Goal: Task Accomplishment & Management: Manage account settings

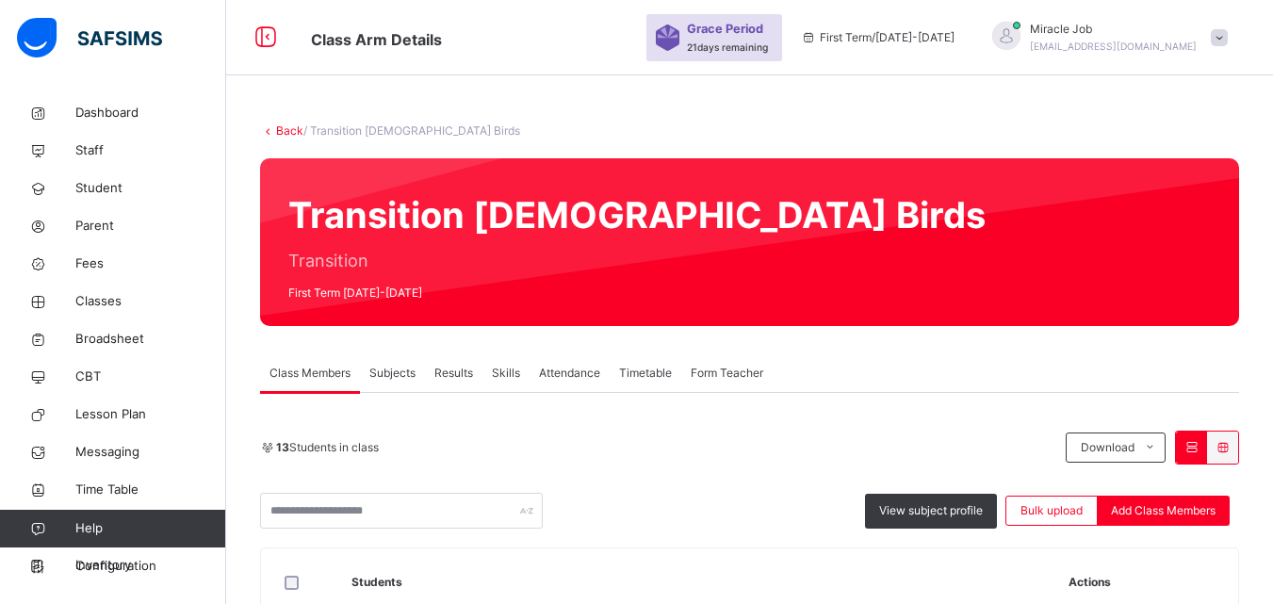
scroll to position [301, 0]
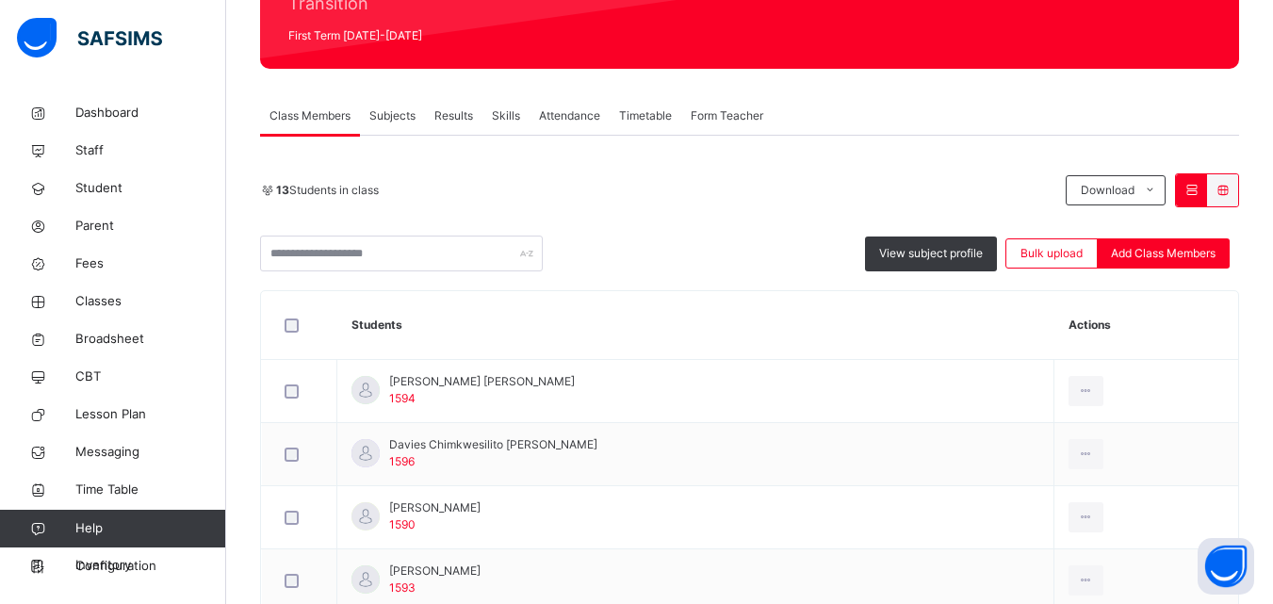
scroll to position [239, 0]
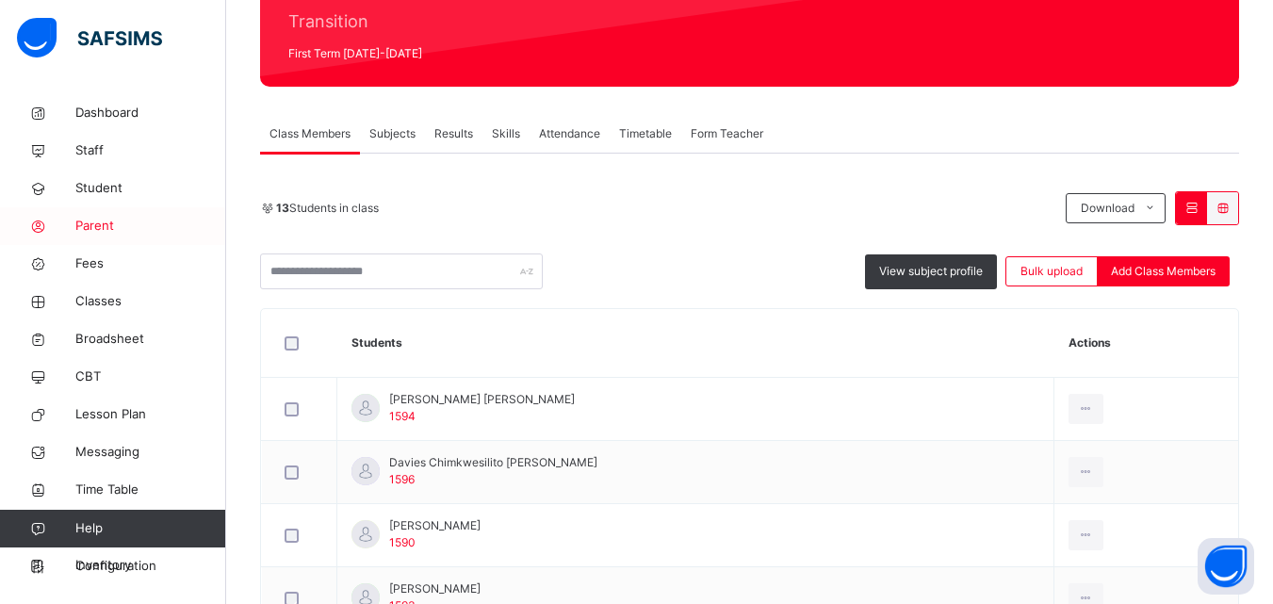
click at [101, 219] on span "Parent" at bounding box center [150, 226] width 151 height 19
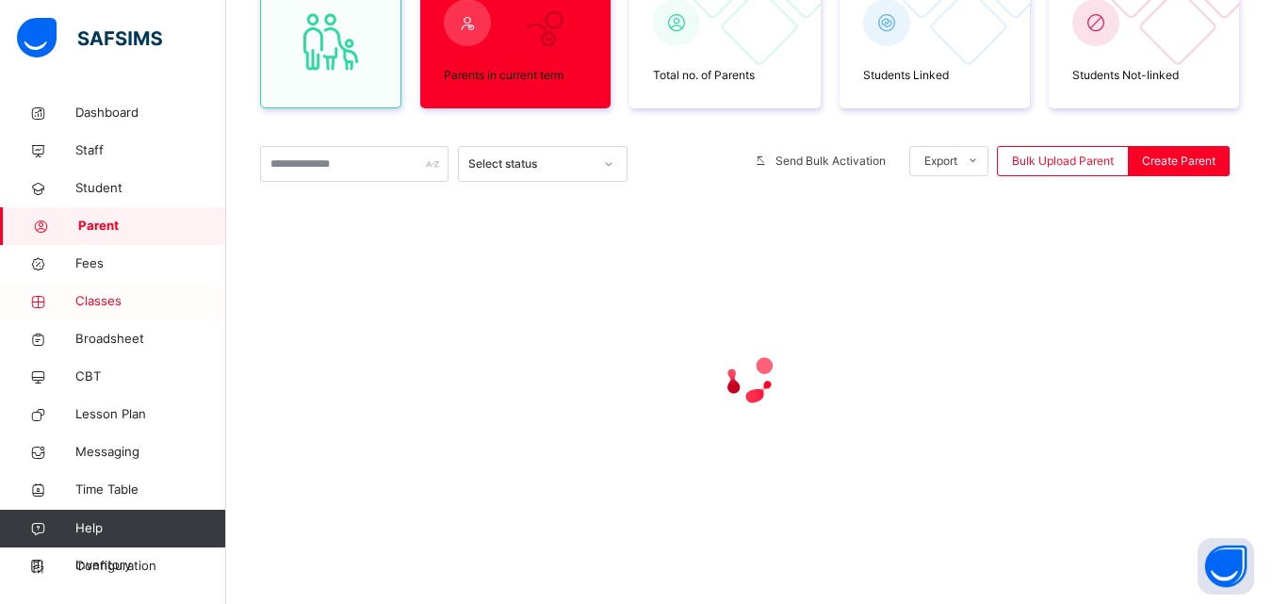
scroll to position [239, 0]
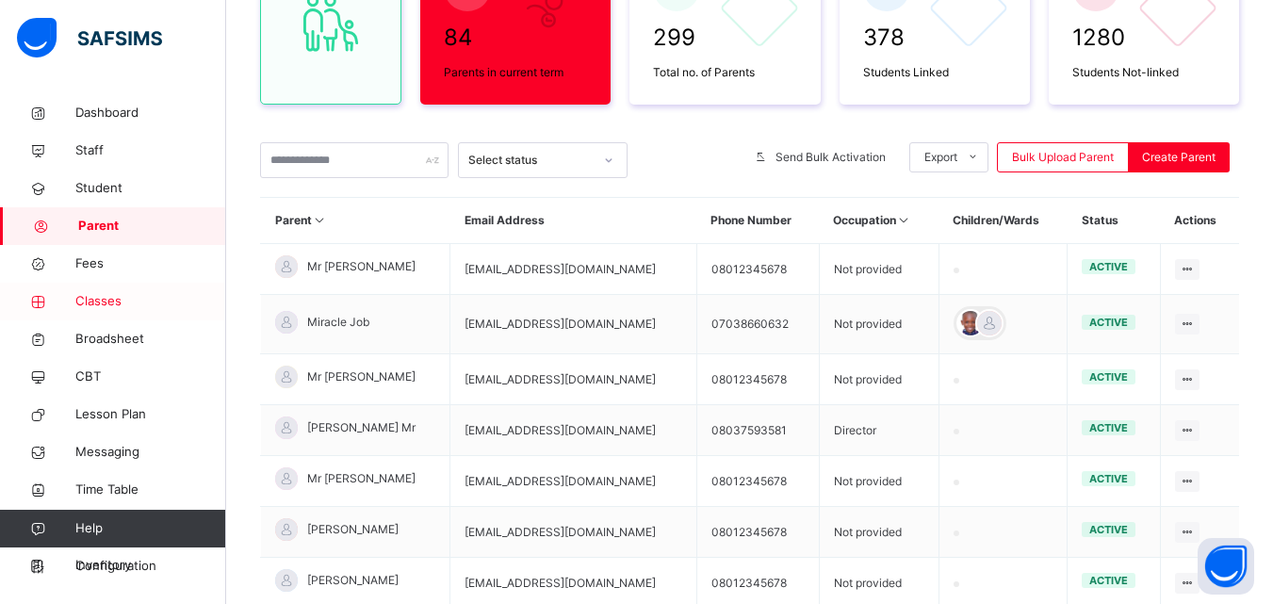
click at [117, 297] on span "Classes" at bounding box center [150, 301] width 151 height 19
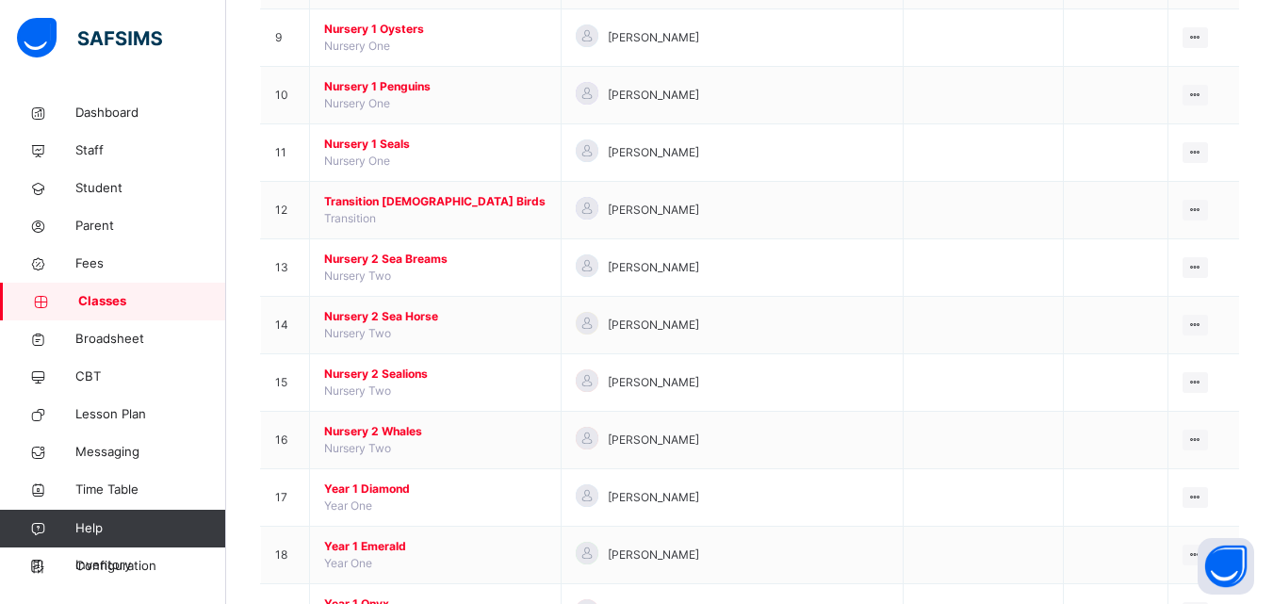
scroll to position [696, 0]
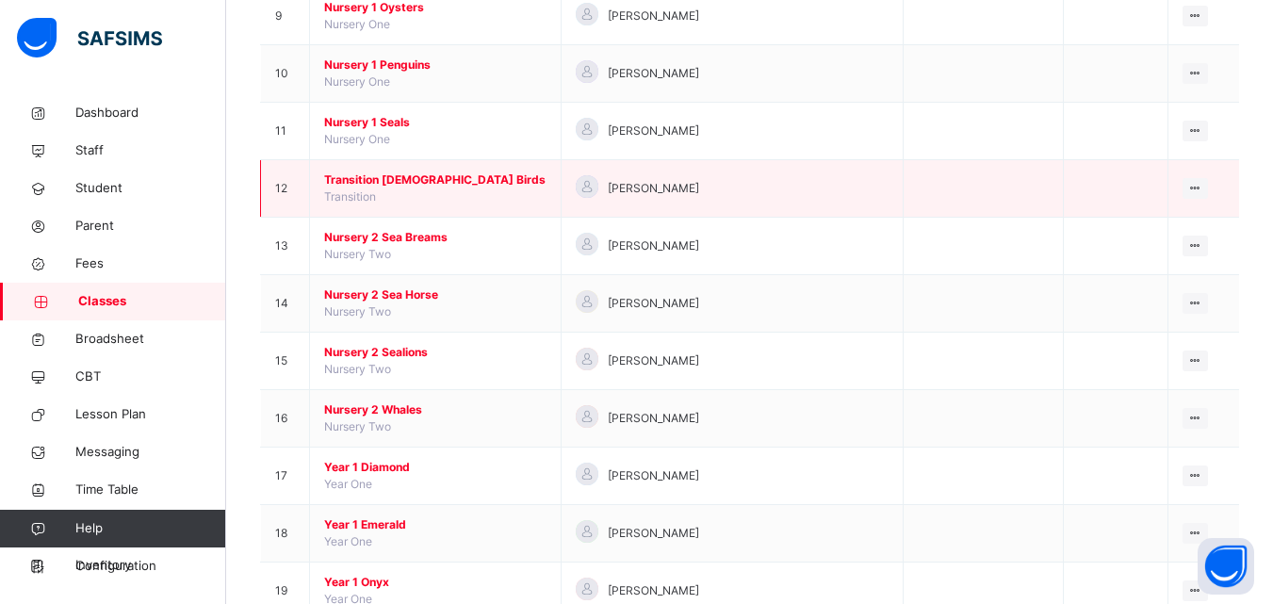
click at [409, 188] on span "Transition Lady Birds" at bounding box center [435, 180] width 222 height 17
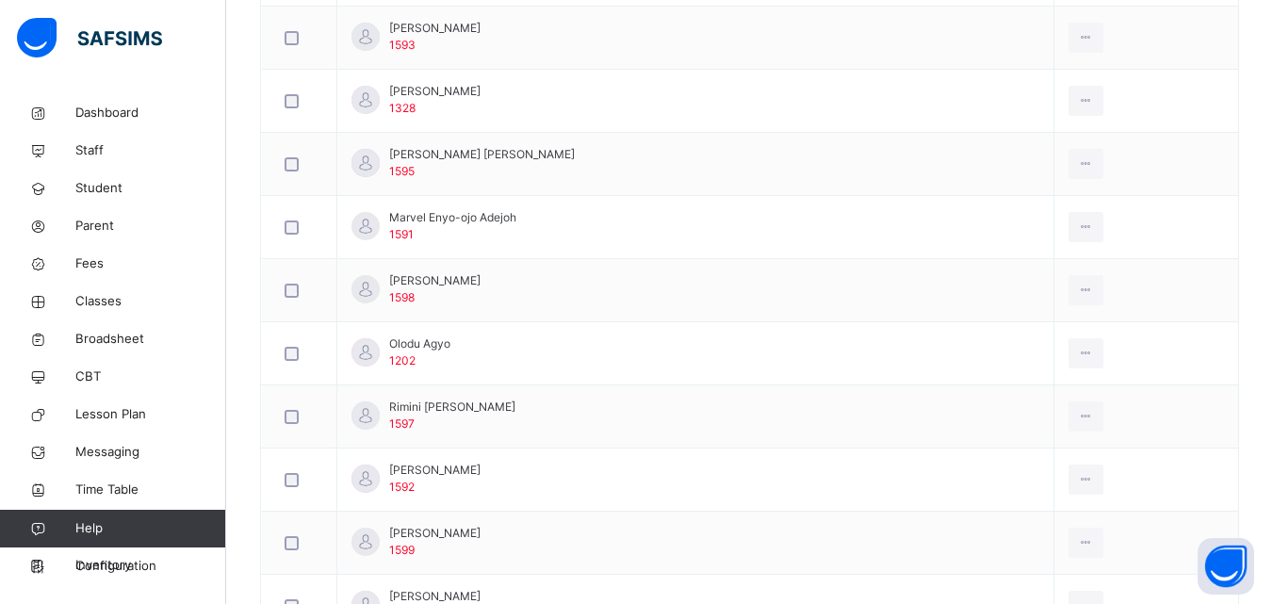
scroll to position [777, 0]
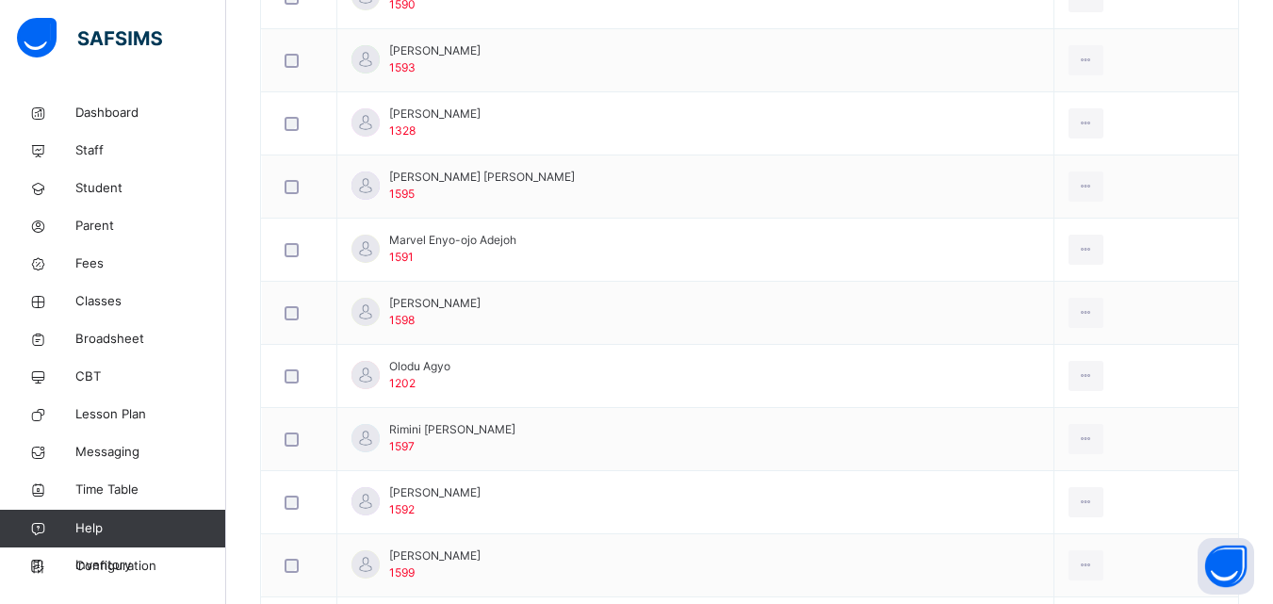
click at [1263, 421] on div "Back / Transition Lady Birds Transition Lady Birds Transition First Term 2025-2…" at bounding box center [749, 40] width 1047 height 1447
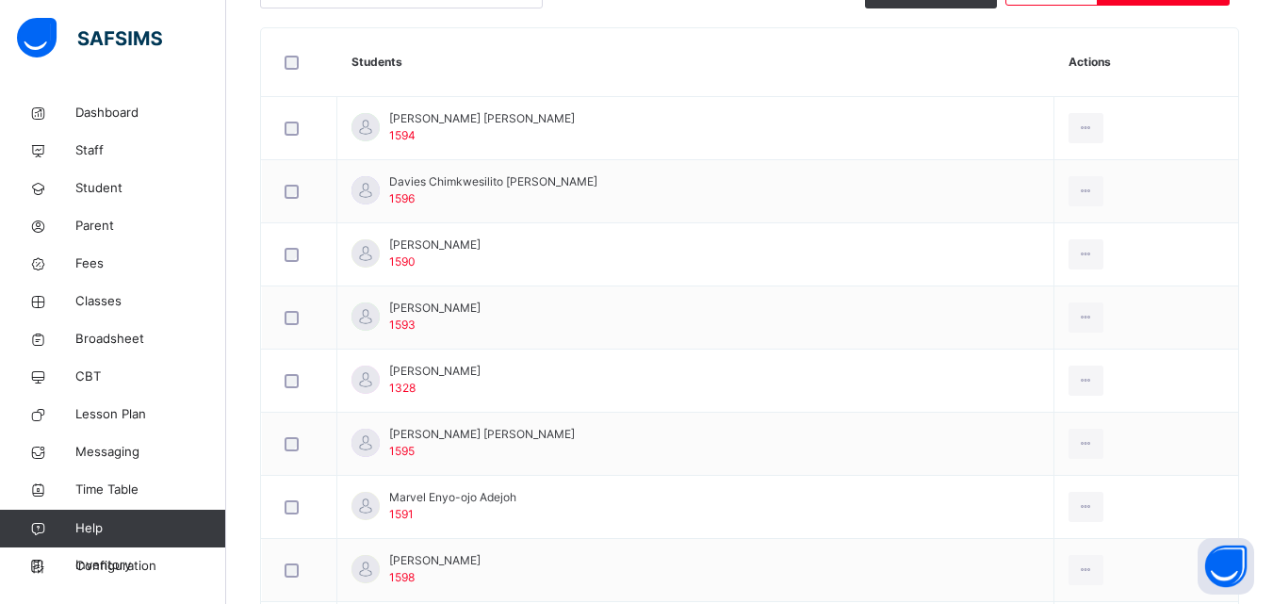
scroll to position [474, 0]
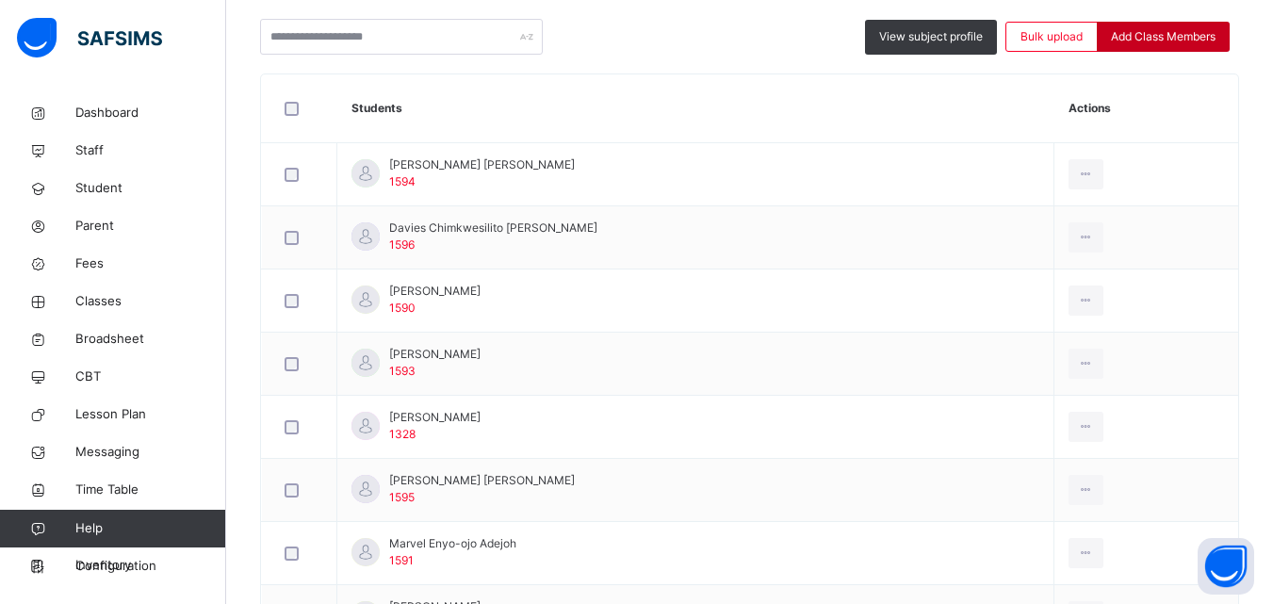
click at [1151, 32] on span "Add Class Members" at bounding box center [1163, 36] width 105 height 17
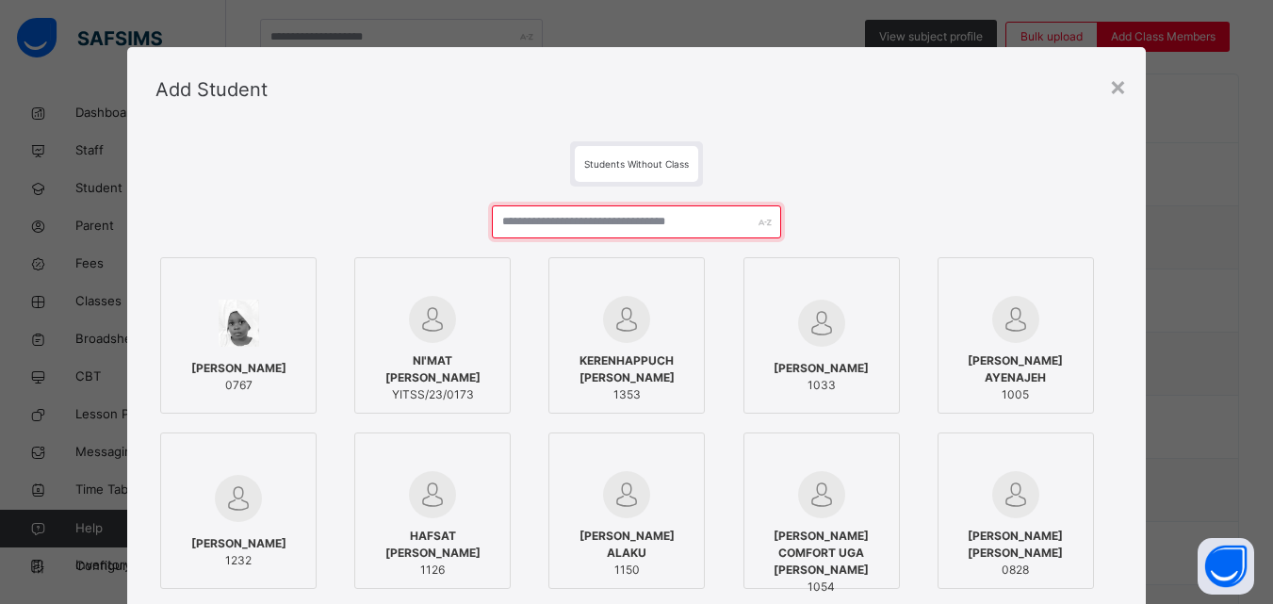
click at [508, 213] on input "text" at bounding box center [636, 221] width 288 height 33
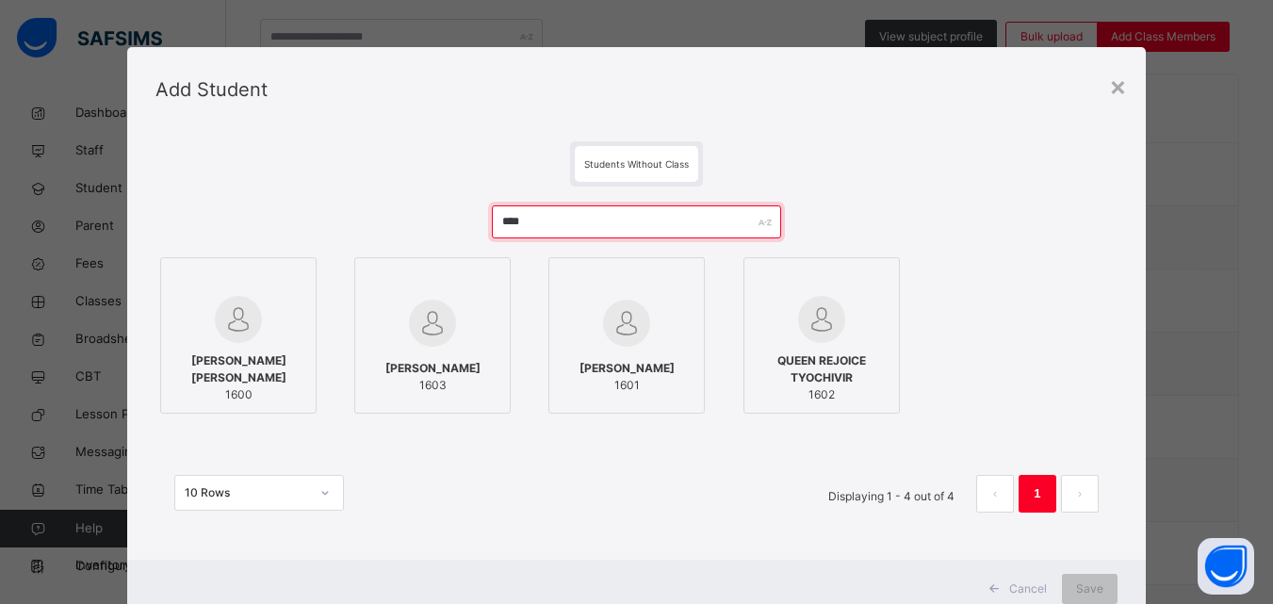
type input "****"
click at [264, 328] on div at bounding box center [239, 319] width 136 height 47
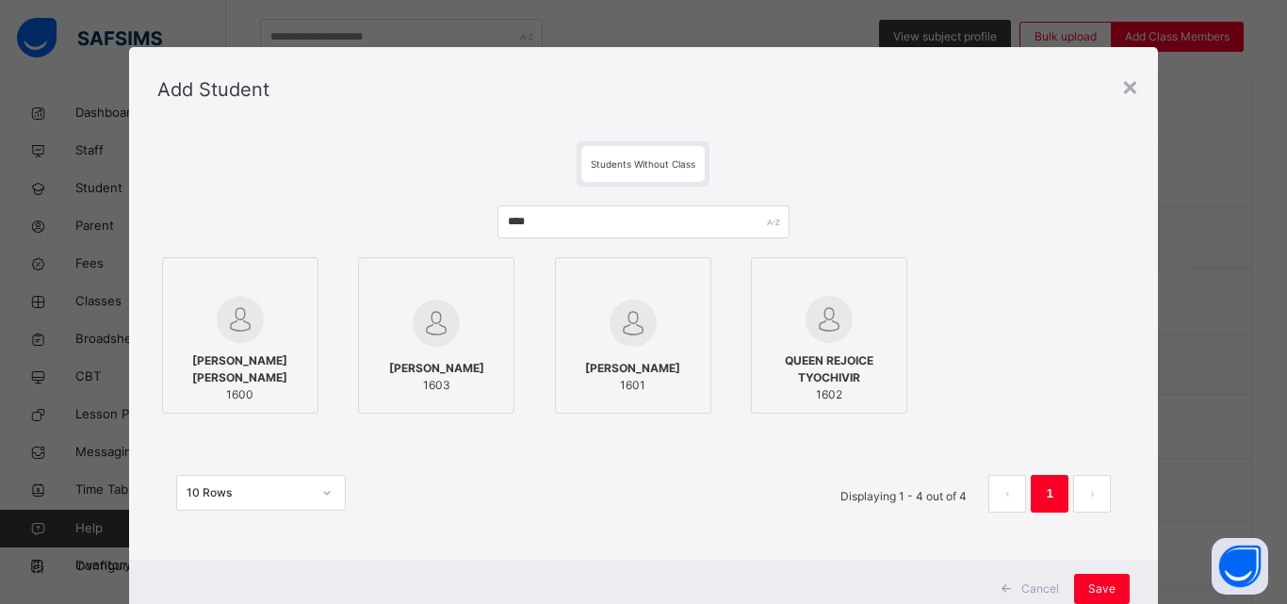
click at [398, 318] on div at bounding box center [436, 323] width 136 height 55
click at [605, 394] on div "KHADIJA MUSA USMAN 1601" at bounding box center [633, 377] width 136 height 53
click at [819, 349] on div "QUEEN REJOICE TYOCHIVIR 1602" at bounding box center [829, 378] width 136 height 70
click at [1092, 593] on span "Save" at bounding box center [1101, 588] width 27 height 17
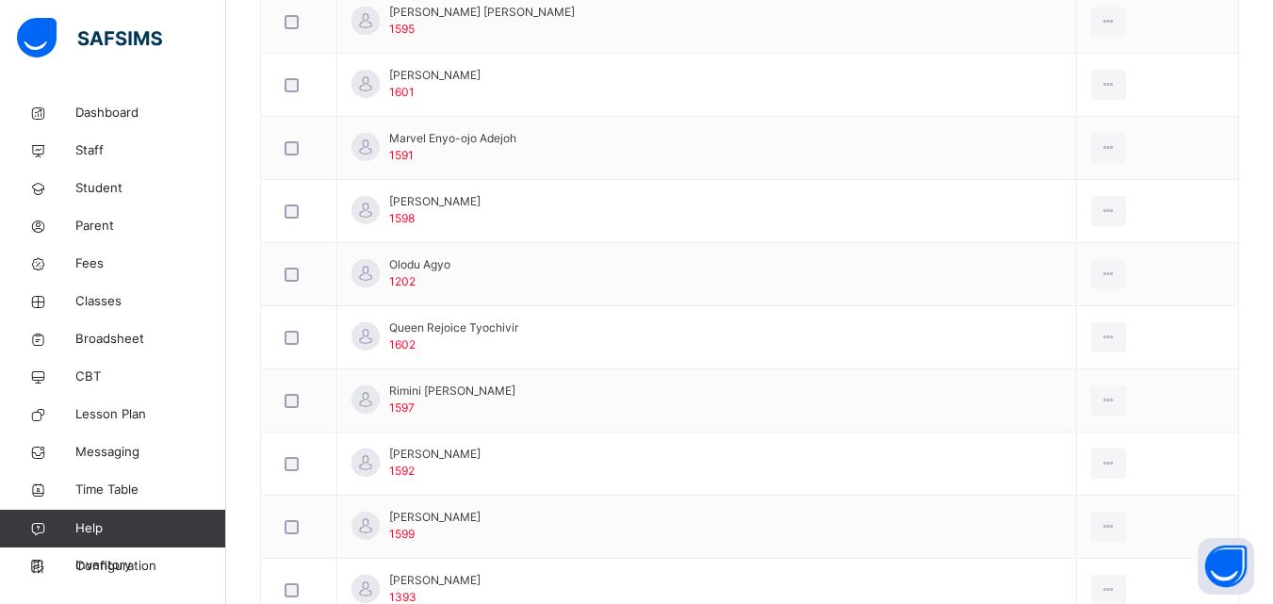
scroll to position [1080, 0]
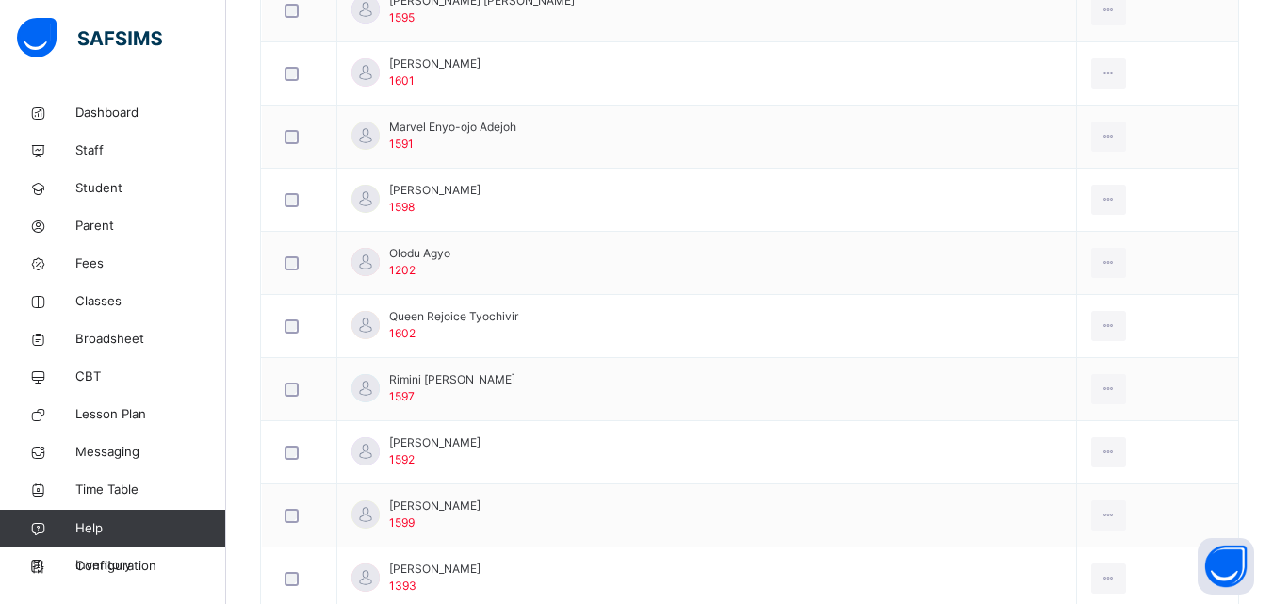
drag, startPoint x: 1267, startPoint y: 489, endPoint x: 1267, endPoint y: 504, distance: 15.1
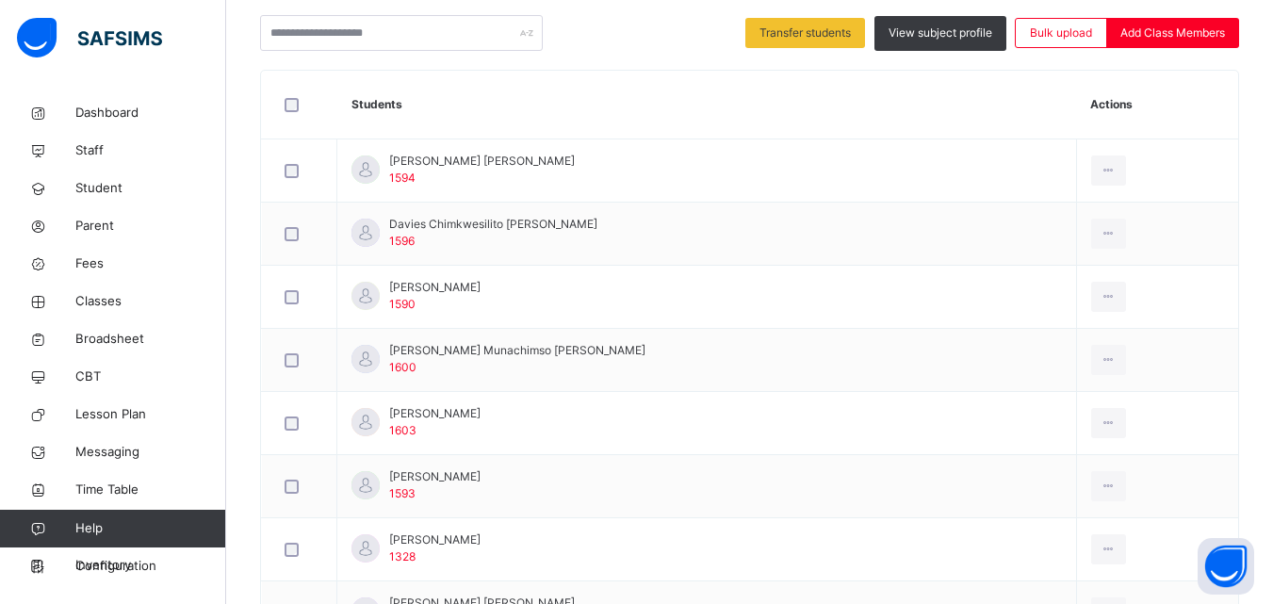
scroll to position [472, 0]
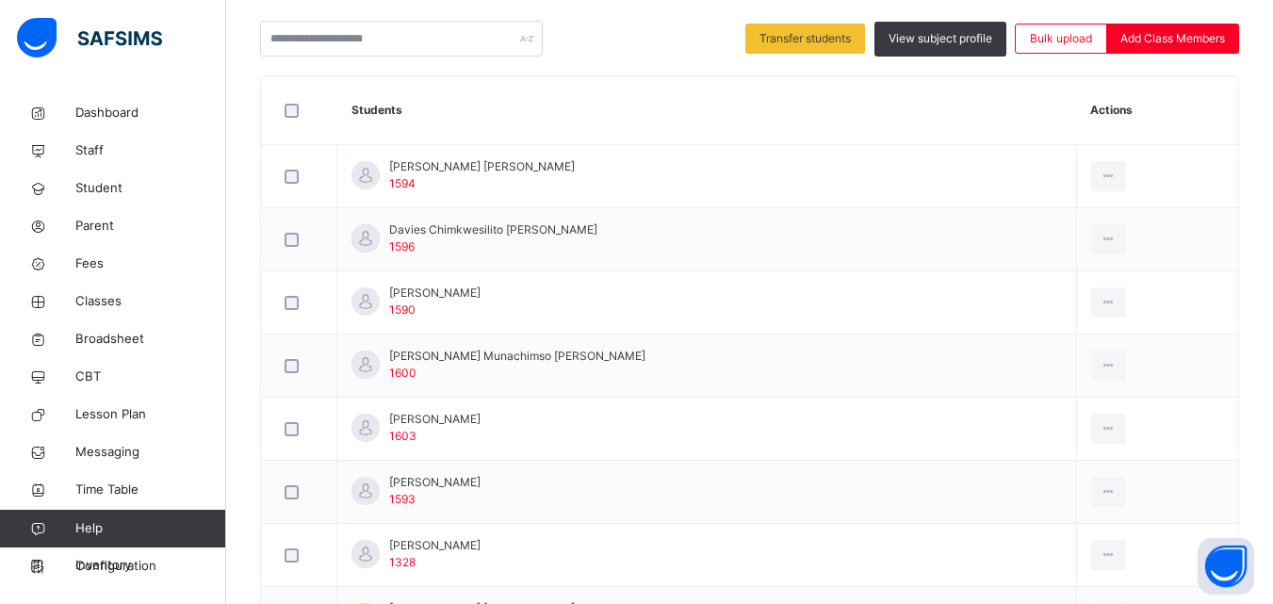
click at [283, 116] on div at bounding box center [300, 111] width 38 height 14
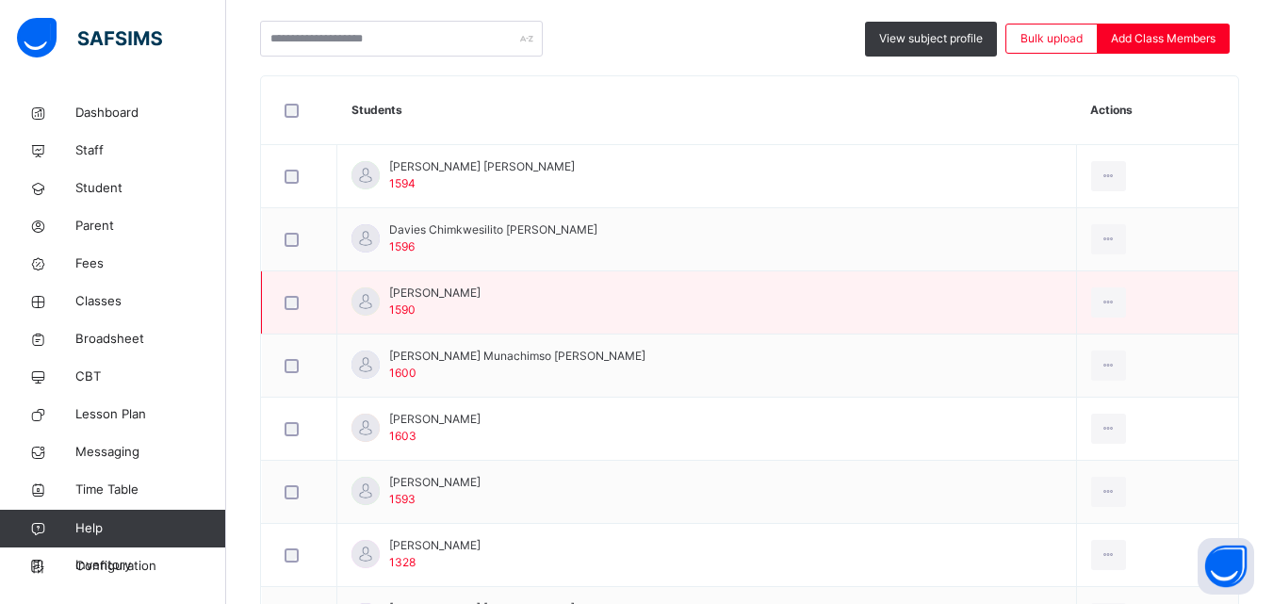
click at [300, 304] on div at bounding box center [299, 303] width 37 height 14
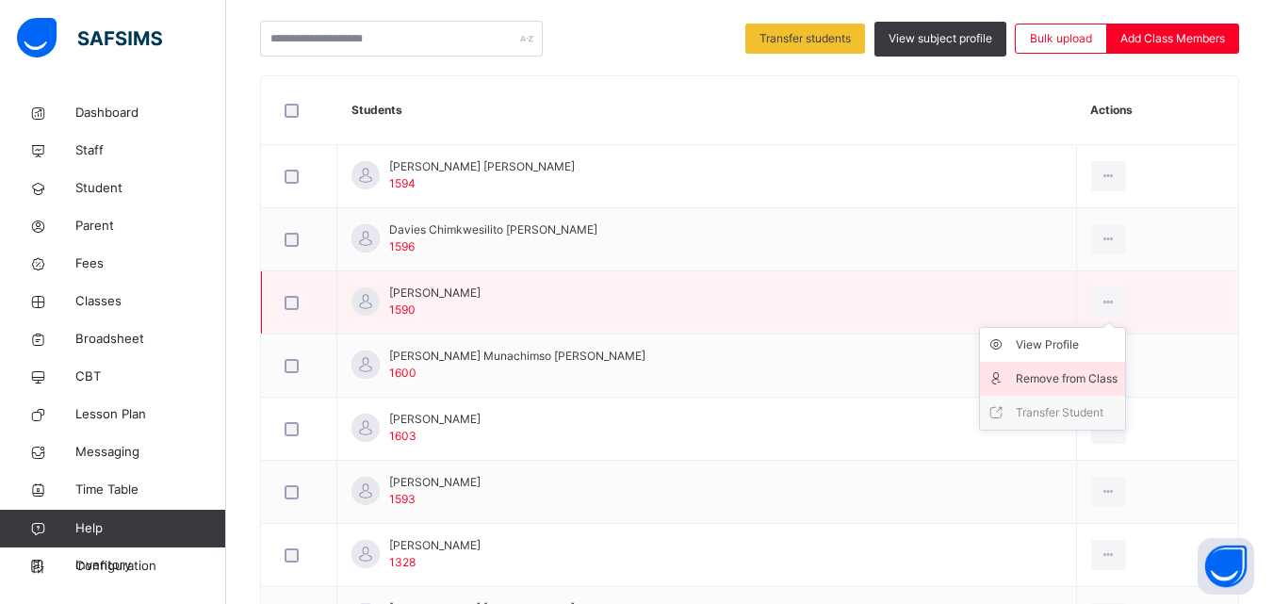
click at [1033, 371] on div "Remove from Class" at bounding box center [1067, 378] width 102 height 19
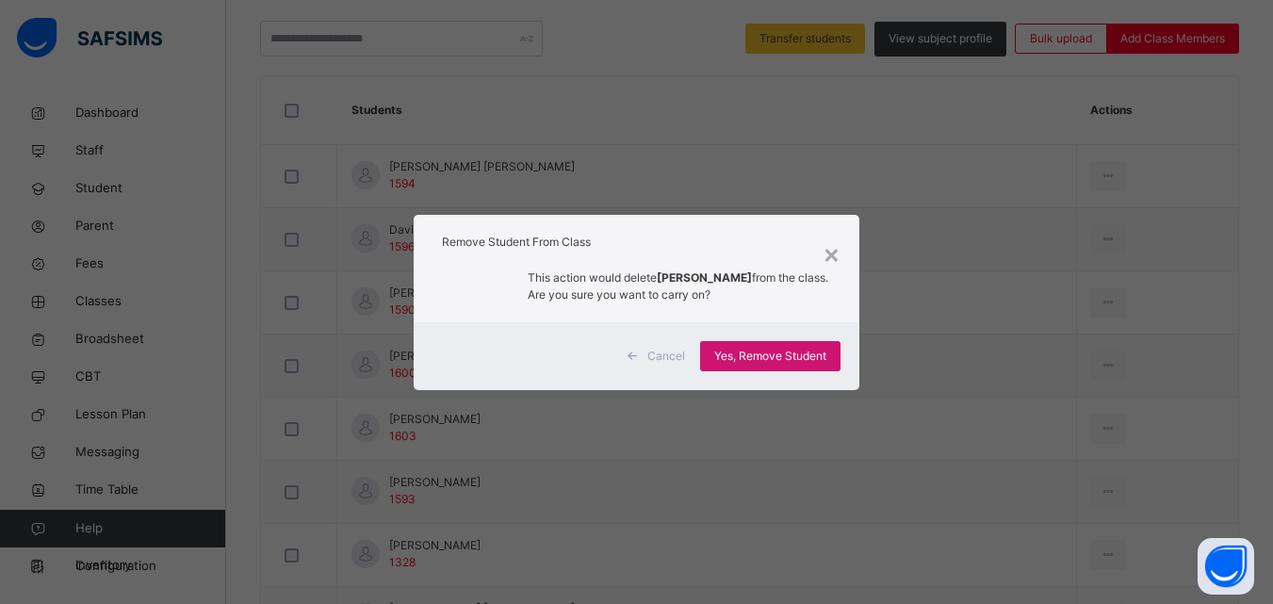
click at [753, 358] on span "Yes, Remove Student" at bounding box center [770, 356] width 112 height 17
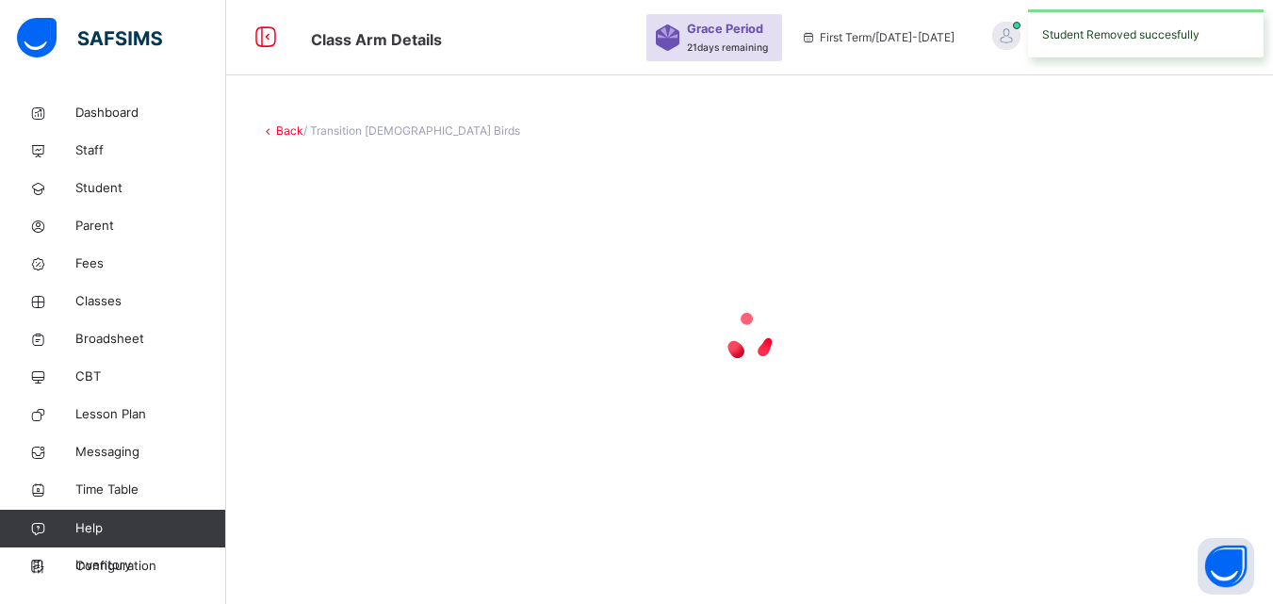
scroll to position [0, 0]
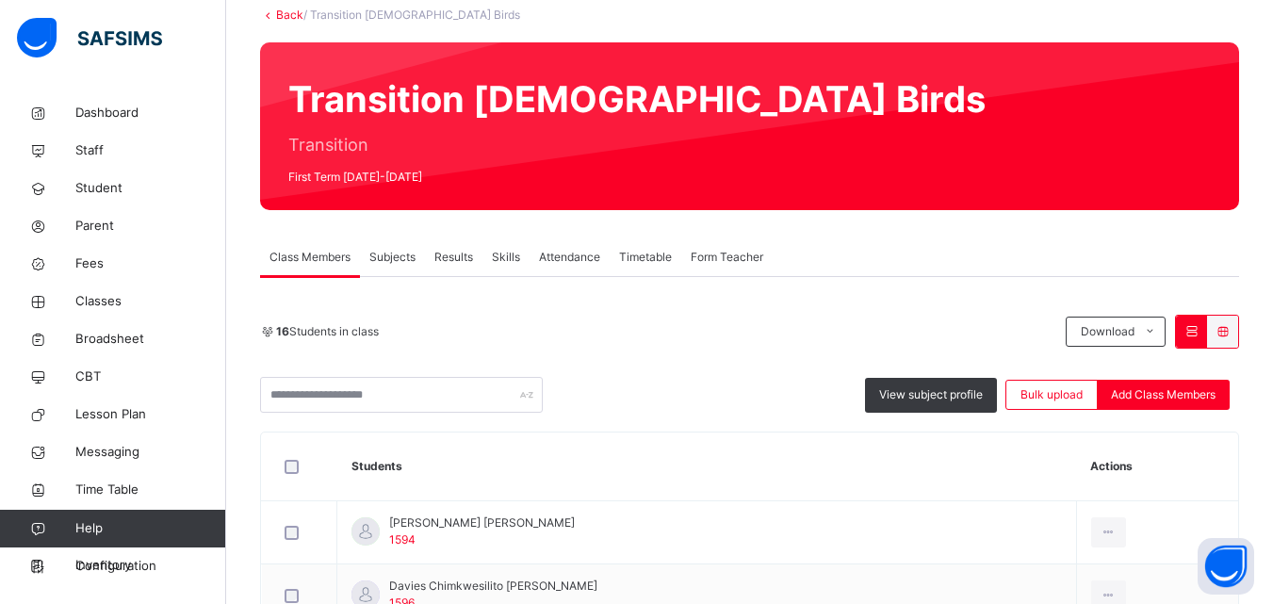
scroll to position [102, 0]
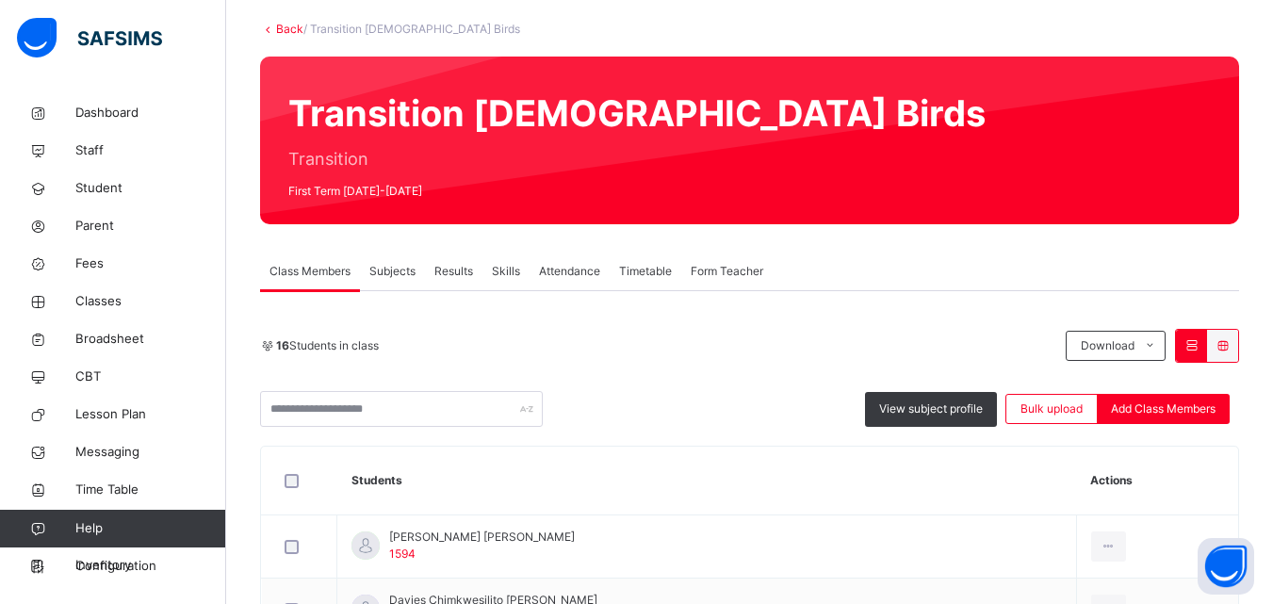
click at [283, 26] on link "Back" at bounding box center [289, 29] width 27 height 14
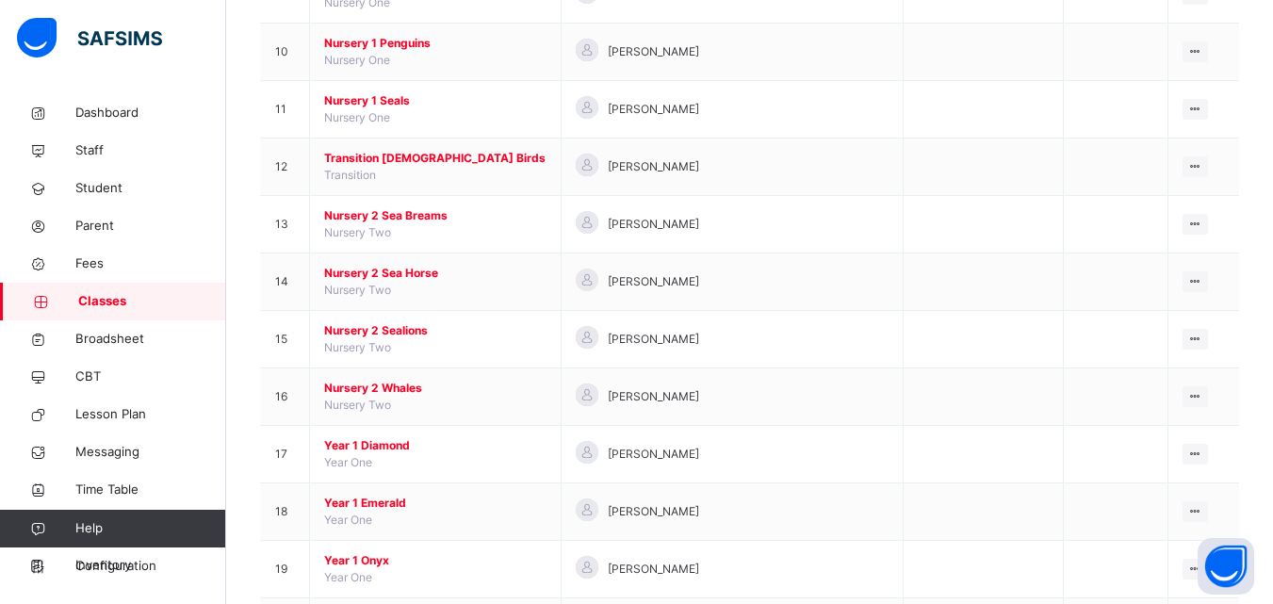
scroll to position [729, 0]
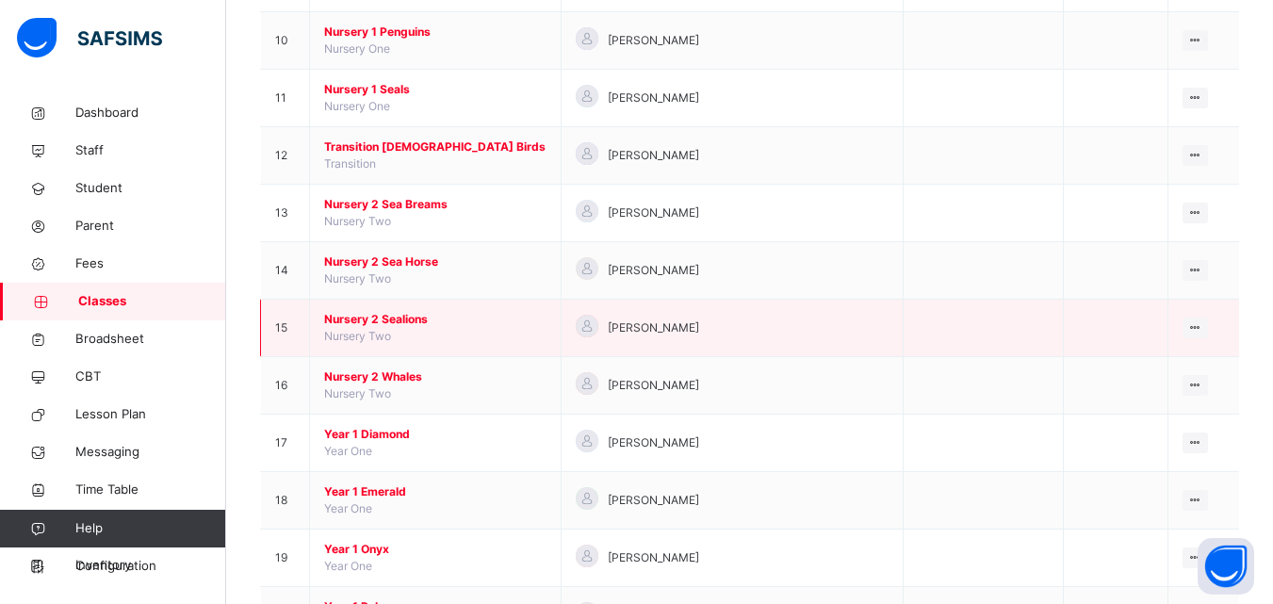
click at [395, 317] on span "Nursery 2 Sealions" at bounding box center [435, 319] width 222 height 17
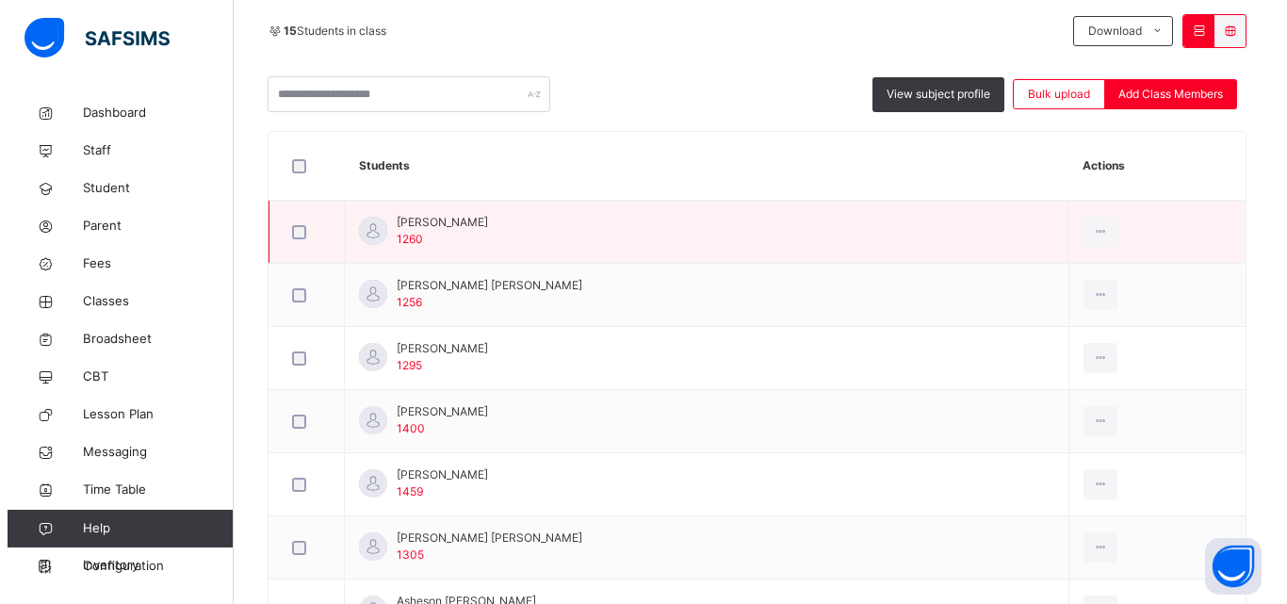
scroll to position [397, 0]
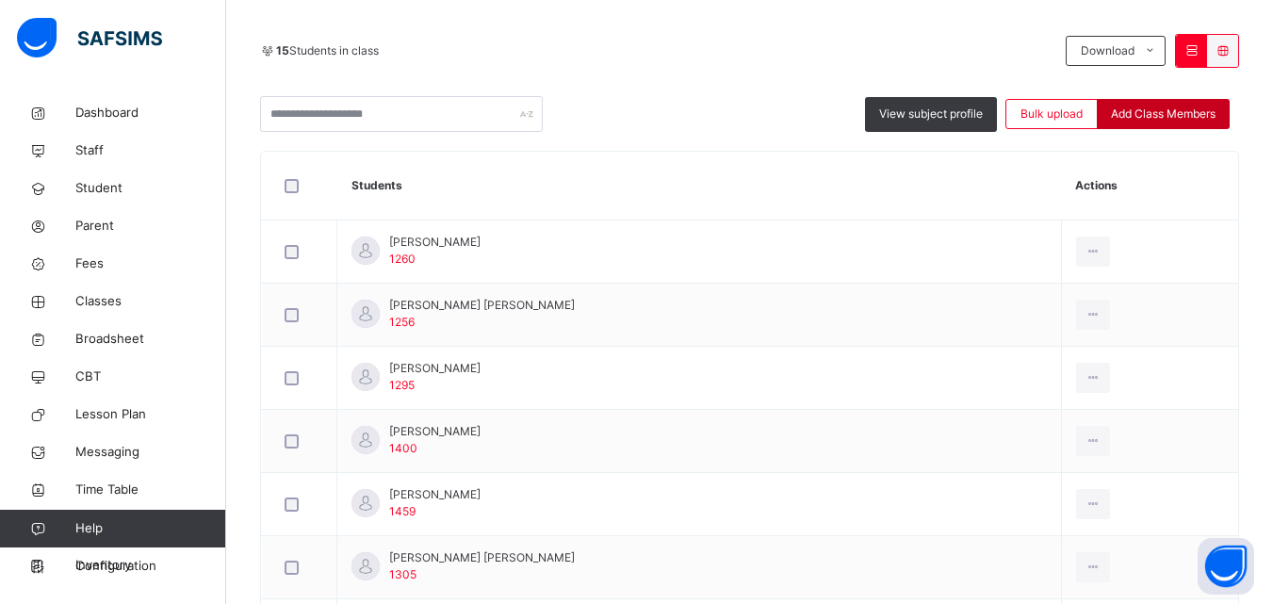
click at [1156, 113] on span "Add Class Members" at bounding box center [1163, 114] width 105 height 17
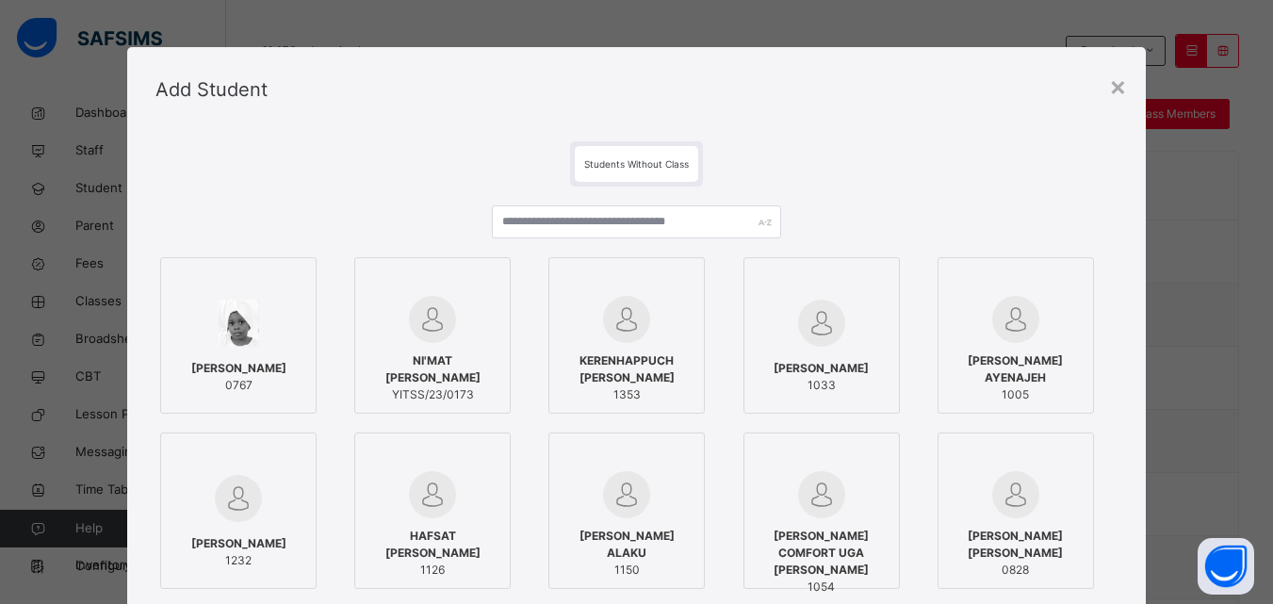
drag, startPoint x: 585, startPoint y: 239, endPoint x: 576, endPoint y: 228, distance: 14.7
click at [576, 228] on div at bounding box center [636, 228] width 288 height 47
click at [576, 228] on input "text" at bounding box center [636, 221] width 288 height 33
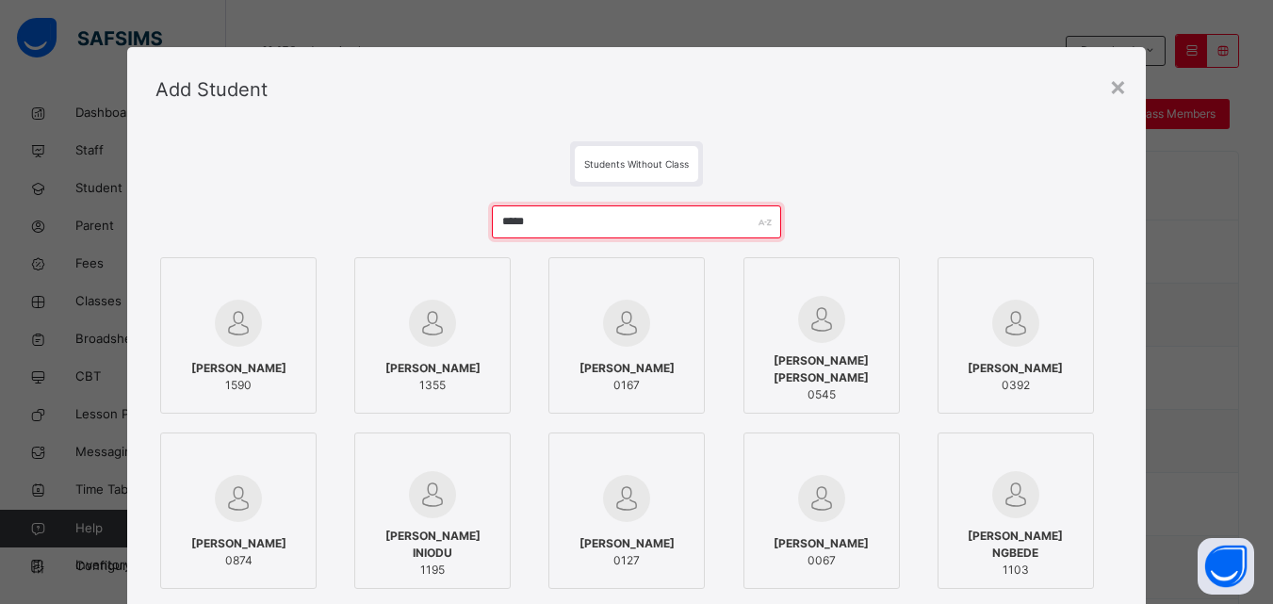
type input "*****"
click at [277, 377] on span "1590" at bounding box center [238, 385] width 95 height 17
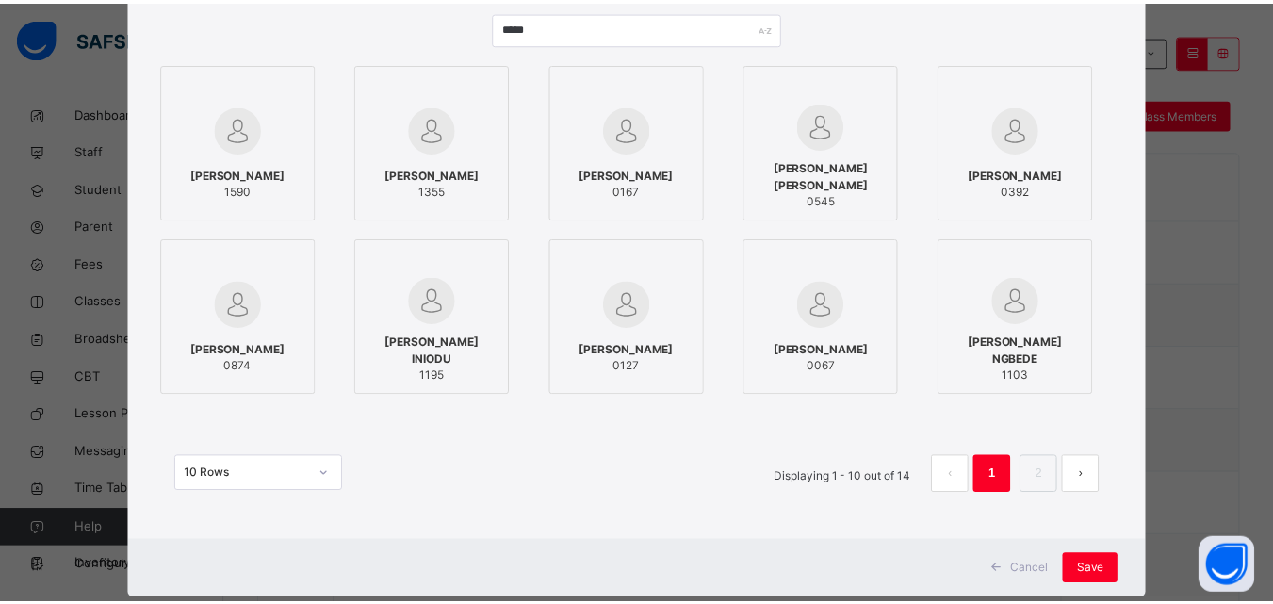
scroll to position [231, 0]
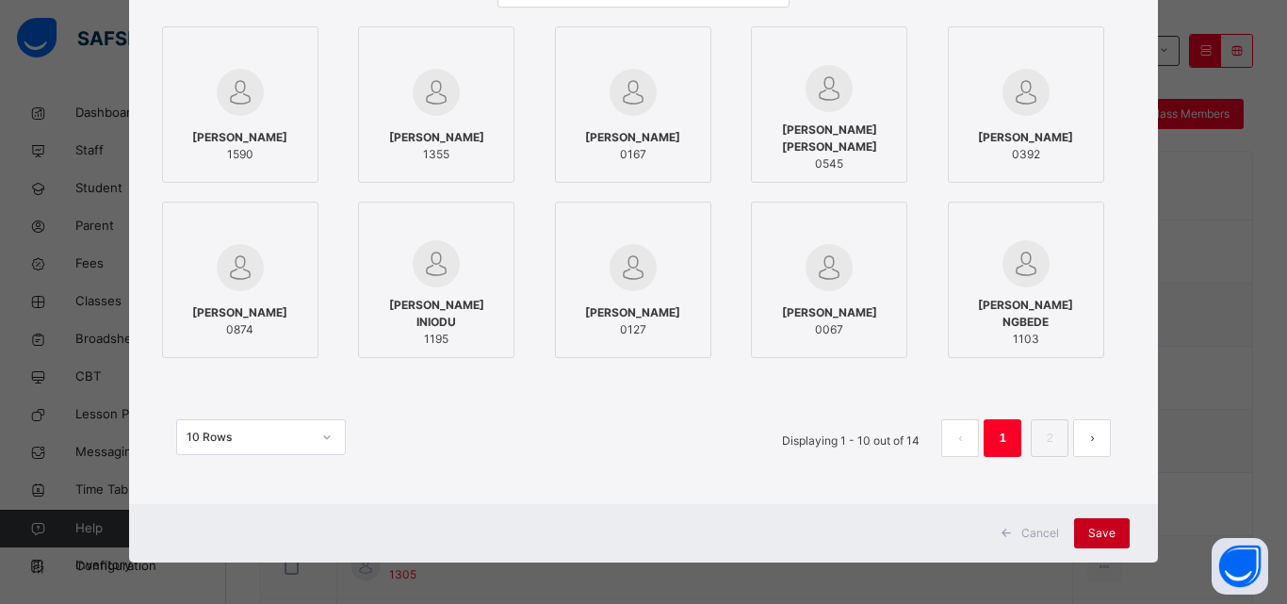
click at [1101, 537] on span "Save" at bounding box center [1101, 533] width 27 height 17
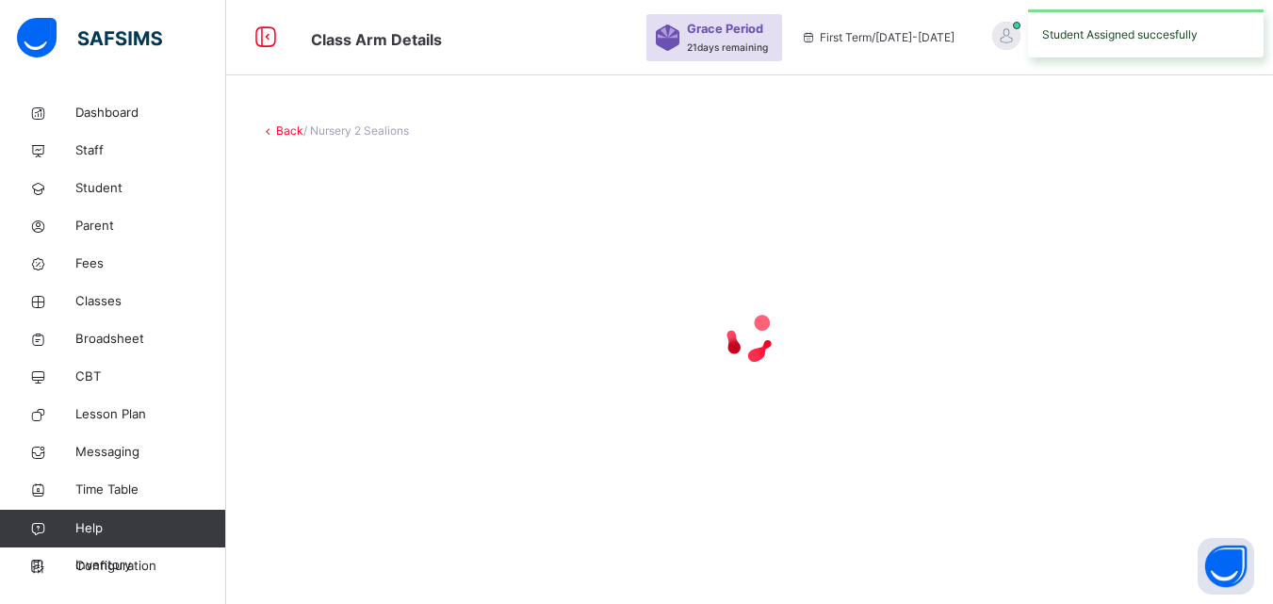
scroll to position [0, 0]
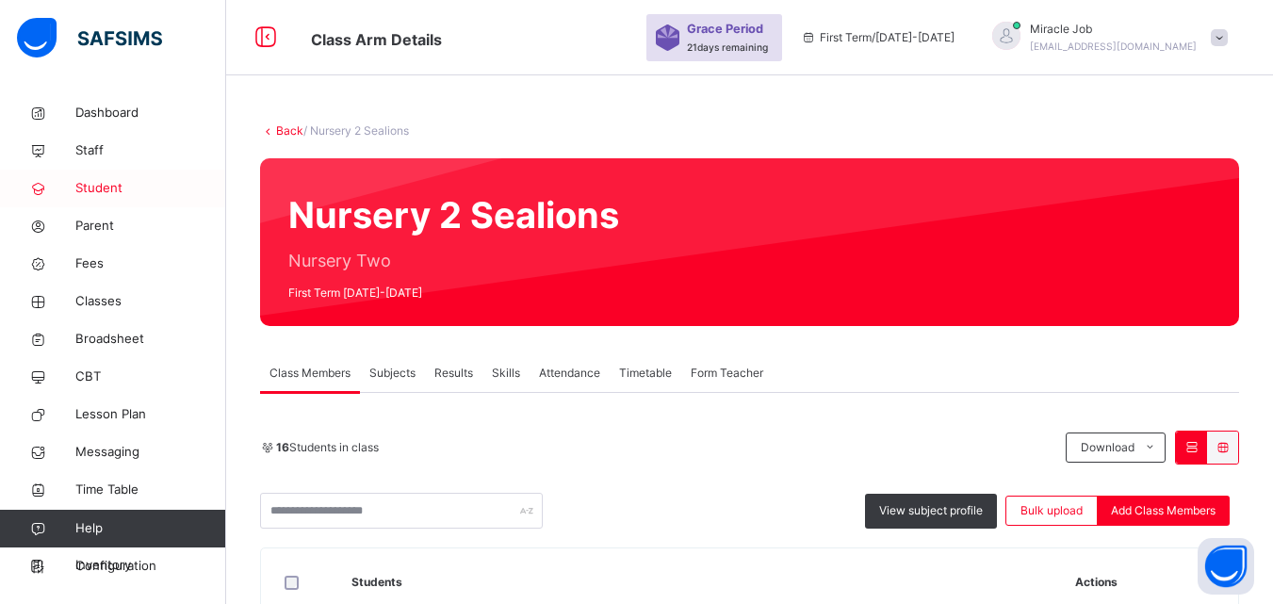
click at [106, 176] on link "Student" at bounding box center [113, 189] width 226 height 38
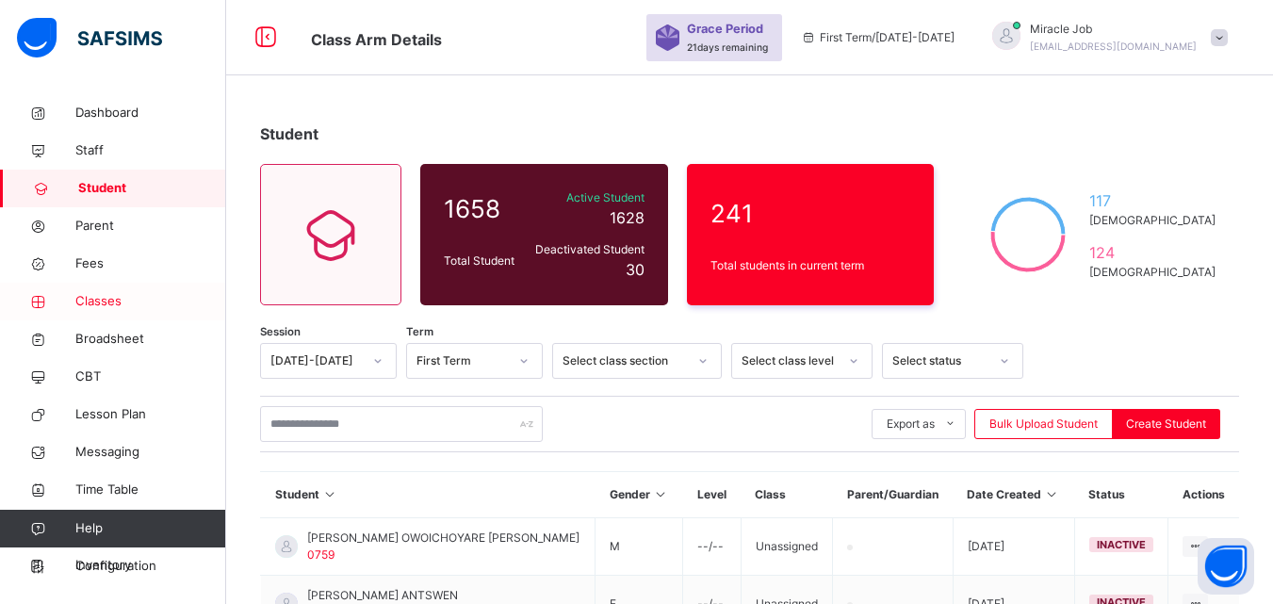
click at [114, 302] on span "Classes" at bounding box center [150, 301] width 151 height 19
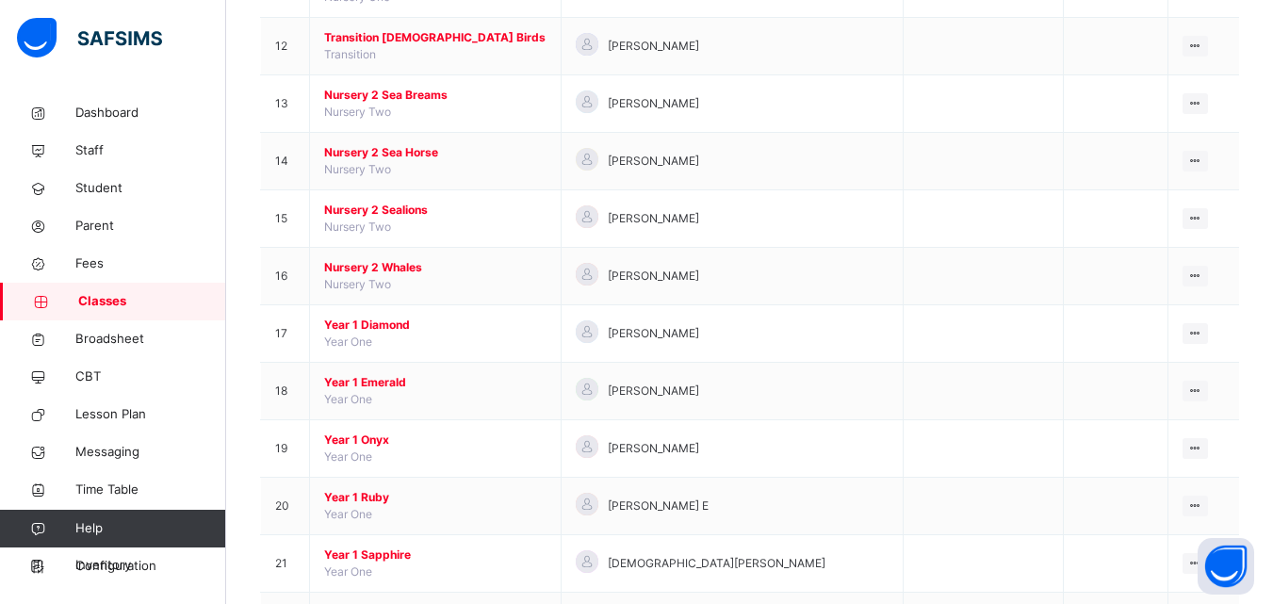
scroll to position [965, 0]
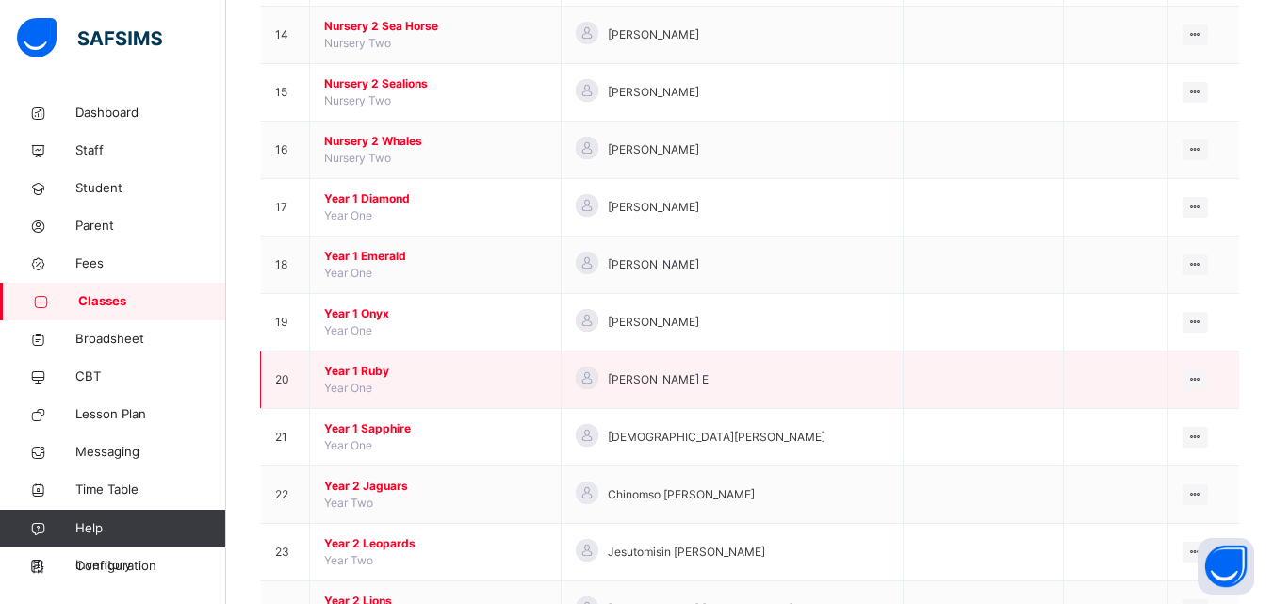
click at [338, 373] on span "Year 1 Ruby" at bounding box center [435, 371] width 222 height 17
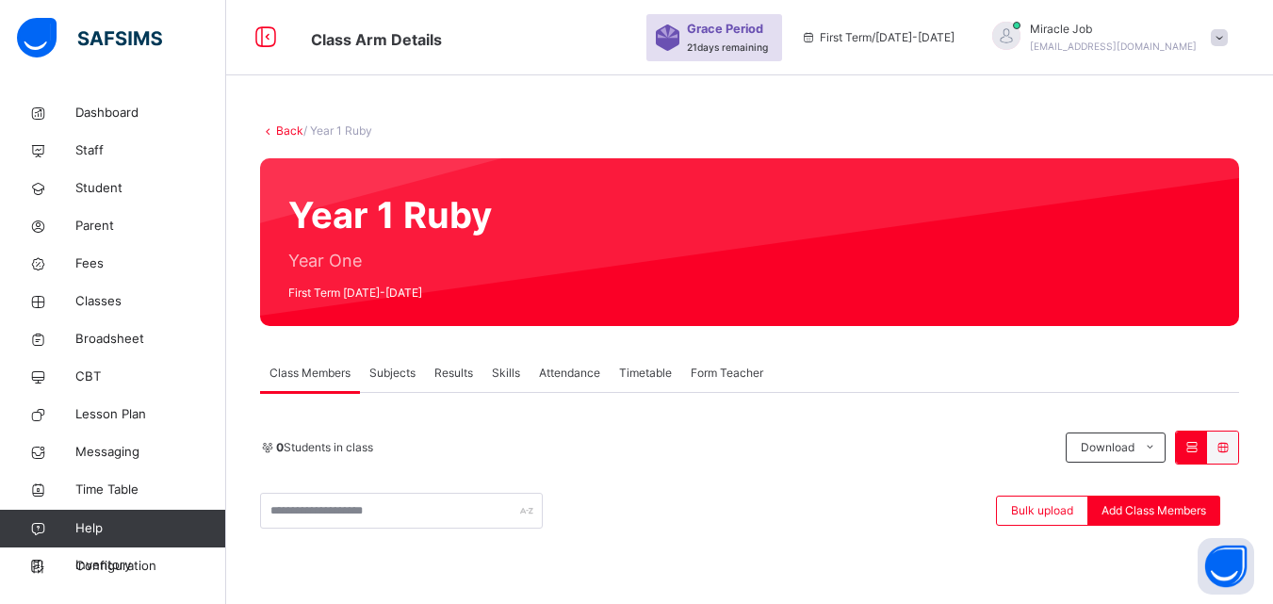
scroll to position [211, 0]
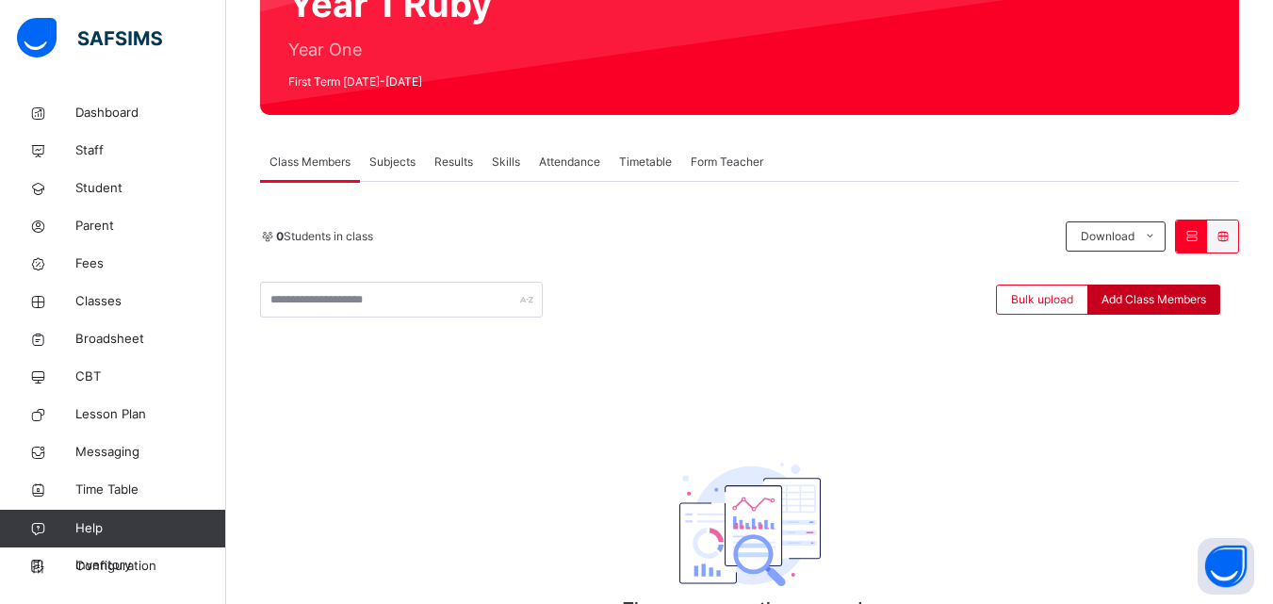
click at [1165, 300] on span "Add Class Members" at bounding box center [1154, 299] width 105 height 17
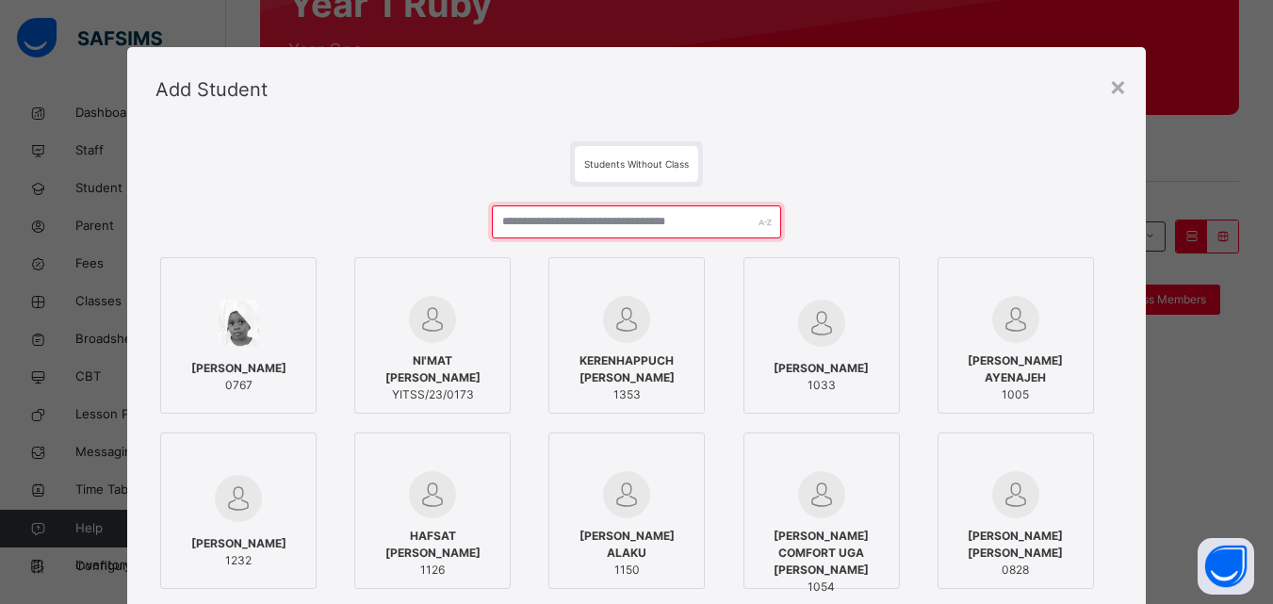
click at [534, 221] on input "text" at bounding box center [636, 221] width 288 height 33
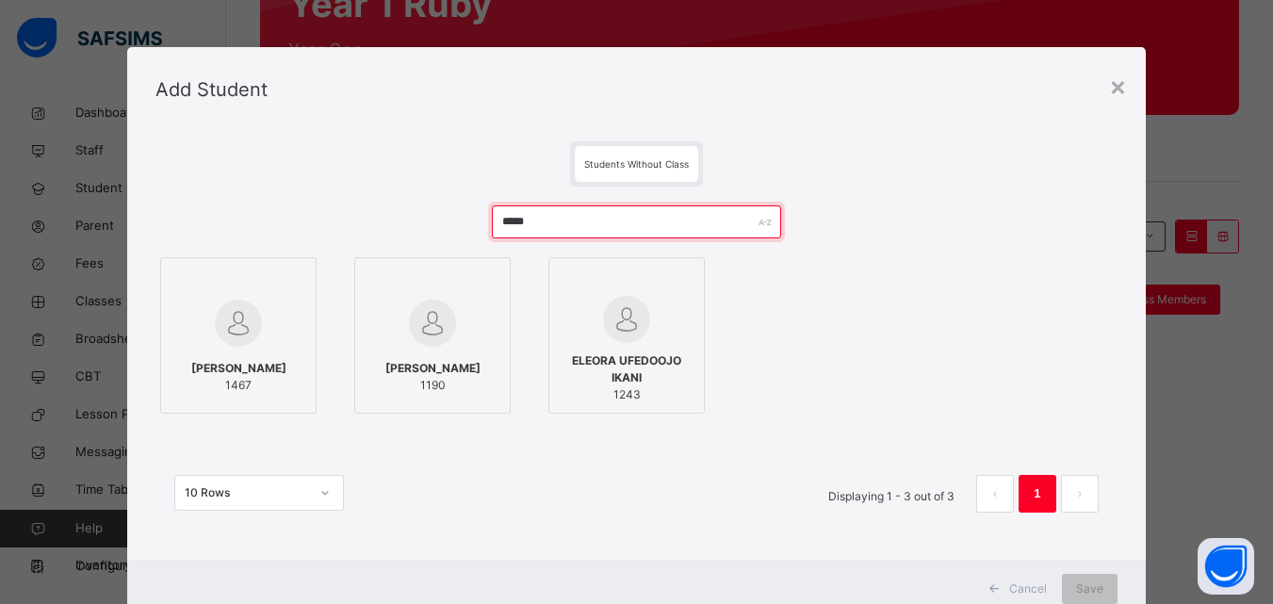
type input "*****"
click at [259, 374] on span "[PERSON_NAME]" at bounding box center [238, 368] width 95 height 17
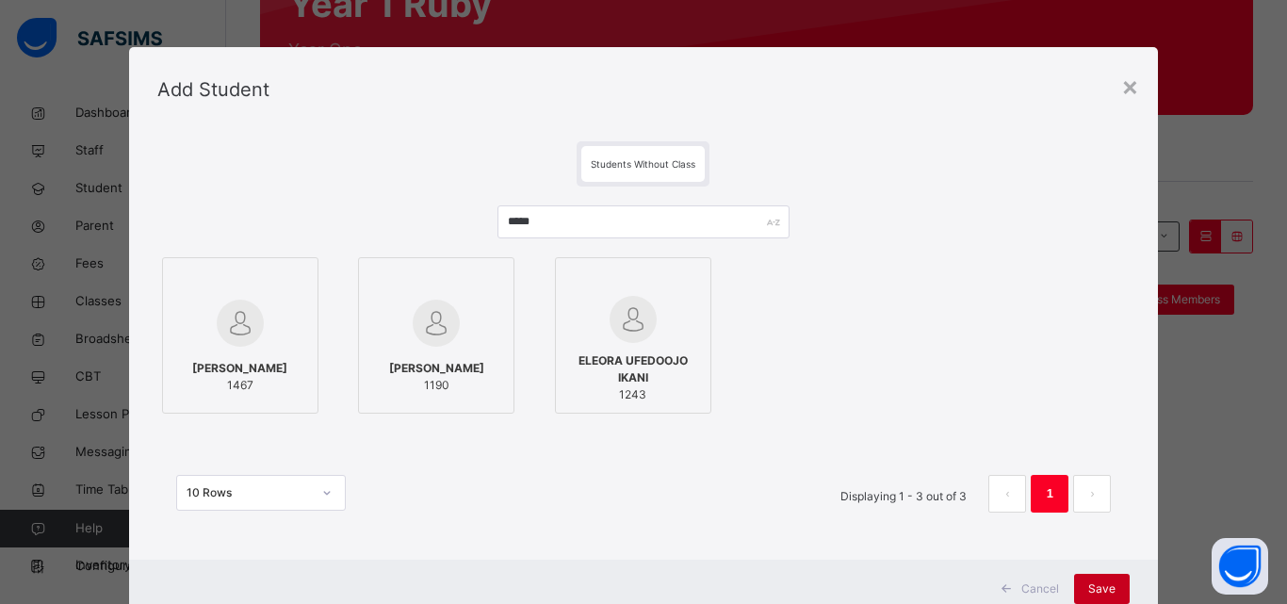
click at [1105, 586] on span "Save" at bounding box center [1101, 588] width 27 height 17
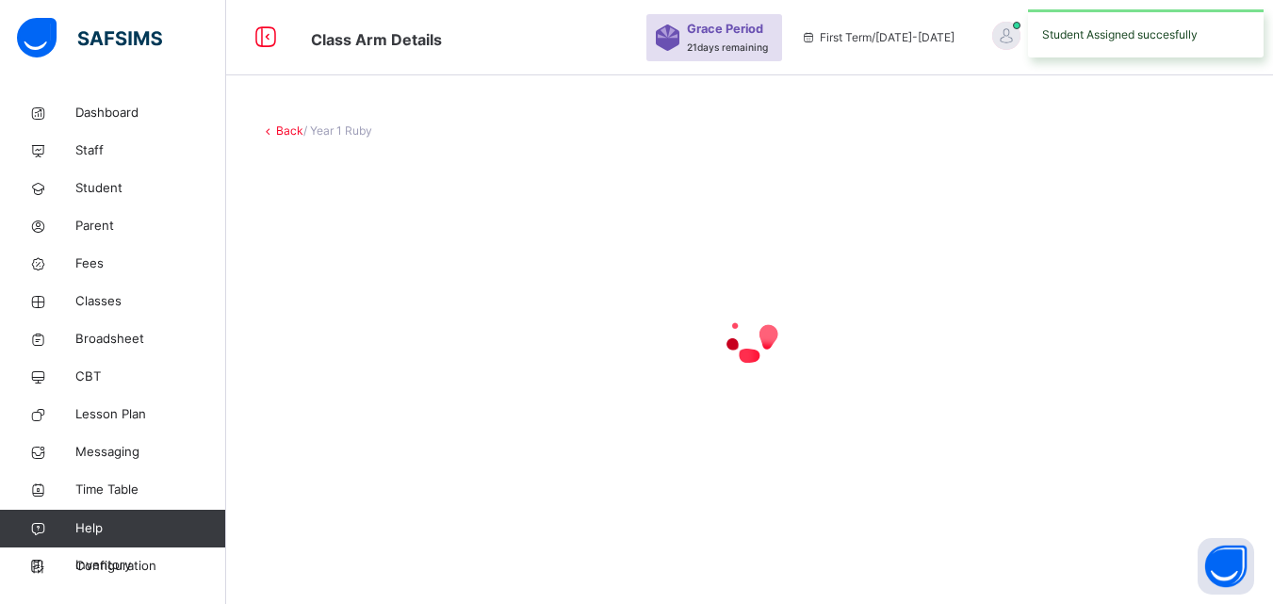
scroll to position [0, 0]
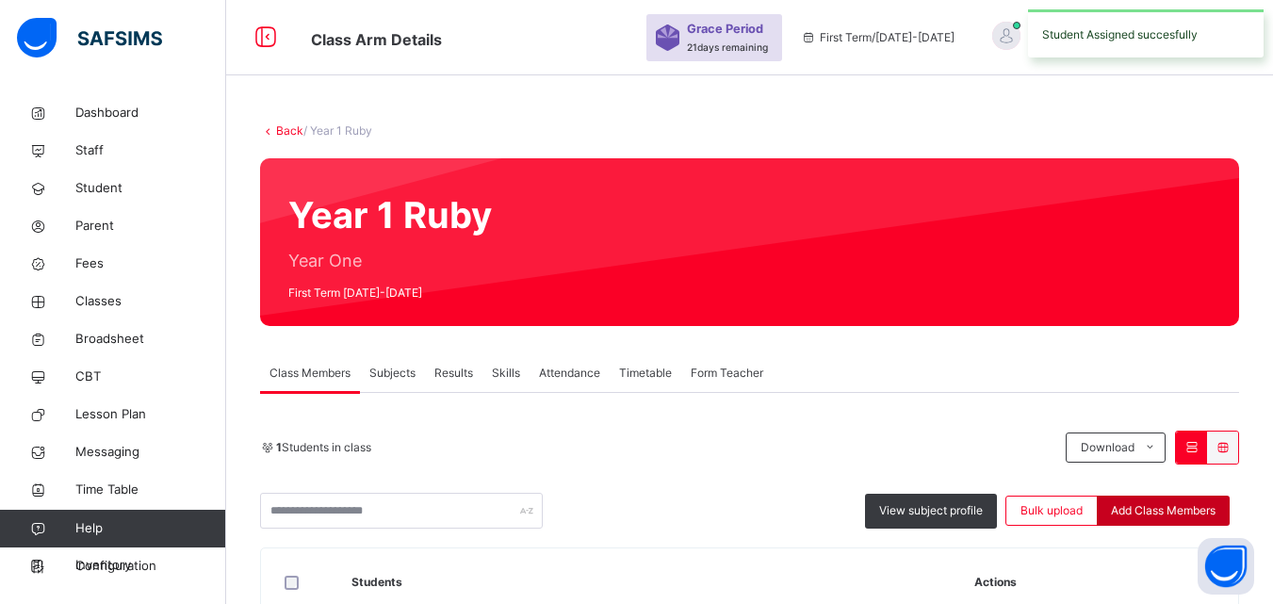
click at [1168, 516] on span "Add Class Members" at bounding box center [1163, 510] width 105 height 17
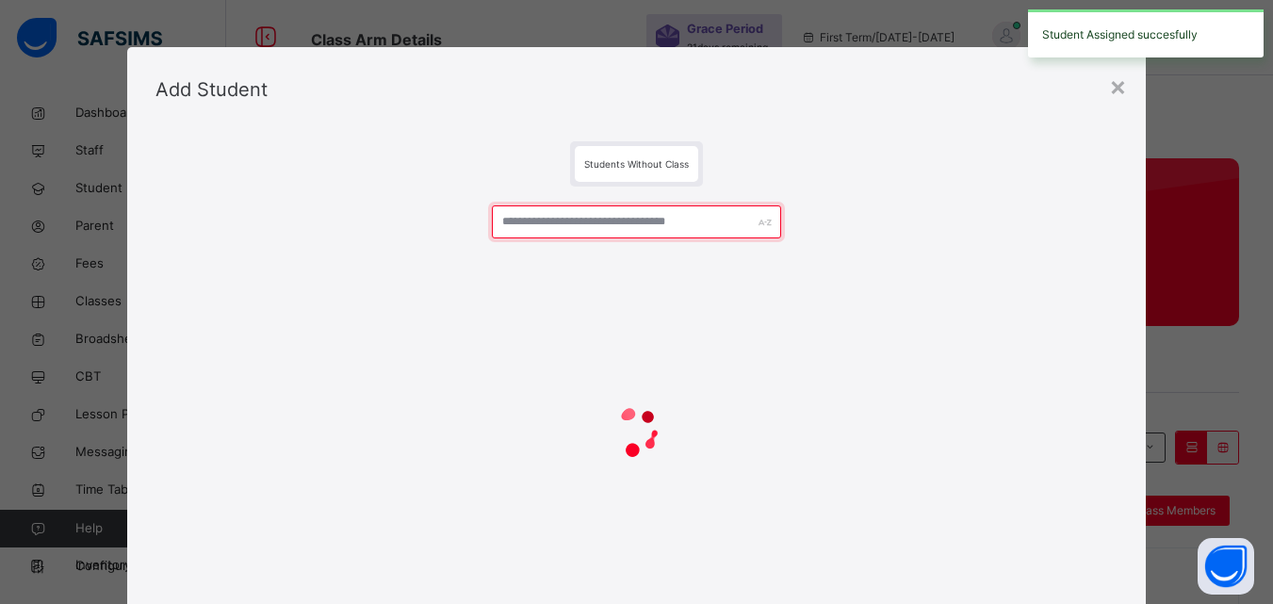
click at [636, 221] on input "text" at bounding box center [636, 221] width 288 height 33
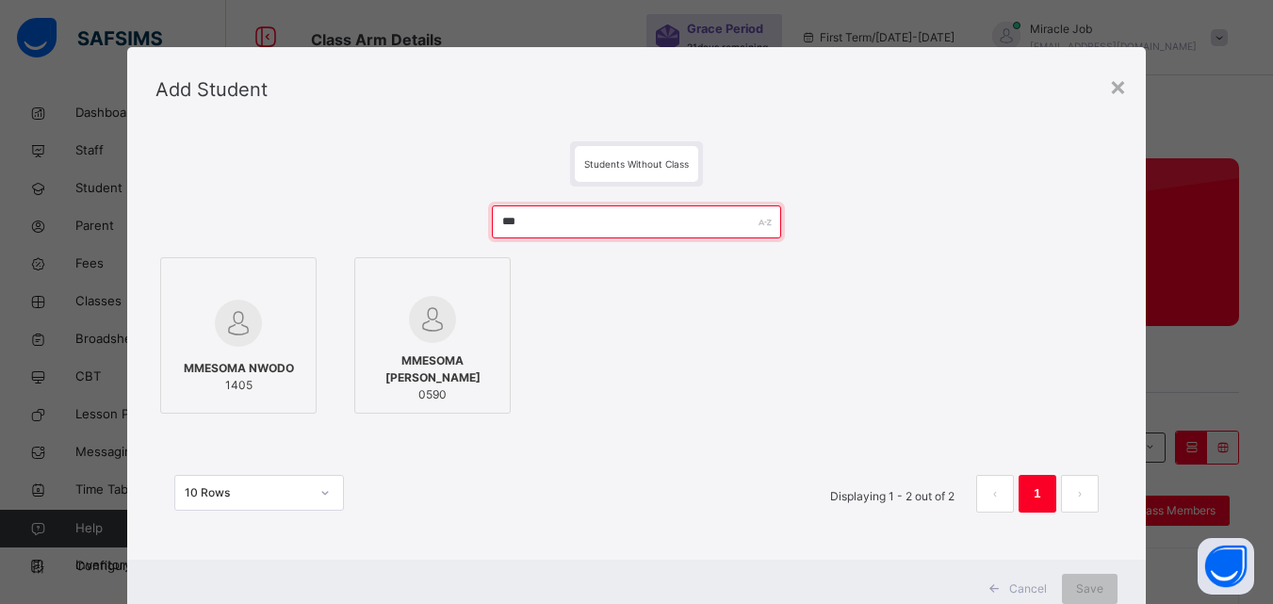
type input "***"
click at [252, 368] on span "MMESOMA NWODO" at bounding box center [239, 368] width 110 height 17
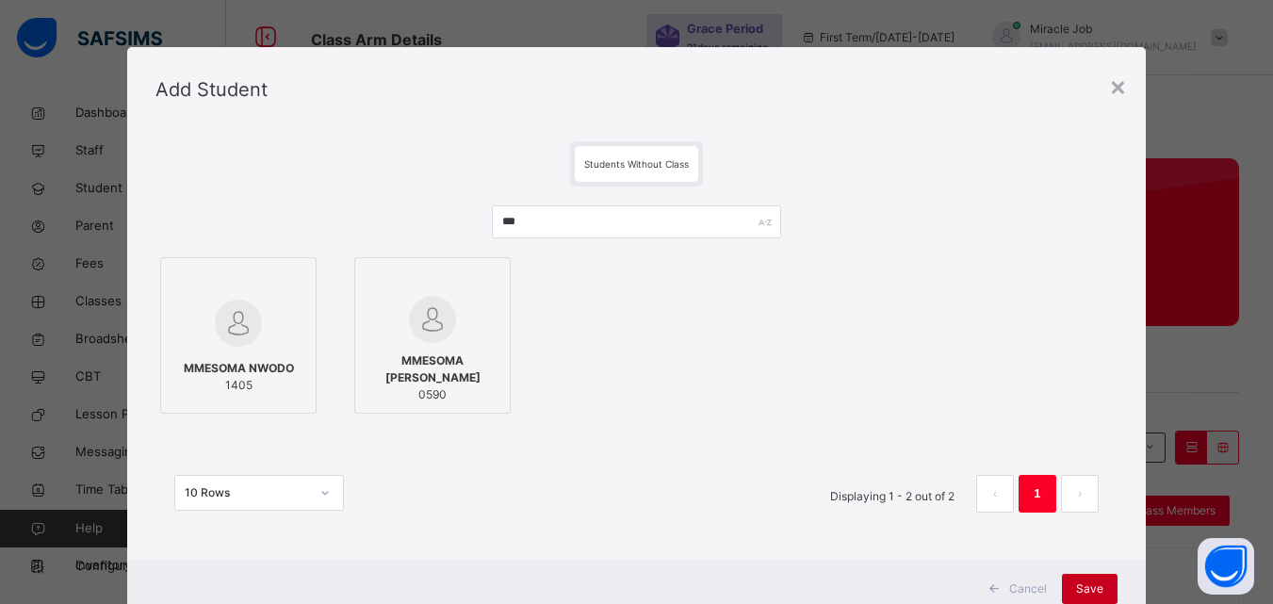
click at [1087, 589] on span "Save" at bounding box center [1089, 588] width 27 height 17
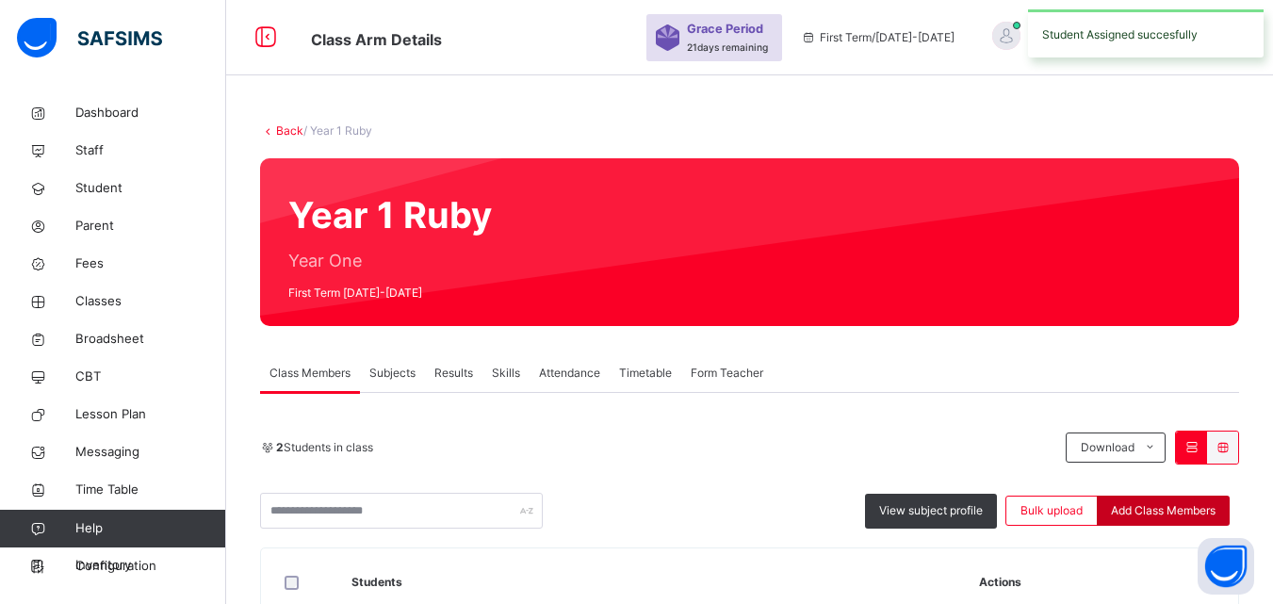
click at [1185, 502] on span "Add Class Members" at bounding box center [1163, 510] width 105 height 17
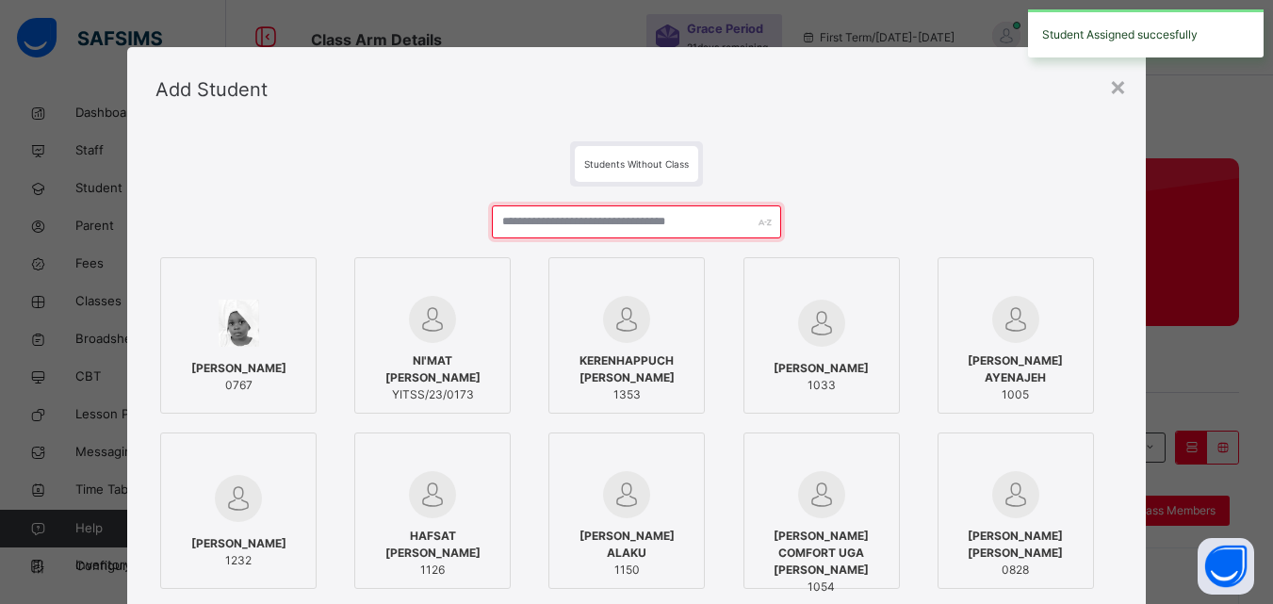
click at [528, 216] on input "text" at bounding box center [636, 221] width 288 height 33
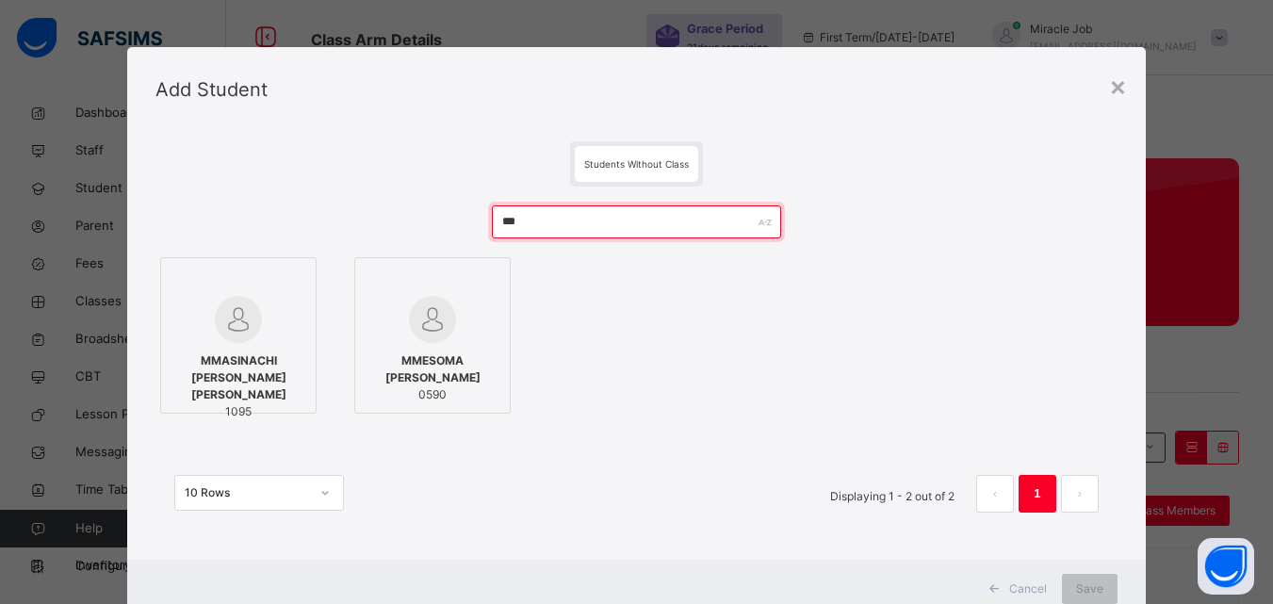
type input "***"
click at [270, 354] on span "MMASINACHI [PERSON_NAME] [PERSON_NAME]" at bounding box center [239, 377] width 136 height 51
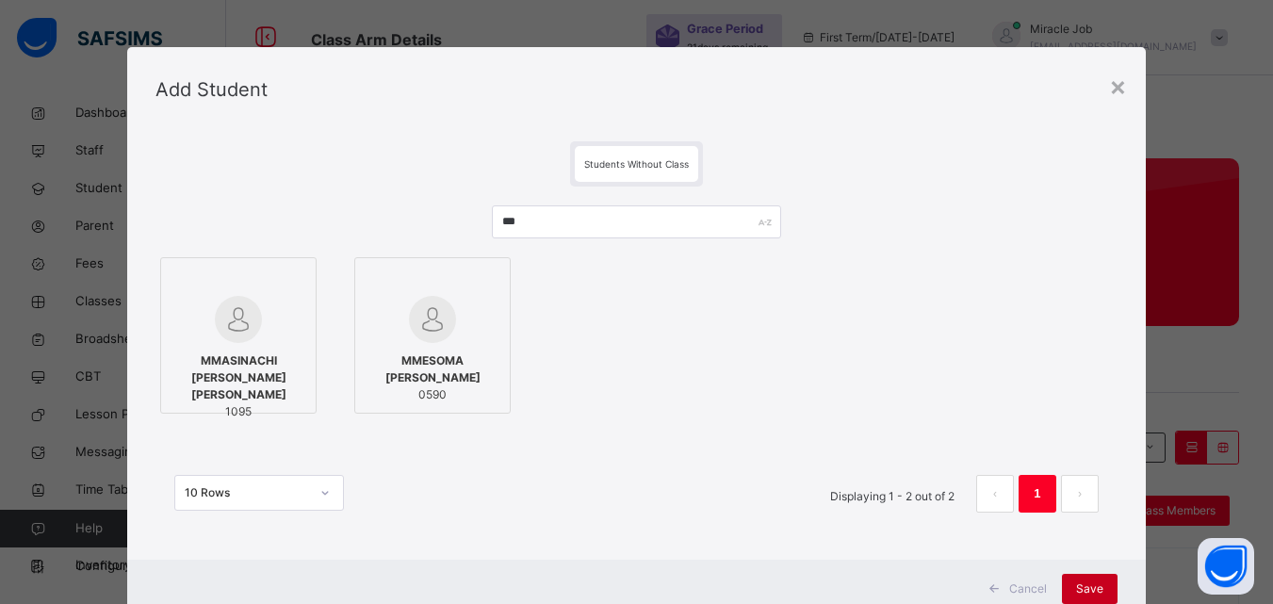
click at [1096, 588] on span "Save" at bounding box center [1089, 588] width 27 height 17
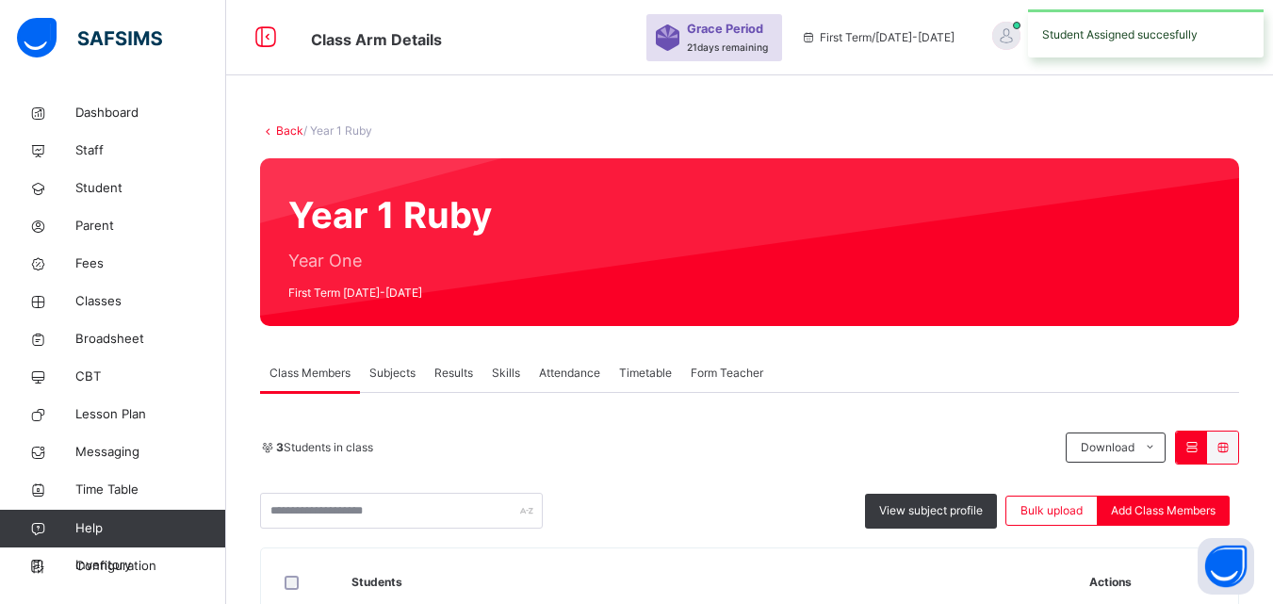
click at [1189, 494] on div "View subject profile Bulk upload Add Class Members" at bounding box center [749, 511] width 979 height 36
click at [1181, 507] on span "Add Class Members" at bounding box center [1163, 510] width 105 height 17
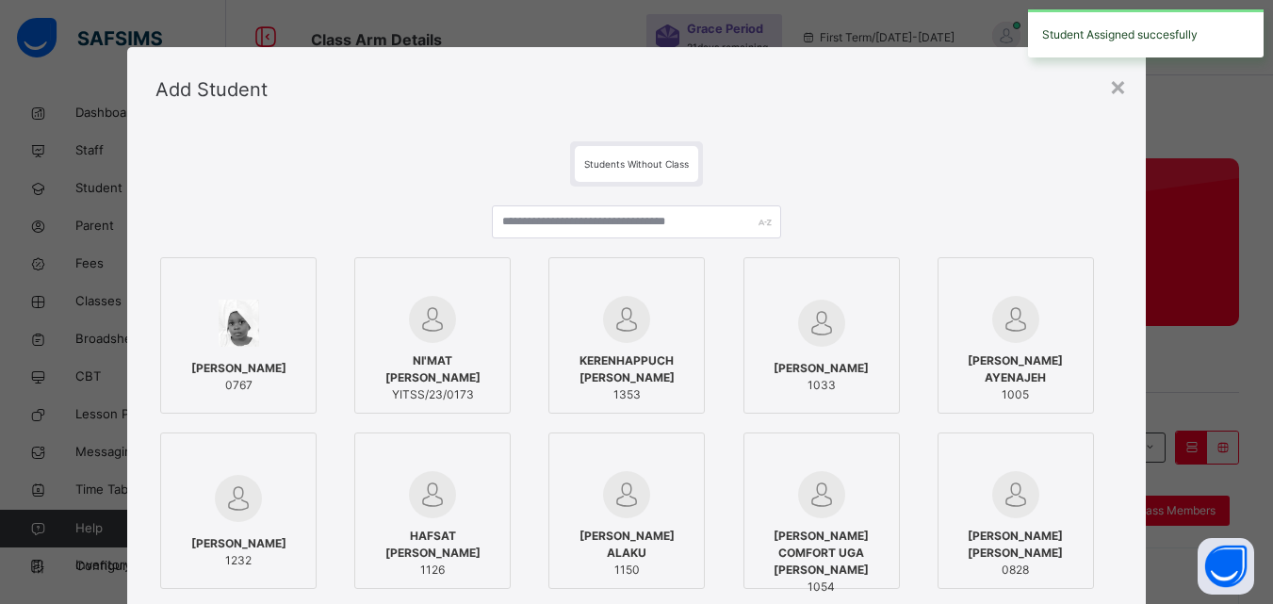
click at [633, 240] on div at bounding box center [636, 228] width 288 height 47
click at [618, 236] on input "text" at bounding box center [636, 221] width 288 height 33
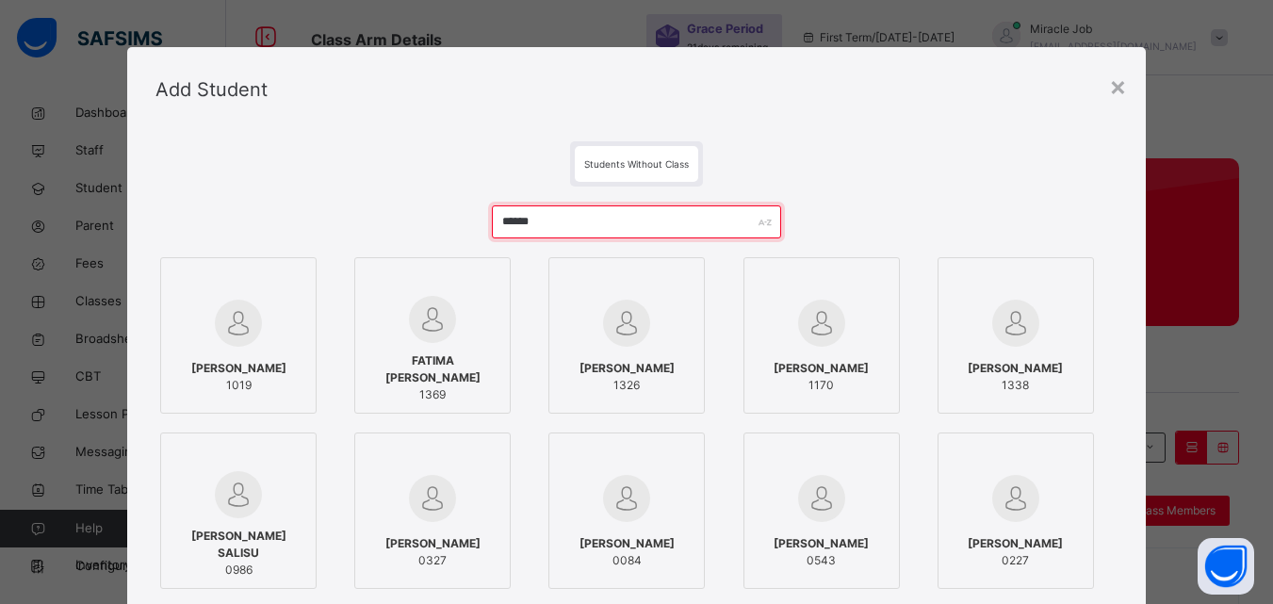
click at [587, 227] on input "******" at bounding box center [636, 221] width 288 height 33
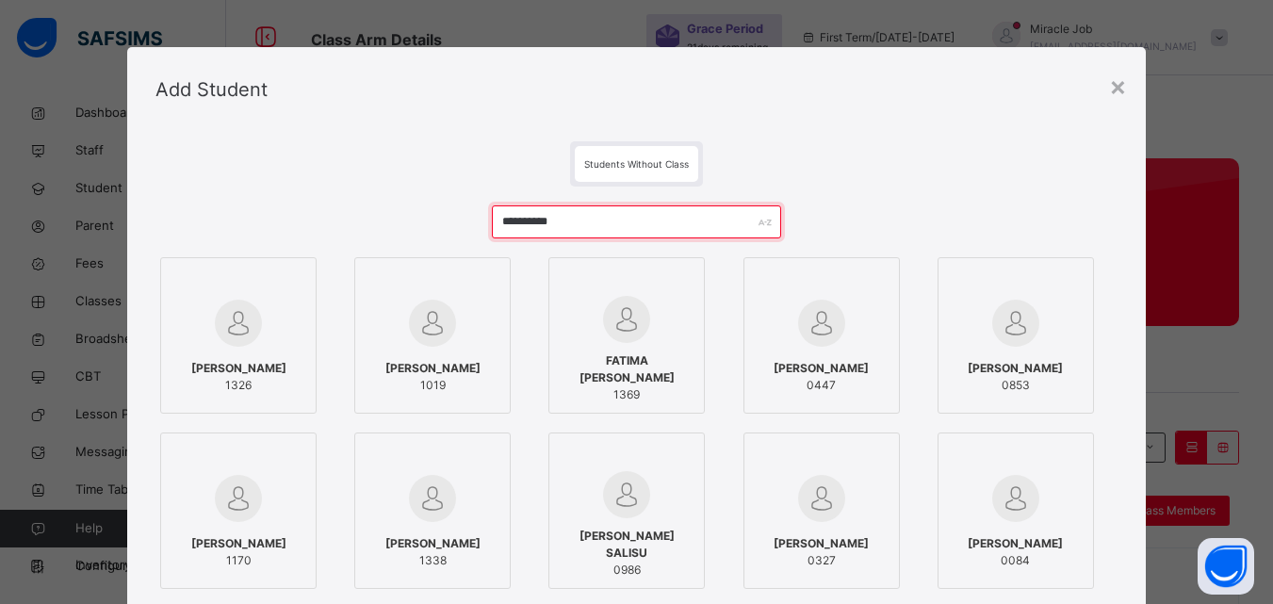
click at [542, 214] on input "**********" at bounding box center [636, 221] width 288 height 33
click at [539, 220] on input "**********" at bounding box center [636, 221] width 288 height 33
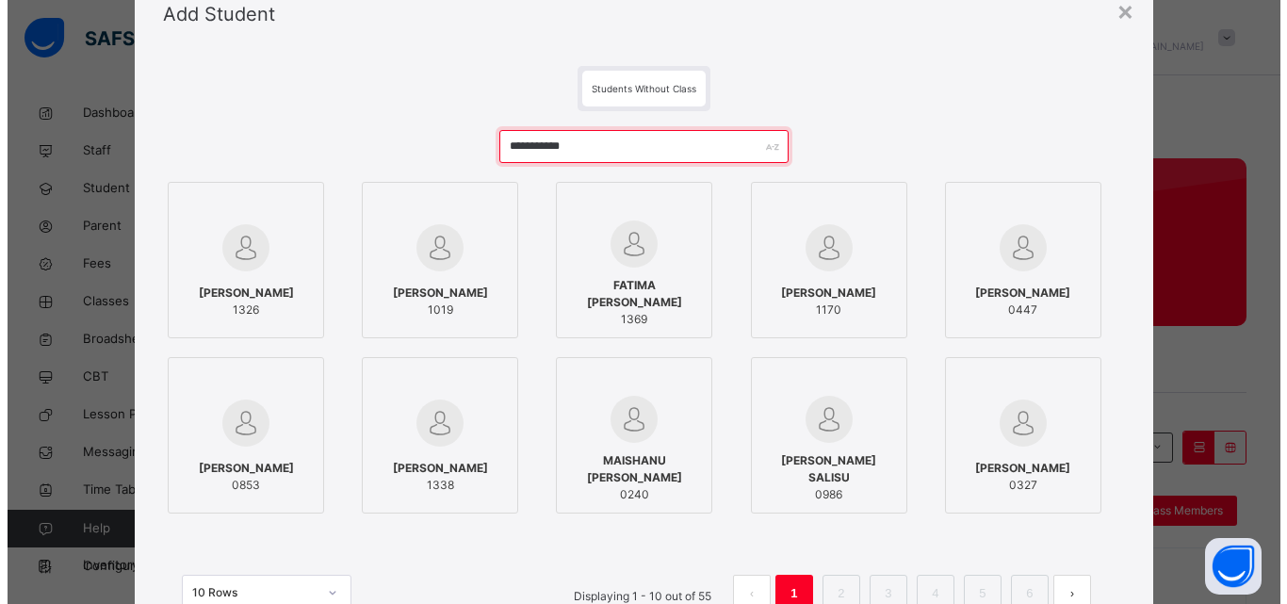
scroll to position [69, 0]
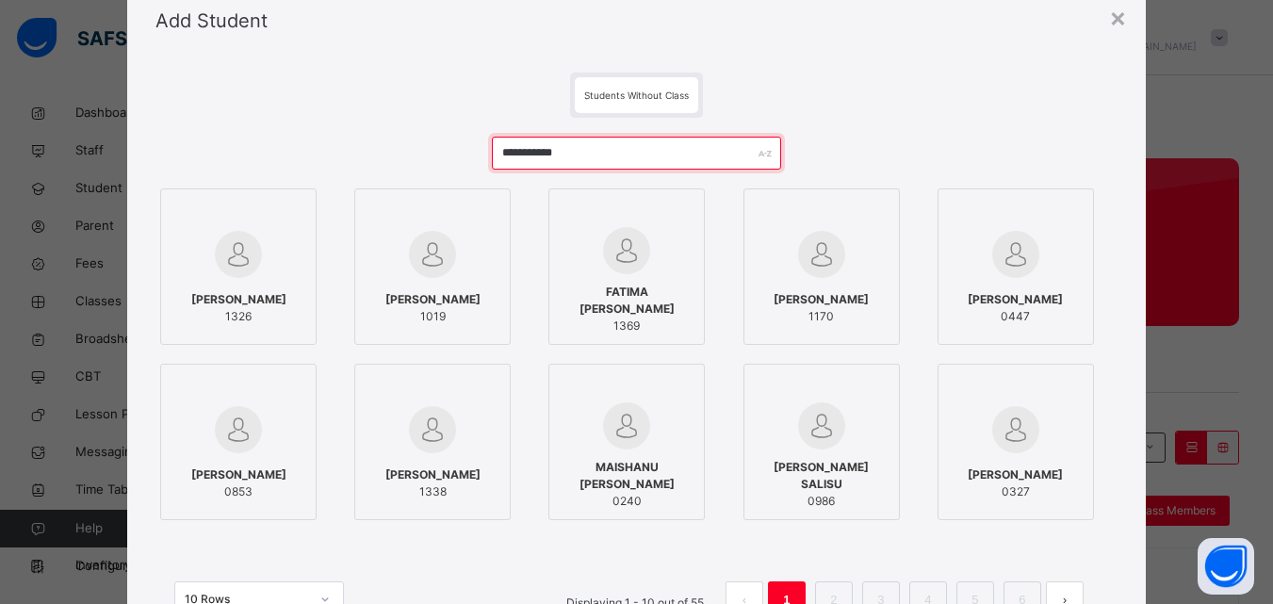
type input "**********"
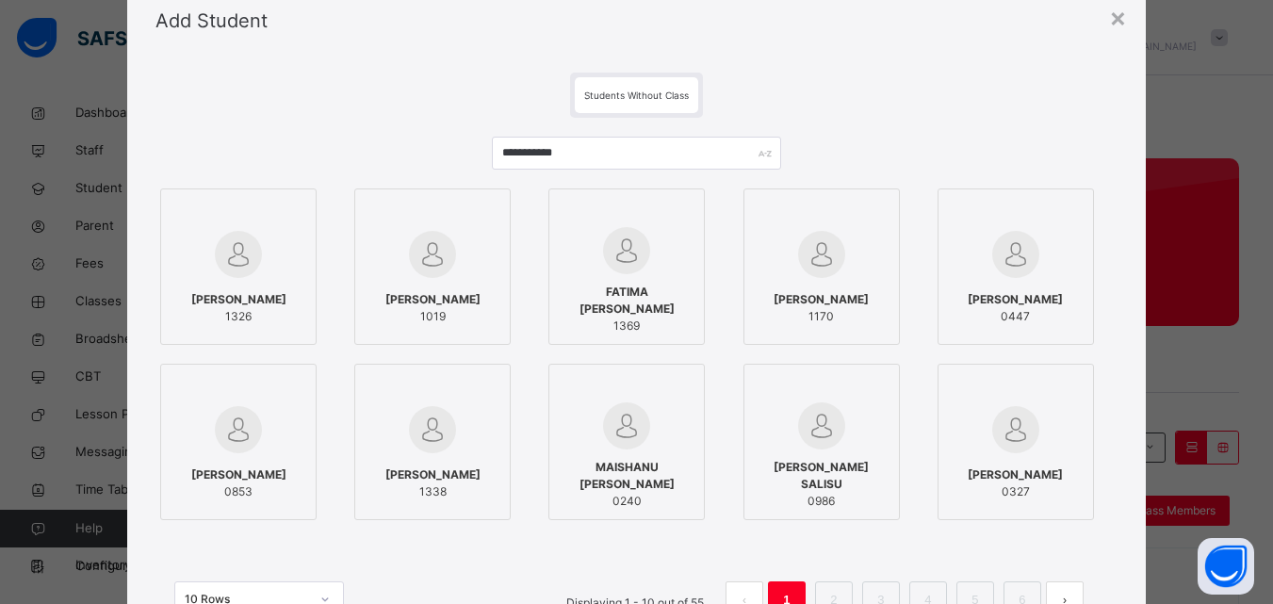
click at [268, 256] on div at bounding box center [239, 254] width 136 height 55
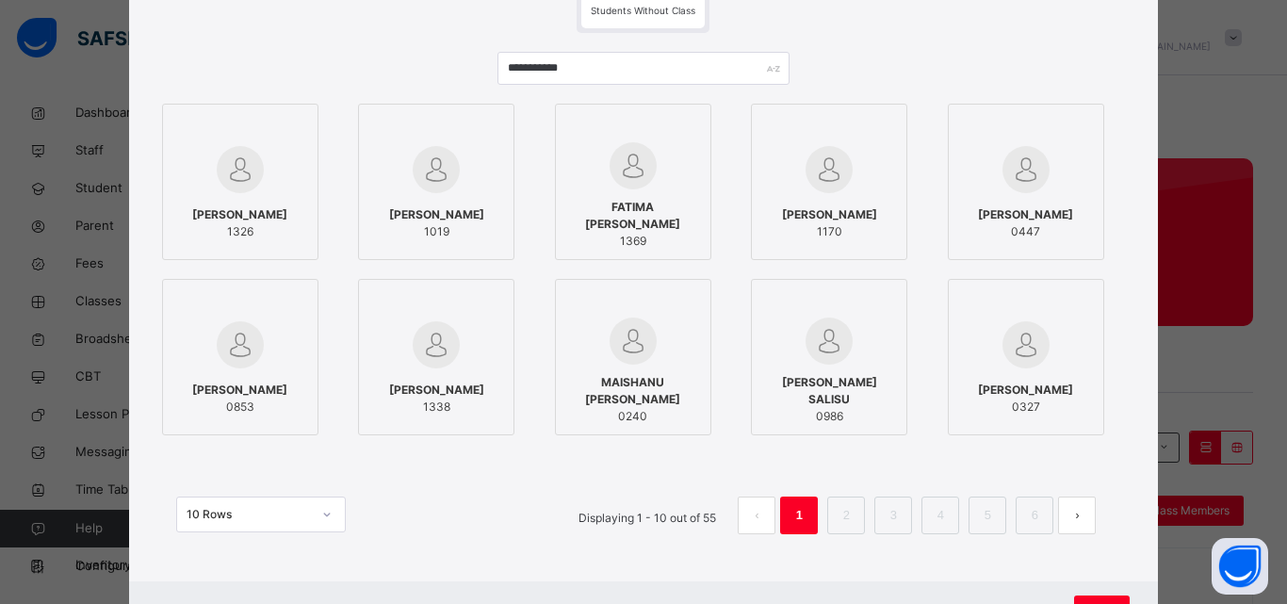
scroll to position [237, 0]
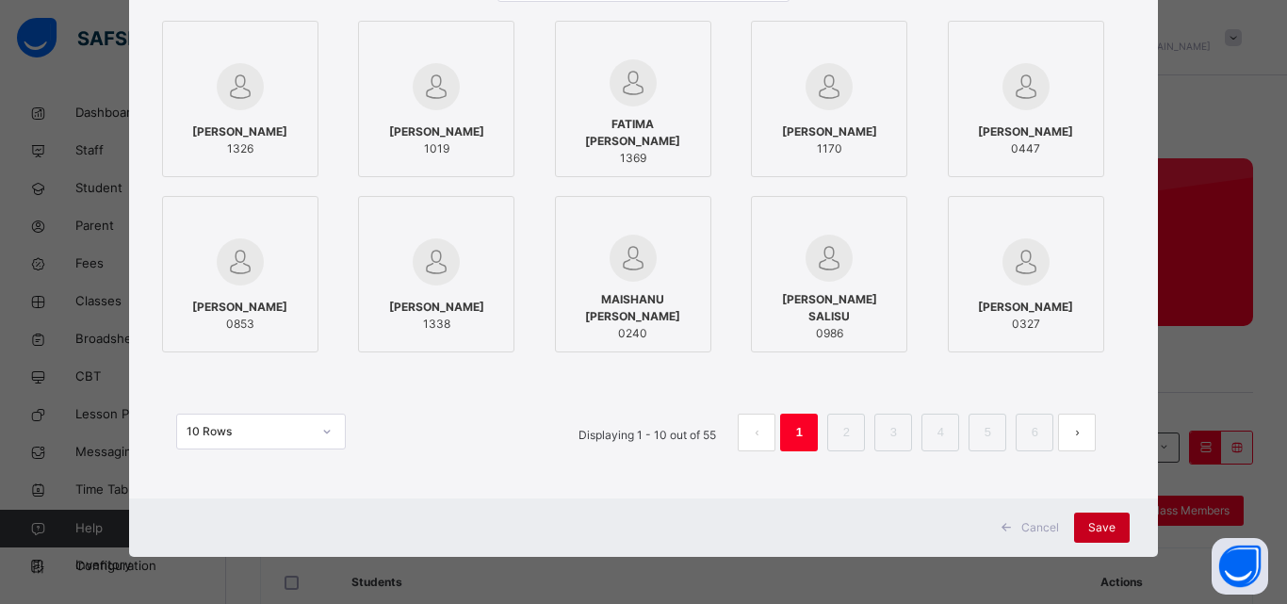
click at [1091, 520] on span "Save" at bounding box center [1101, 527] width 27 height 17
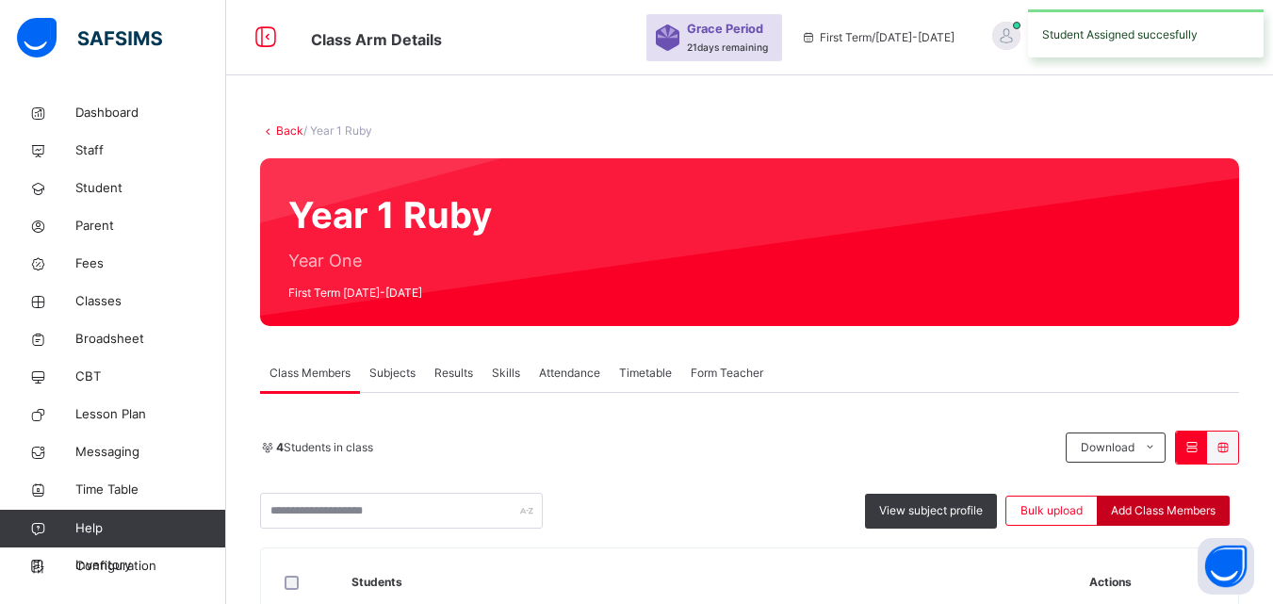
click at [1187, 512] on span "Add Class Members" at bounding box center [1163, 510] width 105 height 17
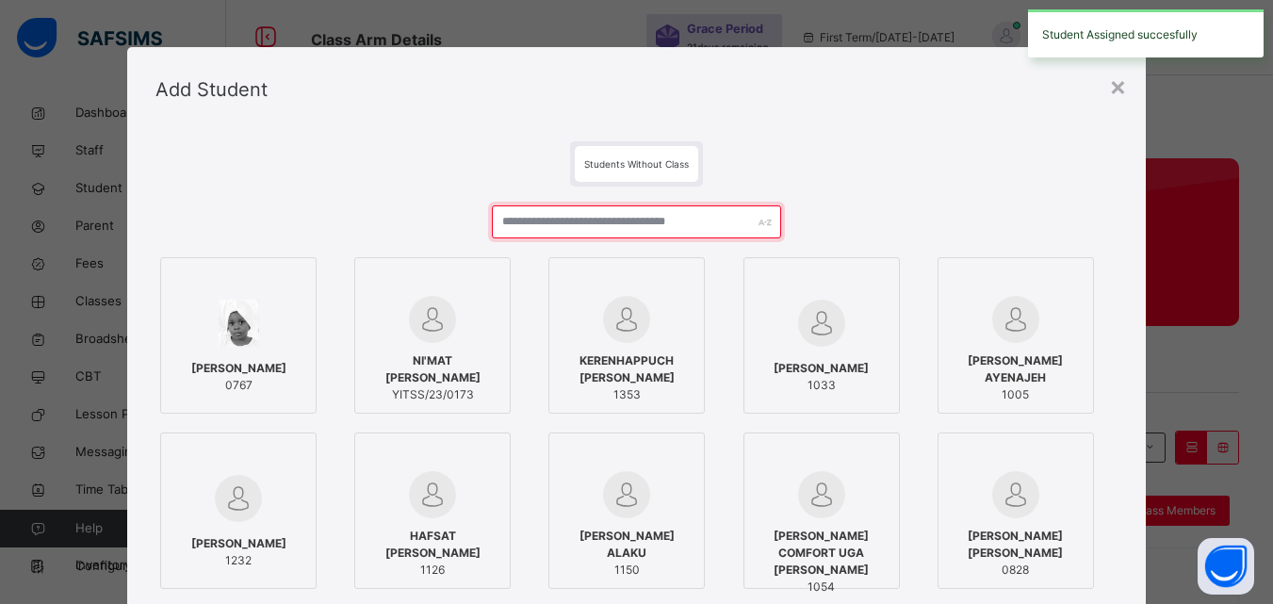
click at [662, 219] on input "text" at bounding box center [636, 221] width 288 height 33
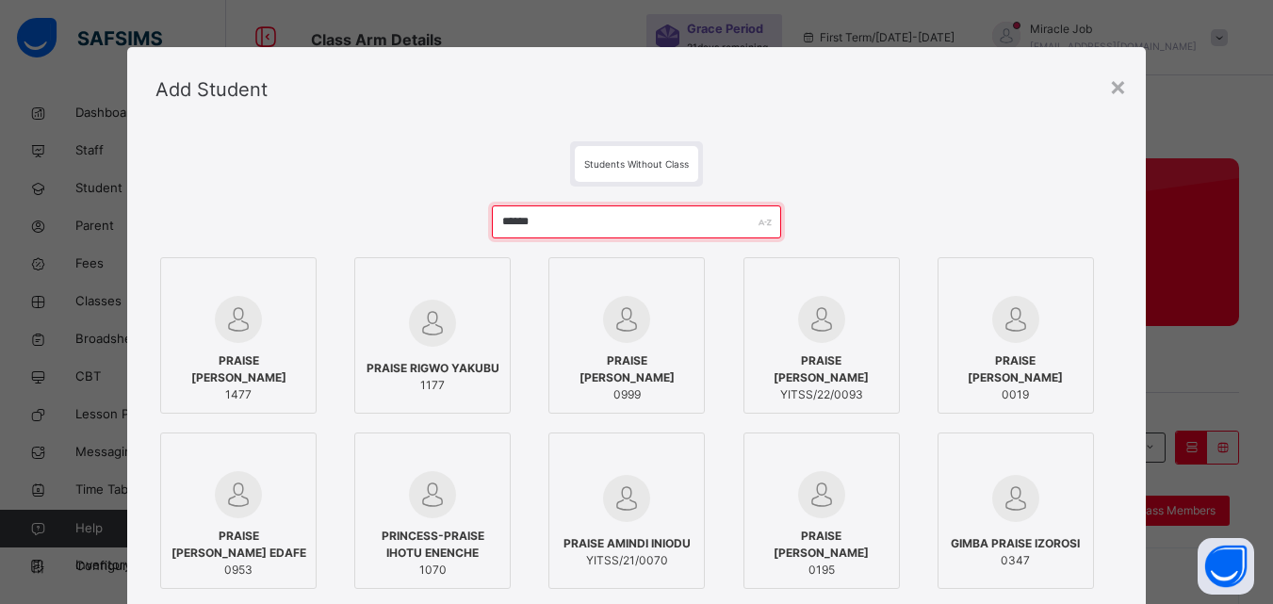
drag, startPoint x: 570, startPoint y: 225, endPoint x: 449, endPoint y: 199, distance: 124.4
click at [449, 199] on div "****** PRAISE [PERSON_NAME] 1477 PRAISE [PERSON_NAME] 1177 PRAISE [PERSON_NAME]…" at bounding box center [636, 456] width 962 height 539
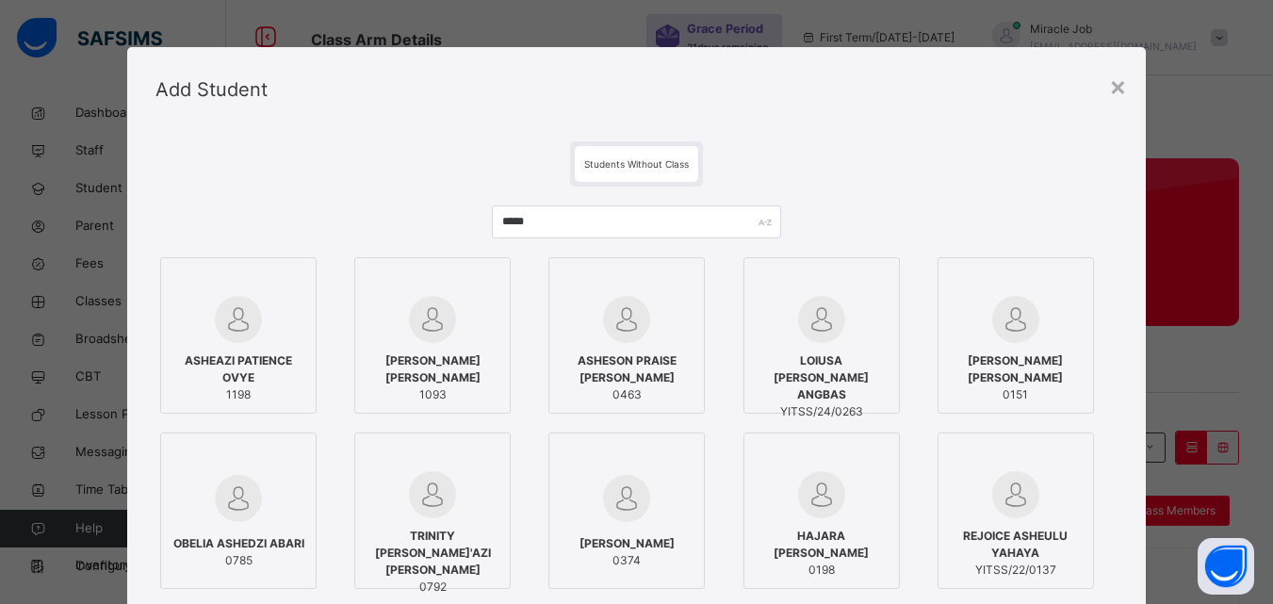
click at [269, 369] on span "ASHEAZI PATIENCE OVYE" at bounding box center [239, 369] width 136 height 34
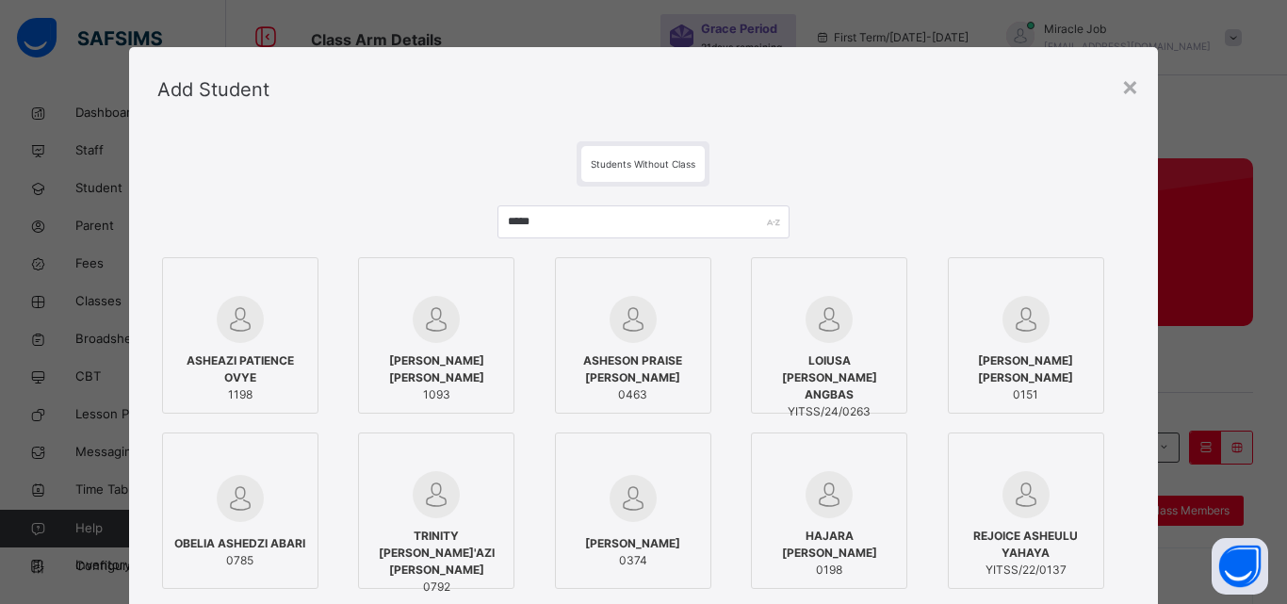
click at [266, 359] on span "ASHEAZI PATIENCE OVYE" at bounding box center [240, 369] width 136 height 34
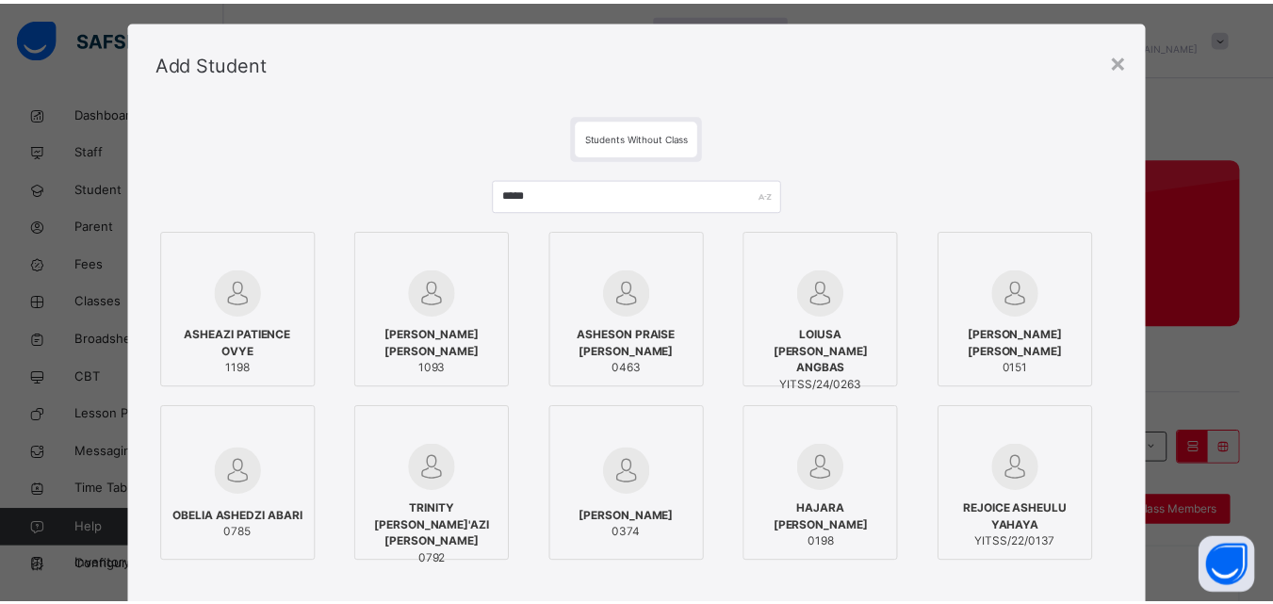
scroll to position [32, 0]
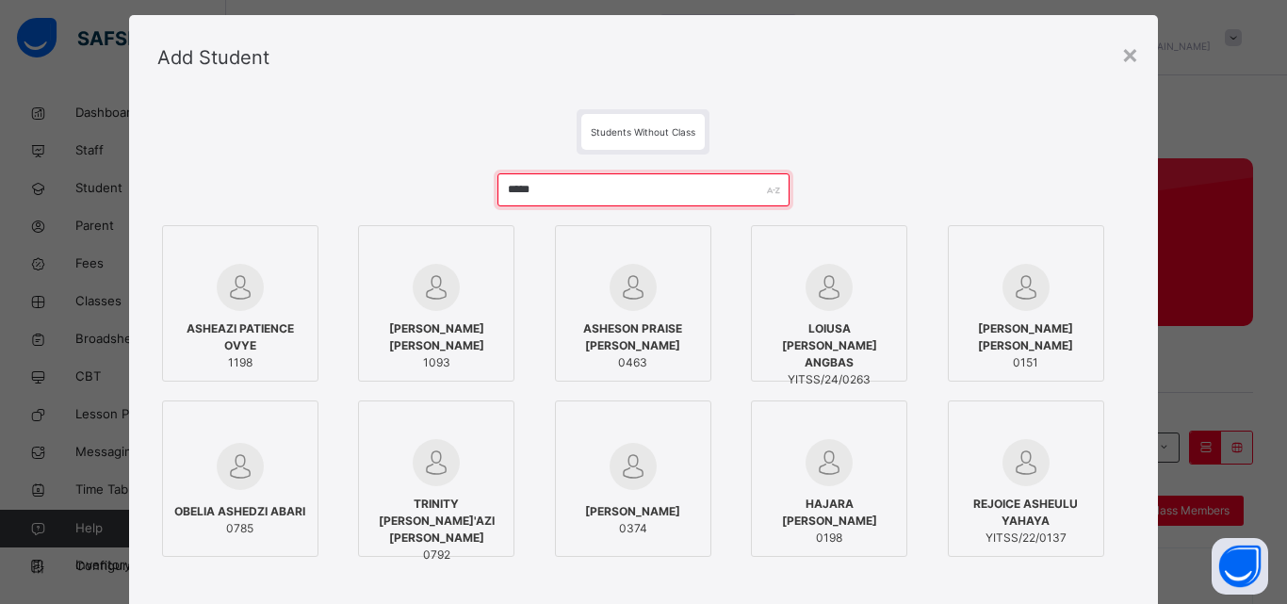
drag, startPoint x: 584, startPoint y: 182, endPoint x: 397, endPoint y: 158, distance: 189.0
click at [397, 158] on div "***** [PERSON_NAME] 1198 [PERSON_NAME] 1093 ASHESON PRAISE [PERSON_NAME] 0463 L…" at bounding box center [643, 424] width 973 height 539
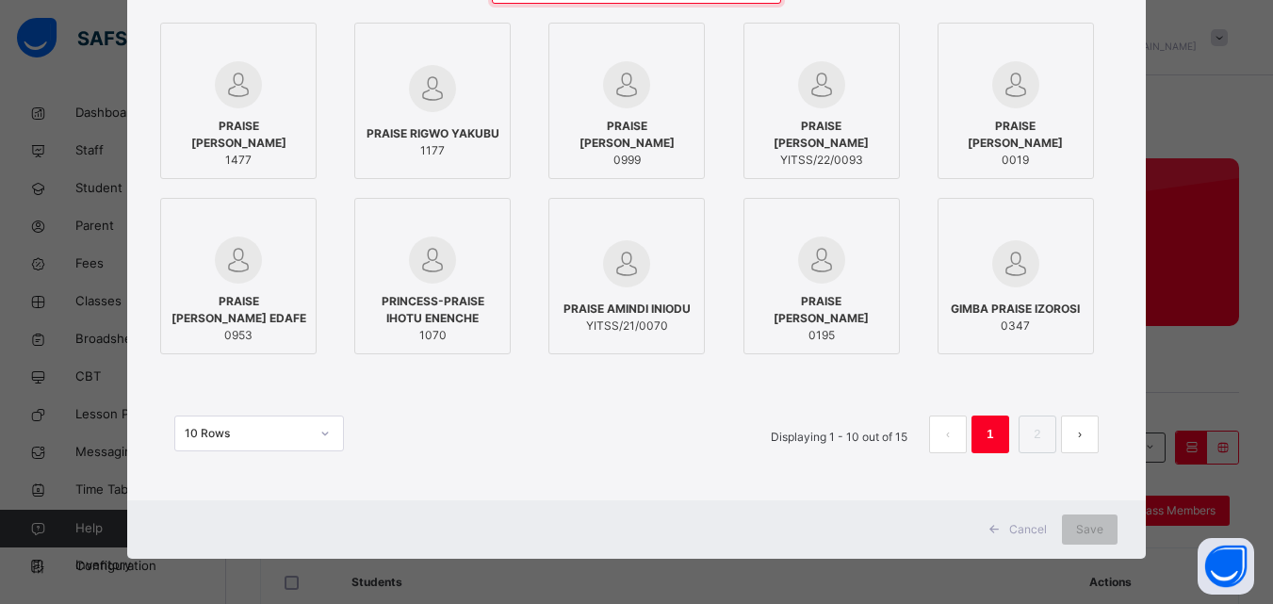
scroll to position [0, 0]
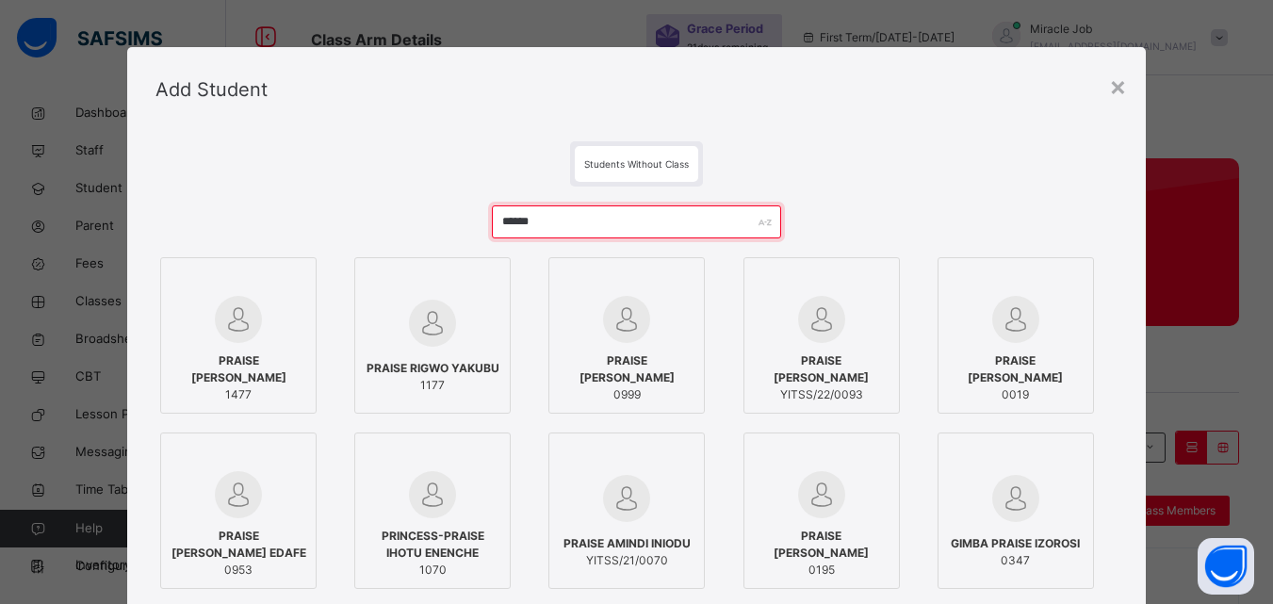
drag, startPoint x: 565, startPoint y: 216, endPoint x: 321, endPoint y: 163, distance: 249.7
click at [321, 163] on div "Students Without Class ****** PRAISE [PERSON_NAME] 1477 PRAISE RIGWO YAKUBU 117…" at bounding box center [636, 433] width 1019 height 603
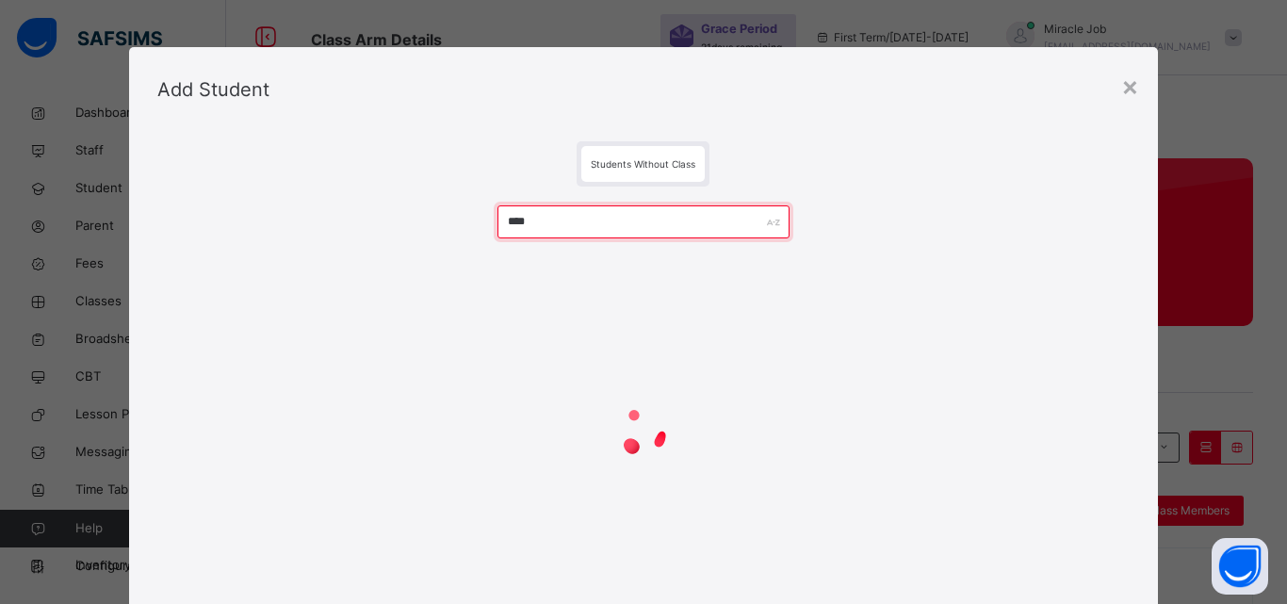
type input "*****"
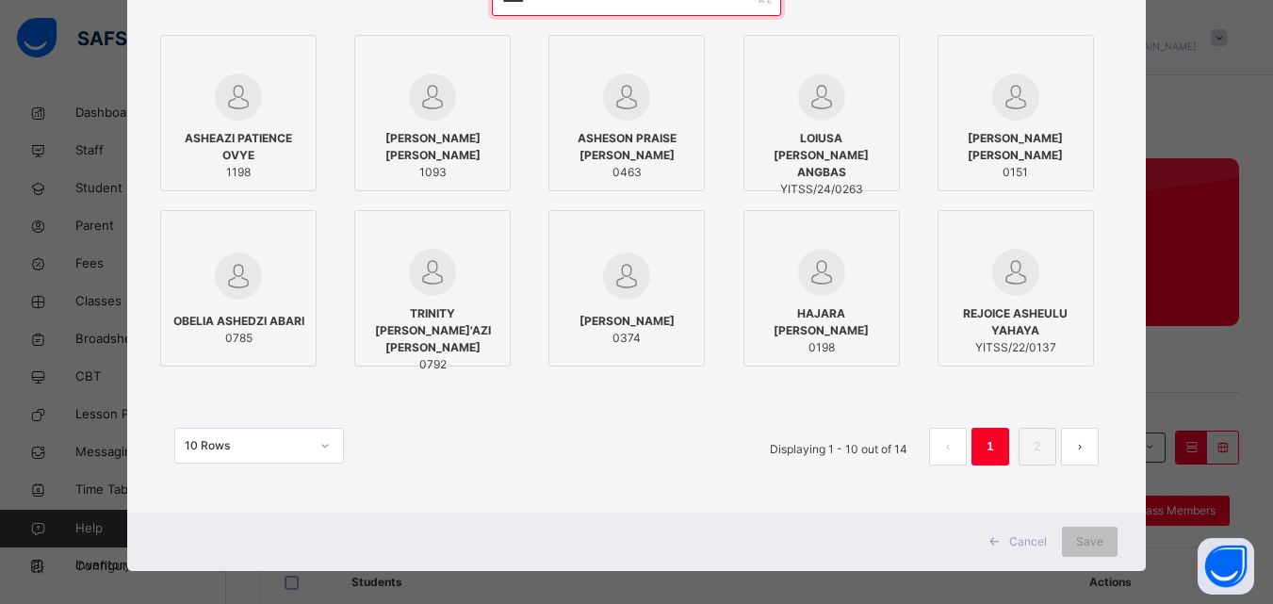
scroll to position [237, 0]
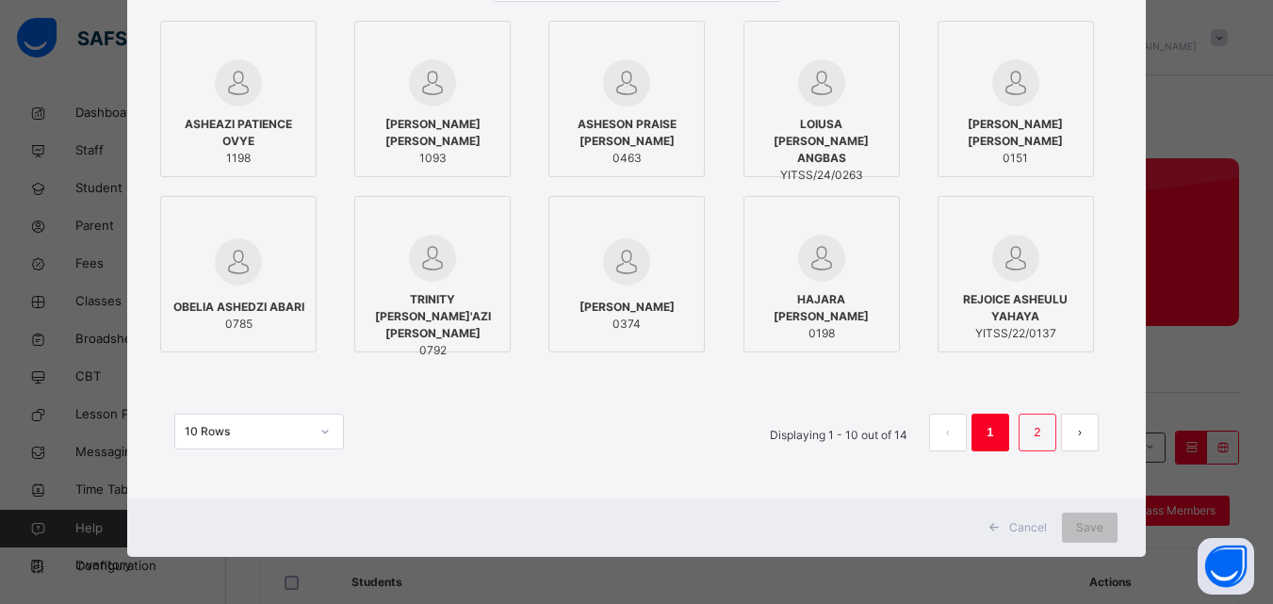
click at [1032, 433] on link "2" at bounding box center [1037, 432] width 18 height 25
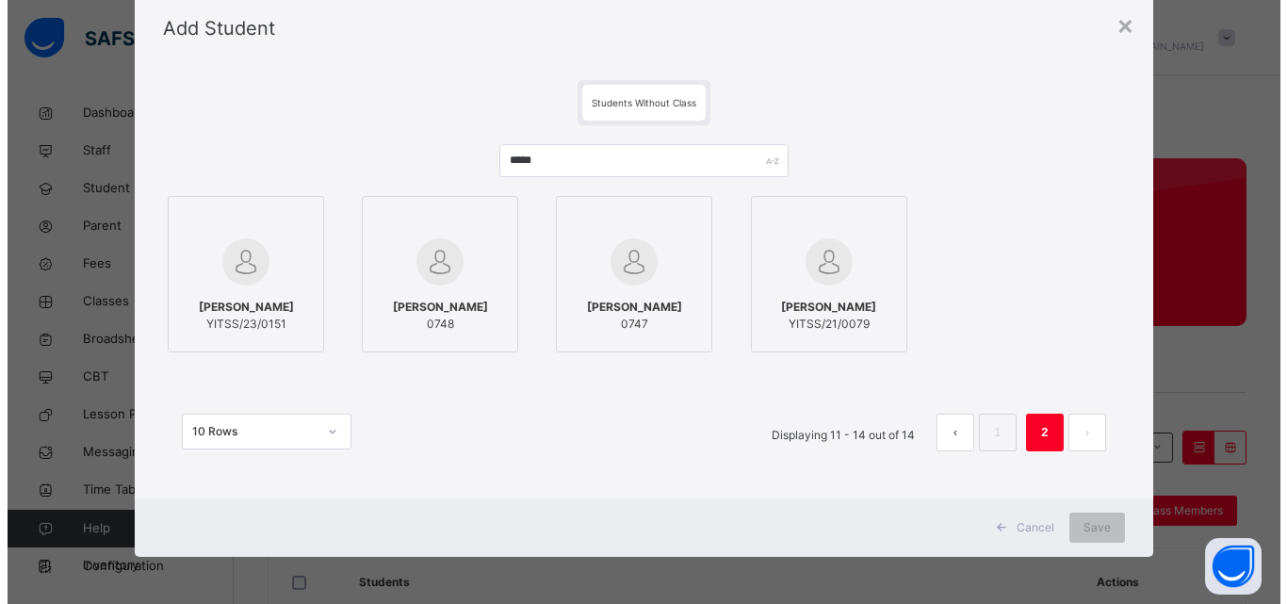
scroll to position [61, 0]
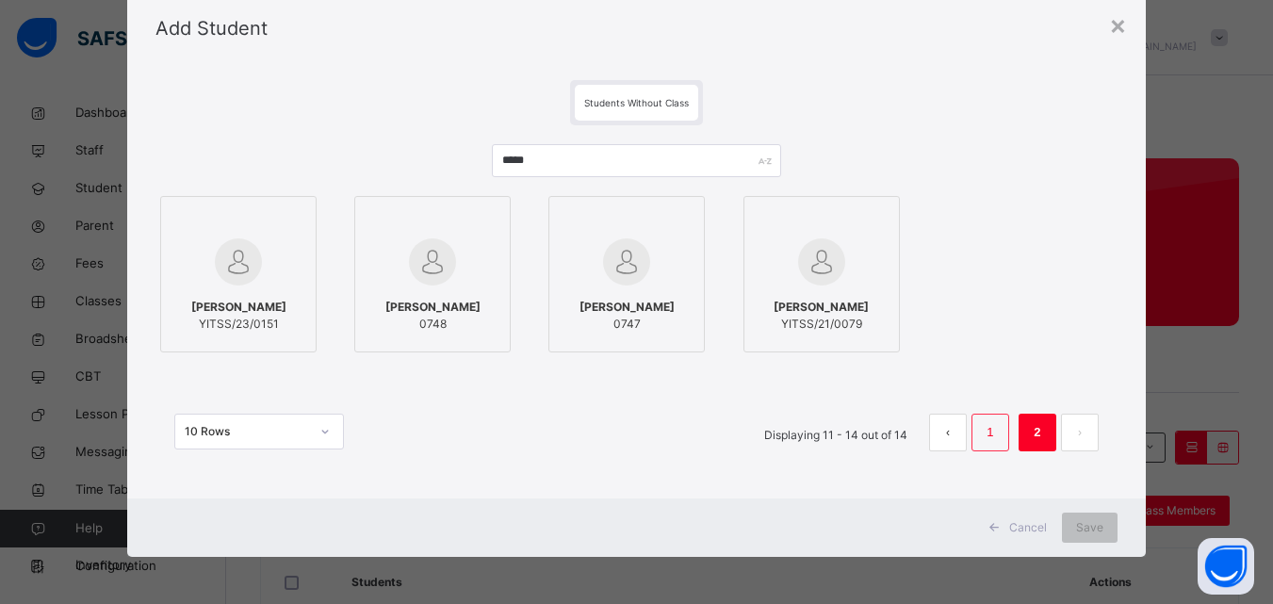
click at [995, 431] on link "1" at bounding box center [990, 432] width 18 height 25
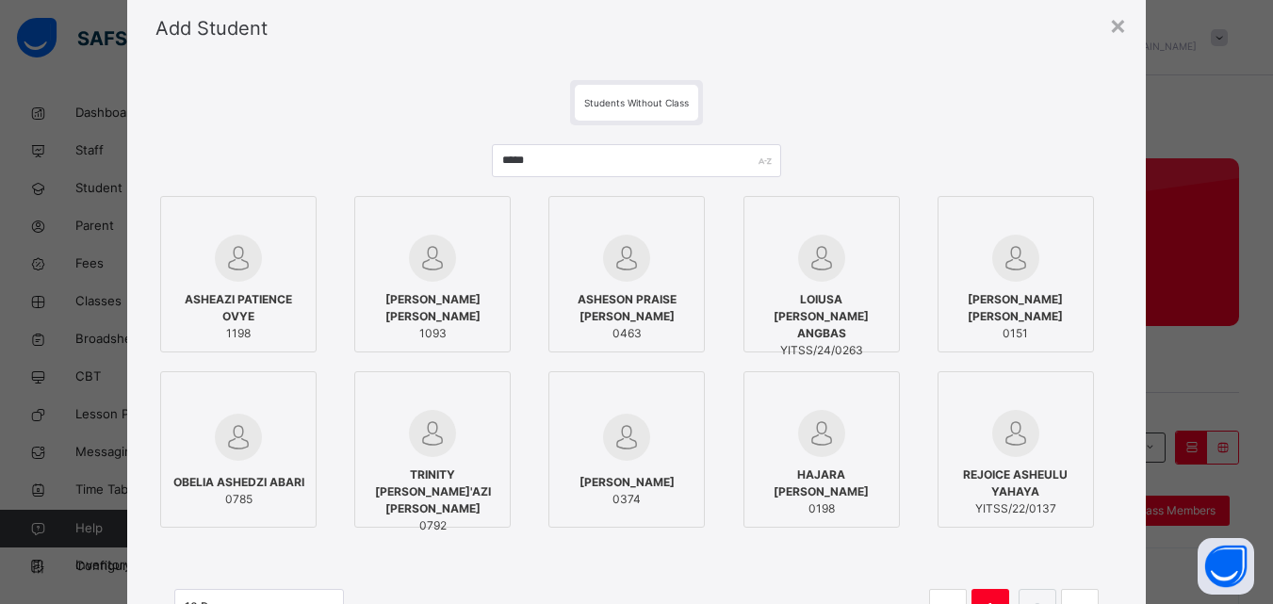
click at [223, 322] on span "ASHEAZI PATIENCE OVYE" at bounding box center [239, 308] width 136 height 34
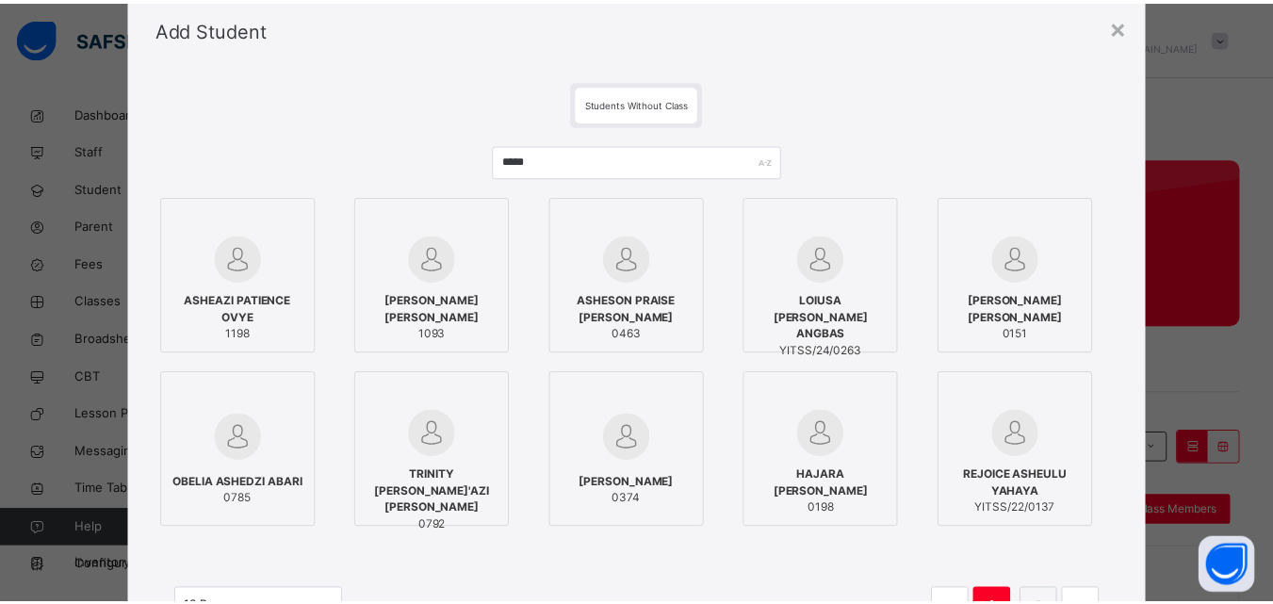
scroll to position [237, 0]
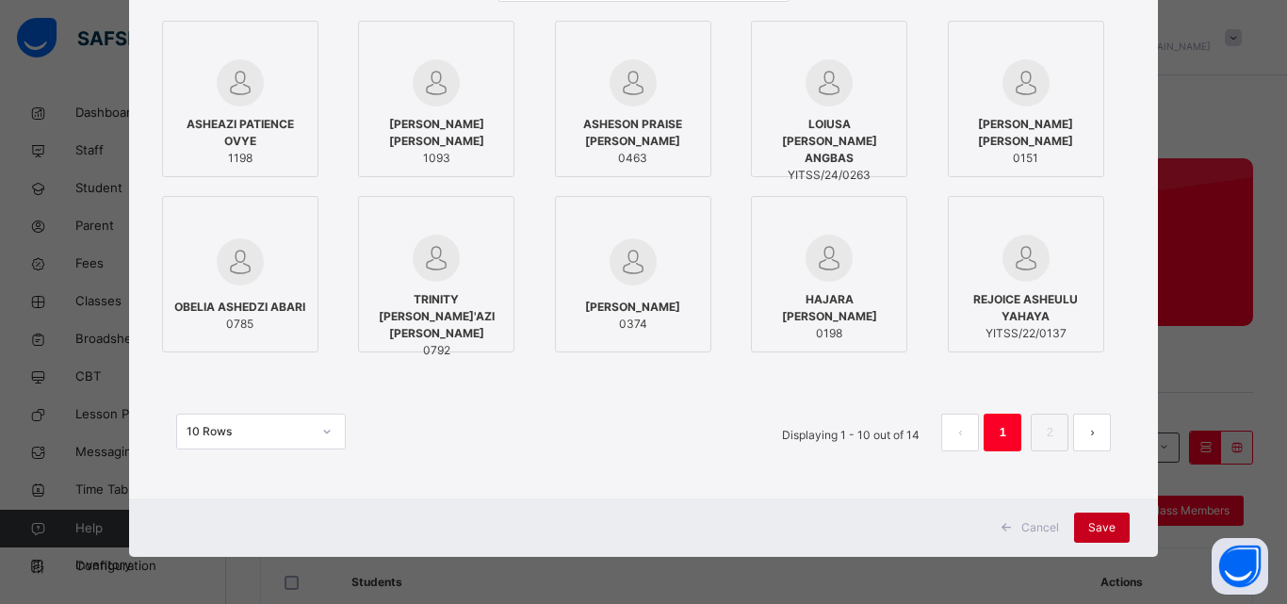
click at [1103, 532] on span "Save" at bounding box center [1101, 527] width 27 height 17
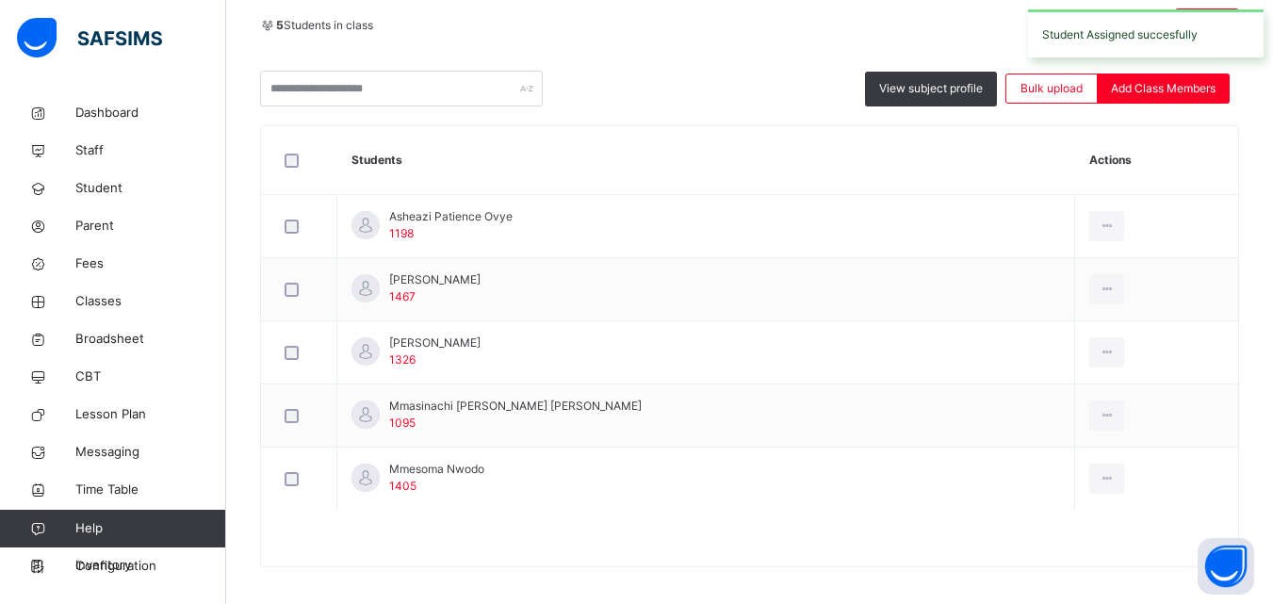
scroll to position [407, 0]
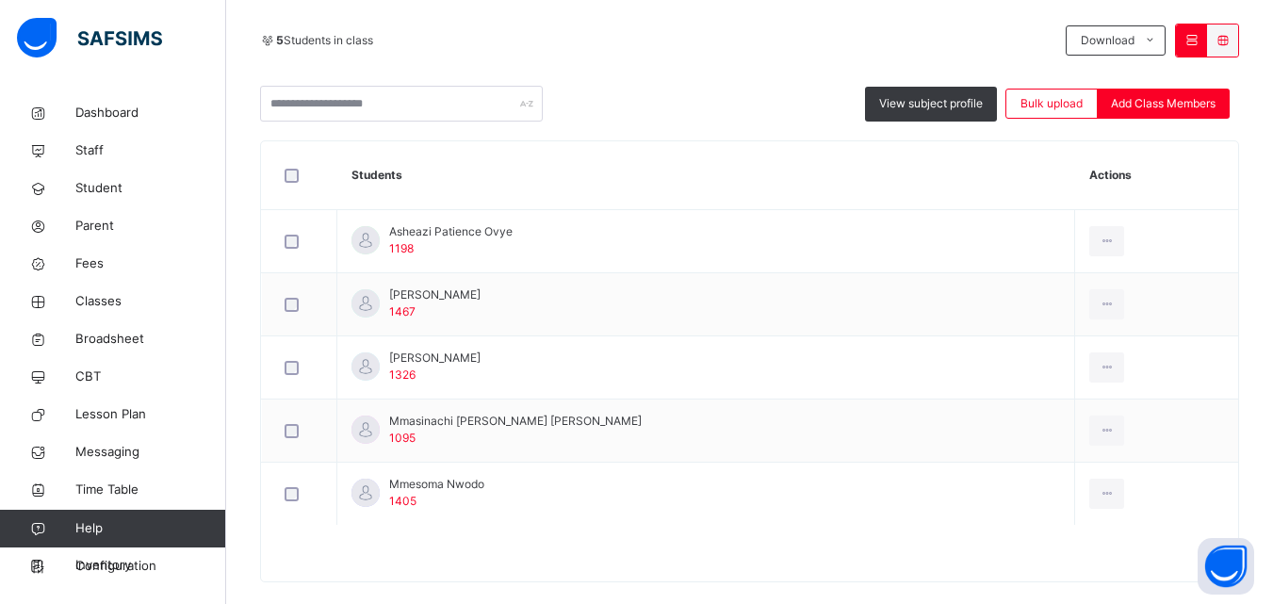
click at [1160, 119] on div "View subject profile Bulk upload Add Class Members" at bounding box center [749, 104] width 979 height 36
click at [1160, 108] on span "Add Class Members" at bounding box center [1163, 103] width 105 height 17
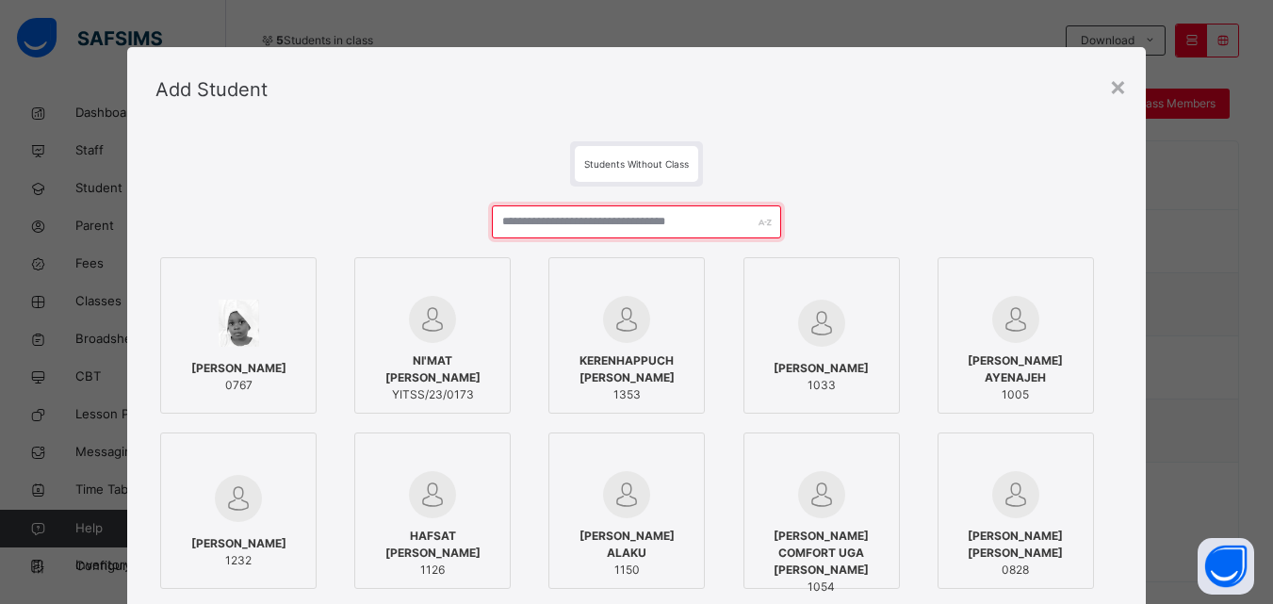
drag, startPoint x: 588, startPoint y: 205, endPoint x: 587, endPoint y: 219, distance: 13.2
click at [587, 219] on input "text" at bounding box center [636, 221] width 288 height 33
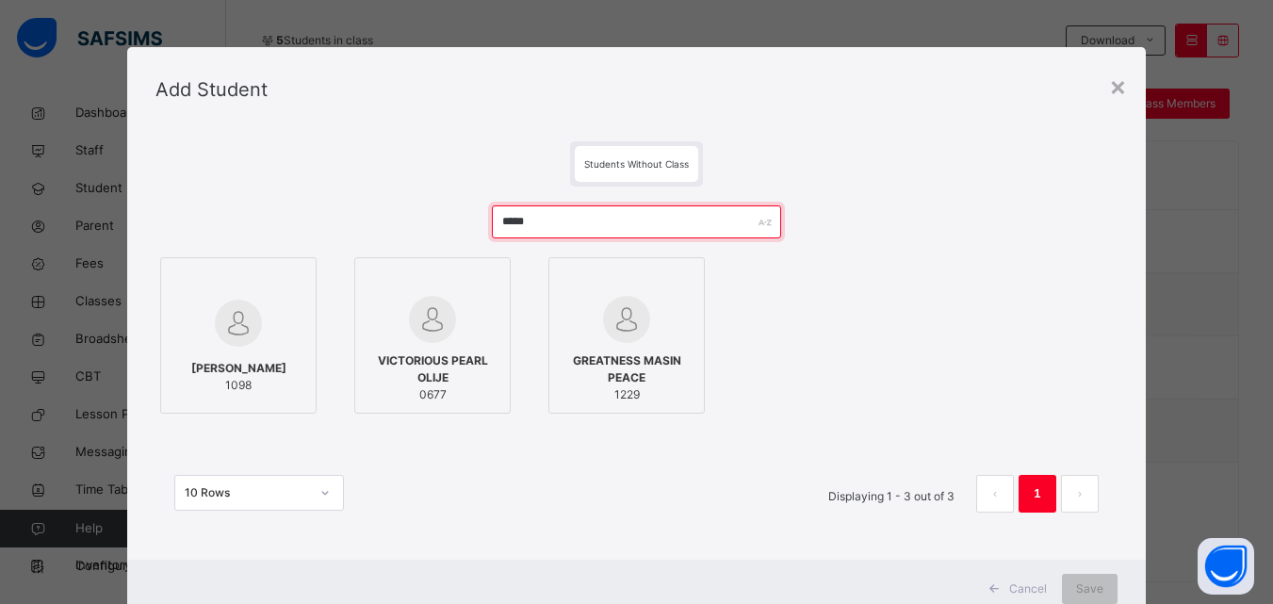
type input "*****"
click at [283, 364] on span "[PERSON_NAME]" at bounding box center [238, 368] width 95 height 17
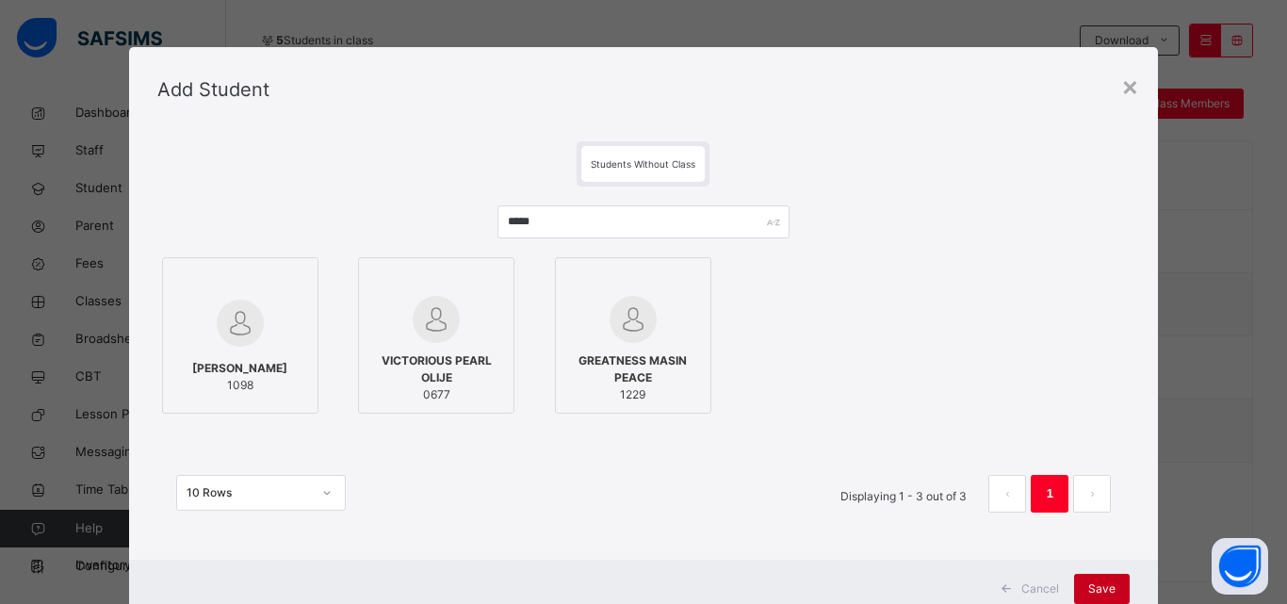
click at [1107, 591] on span "Save" at bounding box center [1101, 588] width 27 height 17
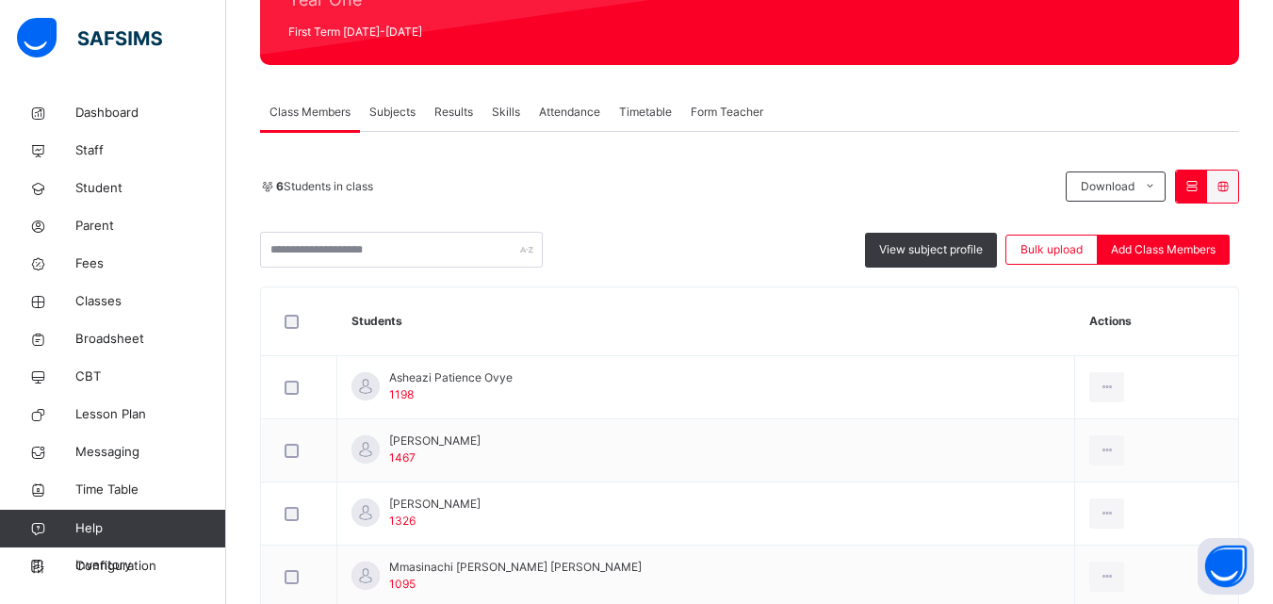
scroll to position [260, 0]
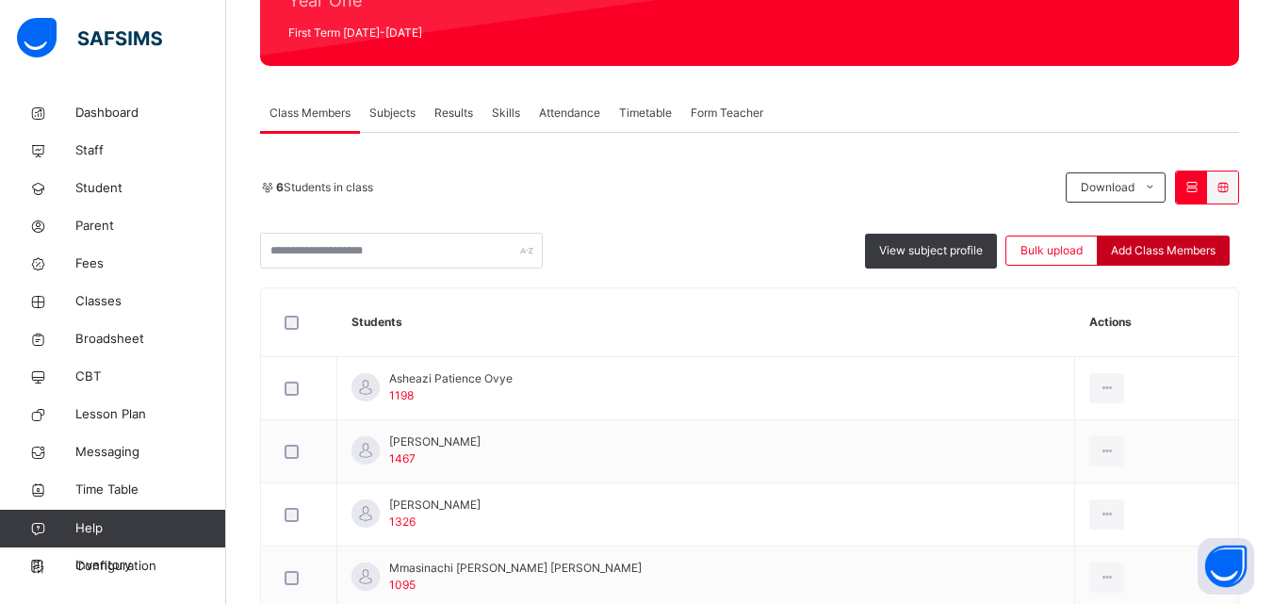
click at [1182, 250] on span "Add Class Members" at bounding box center [1163, 250] width 105 height 17
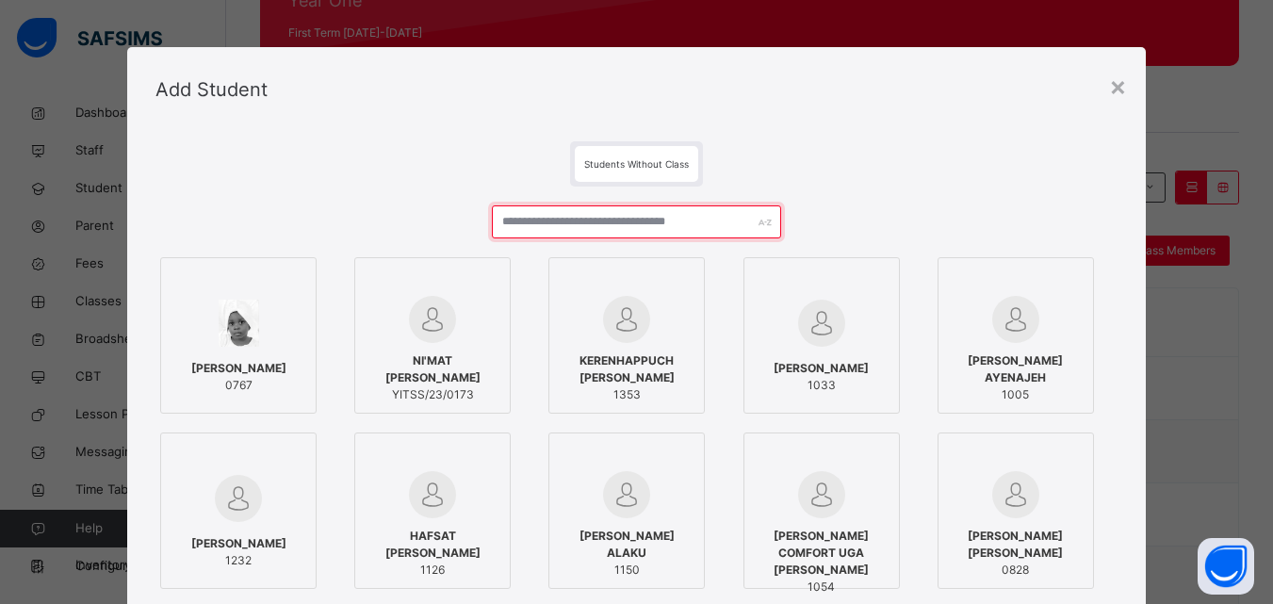
click at [608, 228] on input "text" at bounding box center [636, 221] width 288 height 33
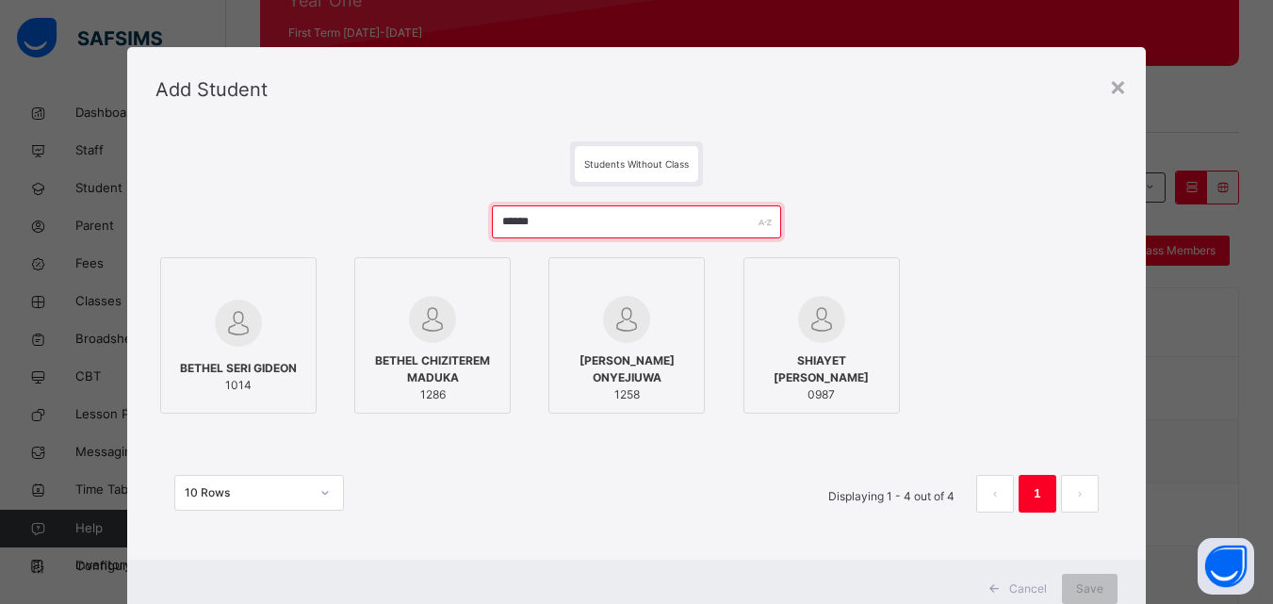
type input "******"
click at [468, 378] on span "BETHEL CHIZITEREM MADUKA" at bounding box center [433, 369] width 136 height 34
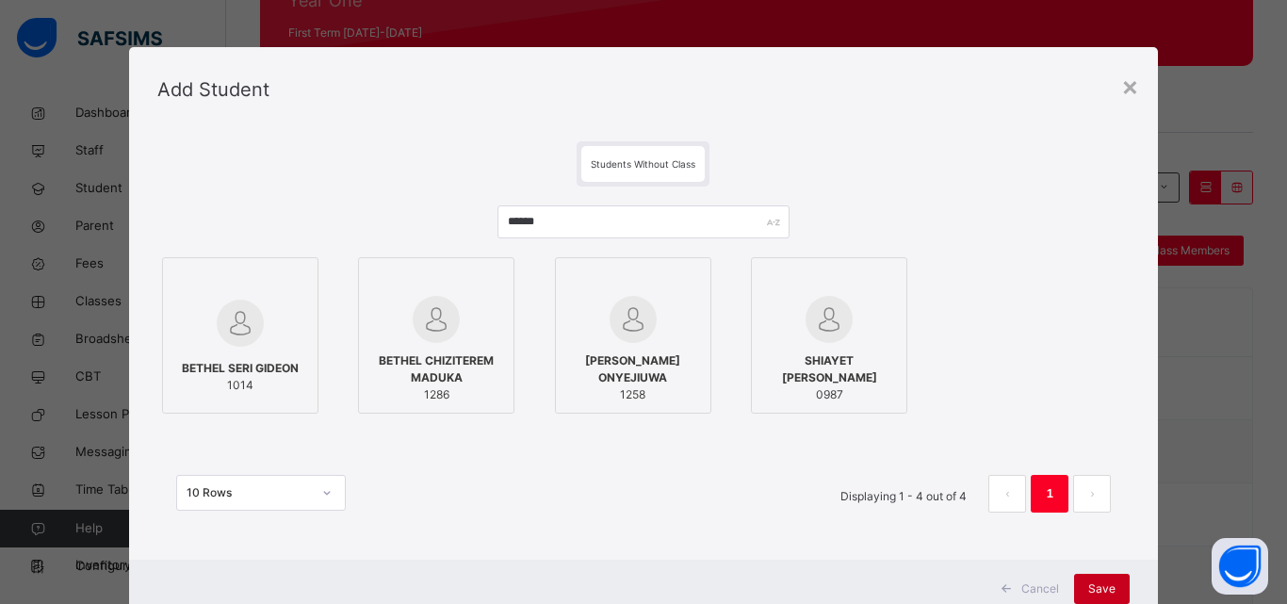
click at [1100, 591] on span "Save" at bounding box center [1101, 588] width 27 height 17
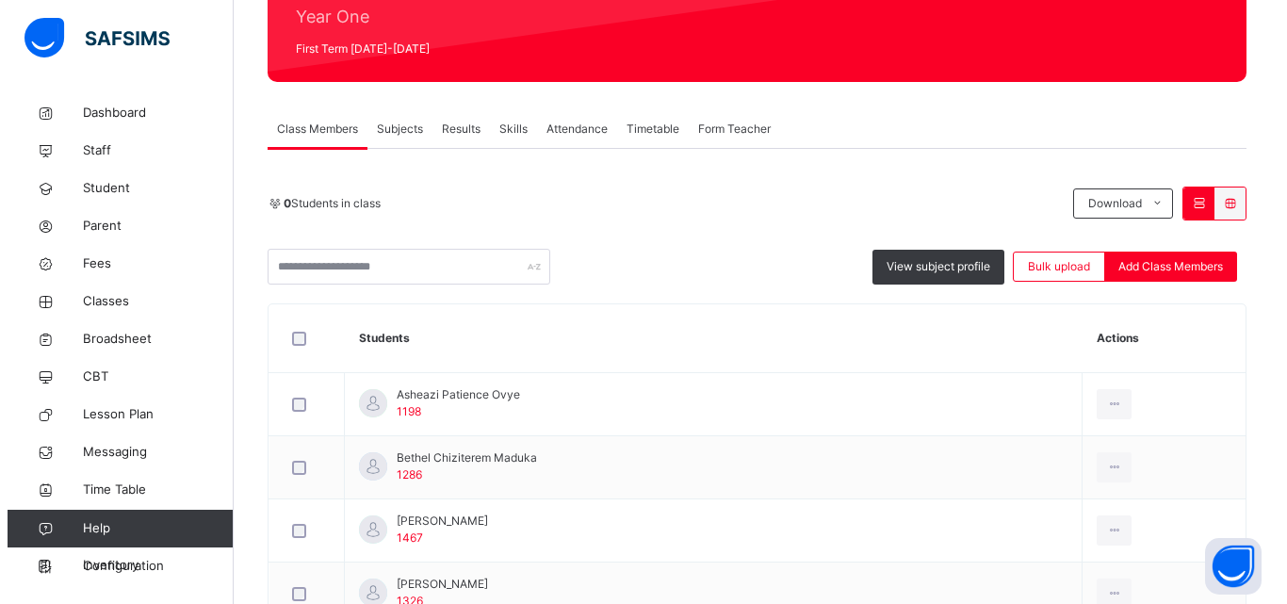
scroll to position [246, 0]
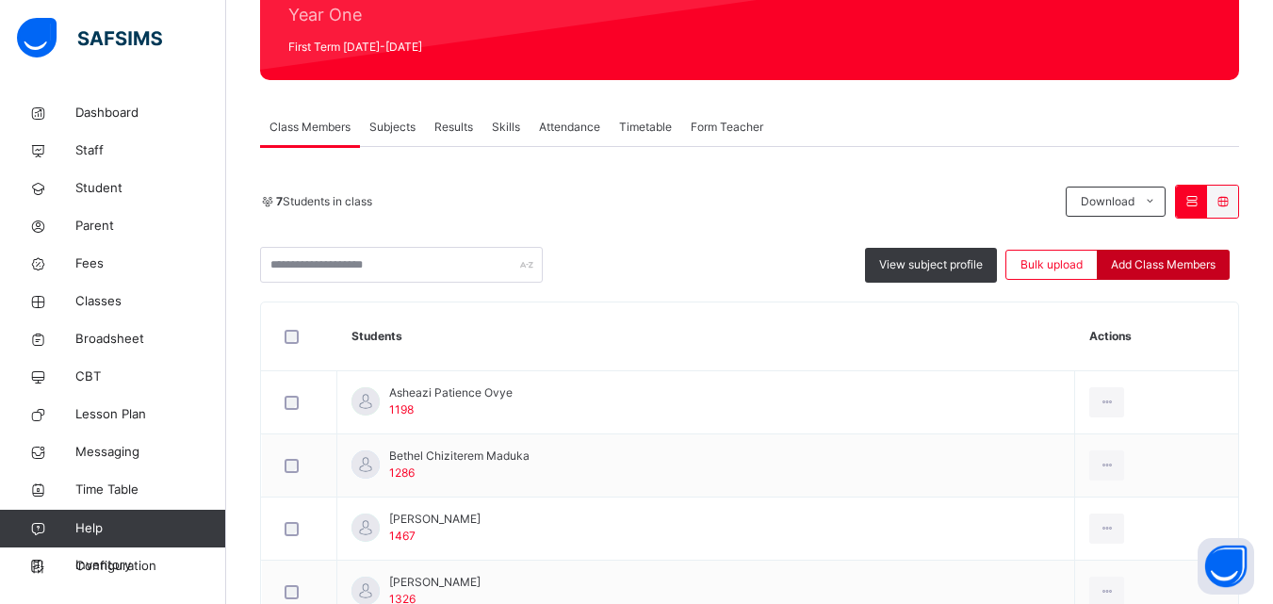
click at [1188, 276] on div "Add Class Members" at bounding box center [1163, 265] width 133 height 30
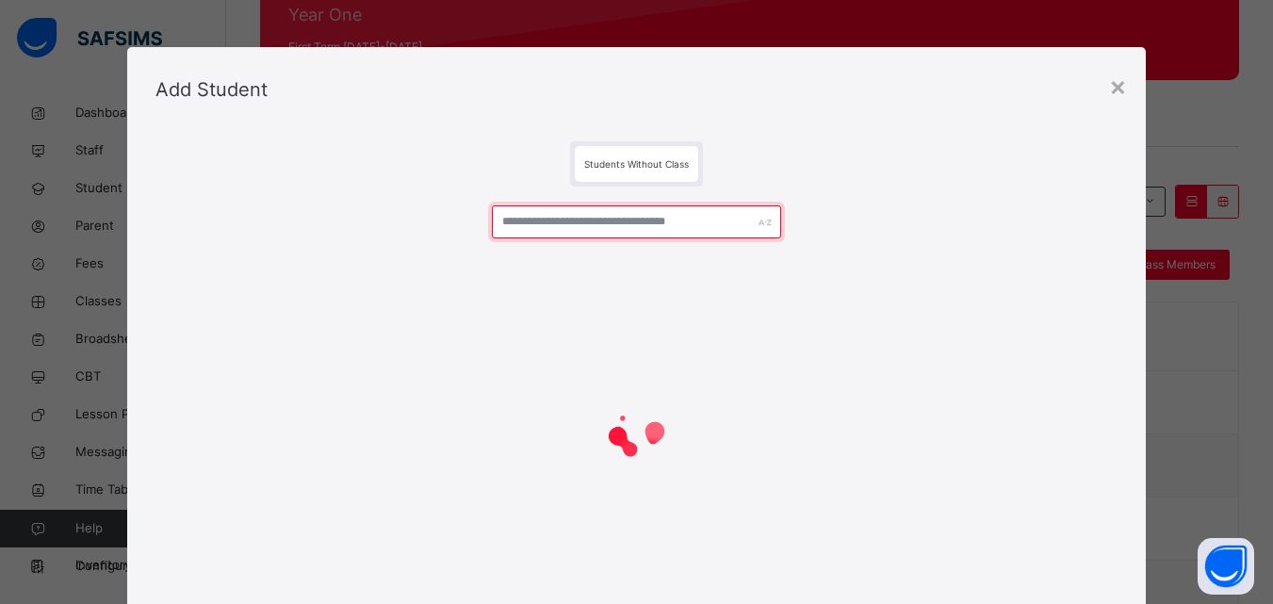
click at [654, 212] on input "text" at bounding box center [636, 221] width 288 height 33
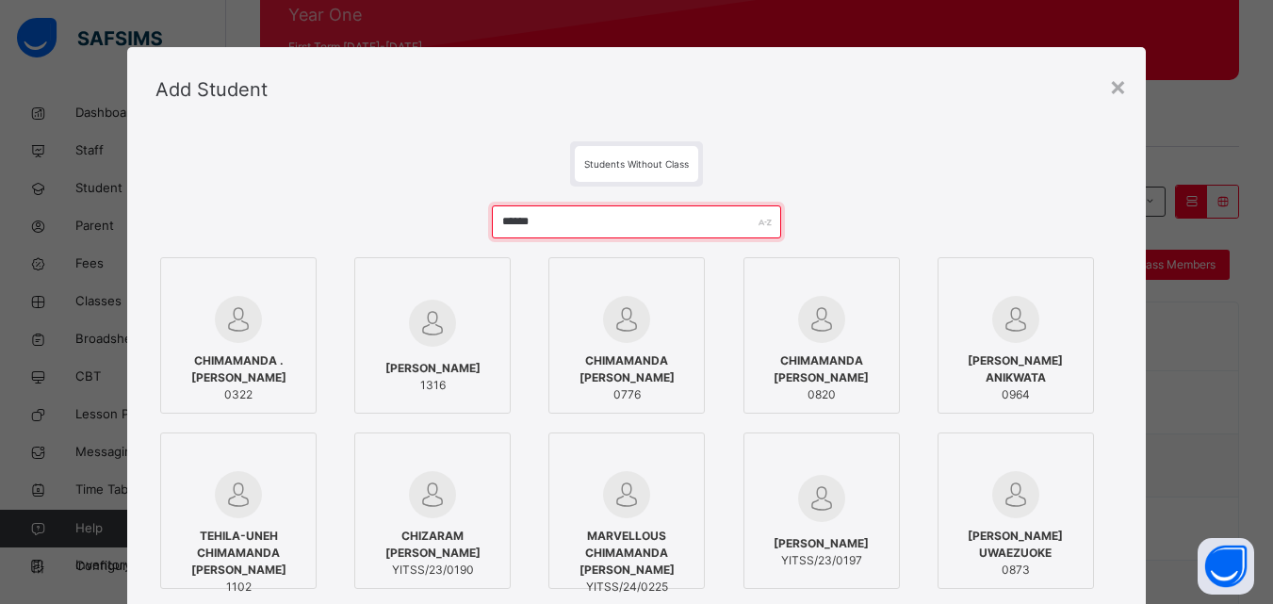
type input "******"
click at [450, 377] on span "[PERSON_NAME]" at bounding box center [432, 368] width 95 height 17
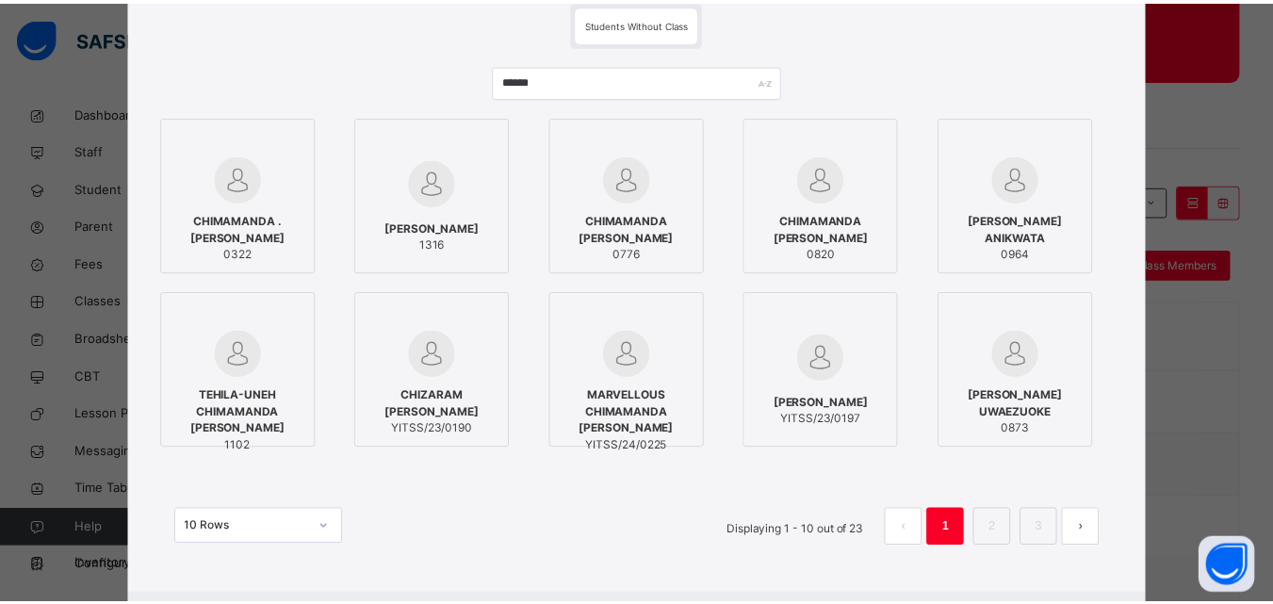
scroll to position [237, 0]
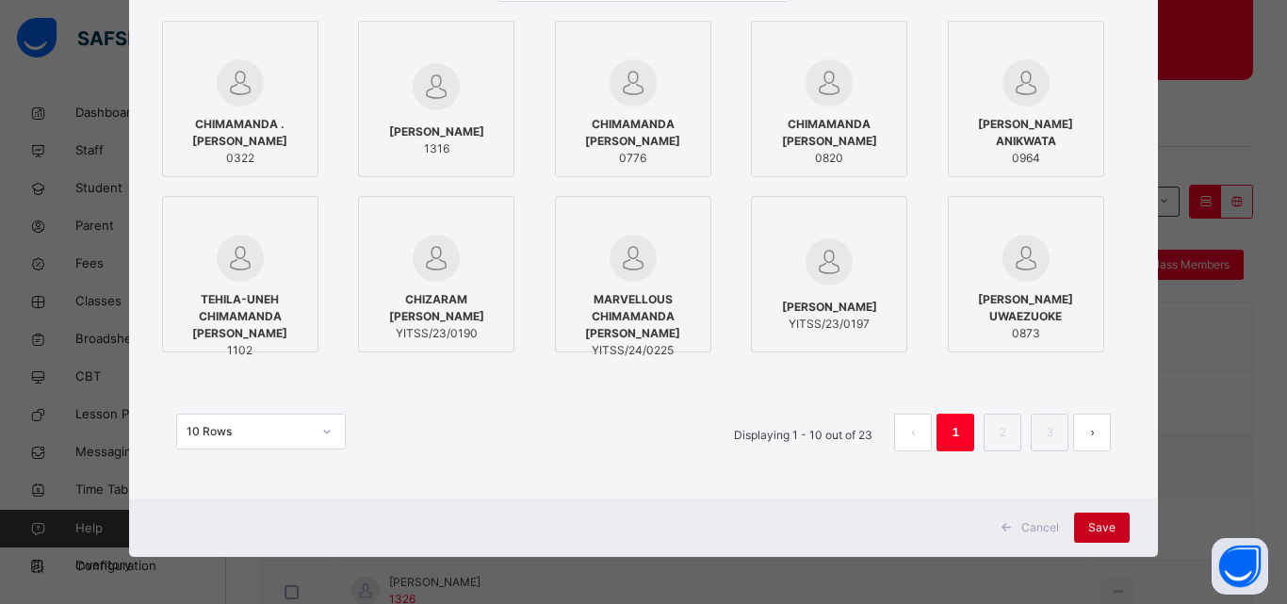
click at [1106, 529] on span "Save" at bounding box center [1101, 527] width 27 height 17
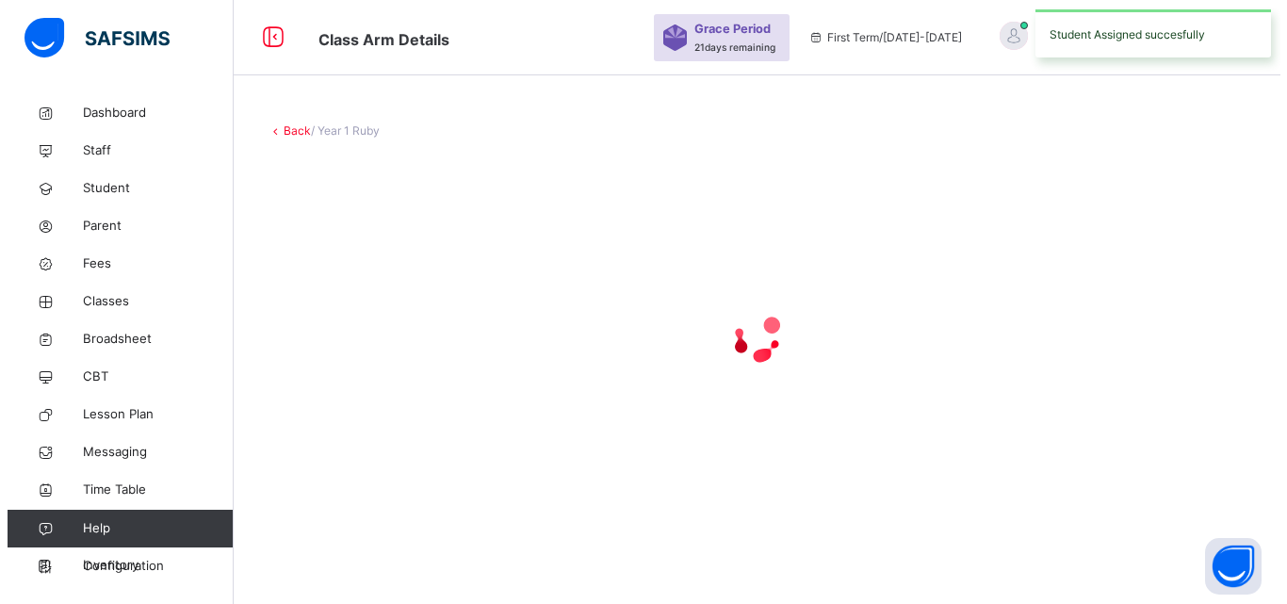
scroll to position [0, 0]
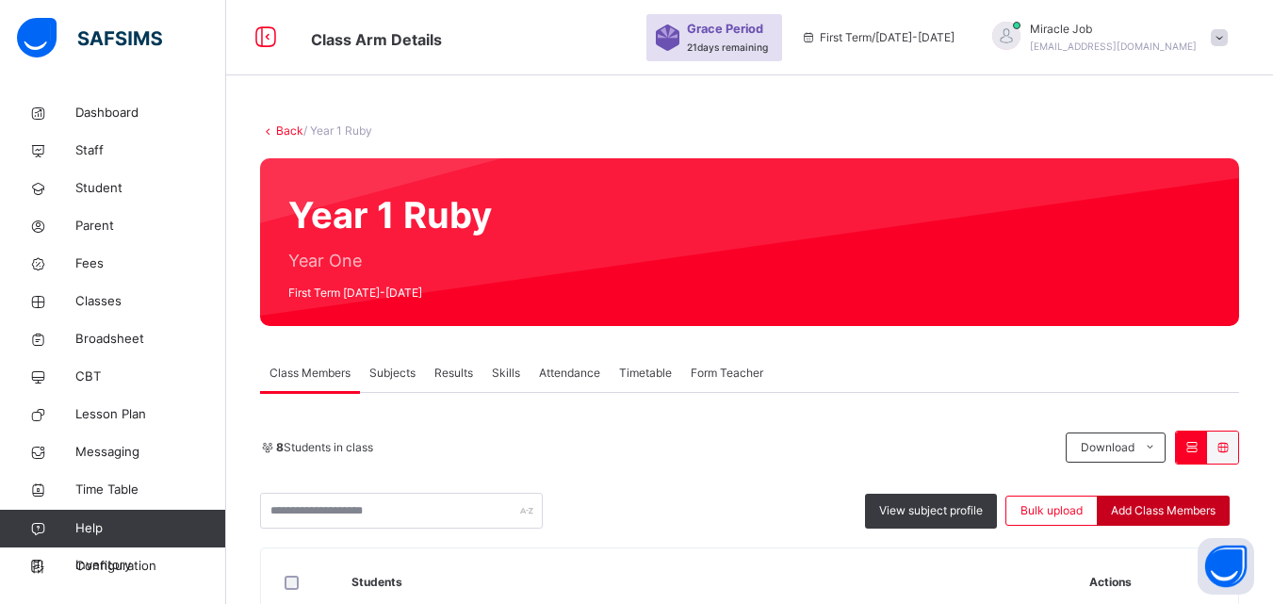
click at [1159, 500] on div "Add Class Members" at bounding box center [1163, 511] width 133 height 30
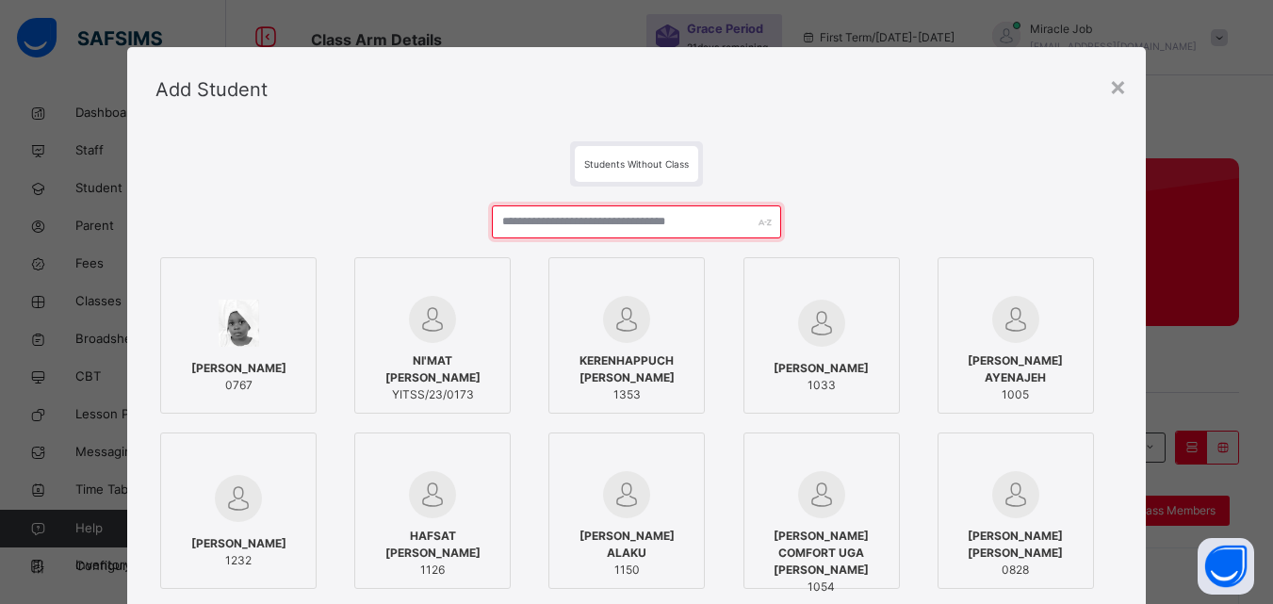
click at [711, 225] on input "text" at bounding box center [636, 221] width 288 height 33
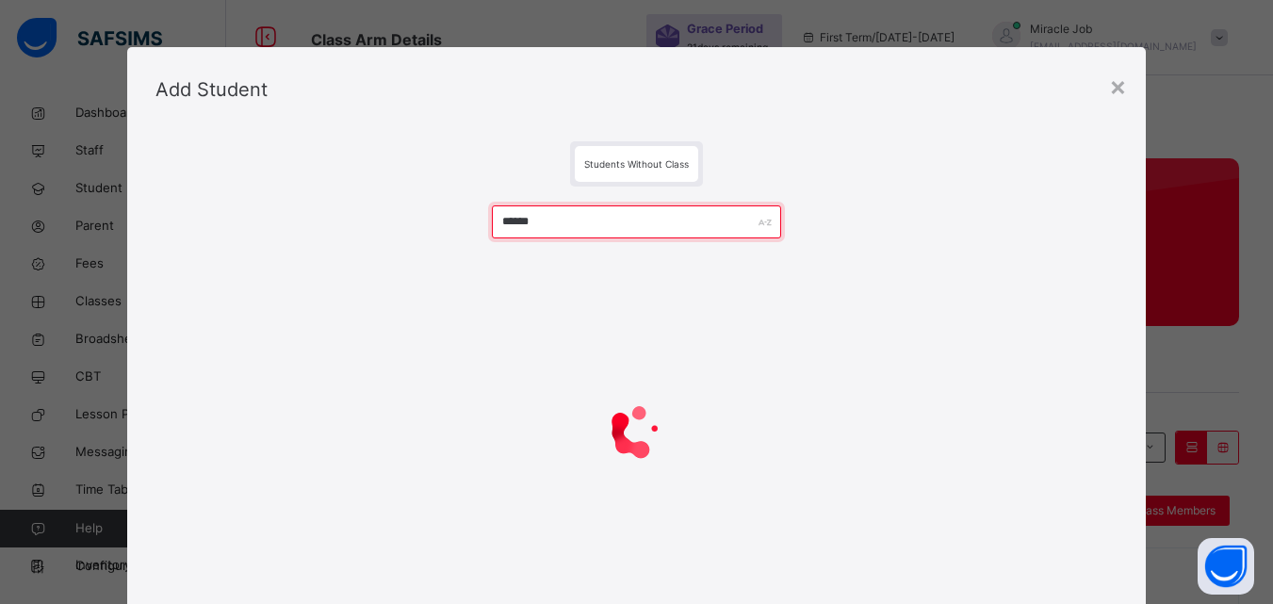
click at [524, 221] on input "******" at bounding box center [636, 221] width 288 height 33
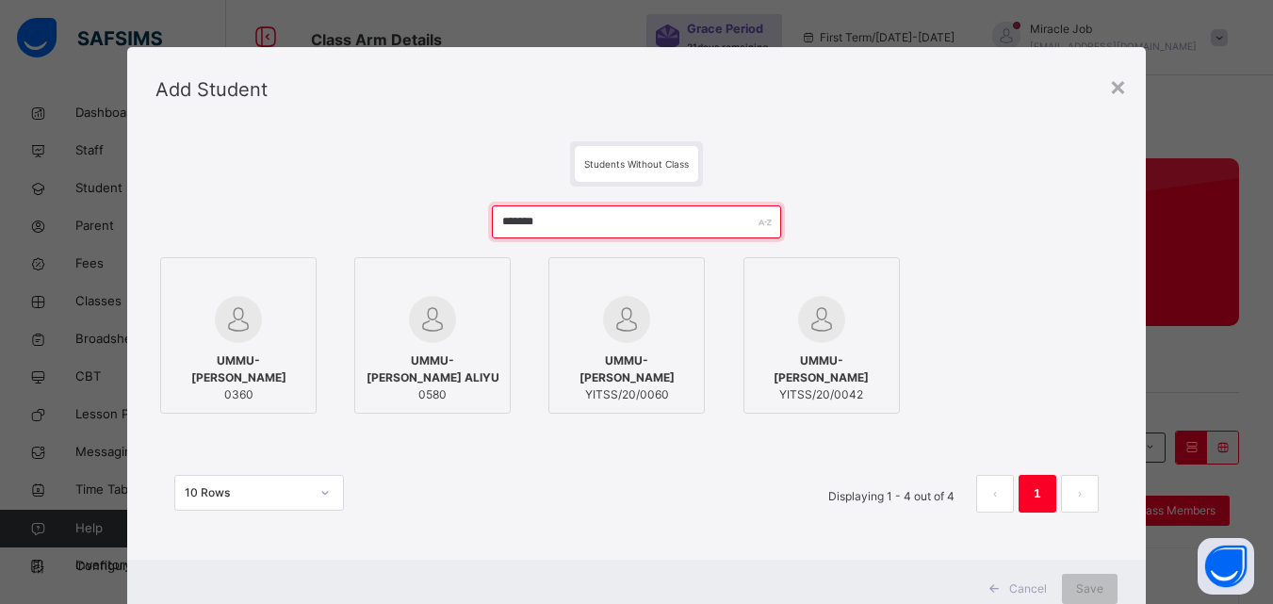
click at [538, 221] on input "*******" at bounding box center [636, 221] width 288 height 33
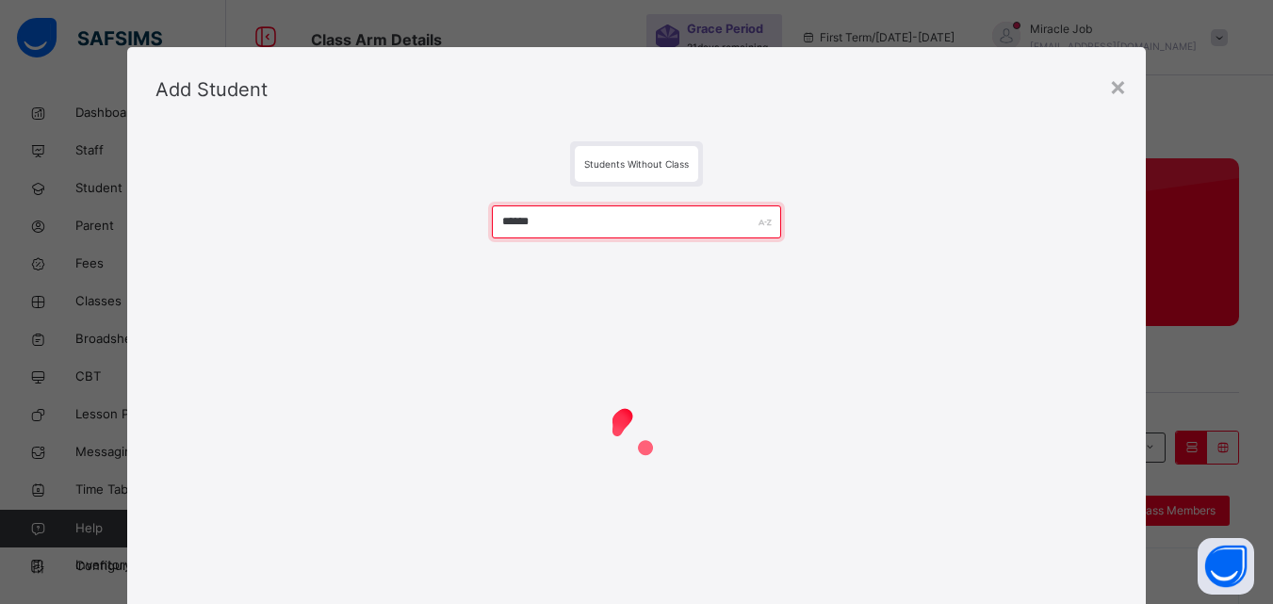
click at [572, 214] on input "******" at bounding box center [636, 221] width 288 height 33
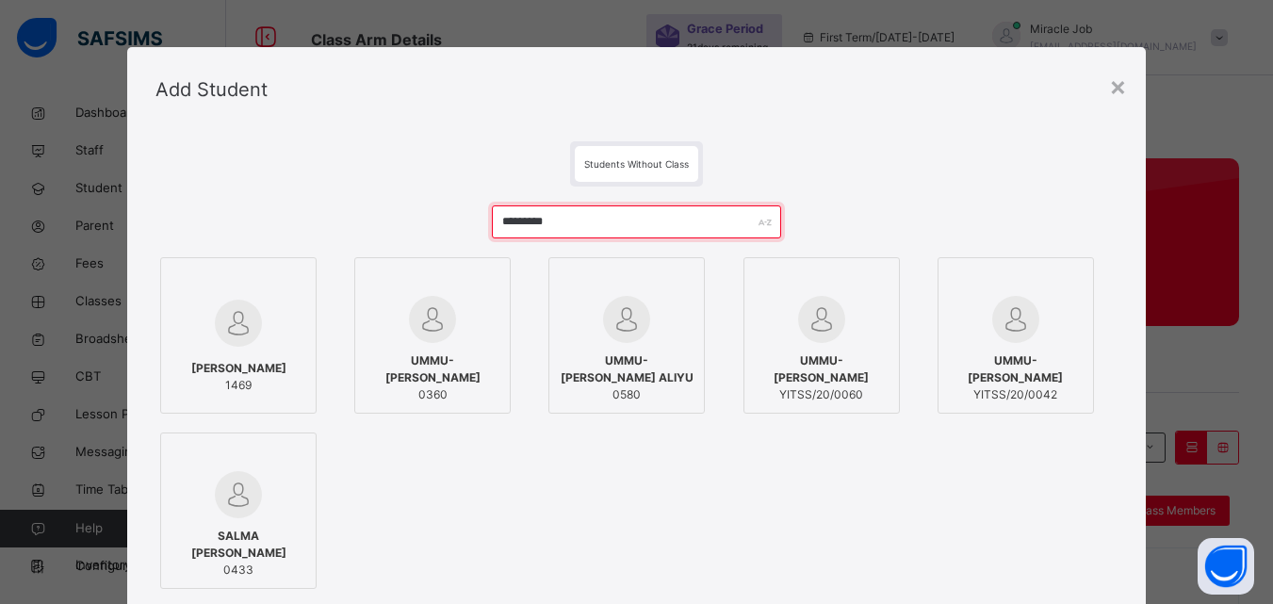
type input "*********"
click at [241, 377] on span "[PERSON_NAME]" at bounding box center [238, 368] width 95 height 17
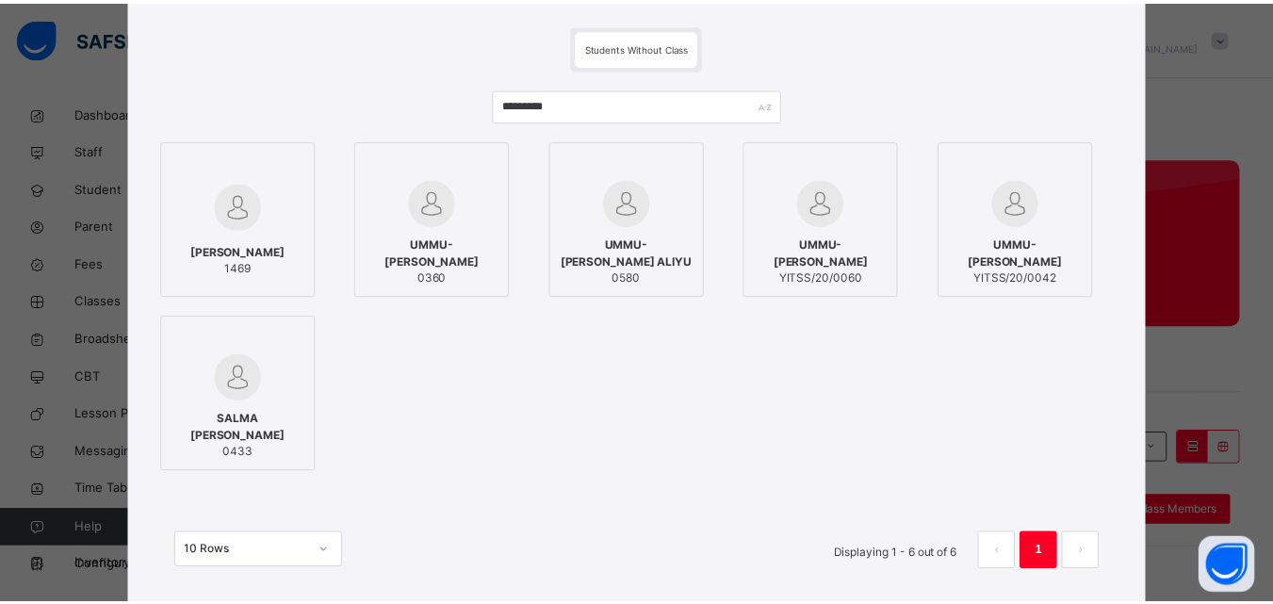
scroll to position [196, 0]
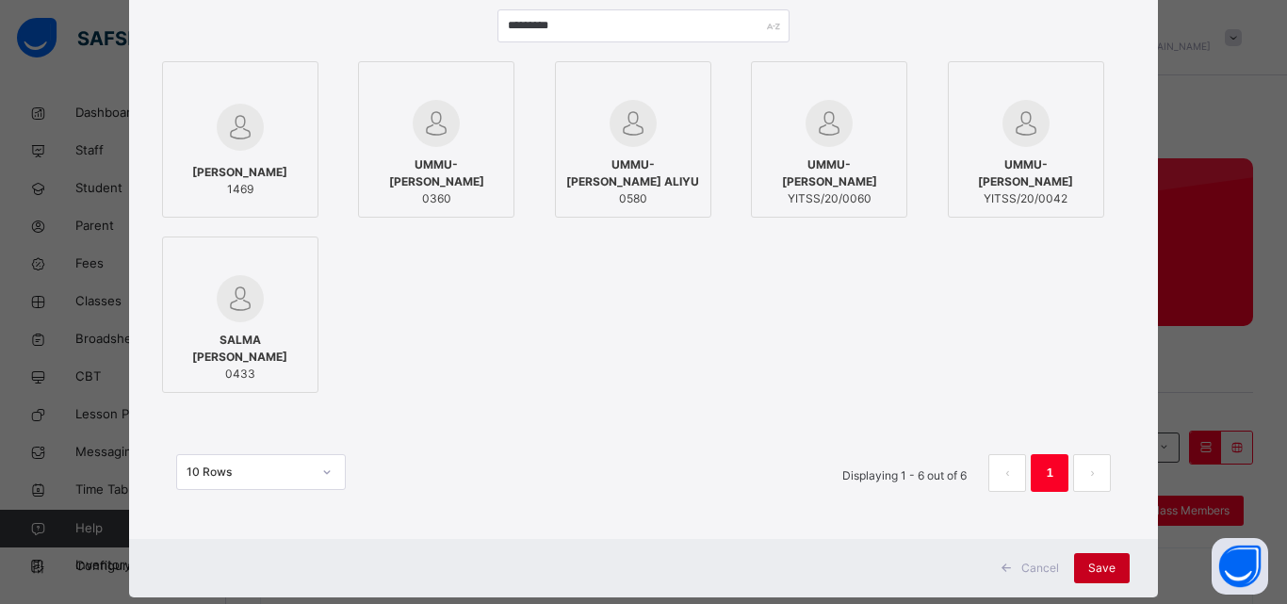
click at [1104, 567] on span "Save" at bounding box center [1101, 568] width 27 height 17
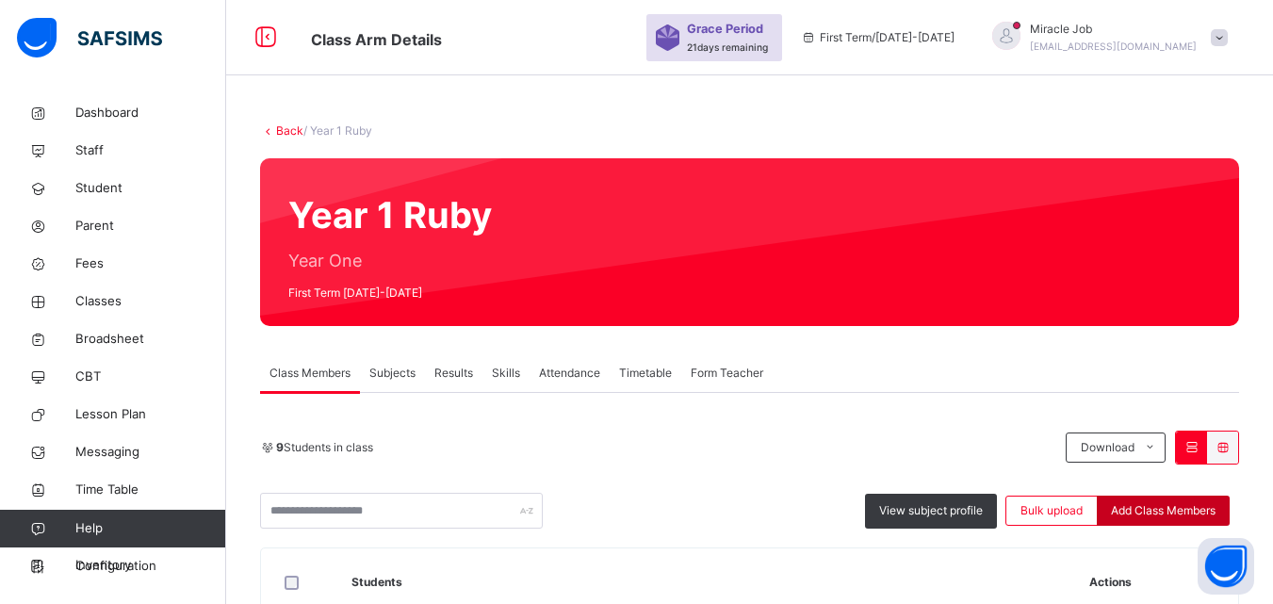
click at [1192, 515] on span "Add Class Members" at bounding box center [1163, 510] width 105 height 17
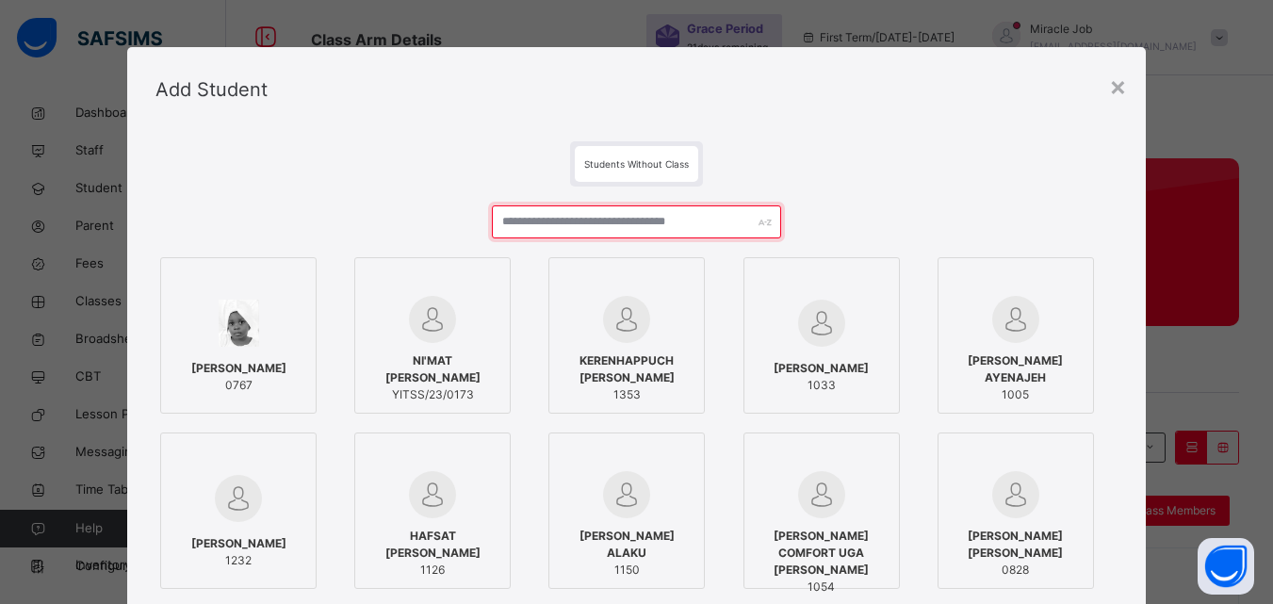
click at [630, 225] on input "text" at bounding box center [636, 221] width 288 height 33
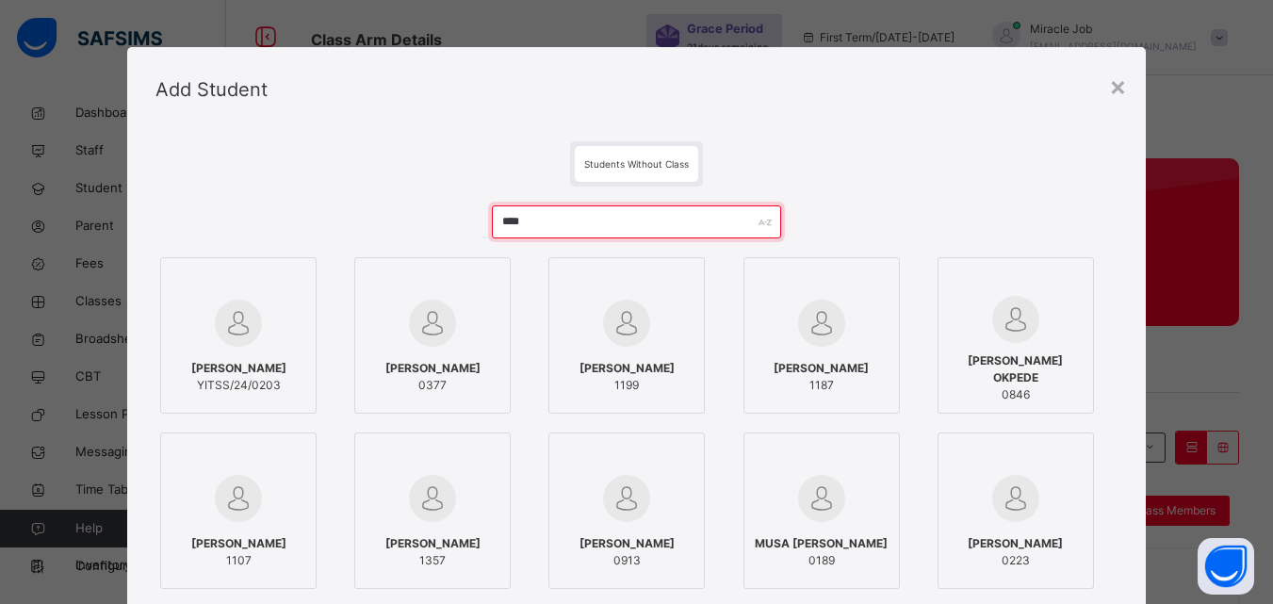
drag, startPoint x: 587, startPoint y: 235, endPoint x: 404, endPoint y: 178, distance: 191.4
click at [404, 178] on div "Students Without Class **** [PERSON_NAME]/24/0203 [PERSON_NAME] 0377 [PERSON_NA…" at bounding box center [636, 433] width 1019 height 603
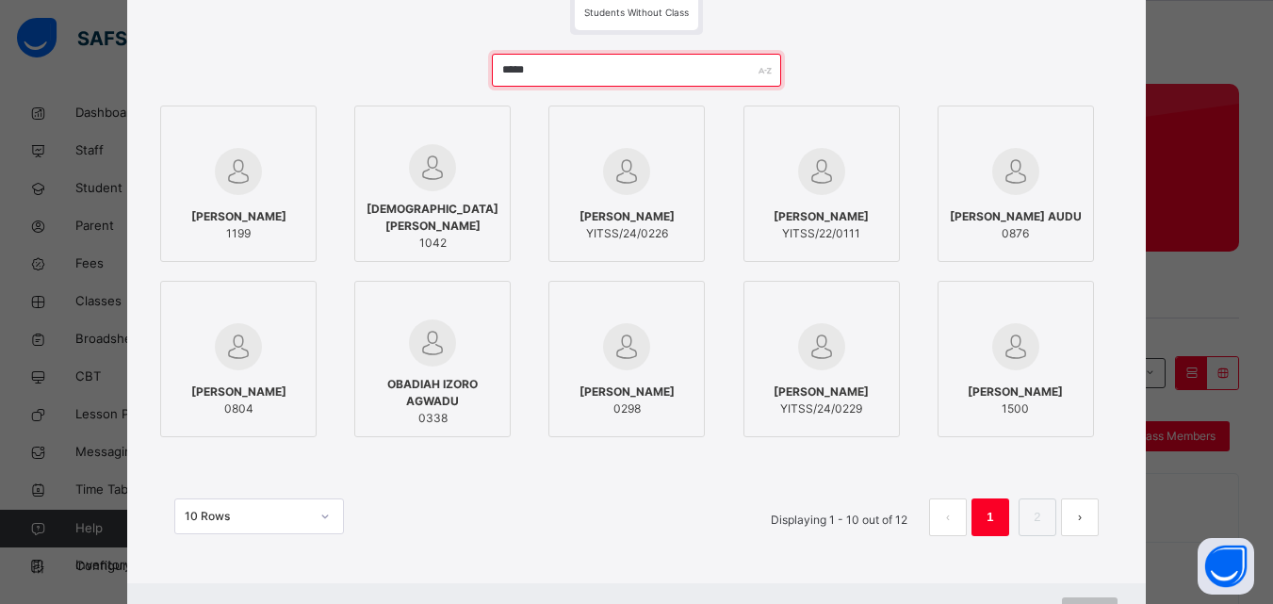
scroll to position [154, 0]
type input "*****"
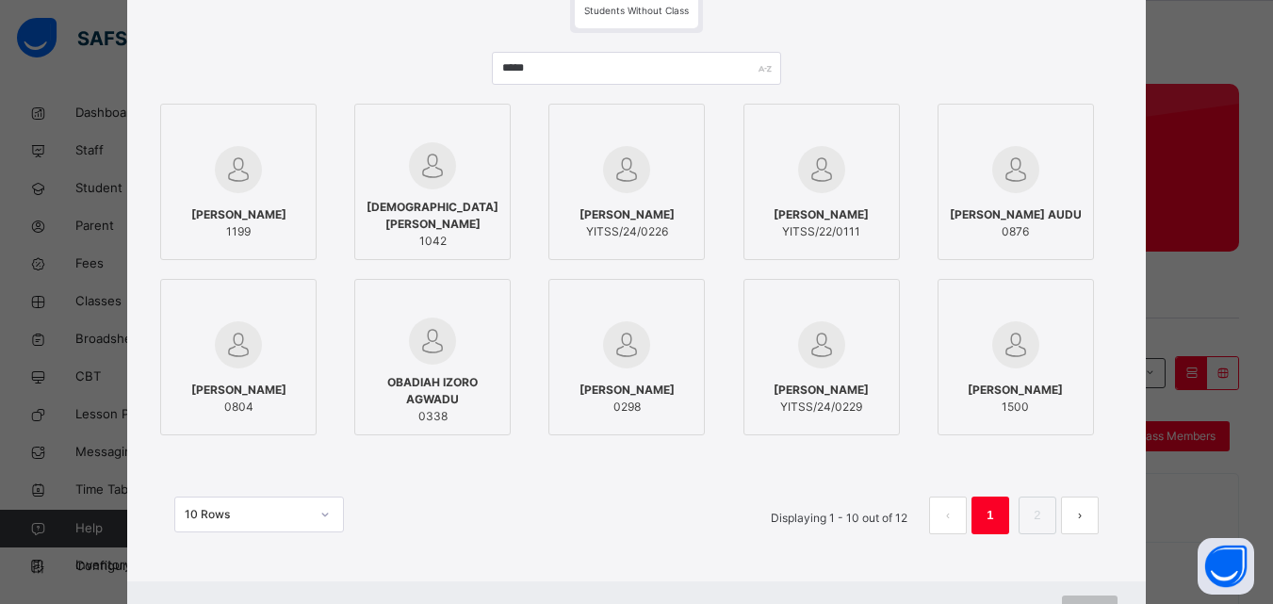
click at [275, 203] on div "[PERSON_NAME] UMAR 1199" at bounding box center [239, 223] width 136 height 53
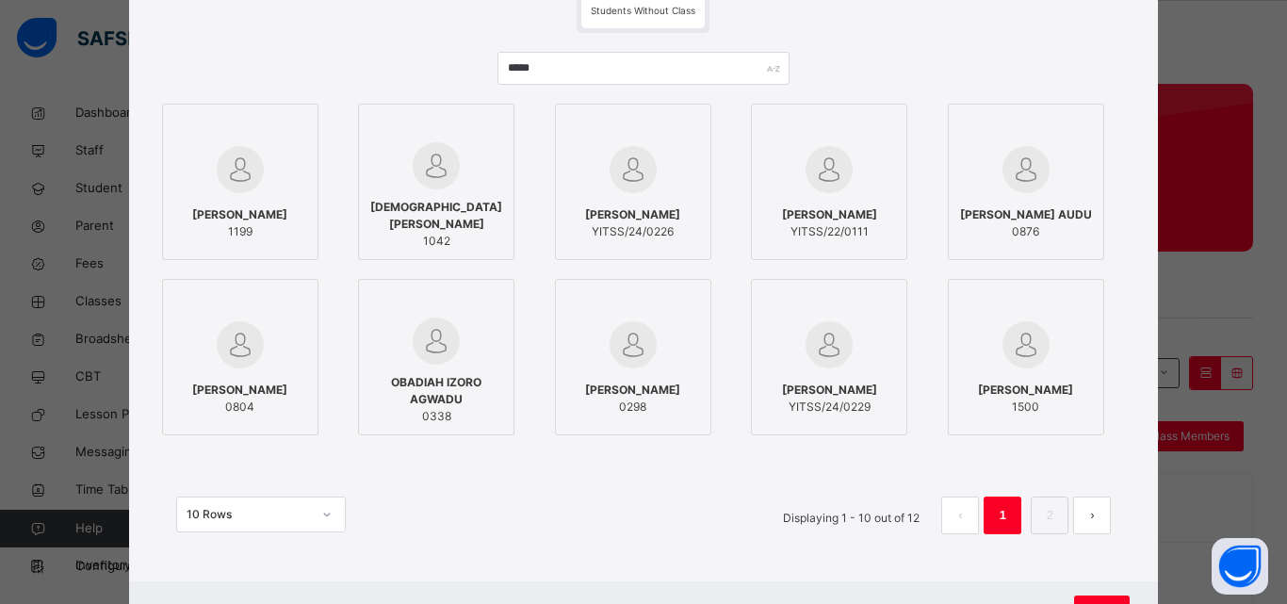
click at [1093, 592] on div "Cancel Save" at bounding box center [644, 610] width 1030 height 58
click at [1093, 596] on div "Save" at bounding box center [1102, 611] width 56 height 30
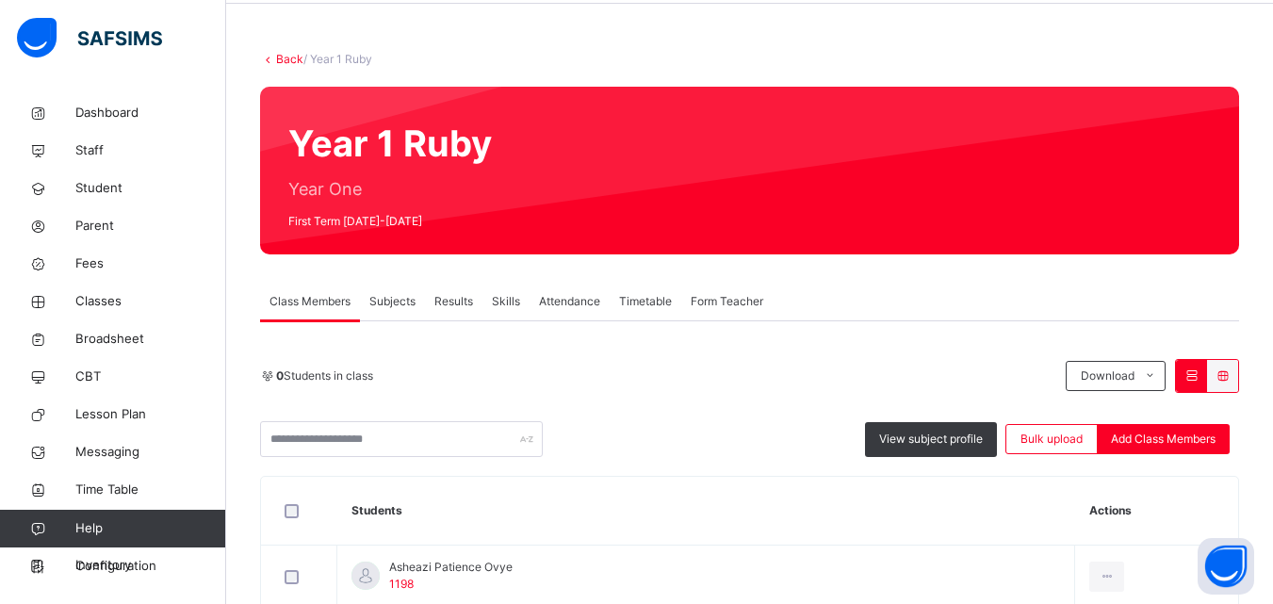
scroll to position [74, 0]
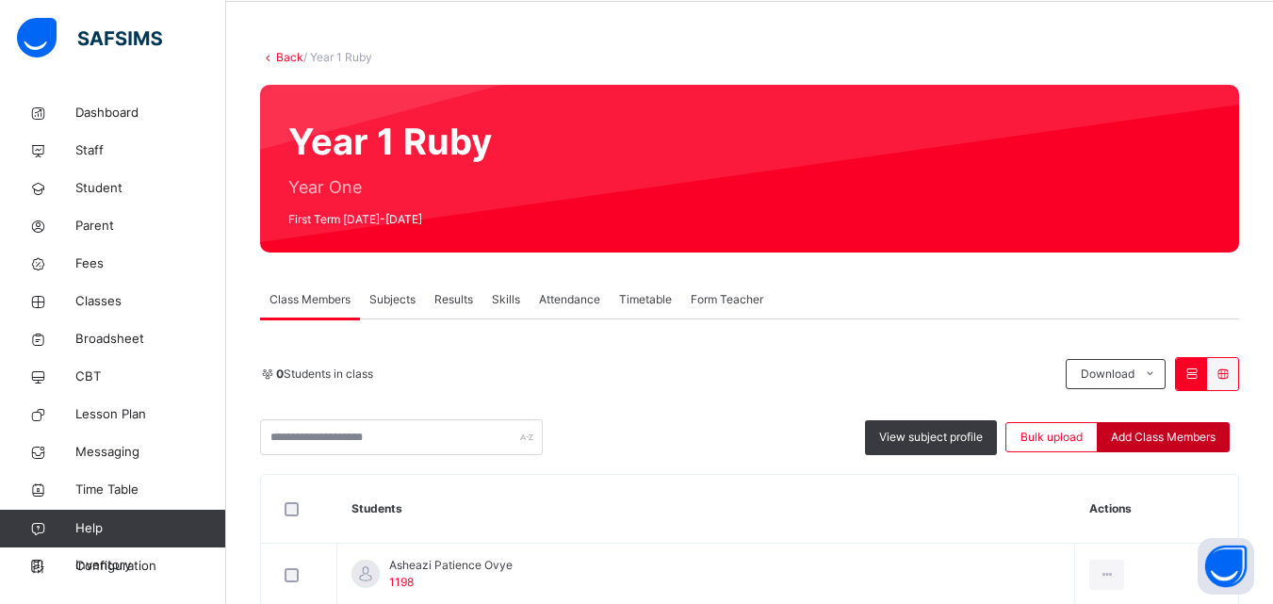
click at [1178, 429] on span "Add Class Members" at bounding box center [1163, 437] width 105 height 17
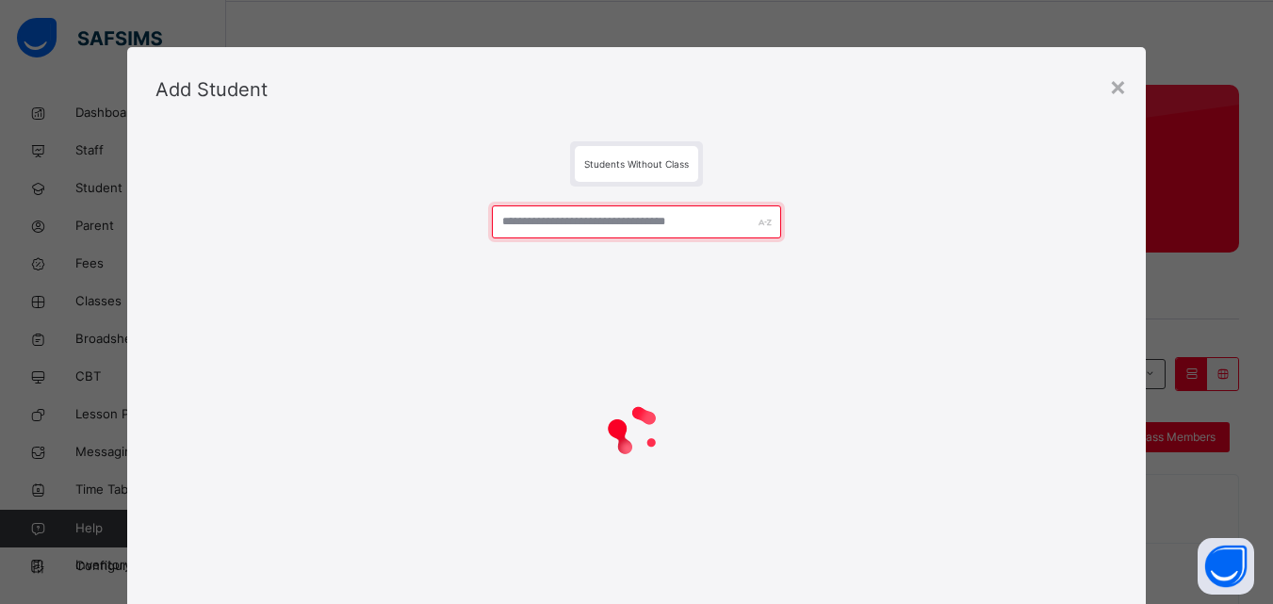
click at [648, 227] on input "text" at bounding box center [636, 221] width 288 height 33
click at [633, 221] on input "***" at bounding box center [636, 221] width 288 height 33
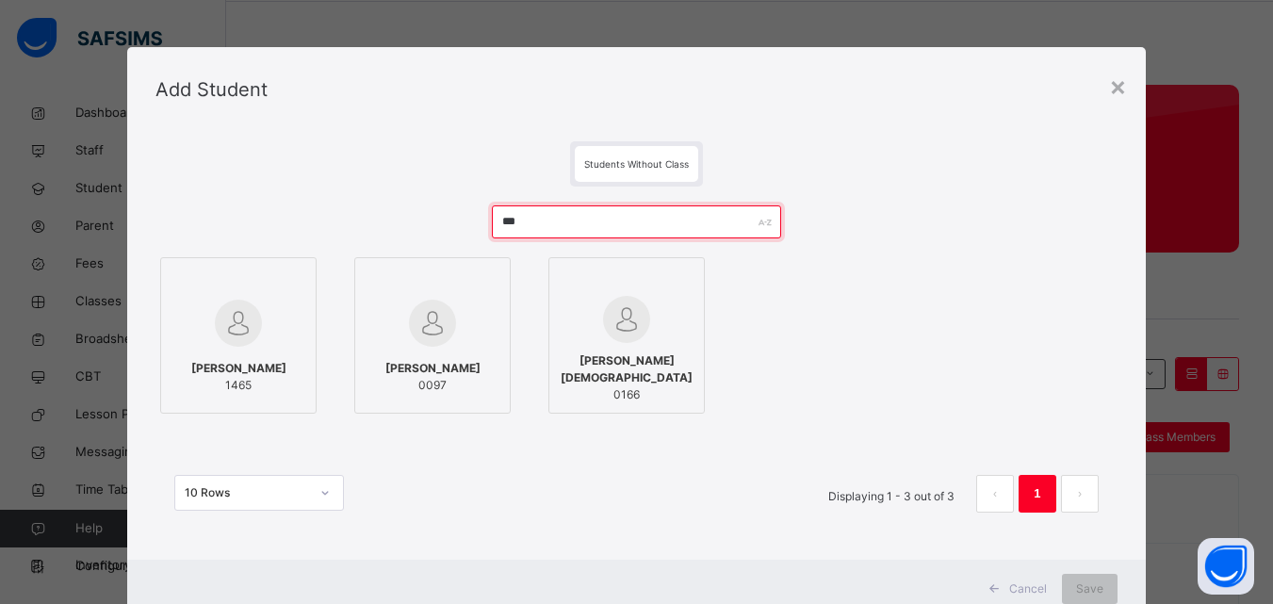
type input "***"
click at [271, 336] on div at bounding box center [239, 323] width 136 height 55
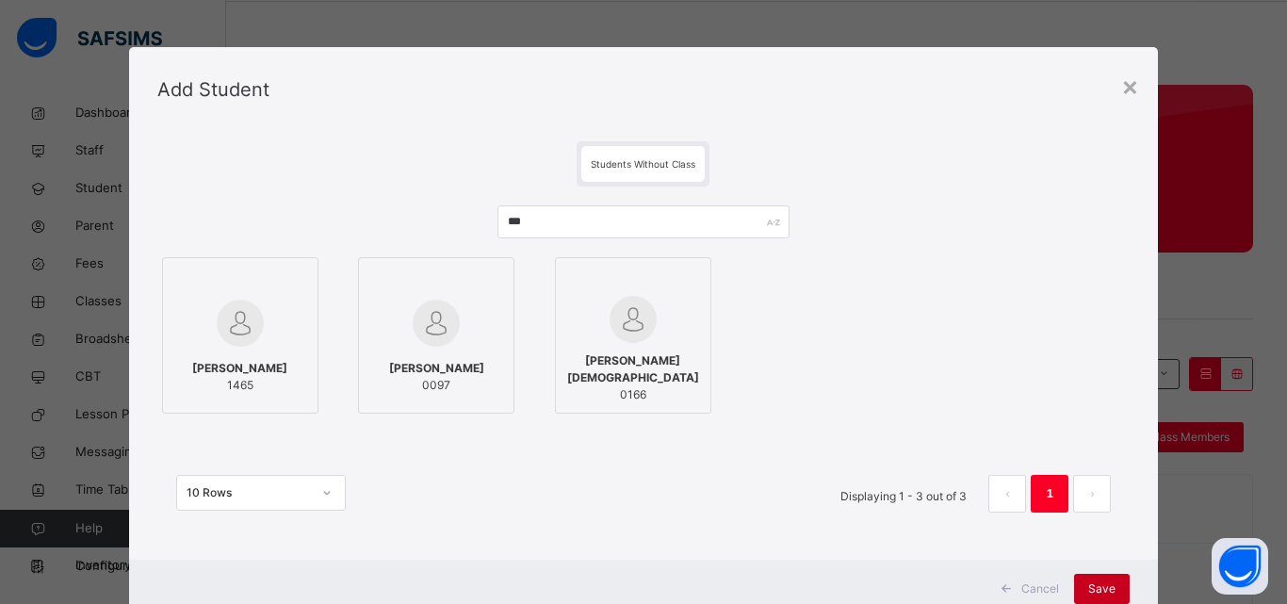
click at [1090, 583] on span "Save" at bounding box center [1101, 588] width 27 height 17
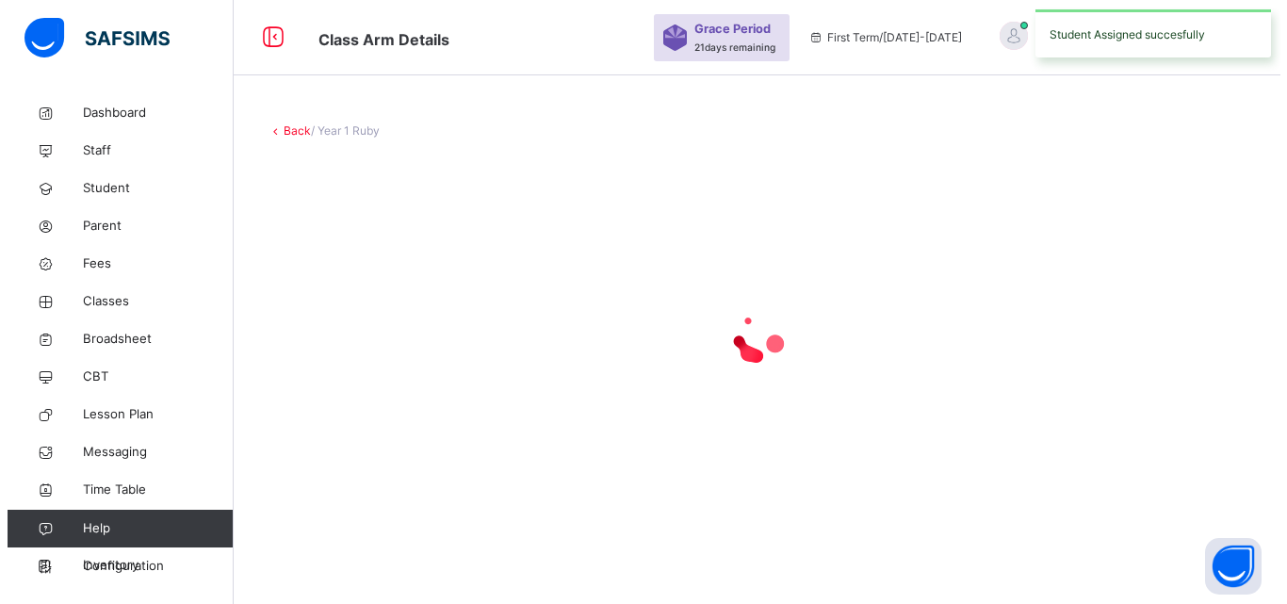
scroll to position [0, 0]
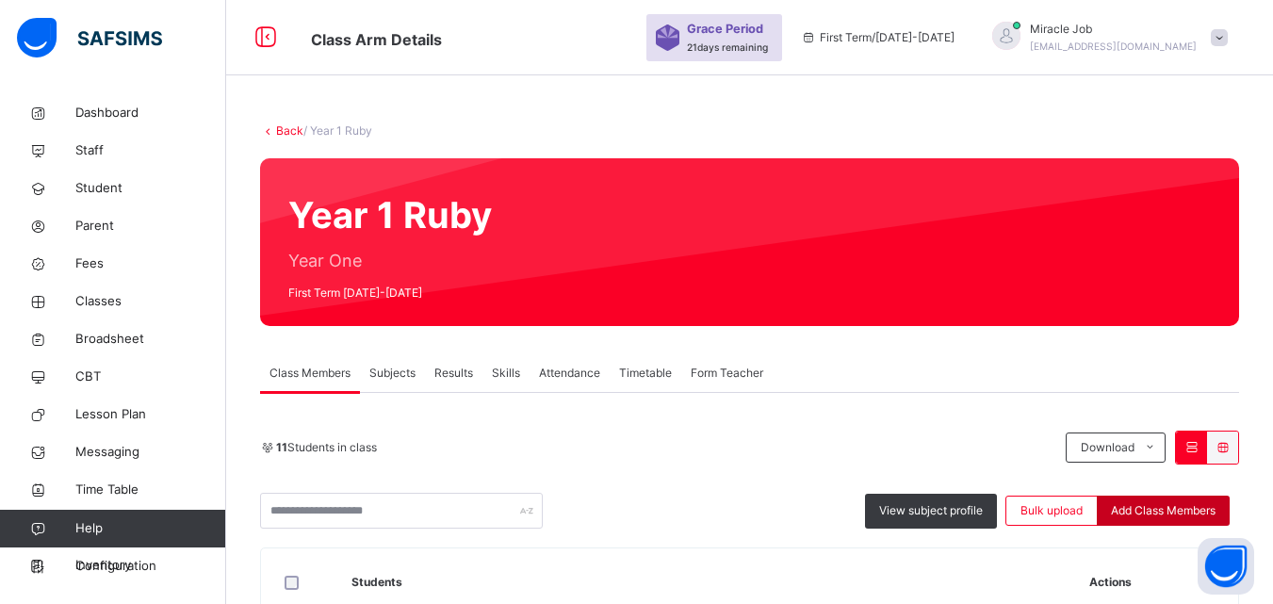
click at [1186, 500] on div "Add Class Members" at bounding box center [1163, 511] width 133 height 30
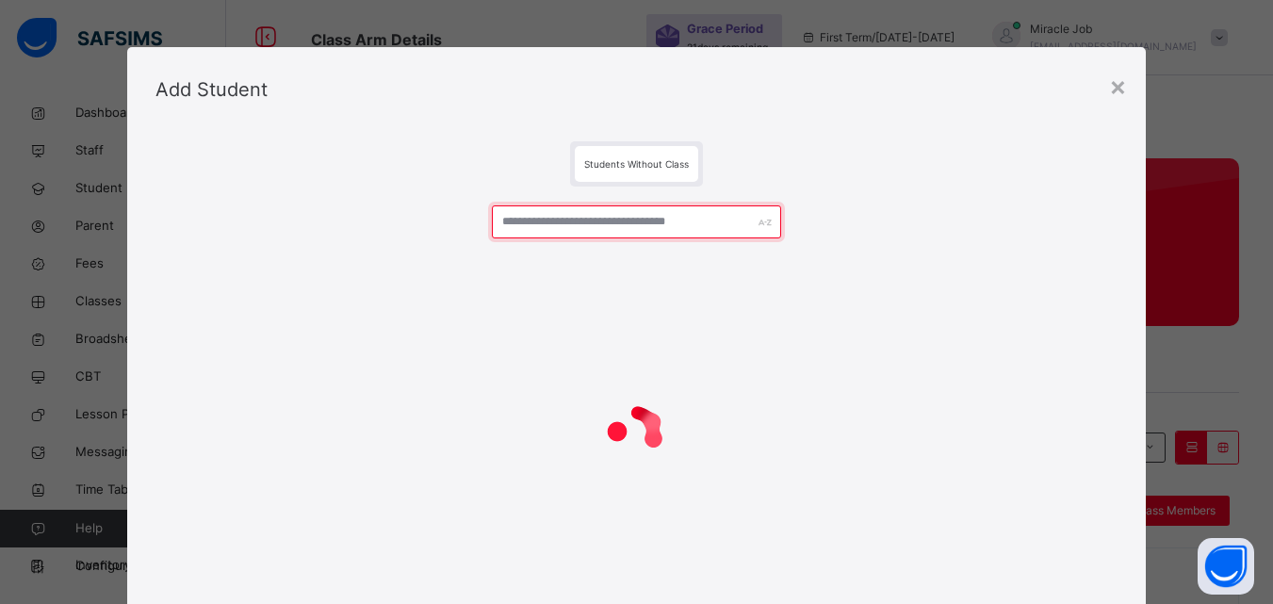
click at [625, 228] on input "text" at bounding box center [636, 221] width 288 height 33
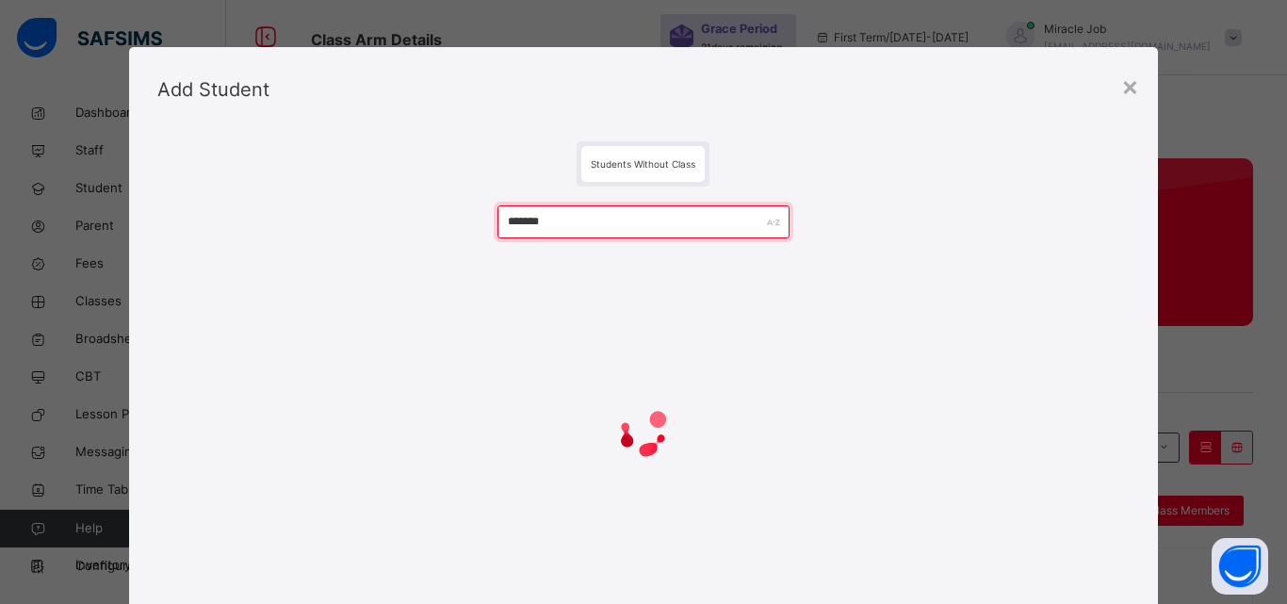
type input "*******"
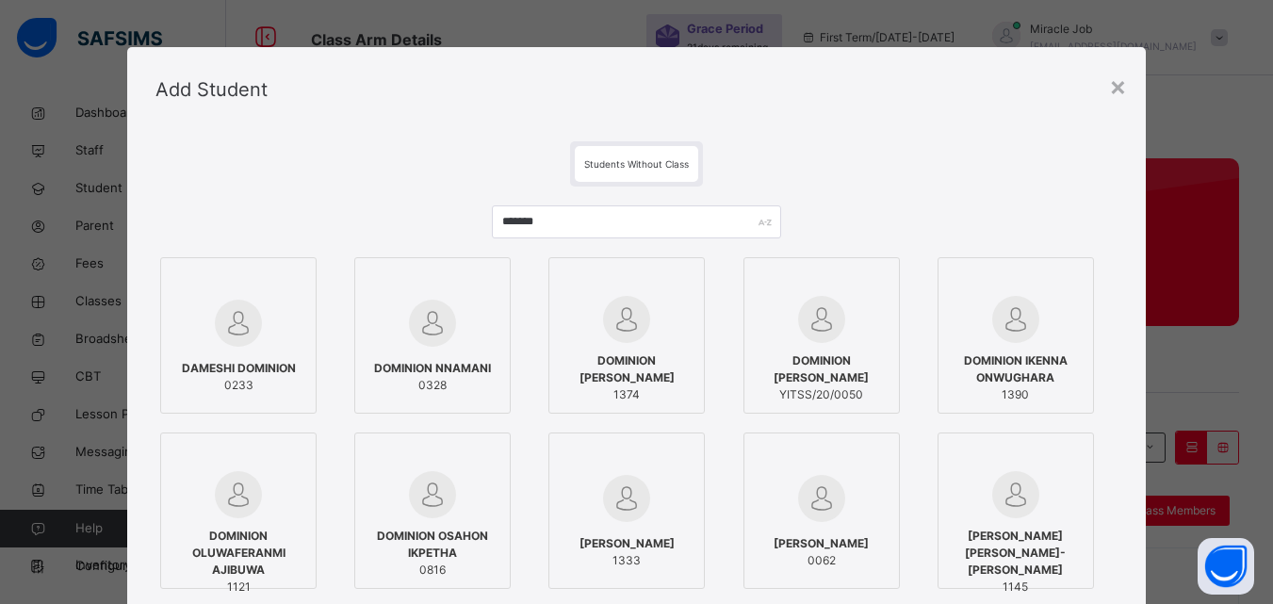
click at [643, 365] on span "DOMINION [PERSON_NAME]" at bounding box center [627, 369] width 136 height 34
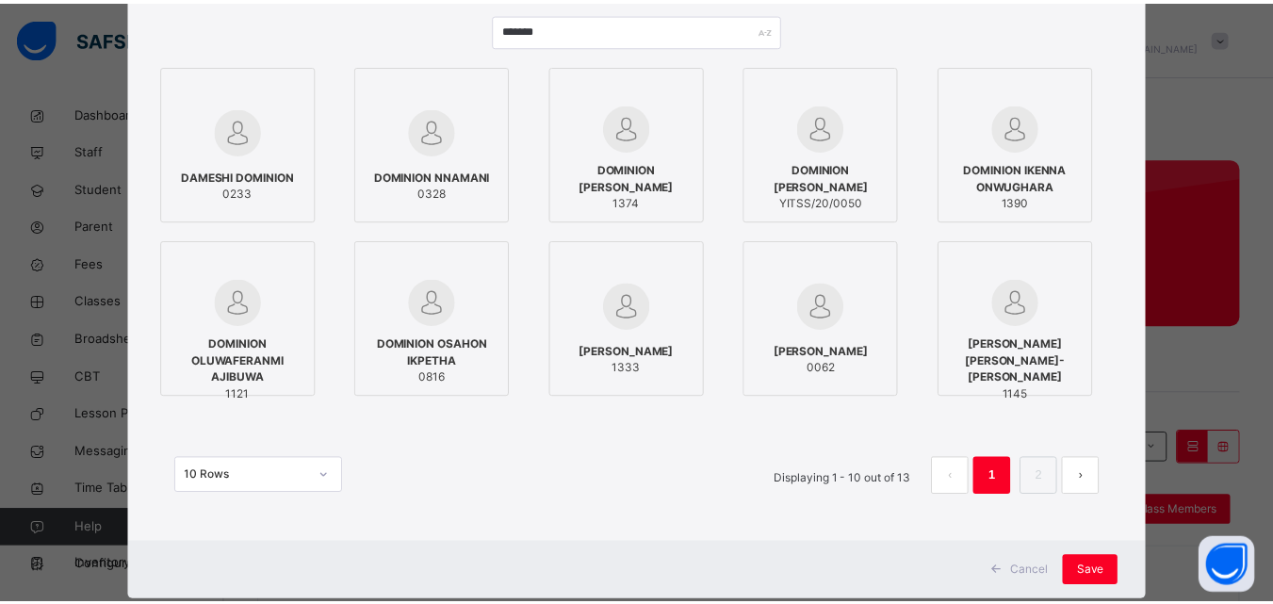
scroll to position [204, 0]
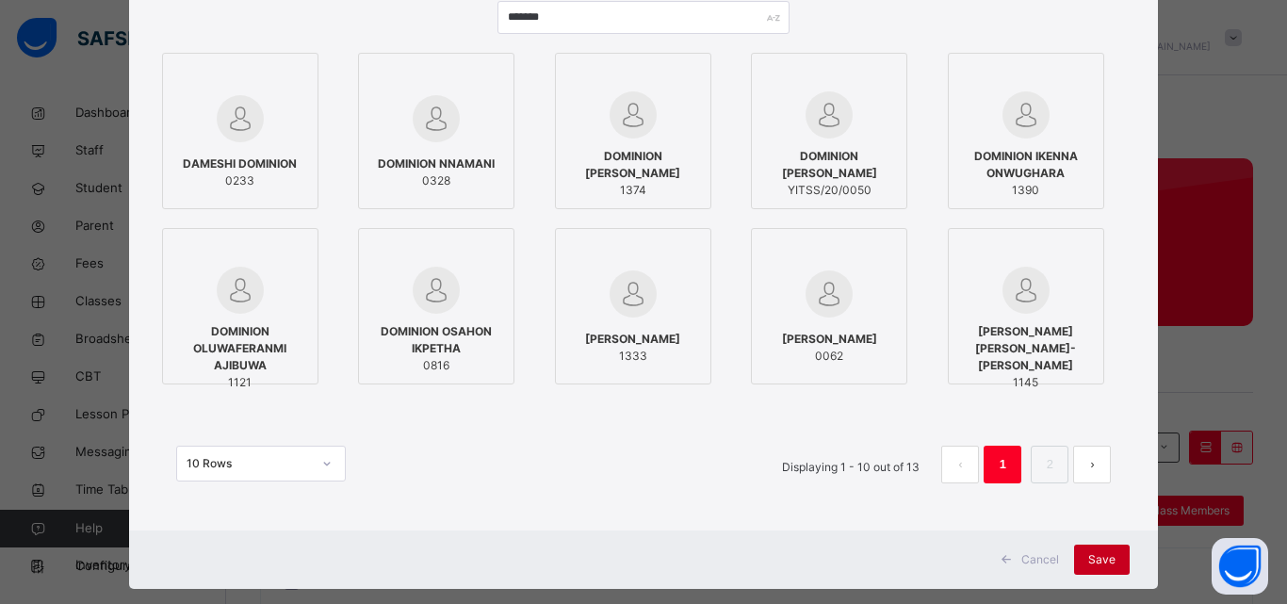
click at [1094, 556] on span "Save" at bounding box center [1101, 559] width 27 height 17
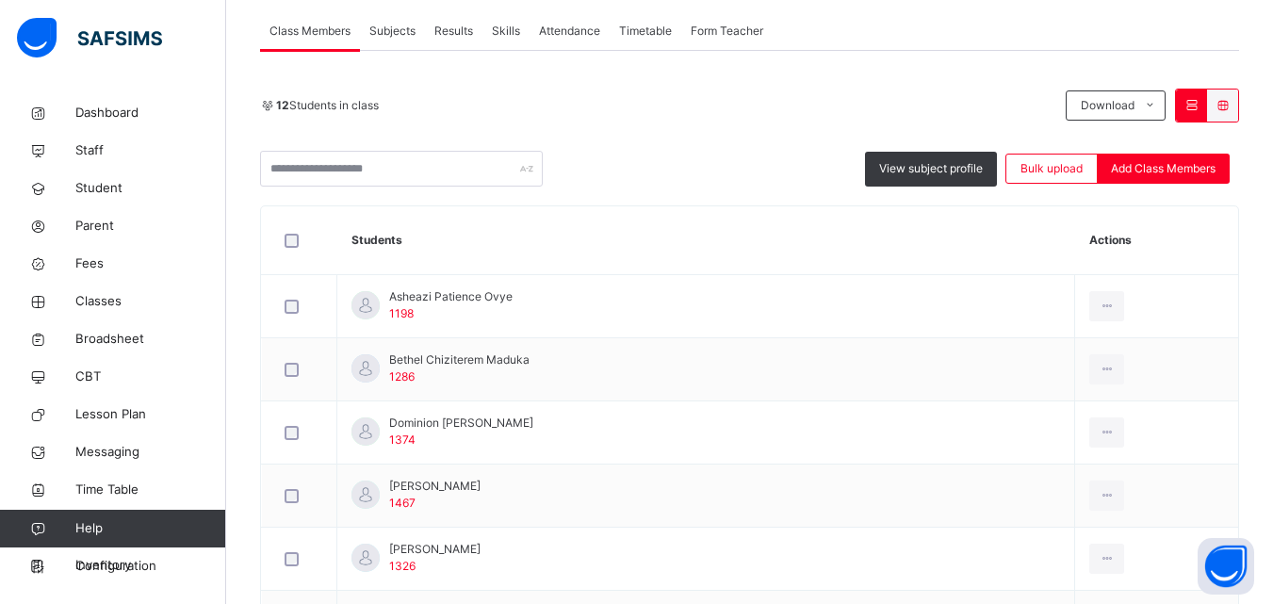
scroll to position [396, 0]
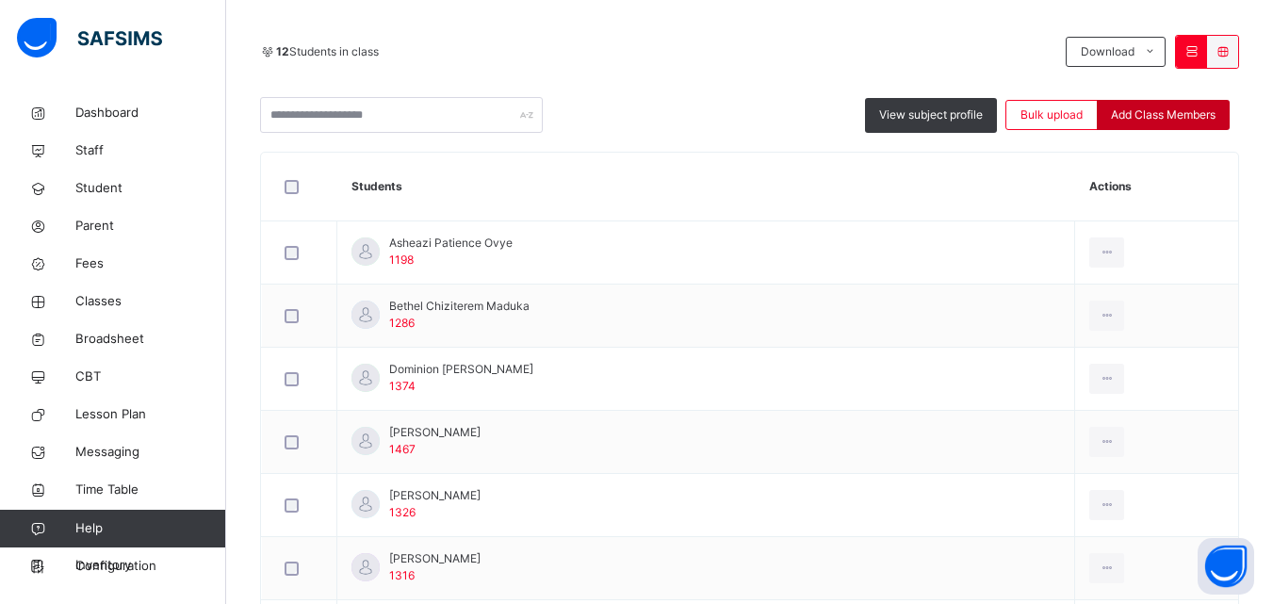
click at [1173, 113] on span "Add Class Members" at bounding box center [1163, 114] width 105 height 17
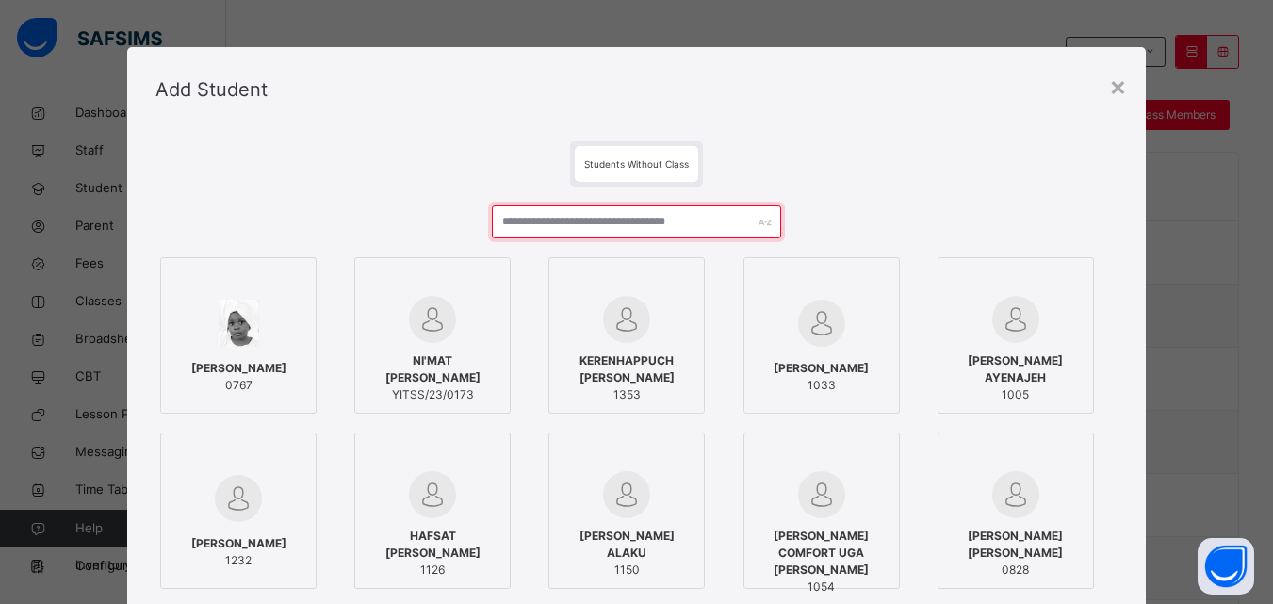
click at [584, 226] on input "text" at bounding box center [636, 221] width 288 height 33
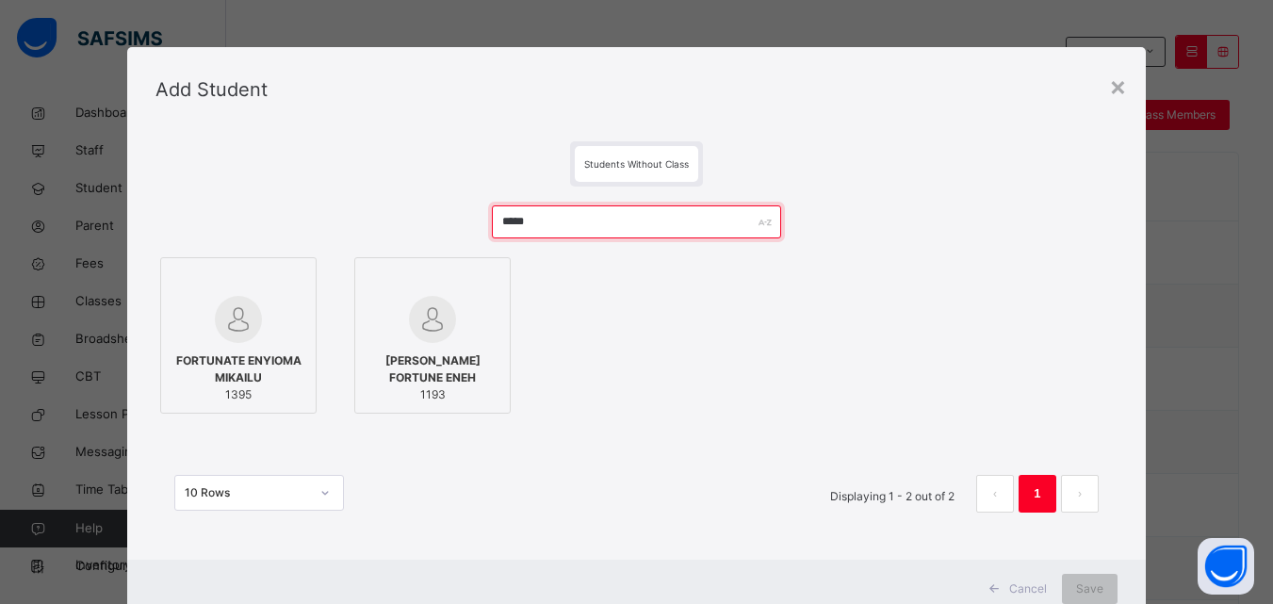
type input "*****"
click at [448, 325] on img at bounding box center [432, 319] width 47 height 47
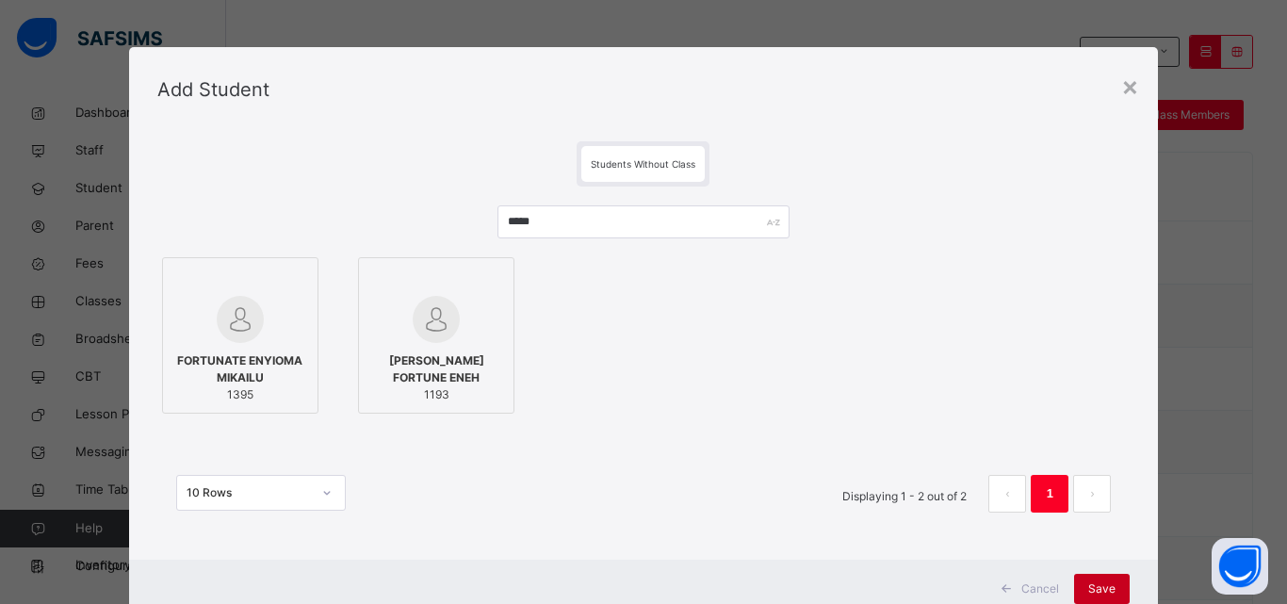
click at [1097, 582] on span "Save" at bounding box center [1101, 588] width 27 height 17
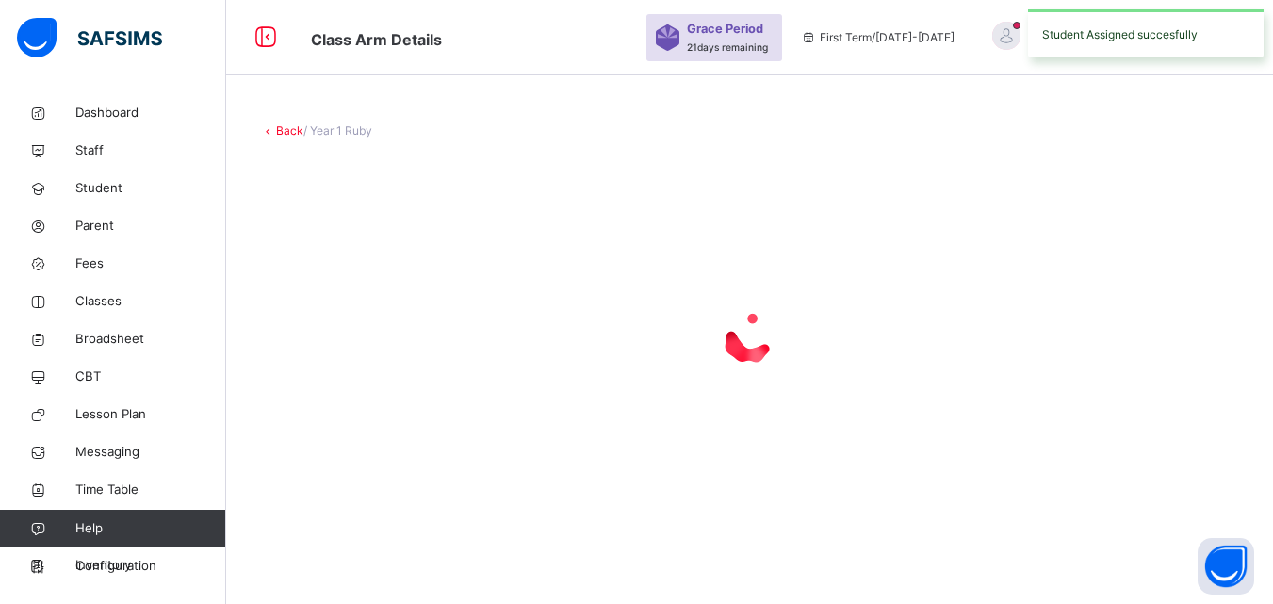
scroll to position [0, 0]
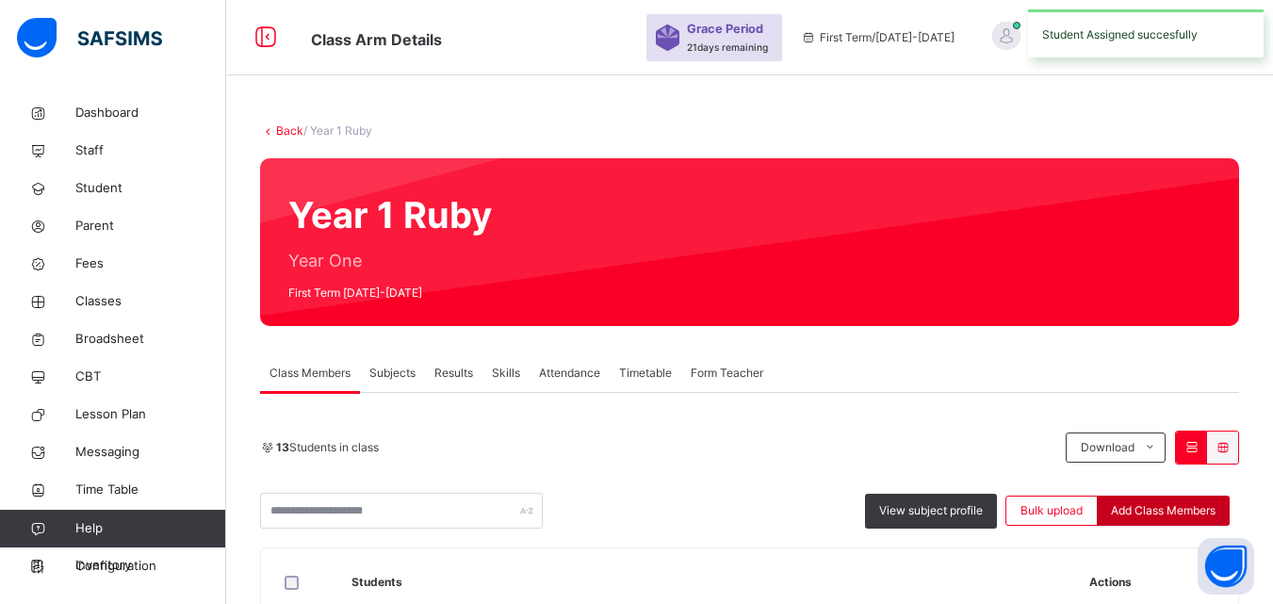
click at [1171, 513] on span "Add Class Members" at bounding box center [1163, 510] width 105 height 17
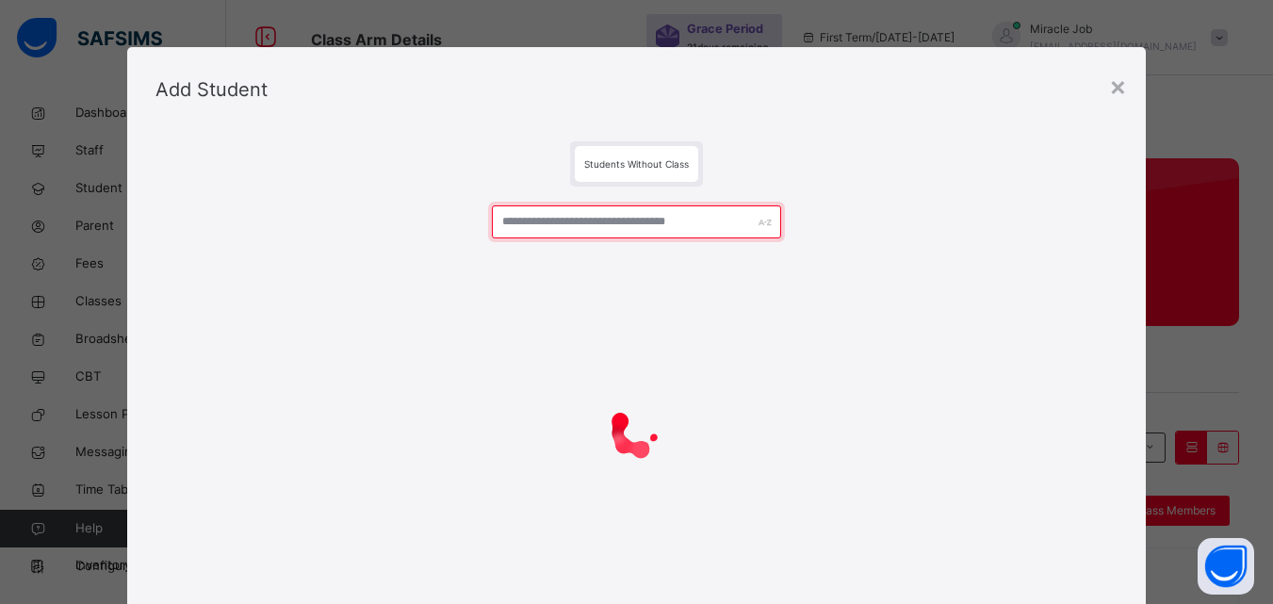
click at [570, 224] on input "text" at bounding box center [636, 221] width 288 height 33
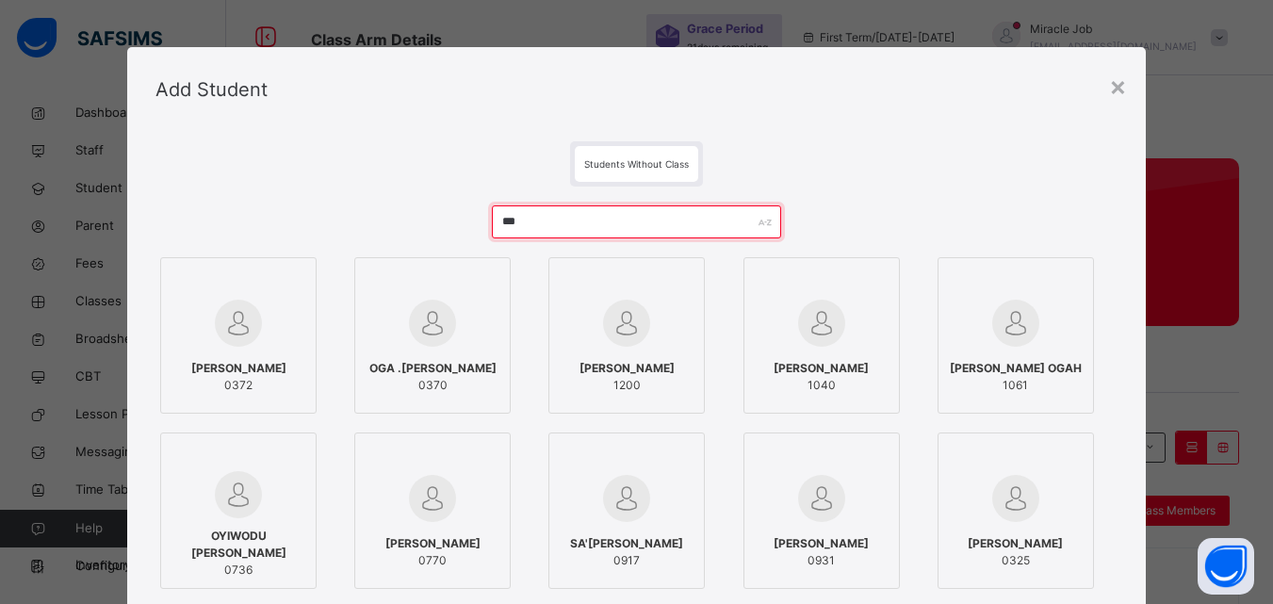
scroll to position [237, 0]
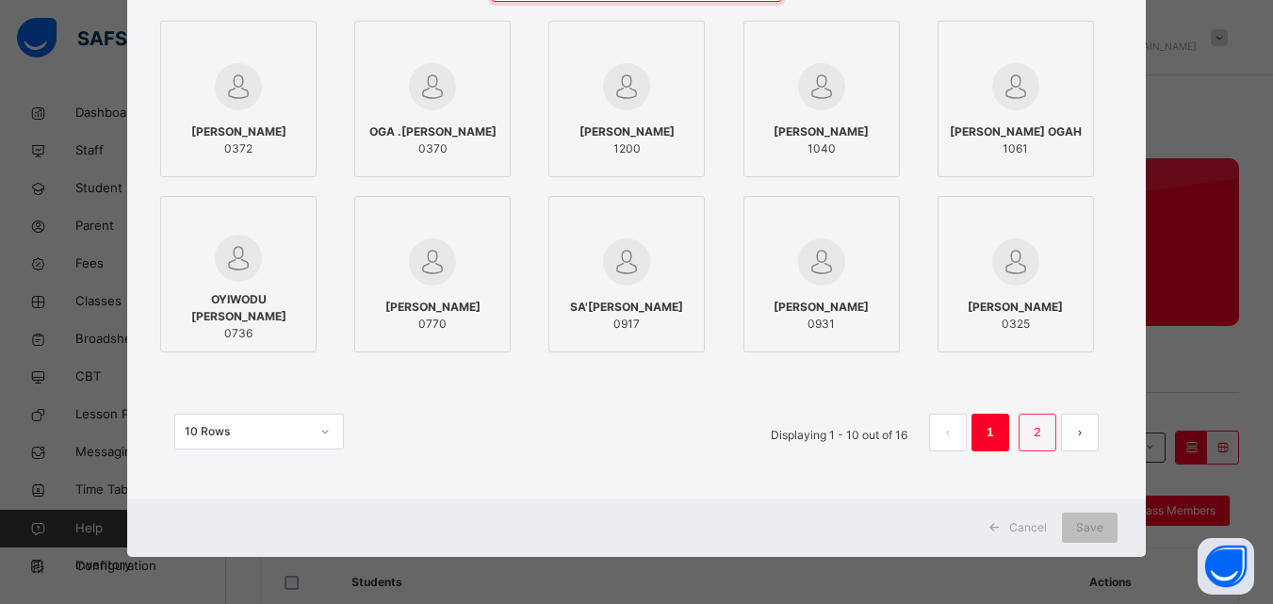
type input "***"
click at [1049, 432] on li "2" at bounding box center [1038, 433] width 38 height 38
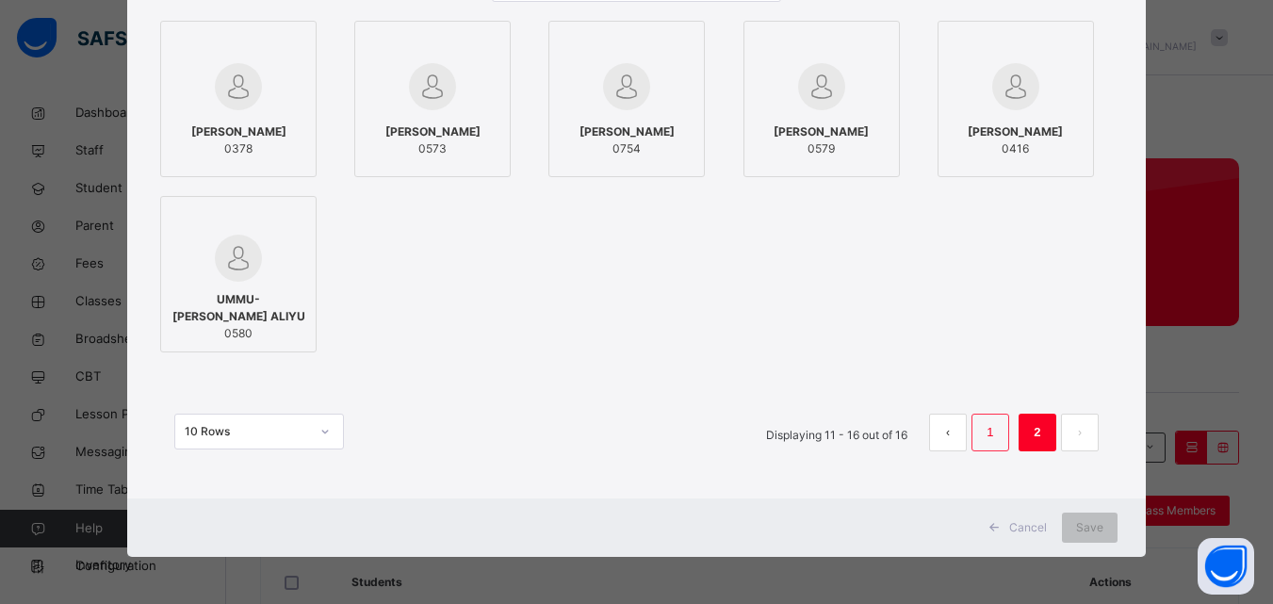
click at [990, 426] on link "1" at bounding box center [990, 432] width 18 height 25
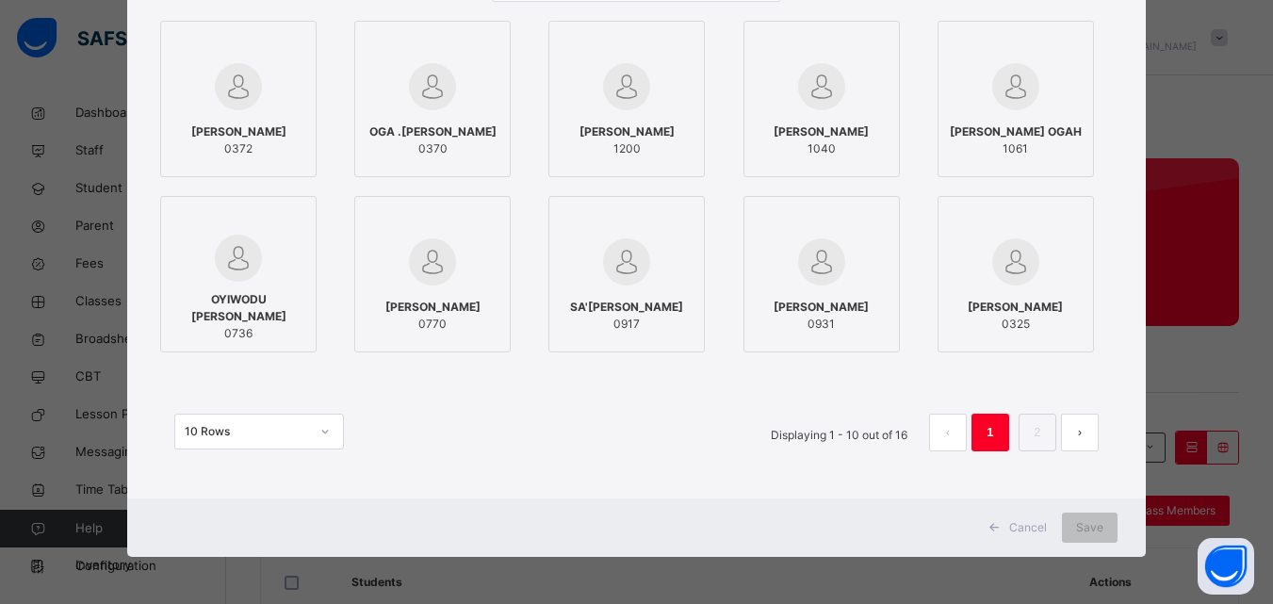
click at [659, 140] on span "[PERSON_NAME]" at bounding box center [627, 131] width 95 height 17
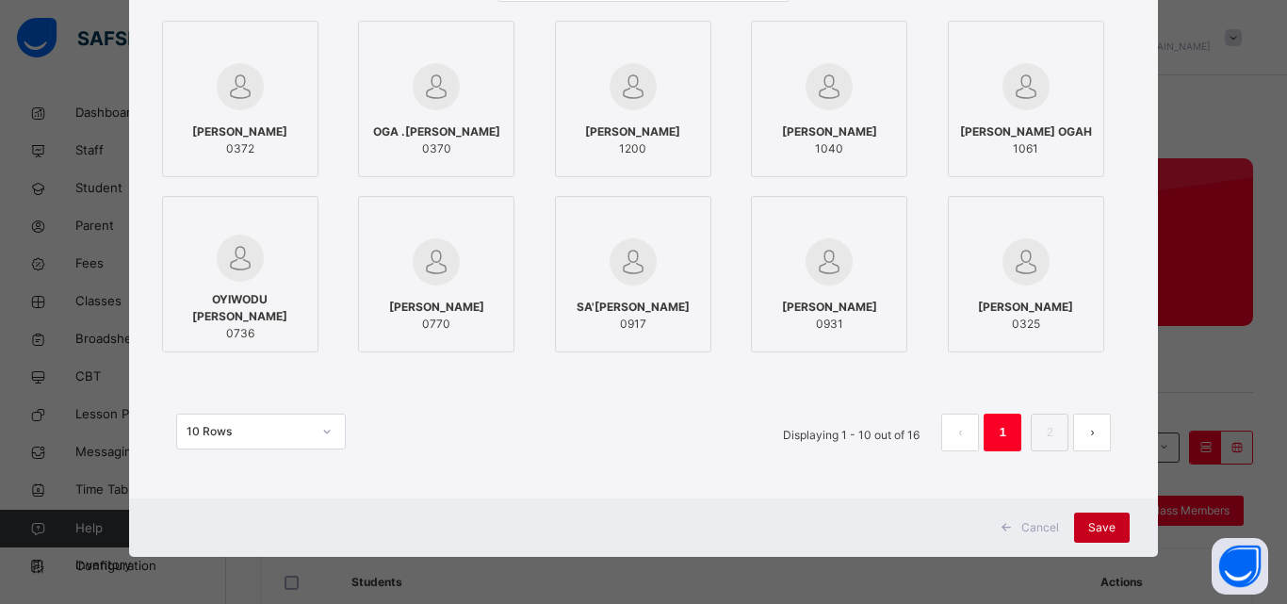
click at [1090, 527] on span "Save" at bounding box center [1101, 527] width 27 height 17
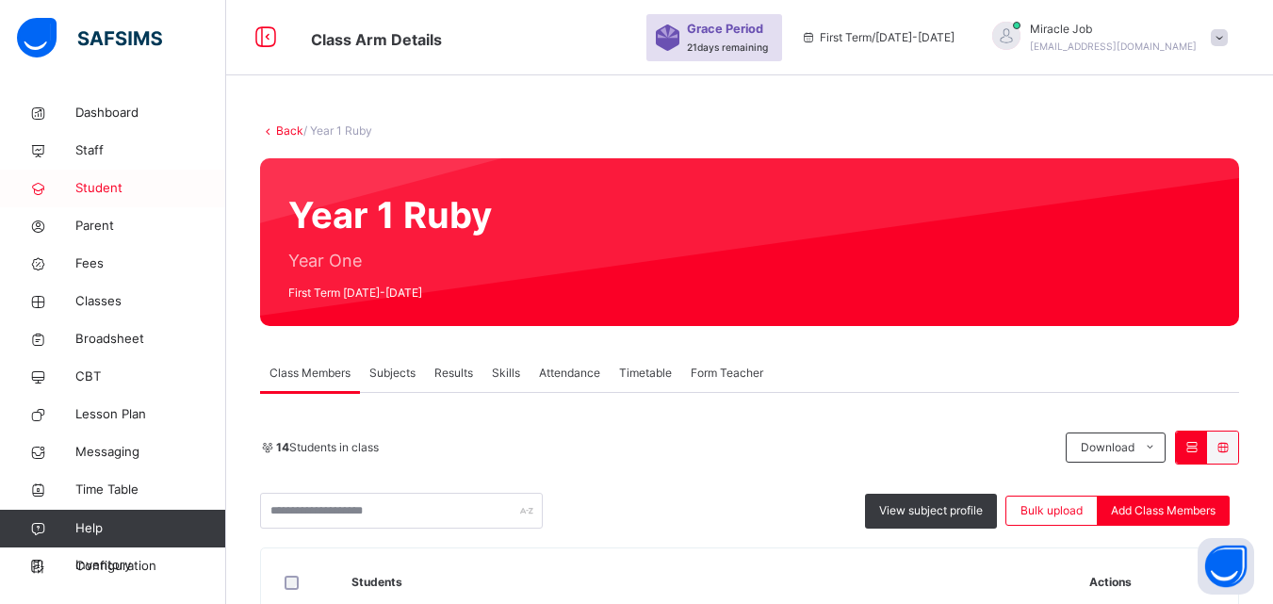
click at [133, 185] on span "Student" at bounding box center [150, 188] width 151 height 19
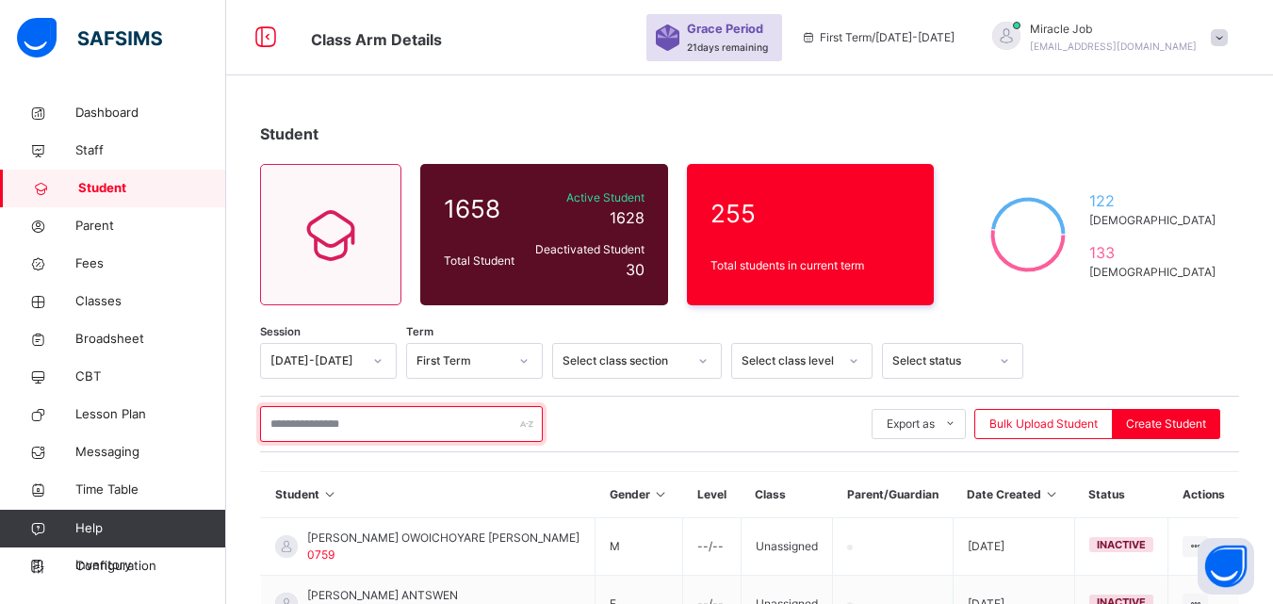
click at [355, 432] on input "text" at bounding box center [401, 424] width 283 height 36
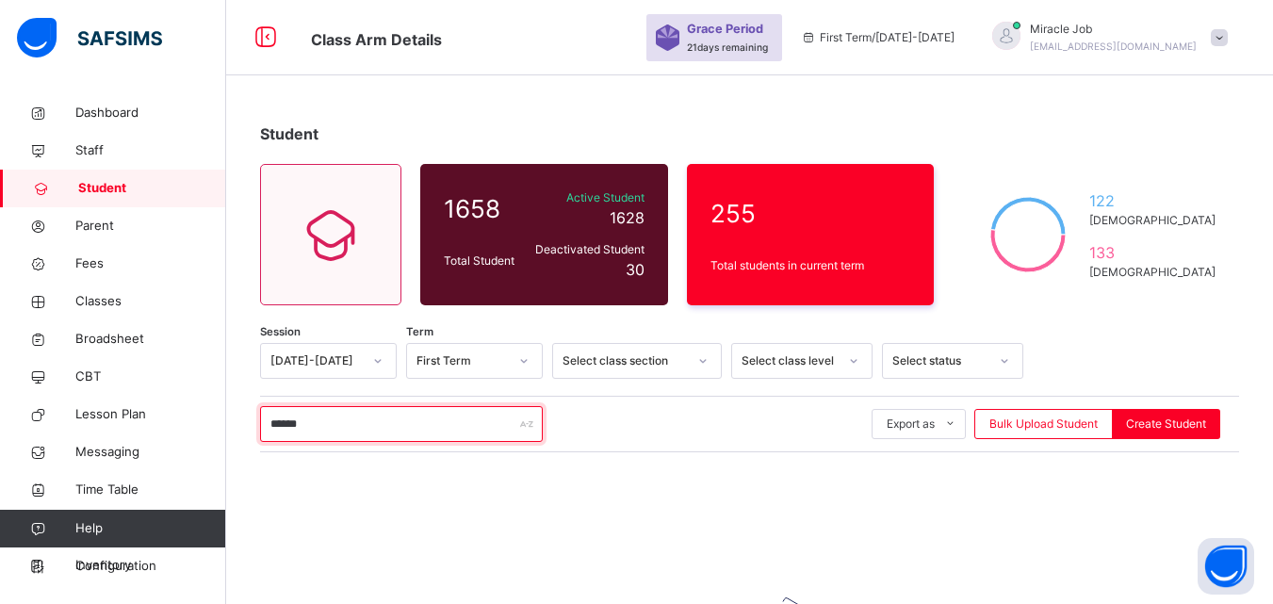
scroll to position [250, 0]
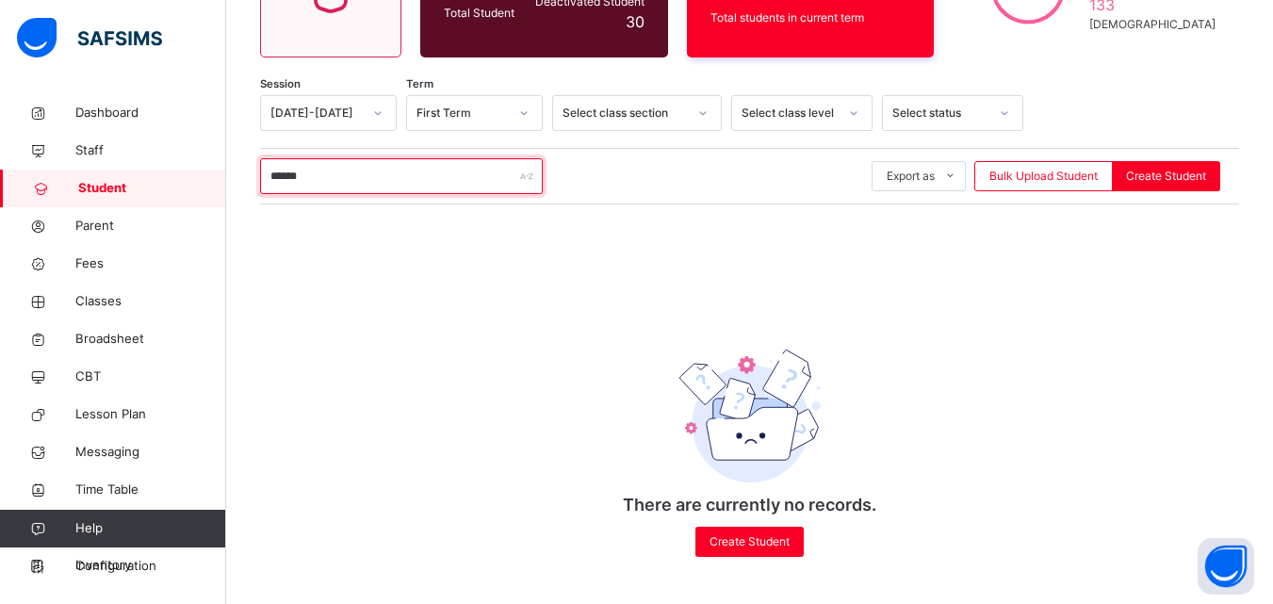
drag, startPoint x: 330, startPoint y: 179, endPoint x: 233, endPoint y: 175, distance: 97.1
click at [233, 175] on div "Student 1658 Total Student Active Student 1628 Deactivated Student 30 255 Total…" at bounding box center [749, 225] width 1047 height 758
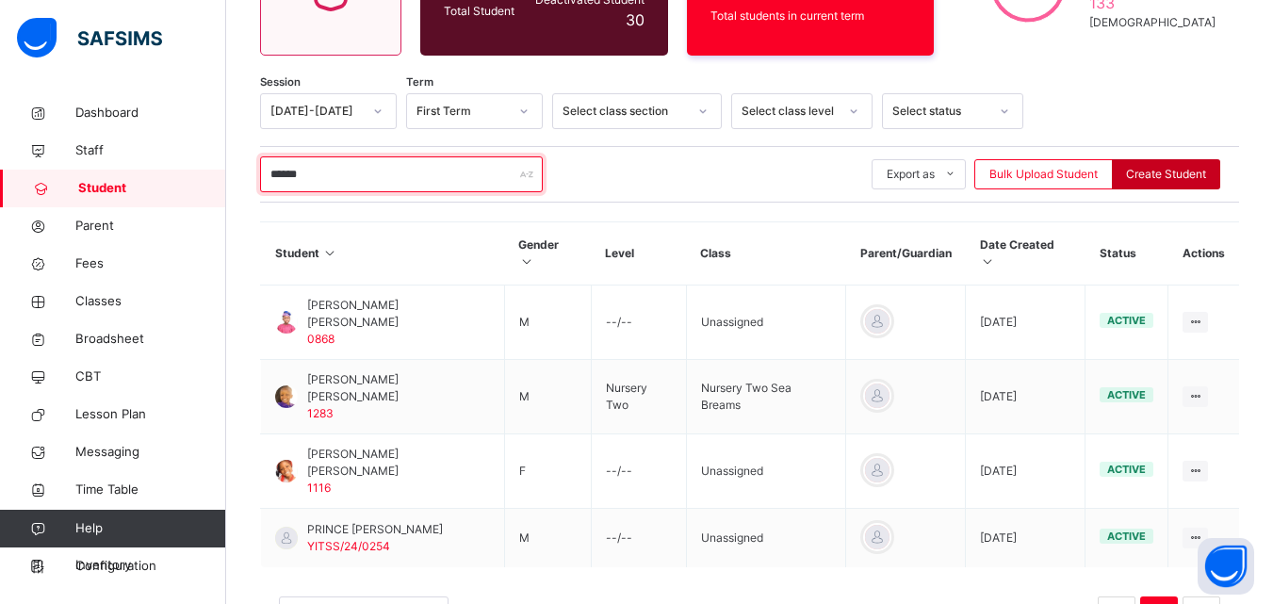
type input "******"
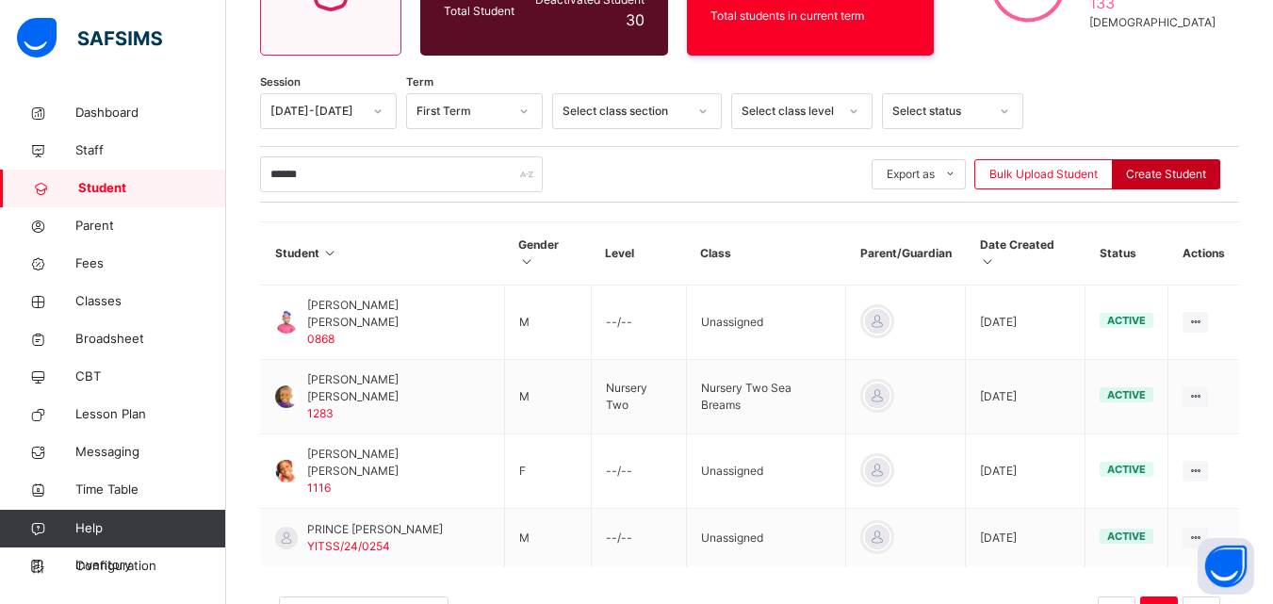
click at [1176, 162] on div "Create Student" at bounding box center [1166, 174] width 108 height 30
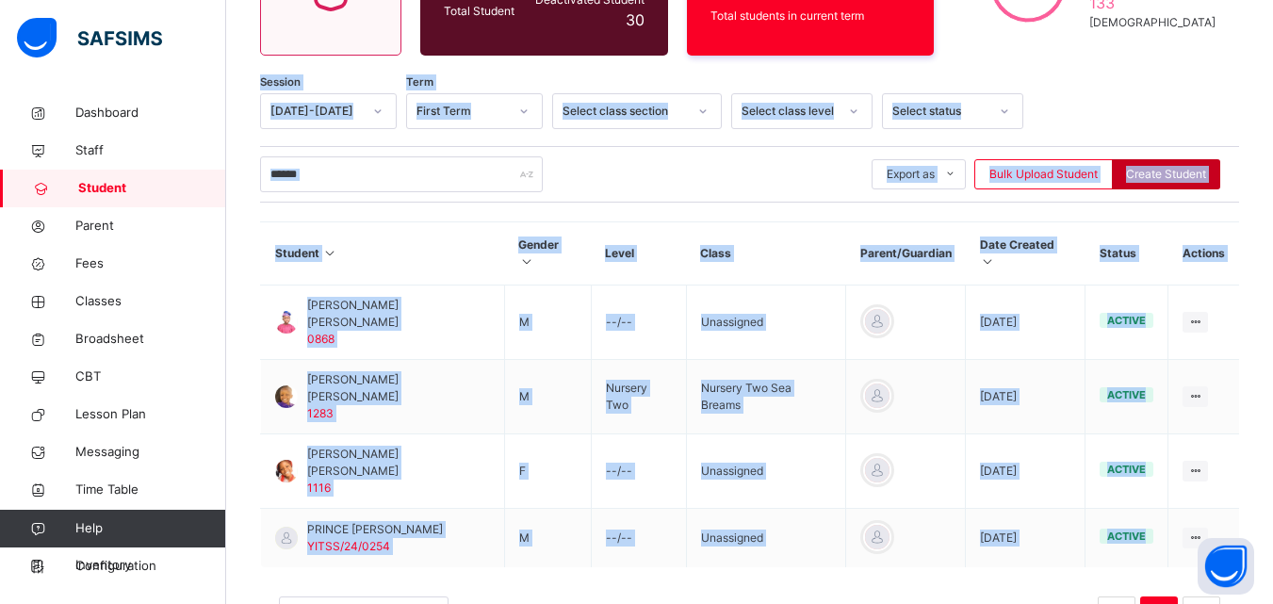
select select "**"
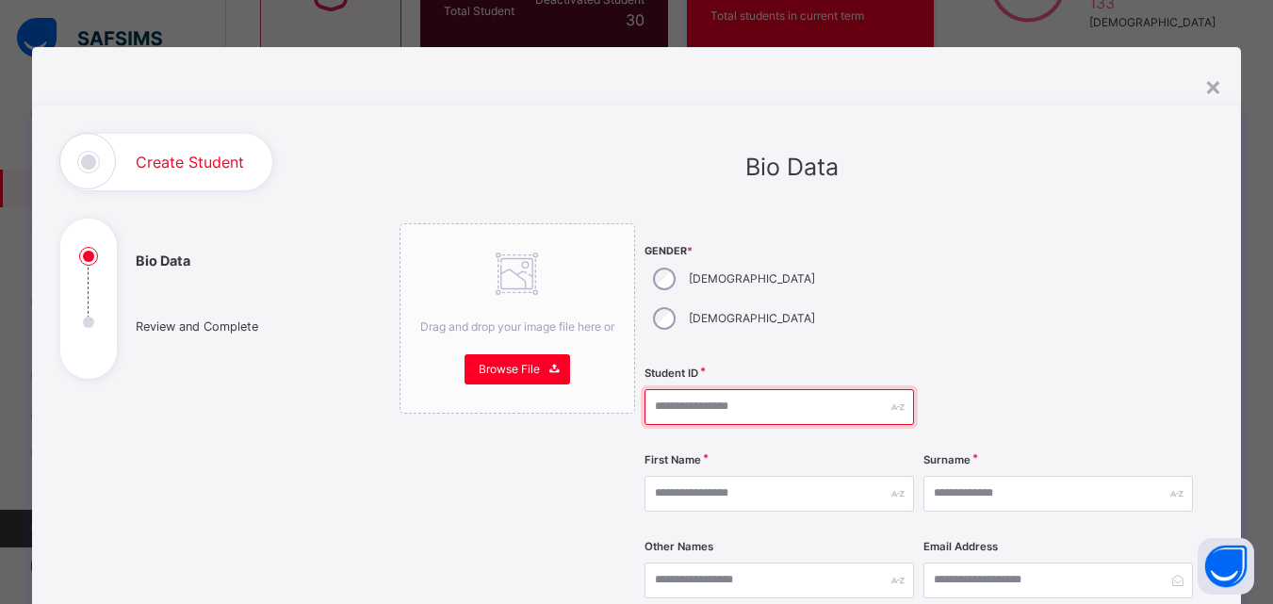
click at [737, 389] on input "text" at bounding box center [780, 407] width 270 height 36
type input "****"
click at [737, 389] on input "****" at bounding box center [780, 407] width 270 height 36
click at [683, 474] on div "First Name" at bounding box center [780, 493] width 270 height 77
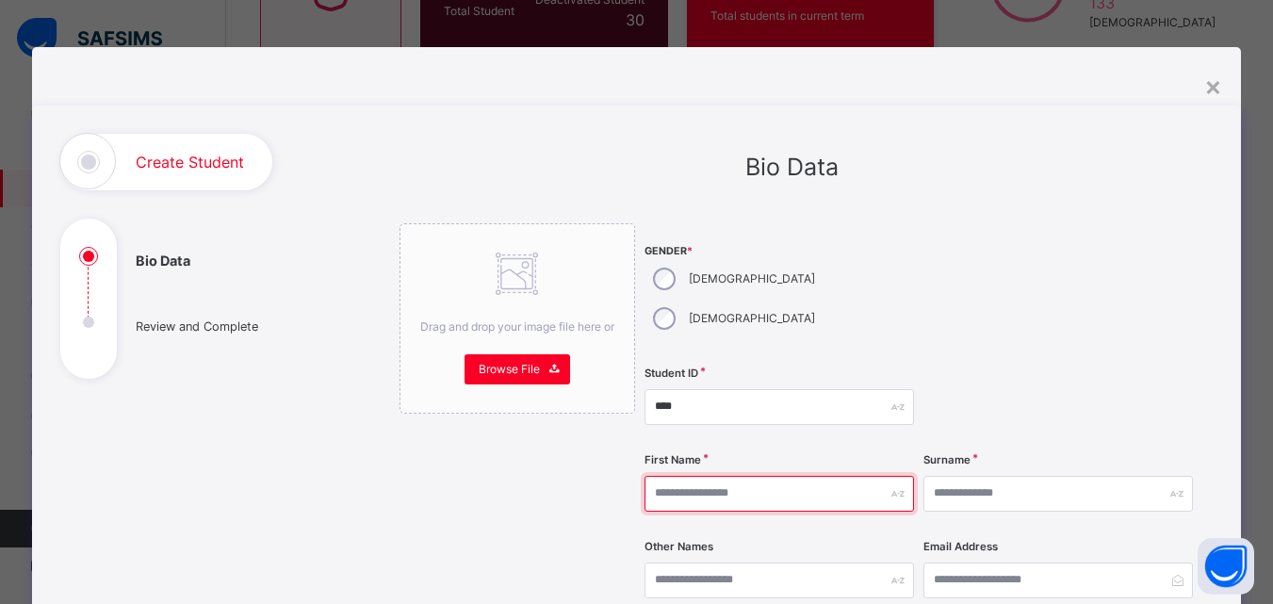
click at [680, 476] on input "text" at bounding box center [780, 494] width 270 height 36
type input "*****"
click at [719, 476] on input "*****" at bounding box center [780, 494] width 270 height 36
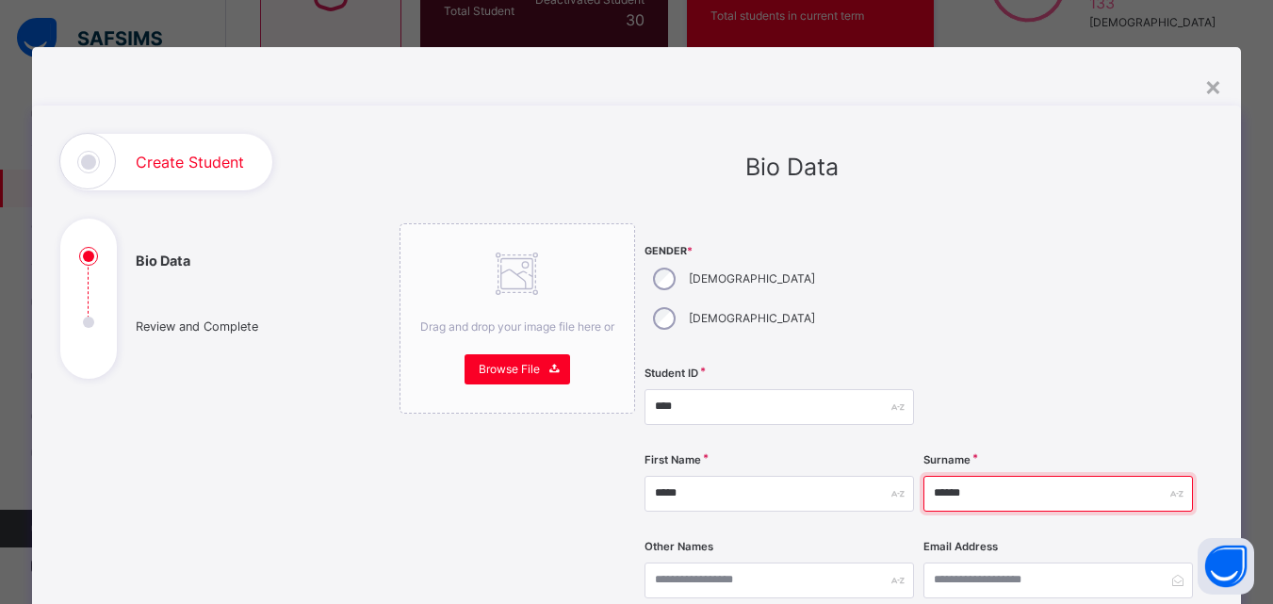
type input "******"
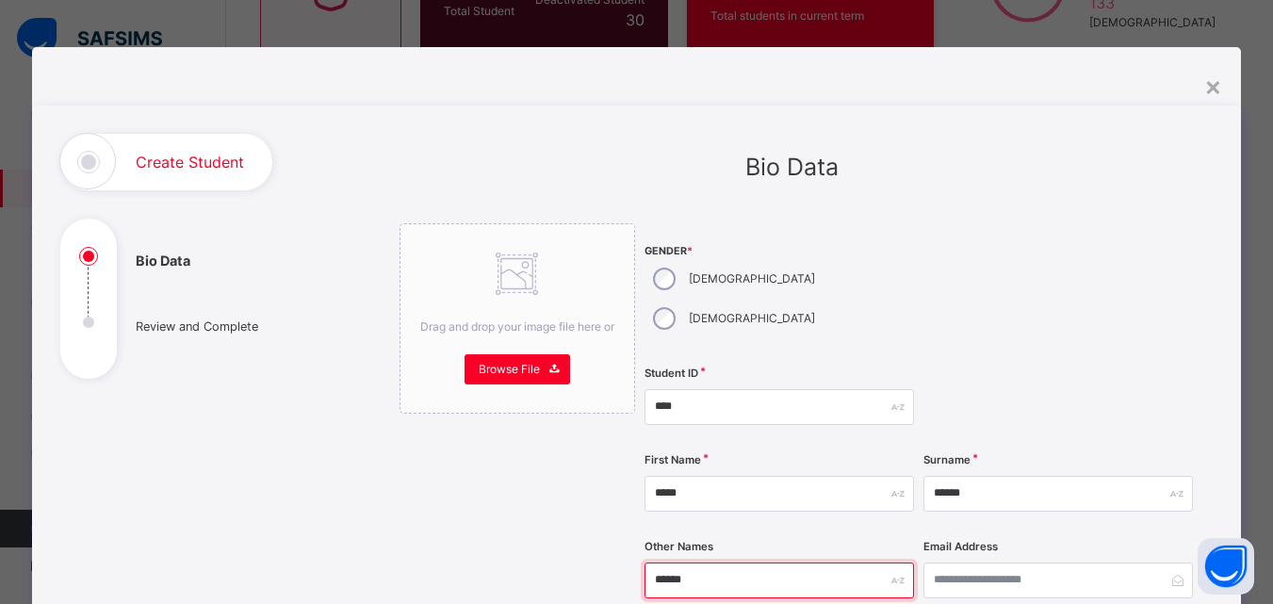
type input "******"
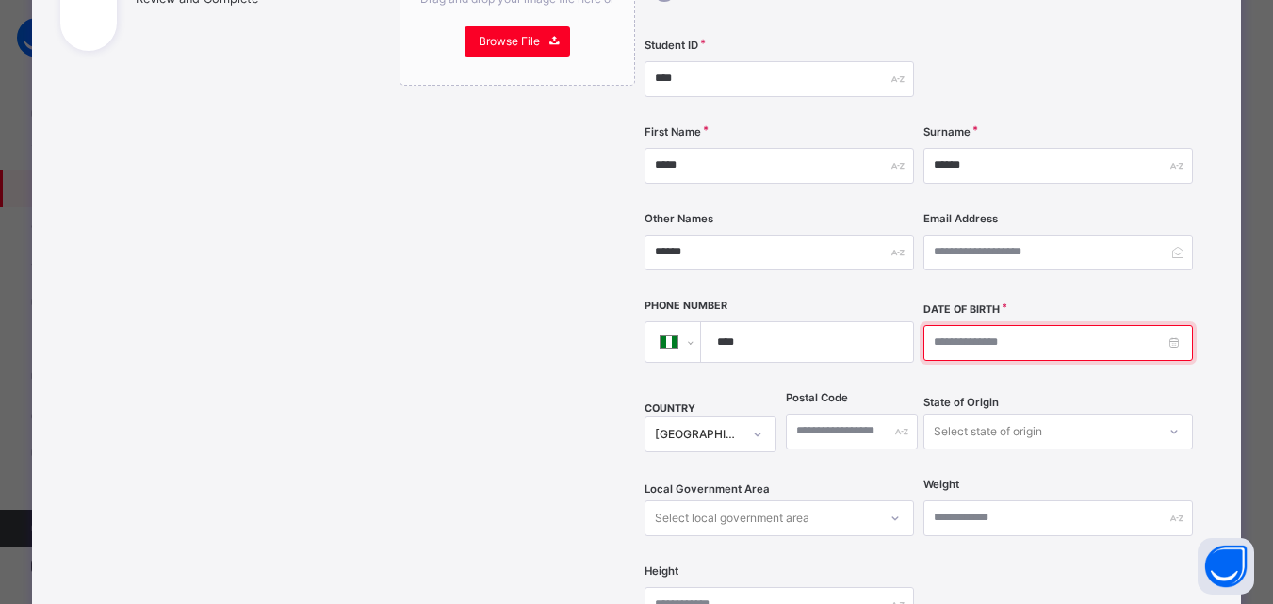
click at [941, 325] on input at bounding box center [1059, 343] width 270 height 36
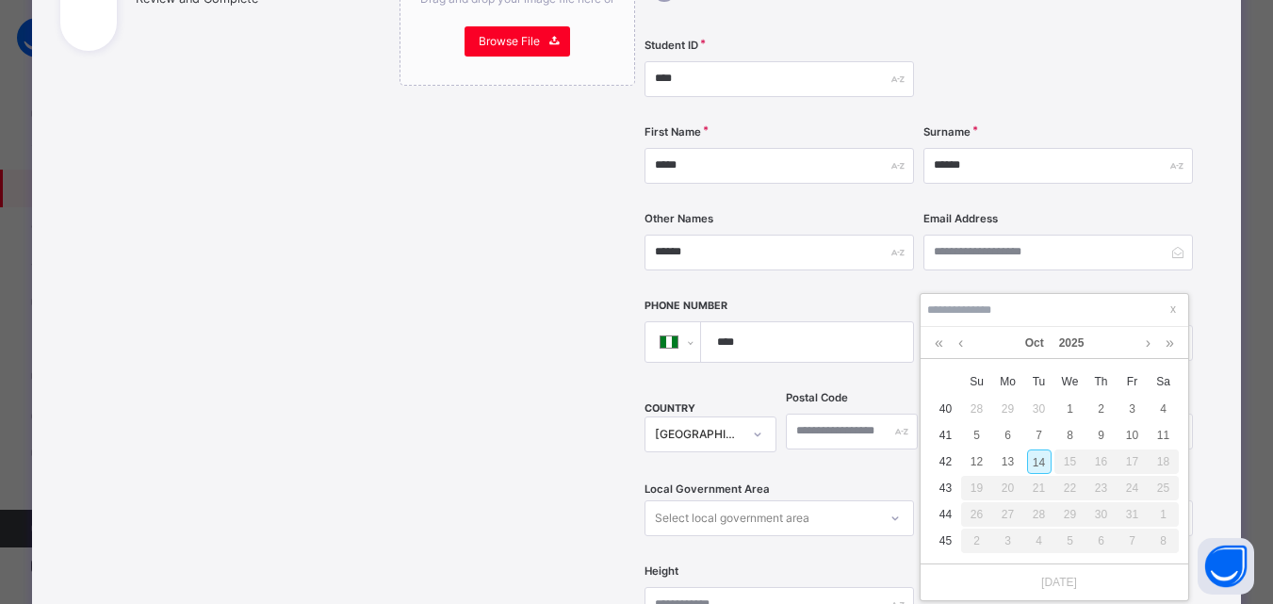
type input "**********"
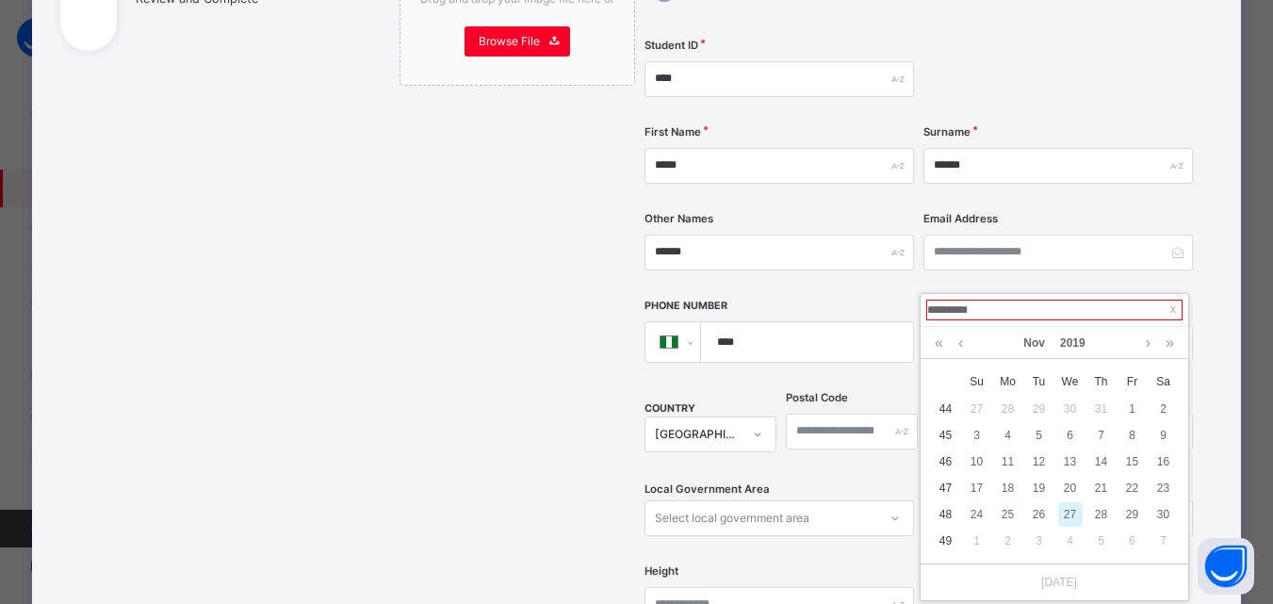
type input "**********"
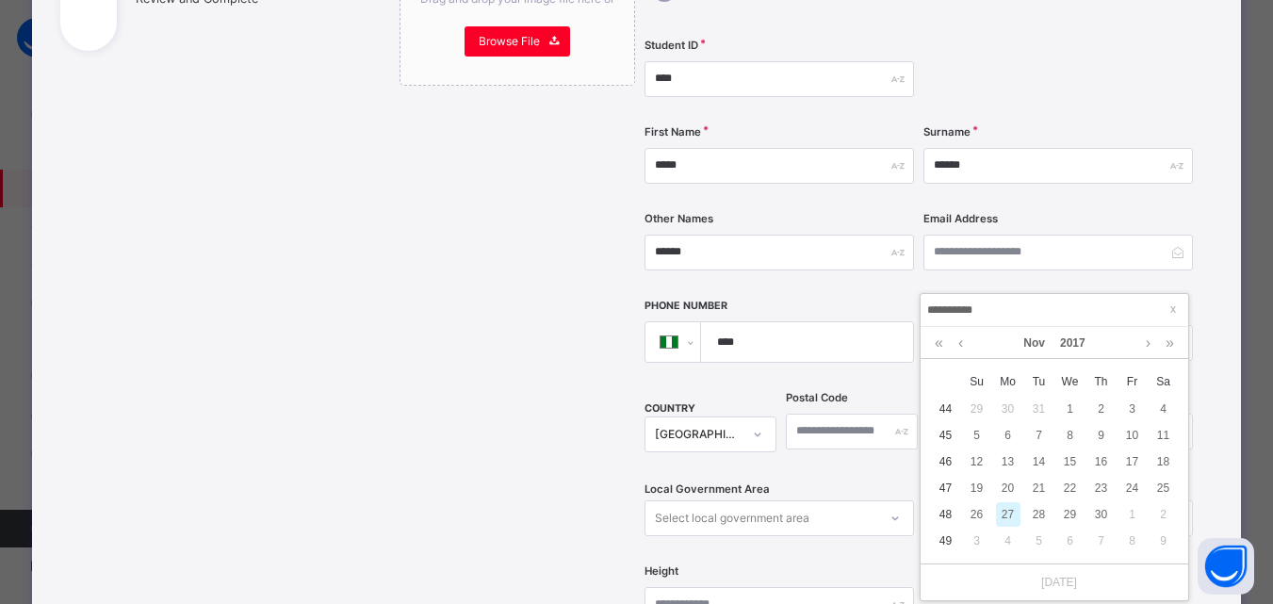
type input "**********"
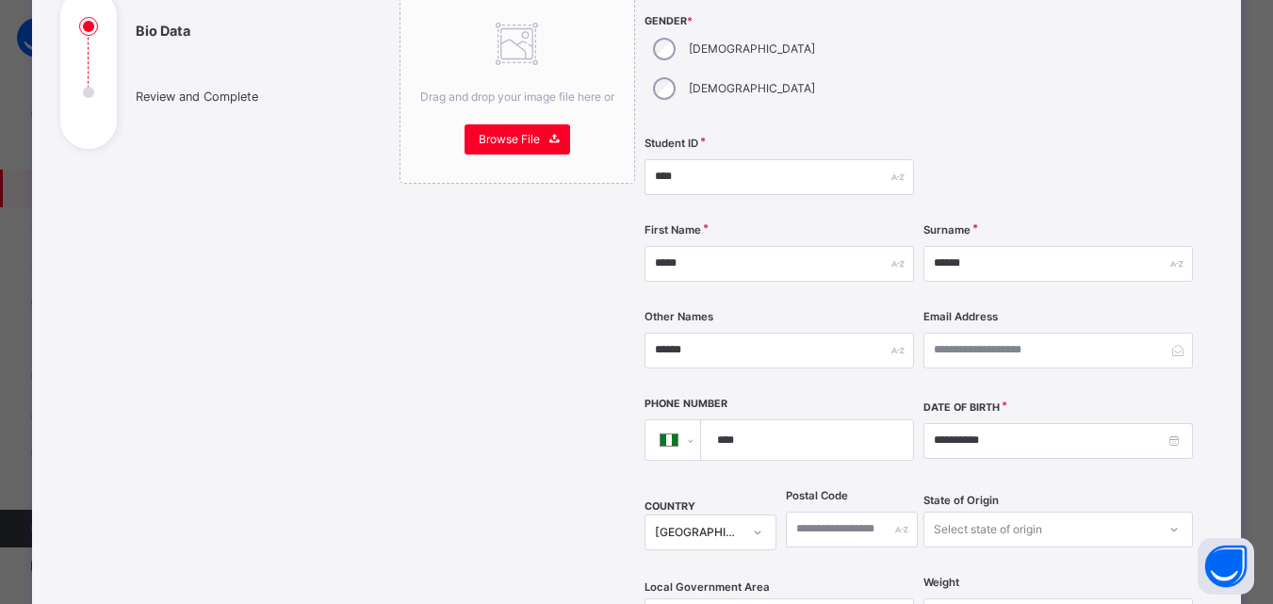
scroll to position [221, 0]
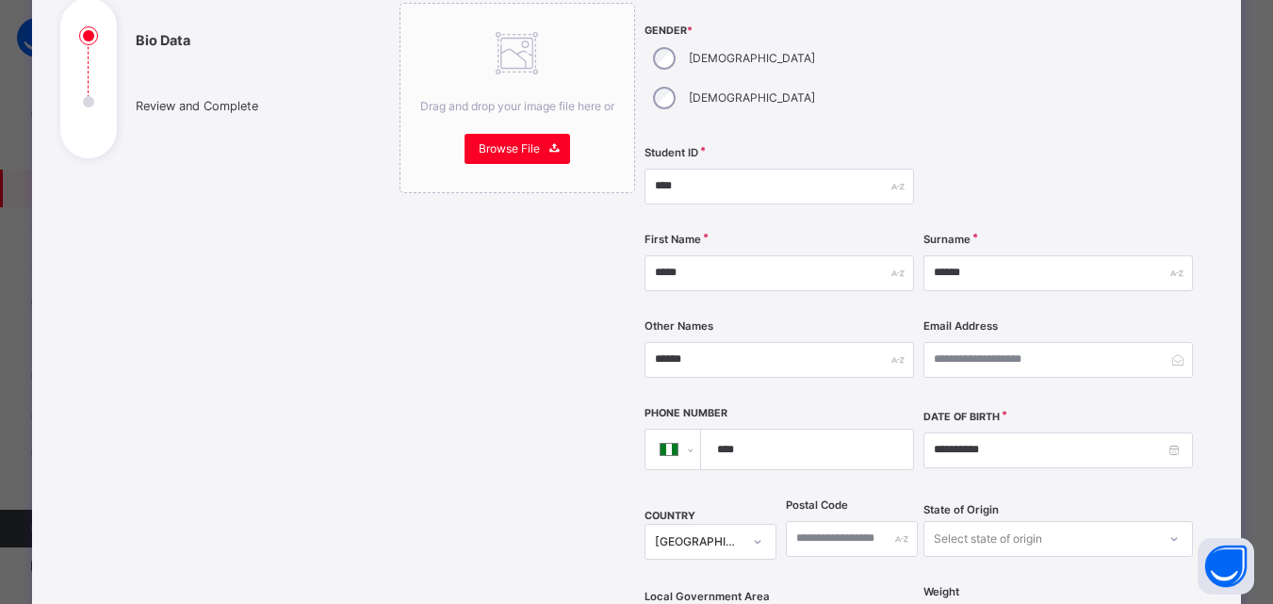
click at [1117, 321] on div "Email Address" at bounding box center [1059, 359] width 270 height 77
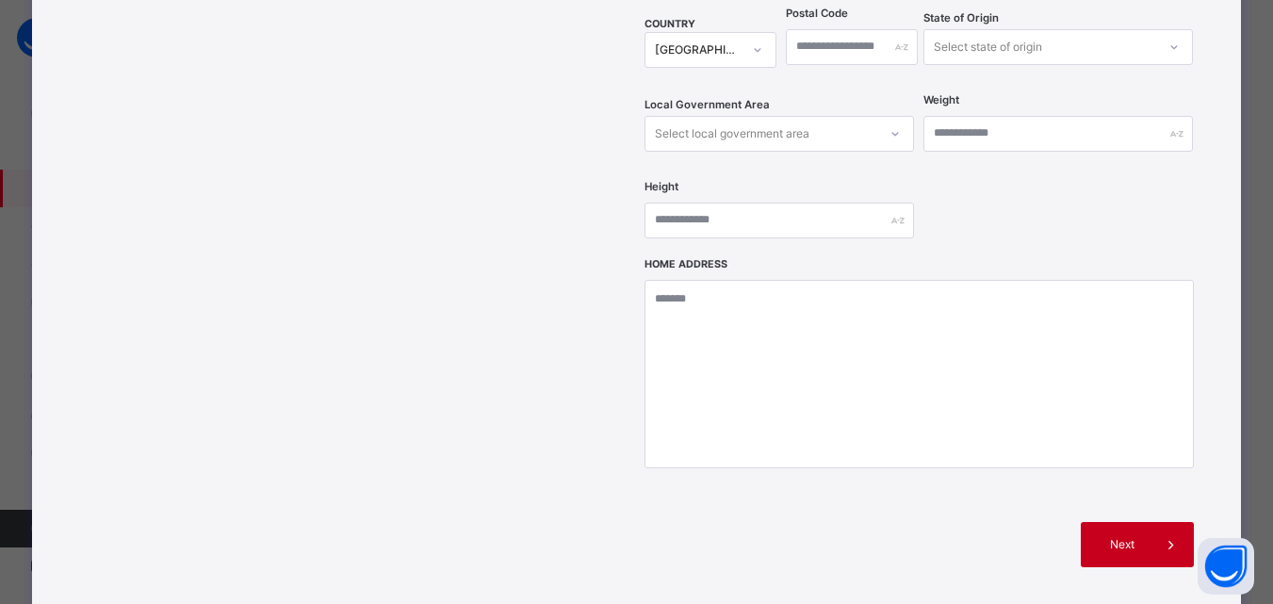
click at [1129, 536] on span "Next" at bounding box center [1122, 544] width 54 height 17
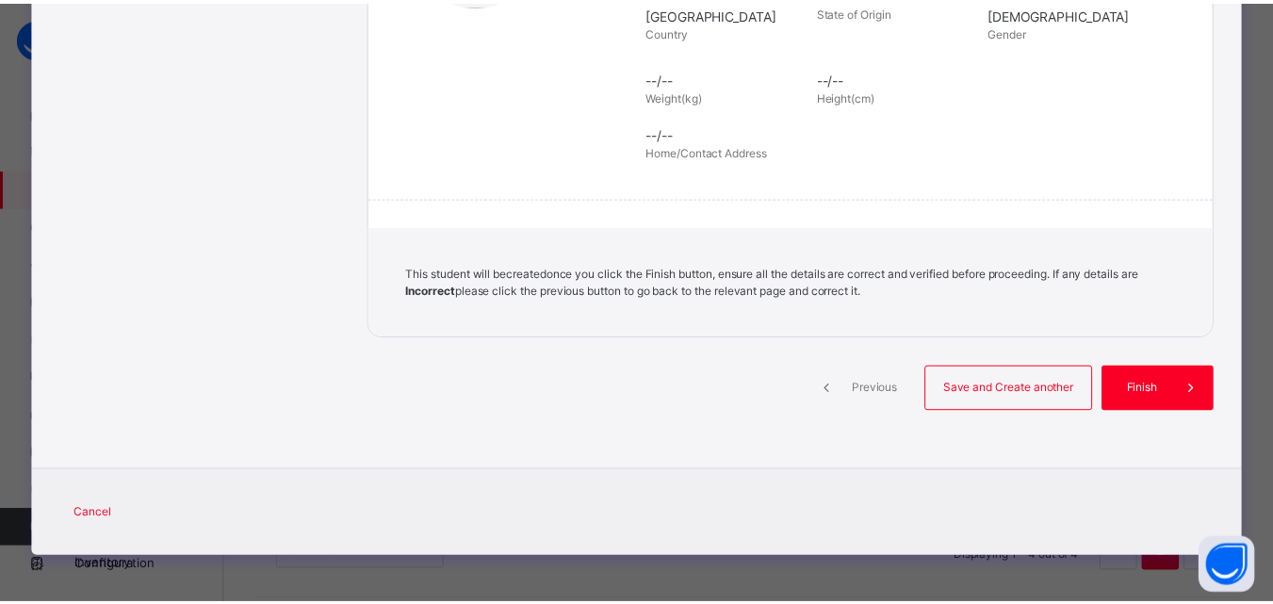
scroll to position [433, 0]
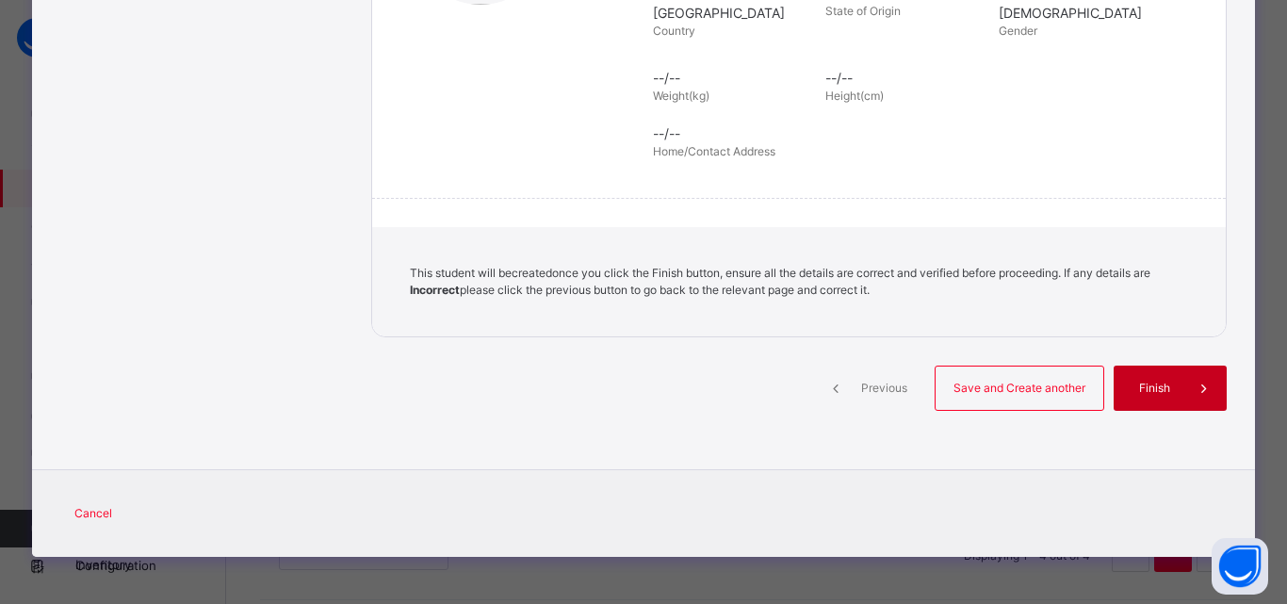
drag, startPoint x: 1153, startPoint y: 417, endPoint x: 1151, endPoint y: 394, distance: 22.7
click at [1151, 394] on div "Previous Save and Create another Finish" at bounding box center [799, 405] width 856 height 78
click at [1151, 393] on span "Finish" at bounding box center [1155, 388] width 54 height 17
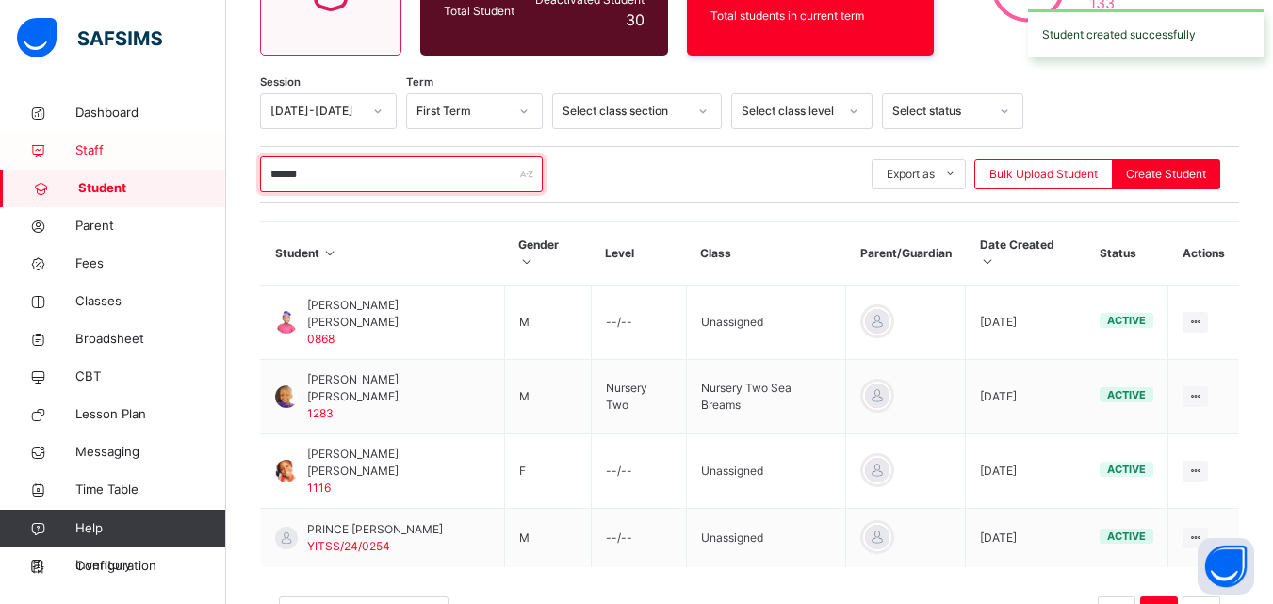
drag, startPoint x: 375, startPoint y: 175, endPoint x: 196, endPoint y: 137, distance: 183.2
click at [196, 137] on div "Class Arm Details Grace Period 21 days remaining First Term / [DATE]-[DATE] Mir…" at bounding box center [636, 215] width 1273 height 931
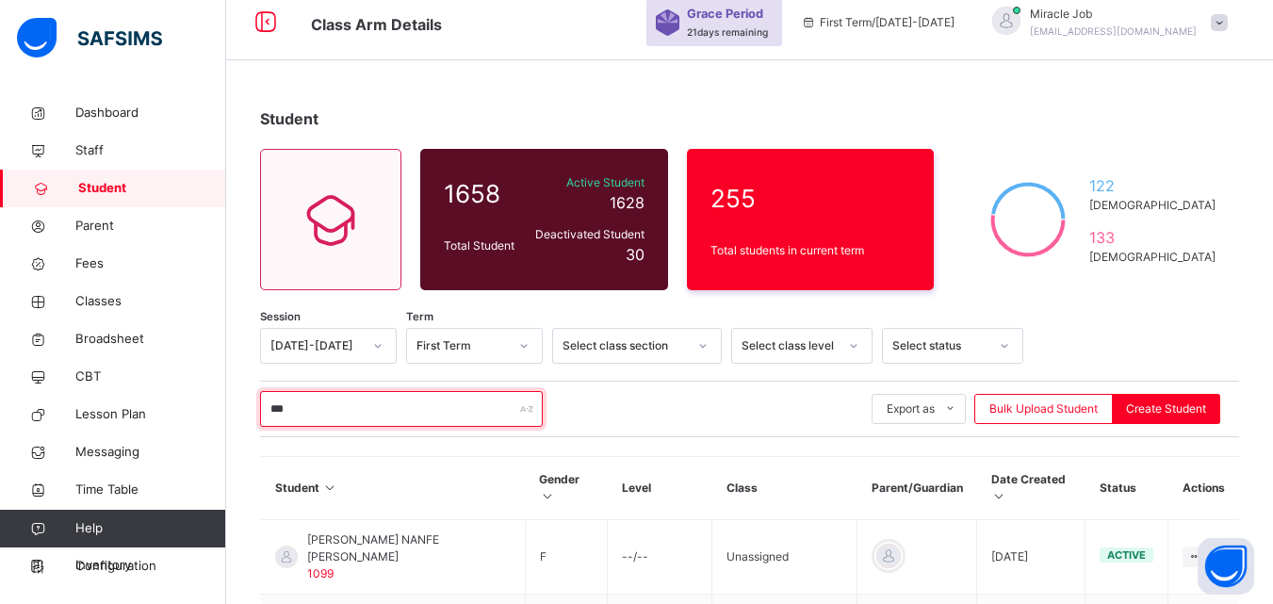
scroll to position [7, 0]
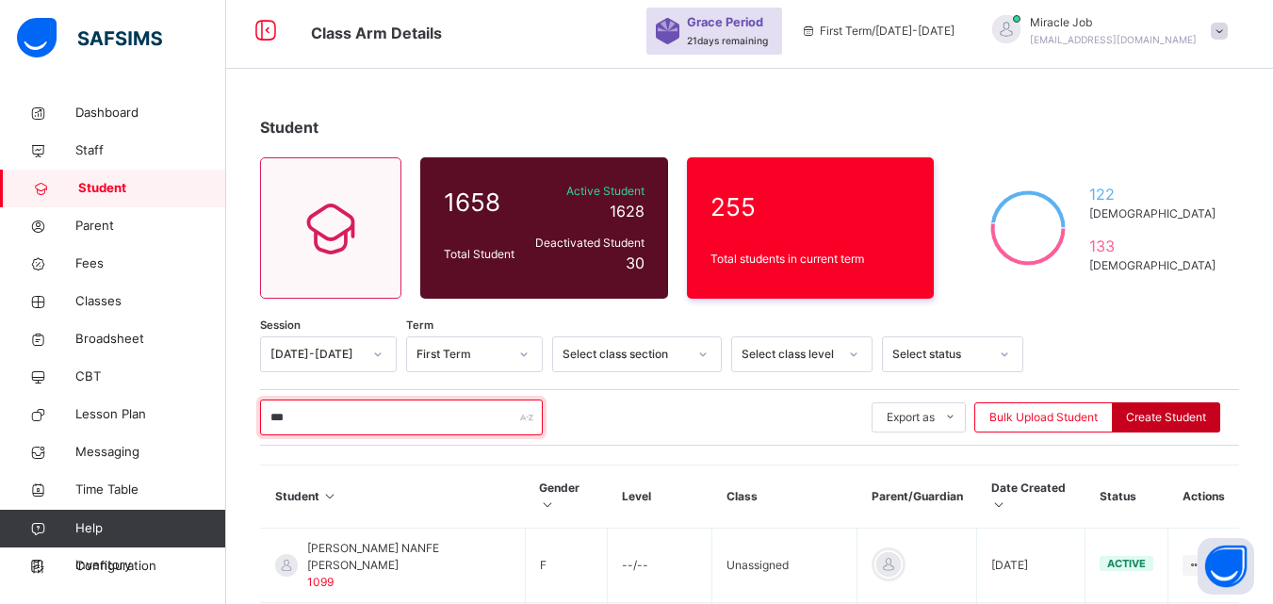
type input "***"
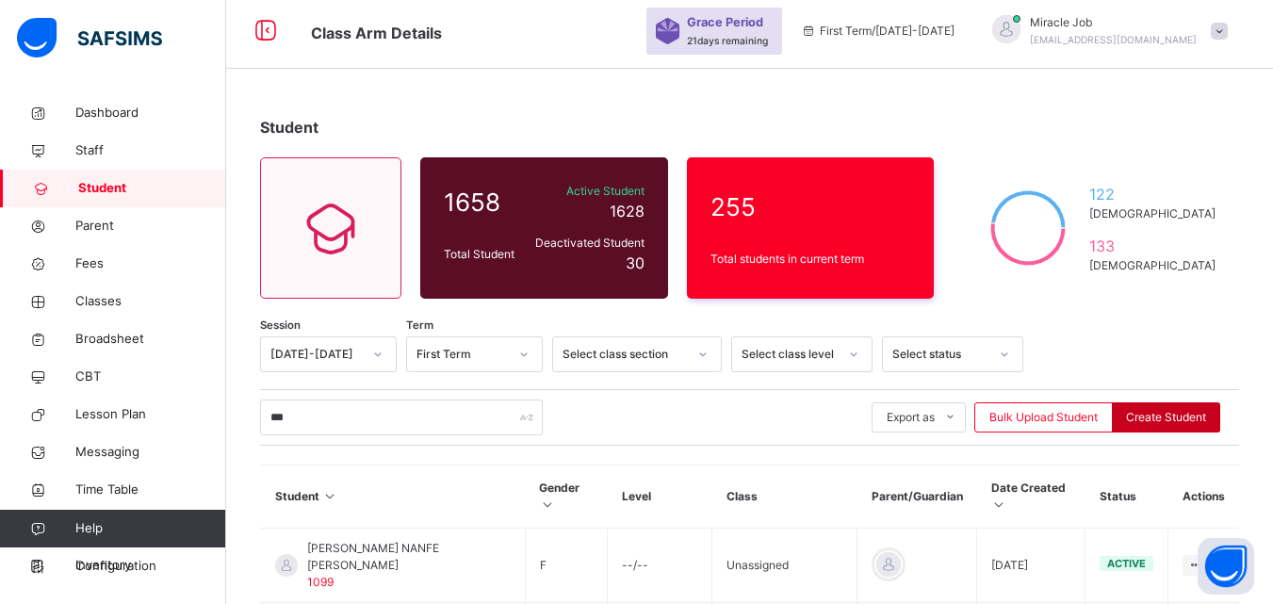
click at [1165, 416] on span "Create Student" at bounding box center [1166, 417] width 80 height 17
select select "**"
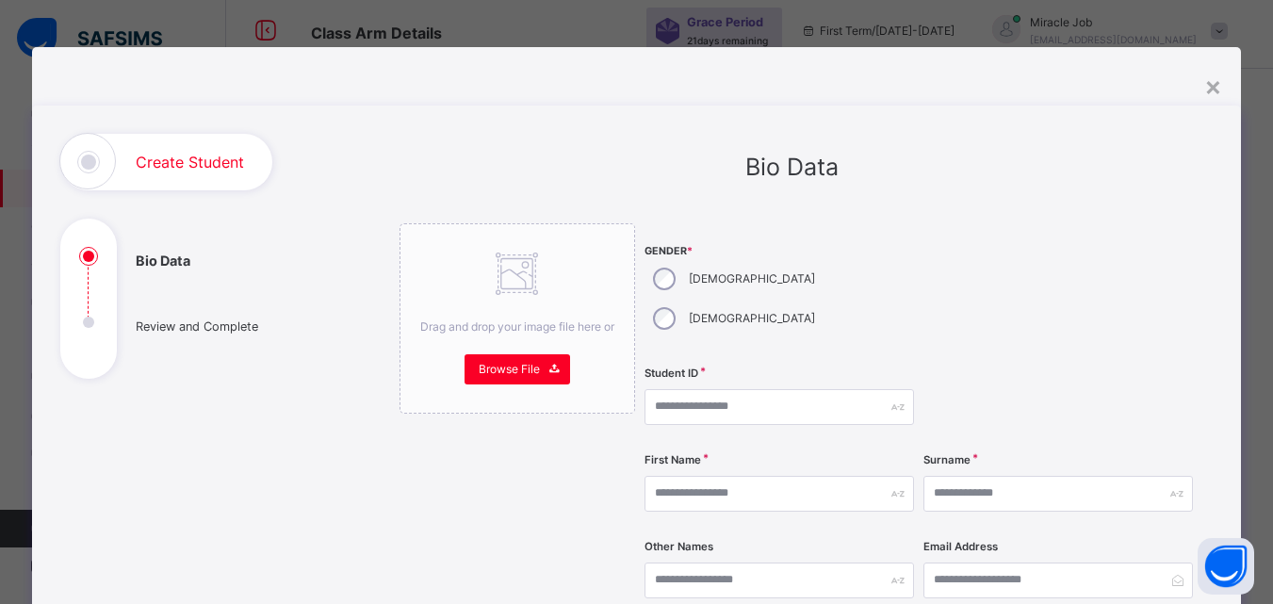
click at [676, 283] on div "[DEMOGRAPHIC_DATA]" at bounding box center [732, 279] width 175 height 40
click at [684, 389] on input "text" at bounding box center [780, 407] width 270 height 36
type input "****"
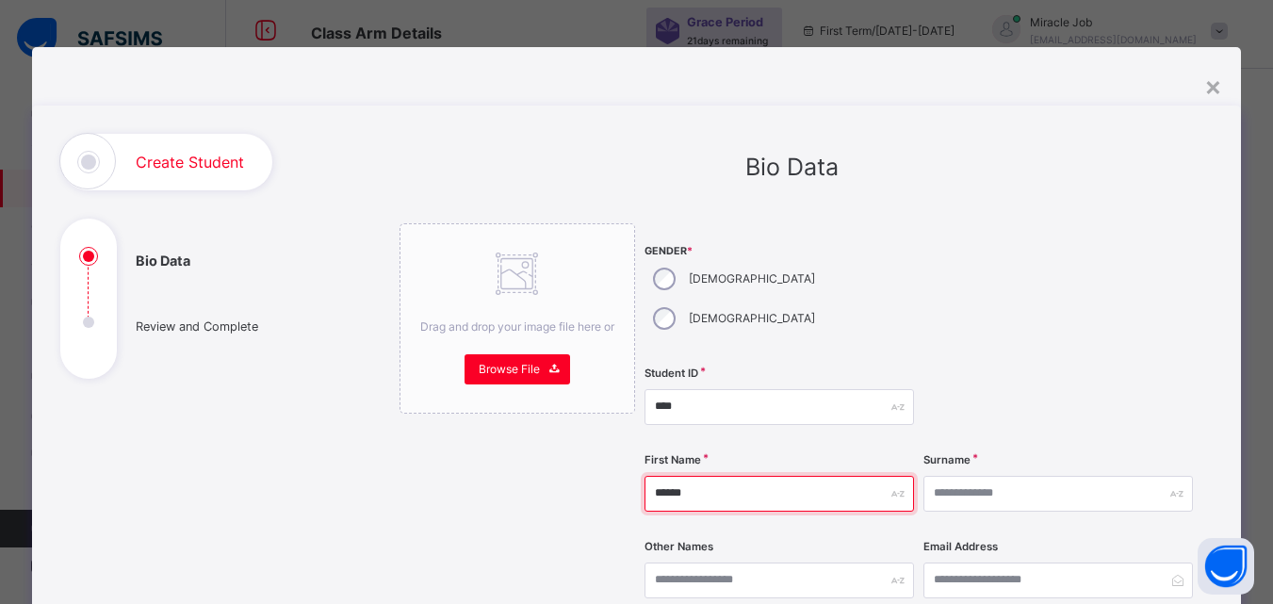
type input "******"
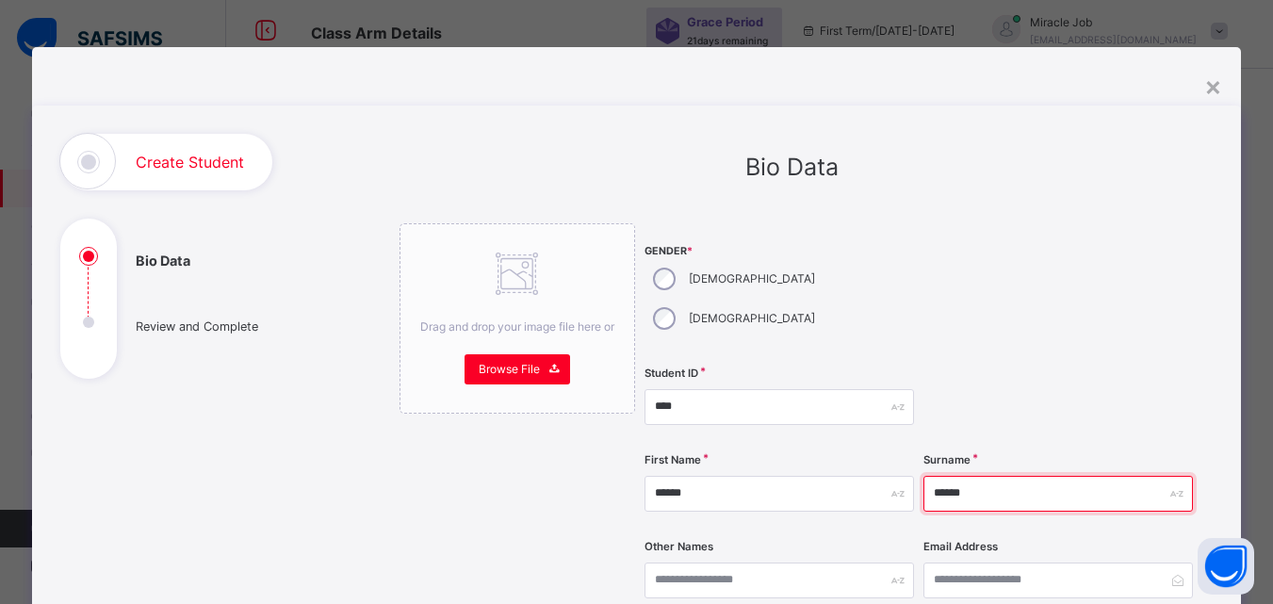
type input "******"
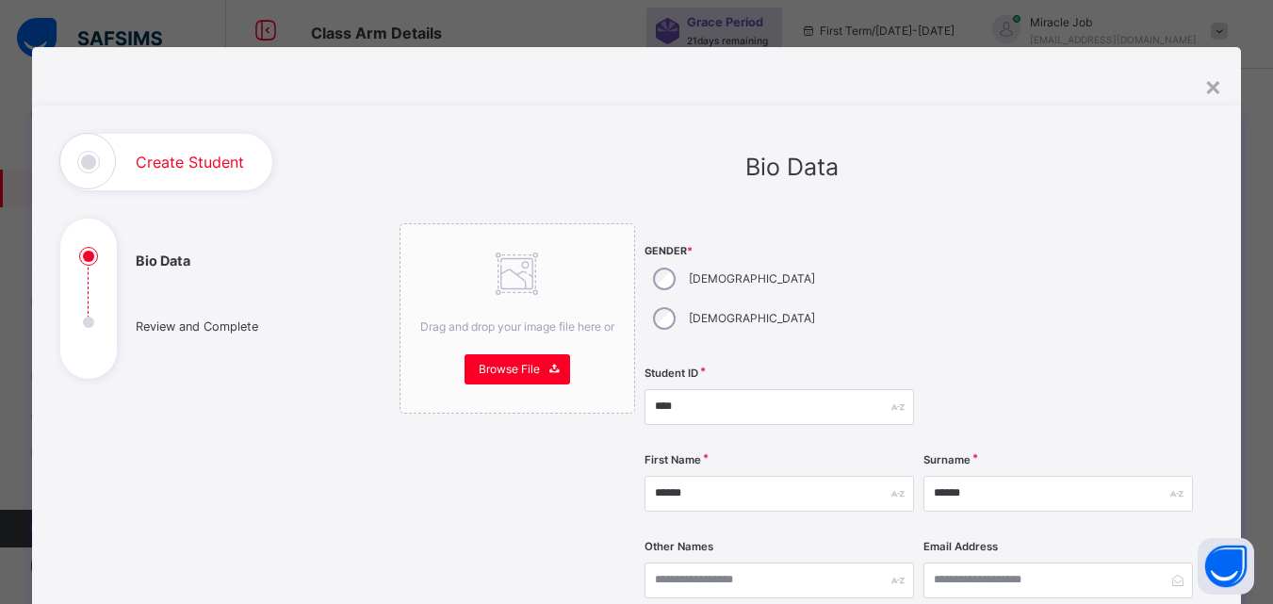
scroll to position [328, 0]
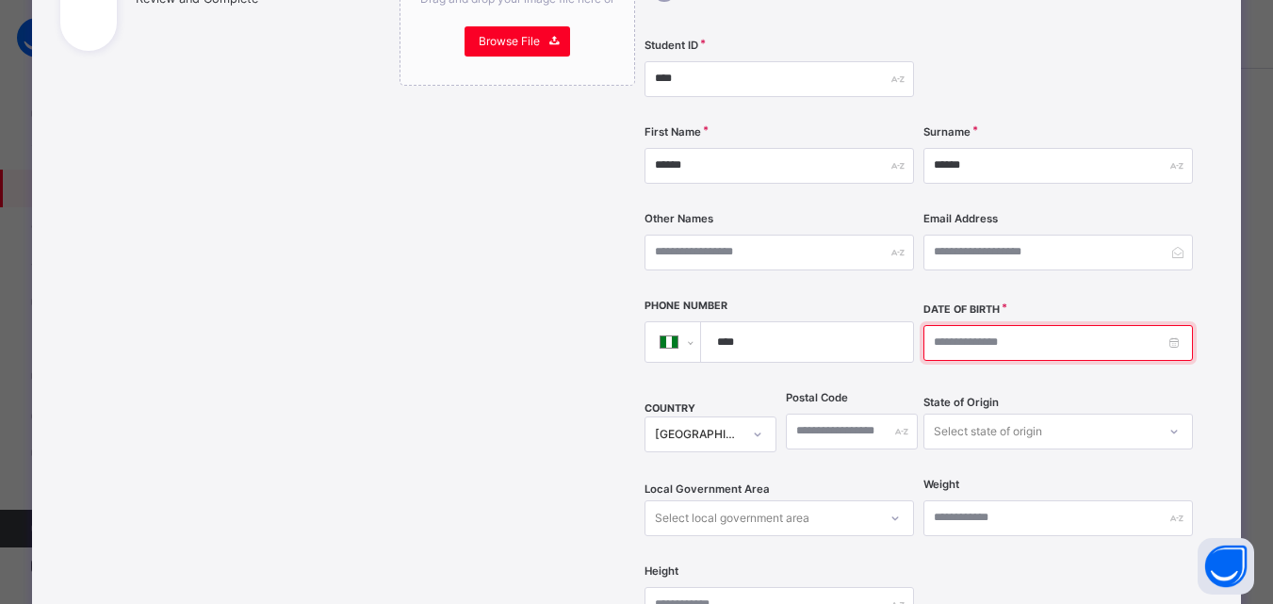
click at [939, 325] on input at bounding box center [1059, 343] width 270 height 36
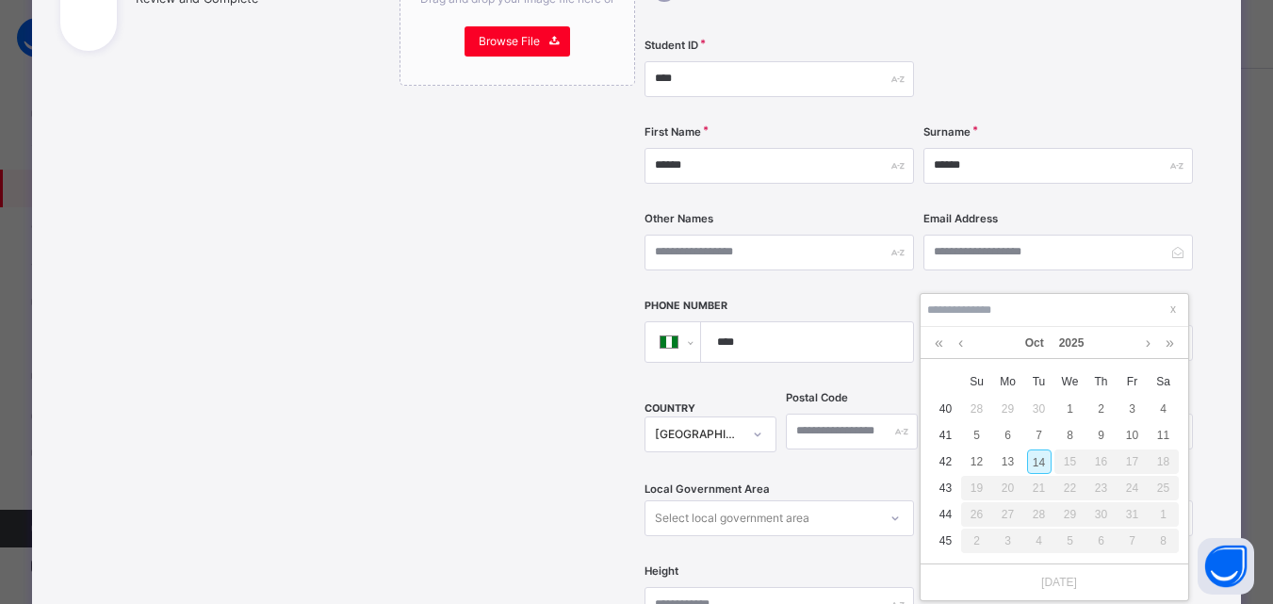
type input "**********"
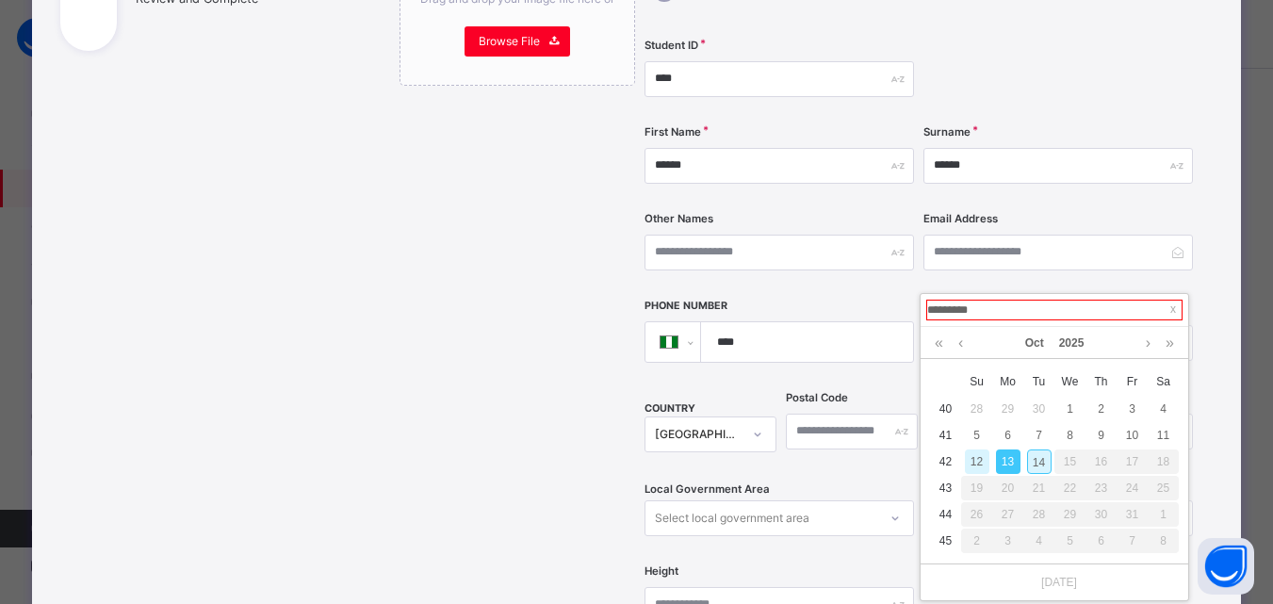
type input "**********"
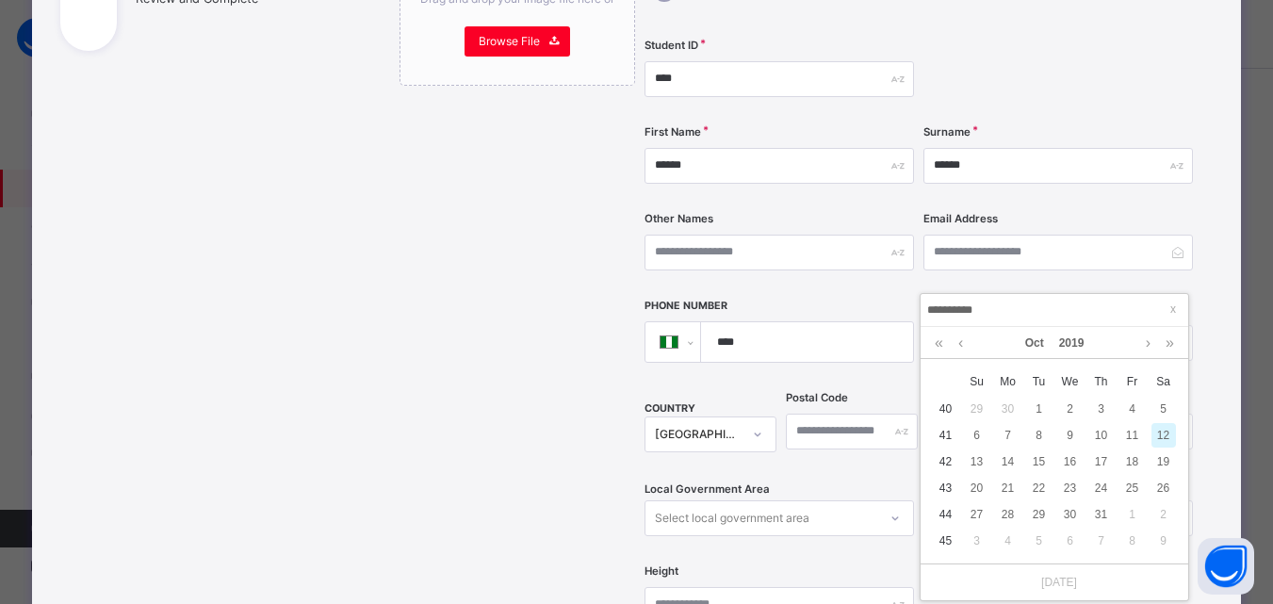
type input "**********"
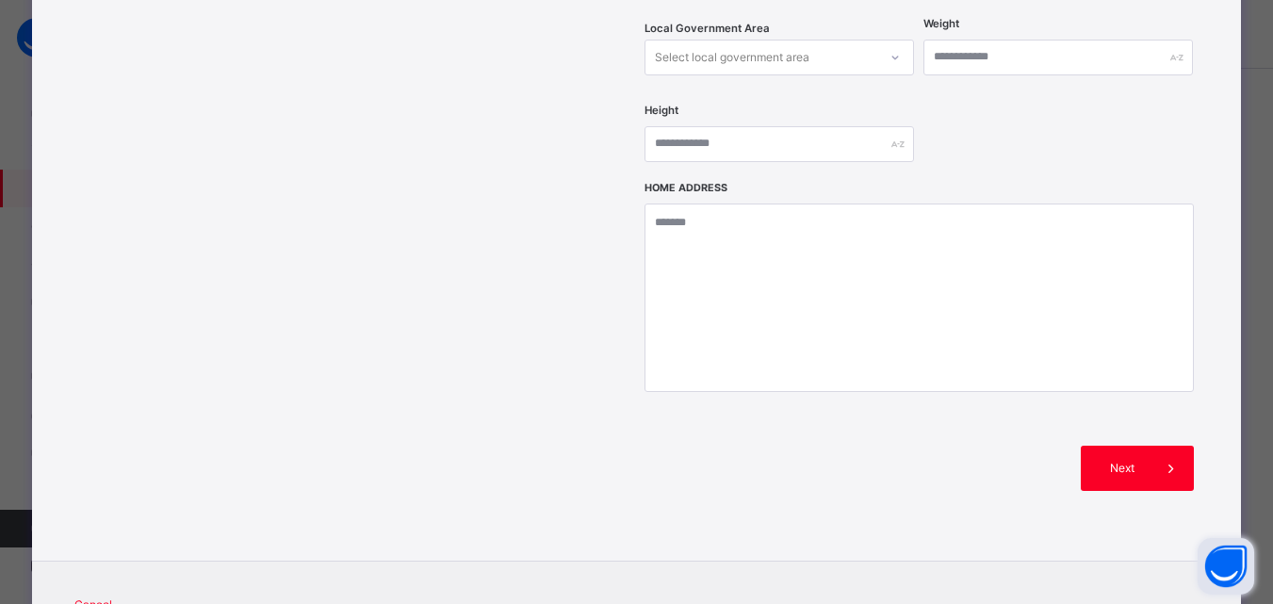
scroll to position [793, 0]
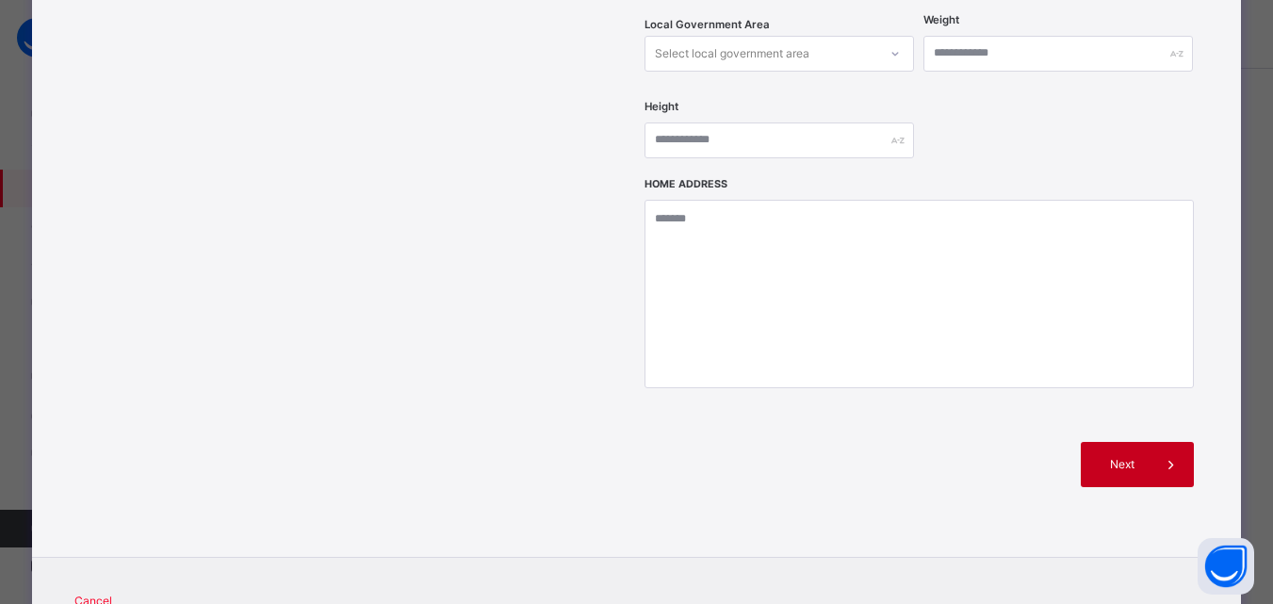
click at [1152, 442] on span at bounding box center [1171, 464] width 45 height 45
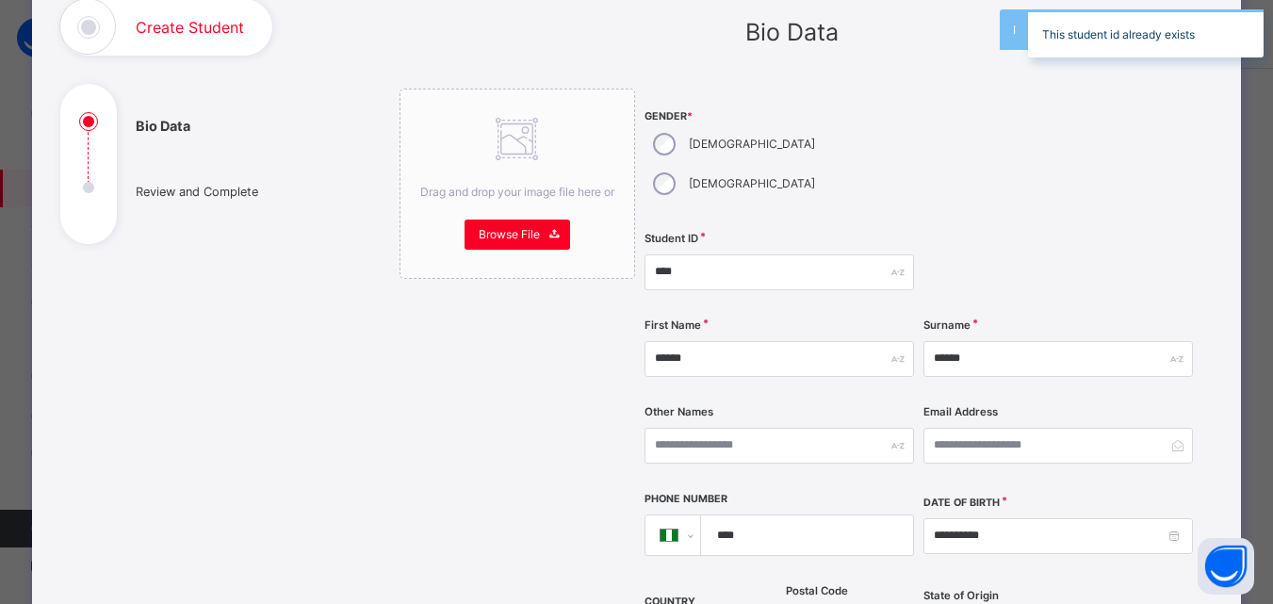
scroll to position [129, 0]
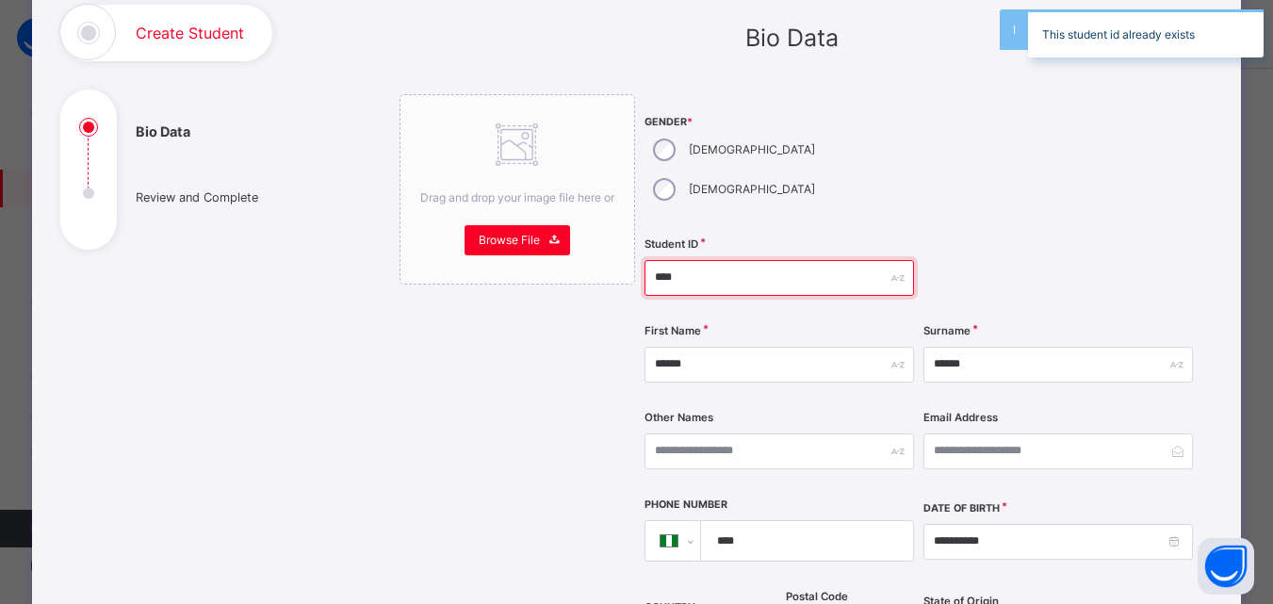
click at [730, 260] on input "****" at bounding box center [780, 278] width 270 height 36
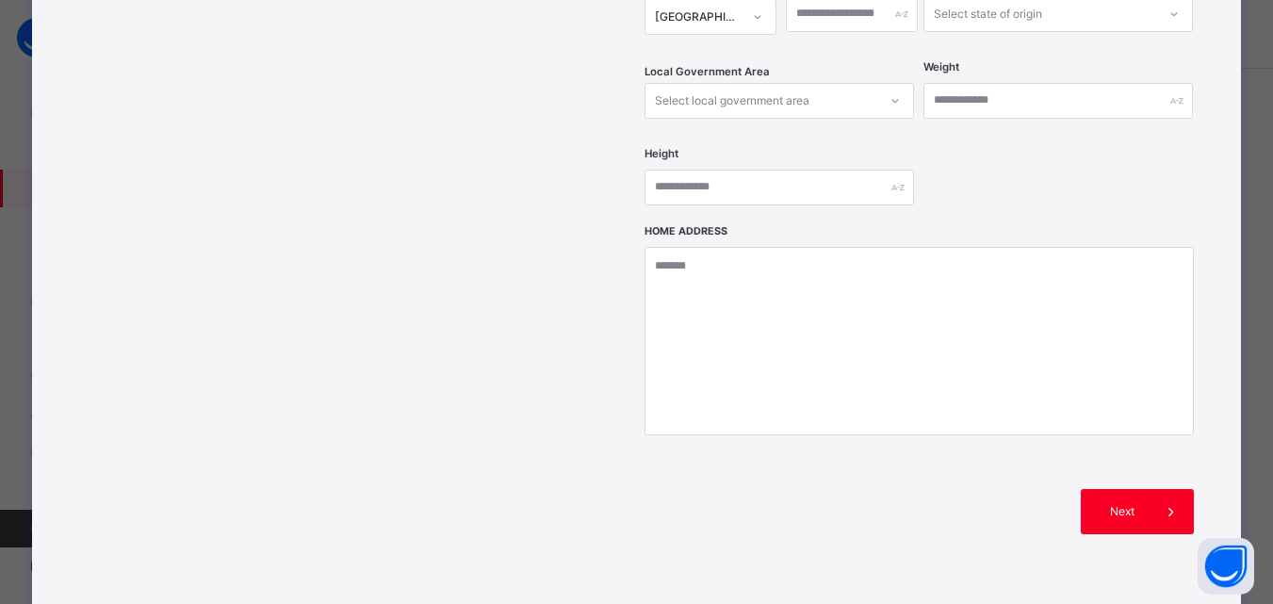
scroll to position [760, 0]
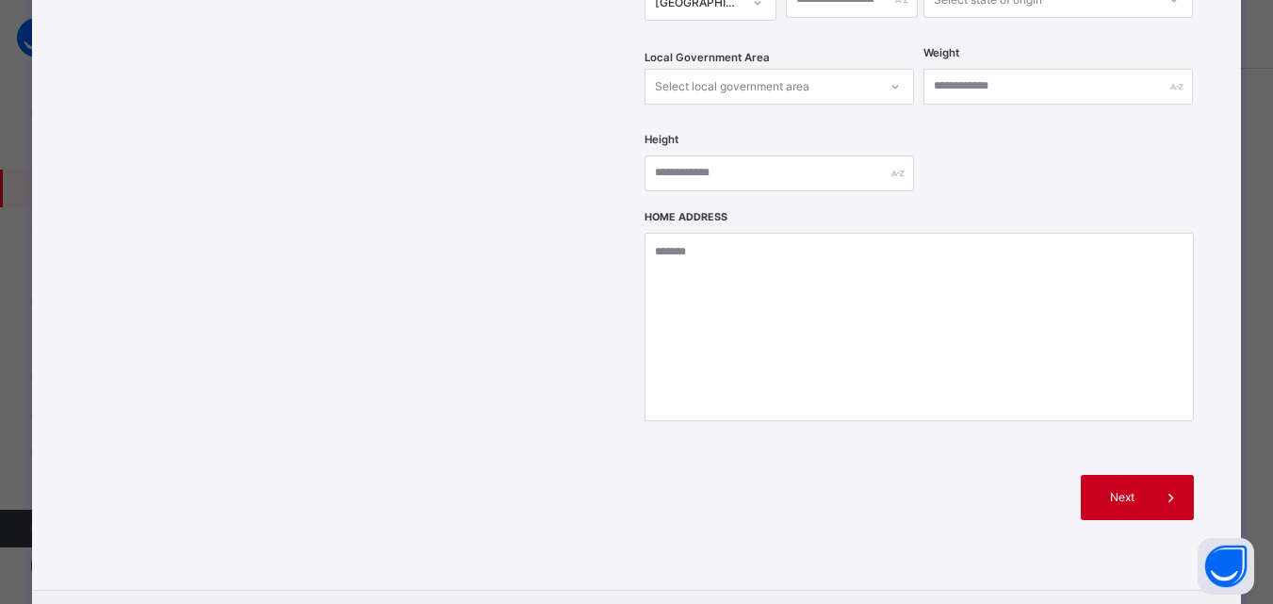
click at [1173, 486] on icon at bounding box center [1171, 497] width 21 height 23
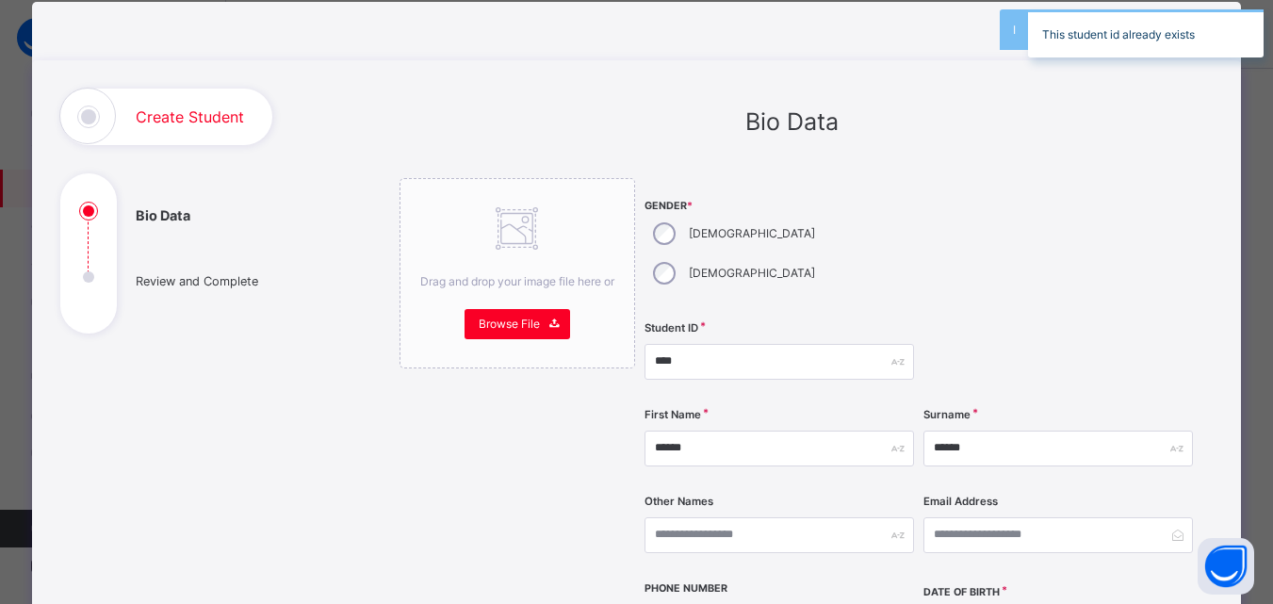
scroll to position [19, 0]
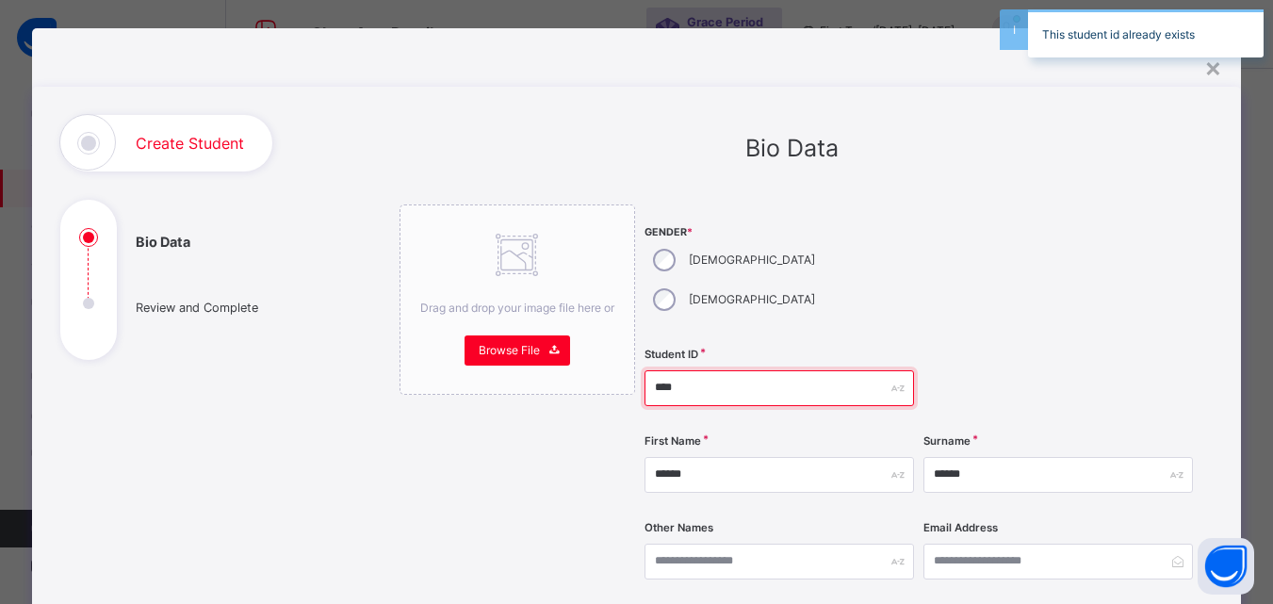
click at [722, 370] on input "****" at bounding box center [780, 388] width 270 height 36
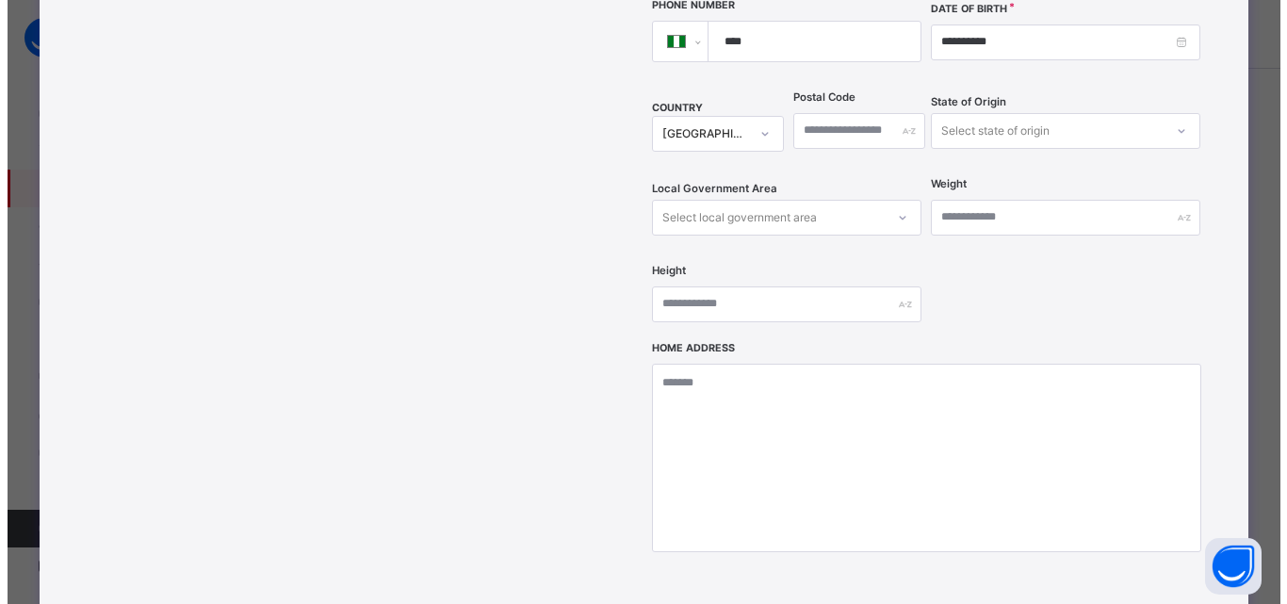
scroll to position [807, 0]
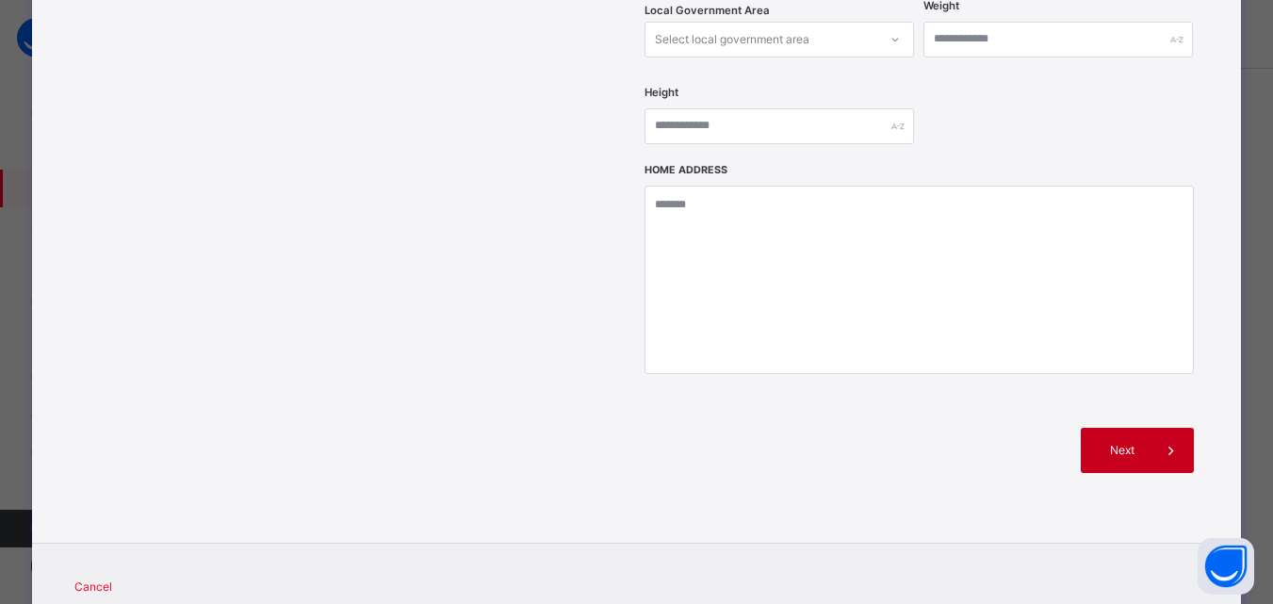
type input "****"
click at [1126, 429] on div "Next" at bounding box center [1137, 450] width 113 height 45
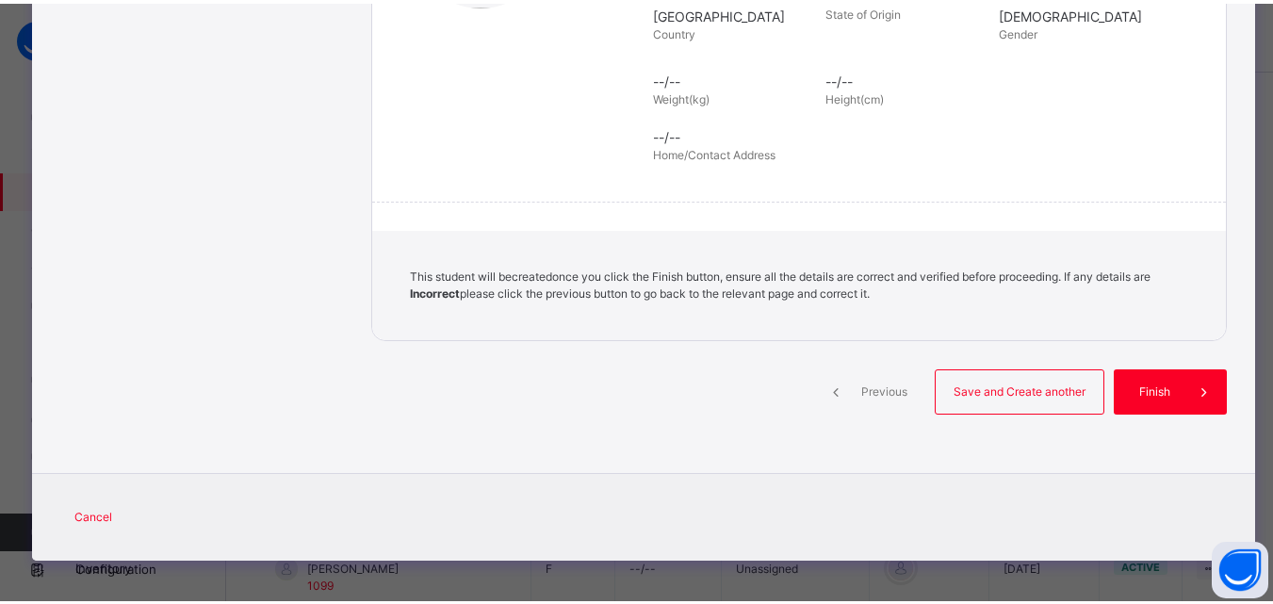
scroll to position [433, 0]
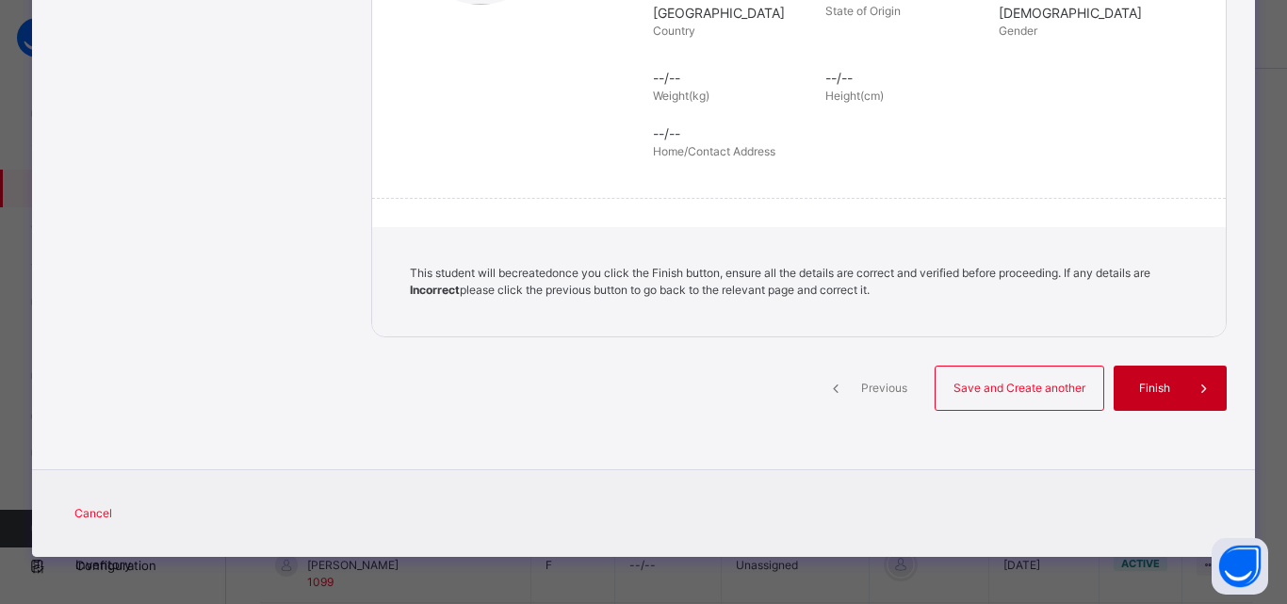
click at [1139, 376] on div "Finish" at bounding box center [1170, 388] width 113 height 45
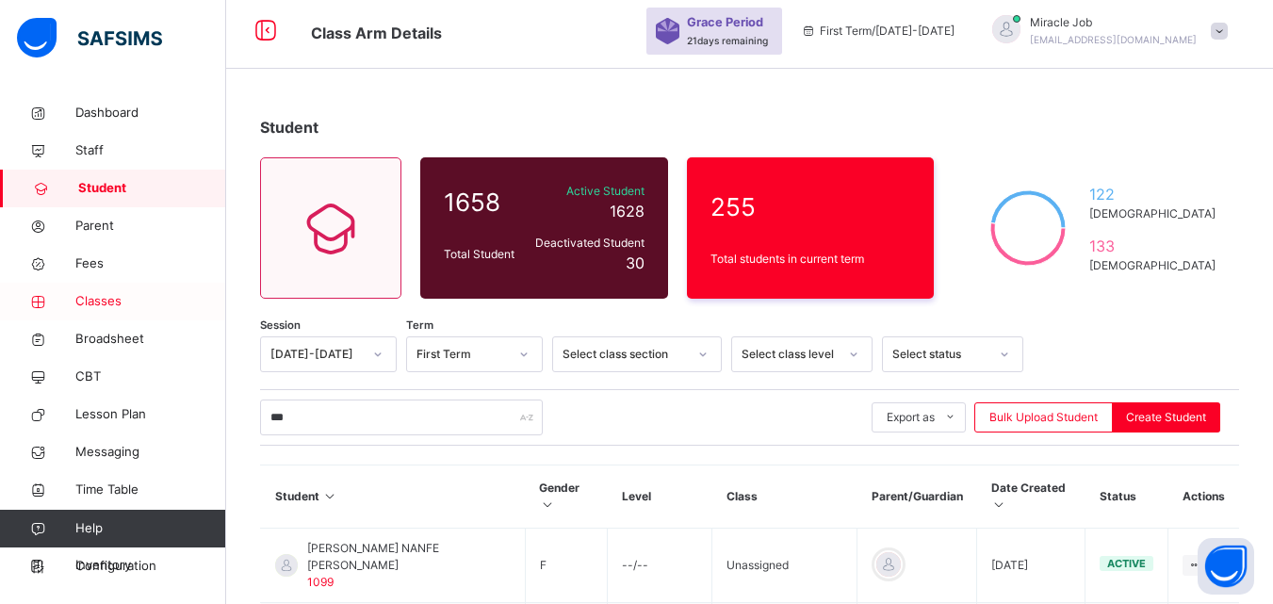
click at [140, 302] on span "Classes" at bounding box center [150, 301] width 151 height 19
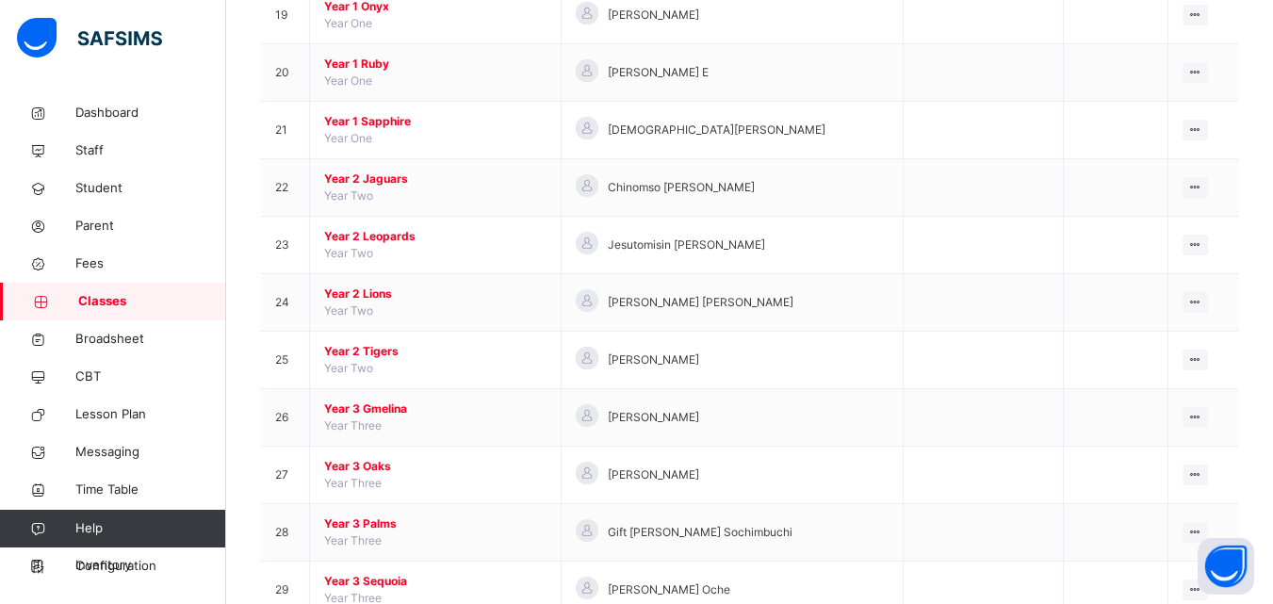
scroll to position [1212, 0]
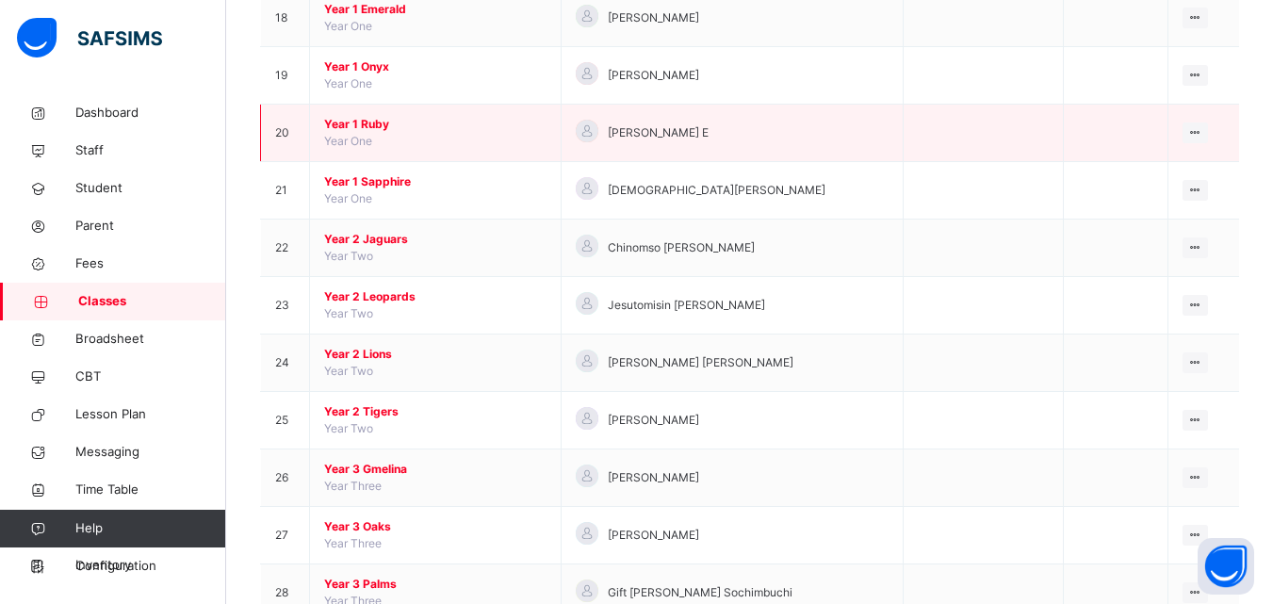
click at [371, 120] on span "Year 1 Ruby" at bounding box center [435, 124] width 222 height 17
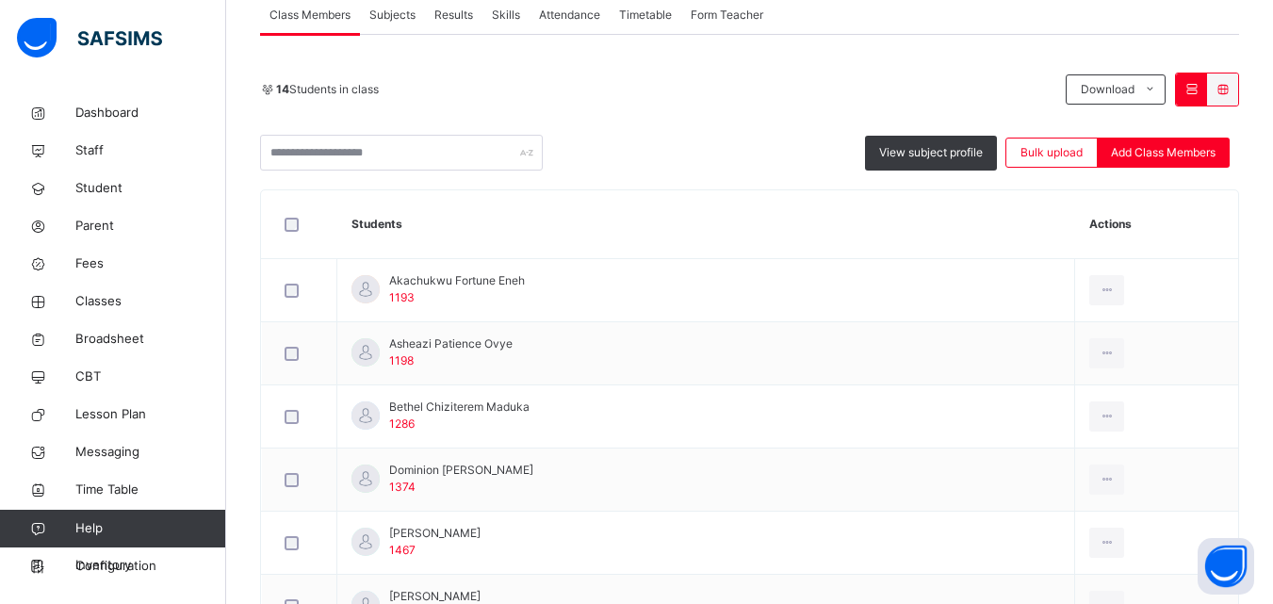
scroll to position [417, 0]
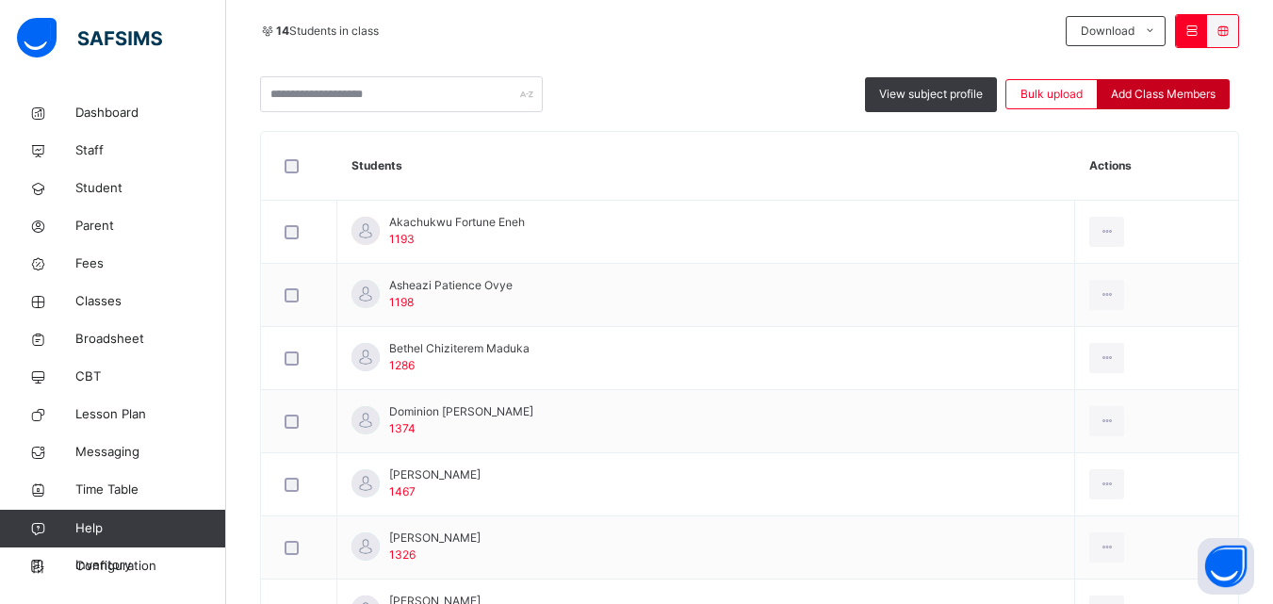
click at [1131, 89] on span "Add Class Members" at bounding box center [1163, 94] width 105 height 17
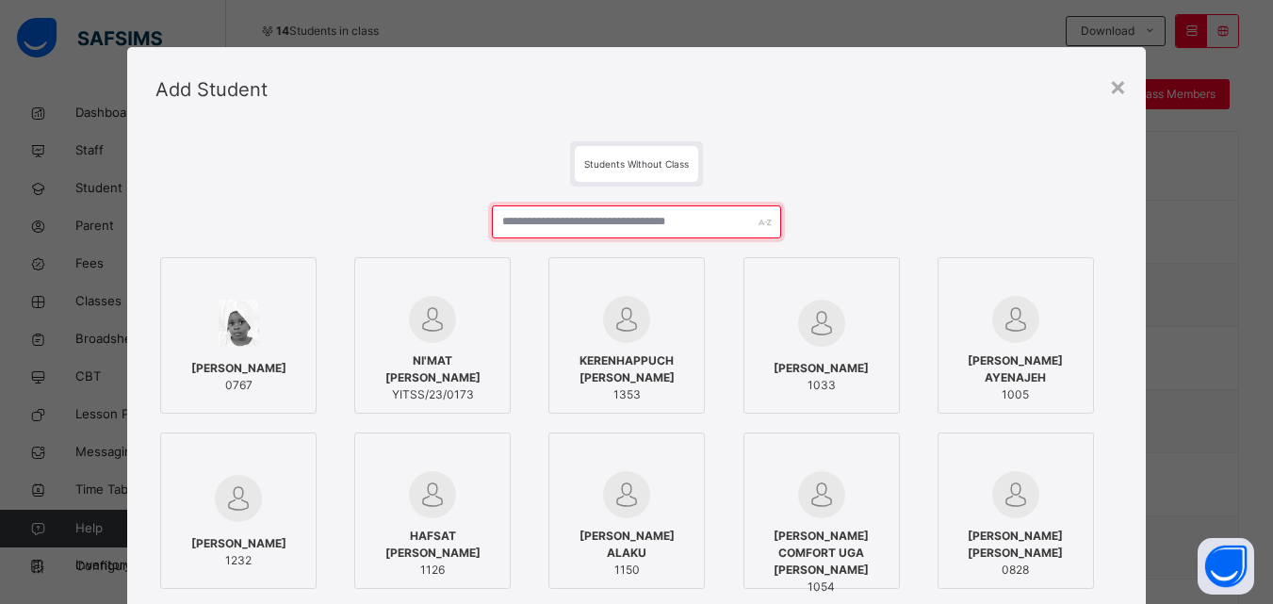
click at [610, 229] on input "text" at bounding box center [636, 221] width 288 height 33
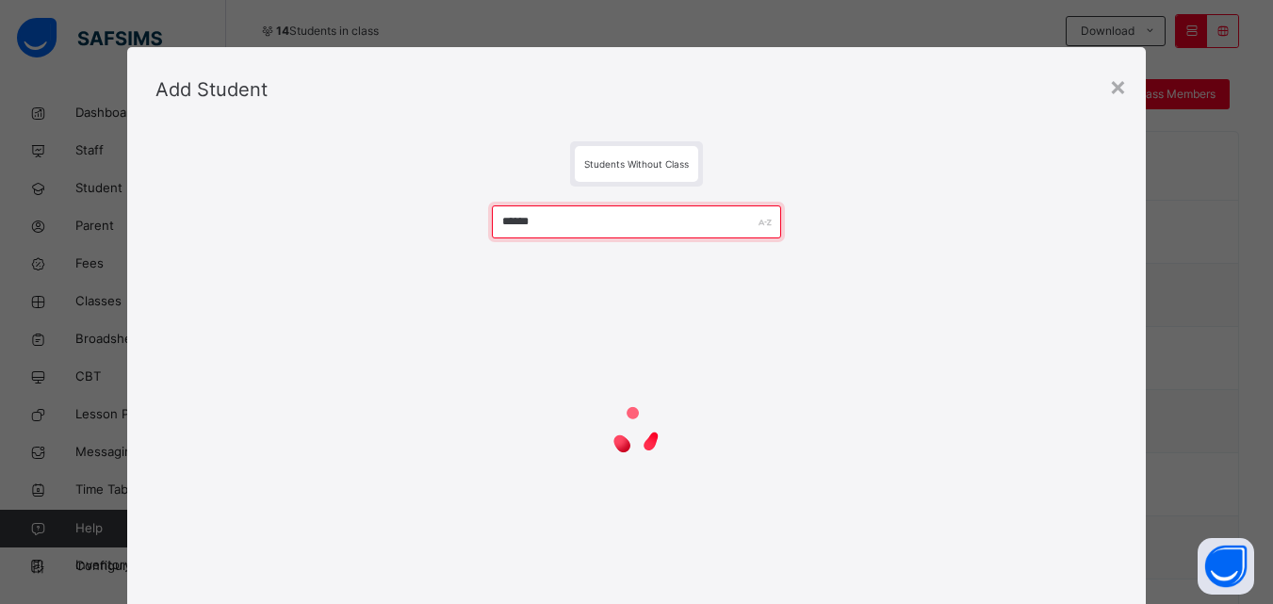
drag, startPoint x: 572, startPoint y: 220, endPoint x: 400, endPoint y: 205, distance: 173.0
click at [400, 205] on div "******" at bounding box center [636, 408] width 962 height 443
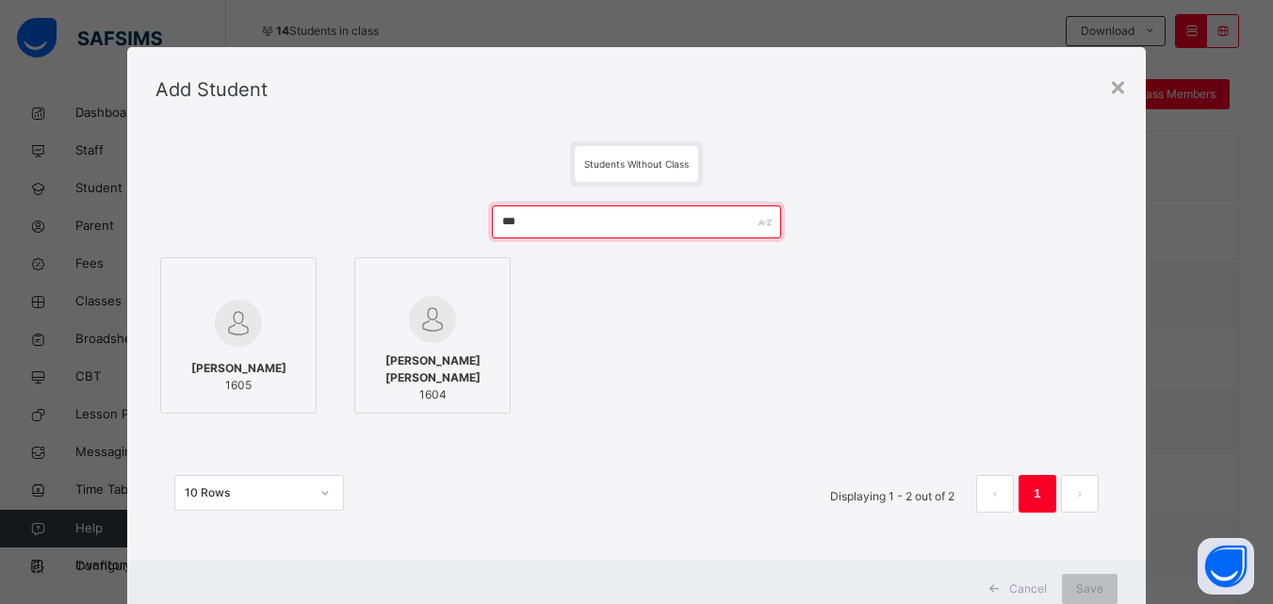
type input "***"
click at [239, 341] on img at bounding box center [238, 323] width 47 height 47
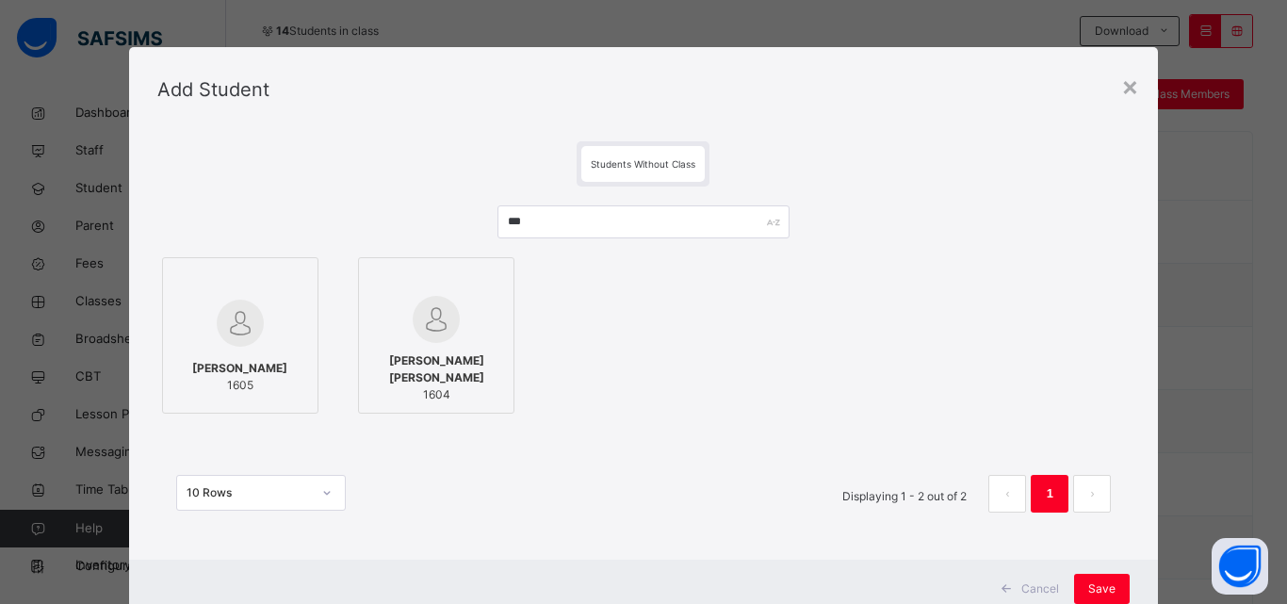
click at [443, 414] on div "[PERSON_NAME] 1605 [PERSON_NAME] [PERSON_NAME] 1604" at bounding box center [643, 336] width 973 height 166
click at [508, 315] on label "[PERSON_NAME] [PERSON_NAME] 1604" at bounding box center [436, 335] width 156 height 156
click at [1105, 587] on span "Save" at bounding box center [1101, 588] width 27 height 17
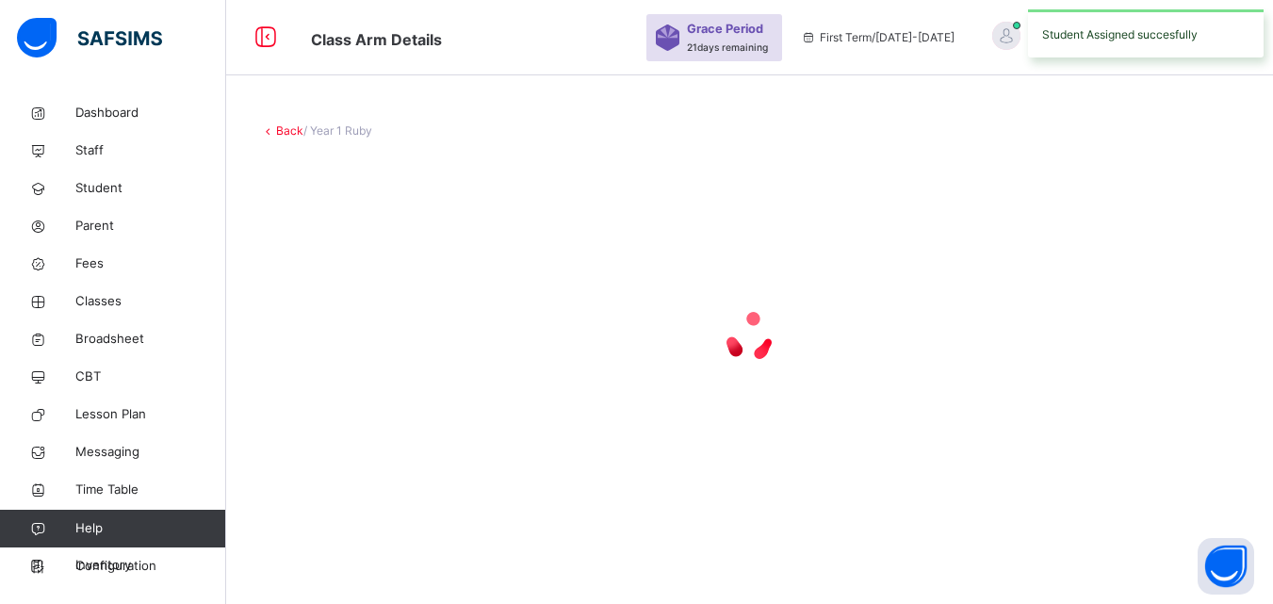
scroll to position [0, 0]
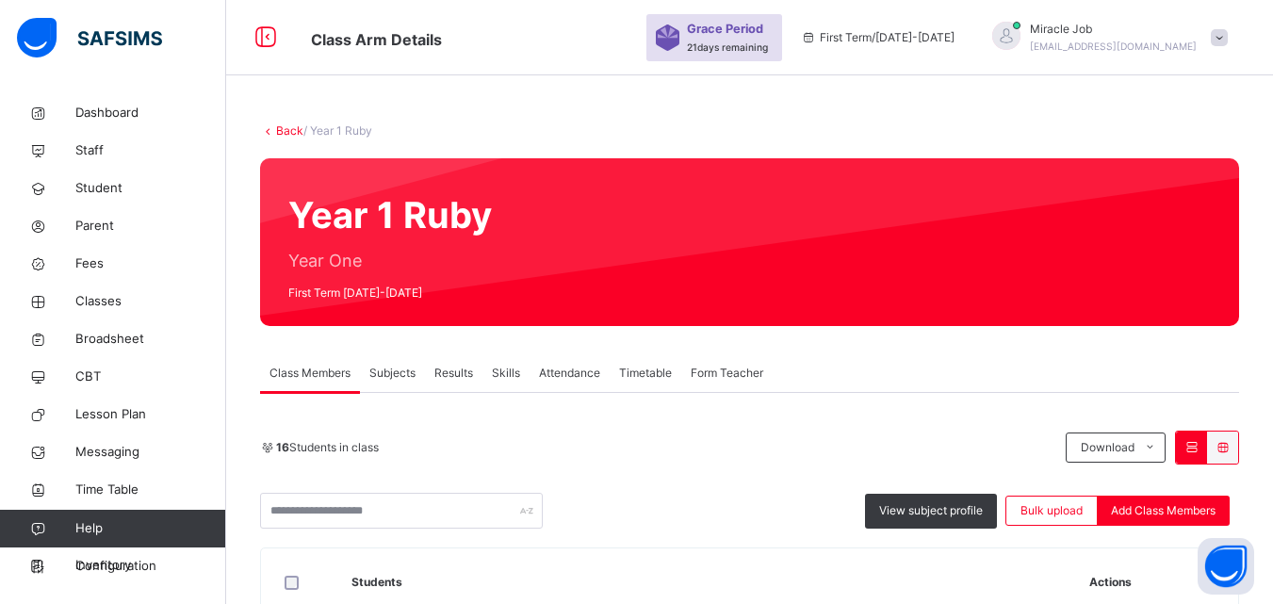
click at [287, 132] on link "Back" at bounding box center [289, 130] width 27 height 14
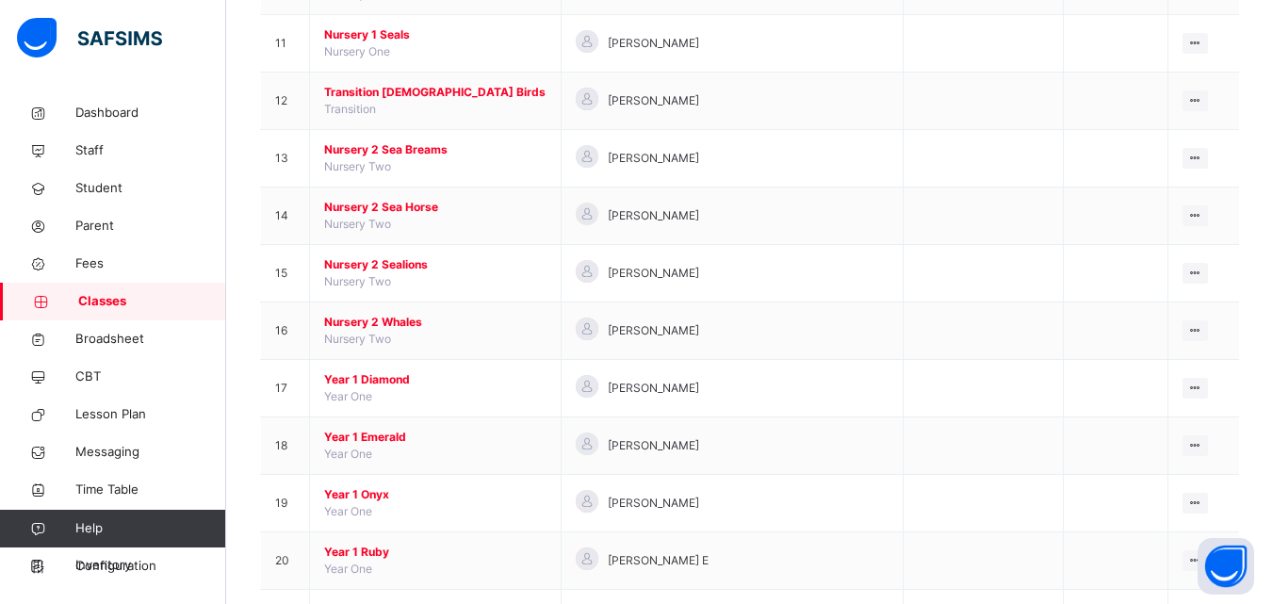
scroll to position [778, 0]
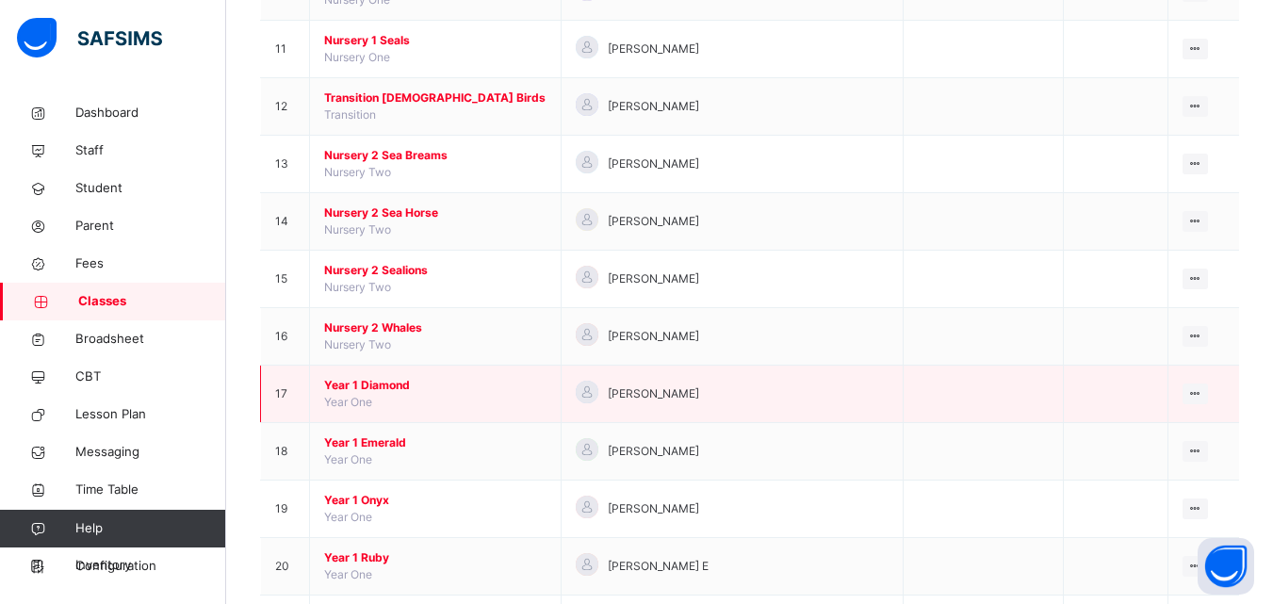
click at [369, 387] on span "Year 1 Diamond" at bounding box center [435, 385] width 222 height 17
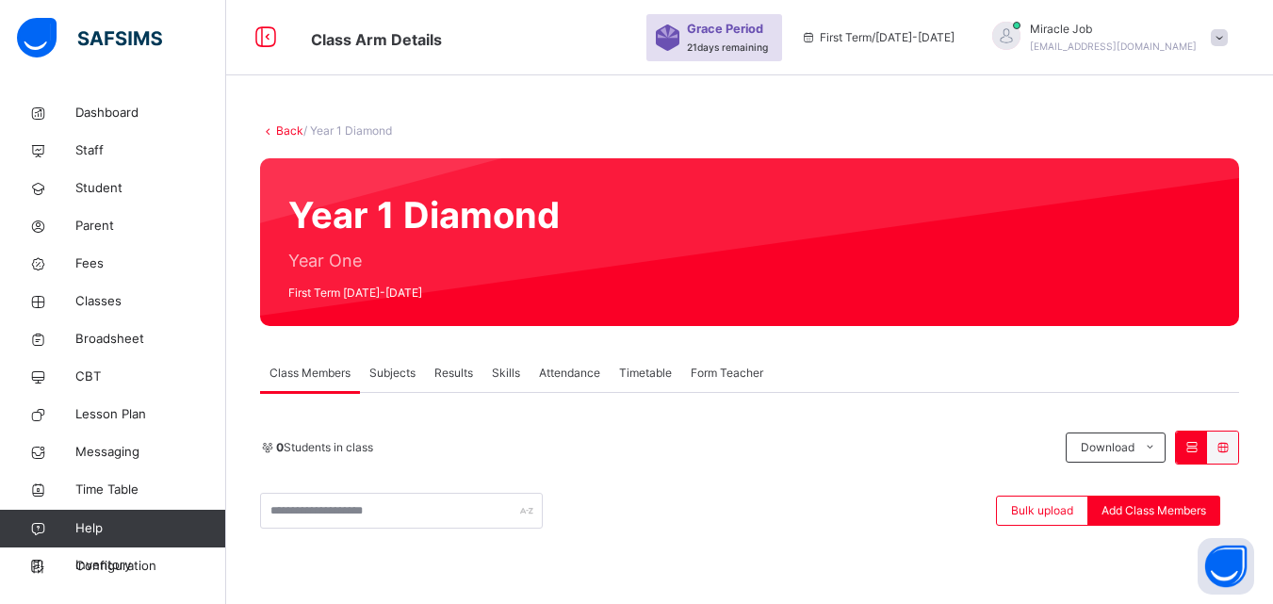
scroll to position [213, 0]
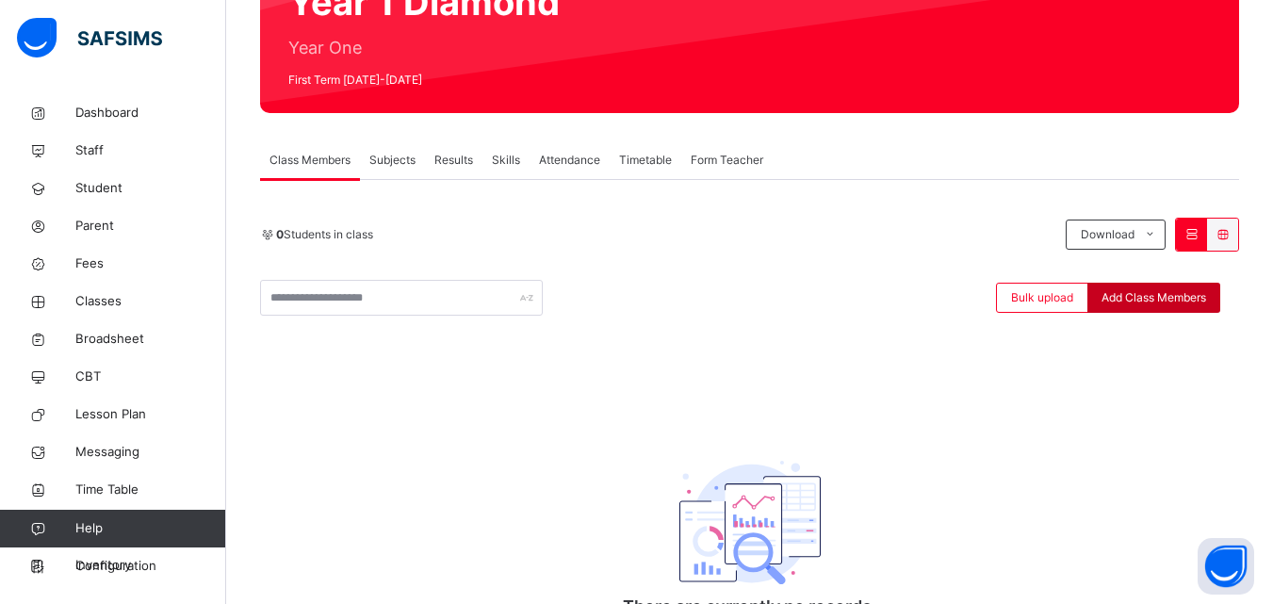
click at [1155, 294] on span "Add Class Members" at bounding box center [1154, 297] width 105 height 17
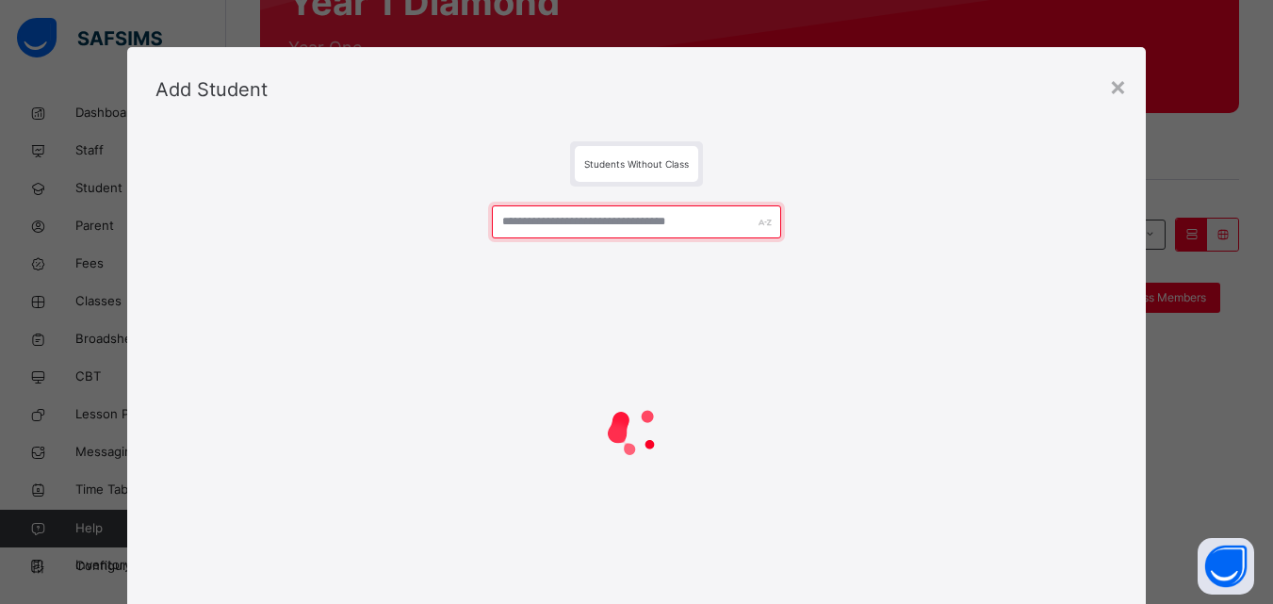
click at [531, 229] on input "text" at bounding box center [636, 221] width 288 height 33
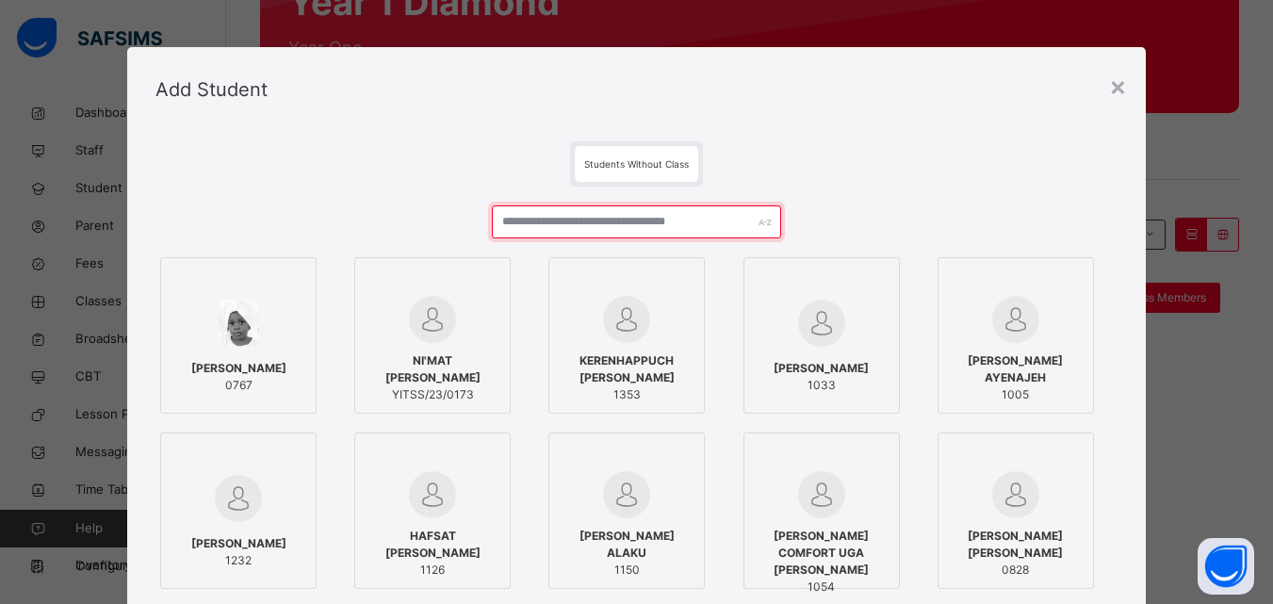
click at [514, 213] on input "text" at bounding box center [636, 221] width 288 height 33
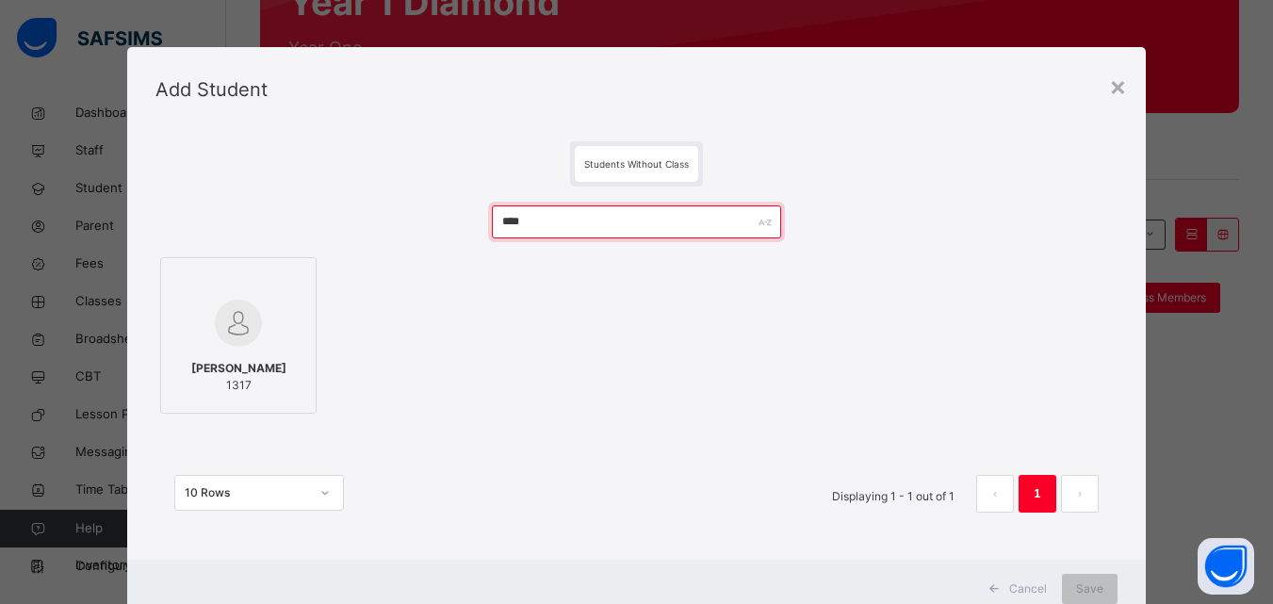
type input "****"
click at [268, 358] on div "[PERSON_NAME] LUKA 1317" at bounding box center [239, 377] width 136 height 53
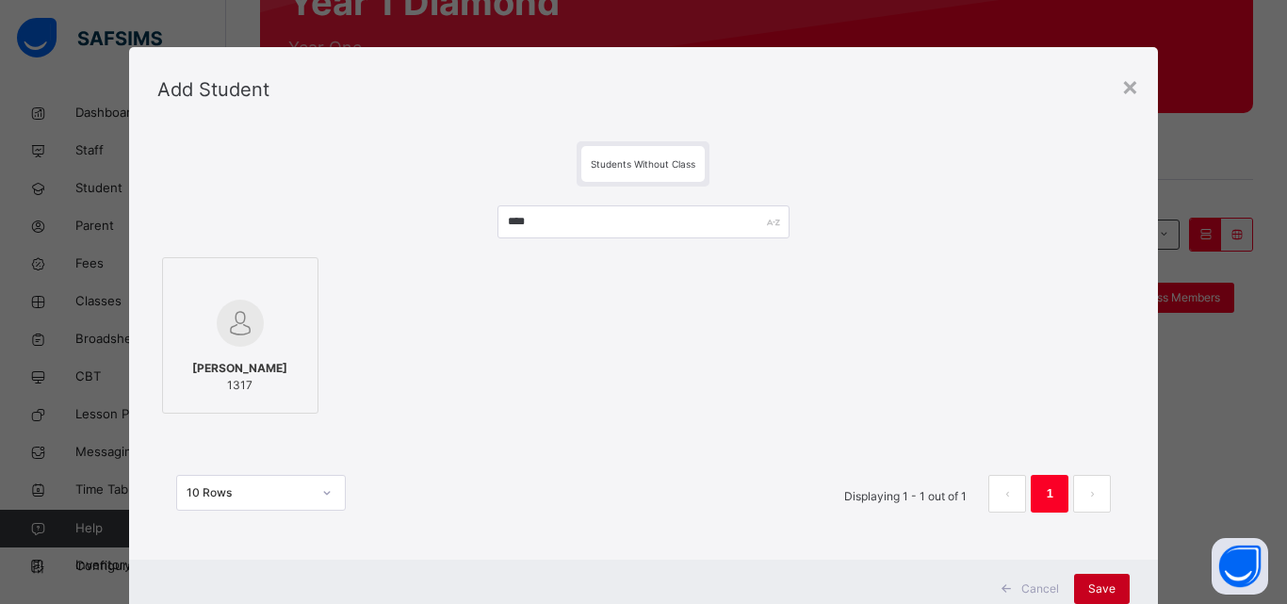
click at [1099, 587] on span "Save" at bounding box center [1101, 588] width 27 height 17
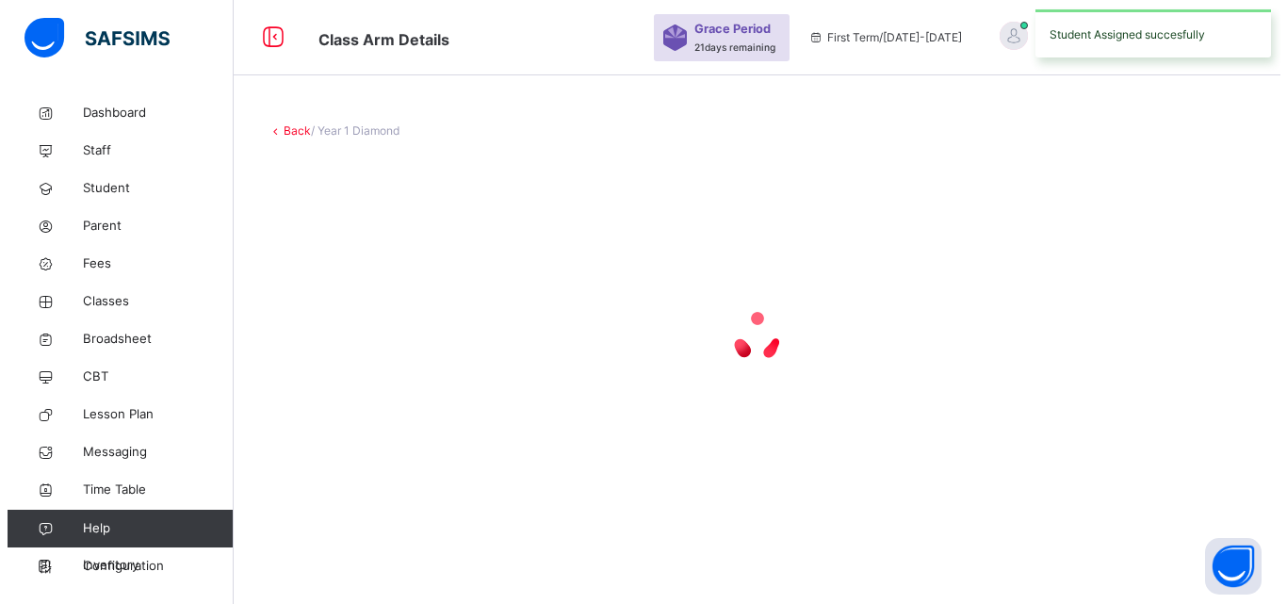
scroll to position [0, 0]
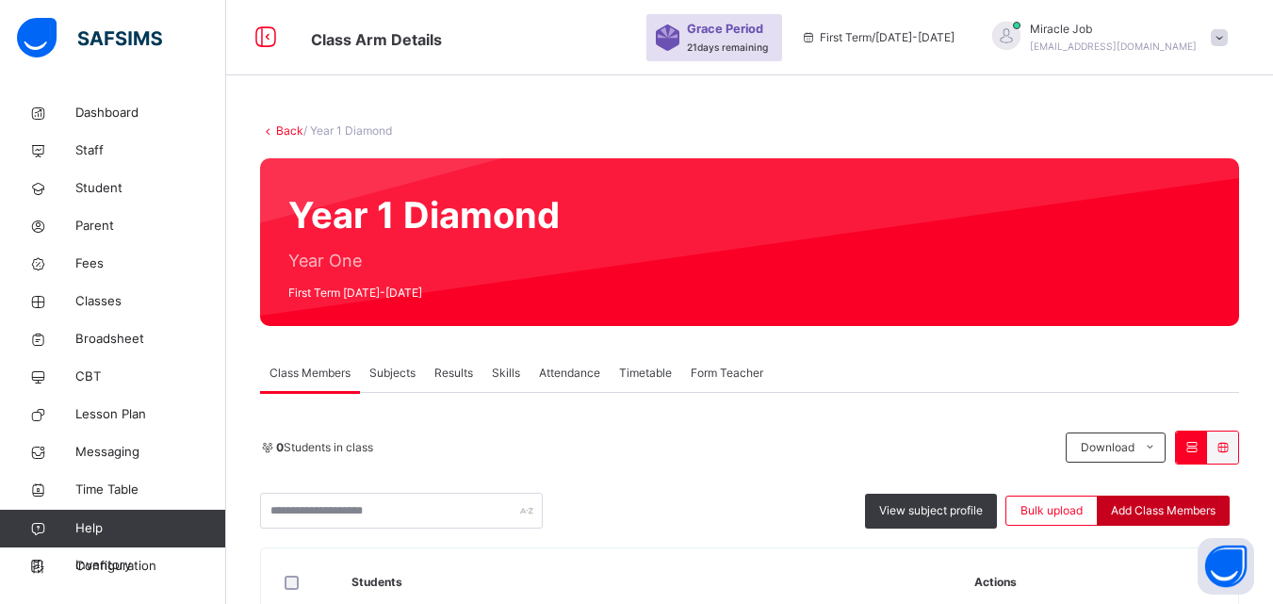
click at [1175, 513] on span "Add Class Members" at bounding box center [1163, 510] width 105 height 17
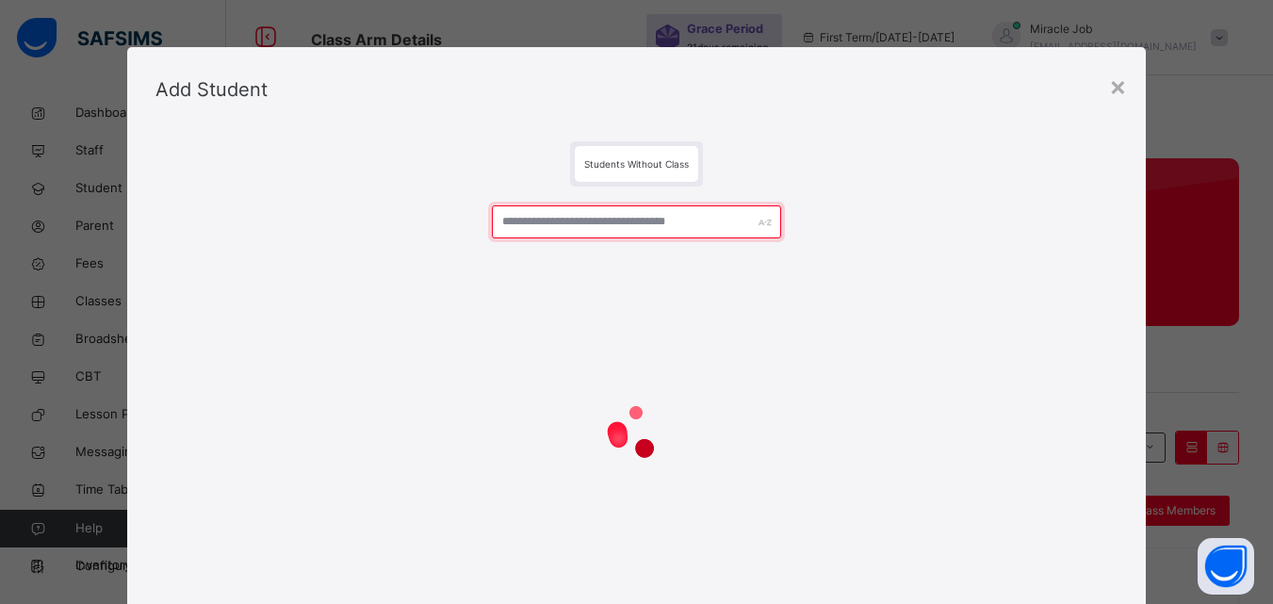
click at [556, 229] on input "text" at bounding box center [636, 221] width 288 height 33
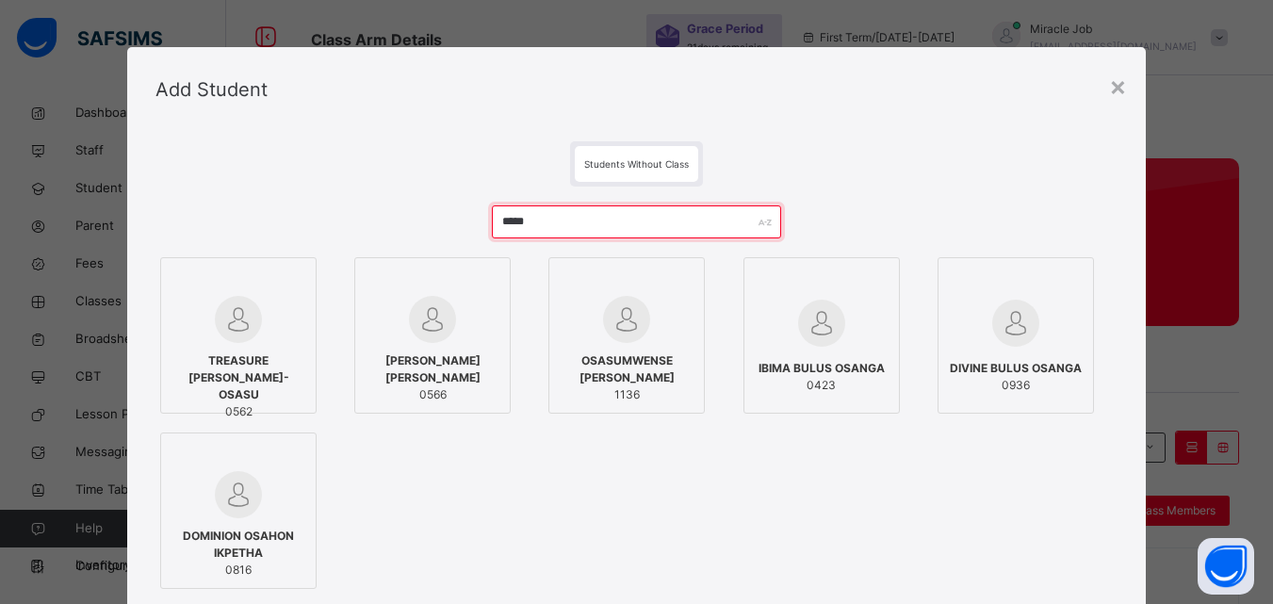
type input "*****"
click at [664, 386] on span "1136" at bounding box center [627, 394] width 136 height 17
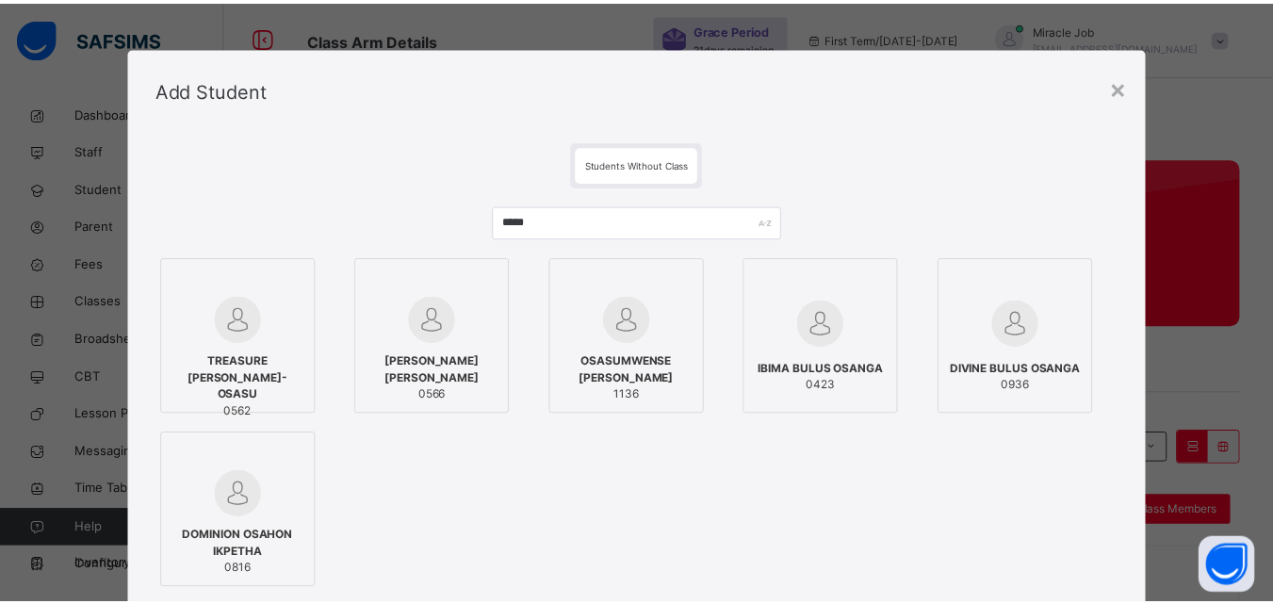
scroll to position [237, 0]
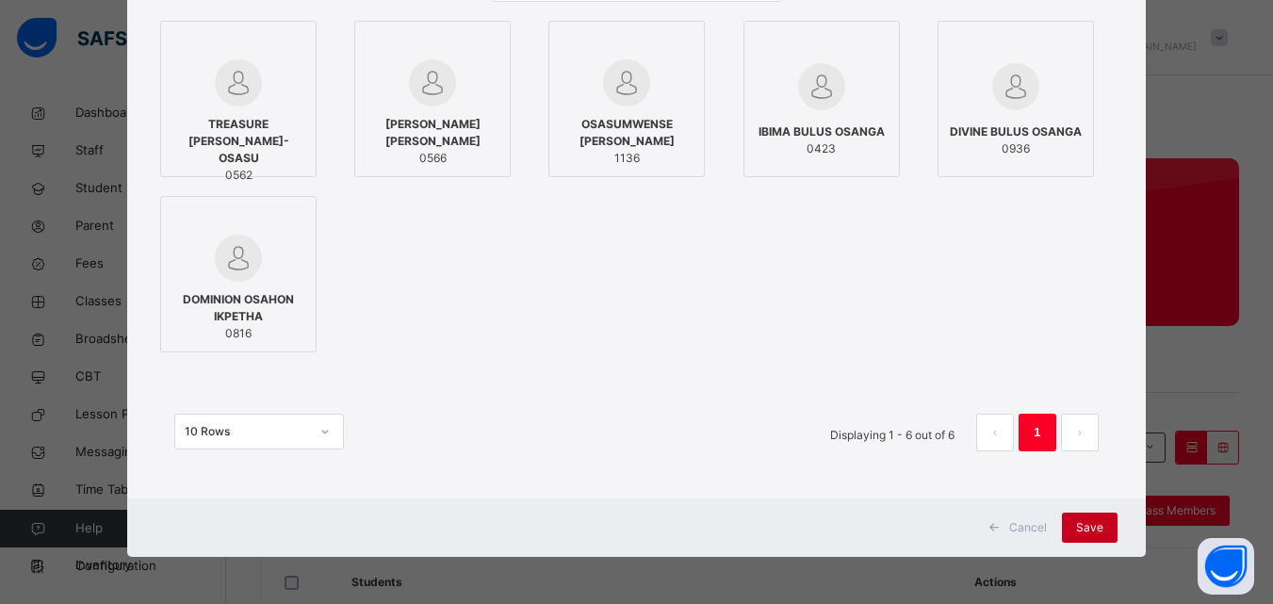
click at [1099, 520] on span "Save" at bounding box center [1089, 527] width 27 height 17
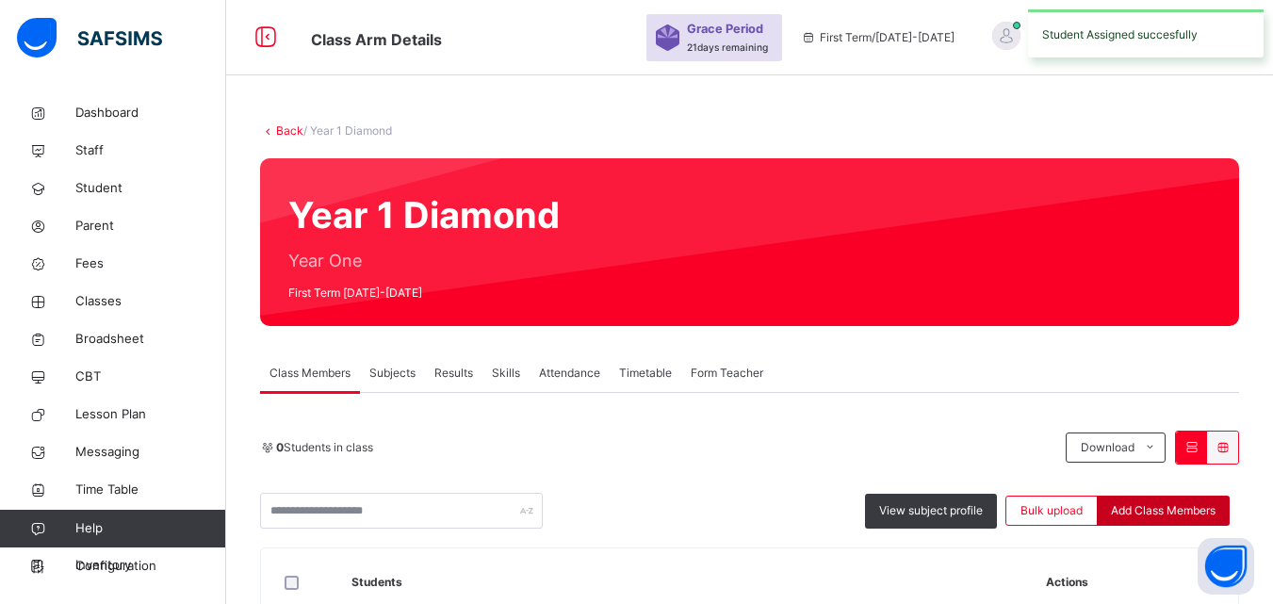
click at [1169, 509] on span "Add Class Members" at bounding box center [1163, 510] width 105 height 17
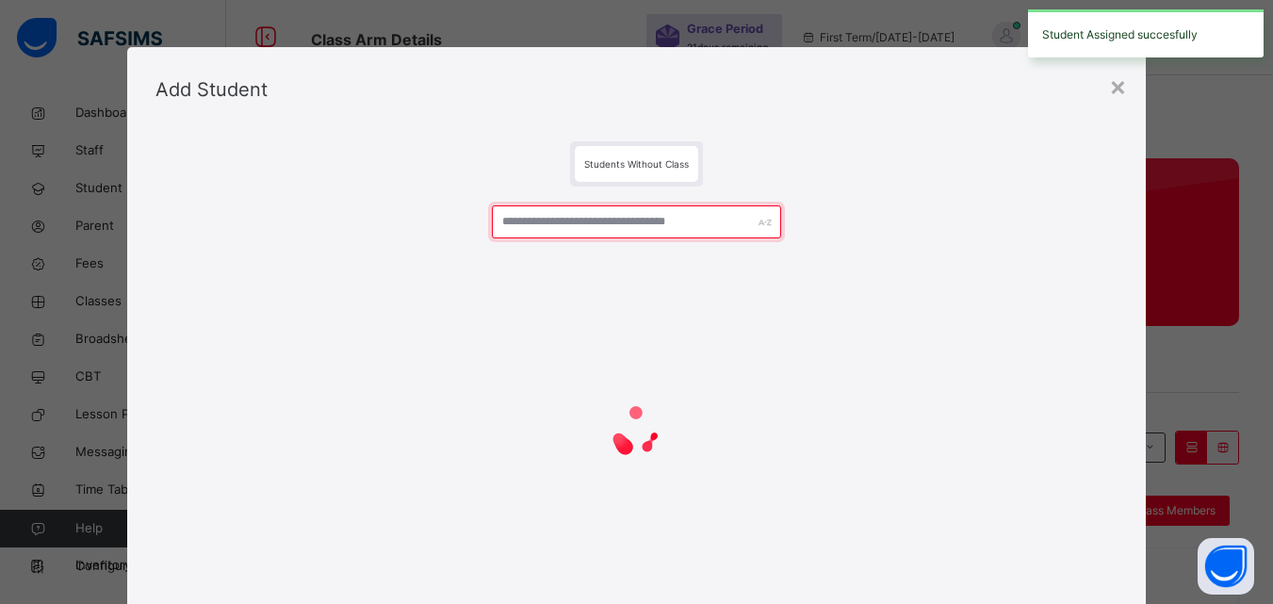
click at [613, 220] on input "text" at bounding box center [636, 221] width 288 height 33
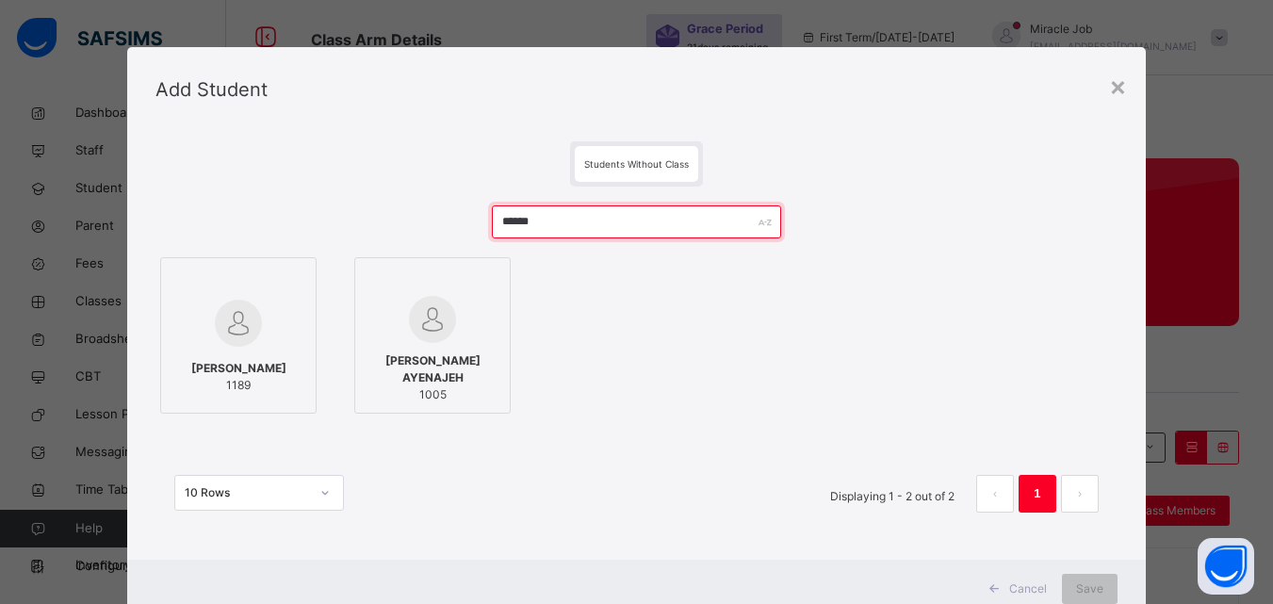
type input "******"
click at [239, 330] on img at bounding box center [238, 323] width 47 height 47
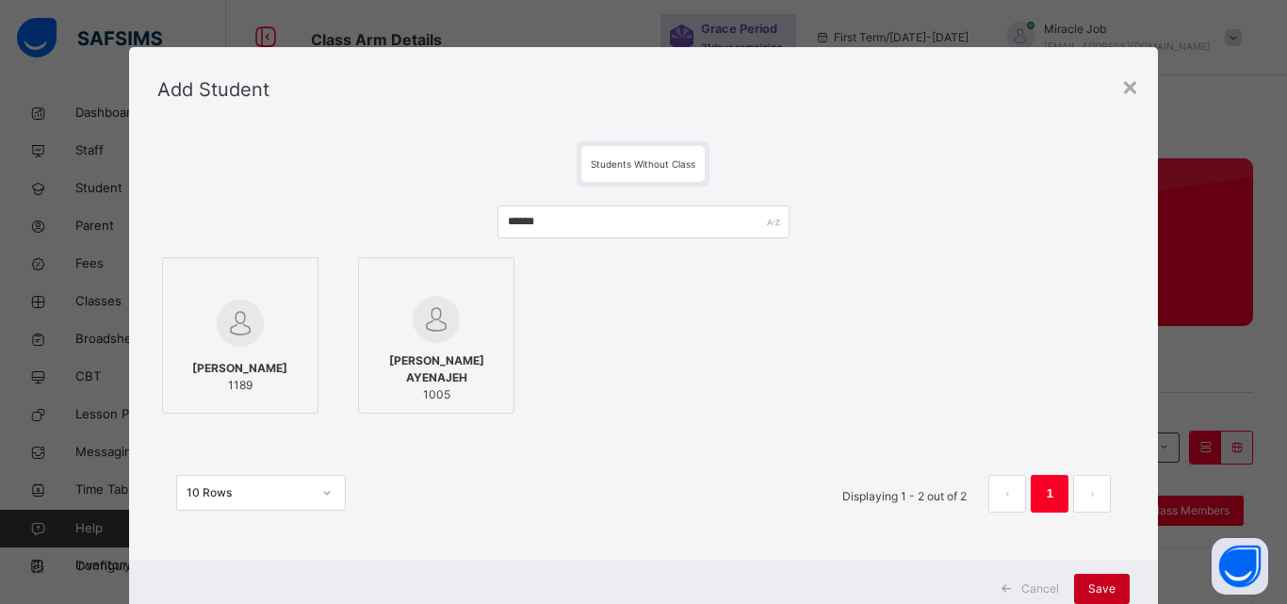
click at [1112, 575] on div "Save" at bounding box center [1102, 589] width 56 height 30
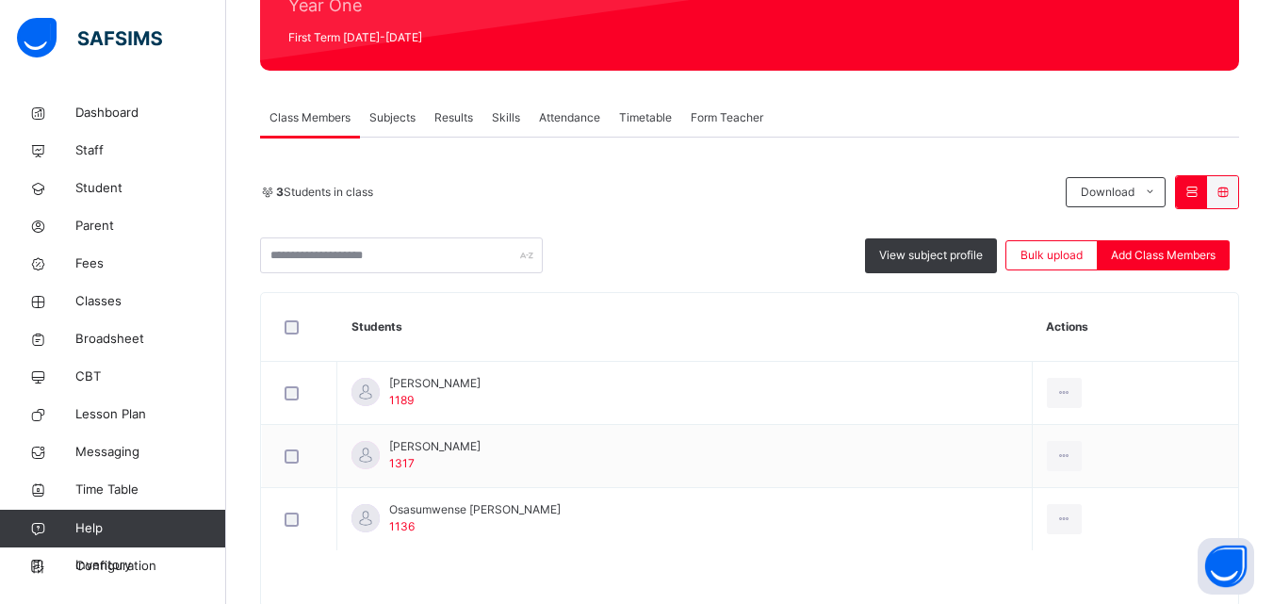
scroll to position [306, 0]
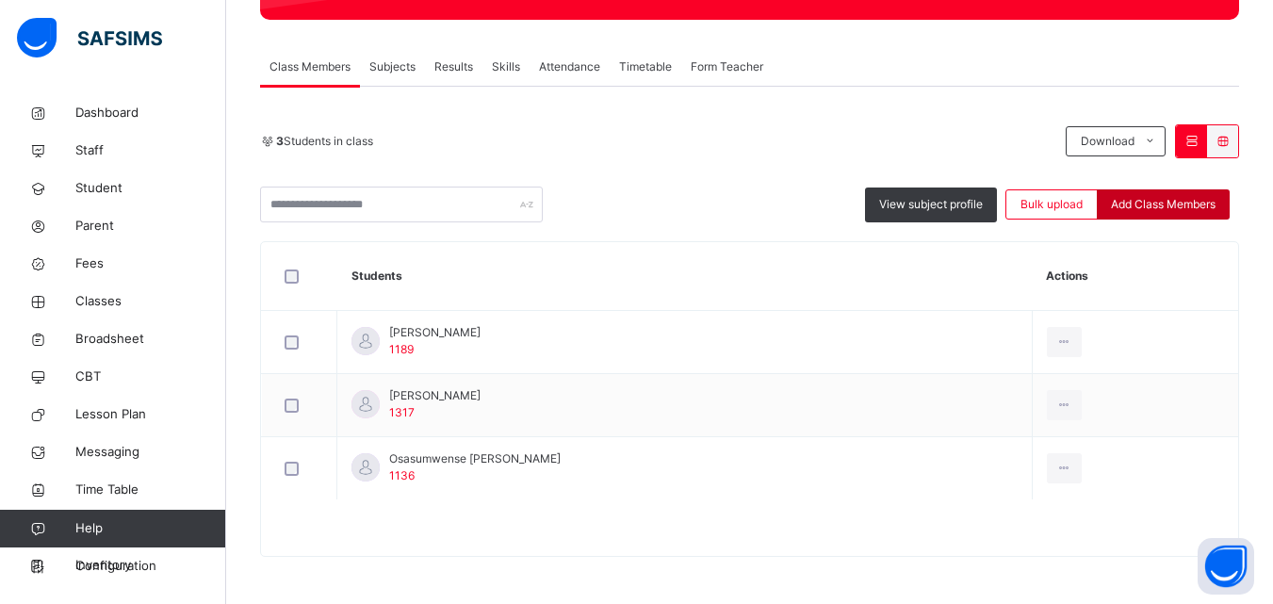
click at [1176, 195] on div "Add Class Members" at bounding box center [1163, 204] width 133 height 30
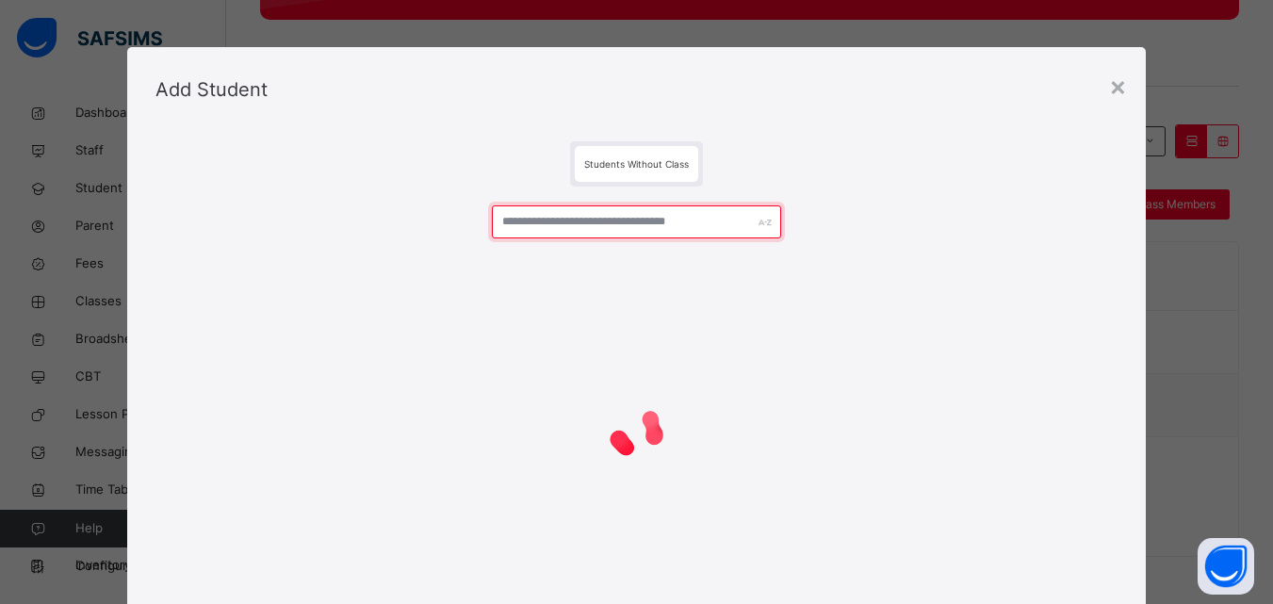
click at [625, 218] on input "text" at bounding box center [636, 221] width 288 height 33
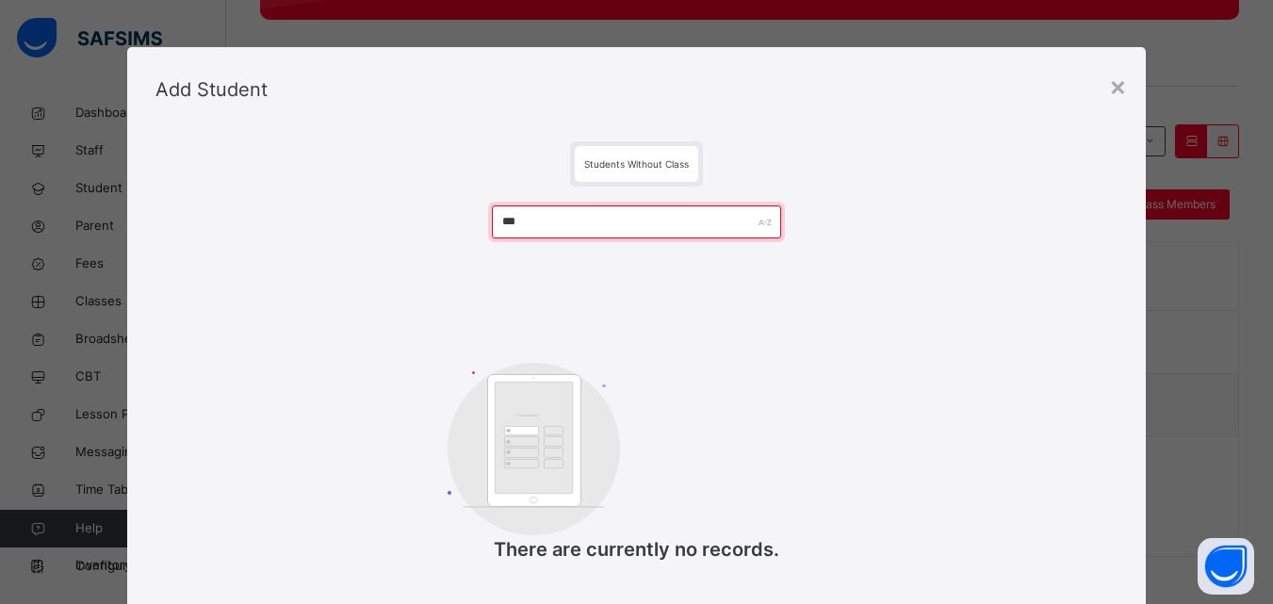
drag, startPoint x: 528, startPoint y: 223, endPoint x: 438, endPoint y: 210, distance: 90.5
click at [438, 210] on div "*** Customers There are currently no records." at bounding box center [636, 394] width 962 height 415
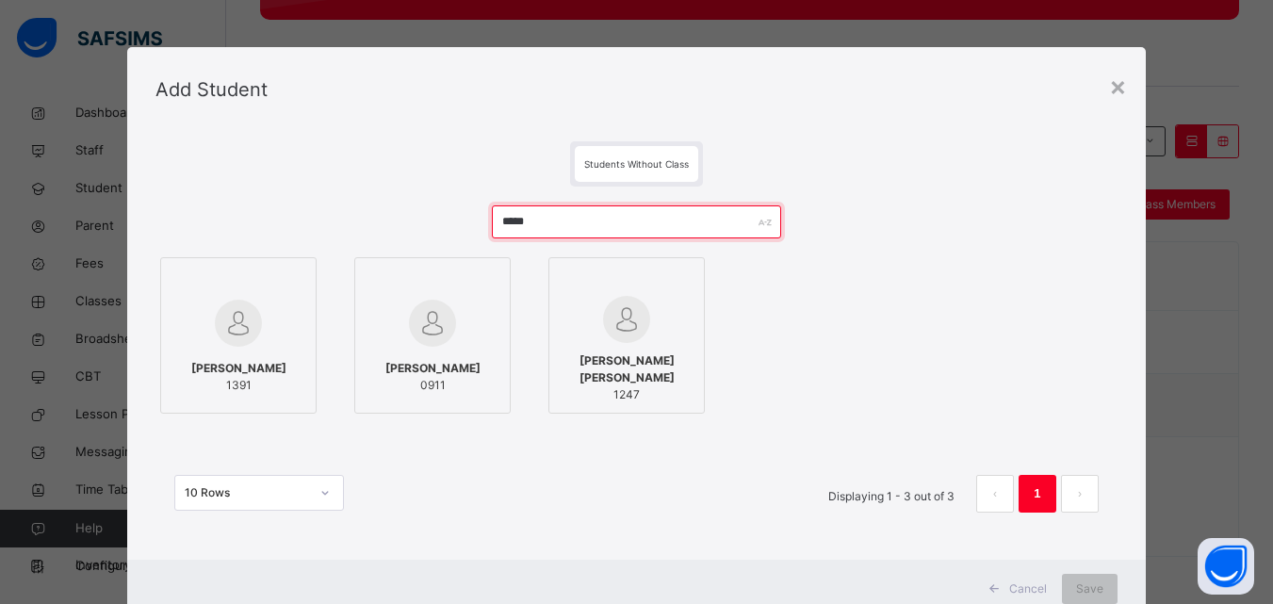
type input "*****"
click at [247, 385] on span "1391" at bounding box center [238, 385] width 95 height 17
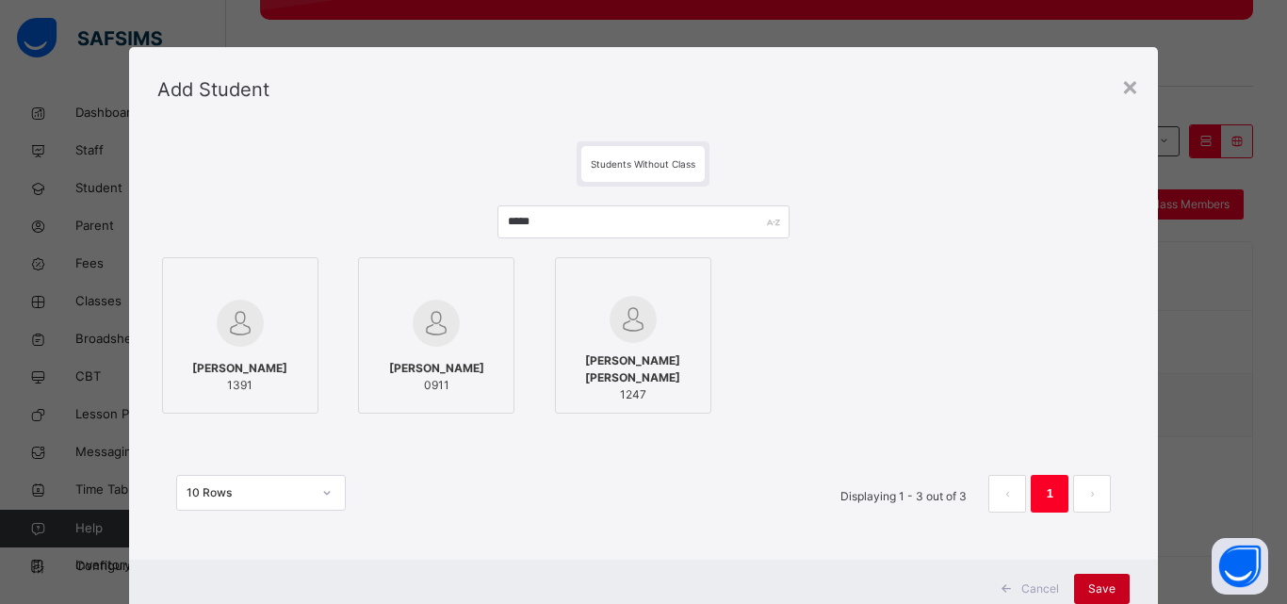
click at [1105, 584] on span "Save" at bounding box center [1101, 588] width 27 height 17
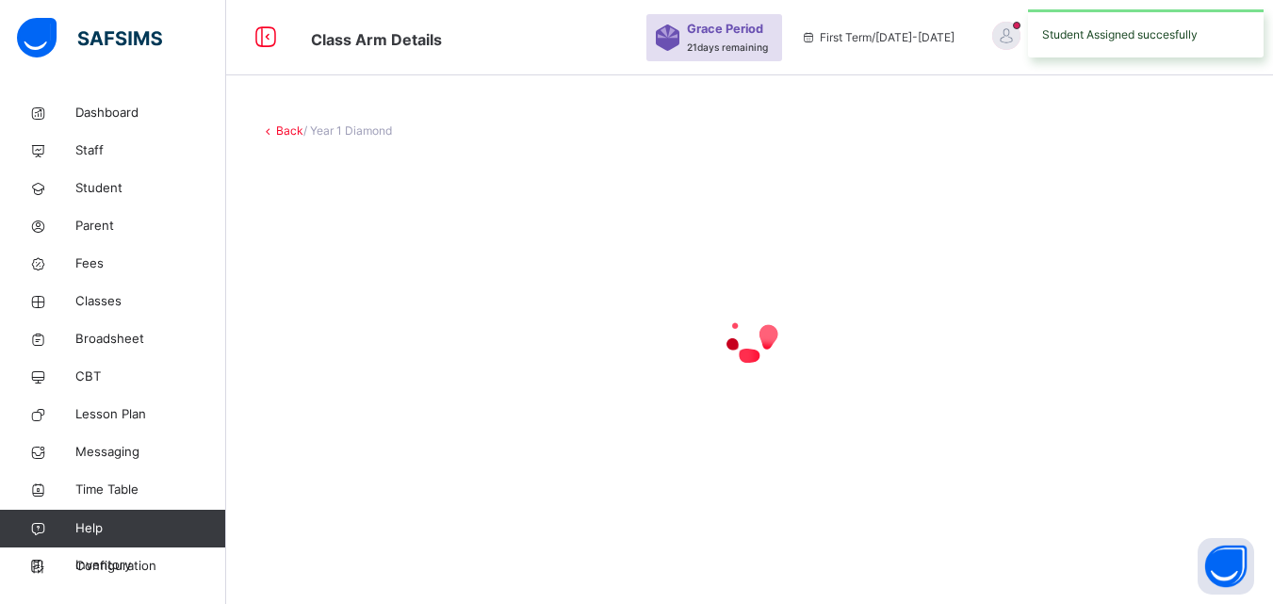
scroll to position [0, 0]
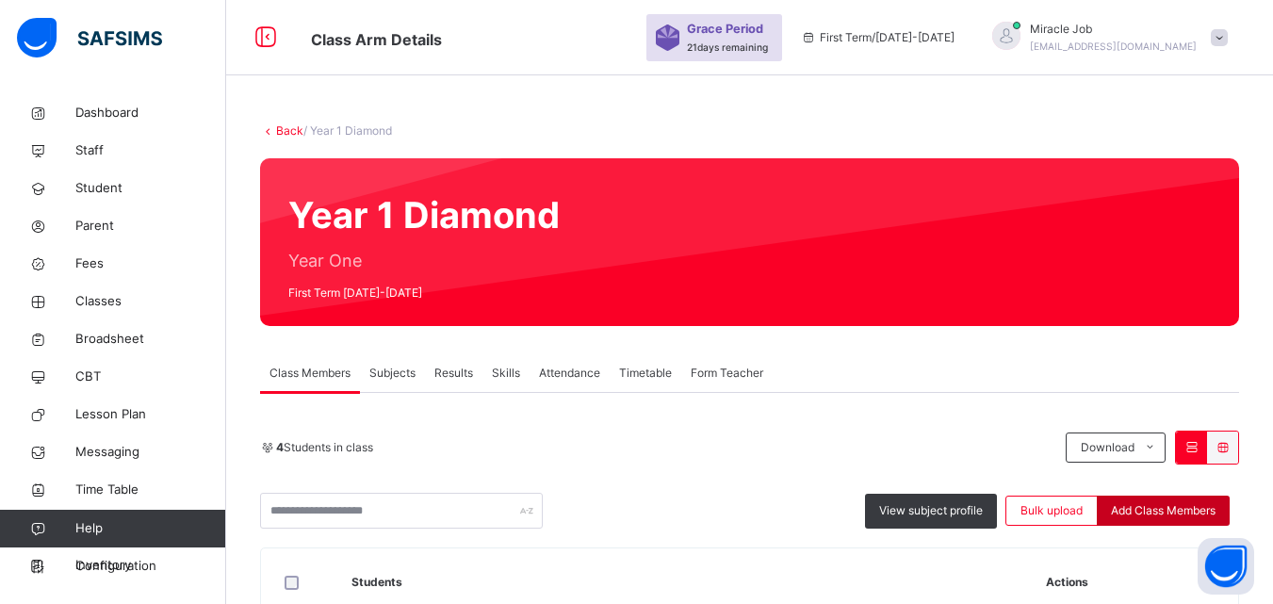
click at [1145, 501] on div "Add Class Members" at bounding box center [1163, 511] width 133 height 30
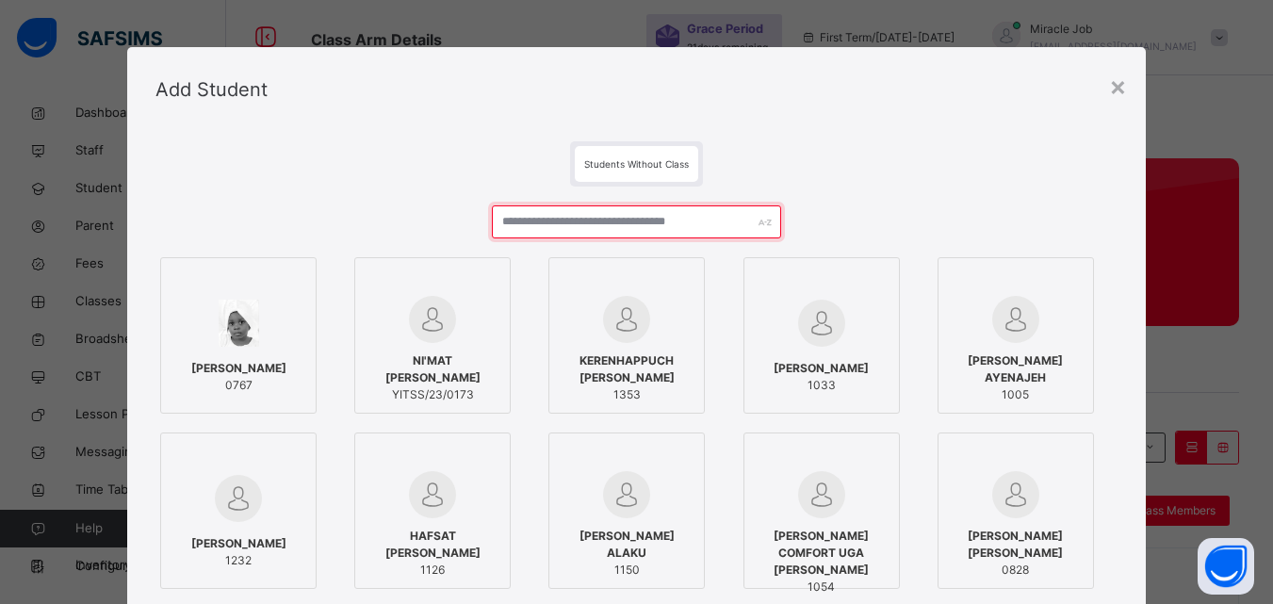
click at [519, 226] on input "text" at bounding box center [636, 221] width 288 height 33
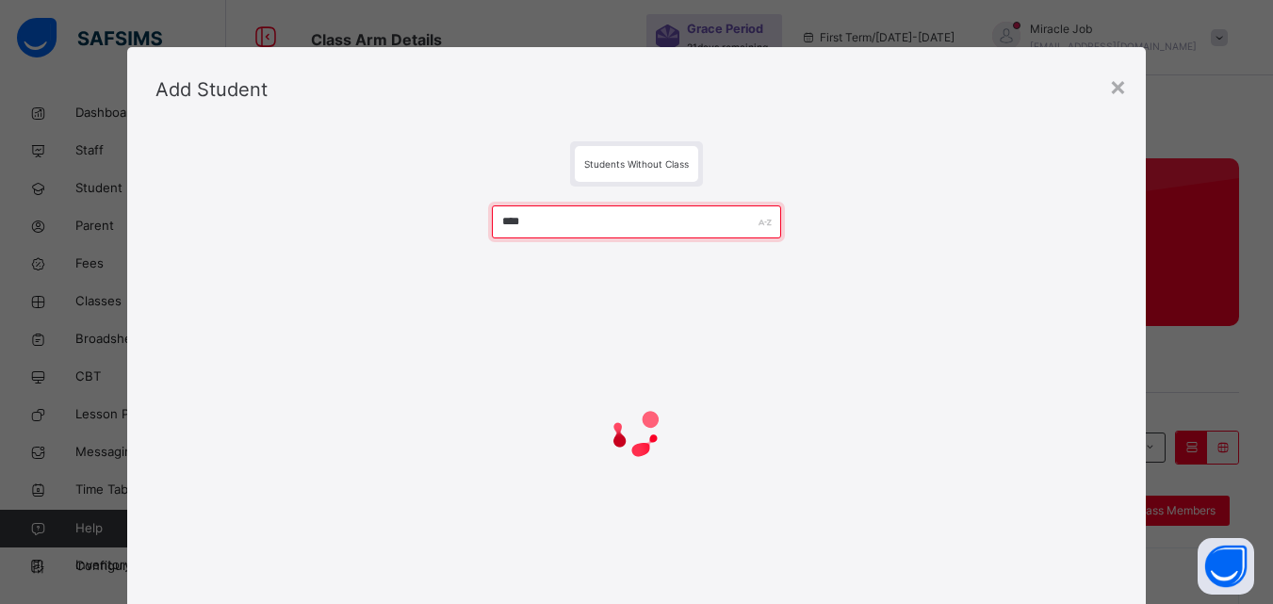
type input "****"
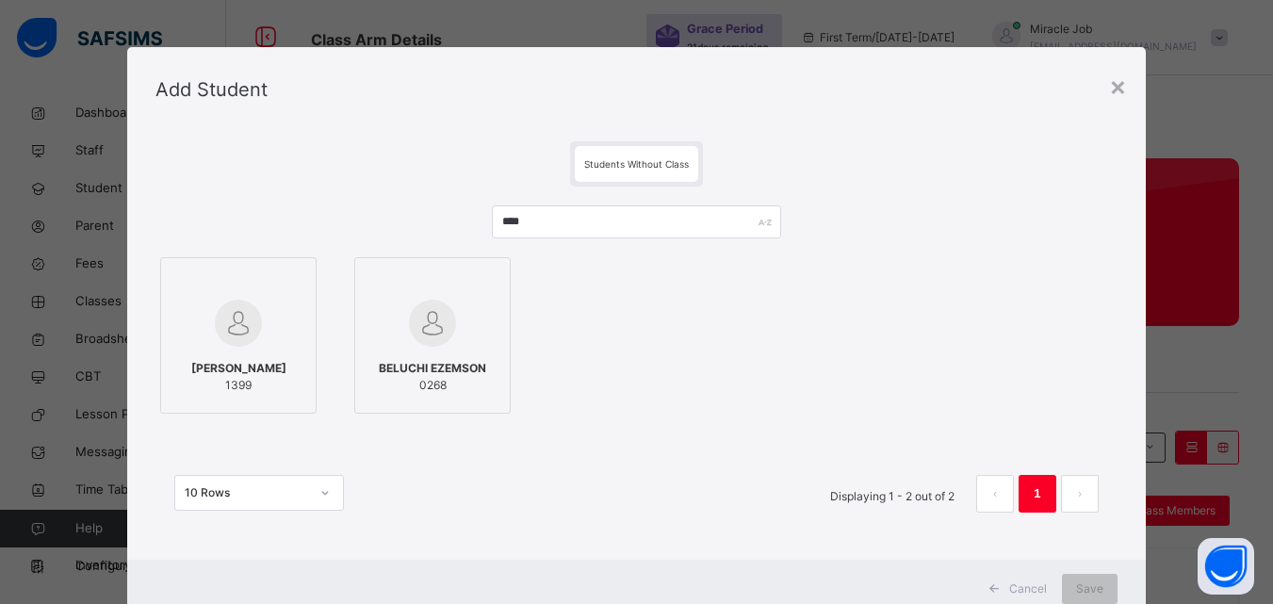
click at [279, 377] on span "[PERSON_NAME]" at bounding box center [238, 368] width 95 height 17
click at [1105, 590] on div "Save" at bounding box center [1090, 589] width 56 height 30
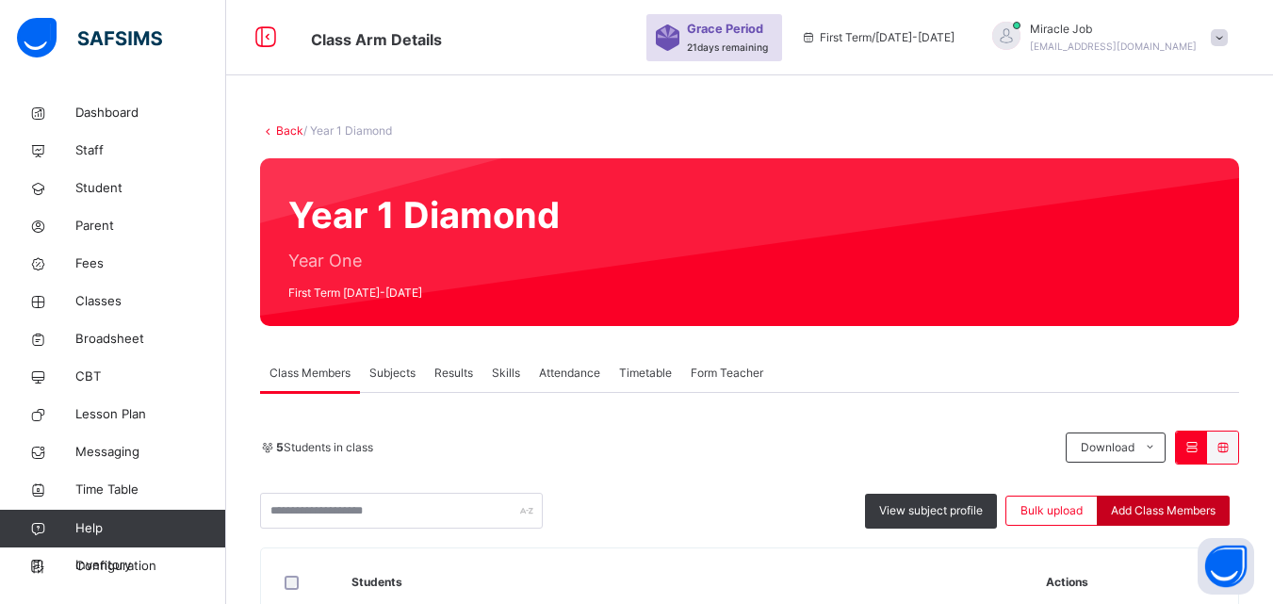
click at [1163, 520] on div "Add Class Members" at bounding box center [1163, 511] width 133 height 30
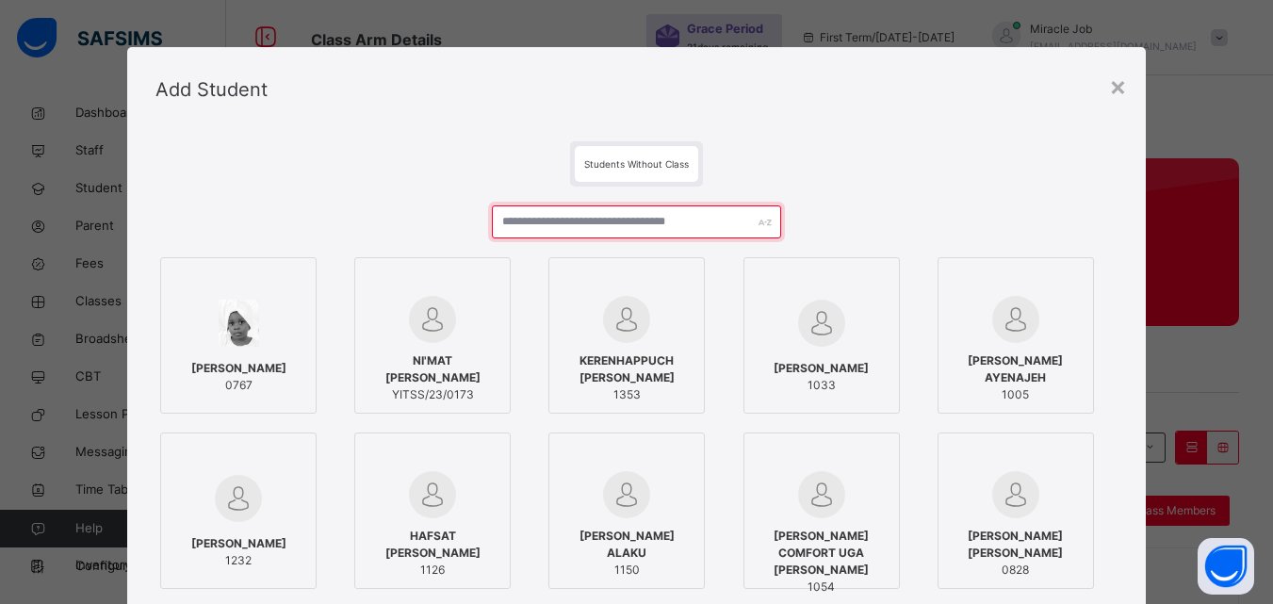
click at [589, 218] on input "text" at bounding box center [636, 221] width 288 height 33
click at [586, 221] on input "text" at bounding box center [636, 221] width 288 height 33
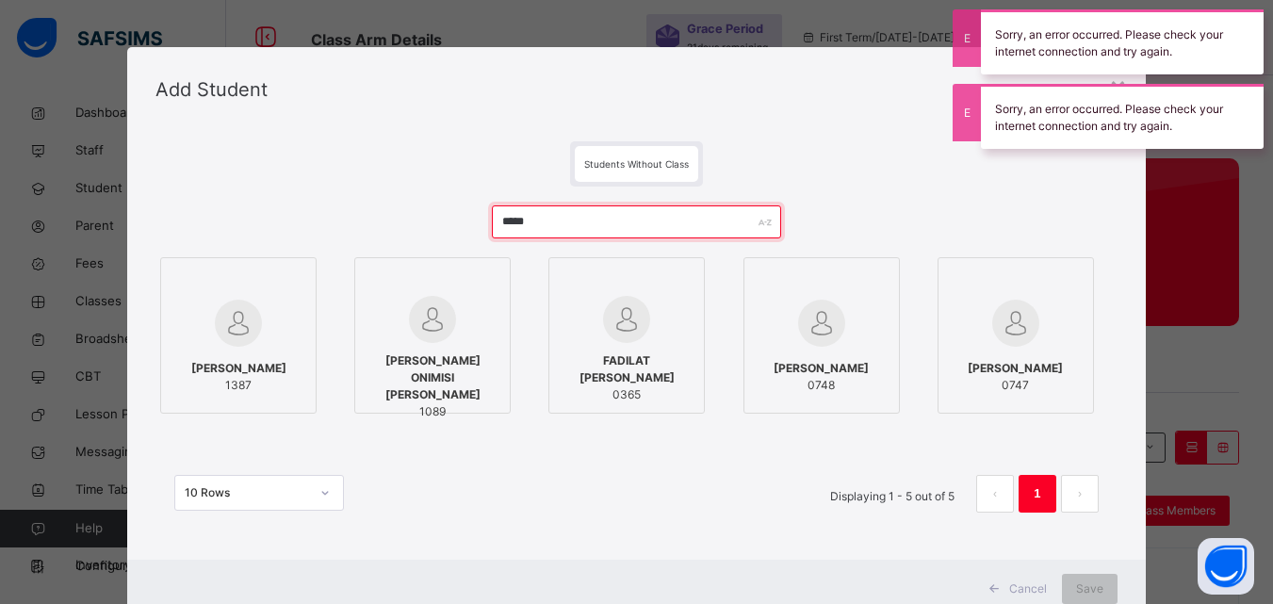
type input "*****"
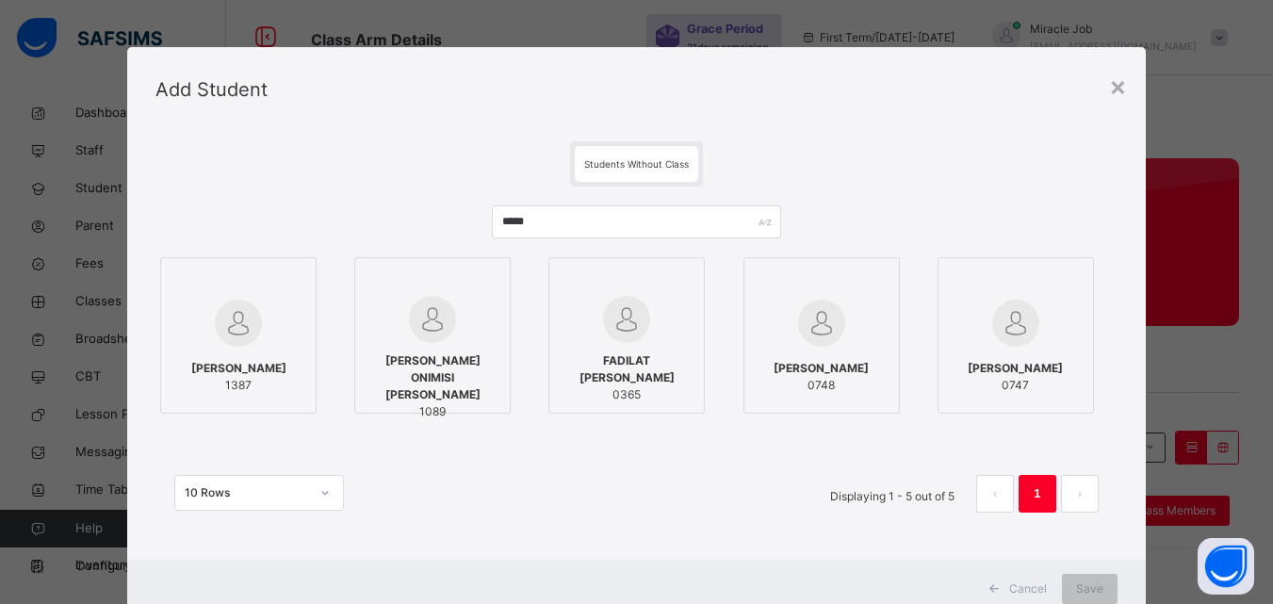
click at [281, 377] on span "[PERSON_NAME]" at bounding box center [238, 368] width 95 height 17
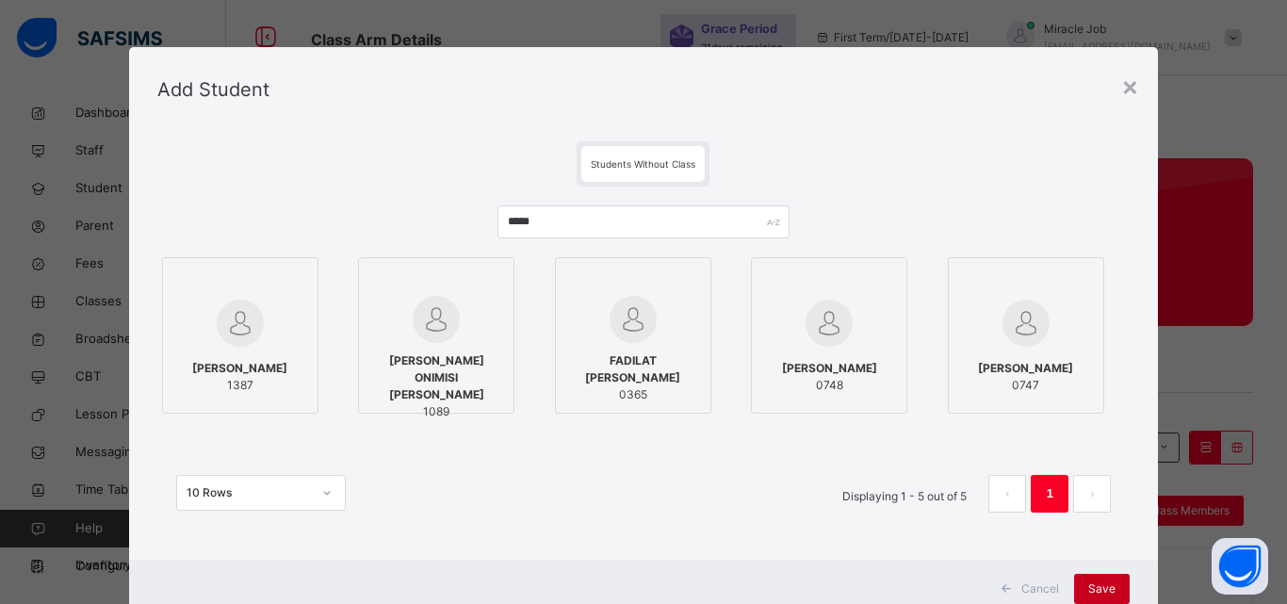
click at [1109, 581] on span "Save" at bounding box center [1101, 588] width 27 height 17
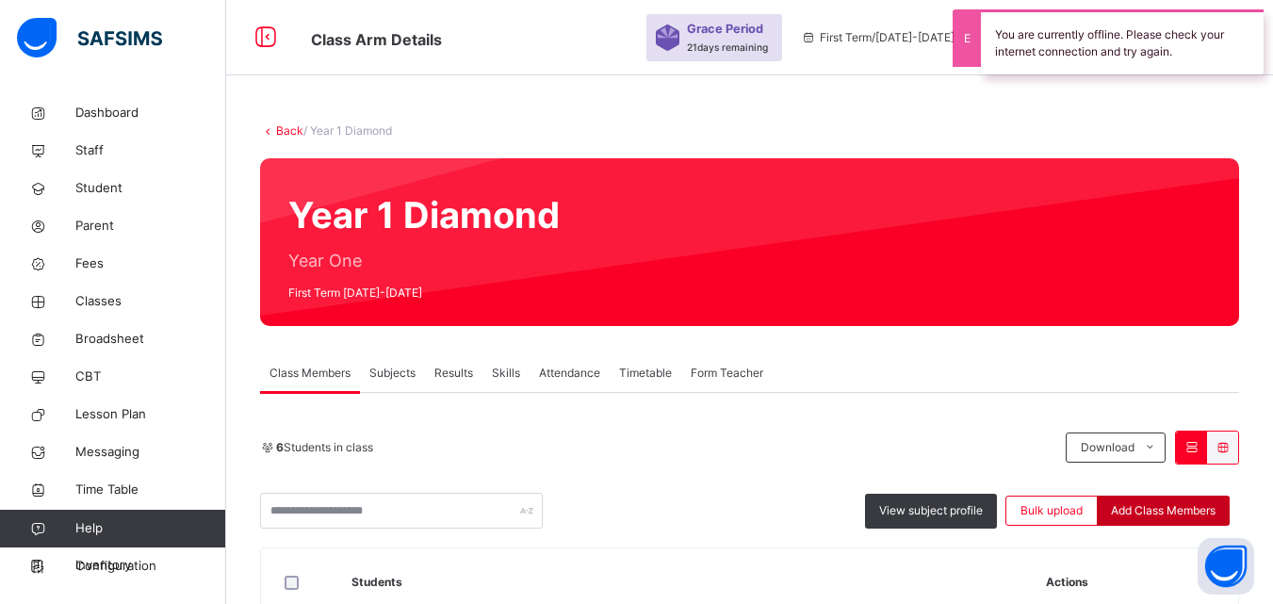
click at [1169, 519] on div "Add Class Members" at bounding box center [1163, 511] width 133 height 30
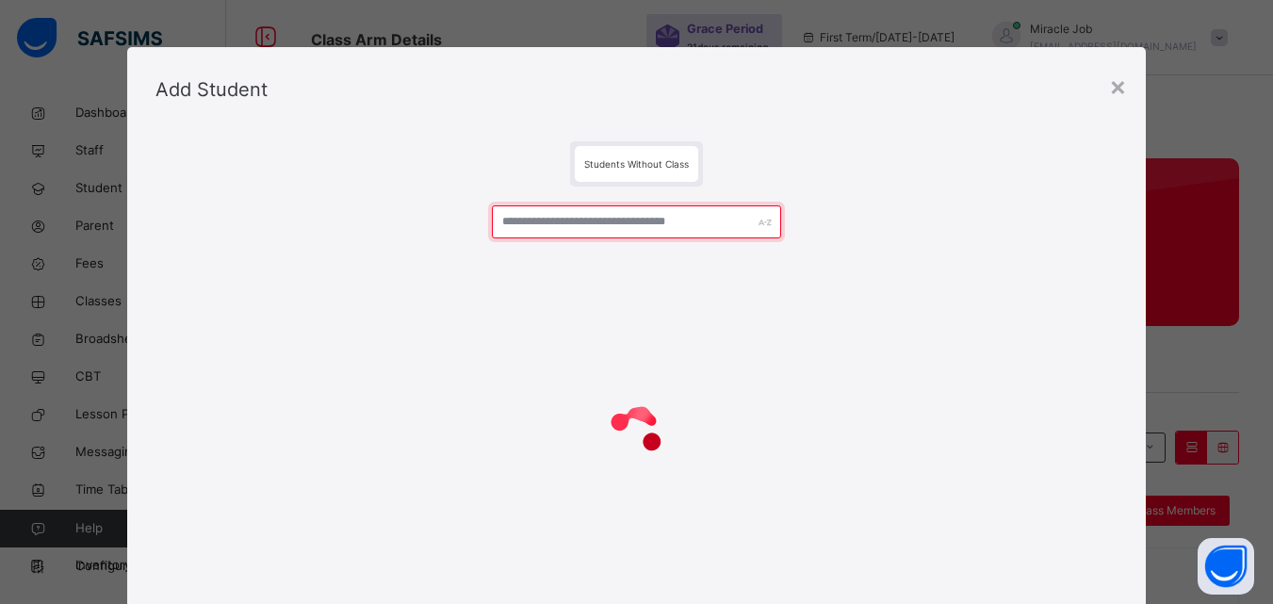
click at [519, 237] on input "text" at bounding box center [636, 221] width 288 height 33
click at [542, 220] on input "text" at bounding box center [636, 221] width 288 height 33
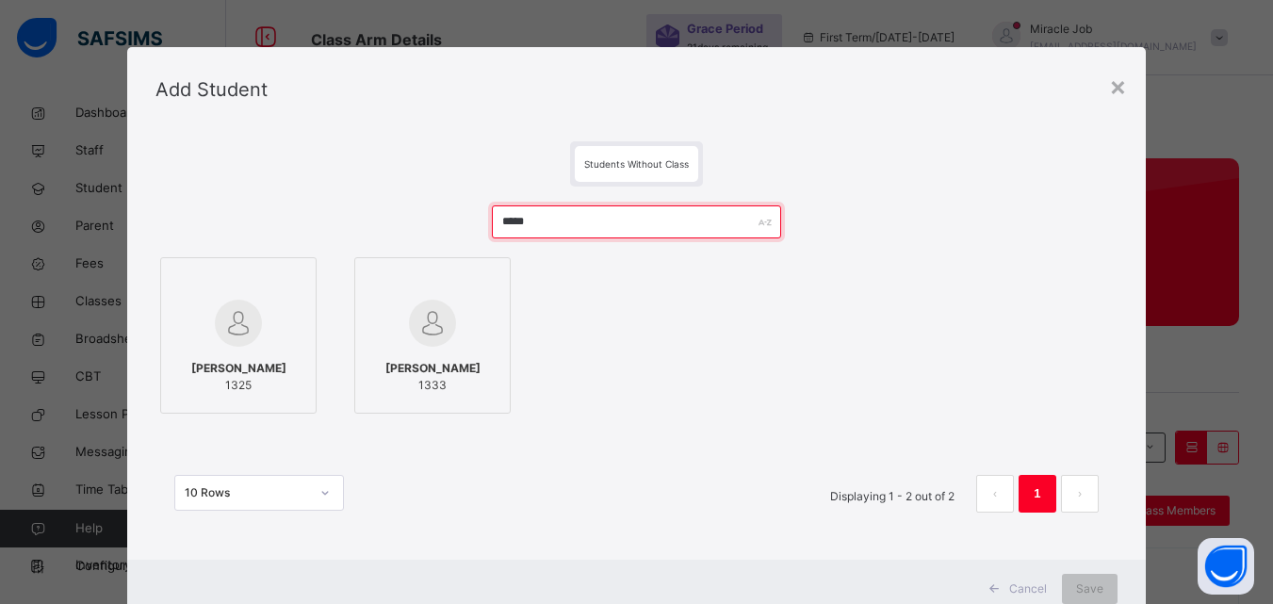
type input "*****"
click at [272, 361] on span "[PERSON_NAME]" at bounding box center [238, 368] width 95 height 17
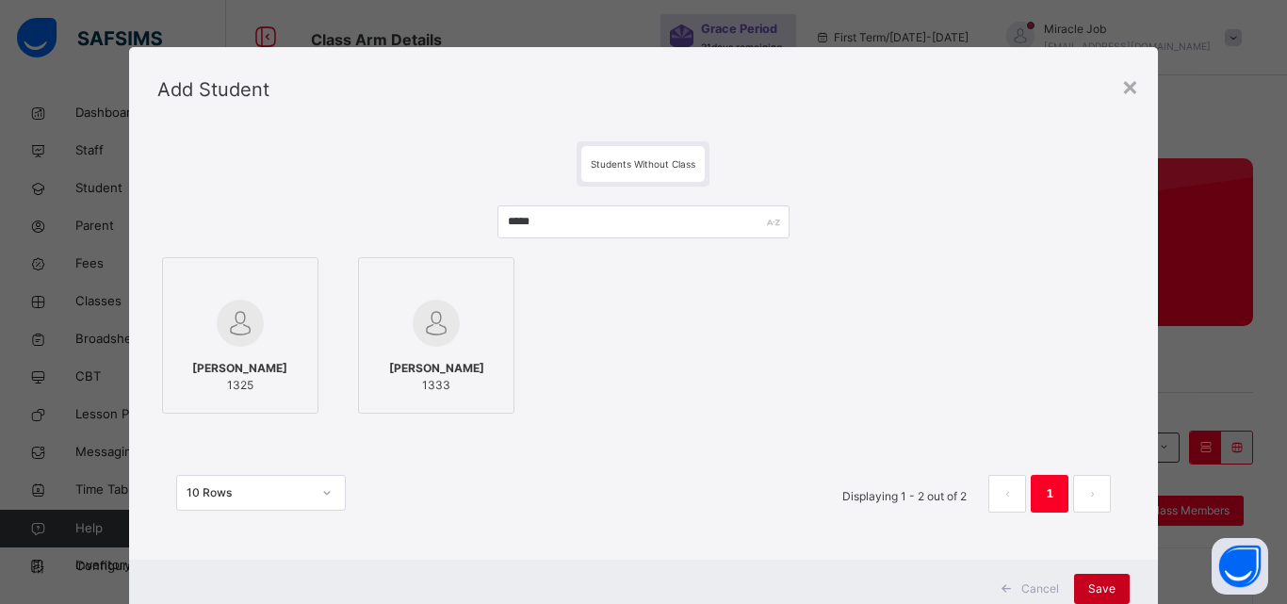
click at [1098, 586] on span "Save" at bounding box center [1101, 588] width 27 height 17
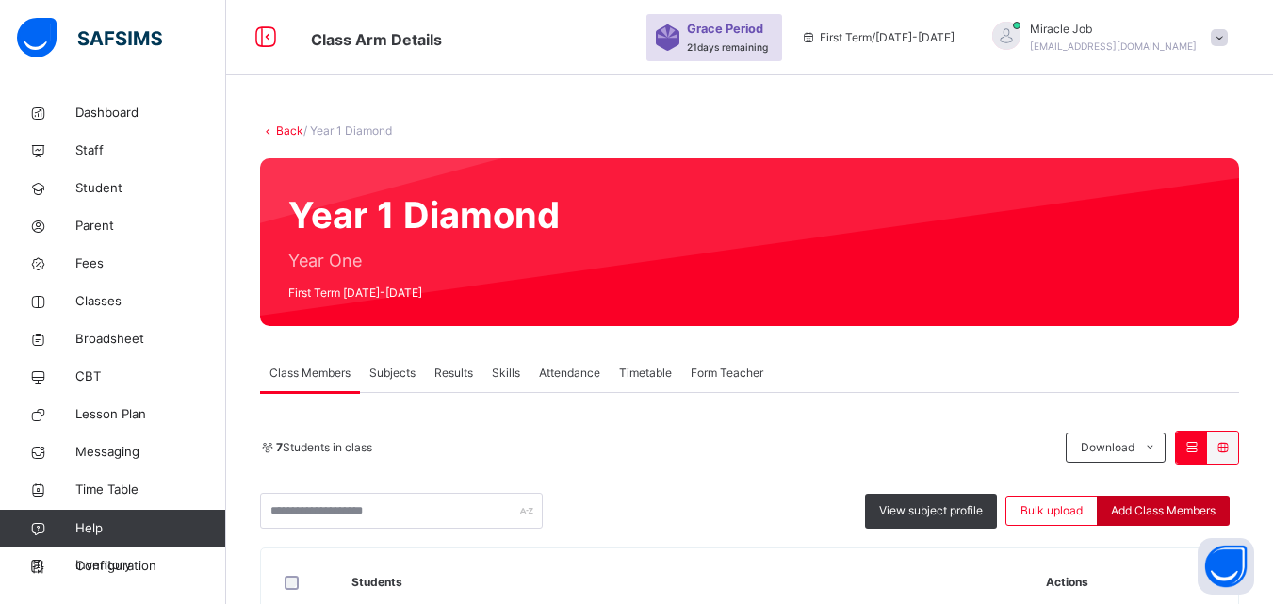
click at [1152, 519] on div "Add Class Members" at bounding box center [1163, 511] width 133 height 30
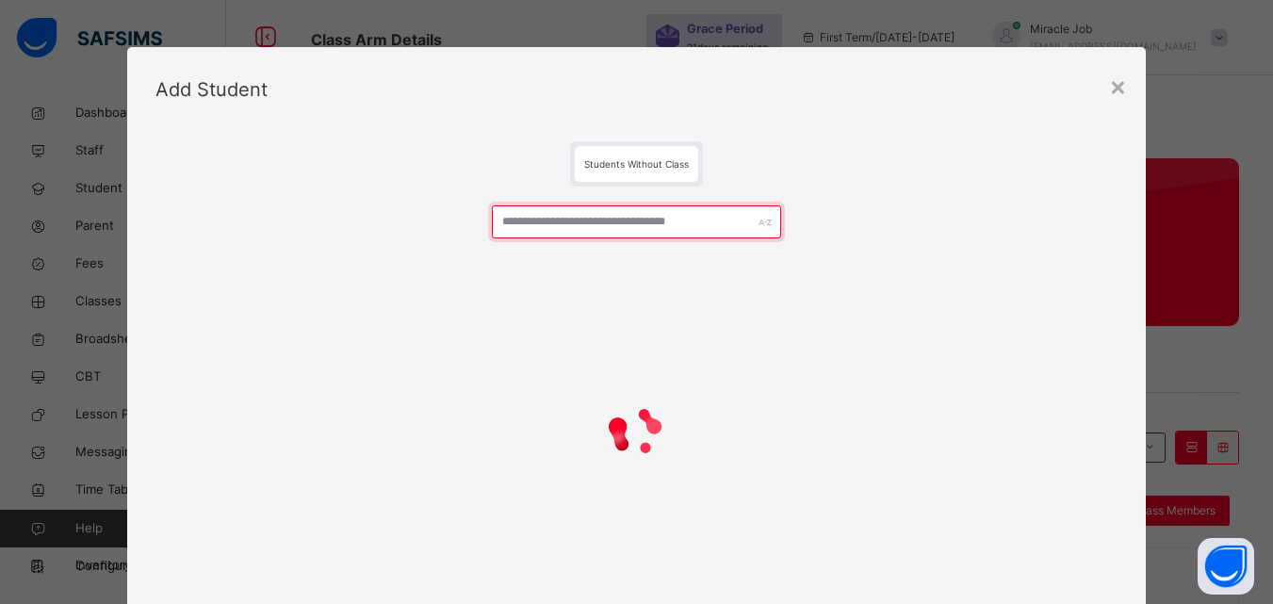
click at [566, 224] on input "text" at bounding box center [636, 221] width 288 height 33
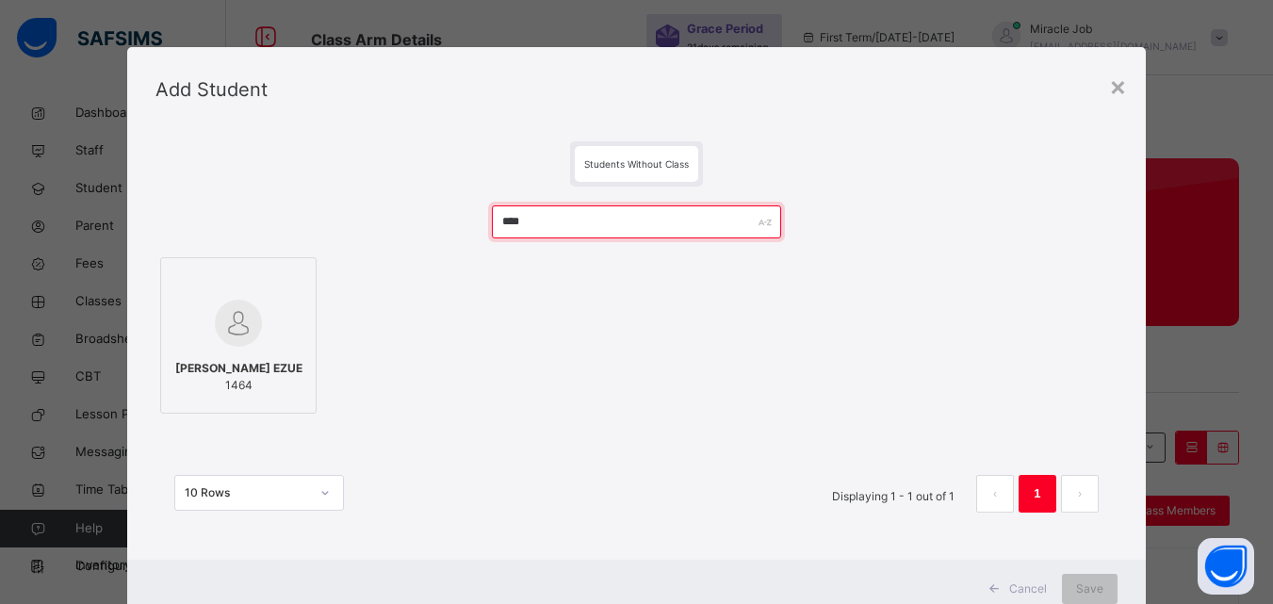
type input "****"
click at [279, 363] on span "[PERSON_NAME] EZUE" at bounding box center [238, 368] width 127 height 17
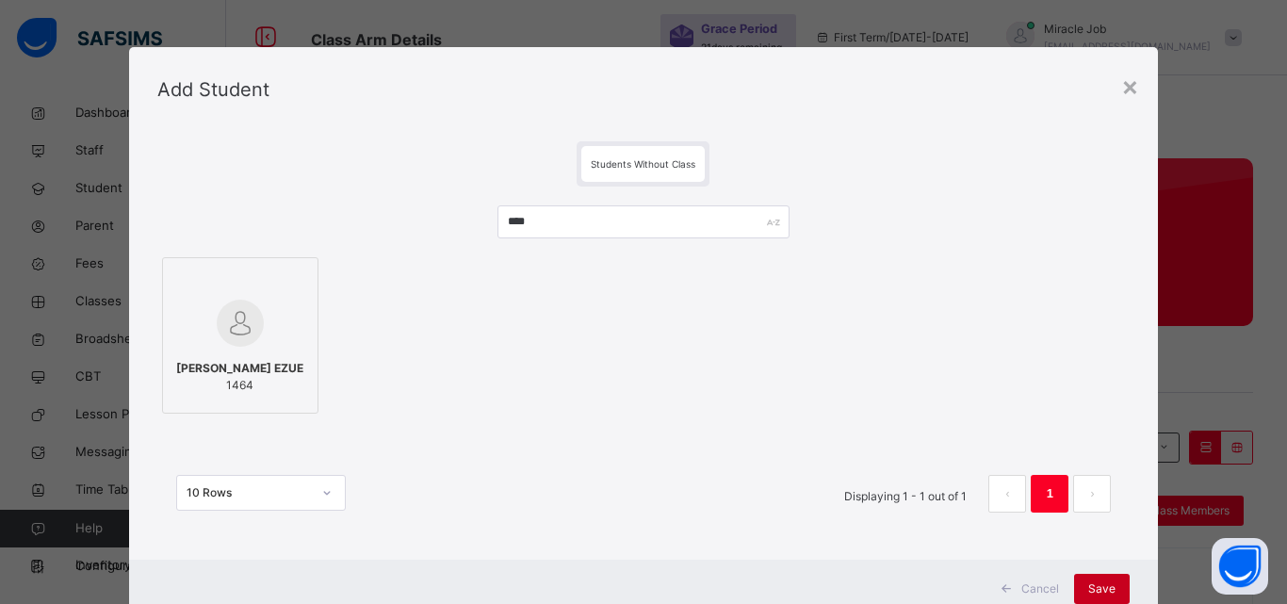
click at [1100, 586] on span "Save" at bounding box center [1101, 588] width 27 height 17
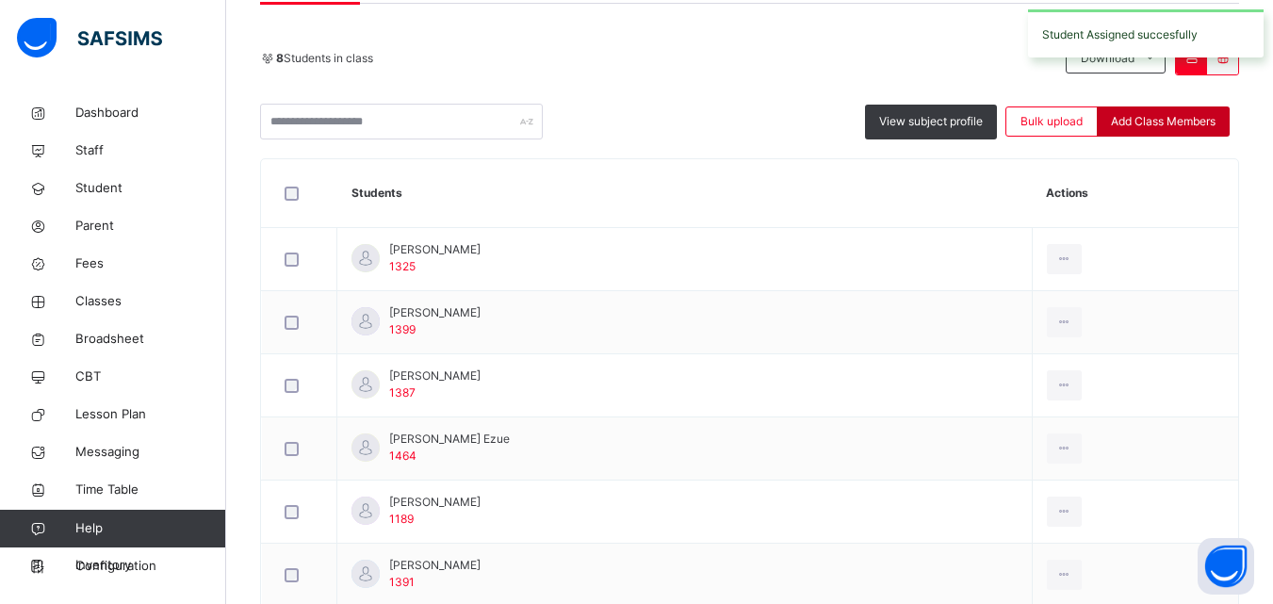
scroll to position [400, 0]
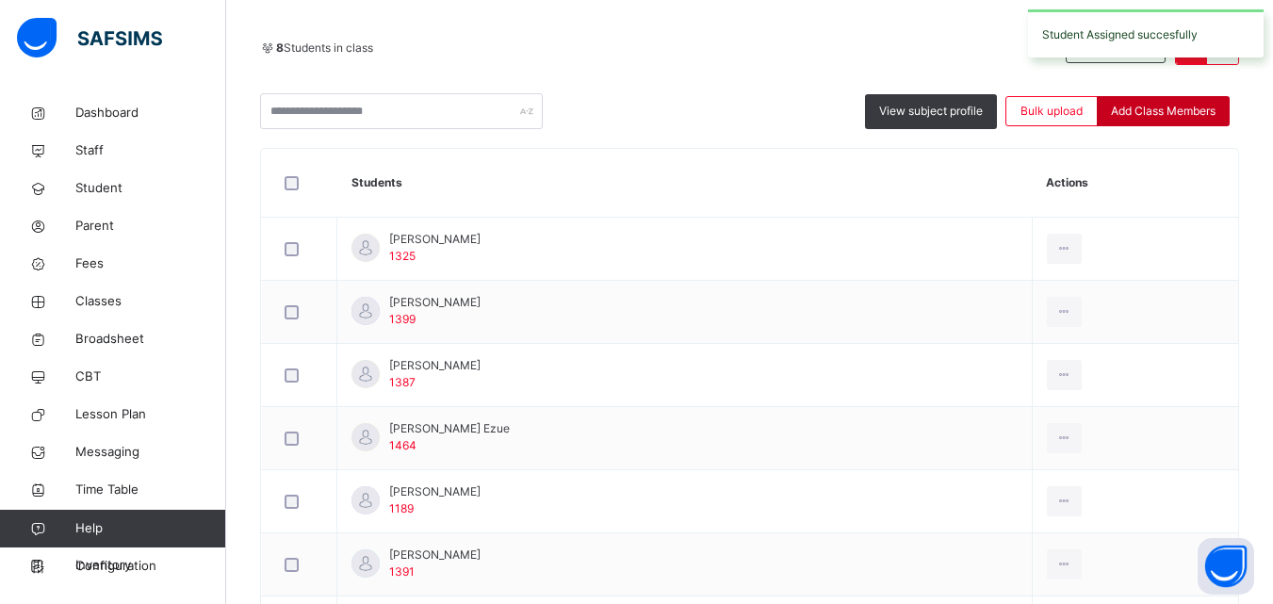
click at [1153, 105] on span "Add Class Members" at bounding box center [1163, 111] width 105 height 17
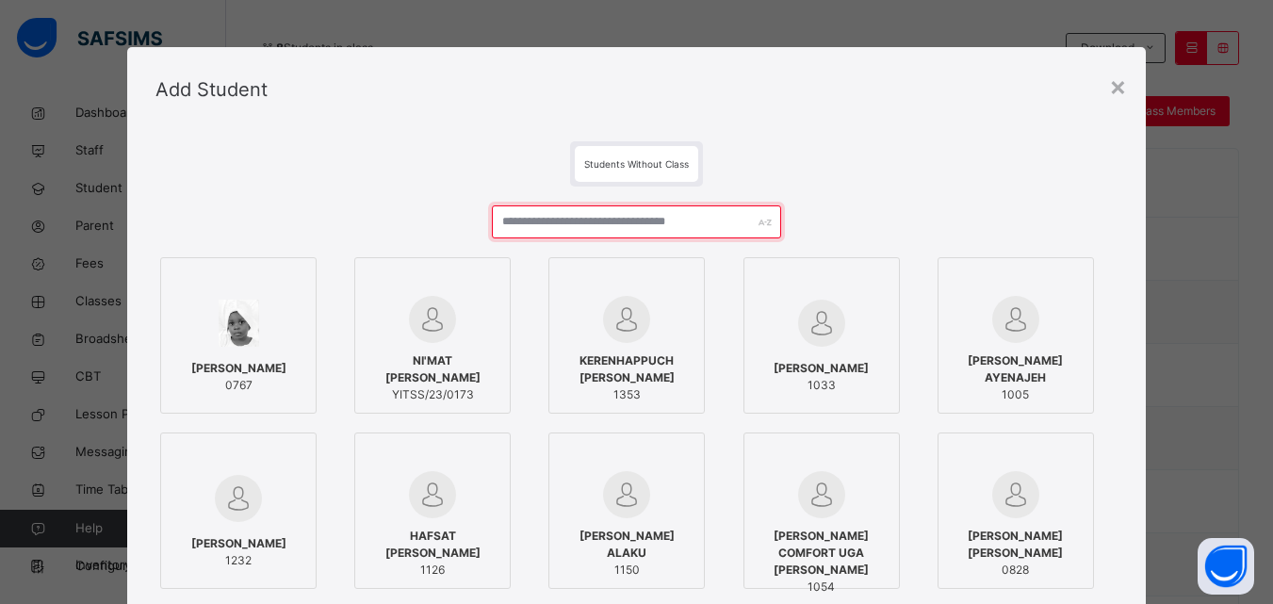
click at [561, 223] on input "text" at bounding box center [636, 221] width 288 height 33
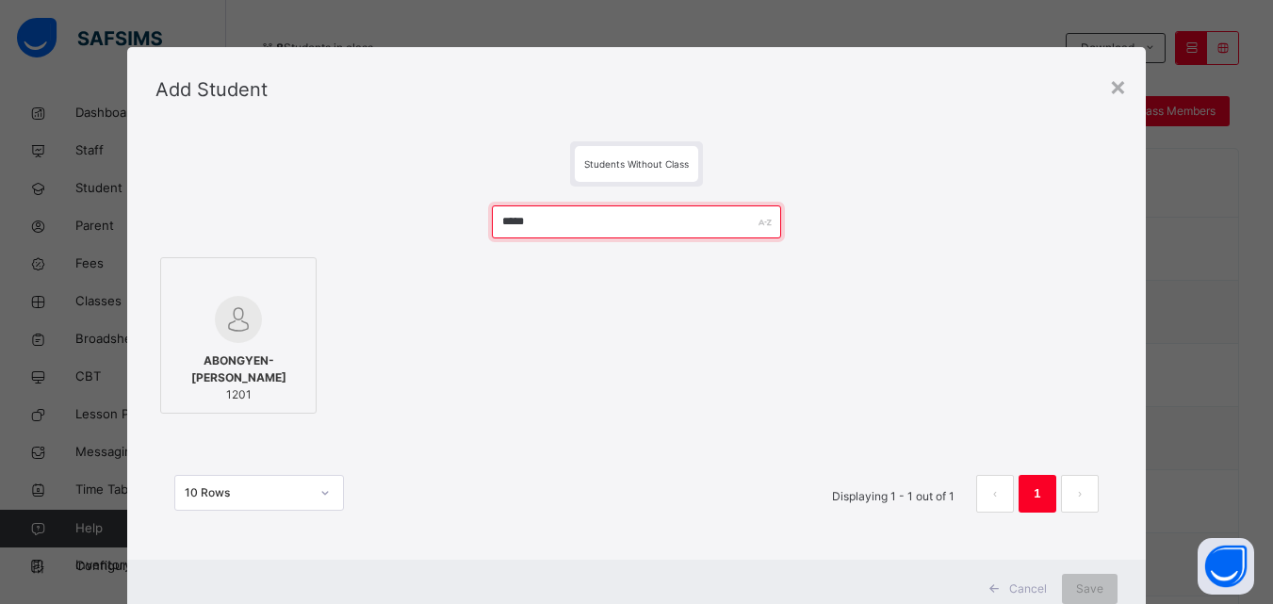
type input "*****"
click at [274, 380] on span "ABONGYEN-[PERSON_NAME]" at bounding box center [239, 369] width 136 height 34
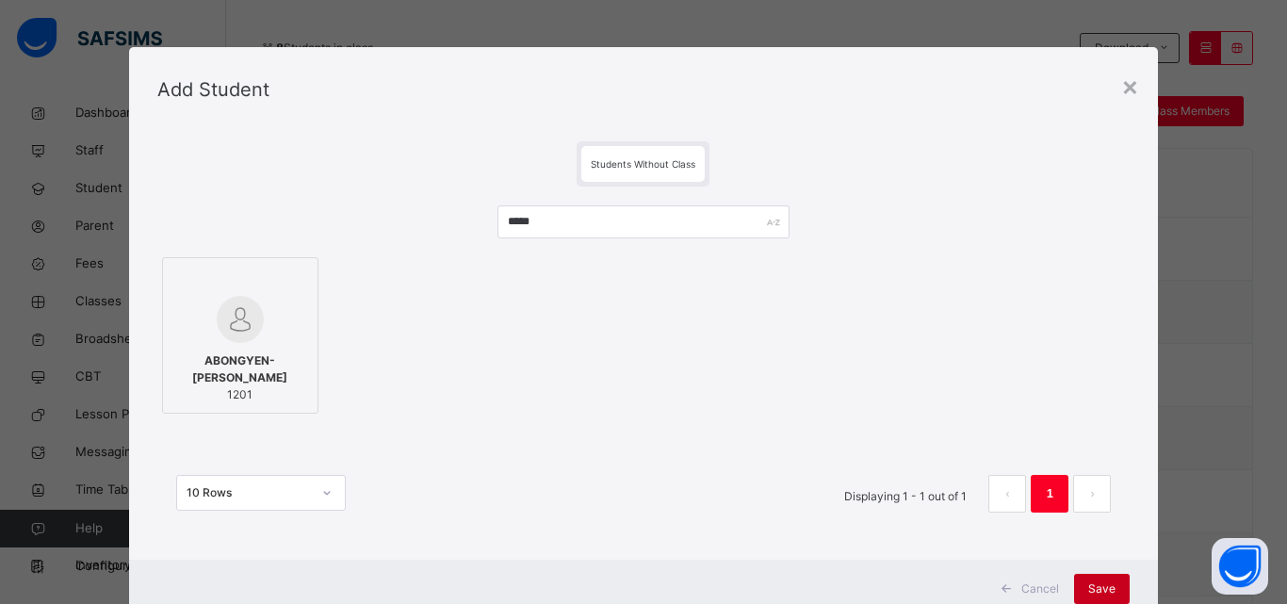
click at [1093, 585] on span "Save" at bounding box center [1101, 588] width 27 height 17
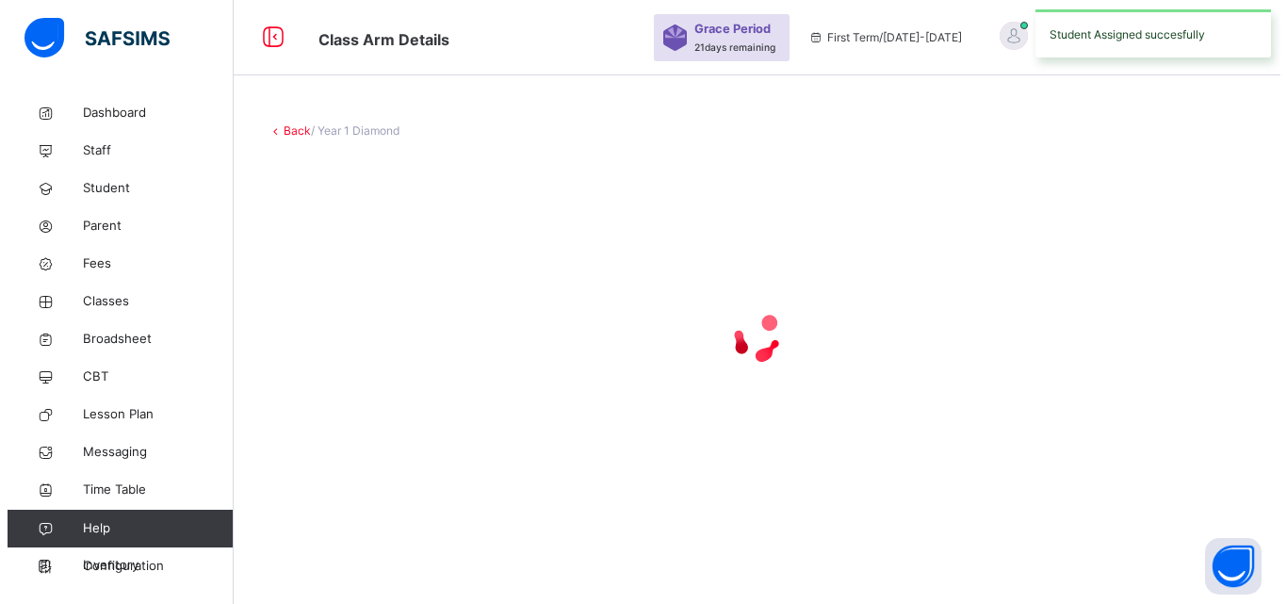
scroll to position [0, 0]
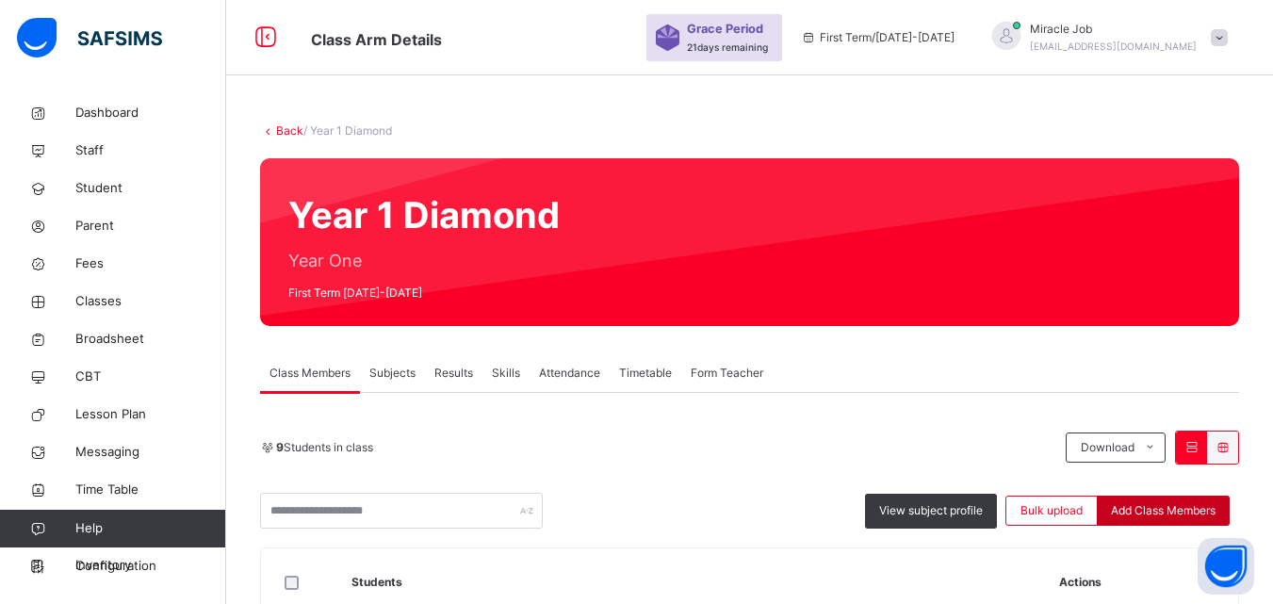
click at [1149, 507] on span "Add Class Members" at bounding box center [1163, 510] width 105 height 17
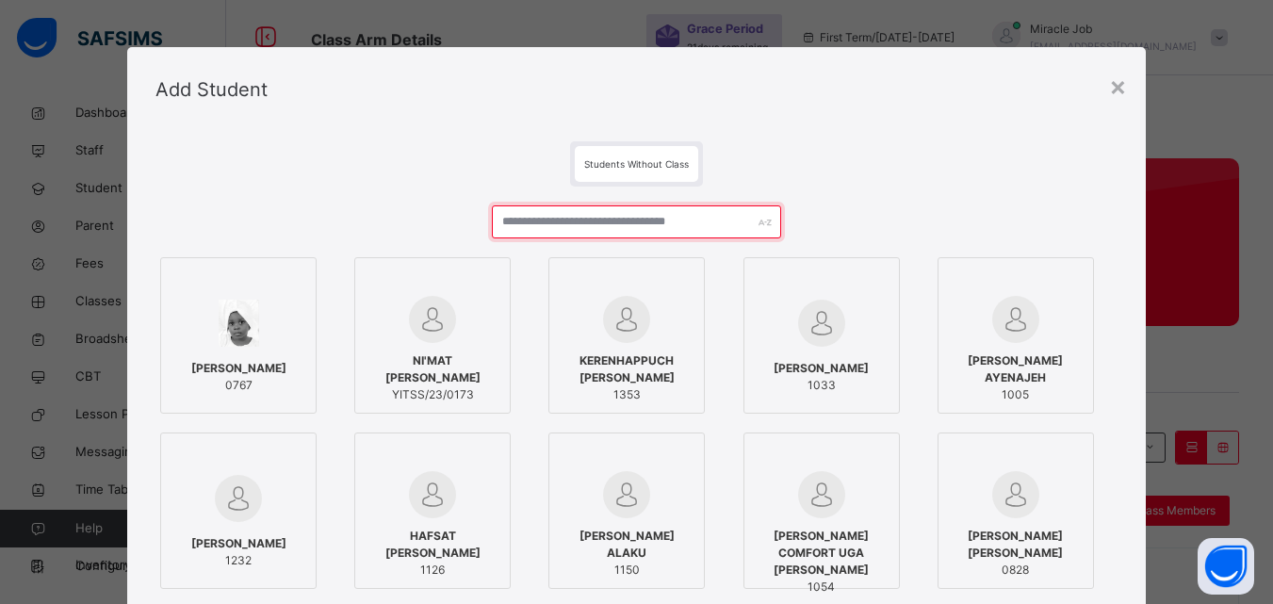
click at [548, 210] on input "text" at bounding box center [636, 221] width 288 height 33
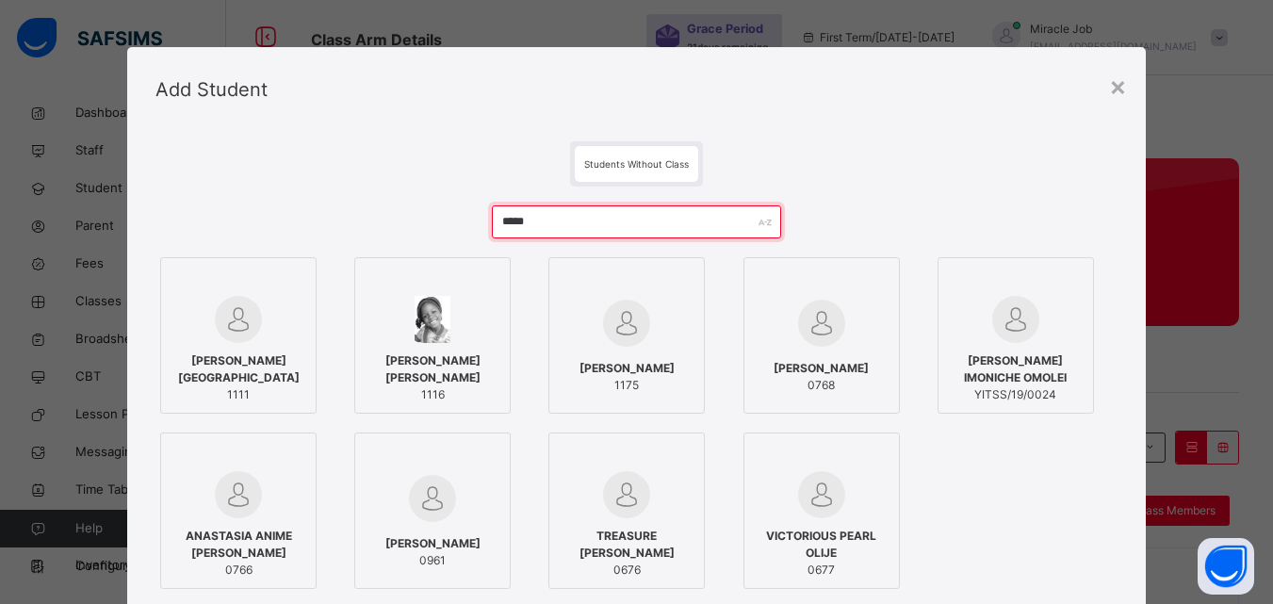
type input "*****"
click at [643, 371] on span "[PERSON_NAME]" at bounding box center [627, 368] width 95 height 17
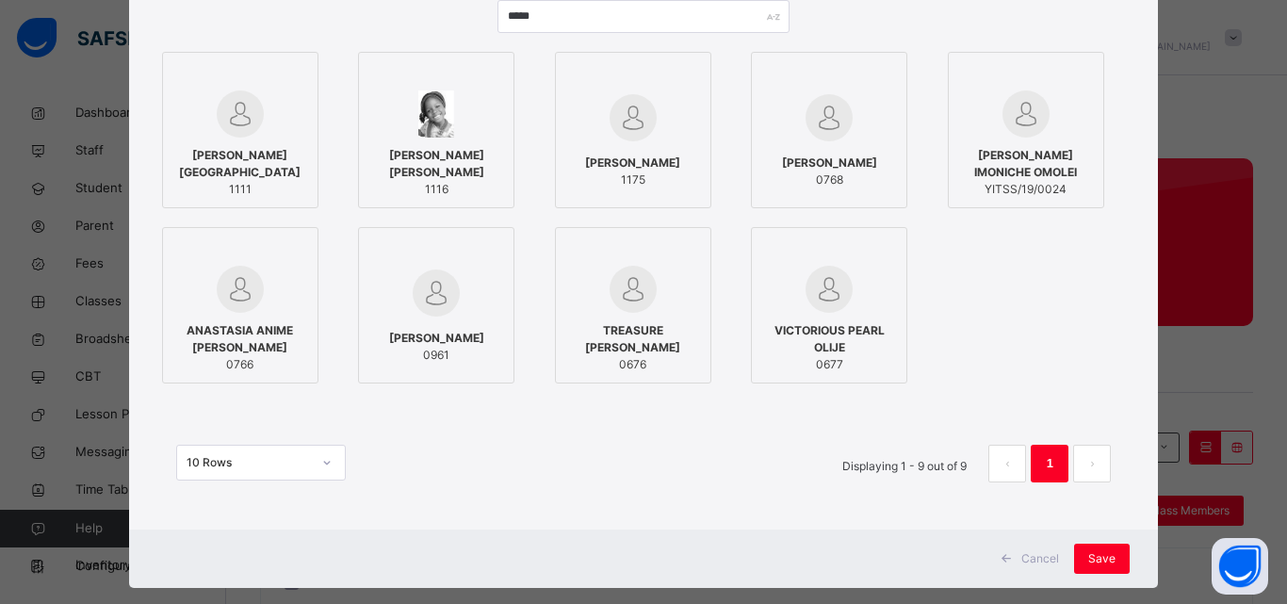
scroll to position [228, 0]
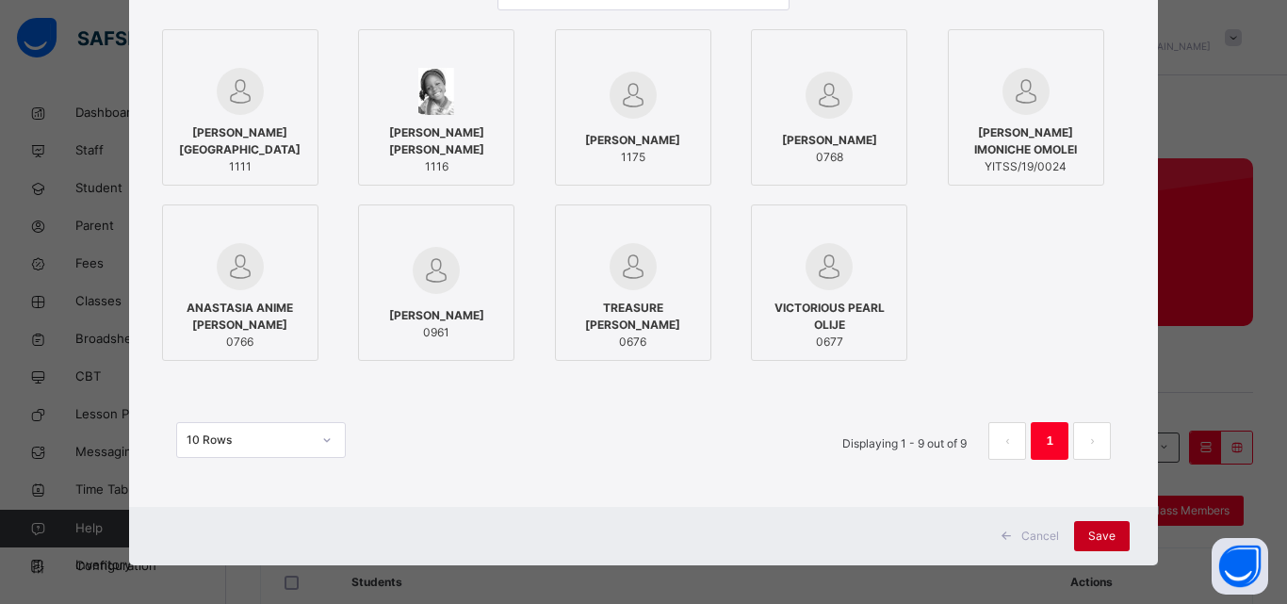
click at [1107, 533] on span "Save" at bounding box center [1101, 536] width 27 height 17
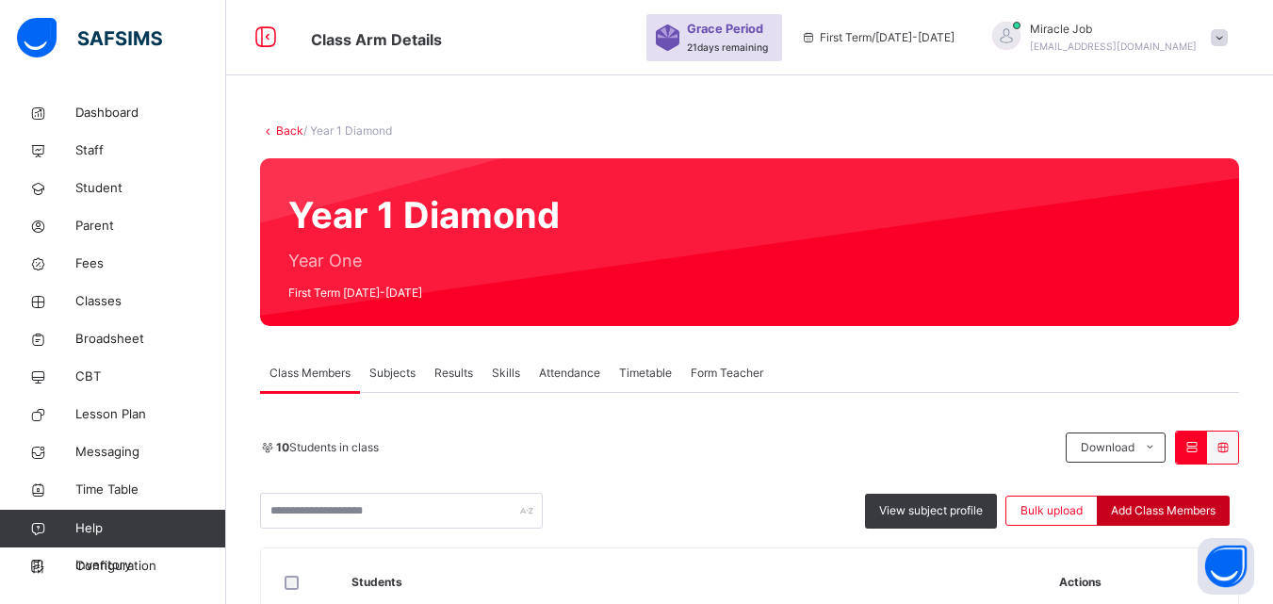
click at [1174, 500] on div "Add Class Members" at bounding box center [1163, 511] width 133 height 30
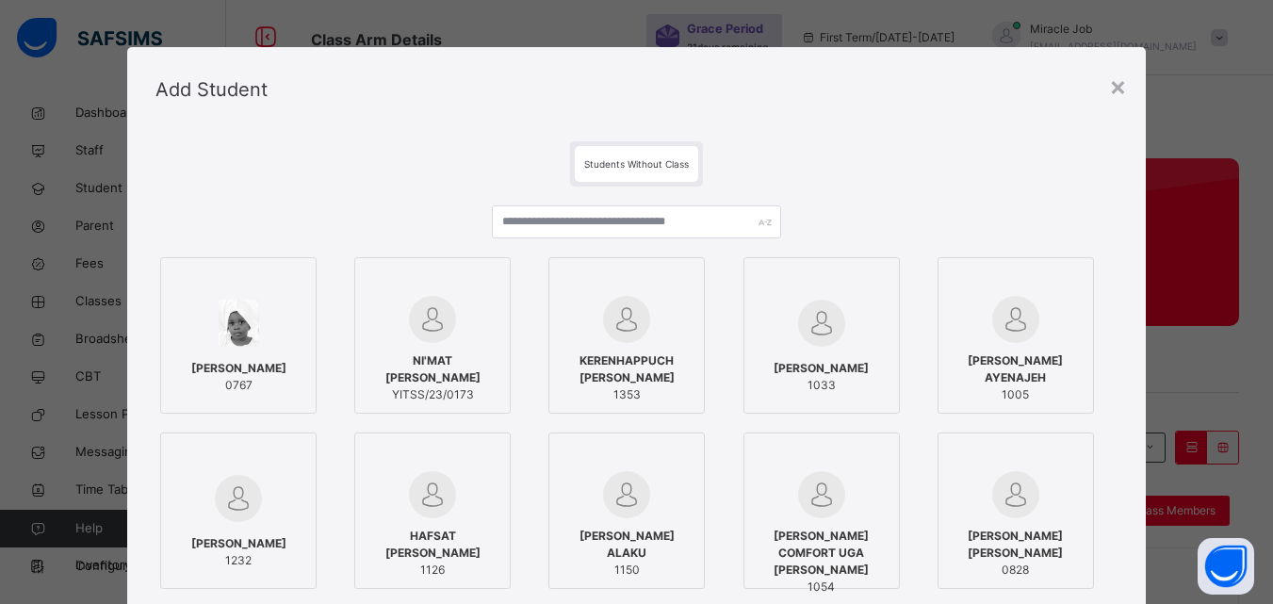
click at [525, 238] on div at bounding box center [636, 228] width 288 height 47
click at [522, 236] on div at bounding box center [636, 228] width 288 height 47
click at [521, 236] on input "text" at bounding box center [636, 221] width 288 height 33
type input "*"
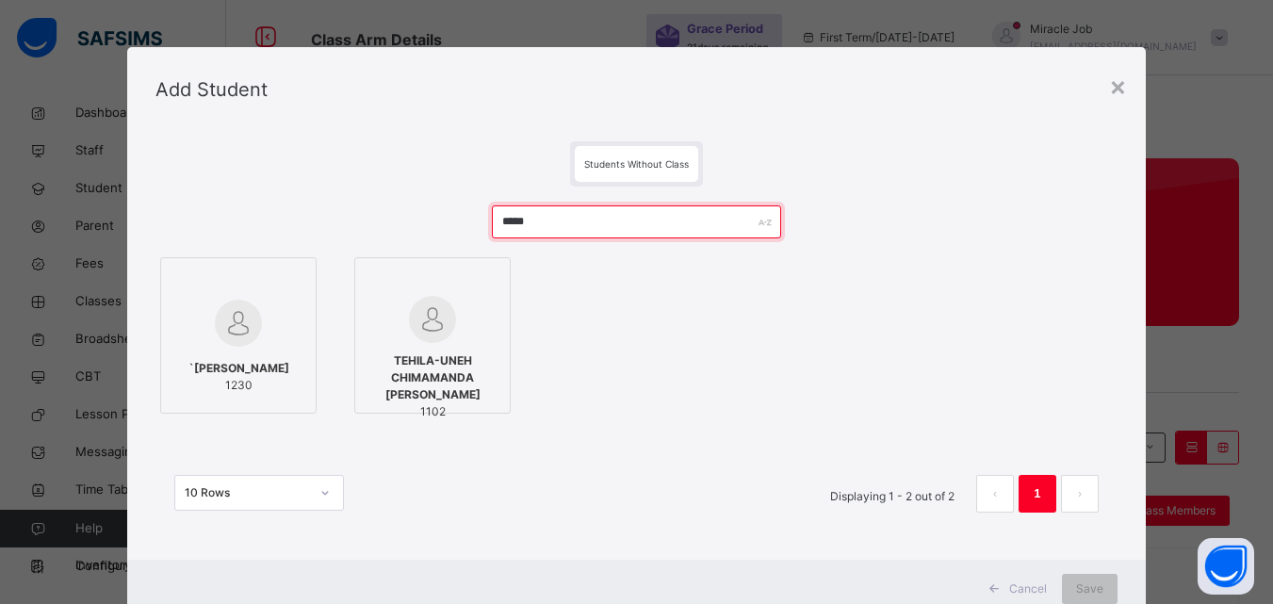
type input "*****"
click at [456, 403] on span "1102" at bounding box center [433, 411] width 136 height 17
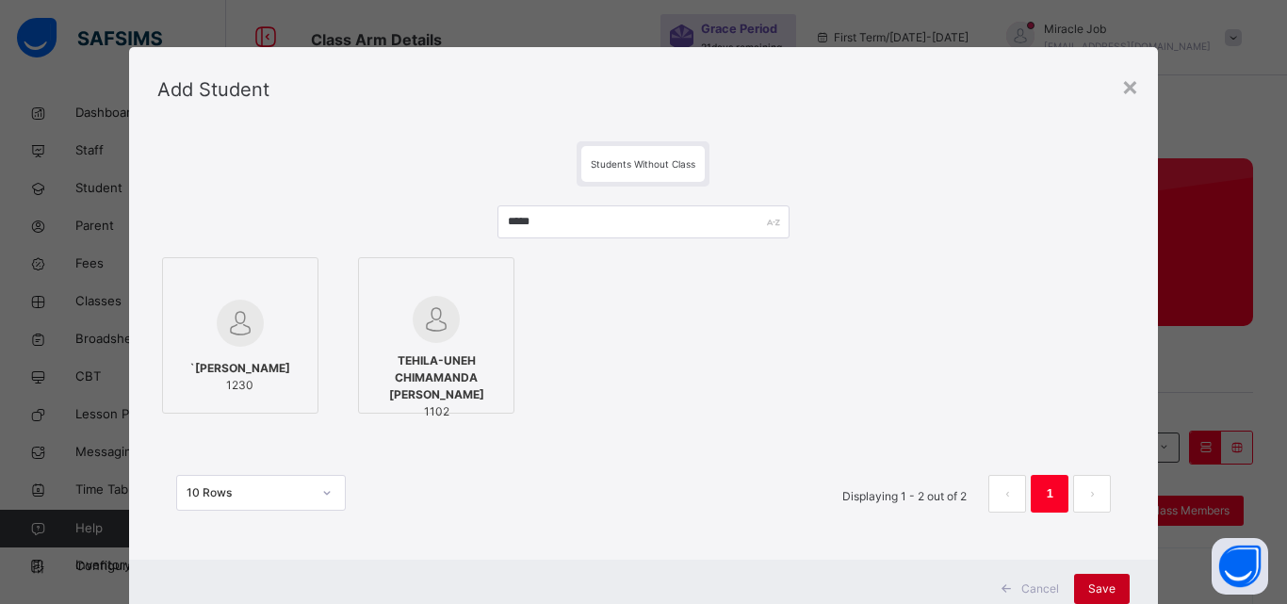
click at [1096, 583] on span "Save" at bounding box center [1101, 588] width 27 height 17
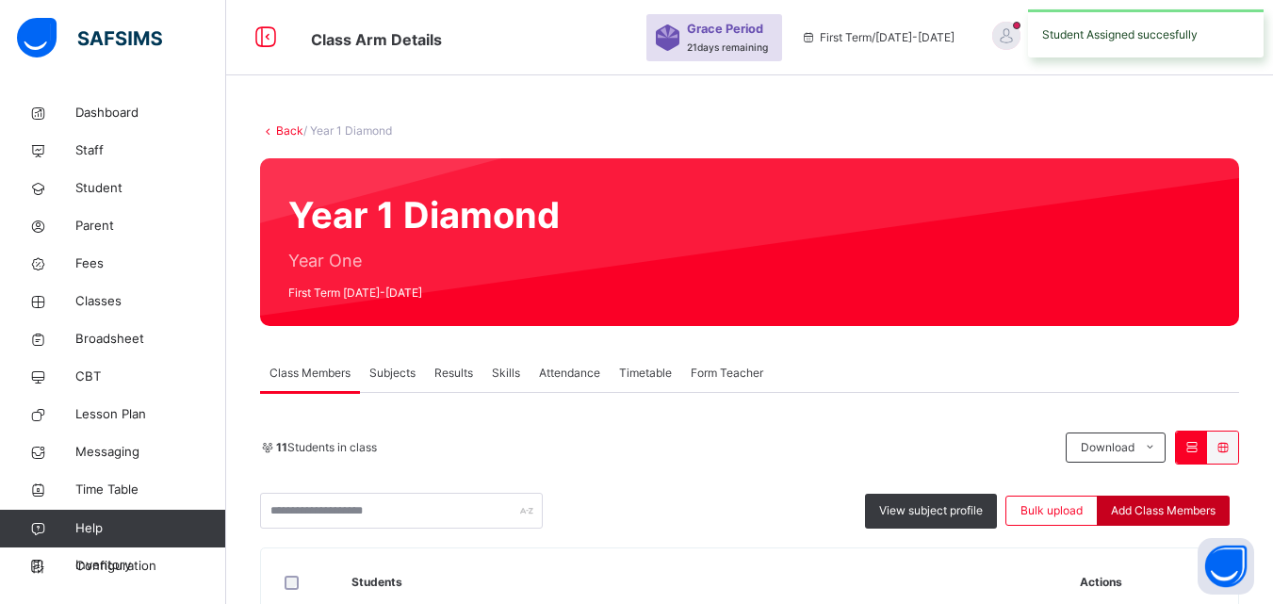
click at [1191, 501] on div "Add Class Members" at bounding box center [1163, 511] width 133 height 30
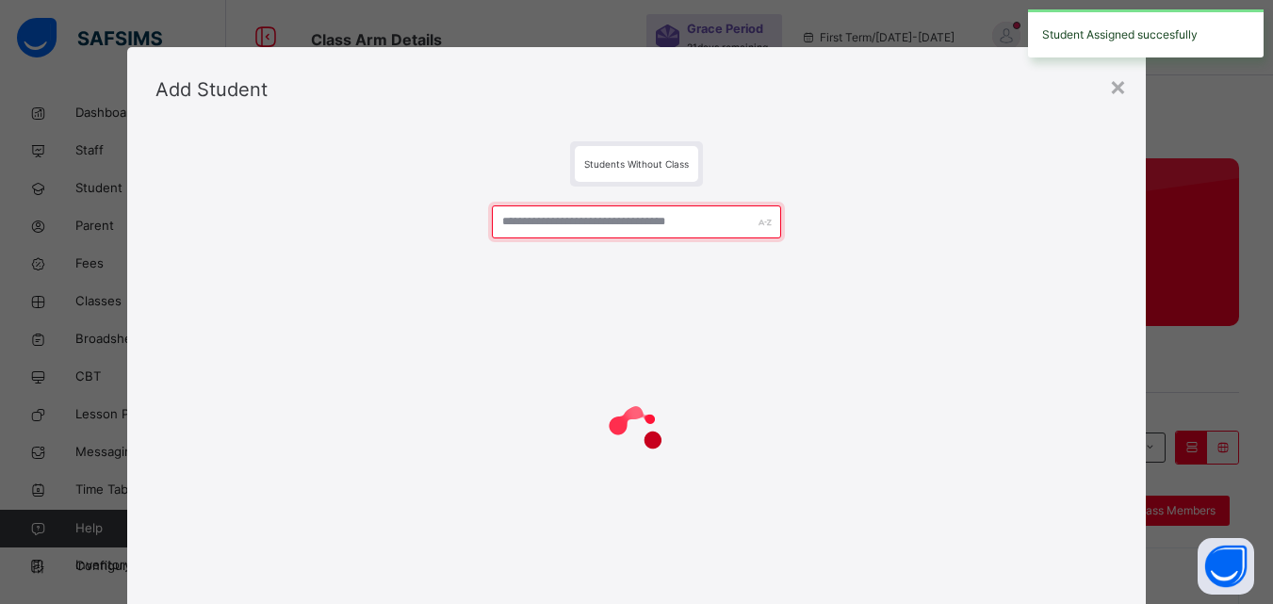
click at [570, 232] on input "text" at bounding box center [636, 221] width 288 height 33
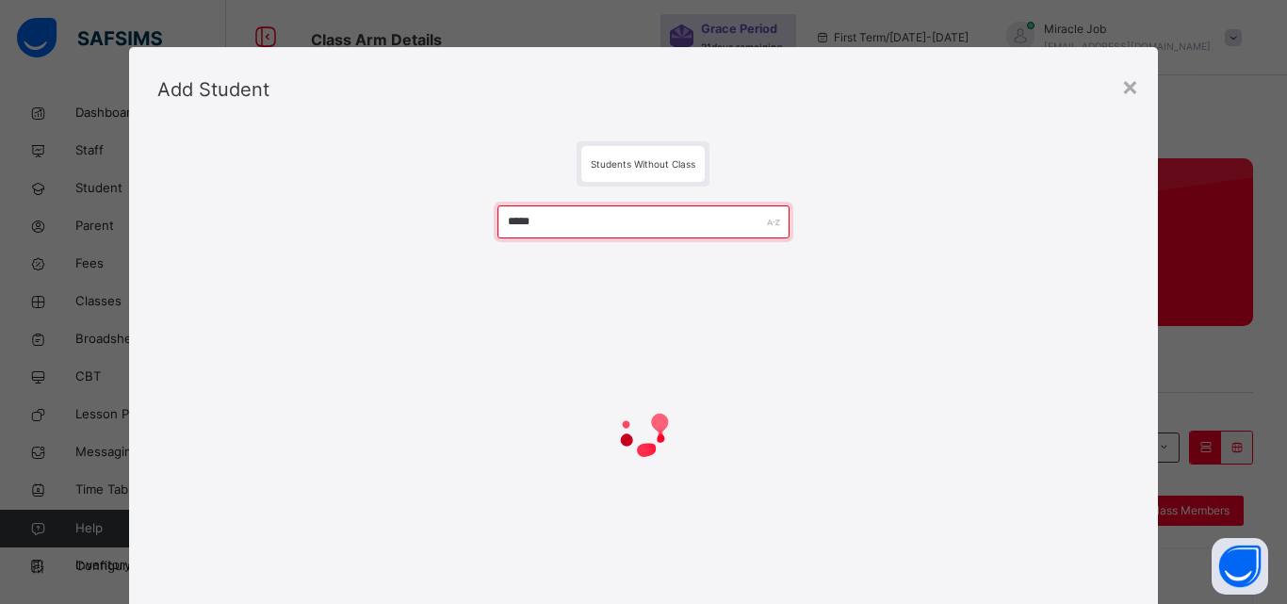
type input "*****"
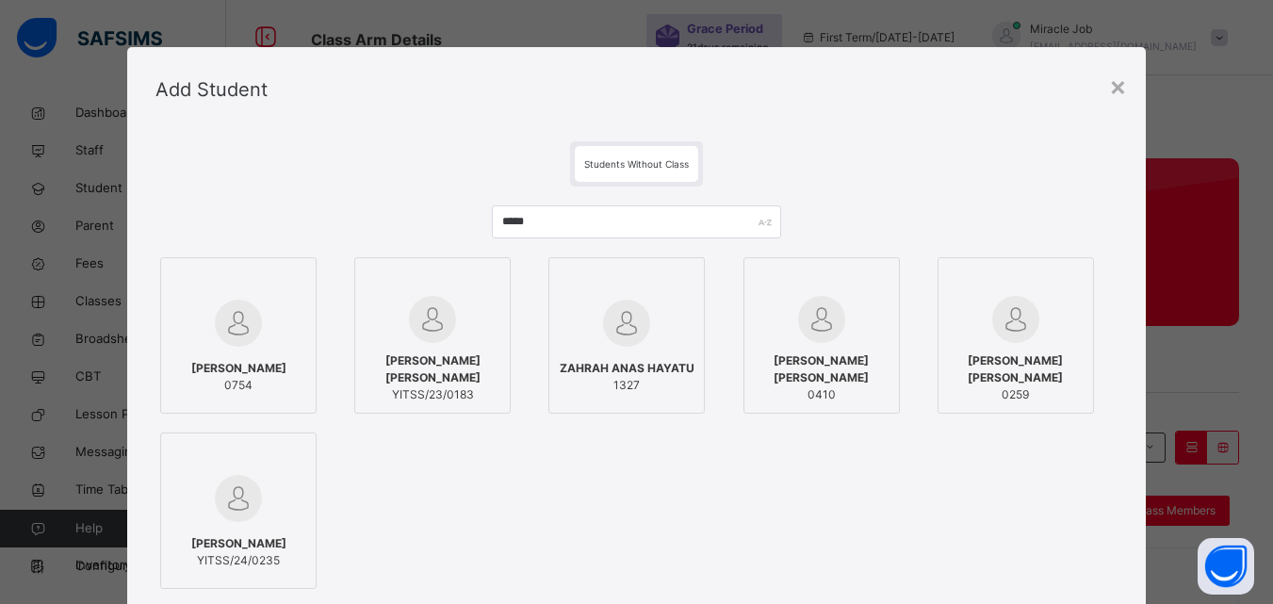
click at [668, 384] on span "1327" at bounding box center [627, 385] width 135 height 17
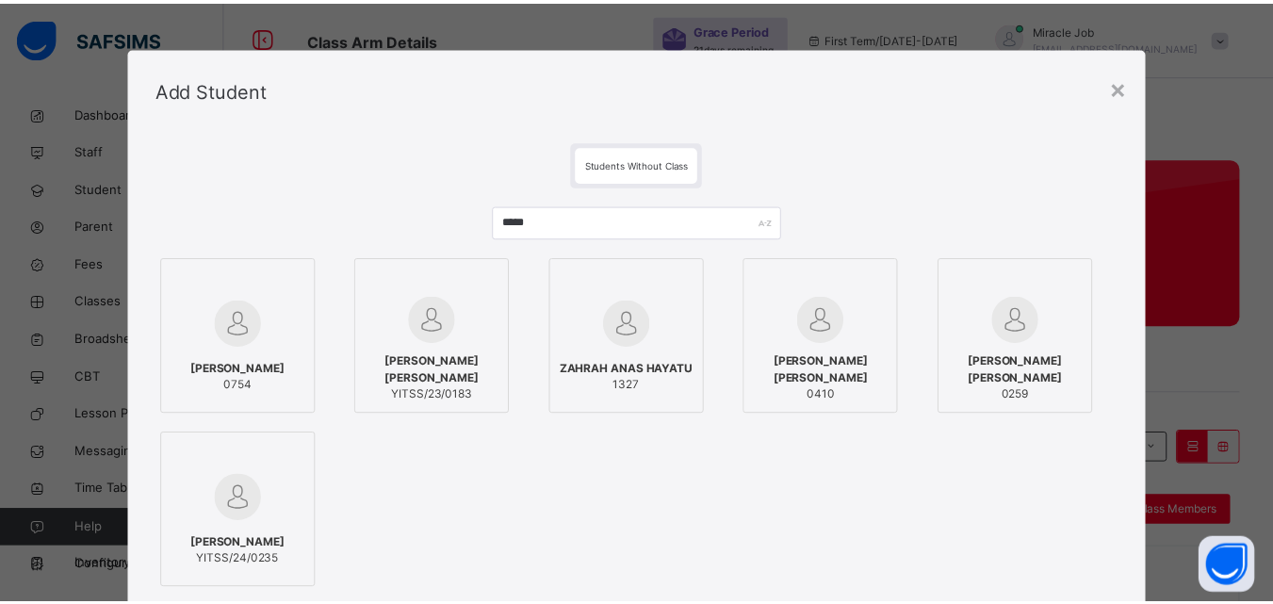
scroll to position [237, 0]
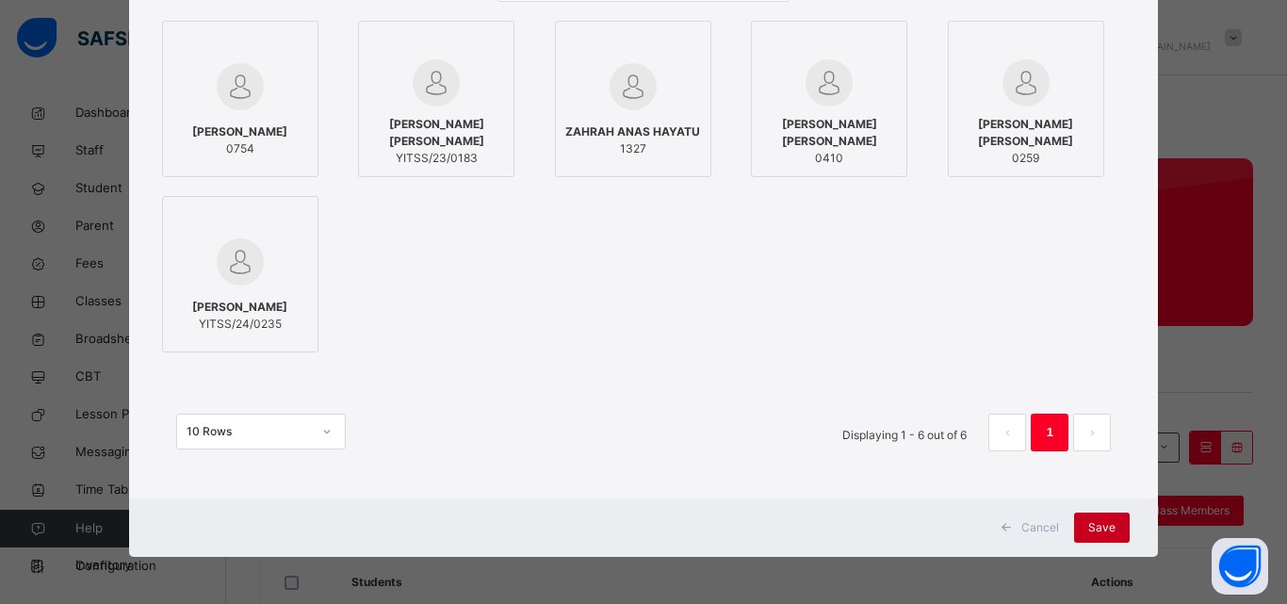
click at [1088, 524] on span "Save" at bounding box center [1101, 527] width 27 height 17
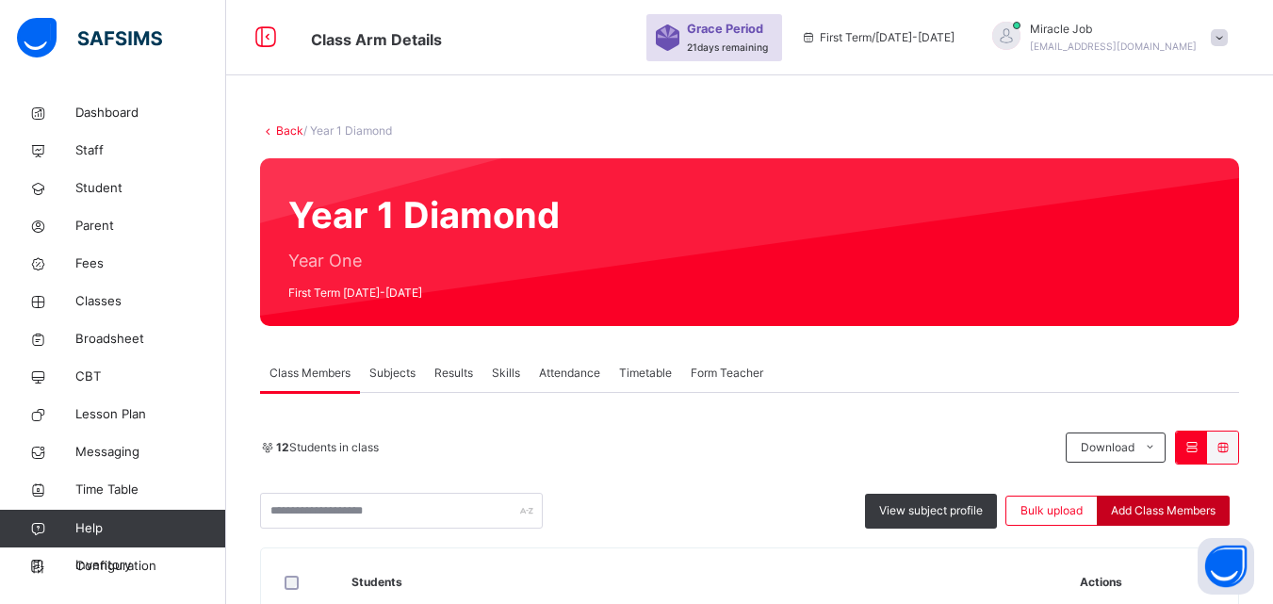
click at [1174, 513] on span "Add Class Members" at bounding box center [1163, 510] width 105 height 17
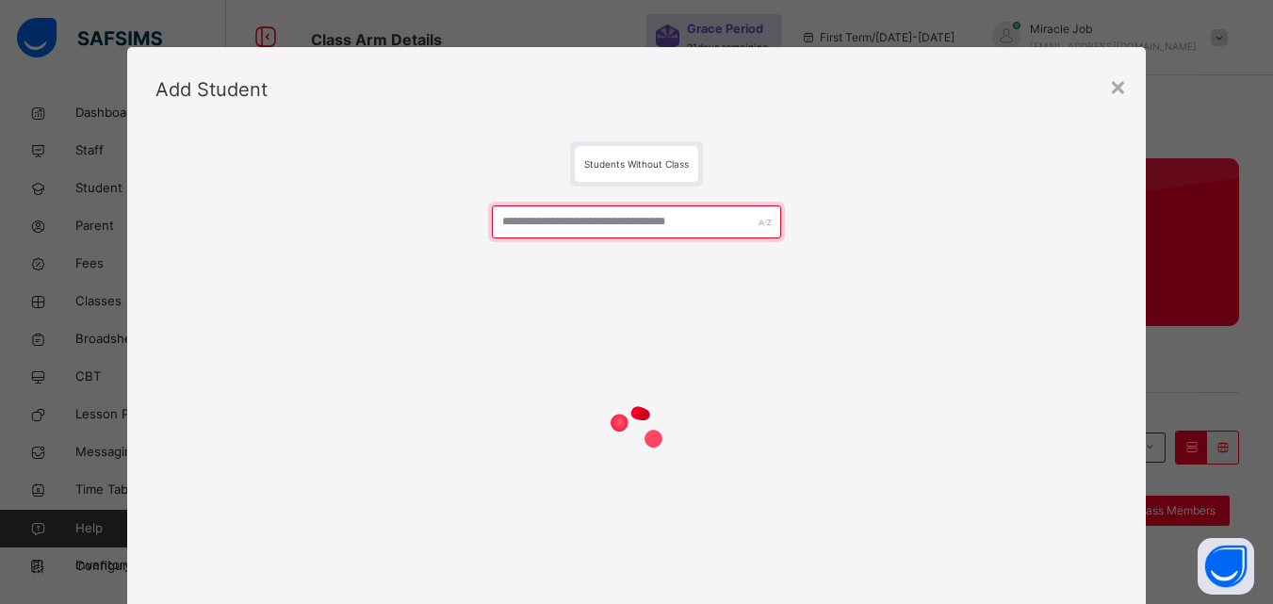
click at [516, 222] on input "text" at bounding box center [636, 221] width 288 height 33
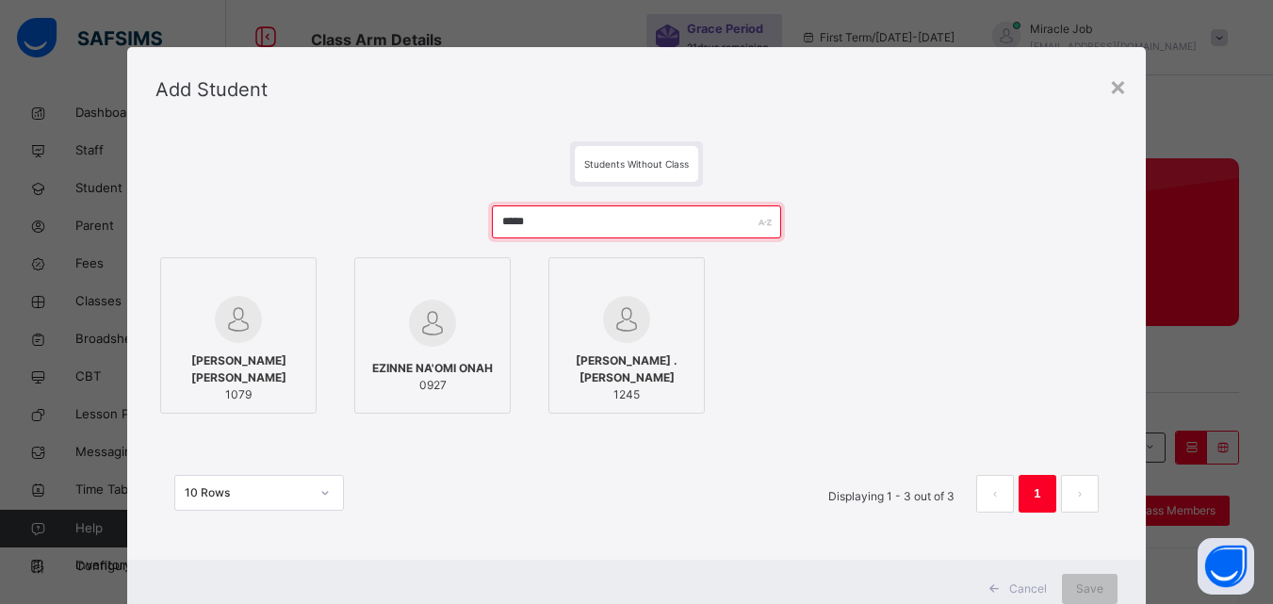
type input "*****"
click at [618, 359] on span "[PERSON_NAME] .[PERSON_NAME]" at bounding box center [627, 369] width 136 height 34
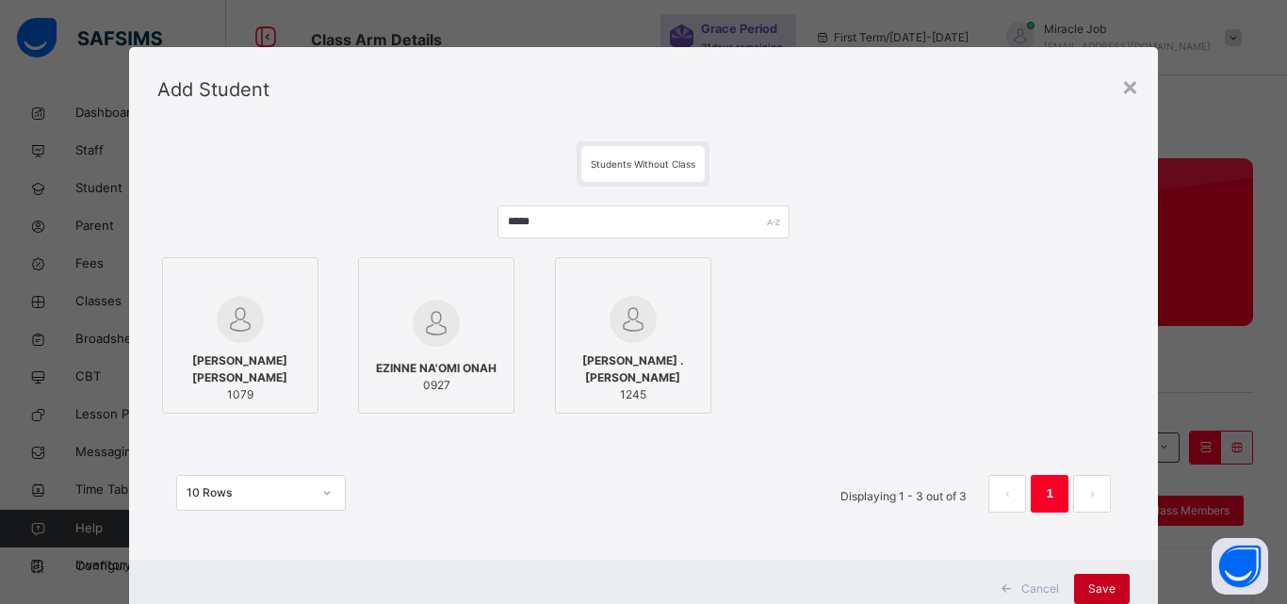
click at [1100, 588] on span "Save" at bounding box center [1101, 588] width 27 height 17
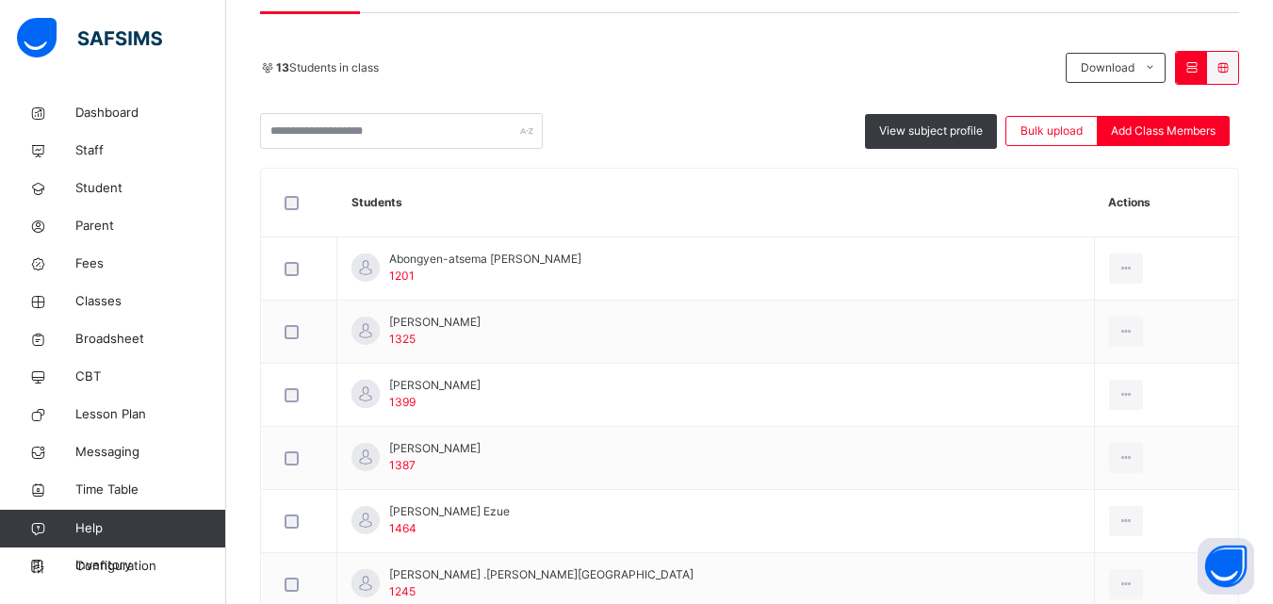
scroll to position [344, 0]
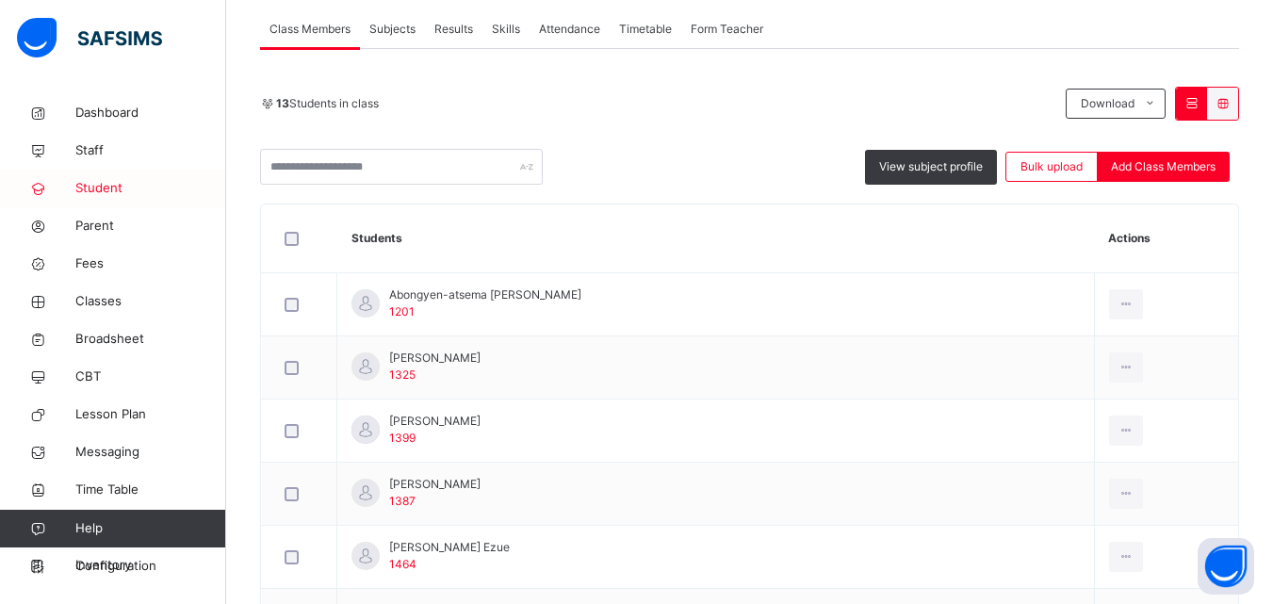
click at [127, 185] on span "Student" at bounding box center [150, 188] width 151 height 19
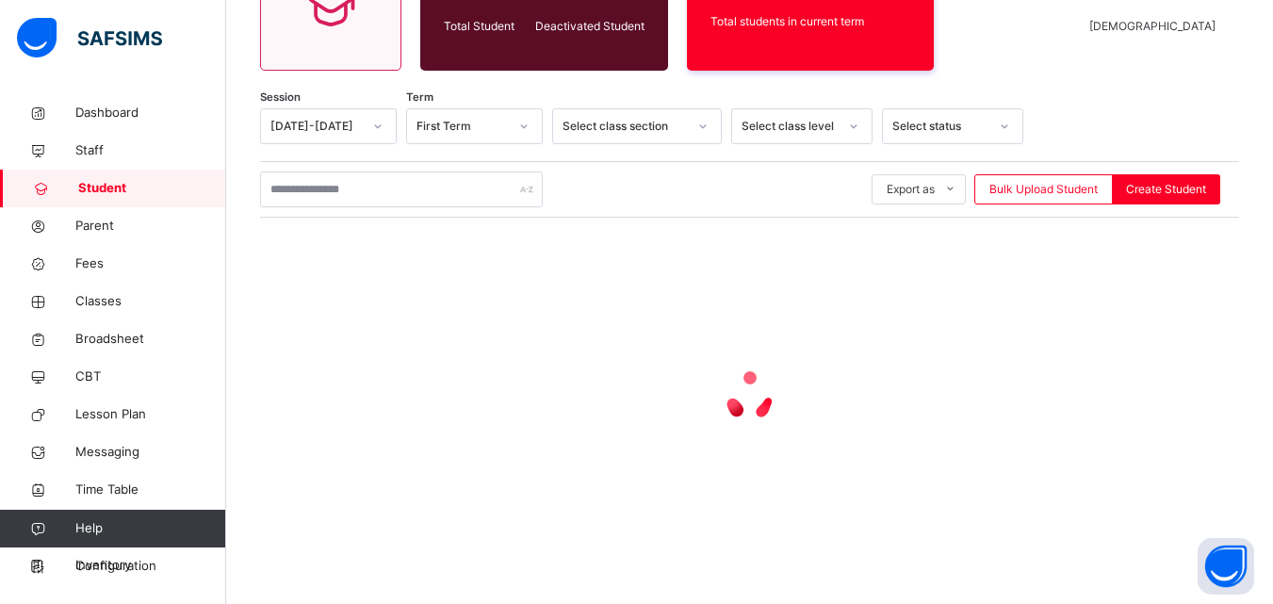
scroll to position [235, 0]
click at [138, 239] on link "Parent" at bounding box center [113, 226] width 226 height 38
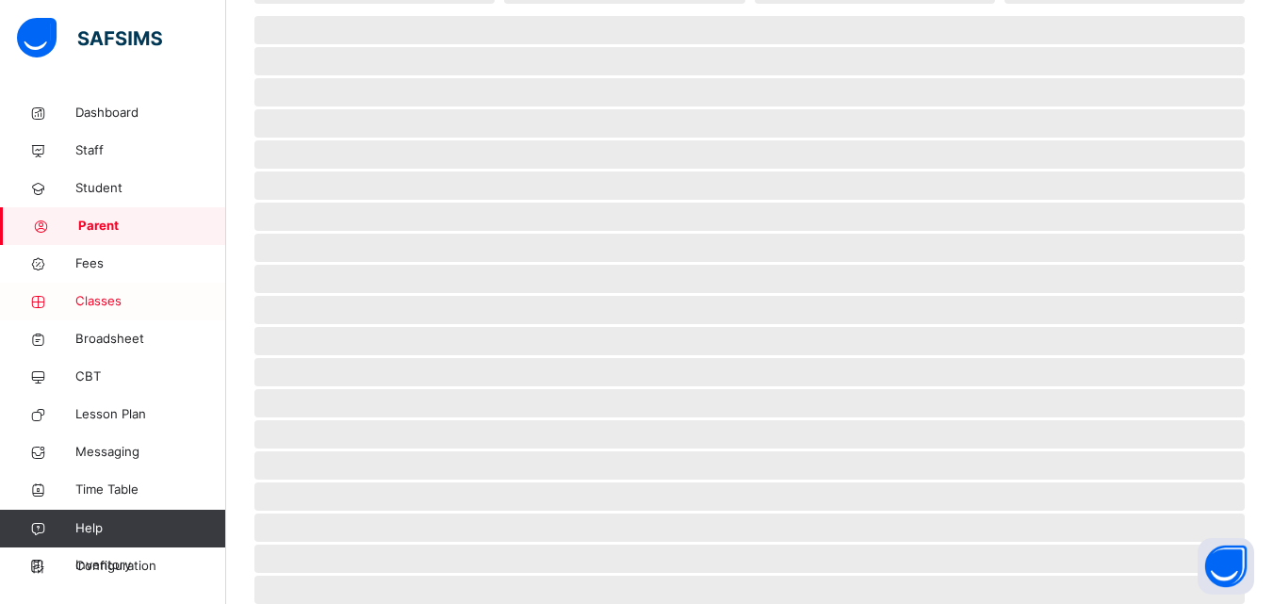
click at [141, 292] on span "Classes" at bounding box center [150, 301] width 151 height 19
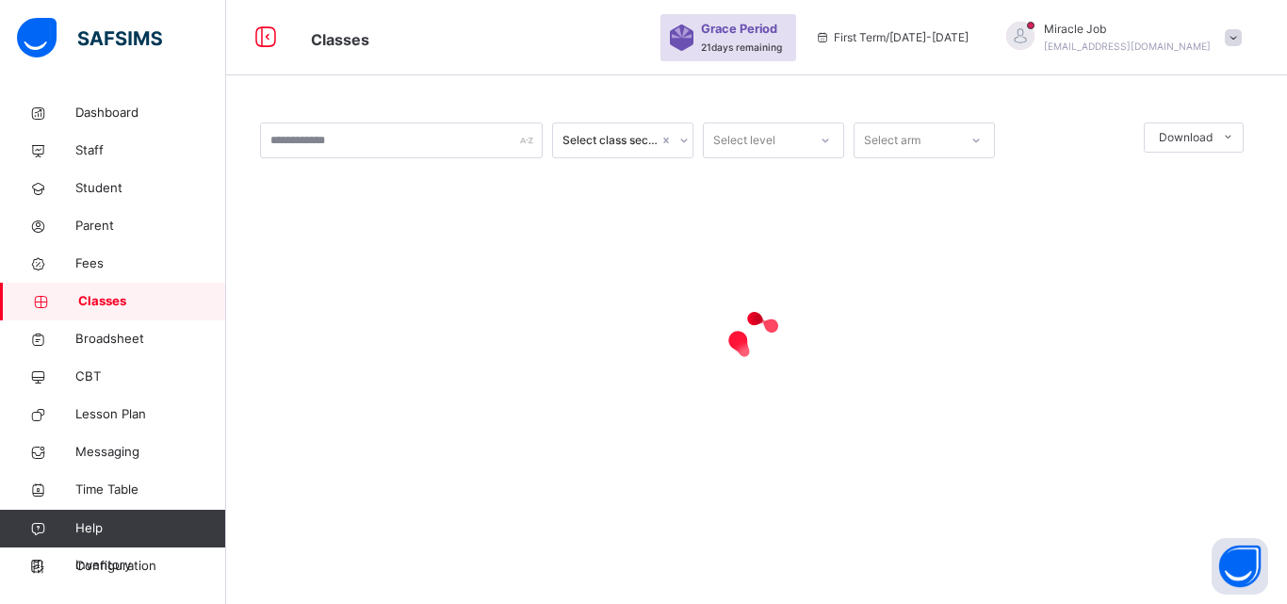
click at [320, 242] on div at bounding box center [756, 337] width 993 height 358
click at [984, 270] on div at bounding box center [756, 337] width 993 height 358
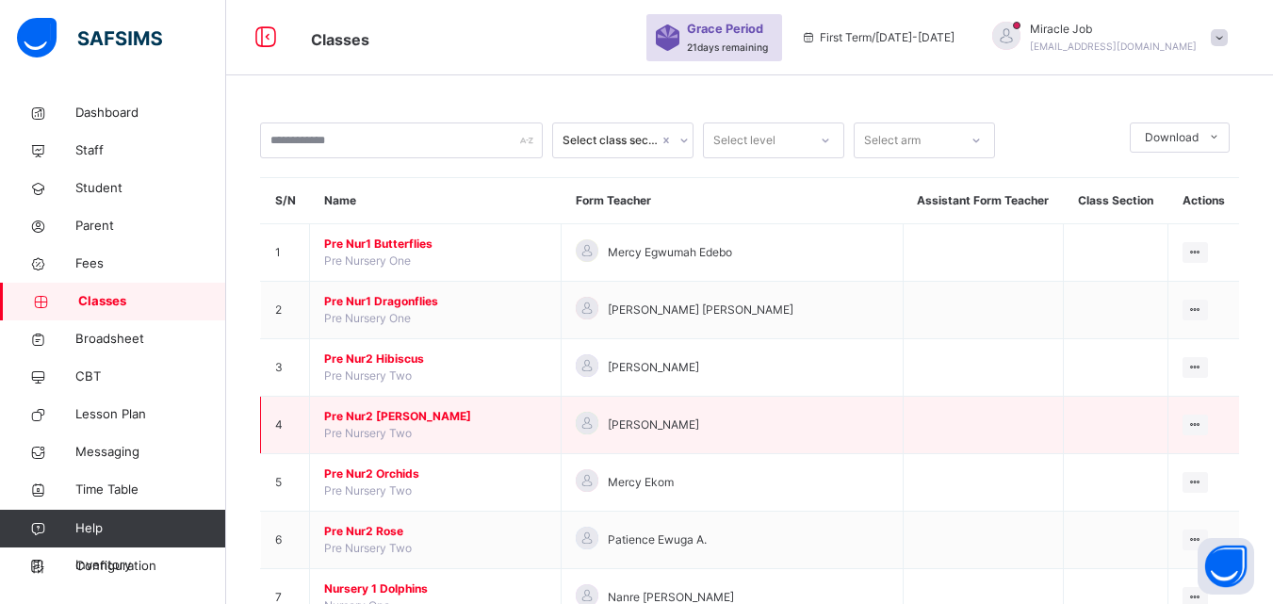
click at [392, 410] on span "Pre Nur2 [PERSON_NAME]" at bounding box center [435, 416] width 222 height 17
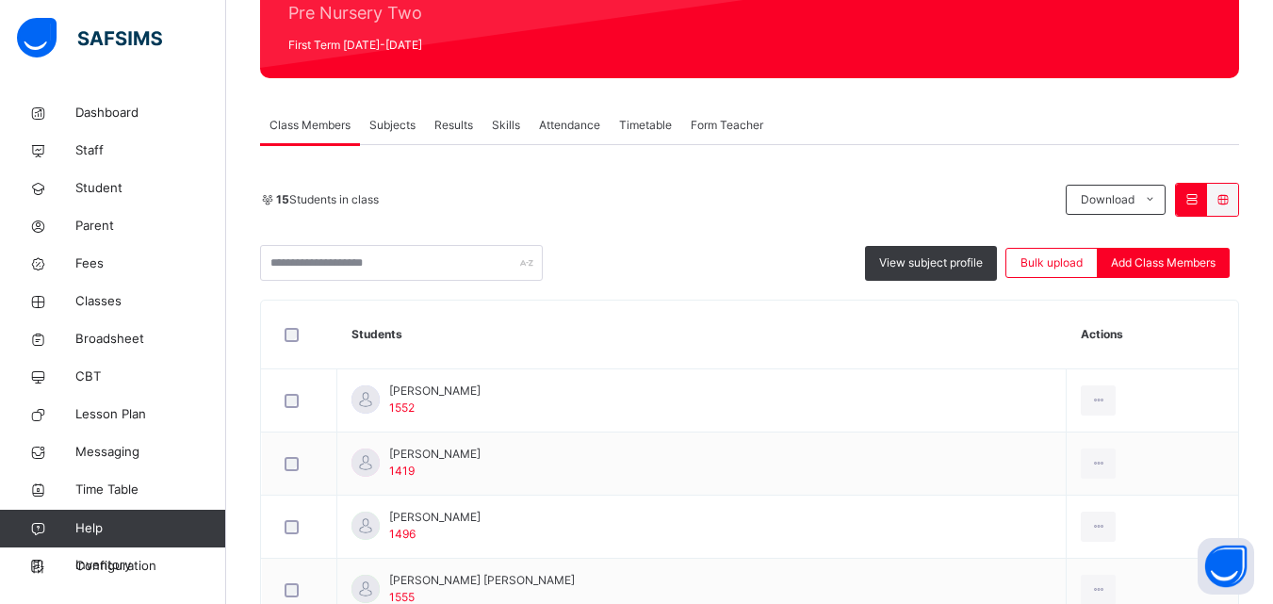
scroll to position [319, 0]
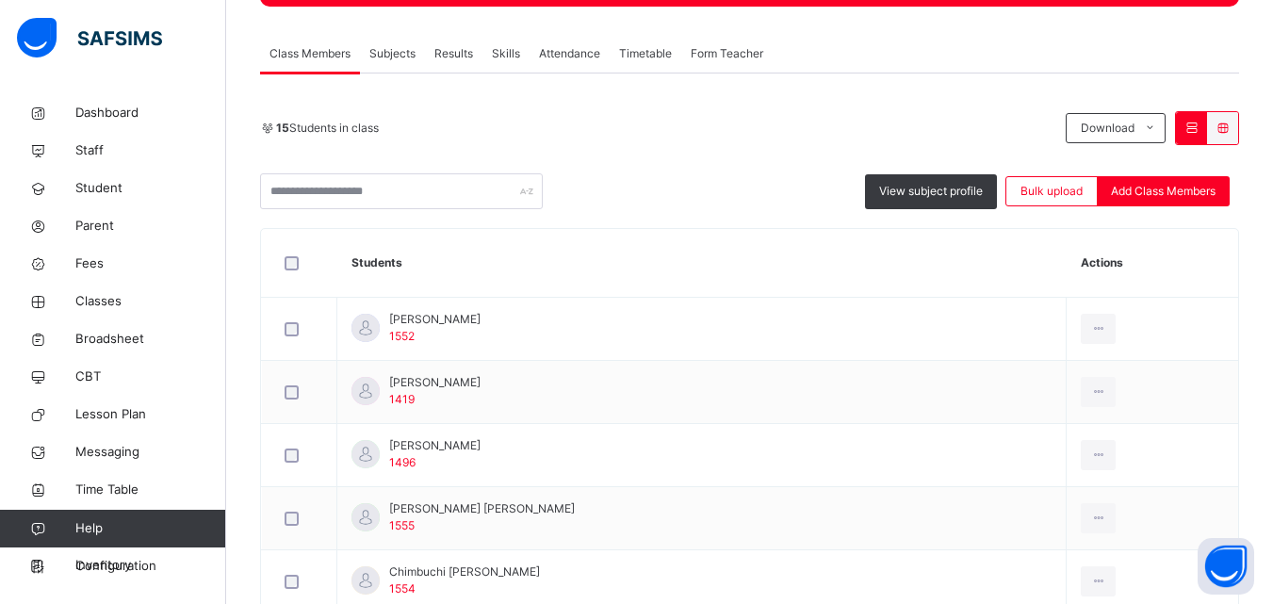
click at [721, 54] on span "Form Teacher" at bounding box center [727, 53] width 73 height 17
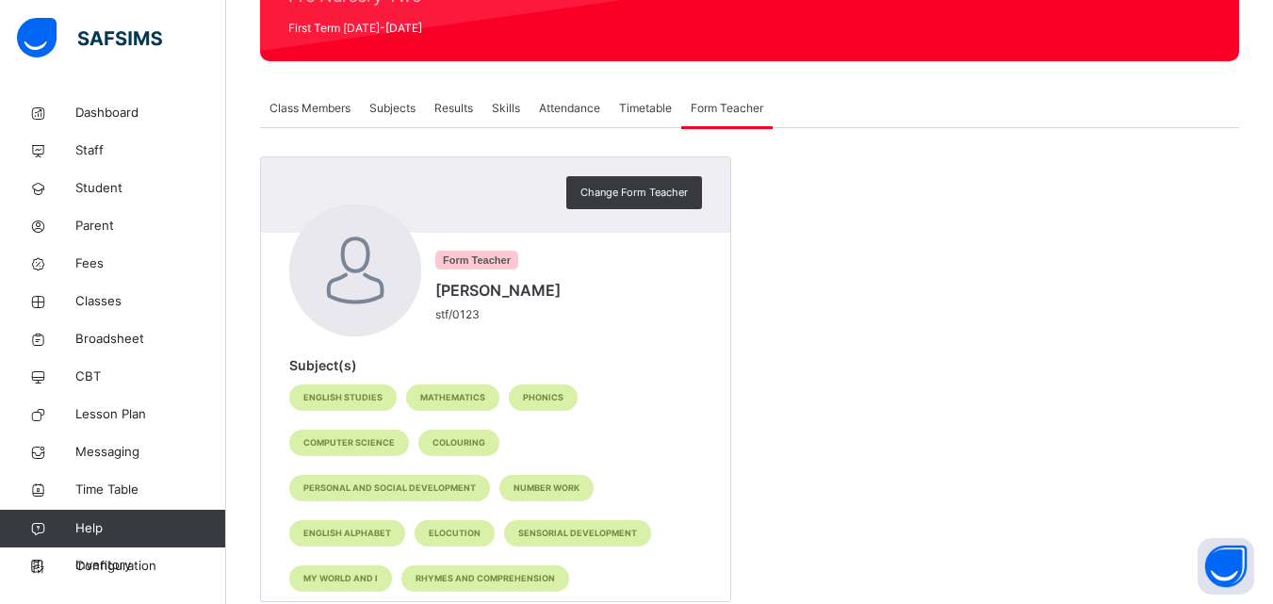
scroll to position [254, 0]
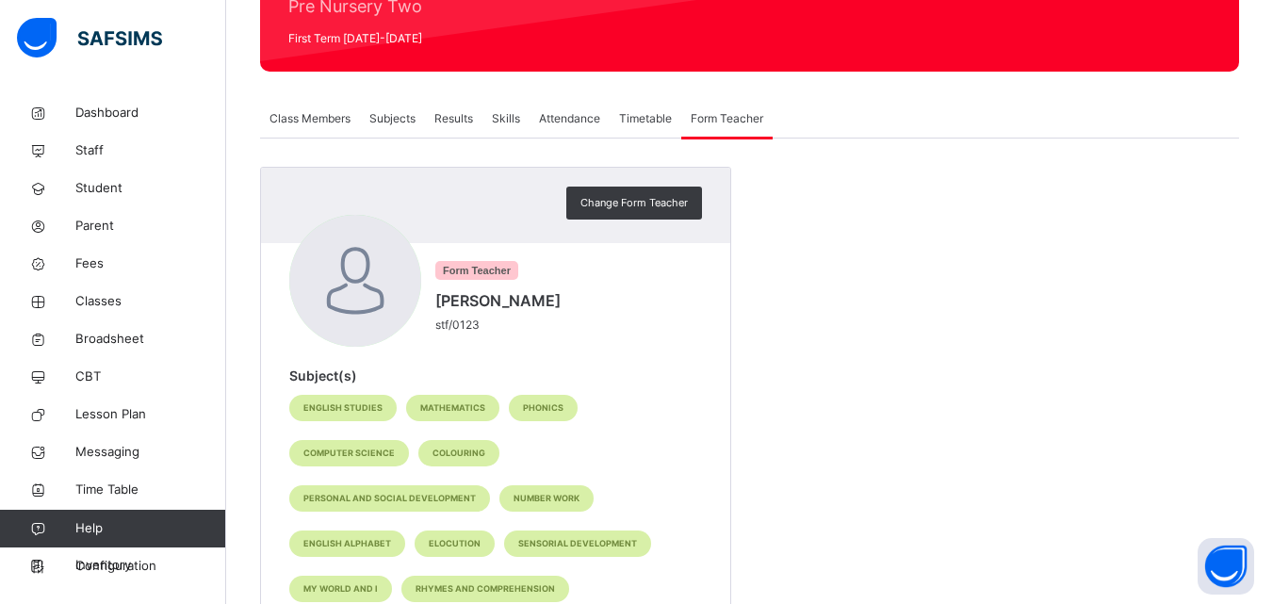
click at [566, 121] on span "Attendance" at bounding box center [569, 118] width 61 height 17
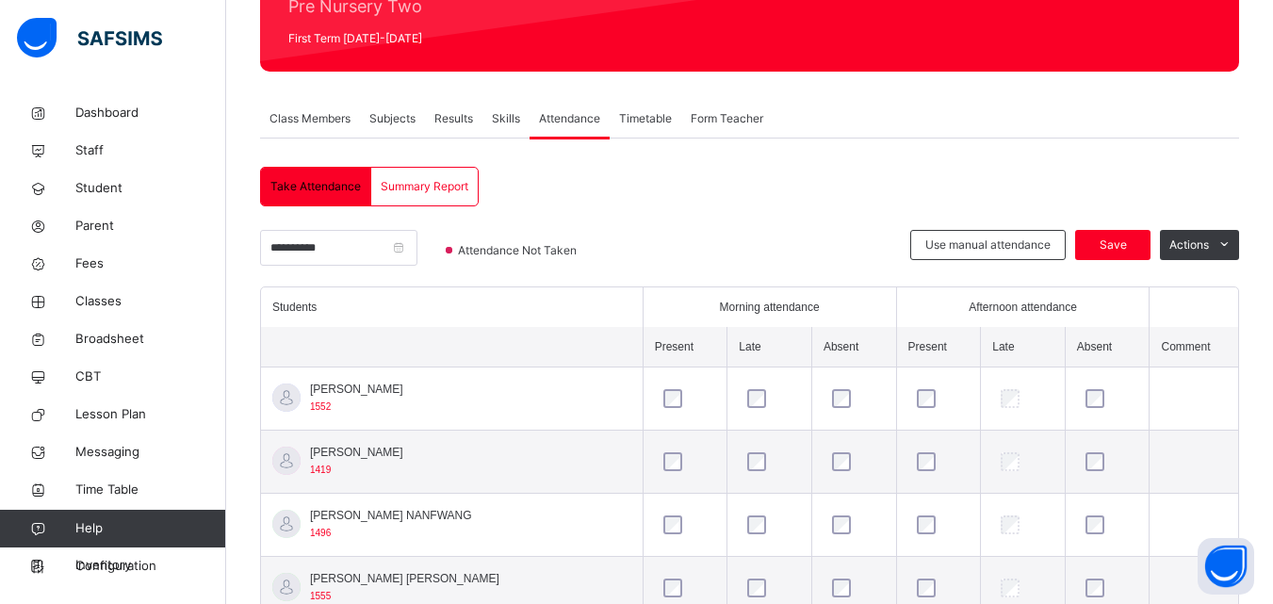
click at [506, 119] on span "Skills" at bounding box center [506, 118] width 28 height 17
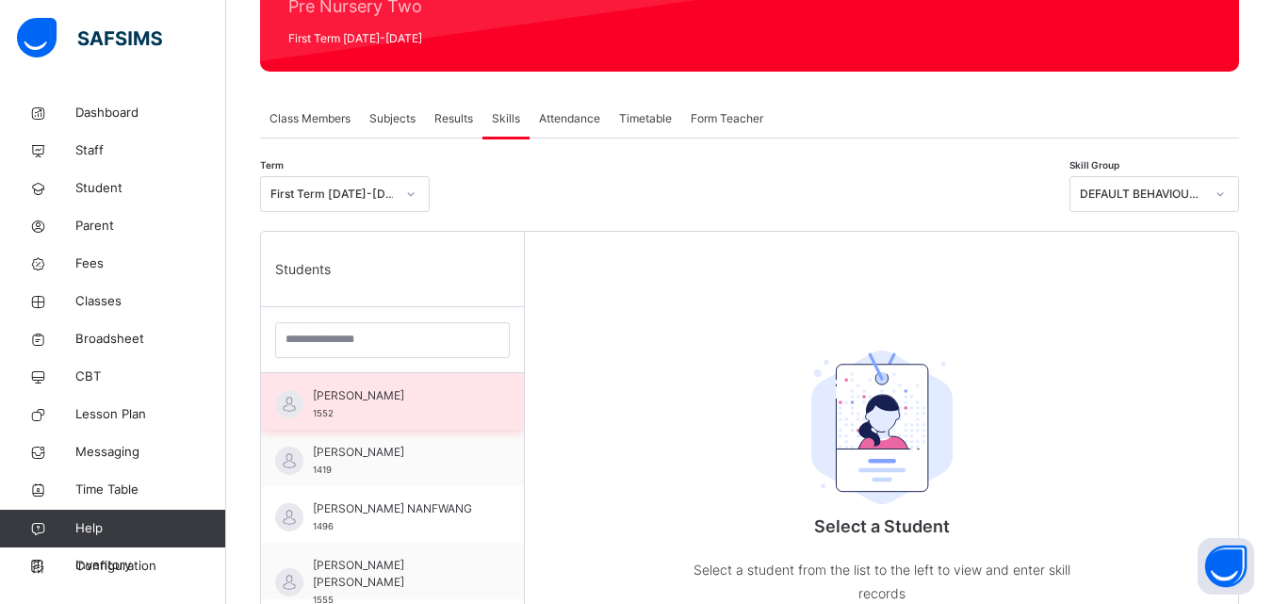
click at [447, 403] on span "[PERSON_NAME]" at bounding box center [397, 395] width 169 height 17
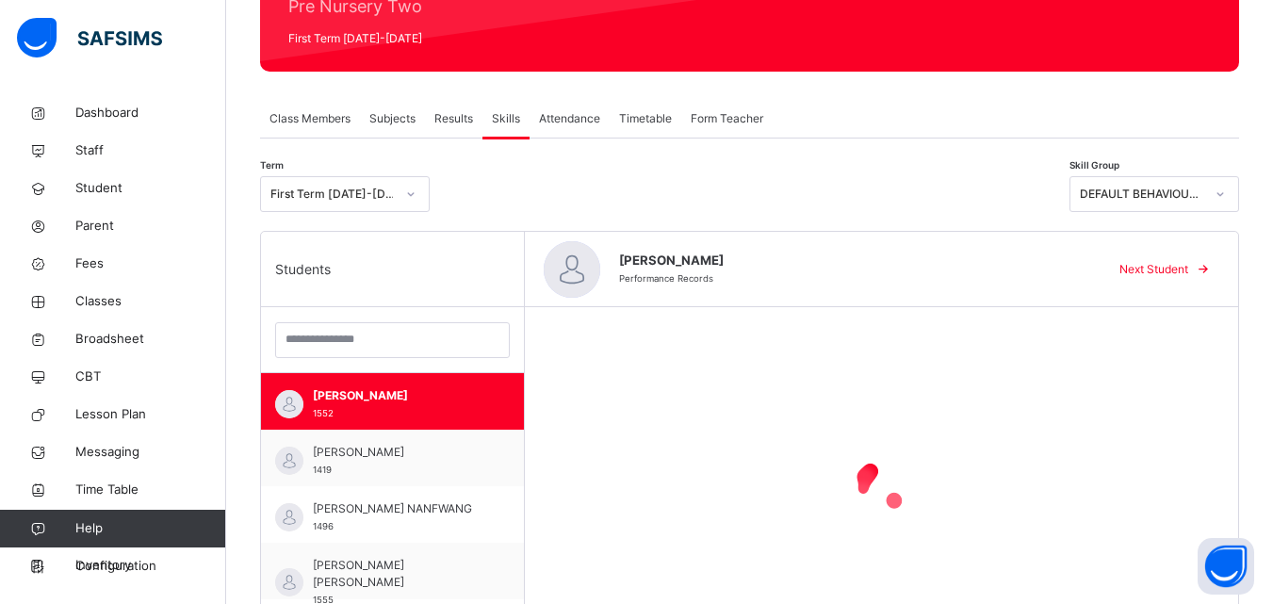
click at [470, 120] on span "Results" at bounding box center [453, 118] width 39 height 17
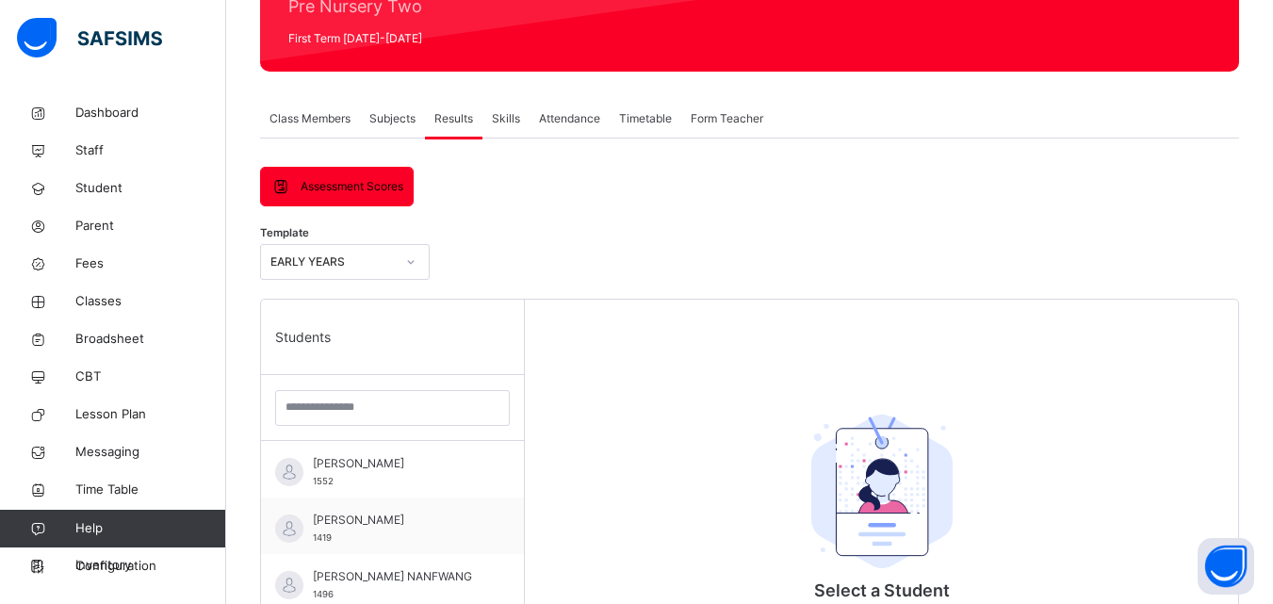
click at [406, 108] on div "Subjects" at bounding box center [392, 119] width 65 height 38
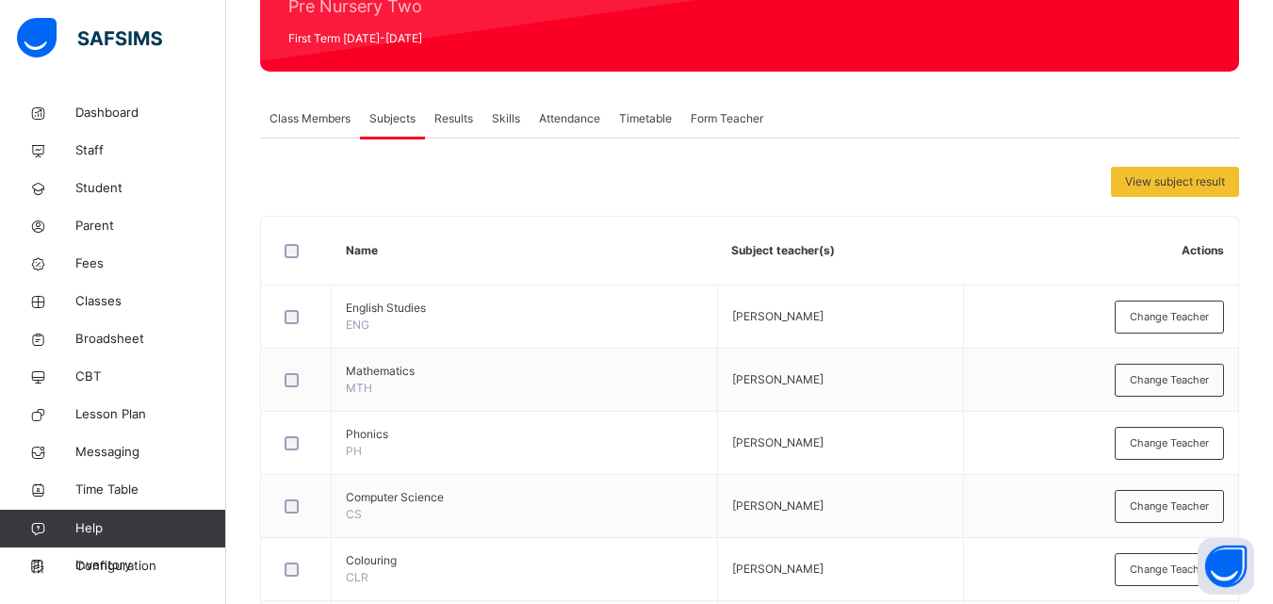
scroll to position [0, 0]
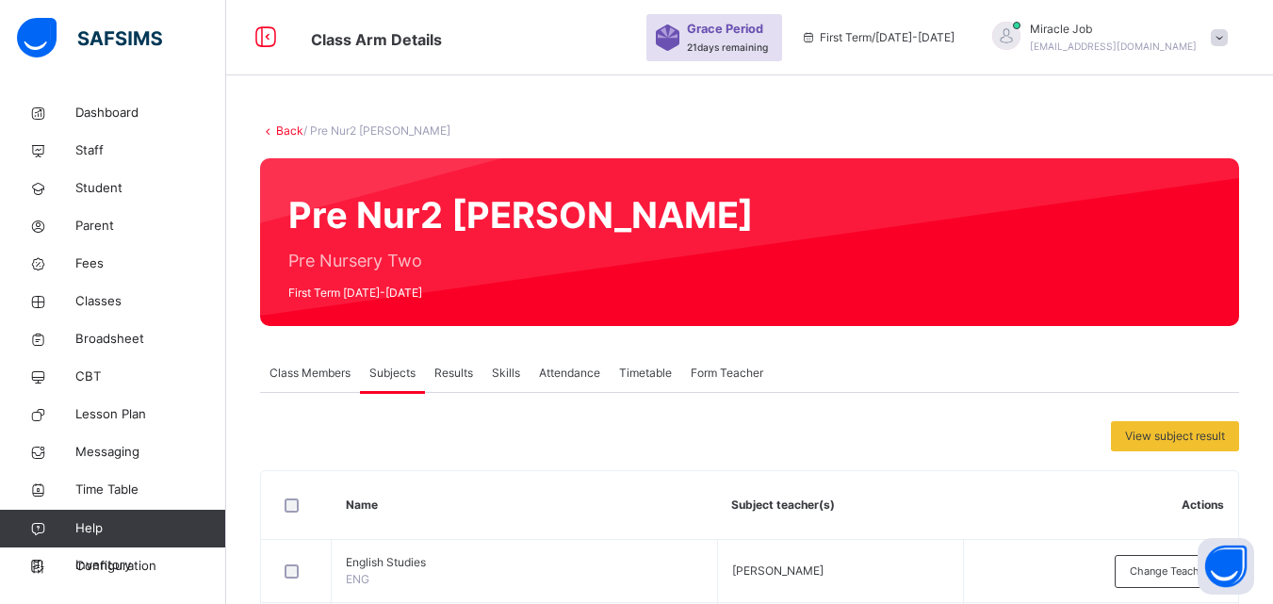
click at [296, 124] on link "Back" at bounding box center [289, 130] width 27 height 14
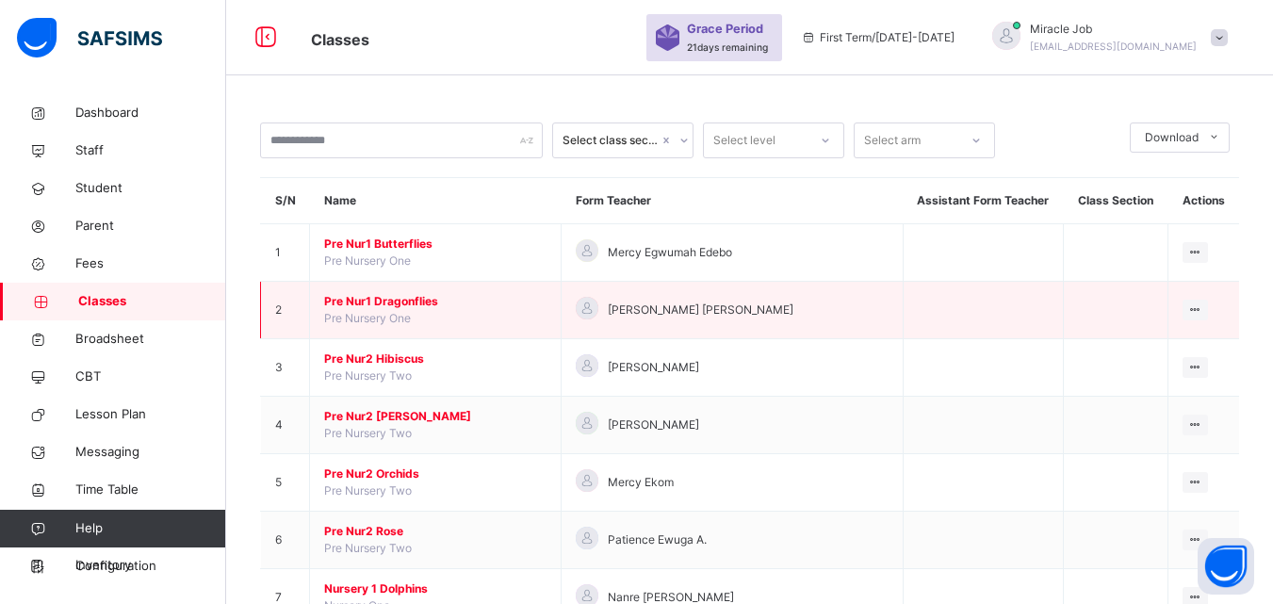
click at [444, 302] on span "Pre Nur1 Dragonflies" at bounding box center [435, 301] width 222 height 17
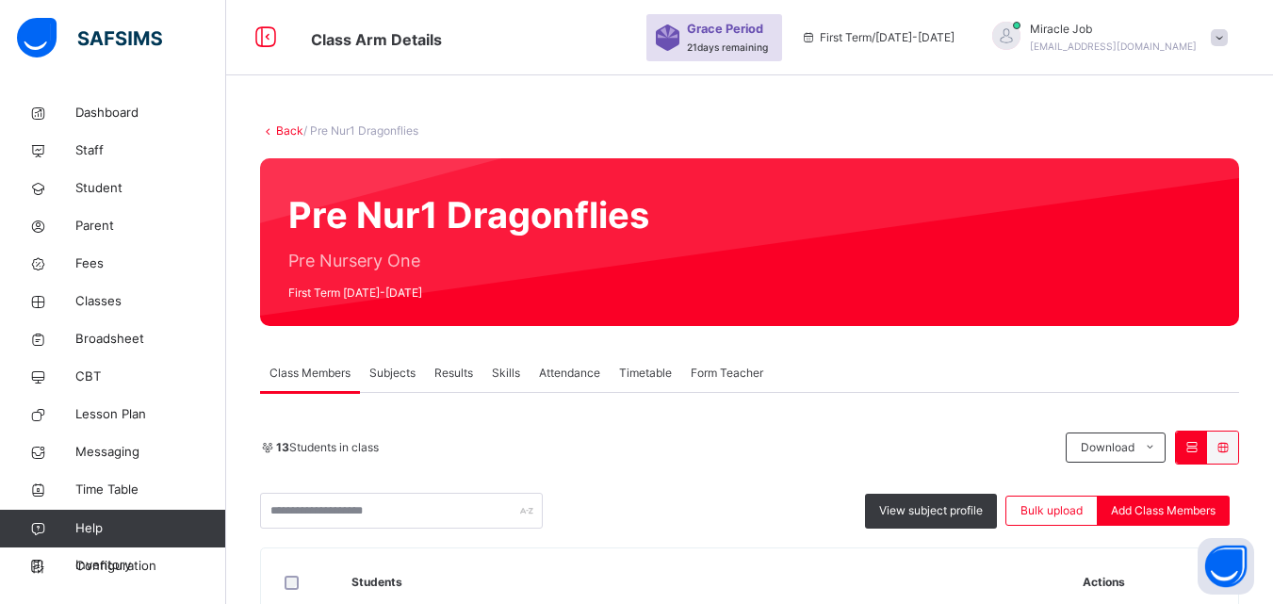
click at [705, 376] on span "Form Teacher" at bounding box center [727, 373] width 73 height 17
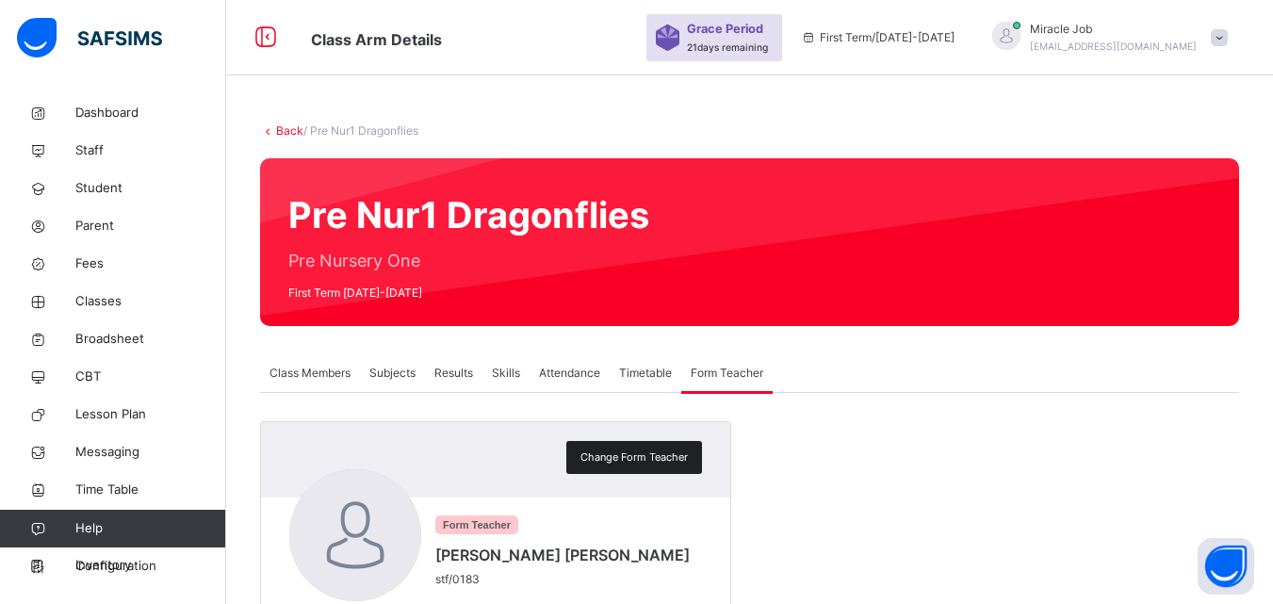
click at [634, 450] on span "Change Form Teacher" at bounding box center [633, 458] width 107 height 16
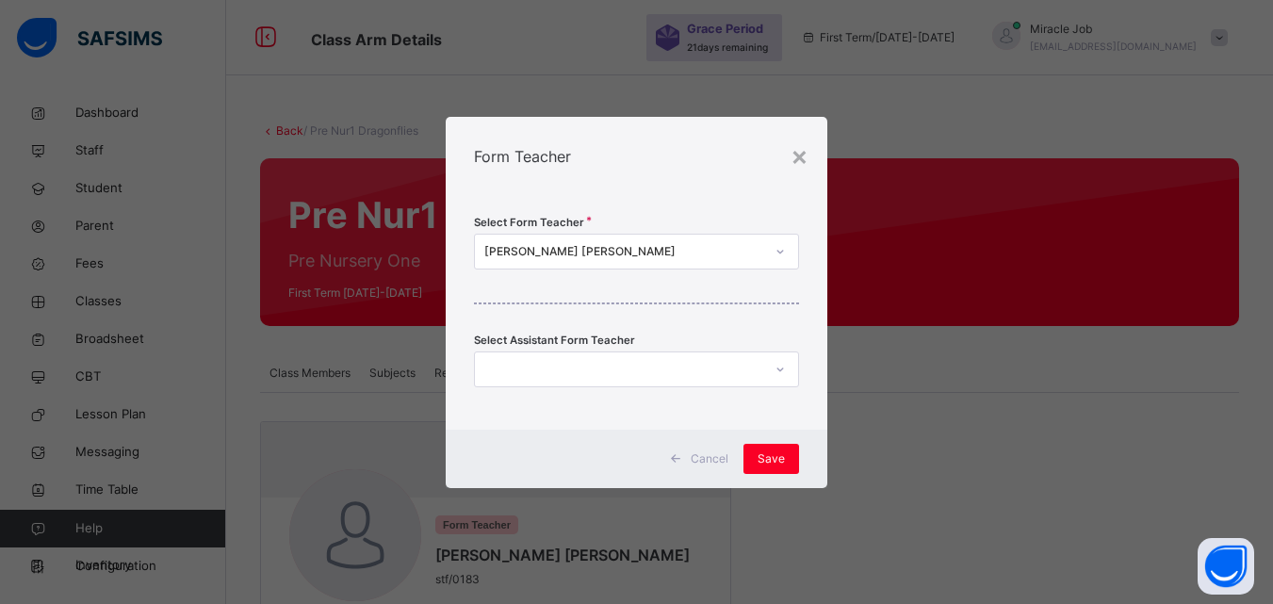
click at [647, 256] on div "[PERSON_NAME] [PERSON_NAME]" at bounding box center [624, 251] width 280 height 17
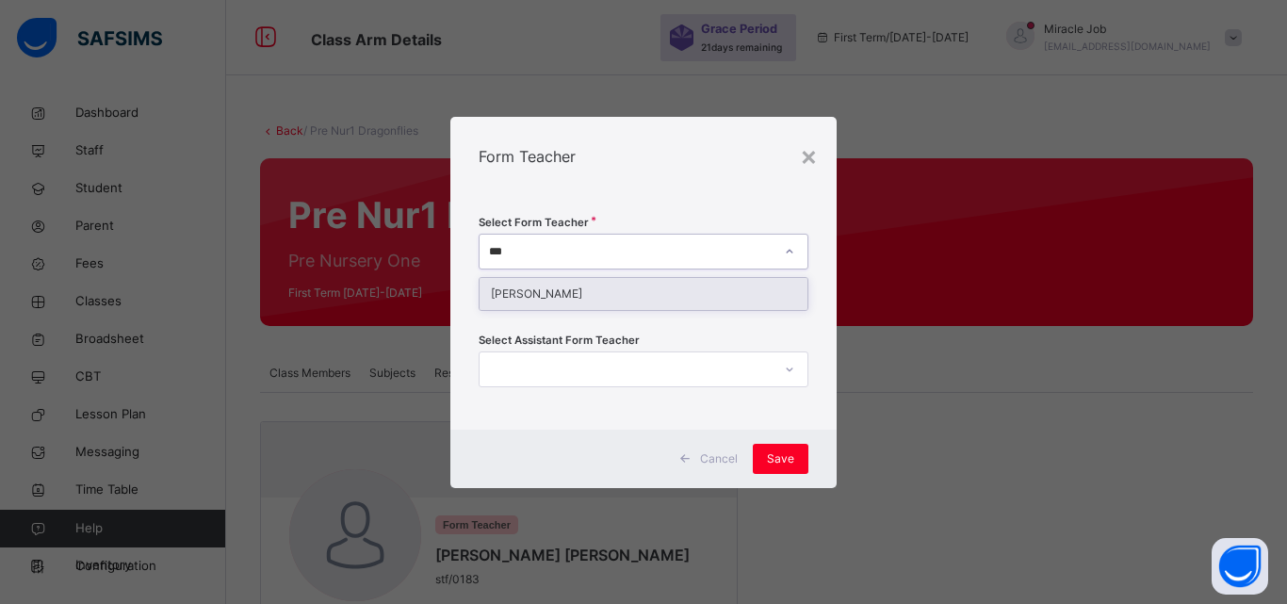
type input "****"
click at [635, 290] on div "[PERSON_NAME]" at bounding box center [644, 294] width 328 height 32
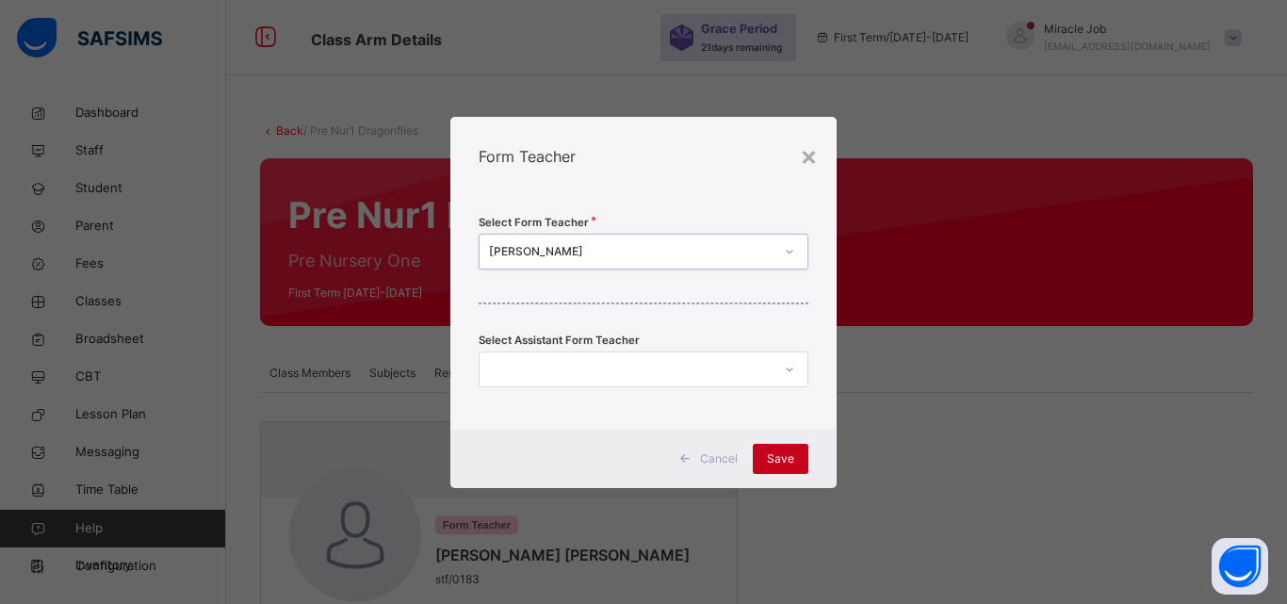
click at [774, 461] on span "Save" at bounding box center [780, 458] width 27 height 17
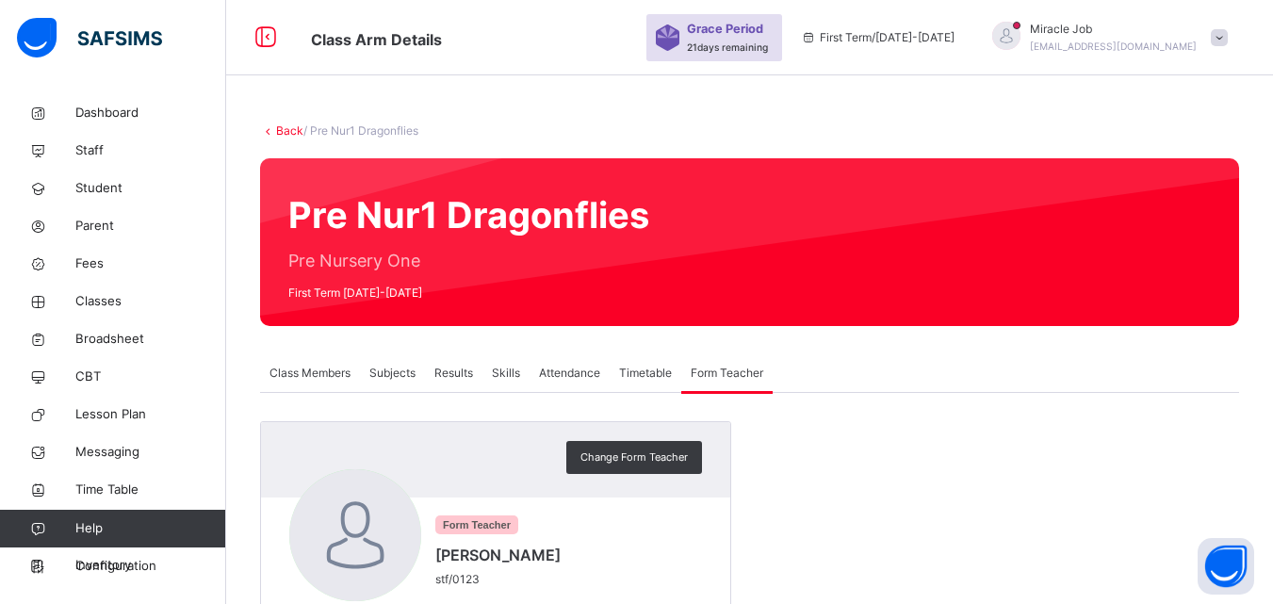
click at [408, 368] on span "Subjects" at bounding box center [392, 373] width 46 height 17
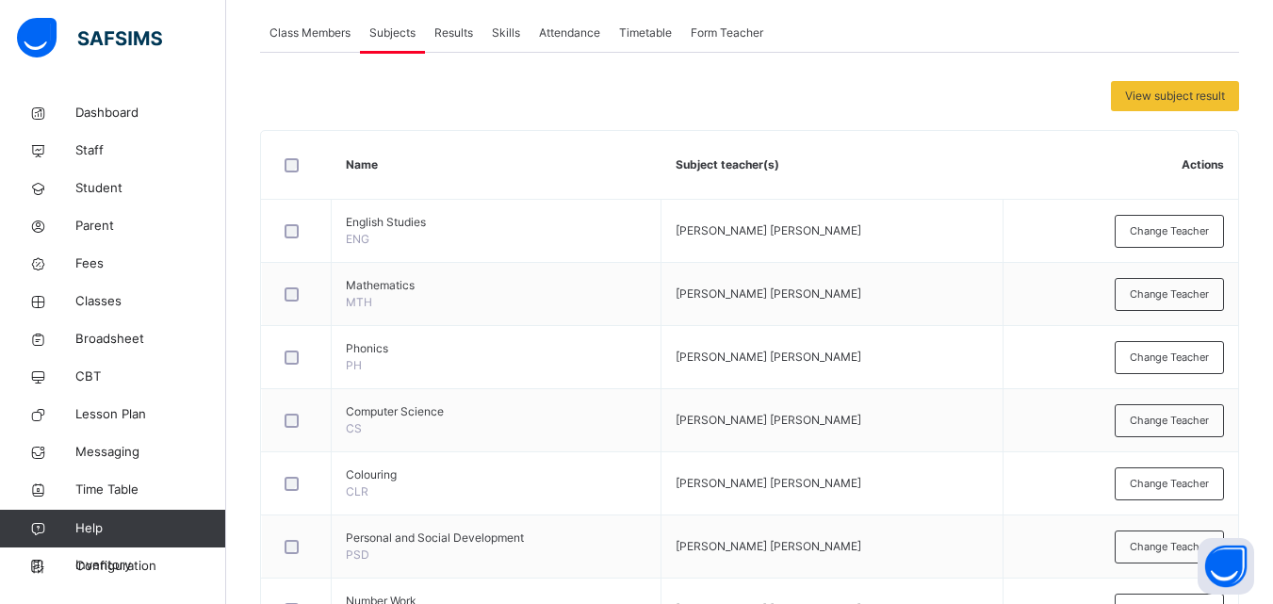
scroll to position [327, 0]
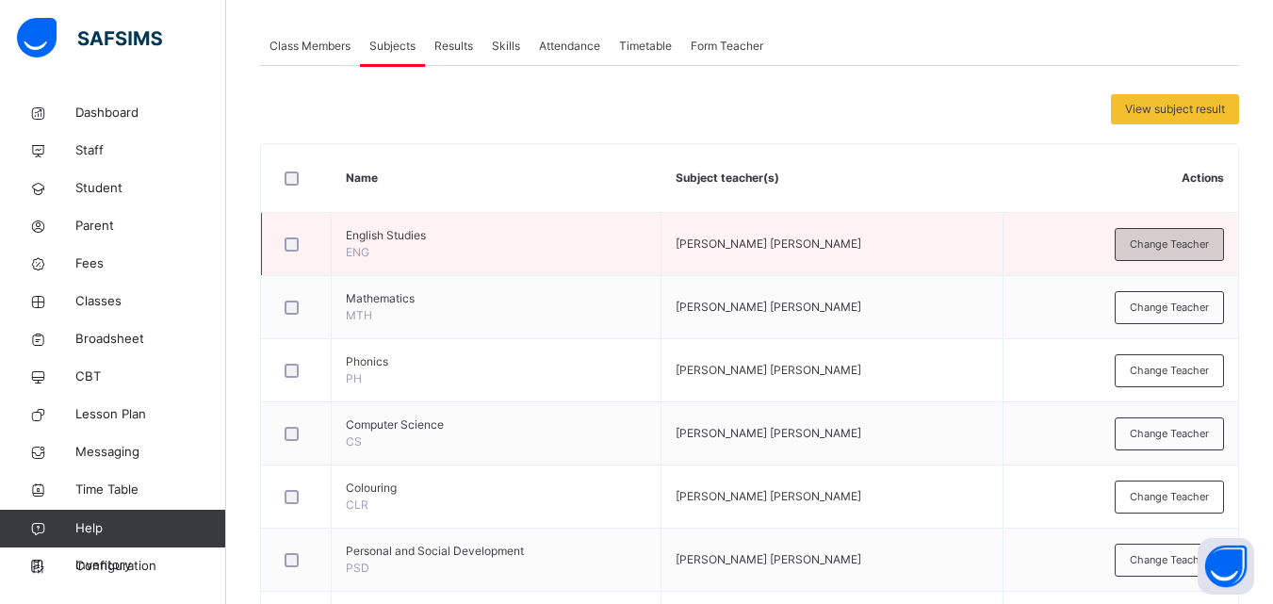
click at [1192, 250] on span "Change Teacher" at bounding box center [1169, 245] width 79 height 16
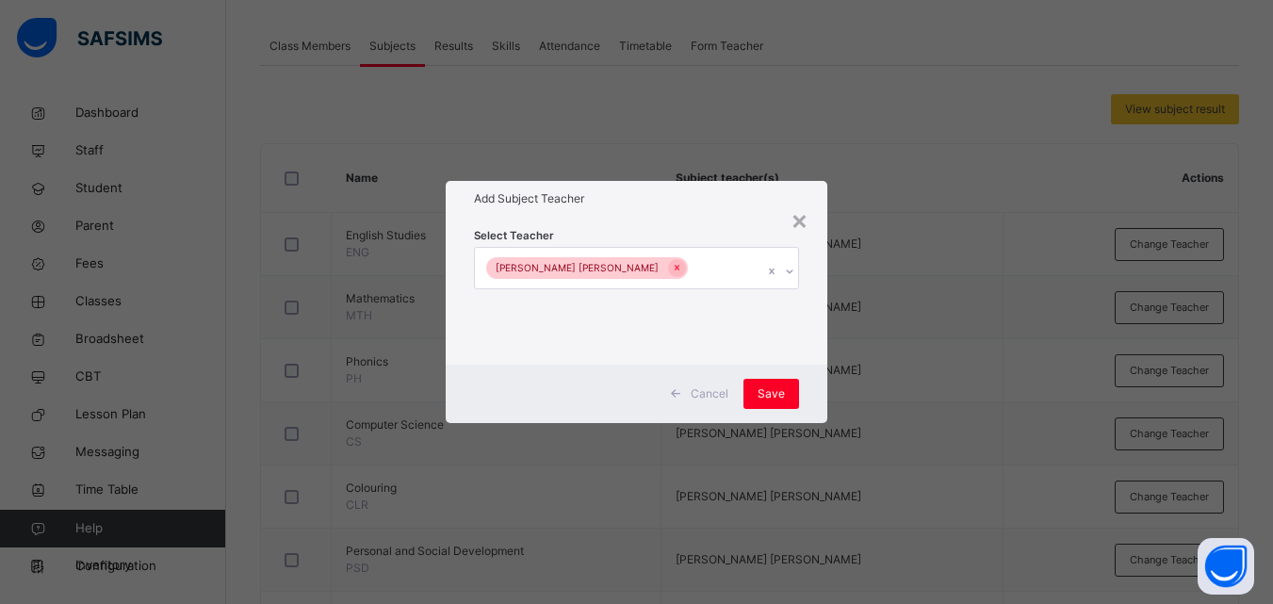
click at [695, 270] on div "[PERSON_NAME] [PERSON_NAME]" at bounding box center [618, 268] width 287 height 40
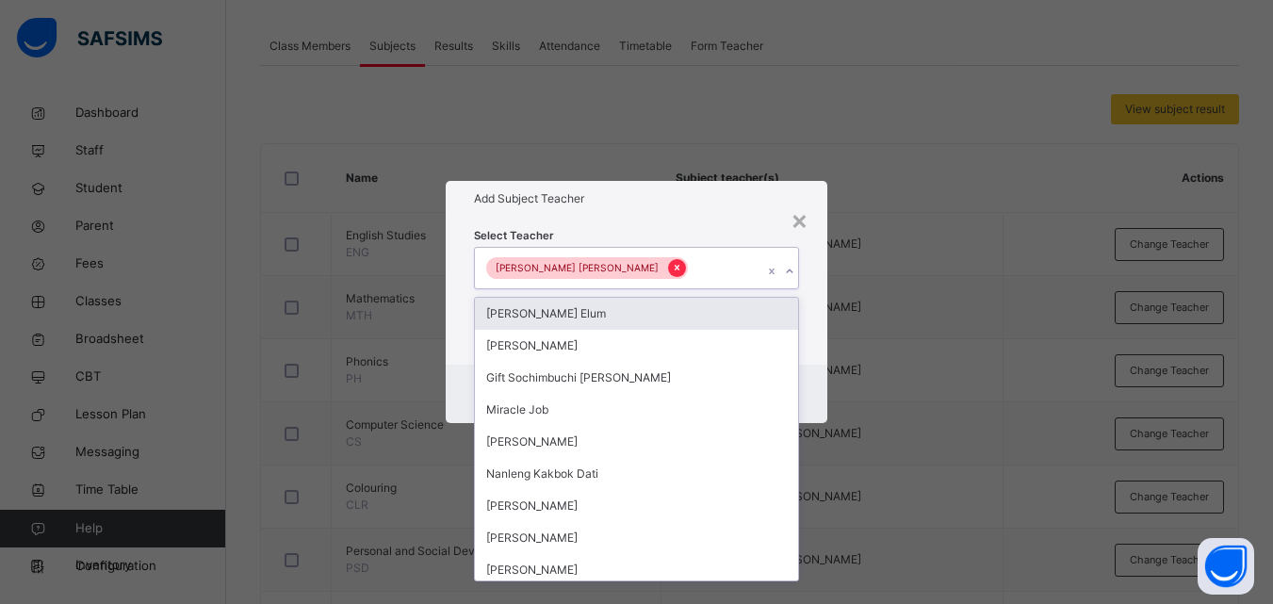
click at [675, 267] on icon at bounding box center [677, 269] width 5 height 6
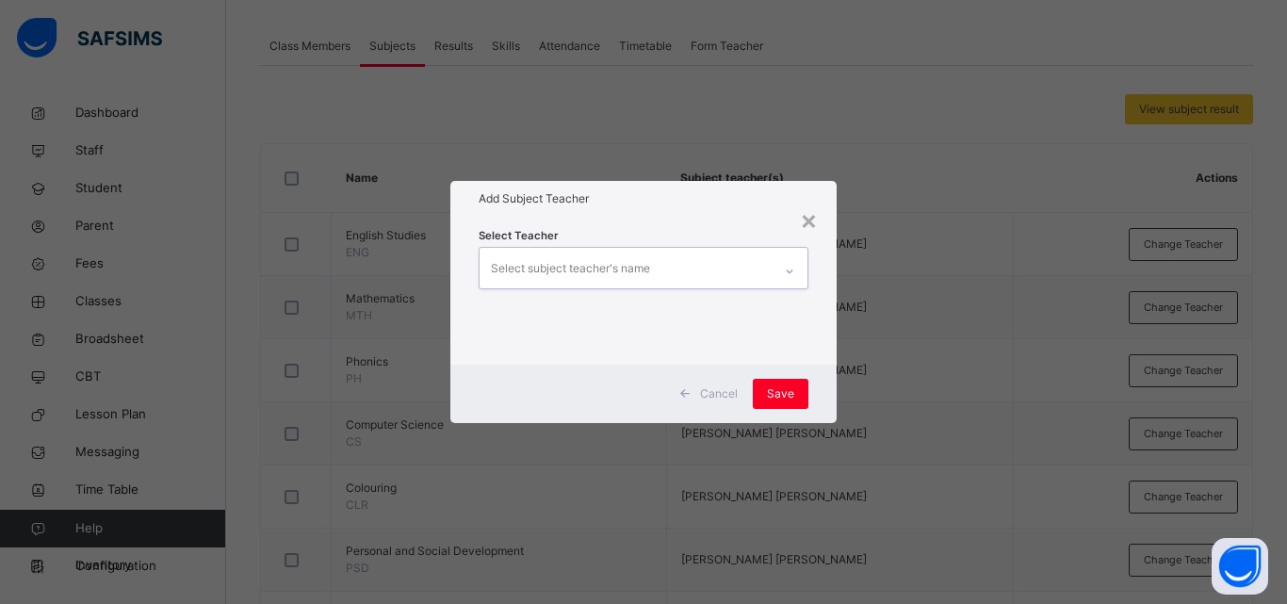
click at [630, 267] on div "Select subject teacher's name" at bounding box center [570, 269] width 159 height 36
click at [630, 268] on div "Select subject teacher's name" at bounding box center [570, 269] width 159 height 36
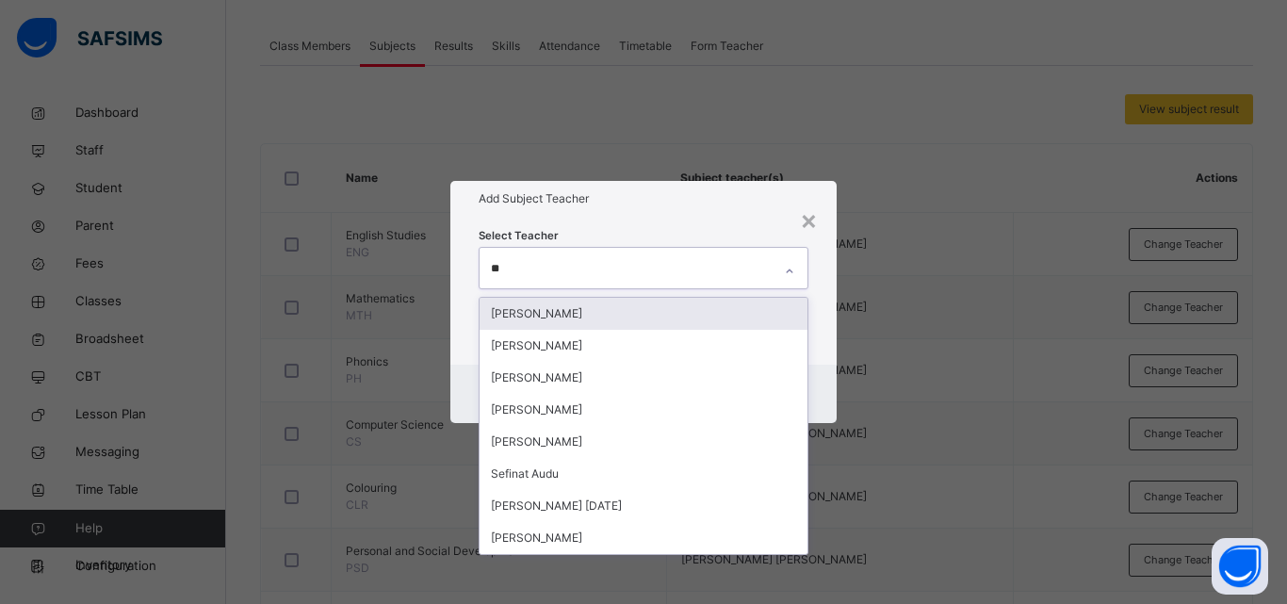
type input "***"
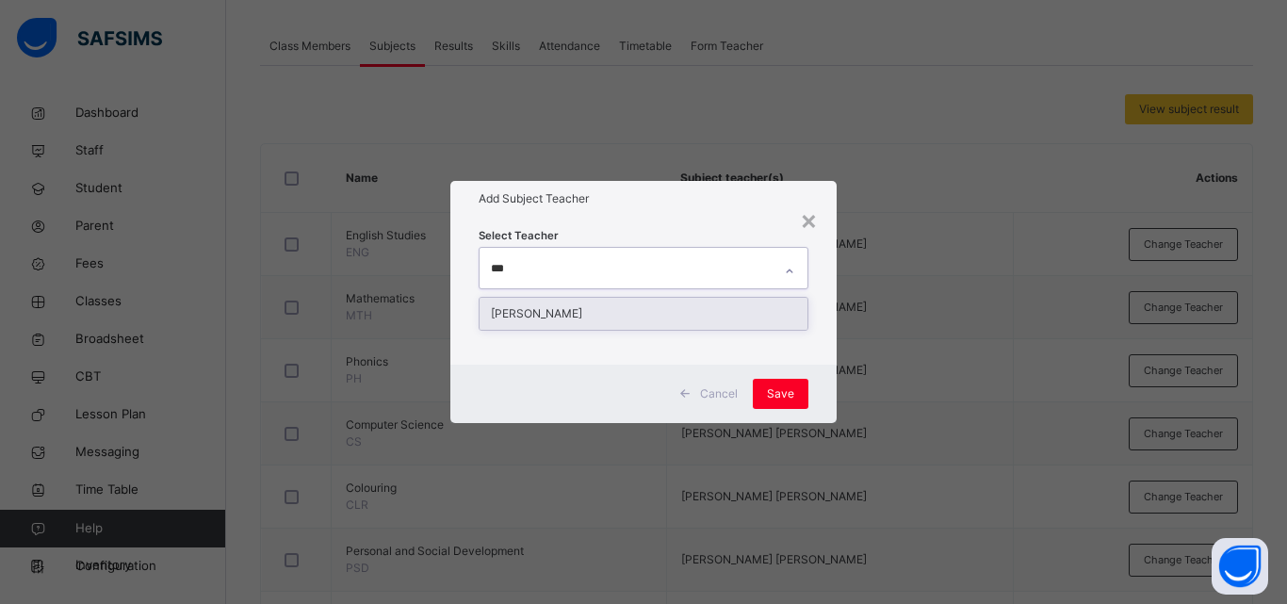
click at [593, 304] on div "[PERSON_NAME]" at bounding box center [644, 314] width 328 height 32
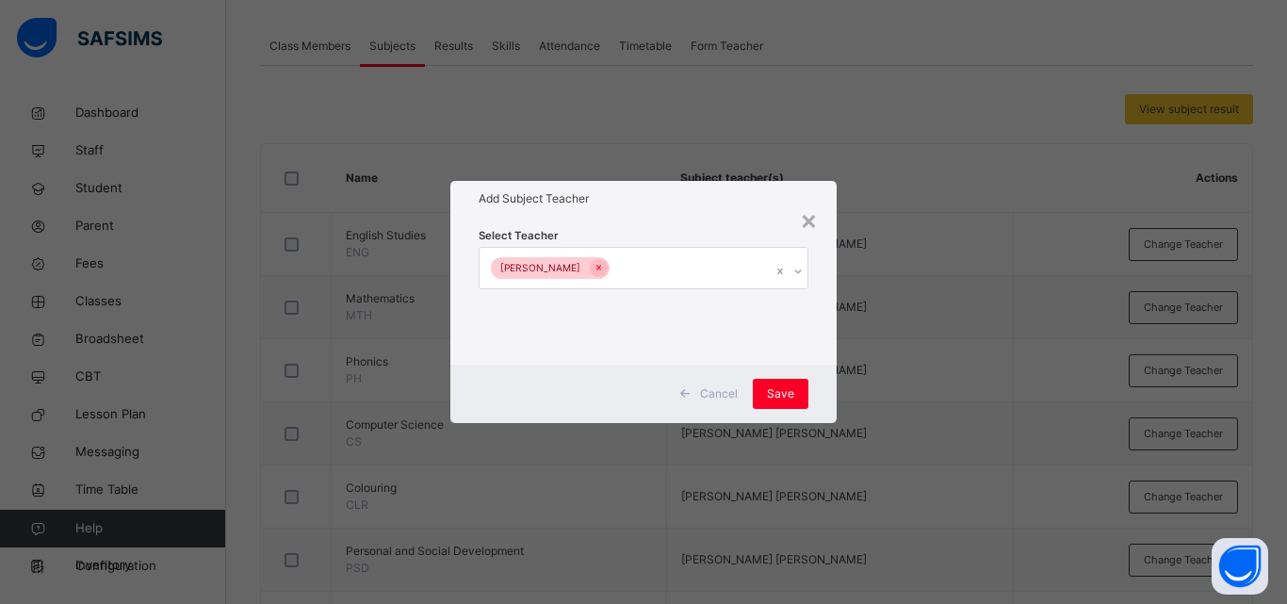
click at [817, 359] on div "Select Teacher [PERSON_NAME]" at bounding box center [643, 290] width 386 height 147
click at [789, 396] on span "Save" at bounding box center [780, 393] width 27 height 17
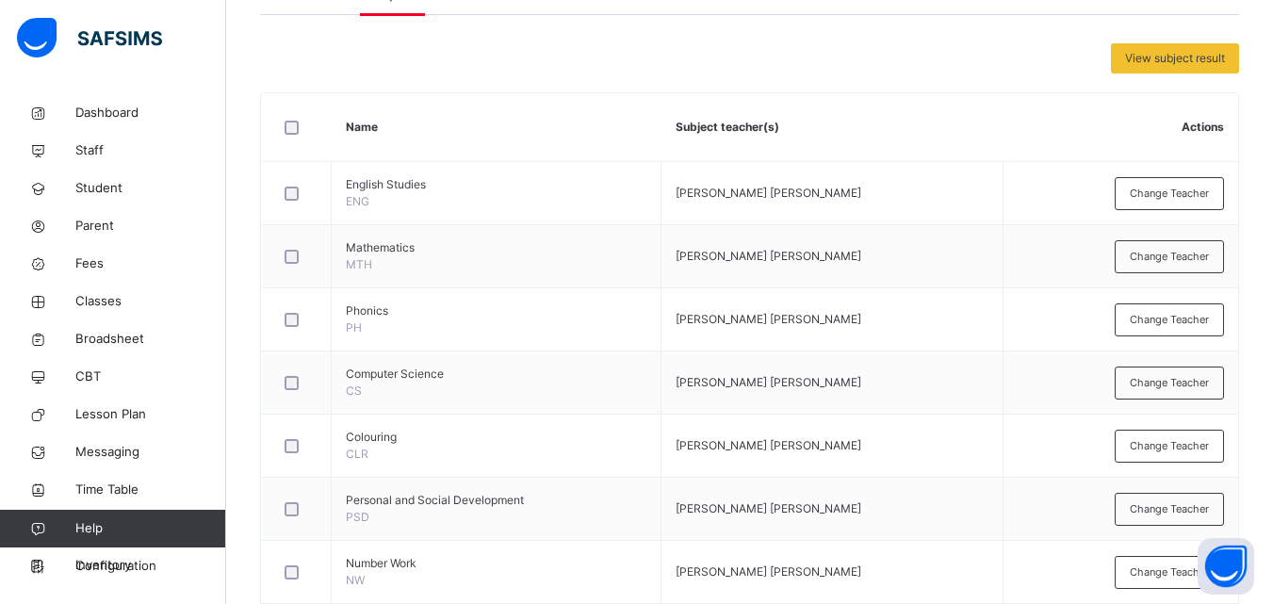
scroll to position [320, 0]
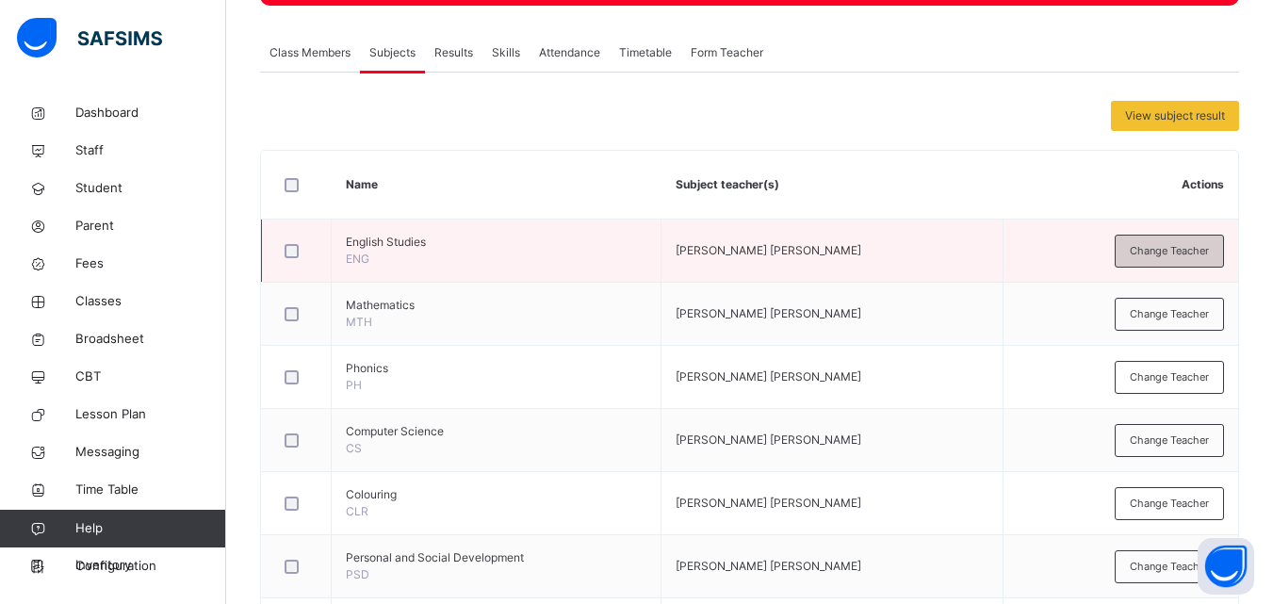
click at [1148, 250] on span "Change Teacher" at bounding box center [1169, 251] width 79 height 16
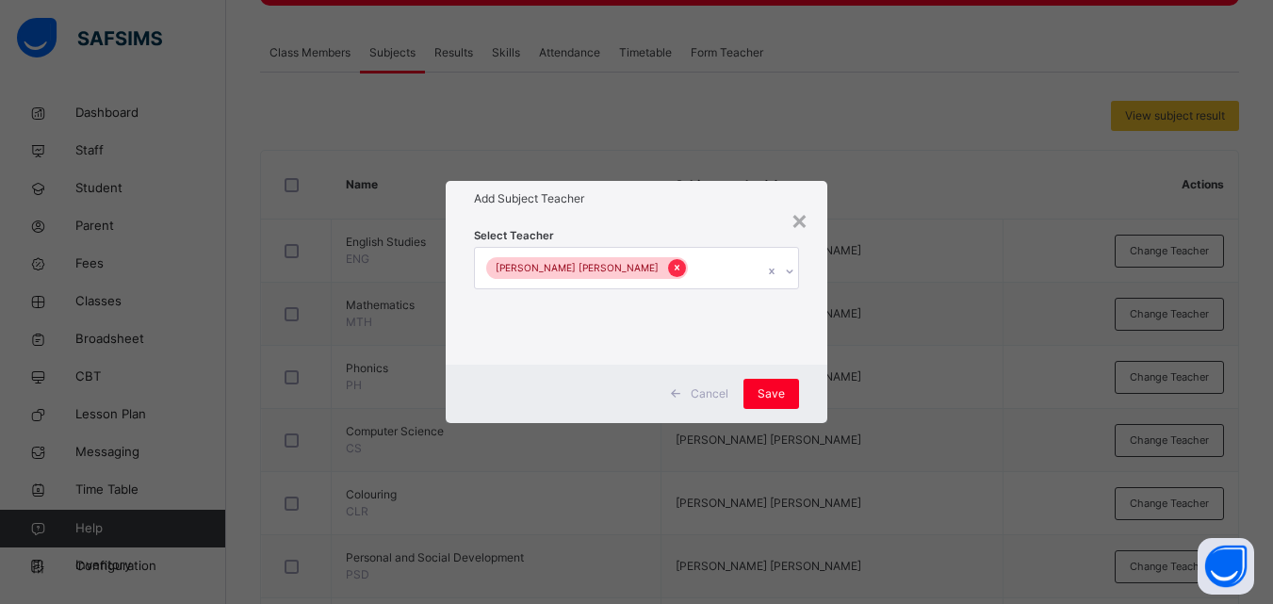
click at [672, 268] on icon at bounding box center [677, 267] width 10 height 13
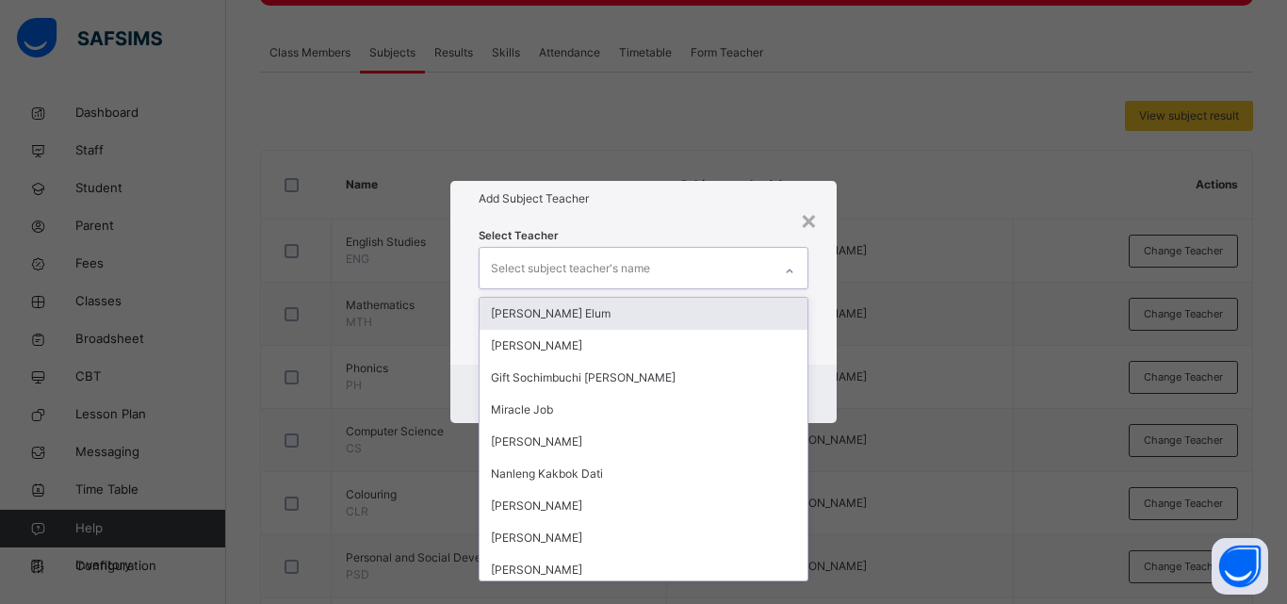
click at [613, 269] on div "Select subject teacher's name" at bounding box center [570, 269] width 159 height 36
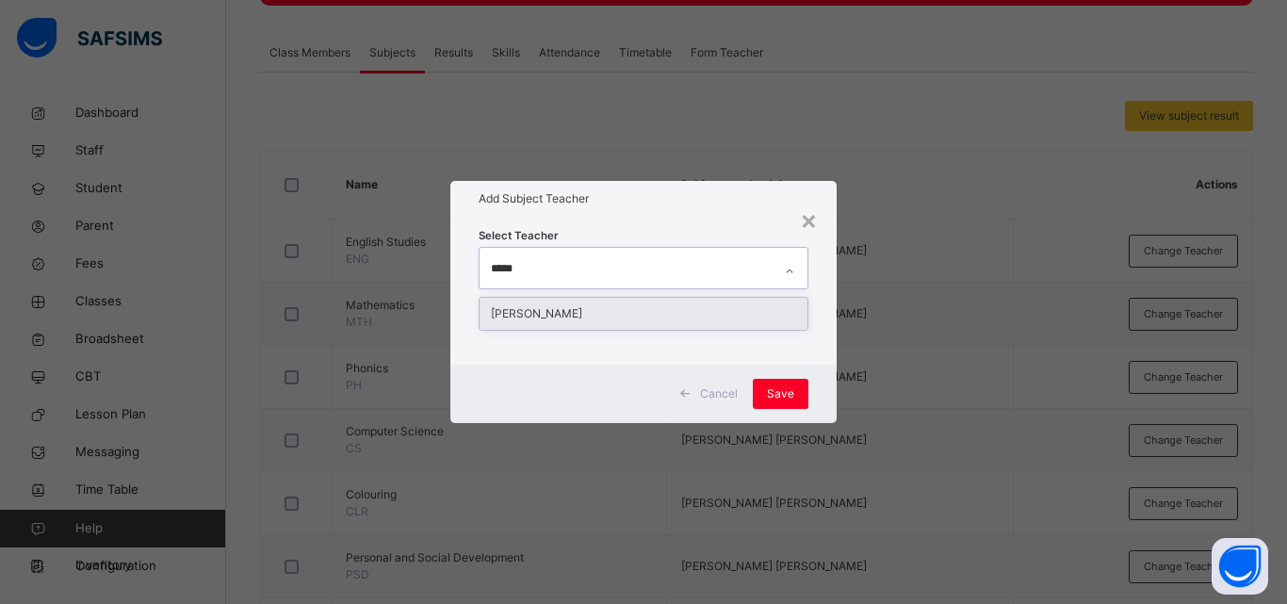
type input "******"
click at [591, 305] on div "[PERSON_NAME]" at bounding box center [644, 314] width 328 height 32
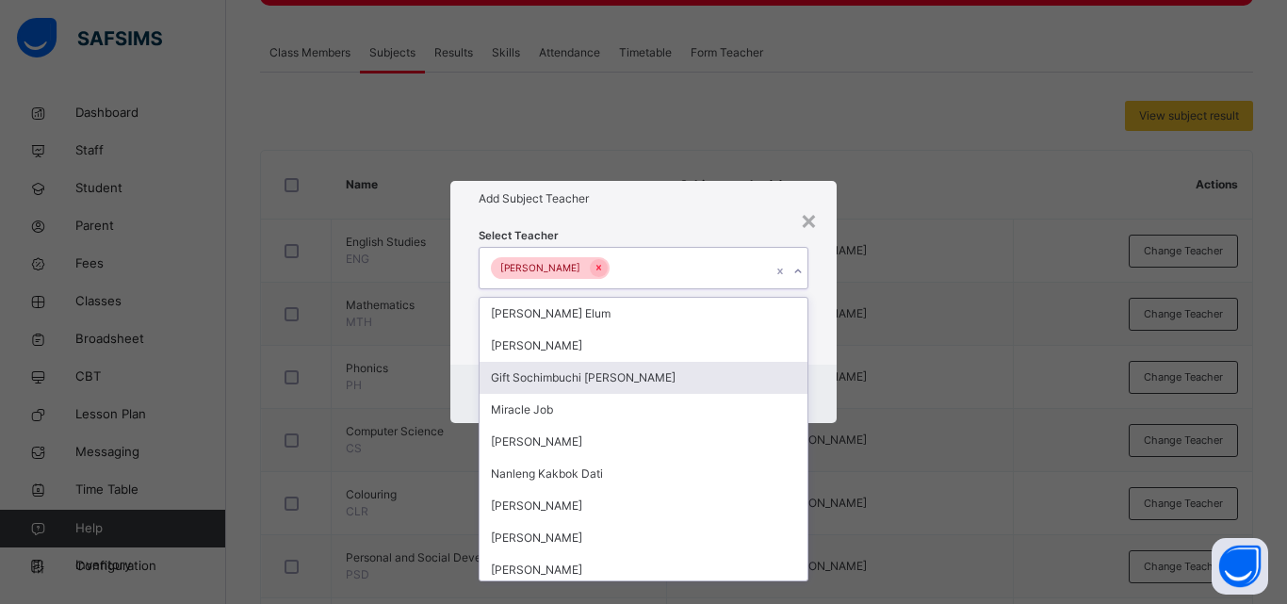
click at [821, 379] on div "Cancel Save" at bounding box center [643, 394] width 386 height 58
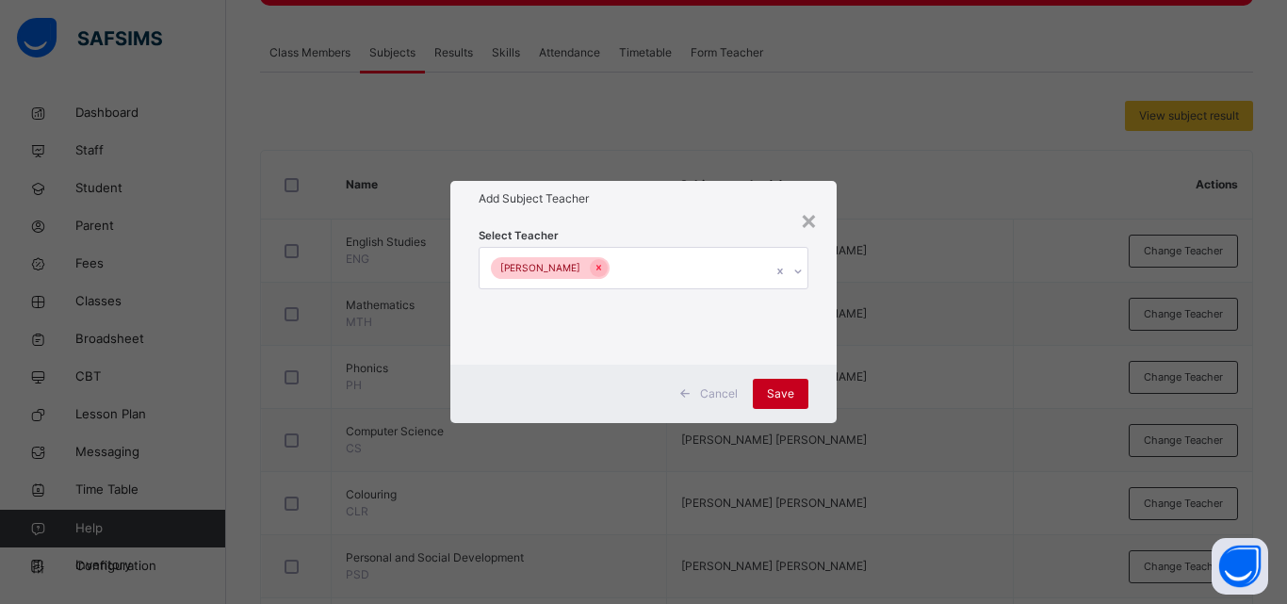
click at [799, 397] on div "Save" at bounding box center [781, 394] width 56 height 30
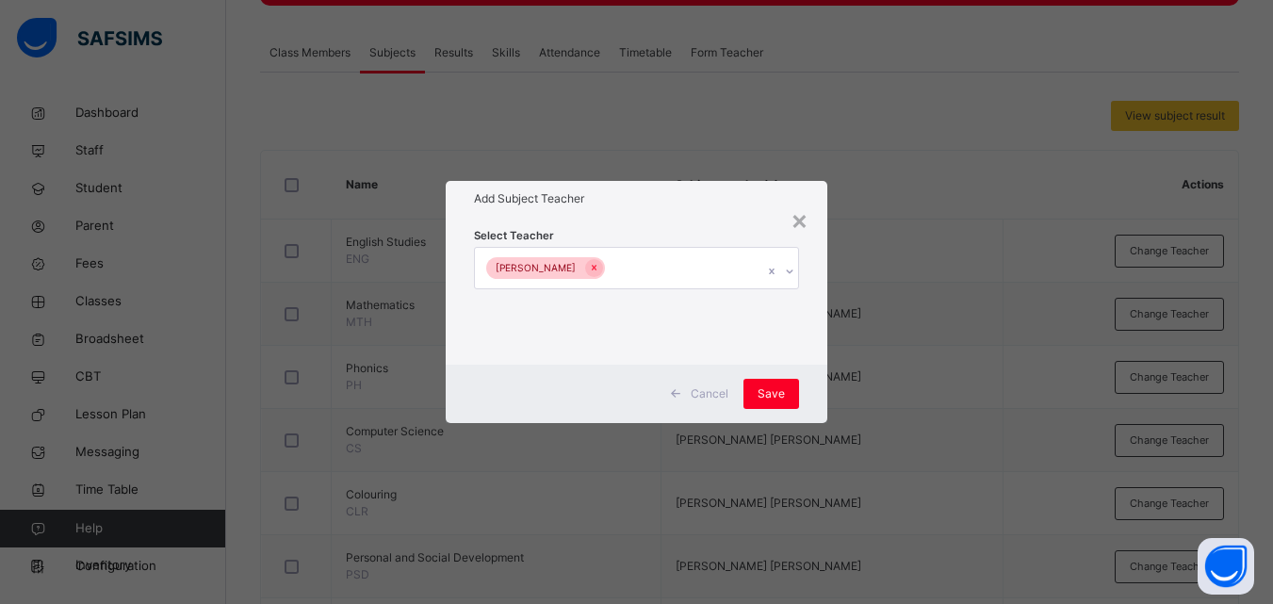
click at [973, 100] on div "× Add Subject Teacher Select Teacher [PERSON_NAME] [PERSON_NAME] Save" at bounding box center [636, 302] width 1273 height 604
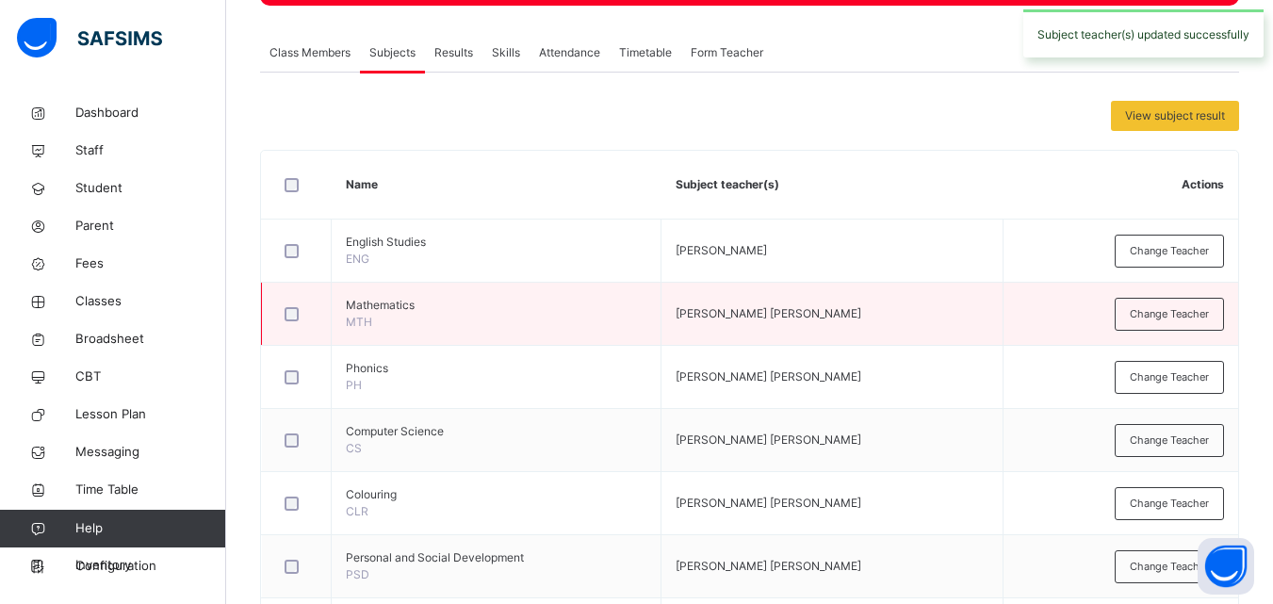
click at [1204, 296] on td "Change Teacher" at bounding box center [1121, 314] width 235 height 63
click at [1138, 295] on td "Change Teacher" at bounding box center [1121, 314] width 235 height 63
click at [1138, 310] on div "Change Teacher" at bounding box center [1169, 314] width 109 height 33
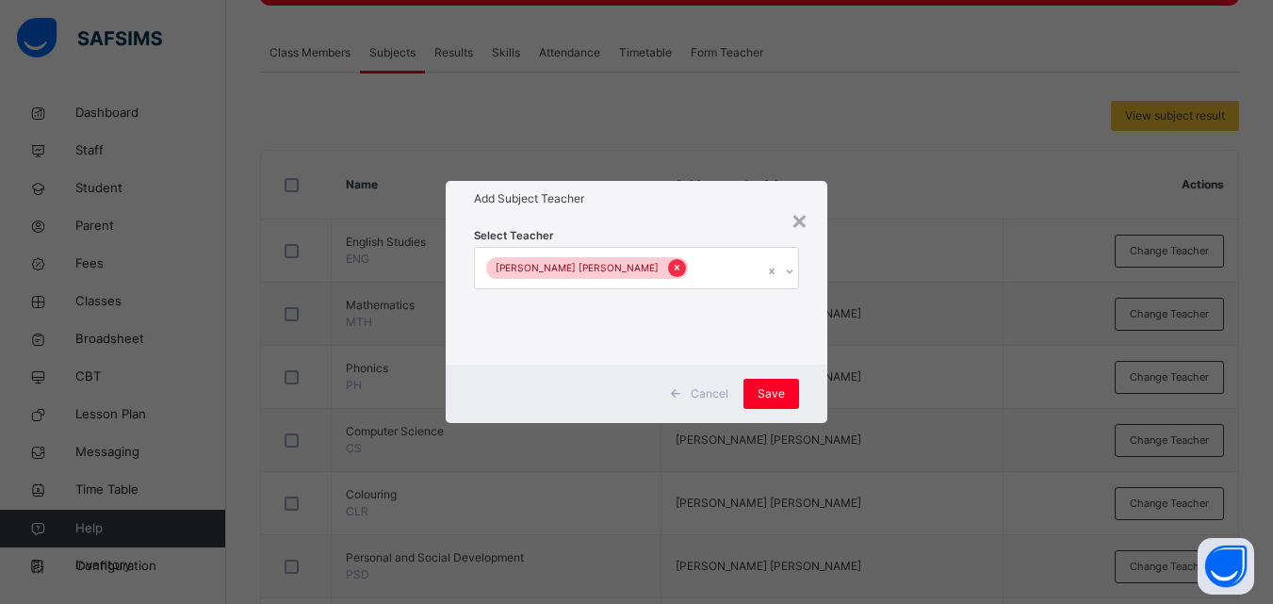
click at [672, 265] on icon at bounding box center [677, 267] width 10 height 13
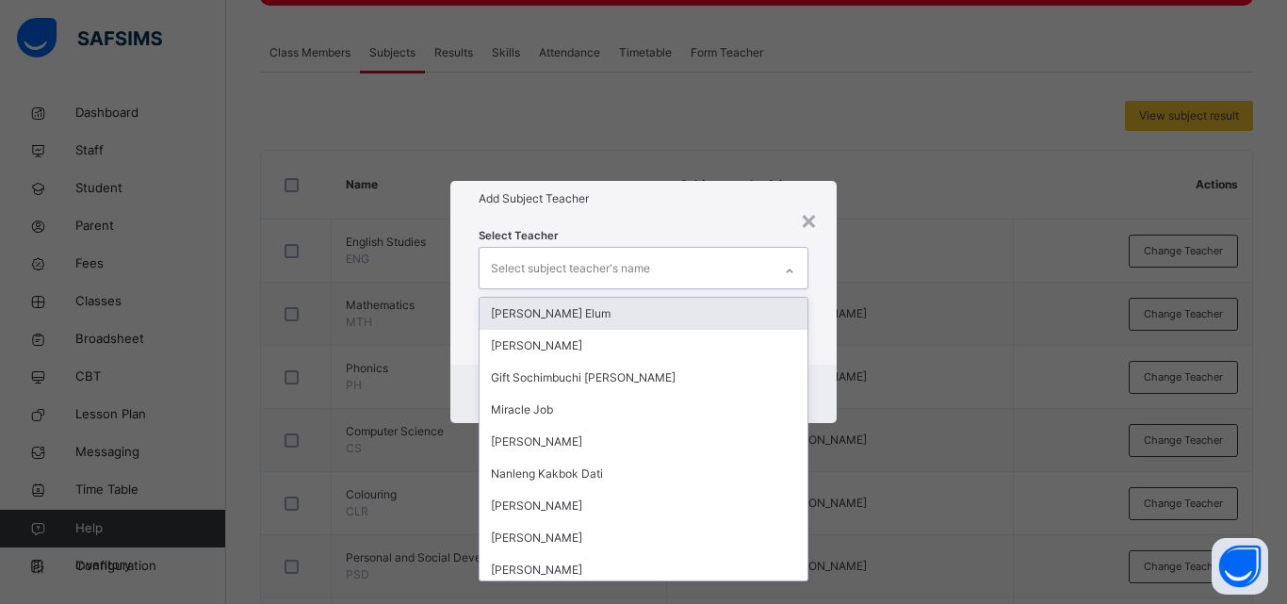
click at [646, 270] on div "Select subject teacher's name" at bounding box center [570, 269] width 159 height 36
type input "**"
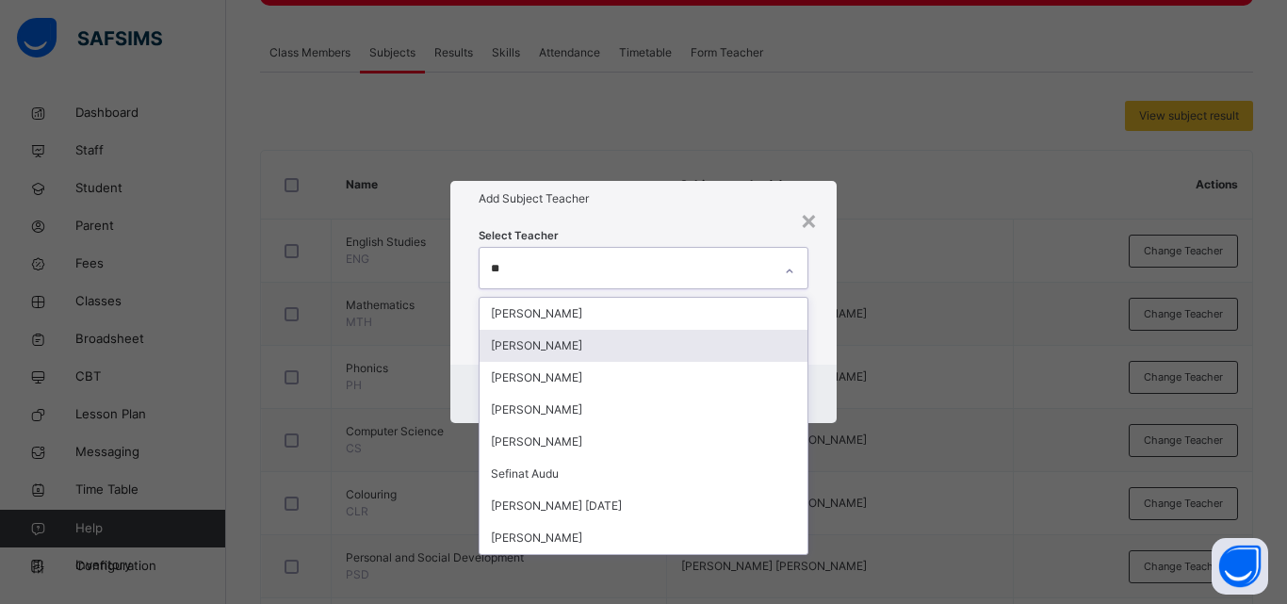
click at [625, 341] on div "[PERSON_NAME]" at bounding box center [644, 346] width 328 height 32
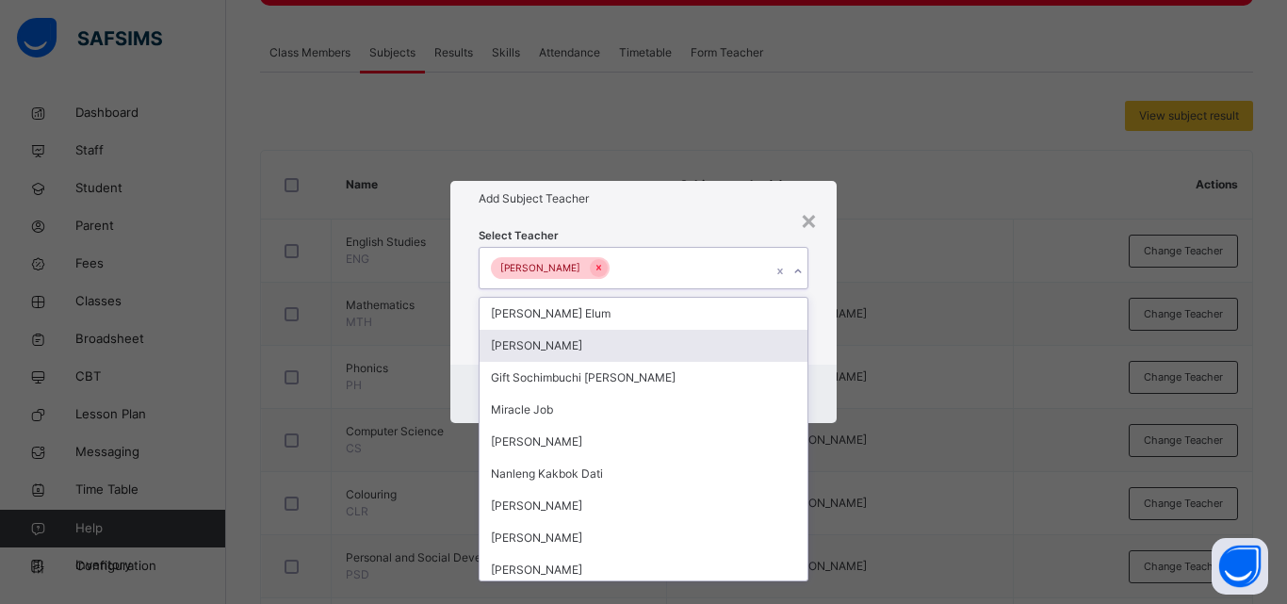
click at [827, 350] on div "Select Teacher option [PERSON_NAME], selected. option [PERSON_NAME] focused, 2 …" at bounding box center [643, 290] width 386 height 147
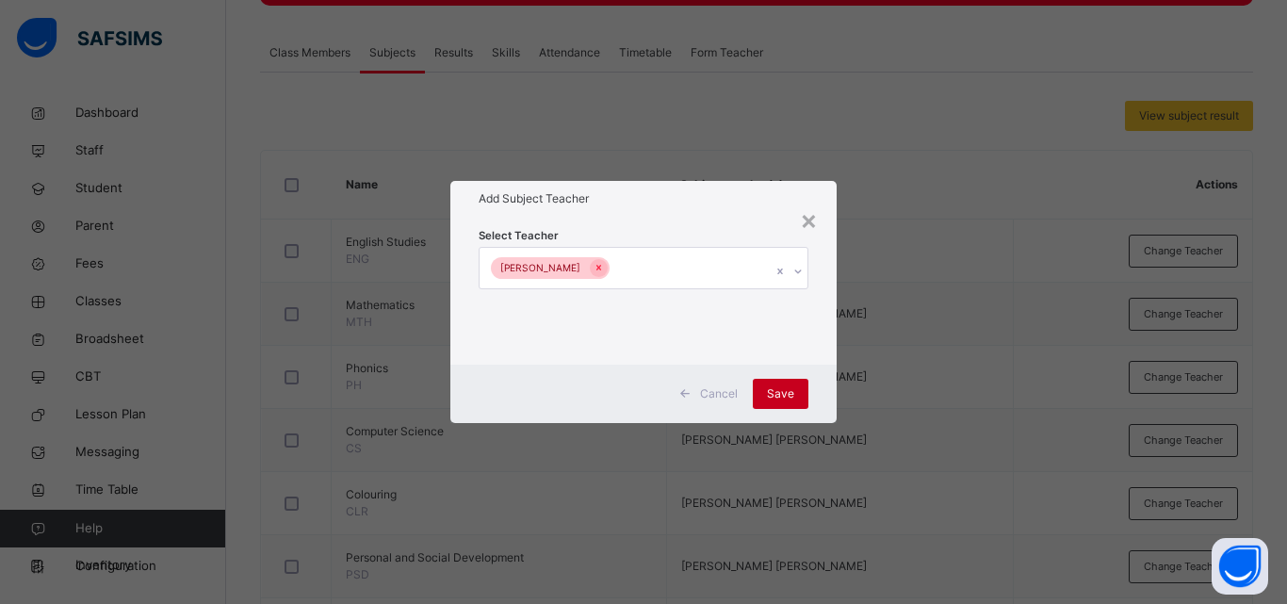
click at [786, 389] on span "Save" at bounding box center [780, 393] width 27 height 17
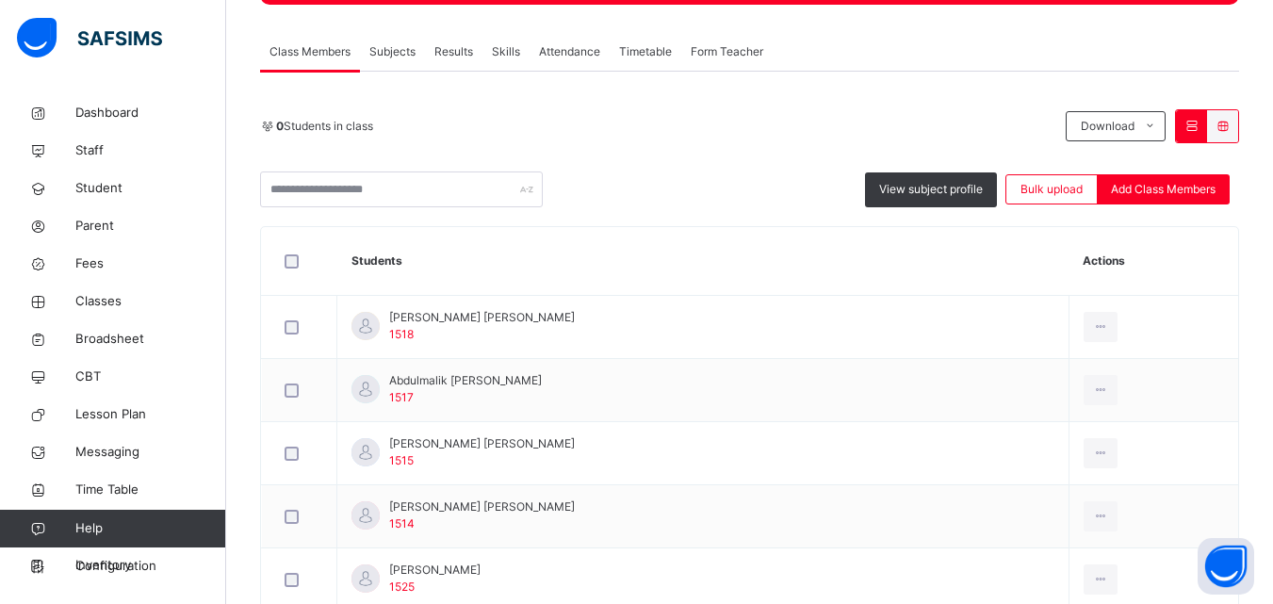
scroll to position [288, 0]
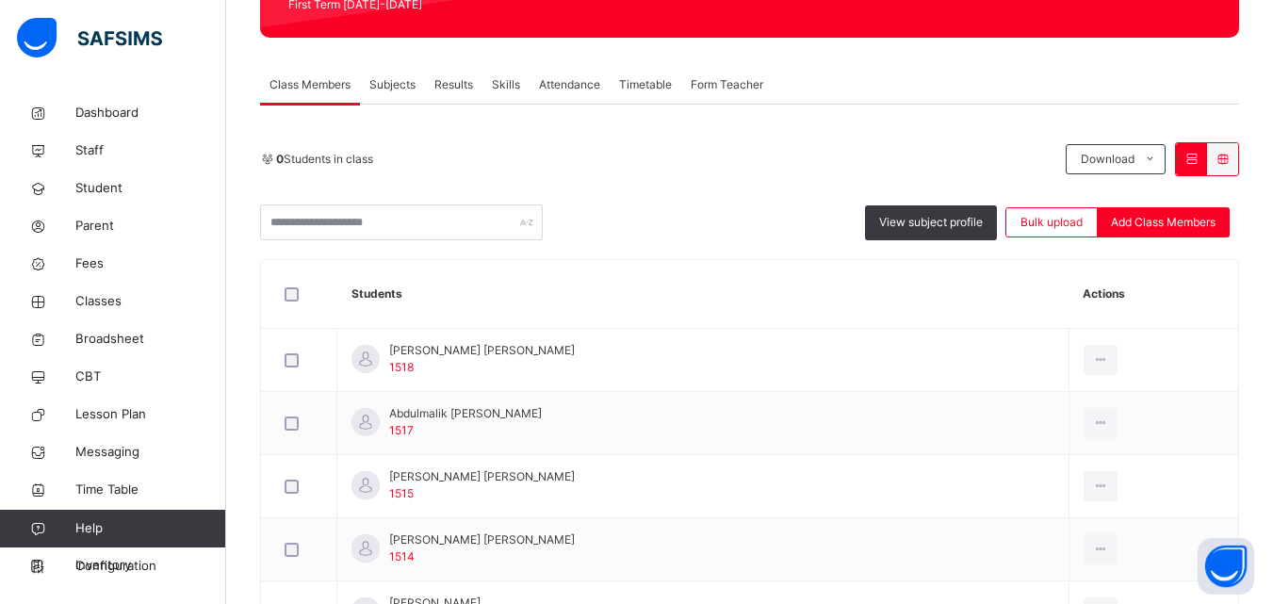
click at [399, 82] on span "Subjects" at bounding box center [392, 84] width 46 height 17
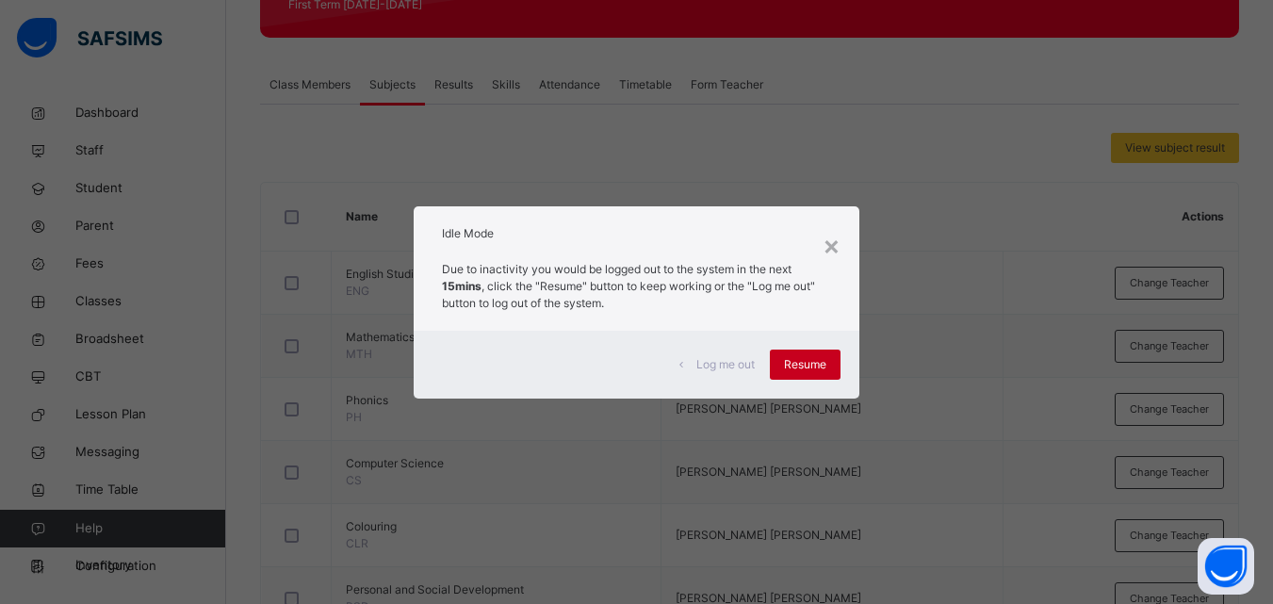
click at [787, 357] on span "Resume" at bounding box center [805, 364] width 42 height 17
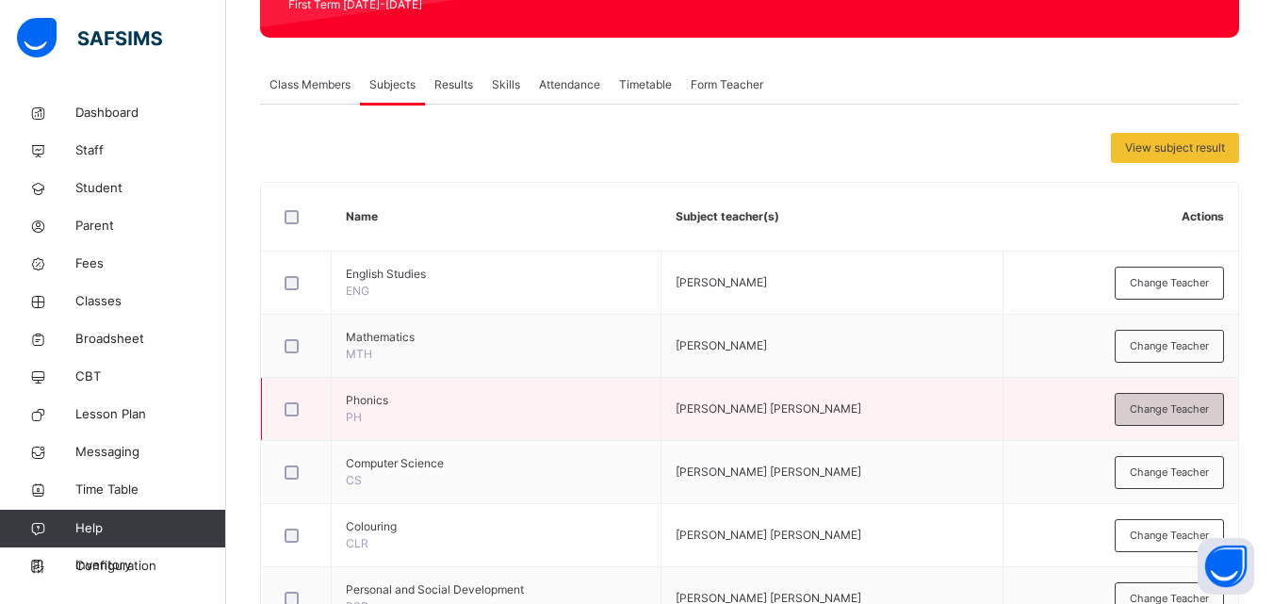
click at [1171, 424] on div "Change Teacher" at bounding box center [1169, 409] width 109 height 33
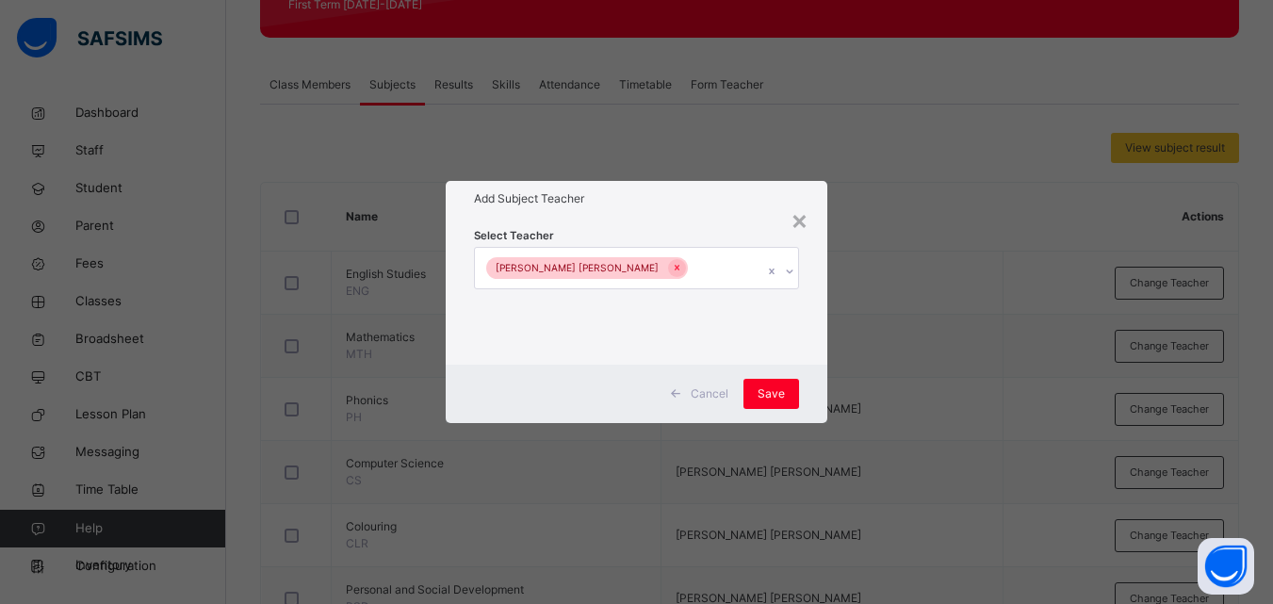
click at [668, 259] on div "[PERSON_NAME] [PERSON_NAME]" at bounding box center [618, 268] width 287 height 40
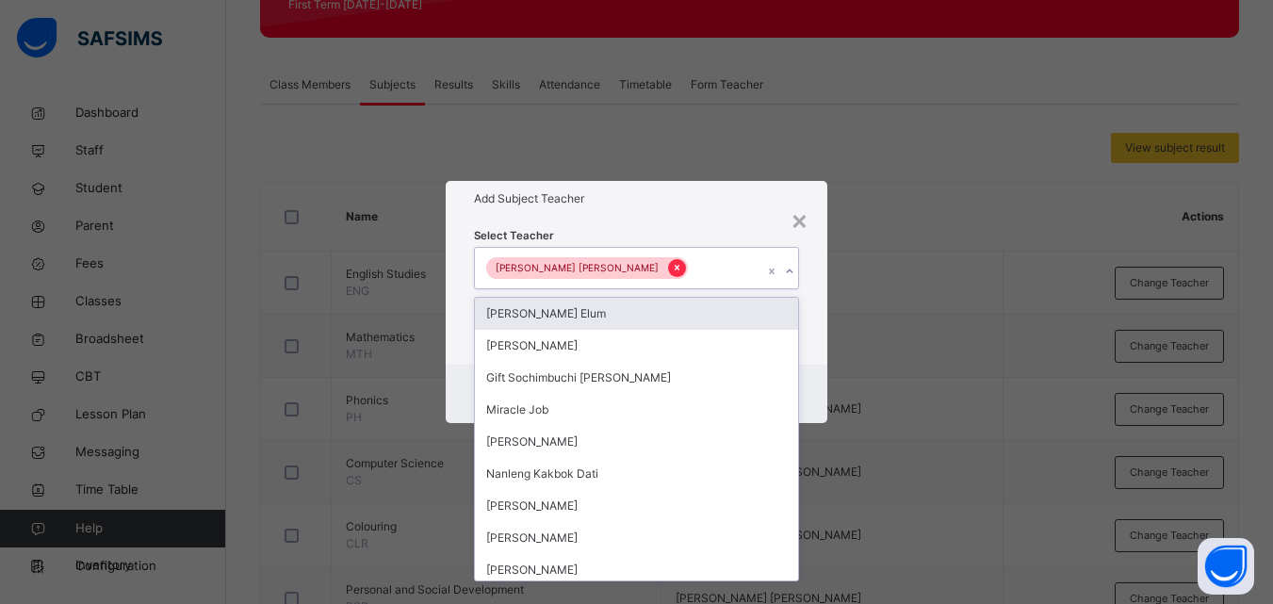
click at [672, 268] on icon at bounding box center [677, 267] width 10 height 13
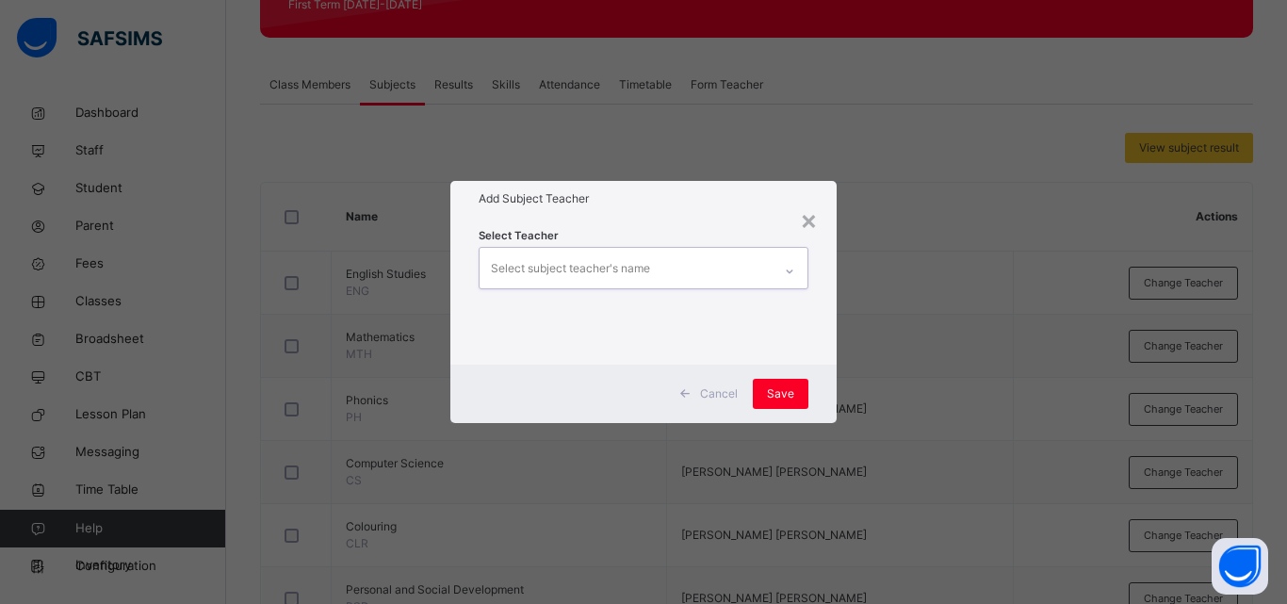
click at [606, 268] on div "Select subject teacher's name" at bounding box center [570, 269] width 159 height 36
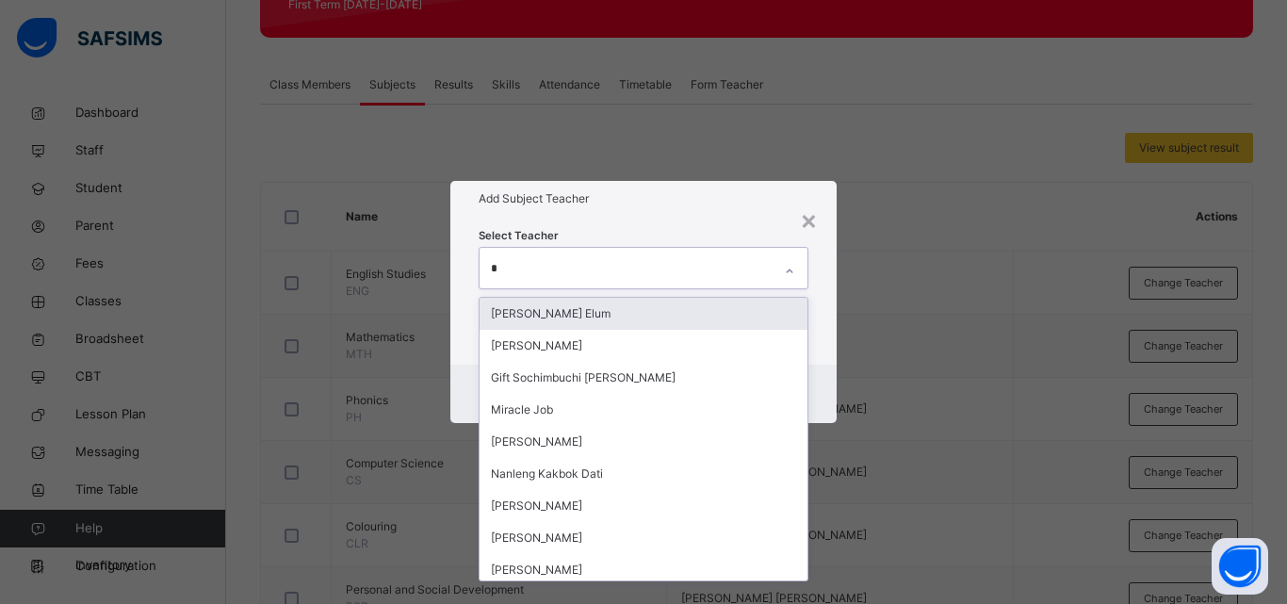
type input "**"
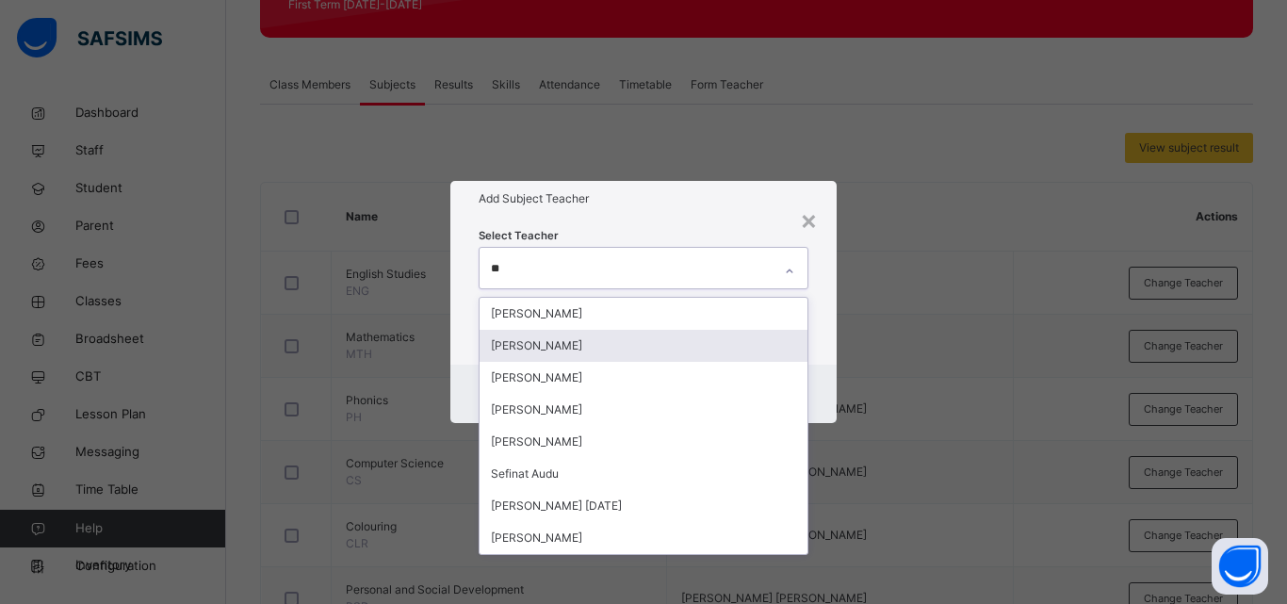
click at [590, 330] on div "[PERSON_NAME]" at bounding box center [644, 346] width 328 height 32
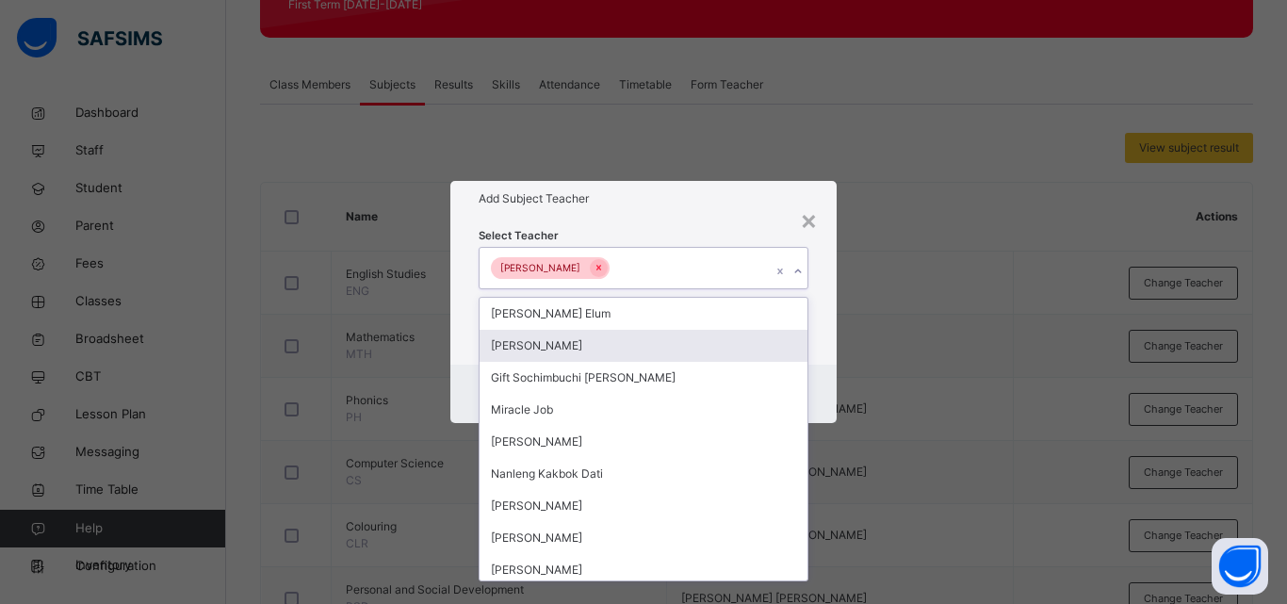
click at [815, 355] on div "Select Teacher option [PERSON_NAME], selected. option [PERSON_NAME] focused, 2 …" at bounding box center [643, 290] width 386 height 147
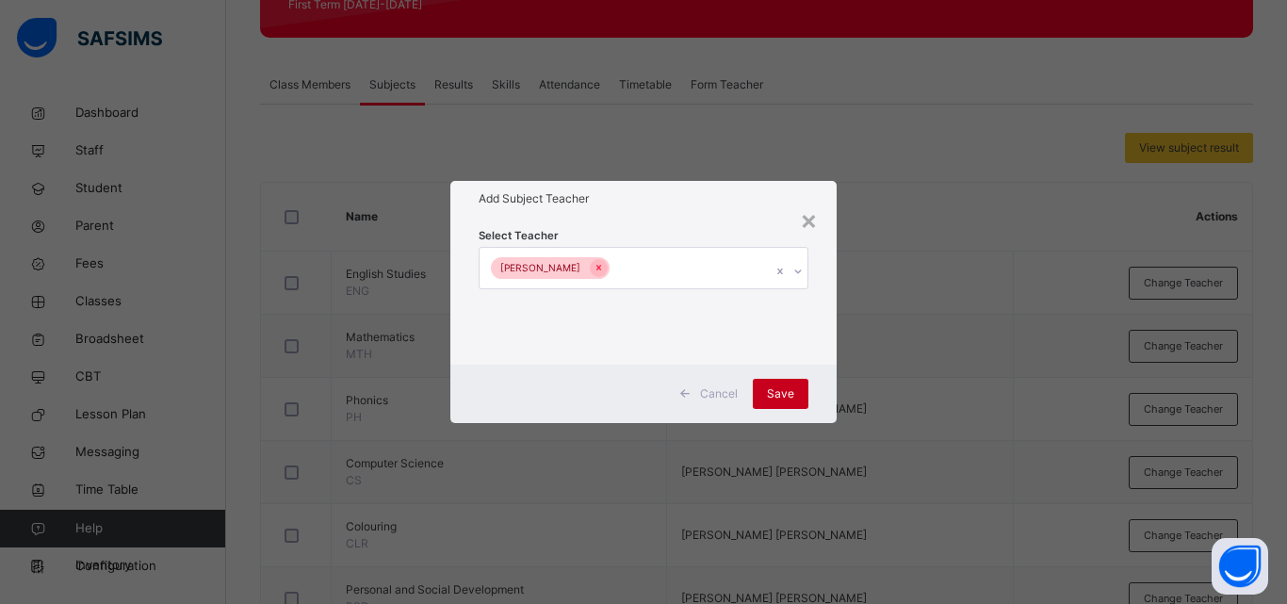
click at [795, 386] on div "Save" at bounding box center [781, 394] width 56 height 30
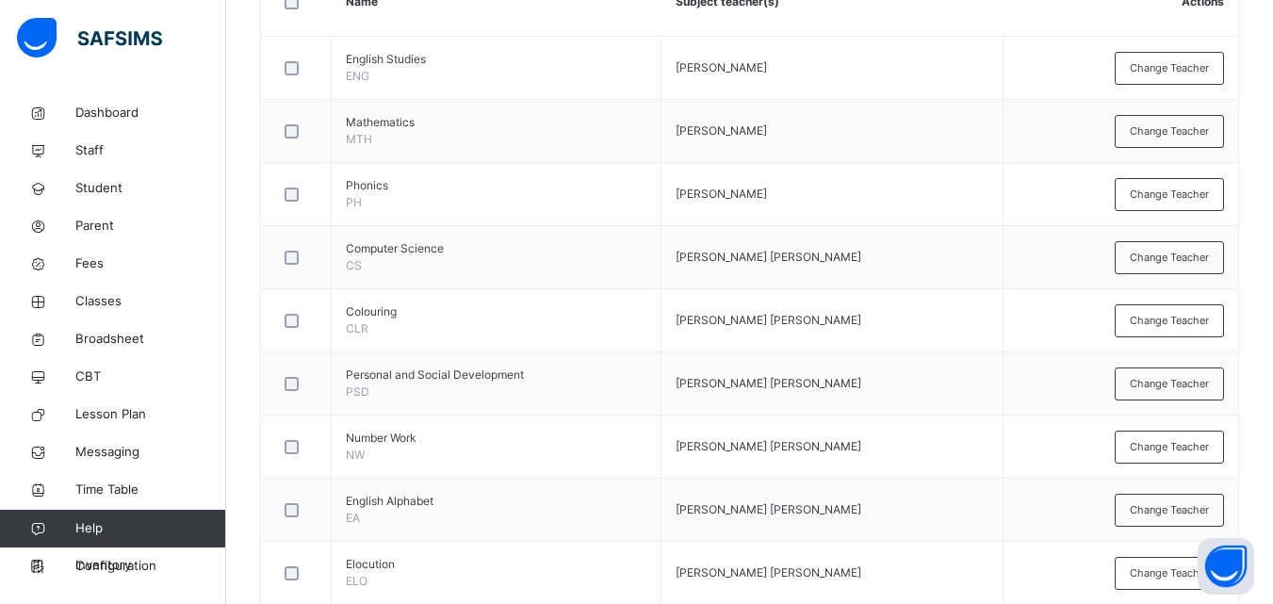
scroll to position [521, 0]
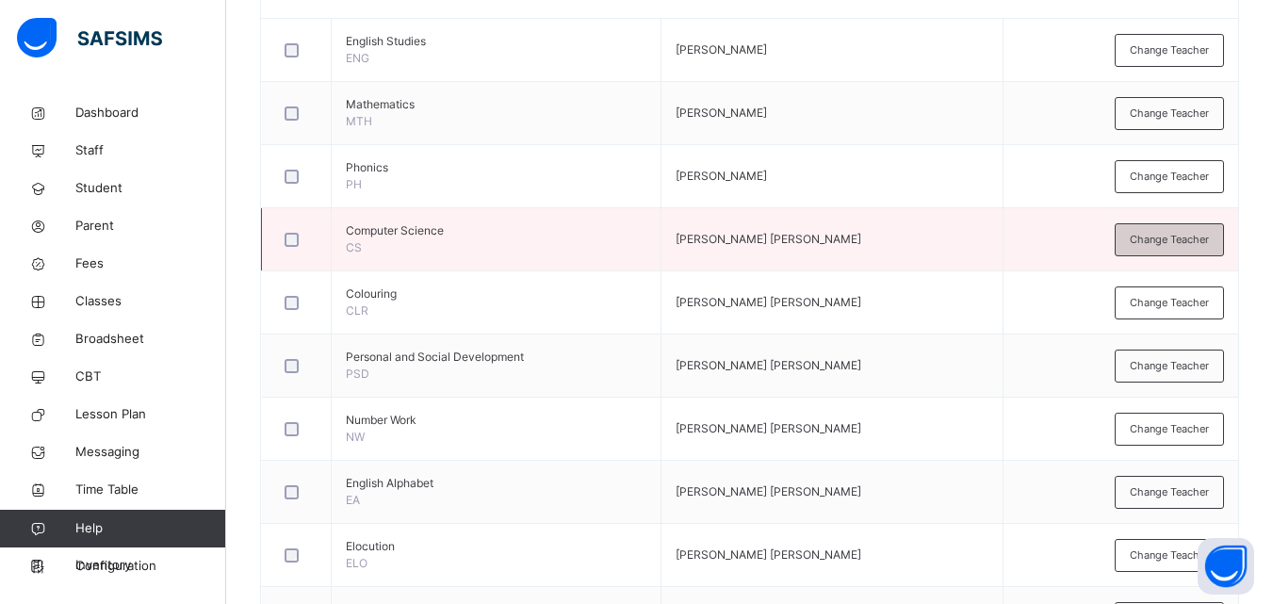
click at [1178, 253] on div "Change Teacher" at bounding box center [1169, 239] width 109 height 33
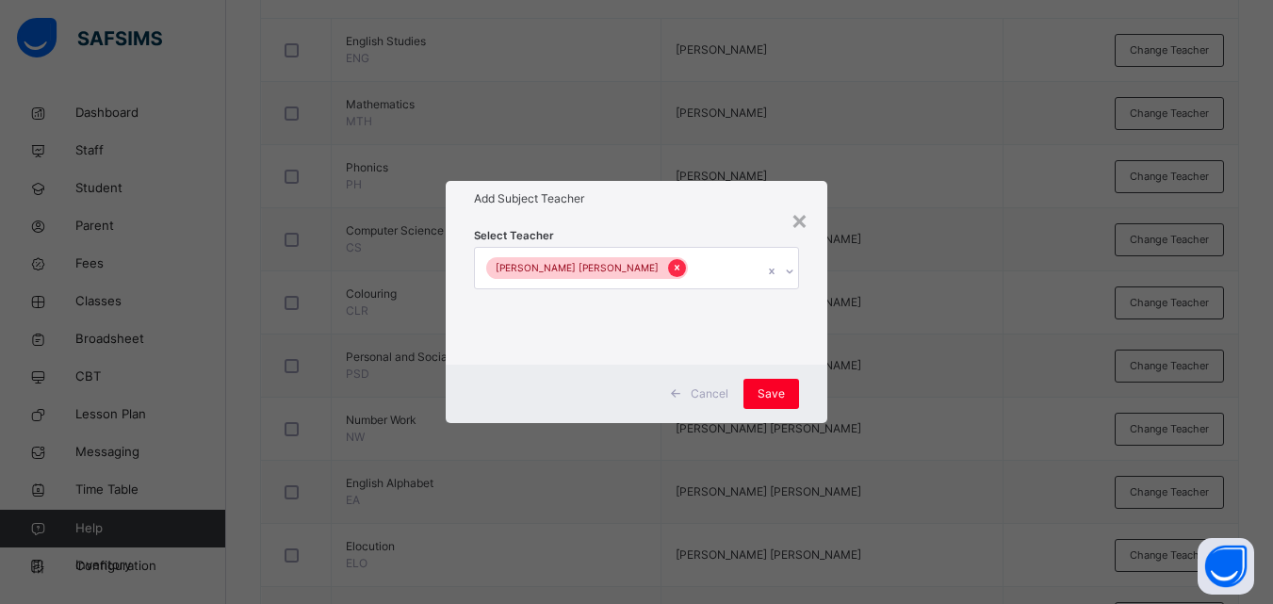
click at [672, 267] on icon at bounding box center [677, 267] width 10 height 13
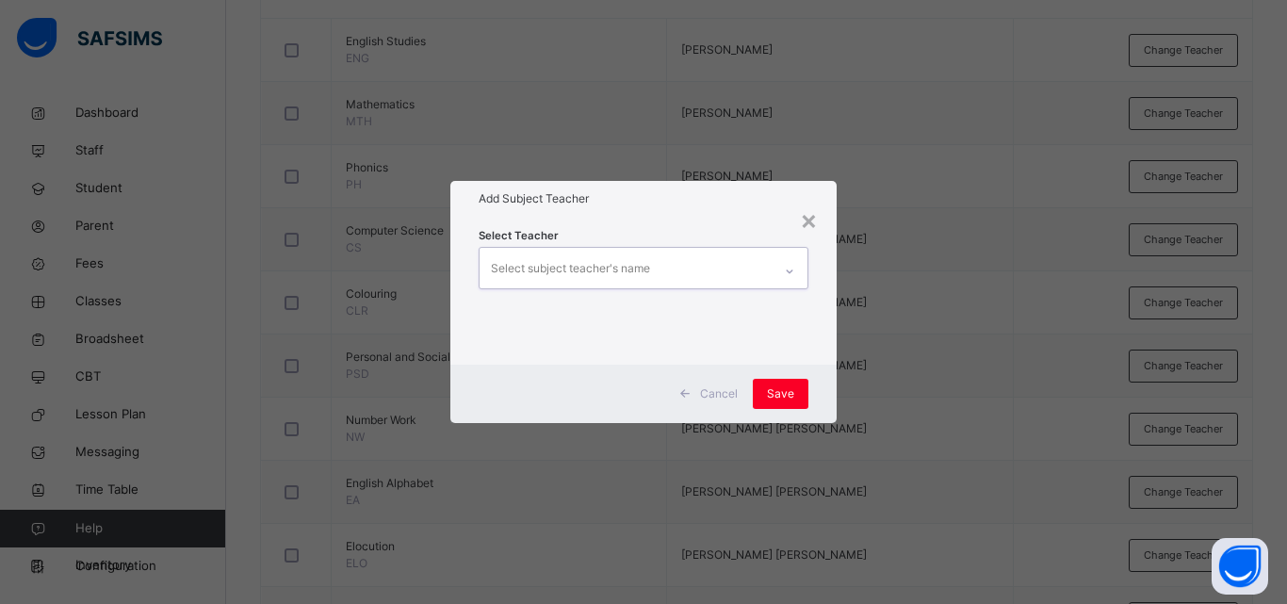
click at [592, 263] on div "Select subject teacher's name" at bounding box center [570, 269] width 159 height 36
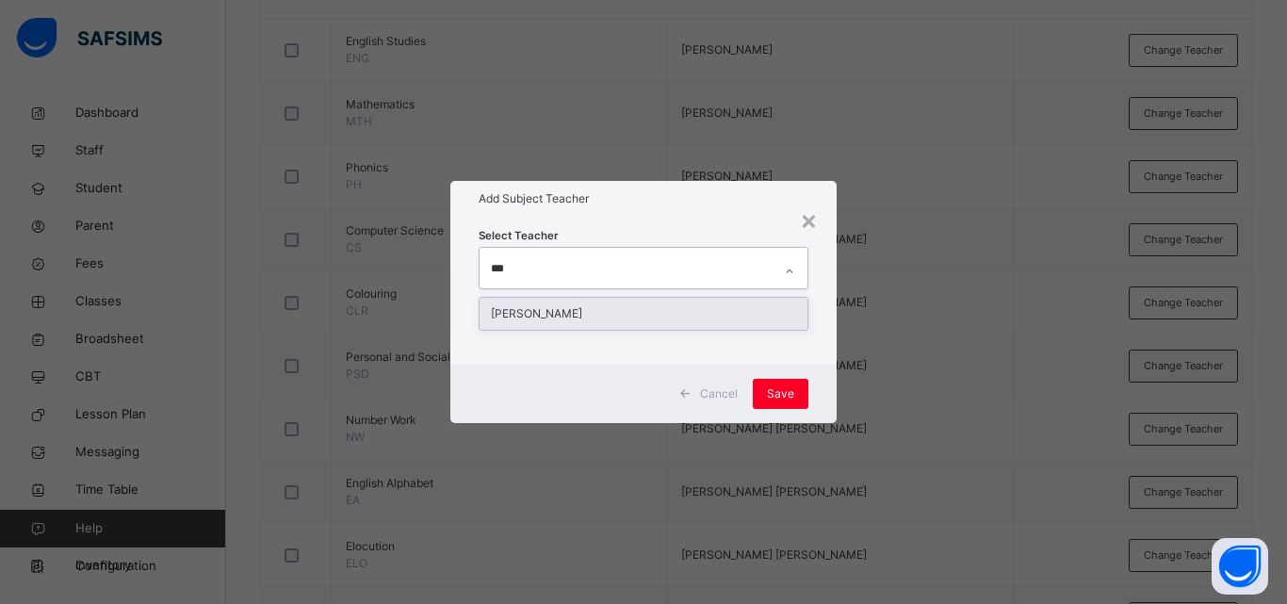
type input "****"
click at [565, 314] on div "[PERSON_NAME]" at bounding box center [644, 314] width 328 height 32
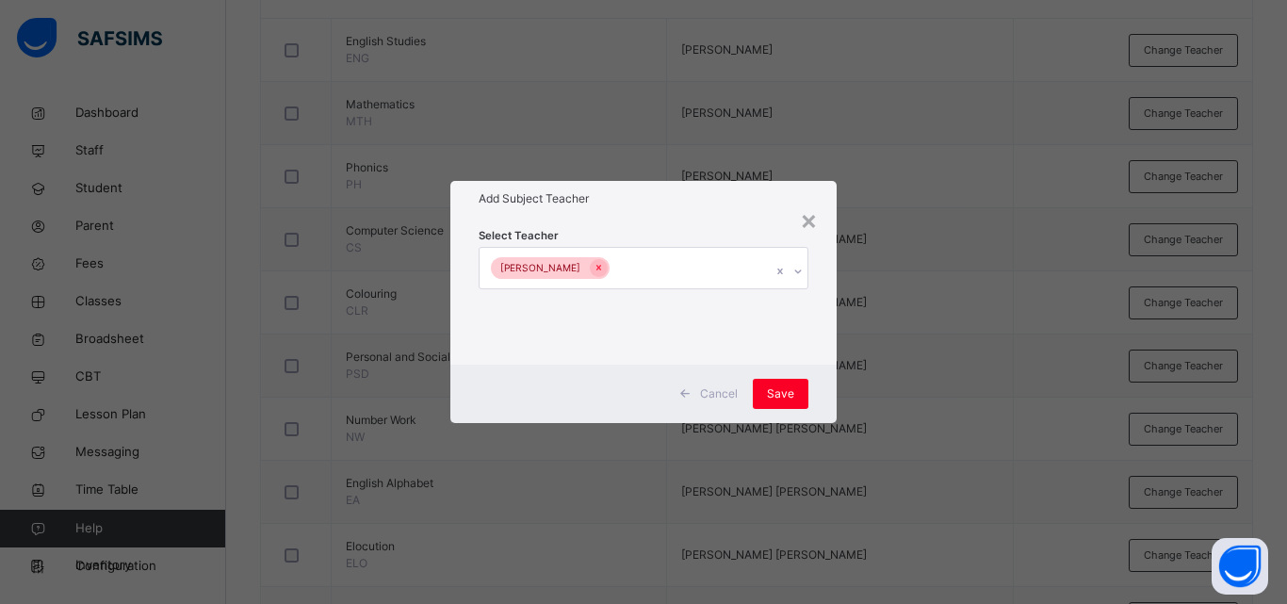
click at [832, 379] on div "Cancel Save" at bounding box center [643, 394] width 386 height 58
click at [786, 385] on span "Save" at bounding box center [780, 393] width 27 height 17
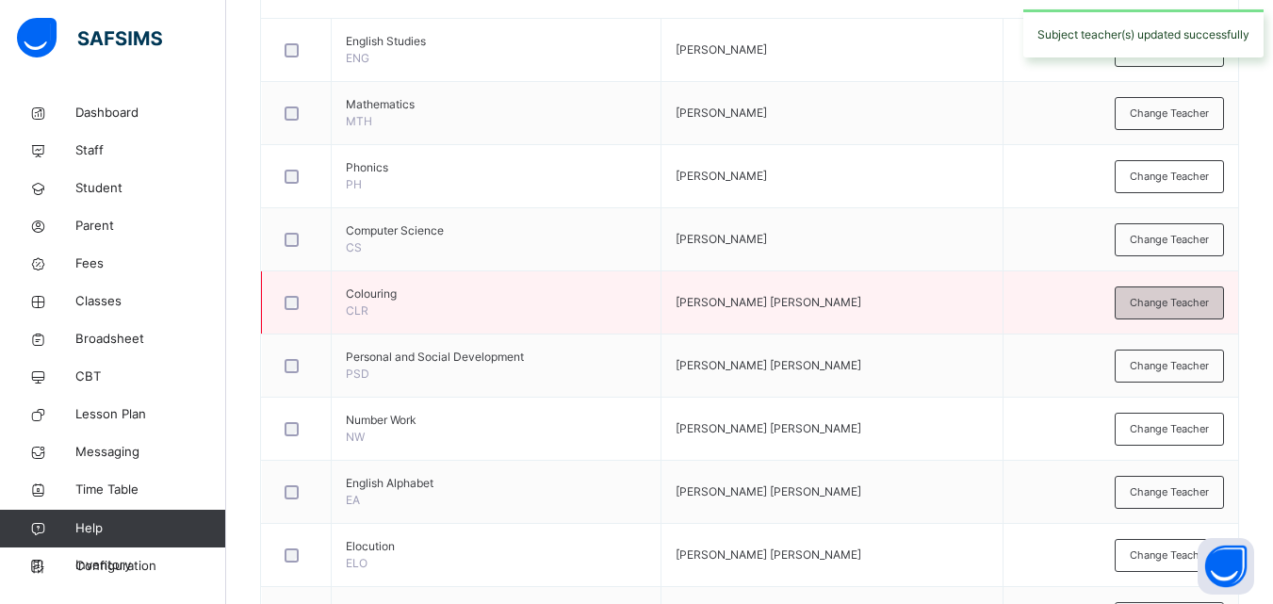
click at [1147, 302] on span "Change Teacher" at bounding box center [1169, 303] width 79 height 16
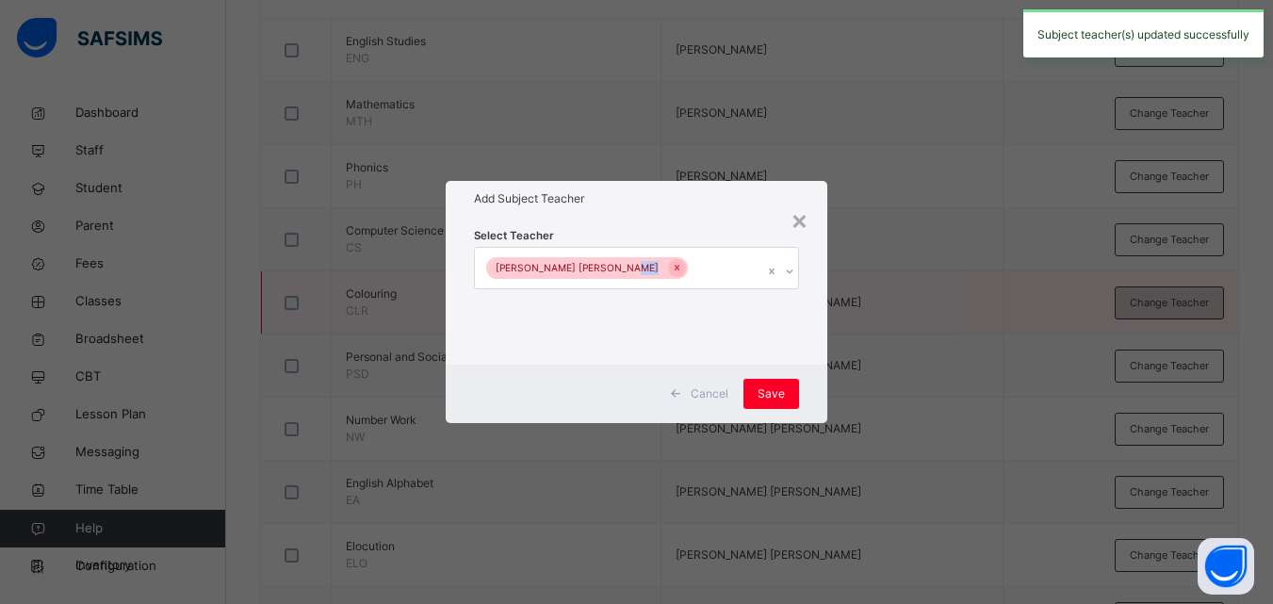
click at [1147, 302] on div "× Add Subject Teacher Select Teacher Celestina Urenwoke Nkiru Cancel Save" at bounding box center [636, 302] width 1273 height 604
click at [672, 272] on icon at bounding box center [677, 267] width 10 height 13
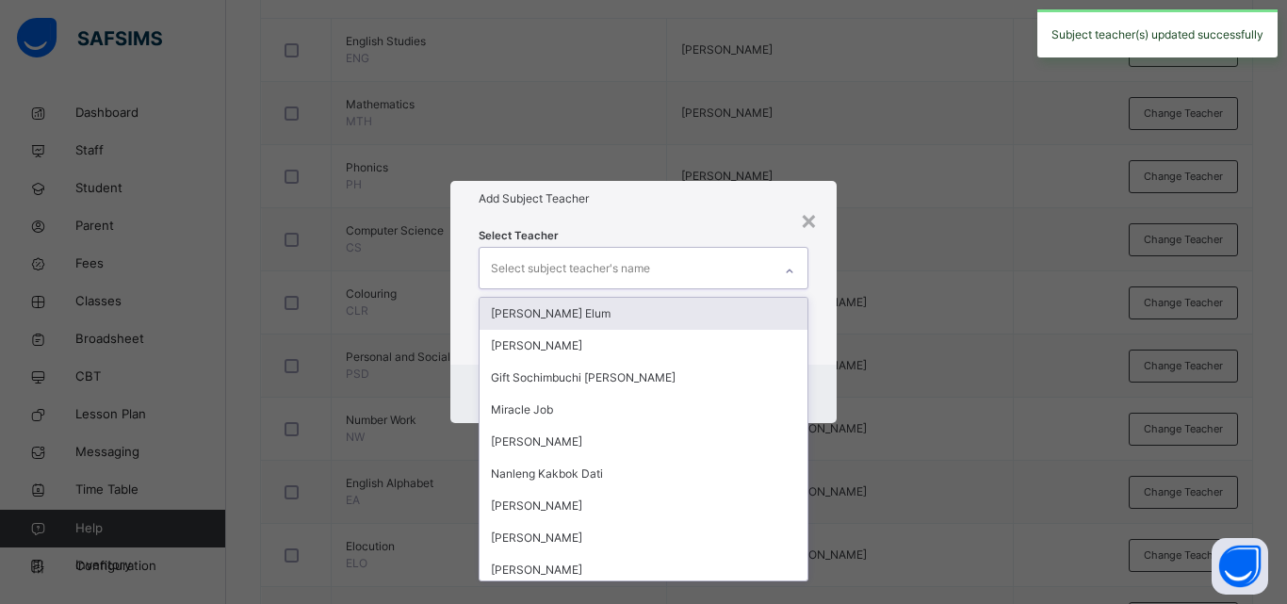
click at [616, 266] on div "Select subject teacher's name" at bounding box center [570, 269] width 159 height 36
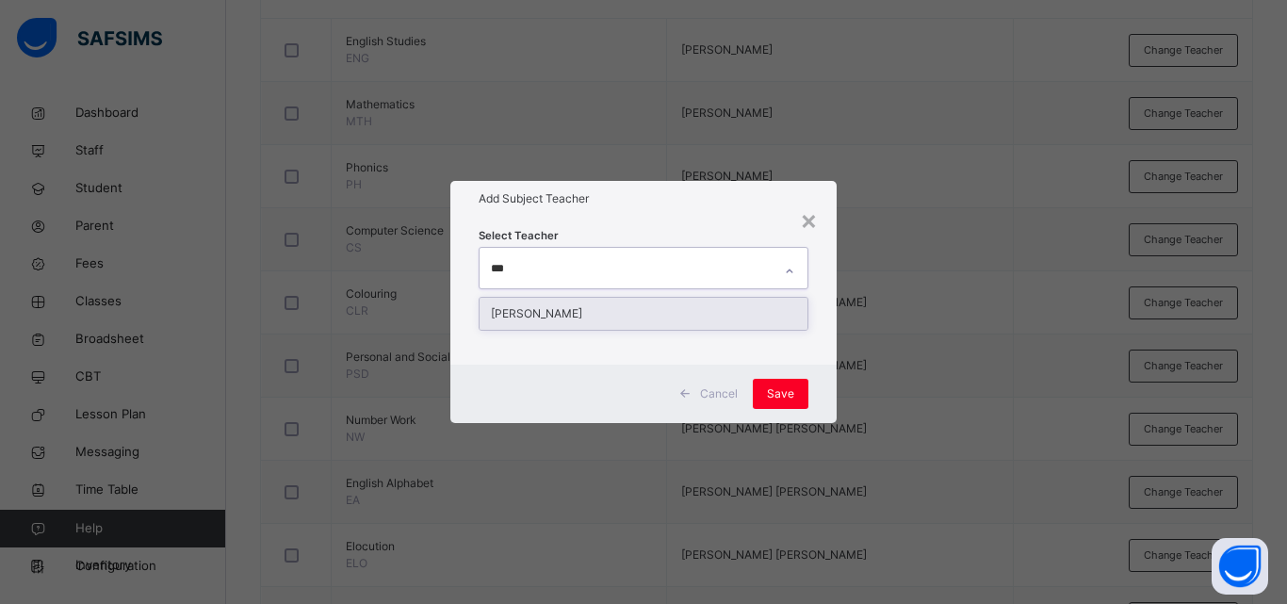
type input "****"
click at [543, 310] on div "[PERSON_NAME]" at bounding box center [644, 314] width 328 height 32
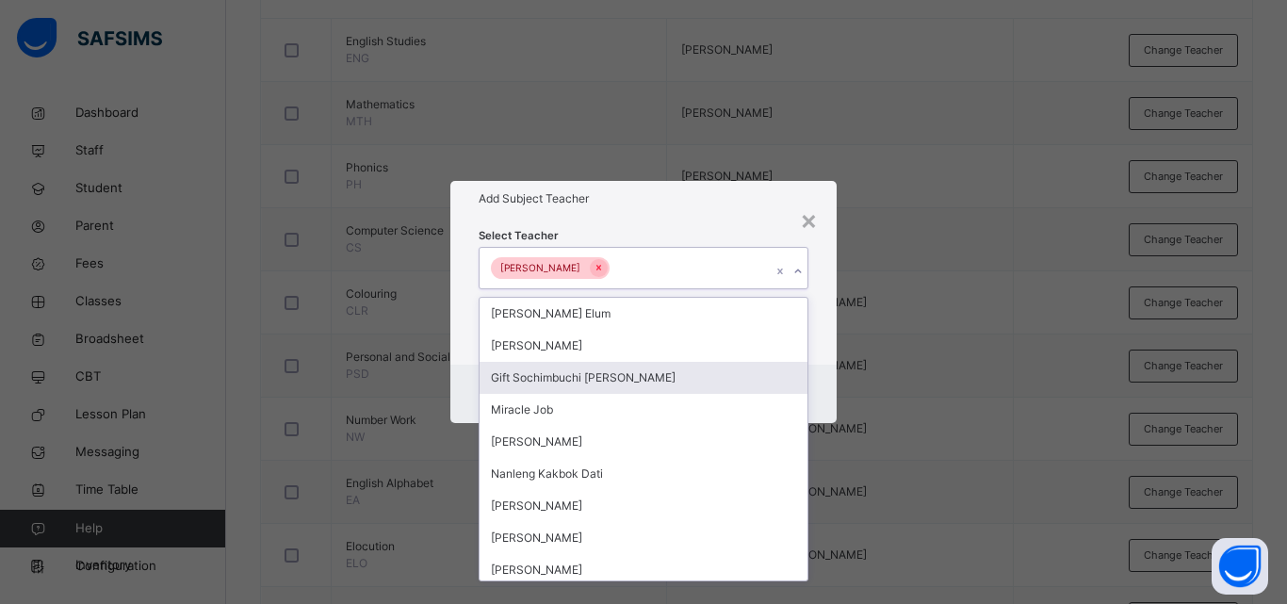
click at [828, 394] on div "Cancel Save" at bounding box center [643, 394] width 386 height 58
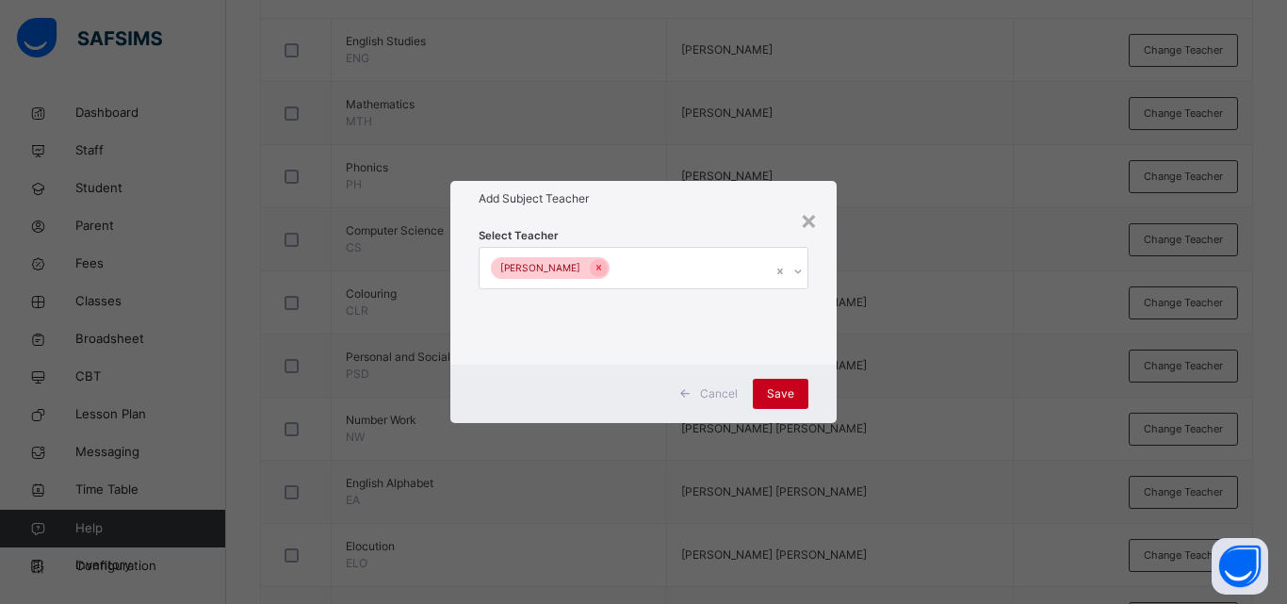
click at [785, 405] on div "Save" at bounding box center [781, 394] width 56 height 30
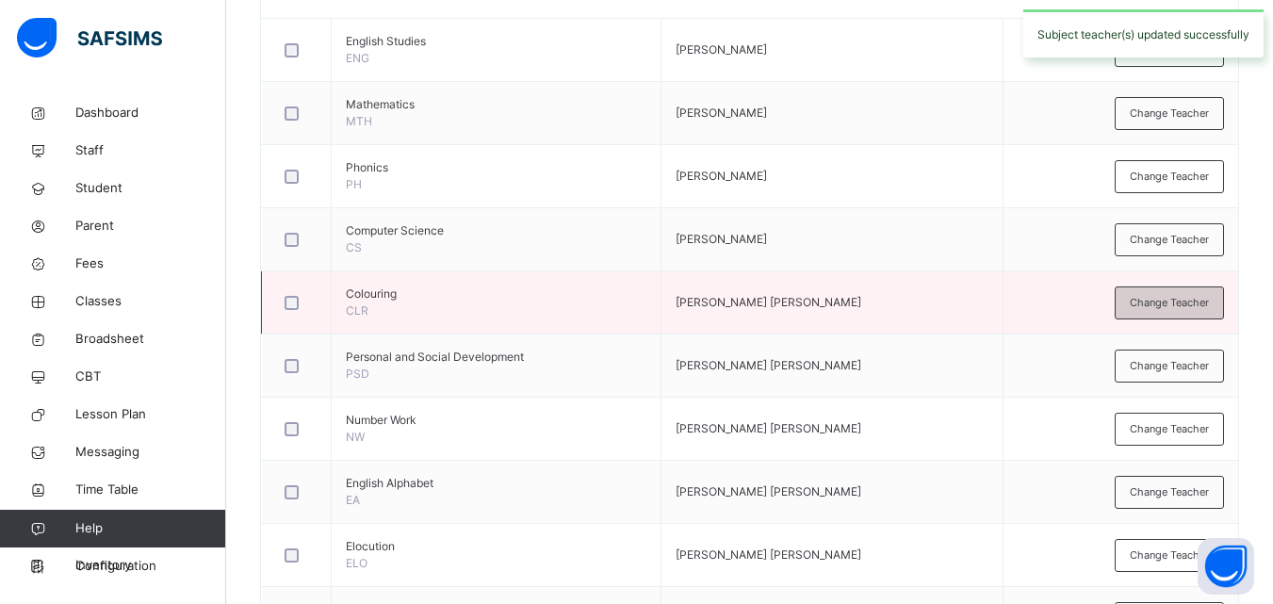
click at [1140, 289] on div "Change Teacher" at bounding box center [1169, 302] width 109 height 33
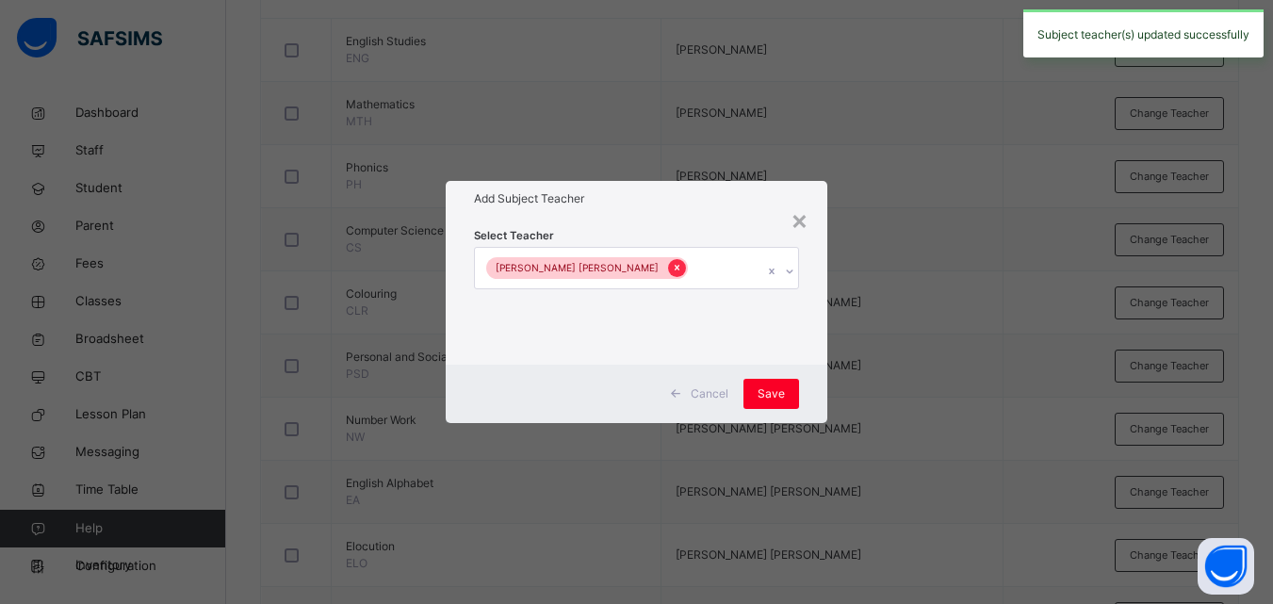
click at [672, 265] on icon at bounding box center [677, 267] width 10 height 13
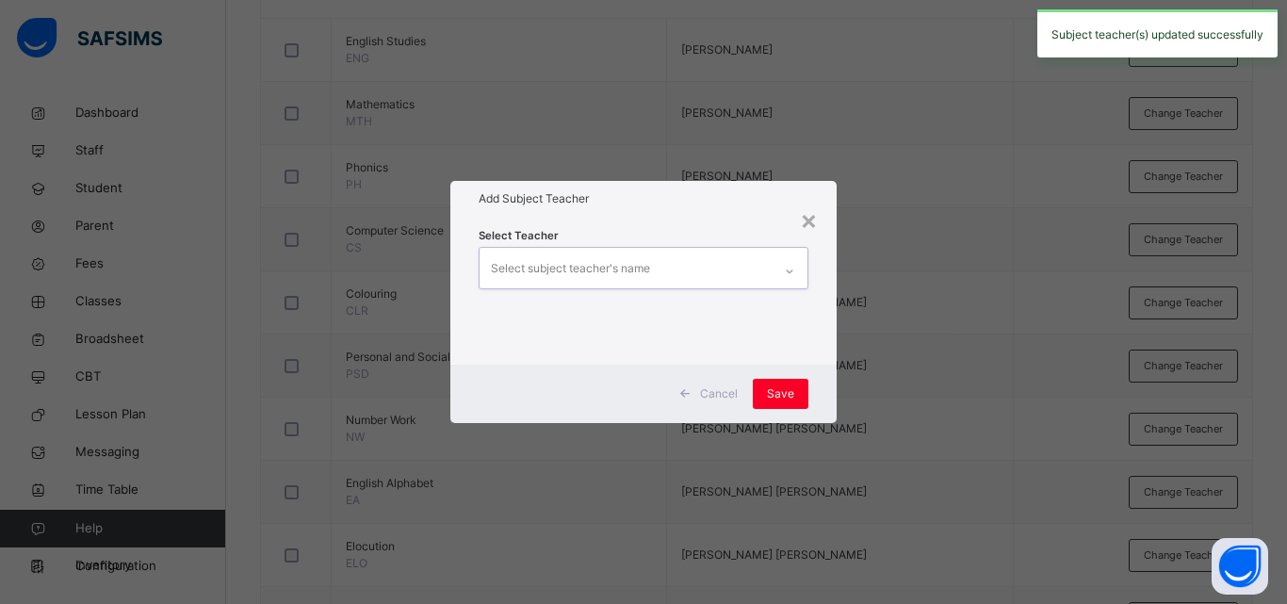
click at [585, 270] on div "Select subject teacher's name" at bounding box center [570, 269] width 159 height 36
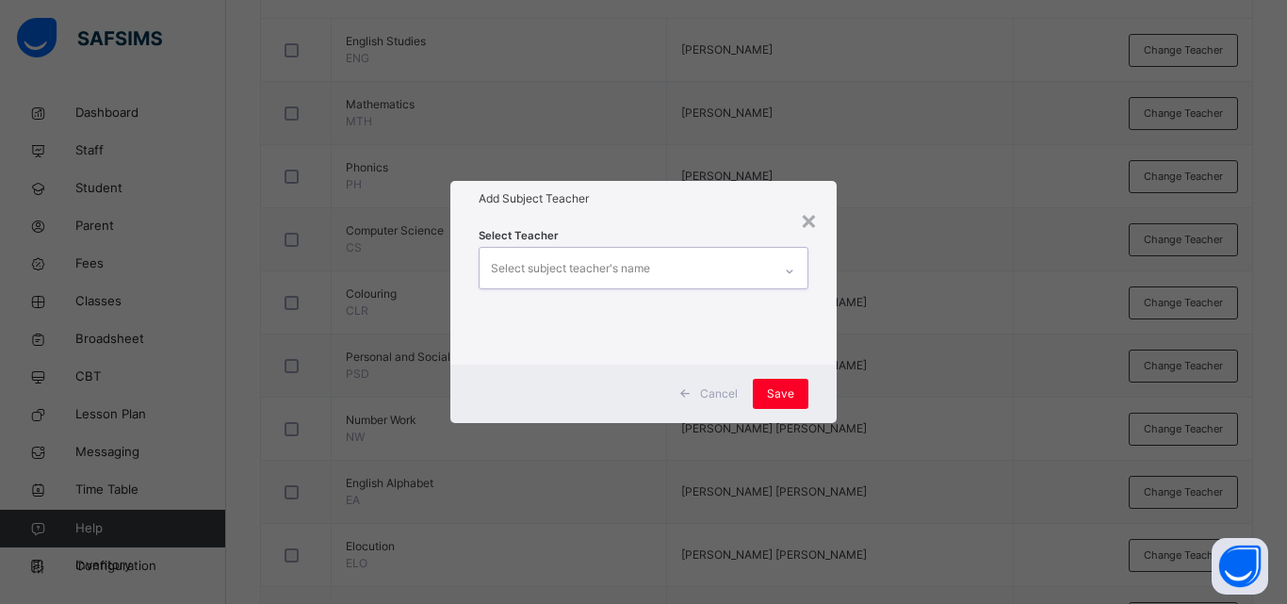
drag, startPoint x: 585, startPoint y: 270, endPoint x: 584, endPoint y: 259, distance: 10.4
click at [584, 259] on div "Select subject teacher's name" at bounding box center [570, 269] width 159 height 36
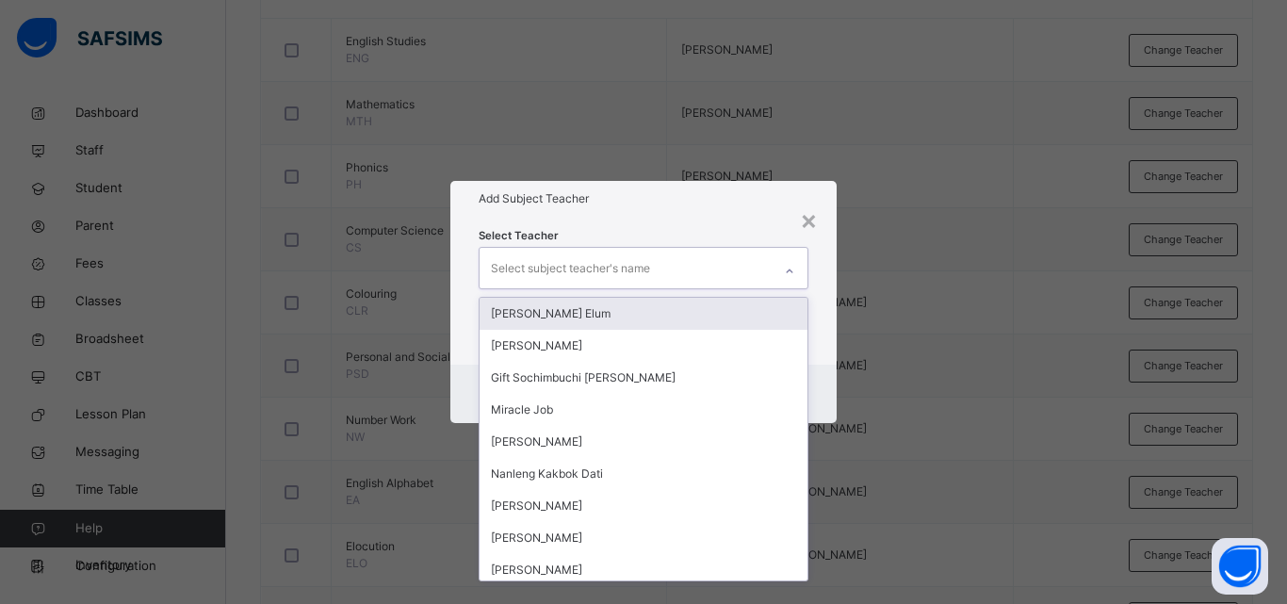
click at [584, 259] on div "Select subject teacher's name" at bounding box center [570, 269] width 159 height 36
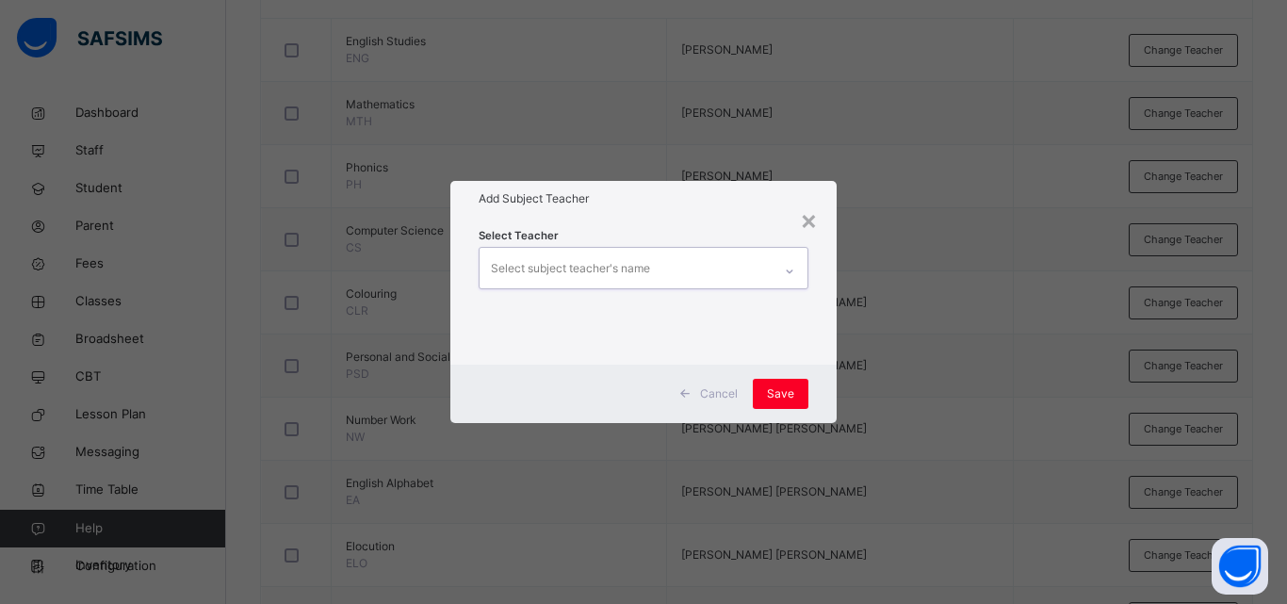
click at [584, 259] on div "Select subject teacher's name" at bounding box center [570, 269] width 159 height 36
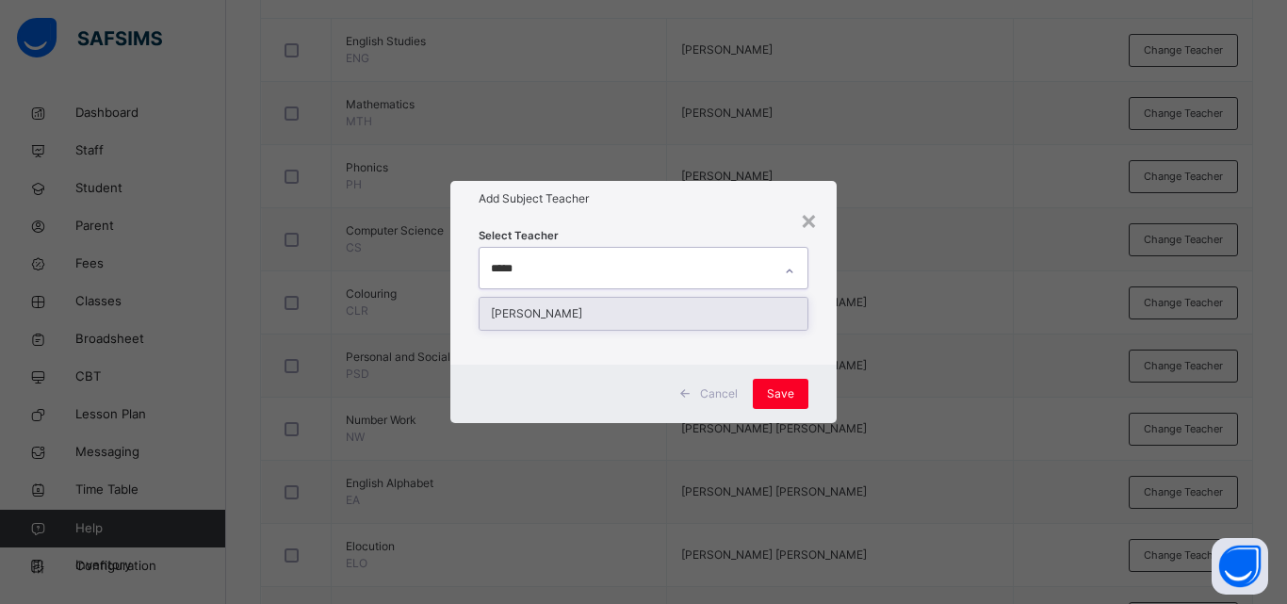
type input "******"
click at [551, 303] on div "[PERSON_NAME]" at bounding box center [644, 314] width 328 height 32
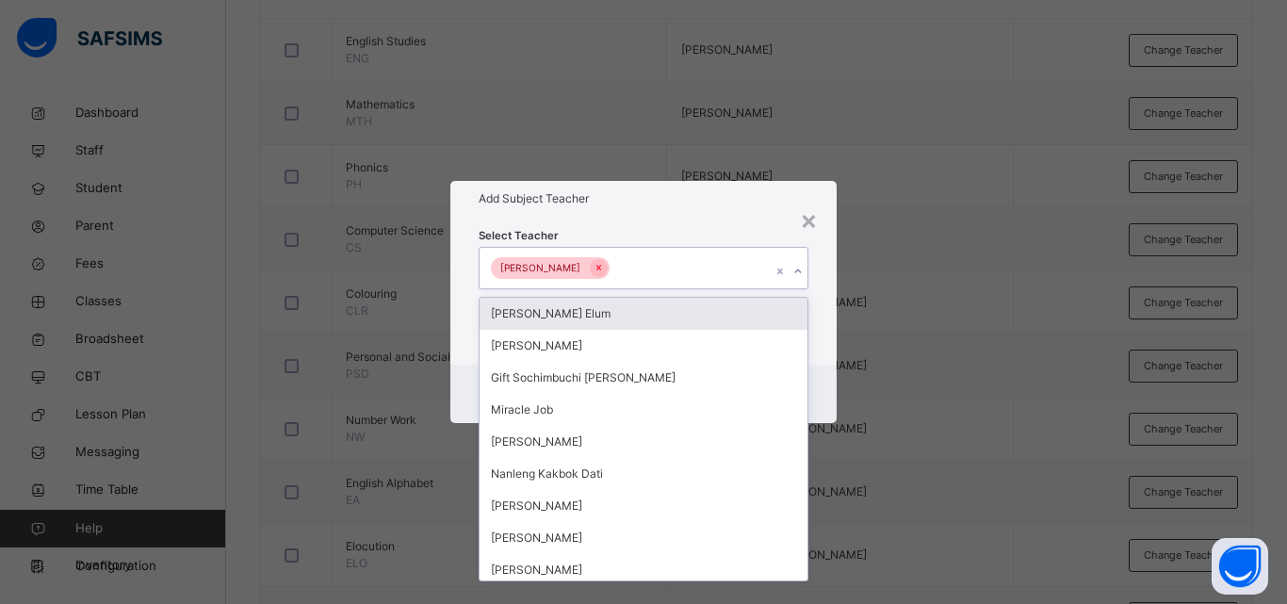
click at [845, 367] on div "× Add Subject Teacher Select Teacher option AUGUSTINA DAVID, selected. option E…" at bounding box center [643, 302] width 1287 height 604
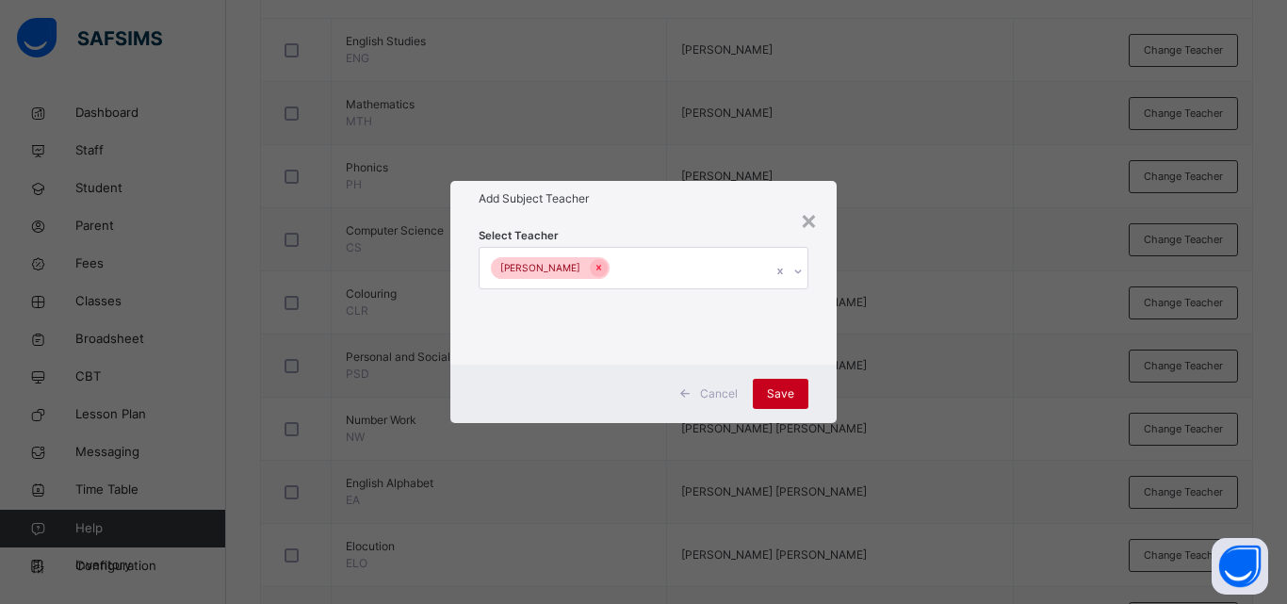
click at [790, 379] on div "Save" at bounding box center [781, 394] width 56 height 30
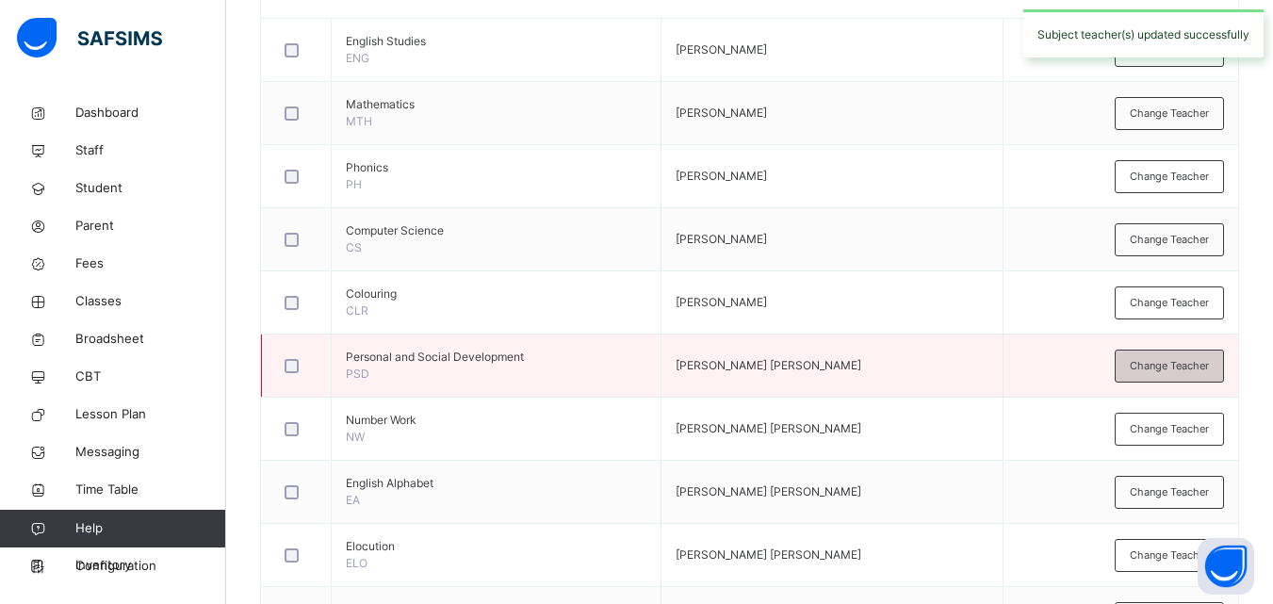
click at [1143, 364] on span "Change Teacher" at bounding box center [1169, 366] width 79 height 16
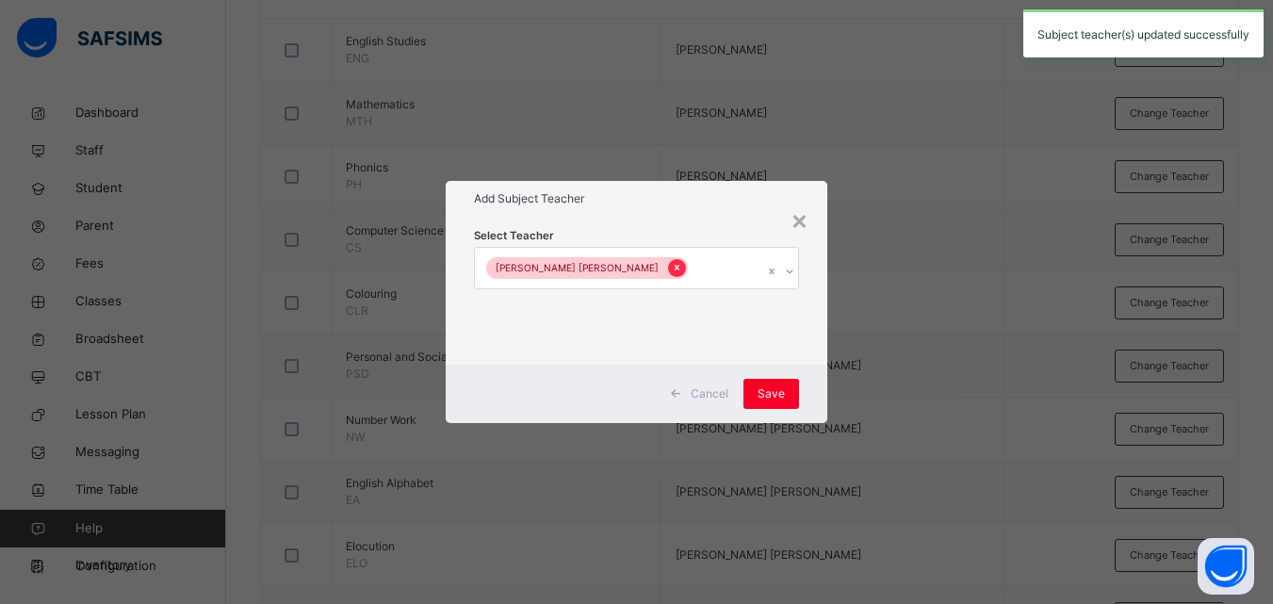
click at [672, 265] on icon at bounding box center [677, 267] width 10 height 13
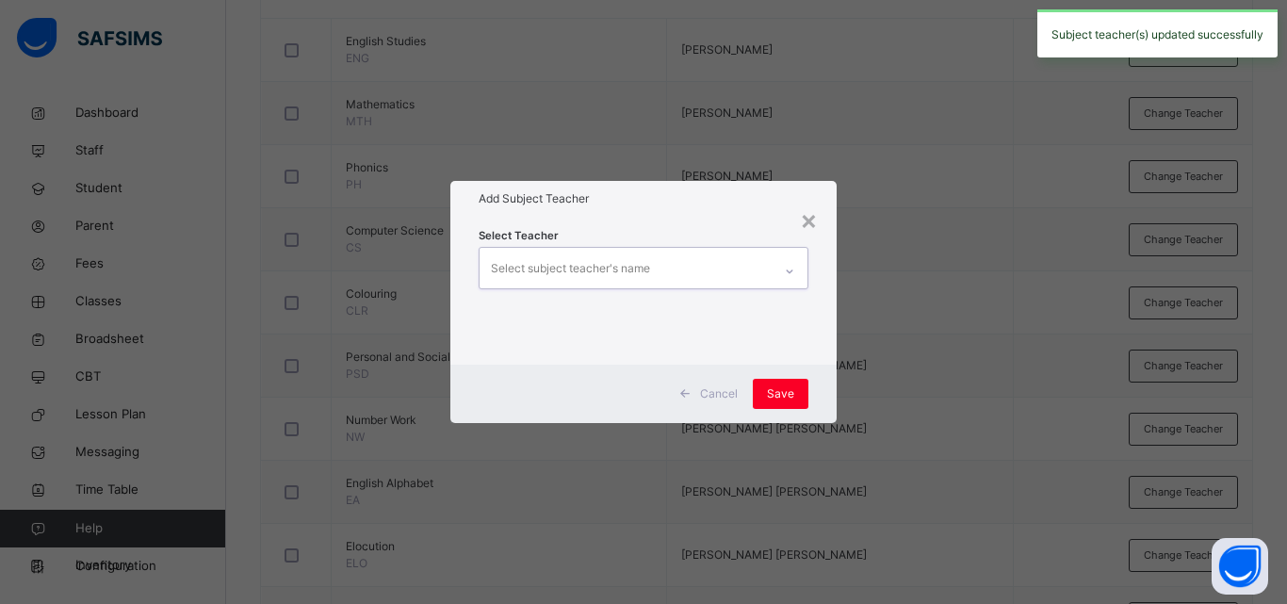
click at [593, 266] on div "Select subject teacher's name" at bounding box center [570, 269] width 159 height 36
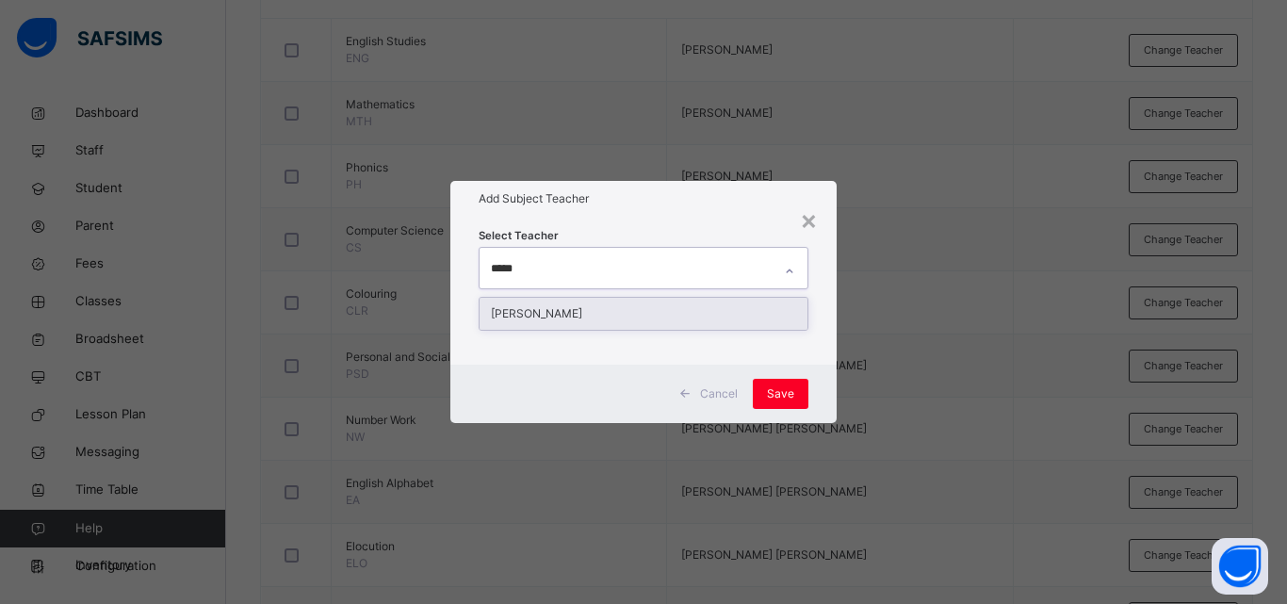
type input "******"
click at [580, 316] on div "[PERSON_NAME]" at bounding box center [644, 314] width 328 height 32
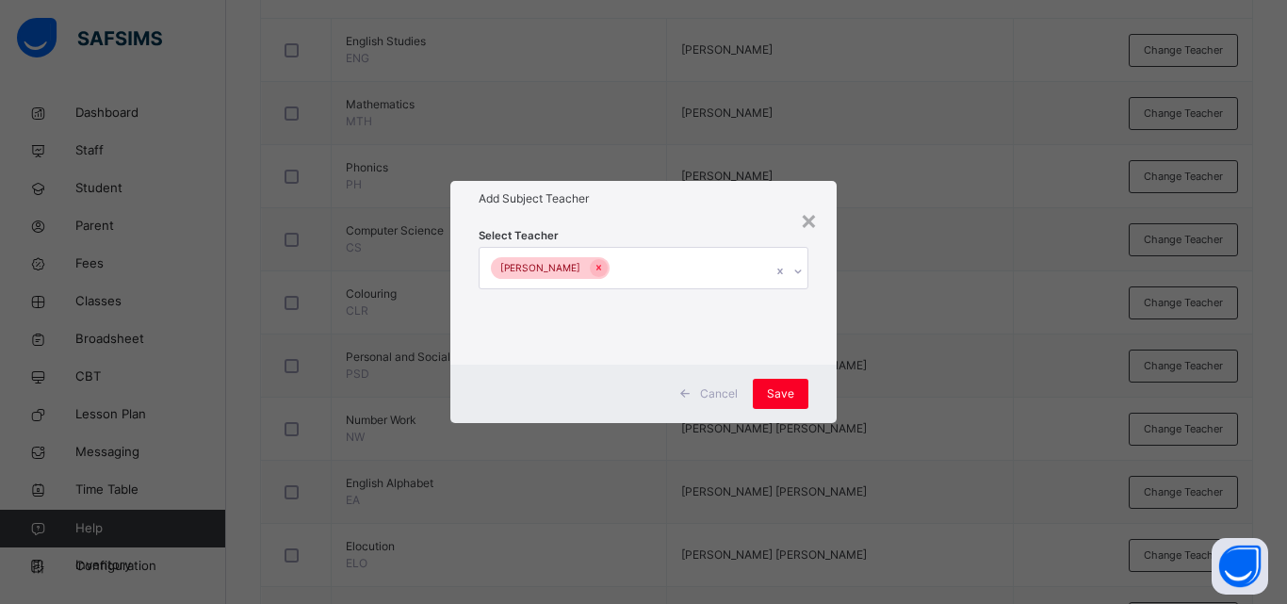
click at [830, 374] on div "Cancel Save" at bounding box center [643, 394] width 386 height 58
click at [803, 379] on div "Save" at bounding box center [781, 394] width 56 height 30
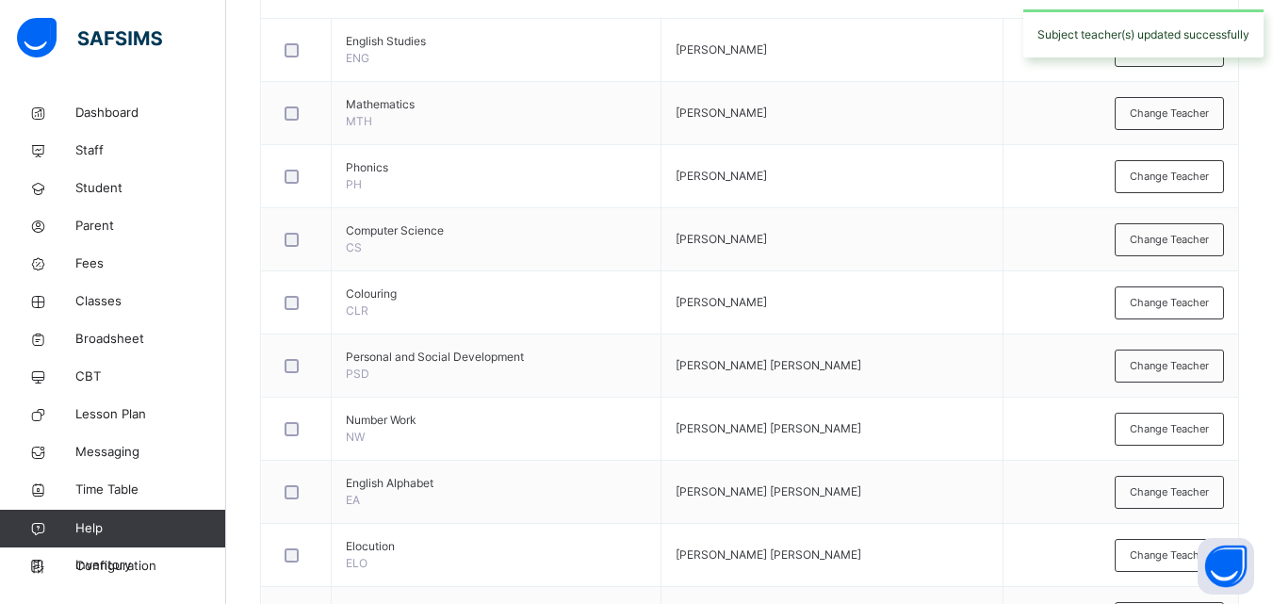
scroll to position [662, 0]
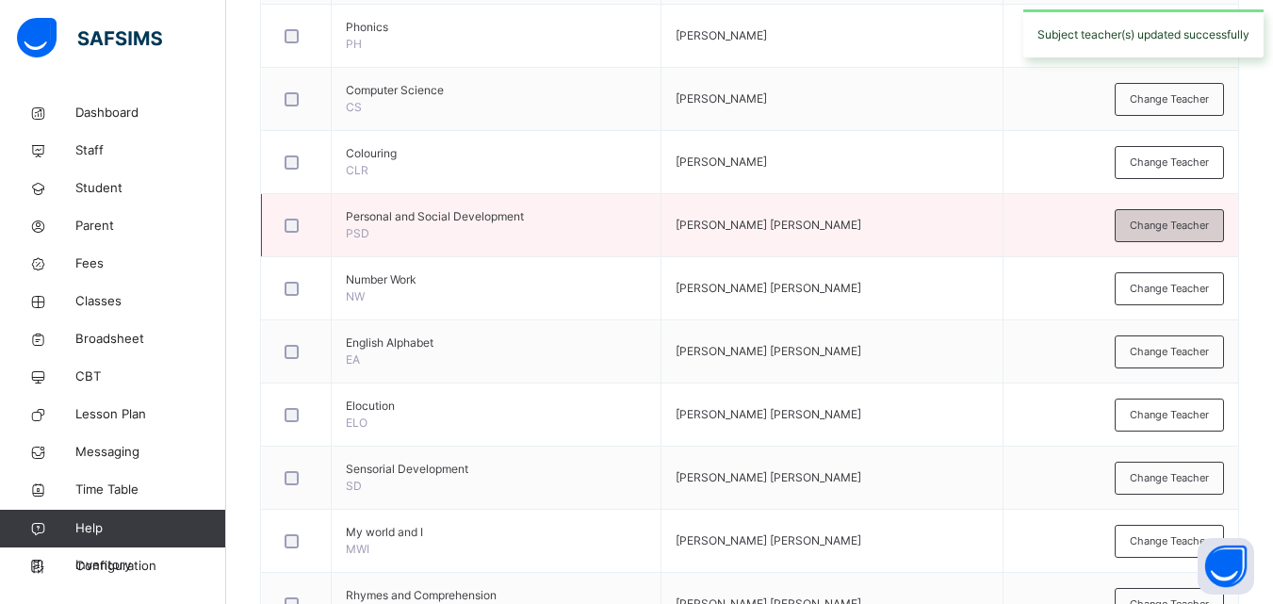
click at [1187, 227] on span "Change Teacher" at bounding box center [1169, 226] width 79 height 16
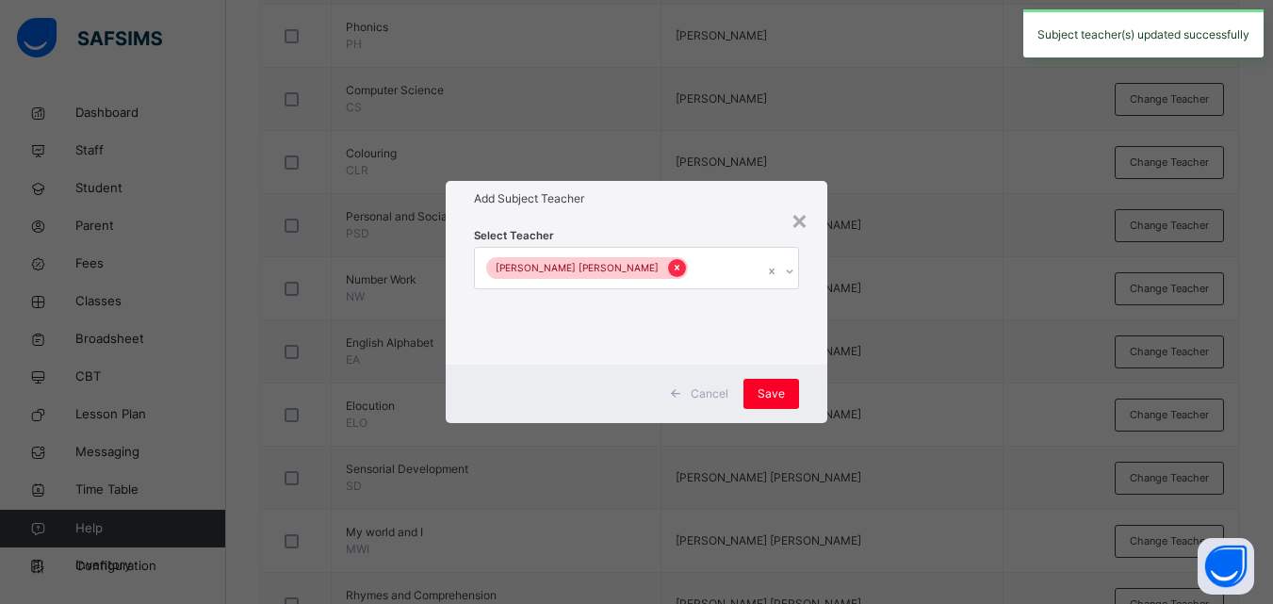
click at [672, 271] on icon at bounding box center [677, 267] width 10 height 13
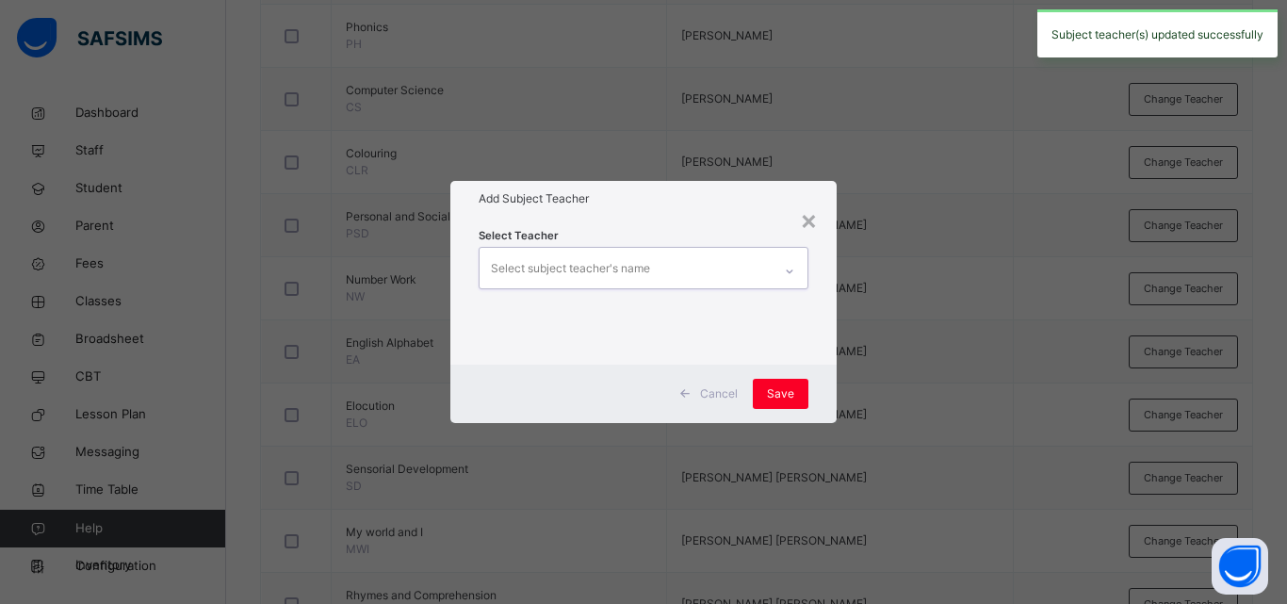
click at [572, 276] on div "Select subject teacher's name" at bounding box center [570, 269] width 159 height 36
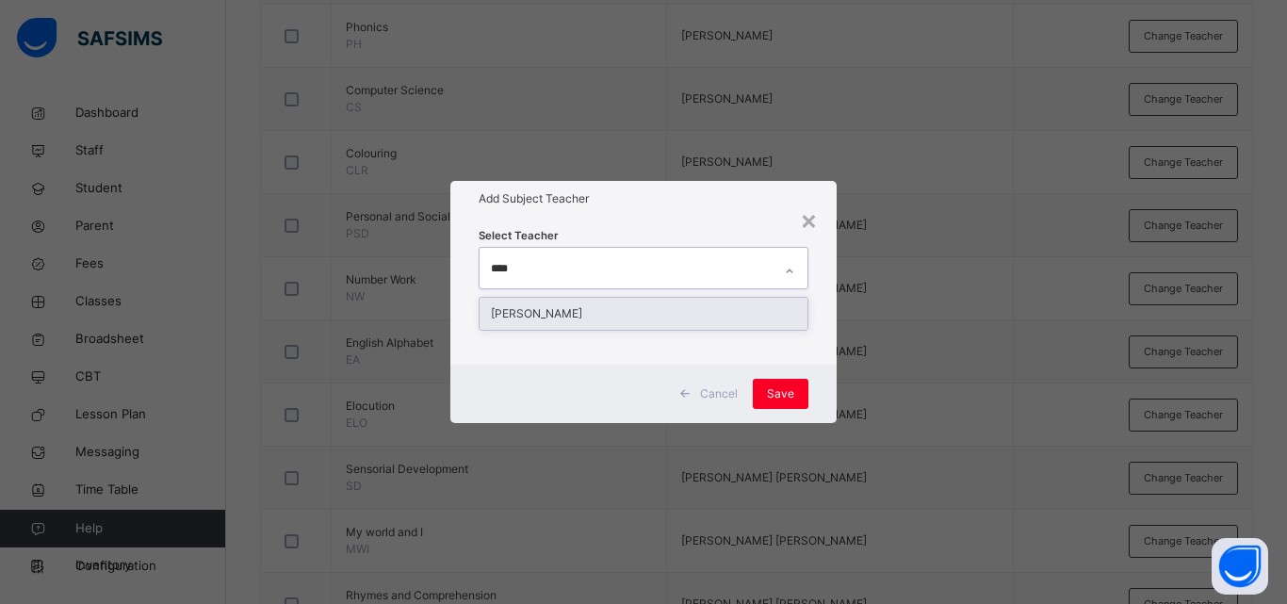
type input "*****"
click at [570, 312] on div "[PERSON_NAME]" at bounding box center [644, 314] width 328 height 32
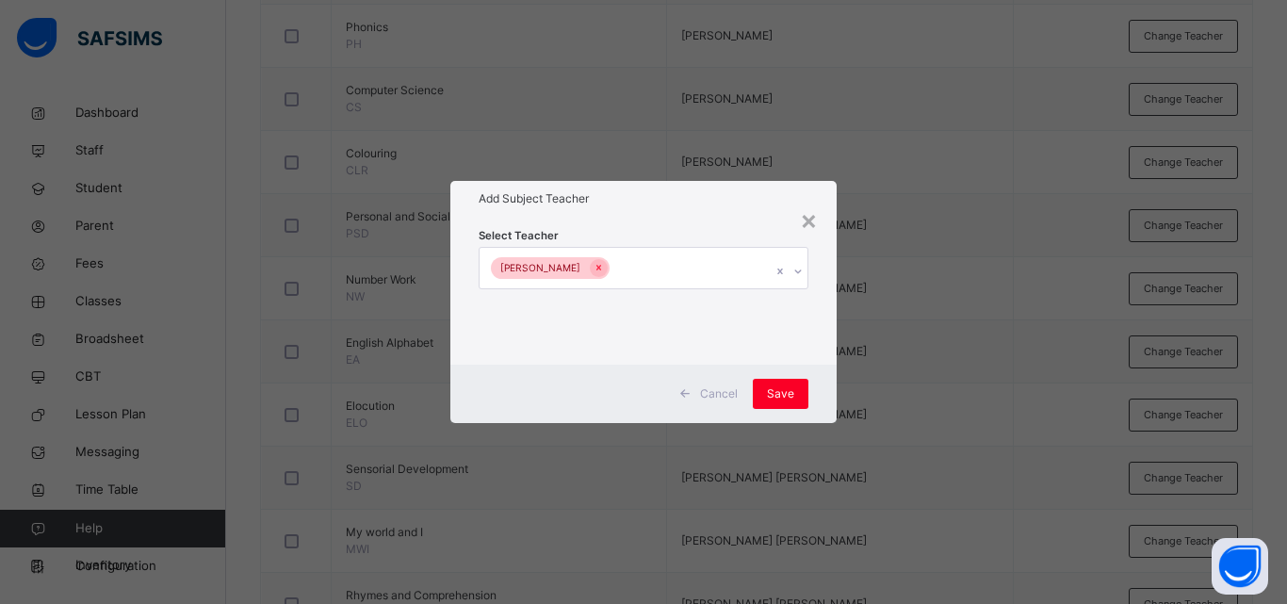
click at [821, 359] on div "Select Teacher [PERSON_NAME]" at bounding box center [643, 290] width 386 height 147
click at [784, 385] on span "Save" at bounding box center [780, 393] width 27 height 17
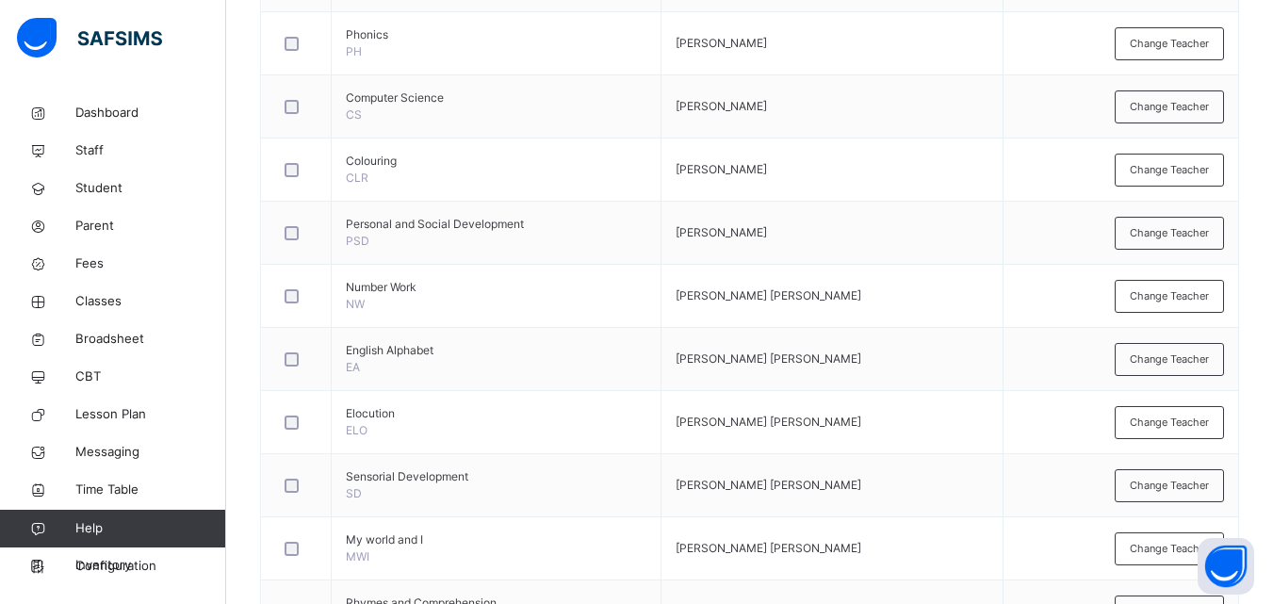
scroll to position [698, 0]
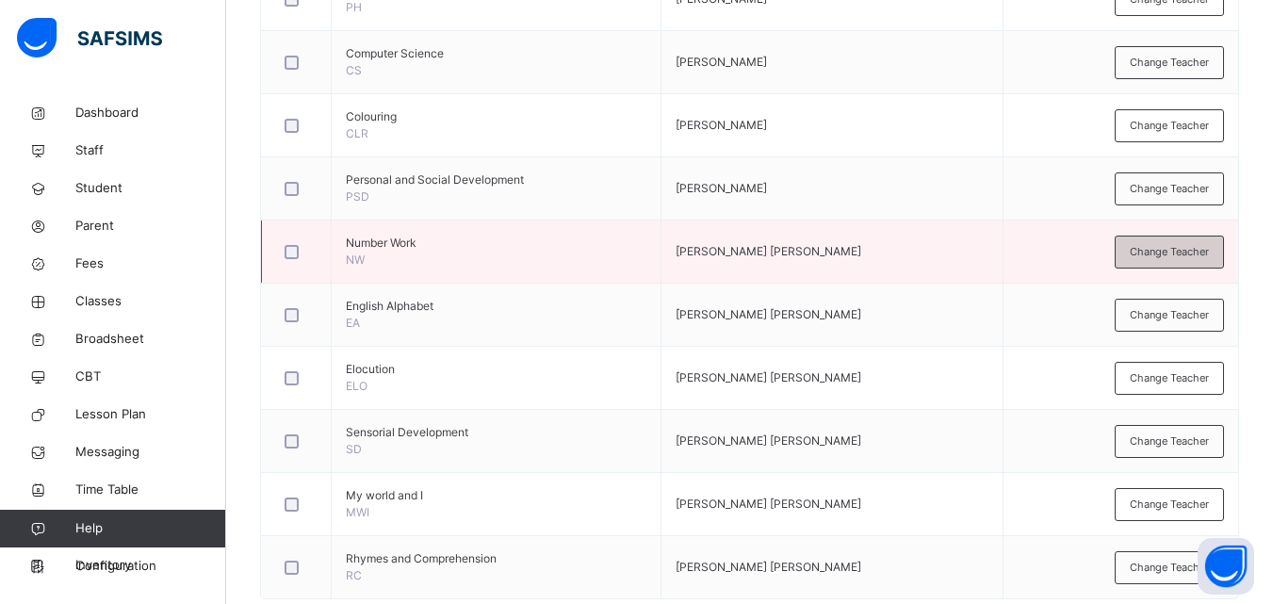
click at [1168, 261] on div "Change Teacher" at bounding box center [1169, 252] width 109 height 33
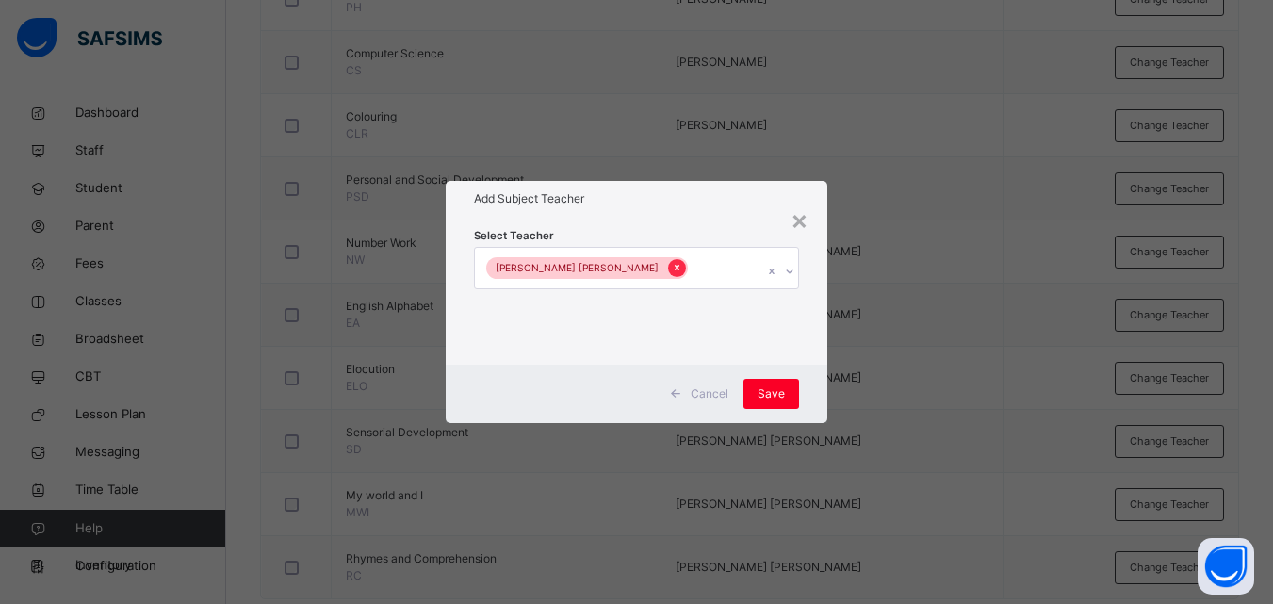
click at [672, 268] on icon at bounding box center [677, 267] width 10 height 13
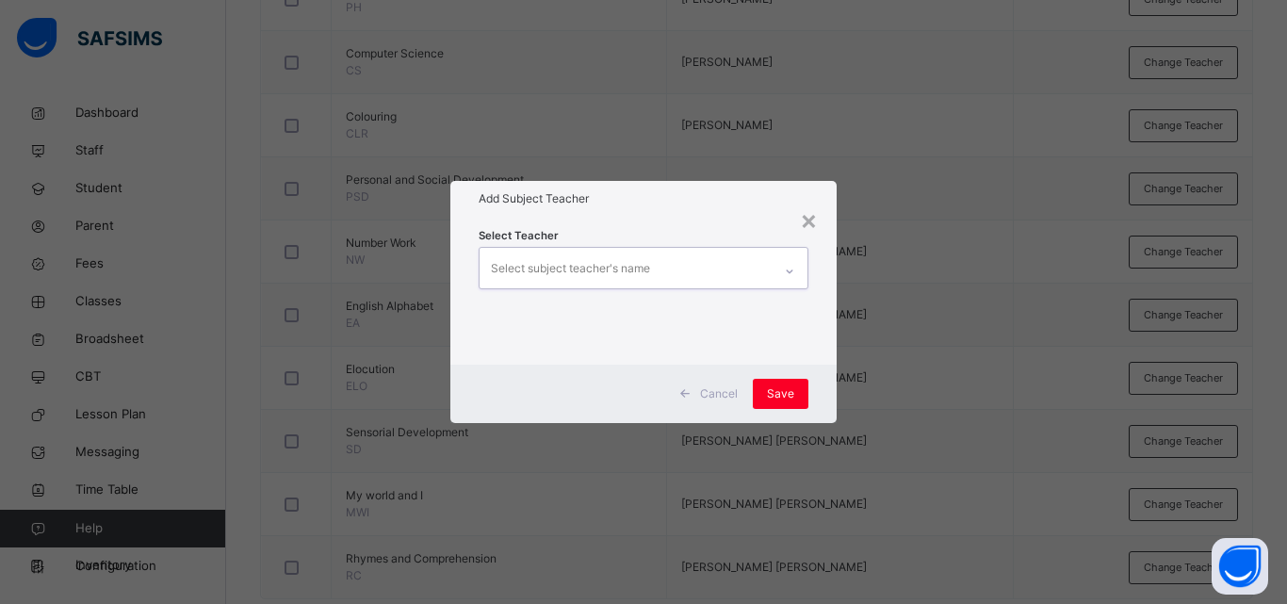
click at [597, 267] on div "Select subject teacher's name" at bounding box center [570, 269] width 159 height 36
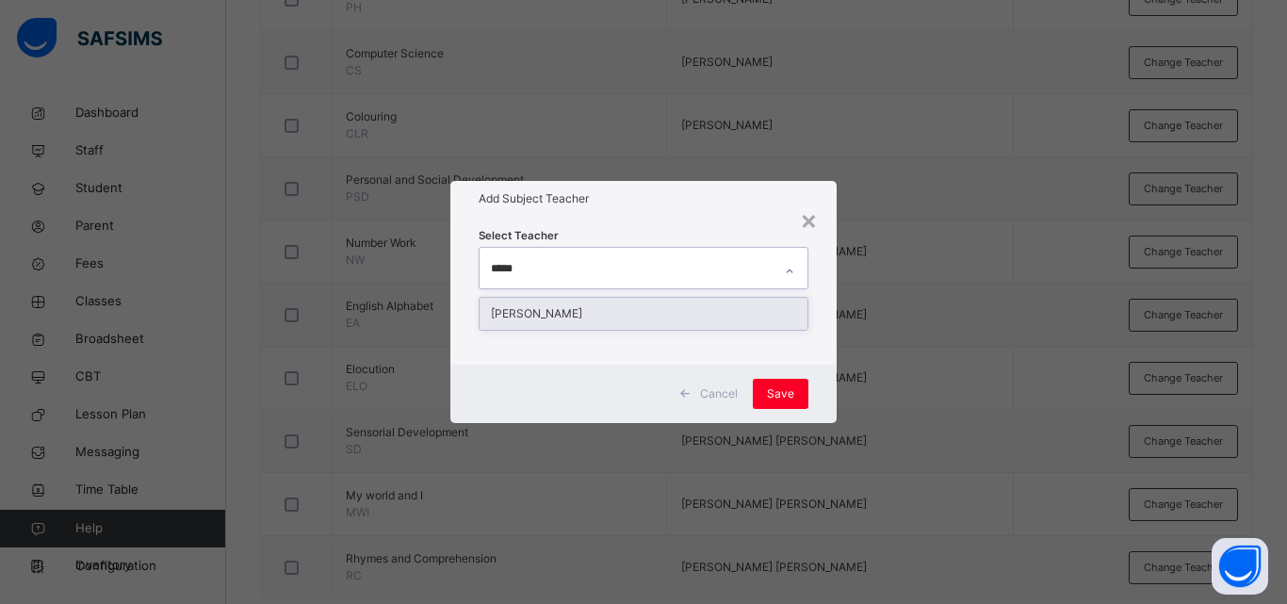
type input "******"
click at [737, 322] on div "[PERSON_NAME]" at bounding box center [644, 314] width 328 height 32
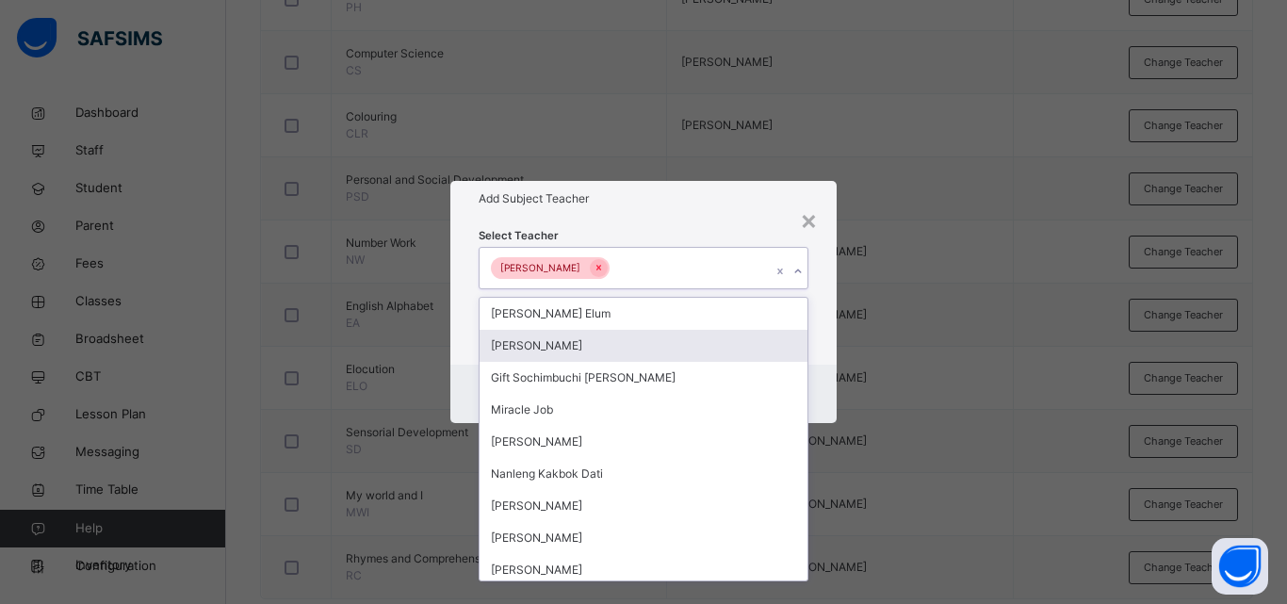
click at [826, 355] on div "Select Teacher option [PERSON_NAME], selected. option [PERSON_NAME] focused, 2 …" at bounding box center [643, 290] width 386 height 147
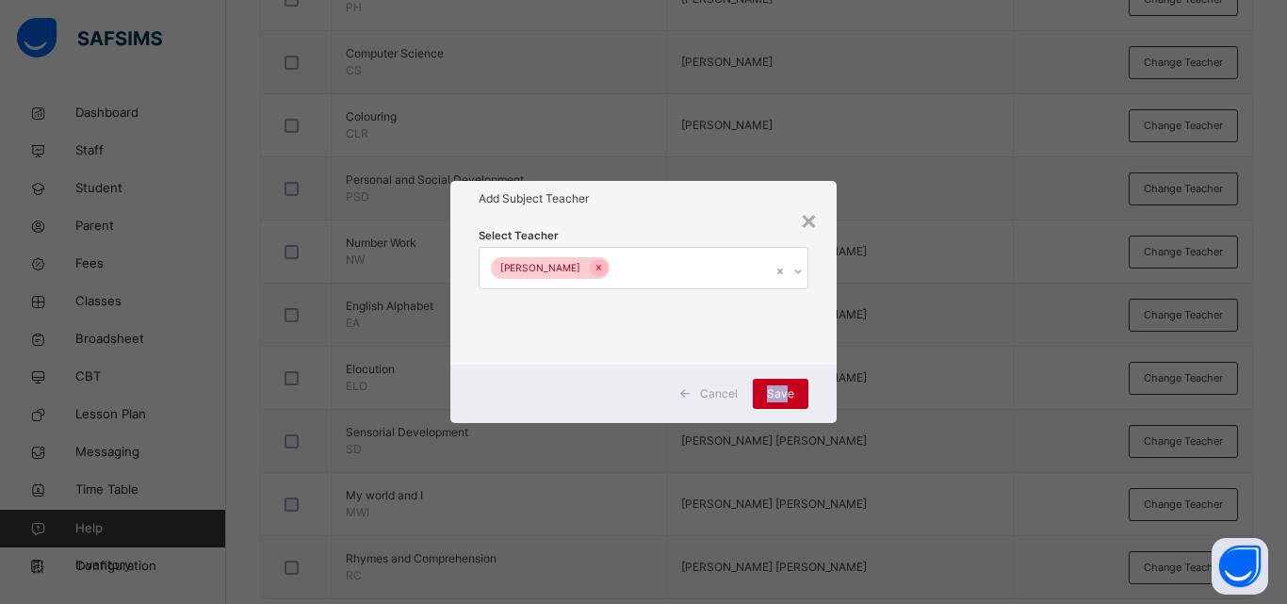
drag, startPoint x: 789, startPoint y: 377, endPoint x: 787, endPoint y: 395, distance: 18.0
click at [787, 395] on div "Cancel Save" at bounding box center [643, 394] width 386 height 58
click at [787, 395] on span "Save" at bounding box center [780, 393] width 27 height 17
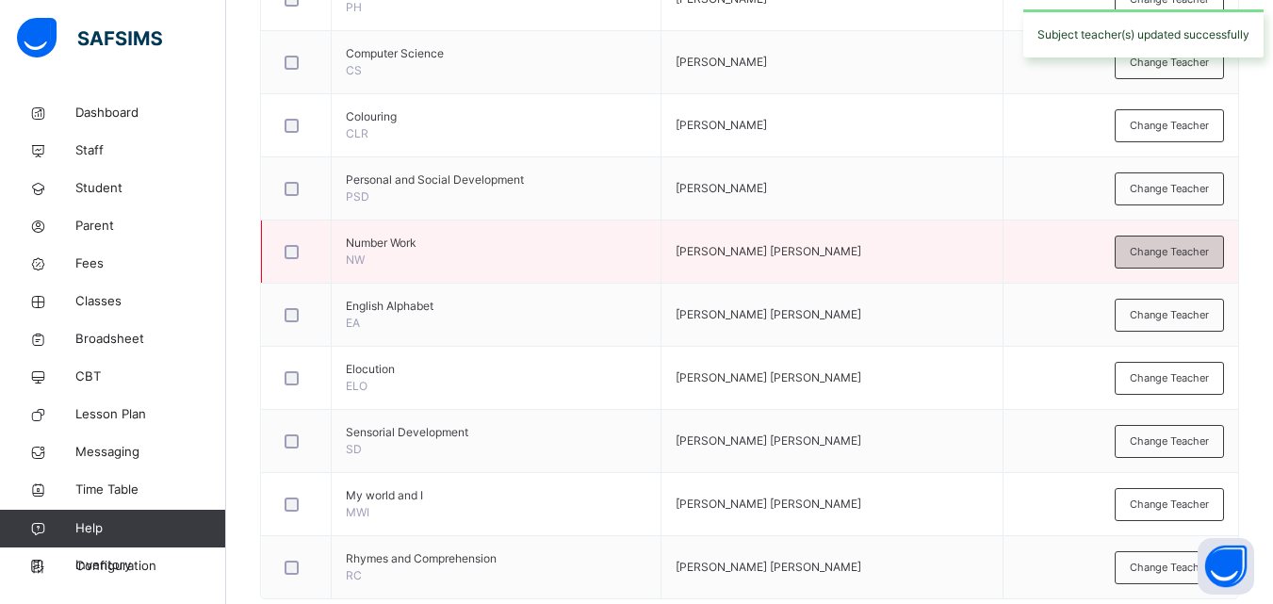
click at [1157, 266] on div "Change Teacher" at bounding box center [1169, 252] width 109 height 33
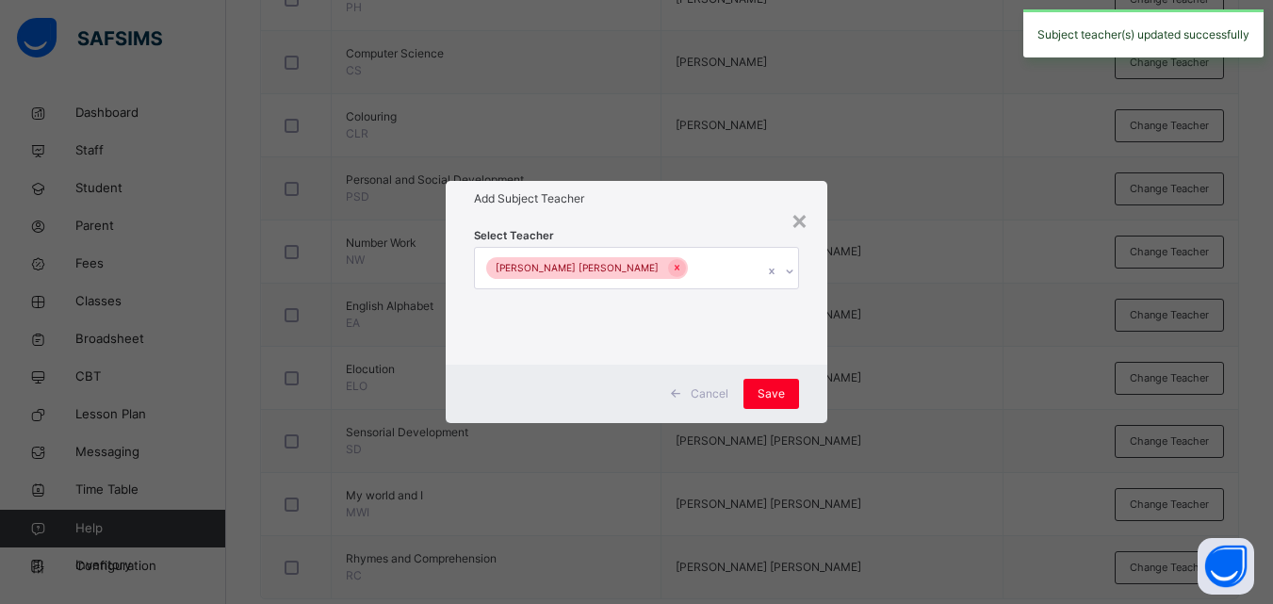
click at [634, 259] on div "[PERSON_NAME] [PERSON_NAME]" at bounding box center [587, 268] width 202 height 22
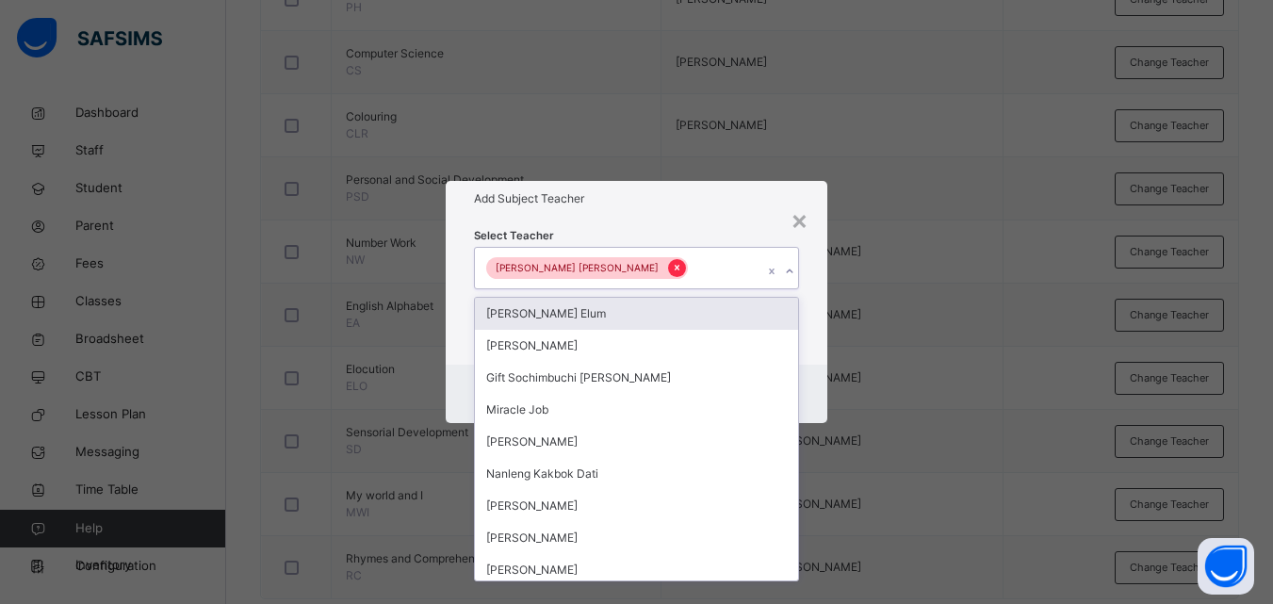
click at [672, 263] on icon at bounding box center [677, 267] width 10 height 13
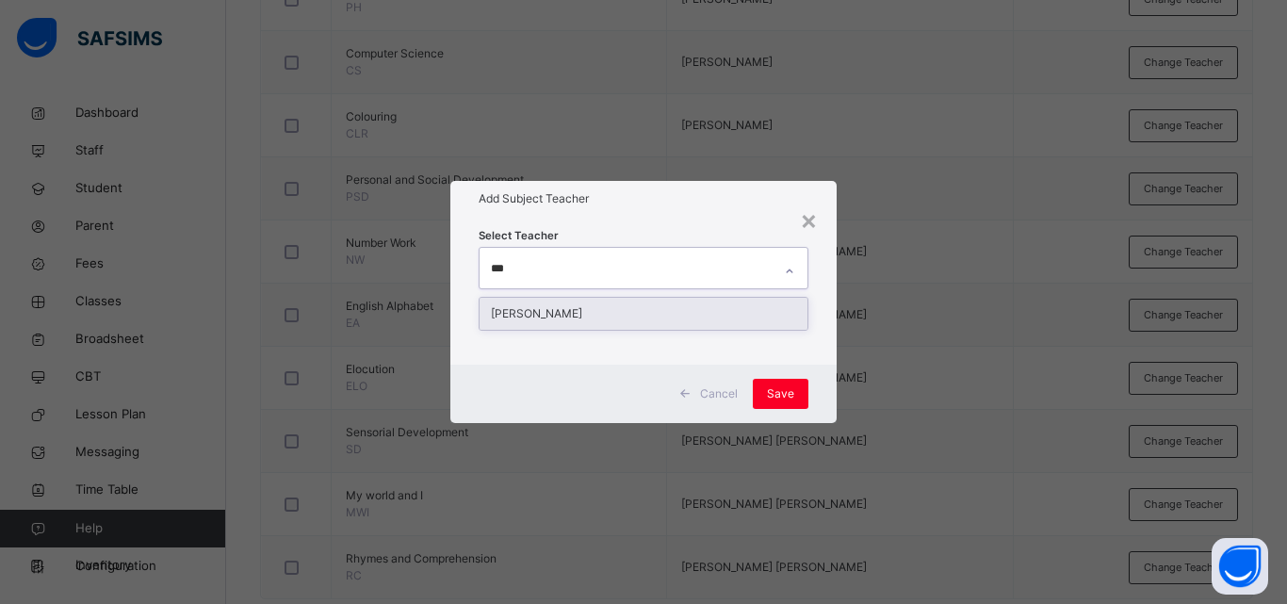
type input "****"
click at [669, 312] on div "[PERSON_NAME]" at bounding box center [644, 314] width 328 height 32
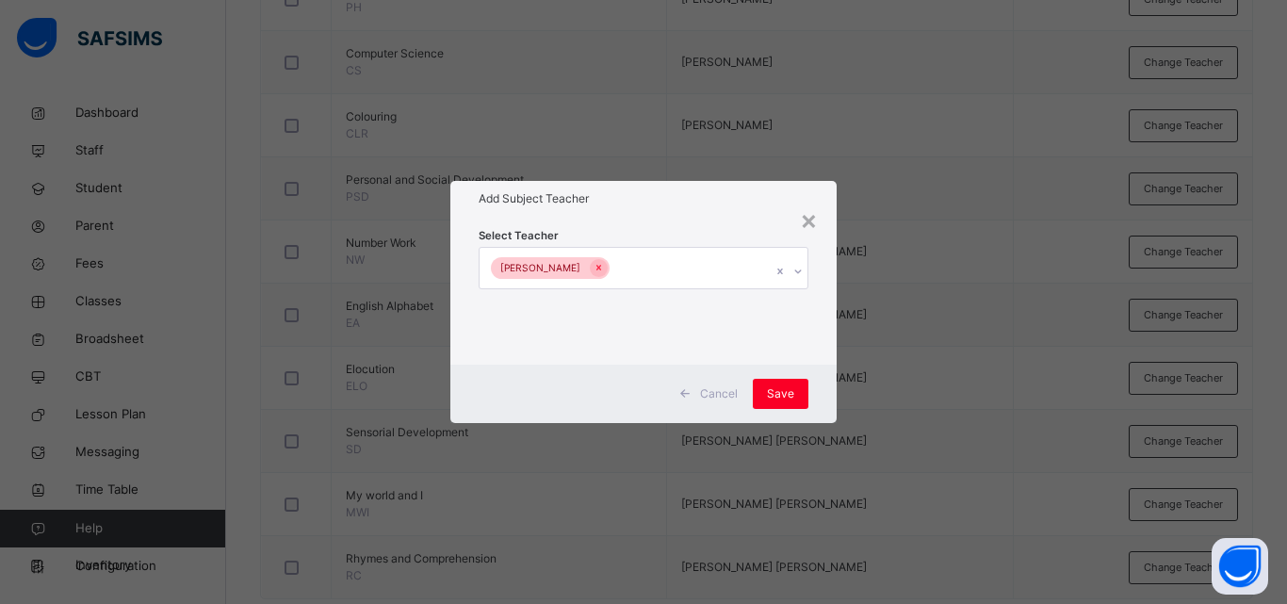
click at [832, 367] on div "Cancel Save" at bounding box center [643, 394] width 386 height 58
click at [766, 401] on div "Save" at bounding box center [781, 394] width 56 height 30
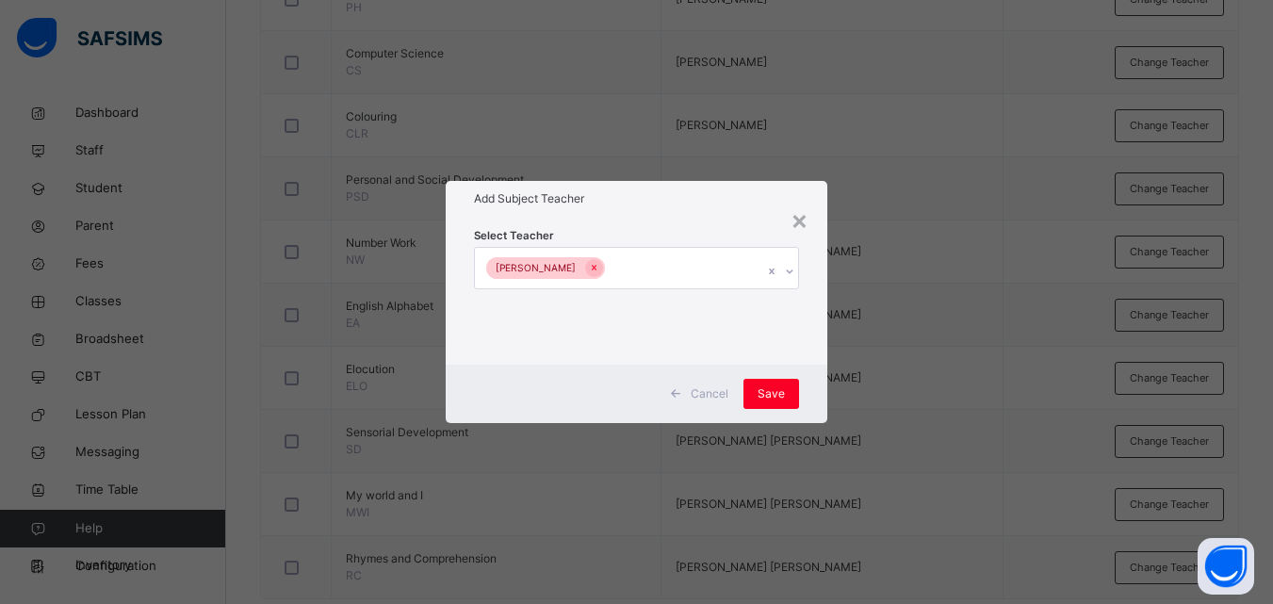
scroll to position [741, 0]
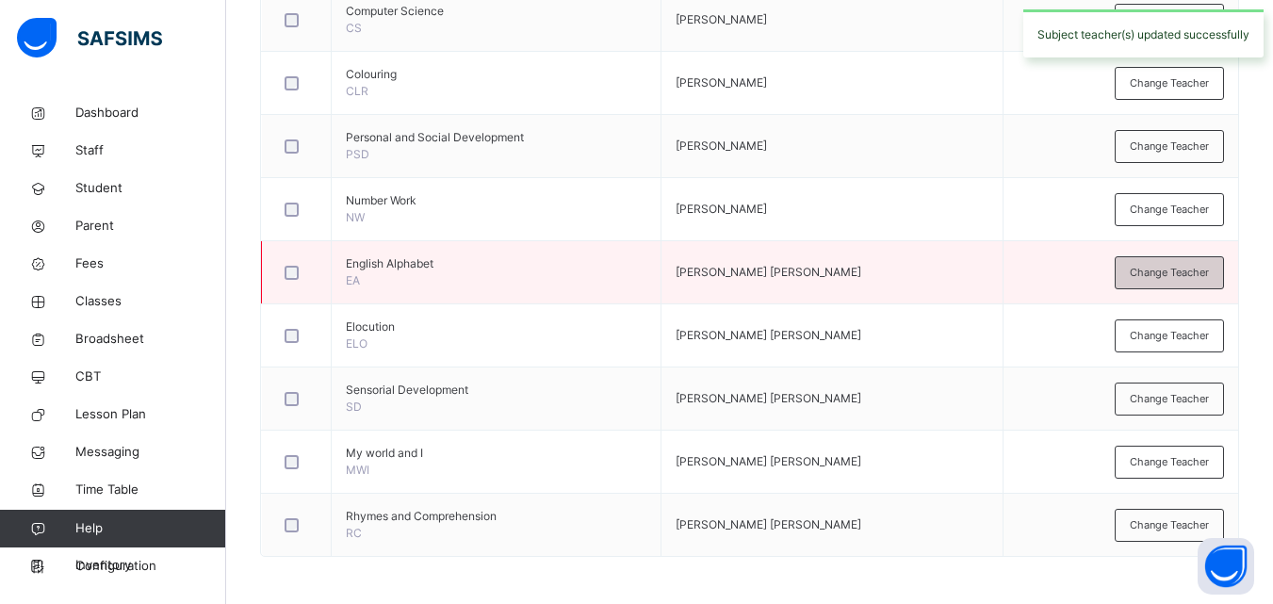
click at [1192, 271] on span "Change Teacher" at bounding box center [1169, 273] width 79 height 16
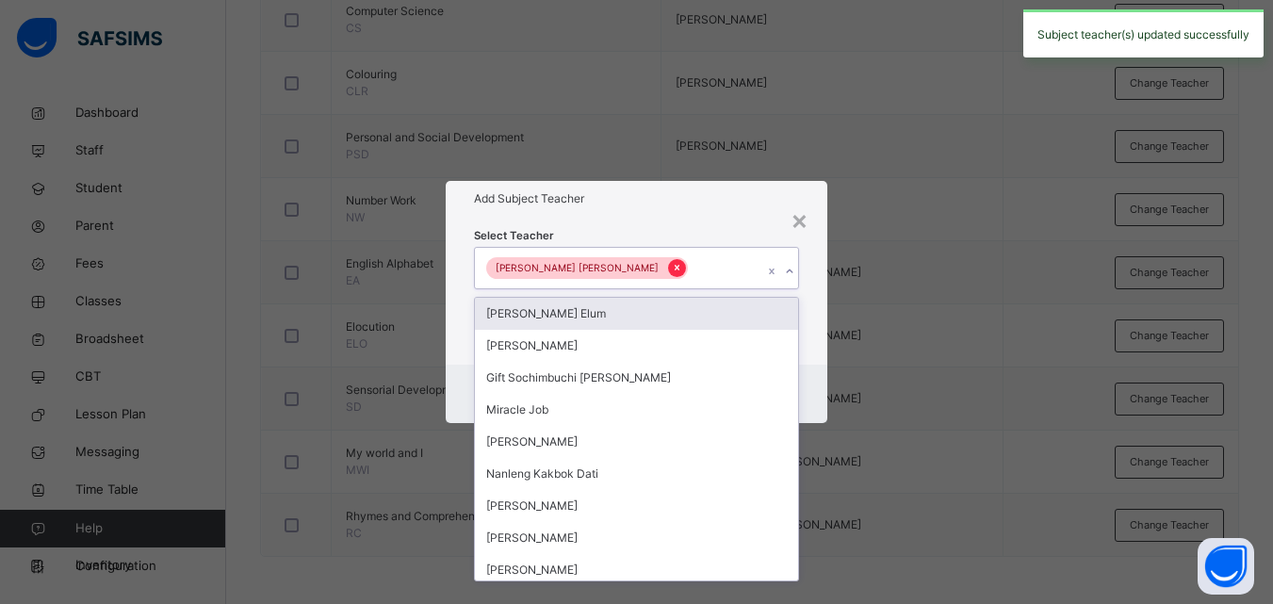
drag, startPoint x: 652, startPoint y: 270, endPoint x: 625, endPoint y: 266, distance: 27.6
click at [625, 266] on div "[PERSON_NAME] [PERSON_NAME]" at bounding box center [618, 268] width 287 height 40
click at [672, 266] on icon at bounding box center [677, 267] width 10 height 13
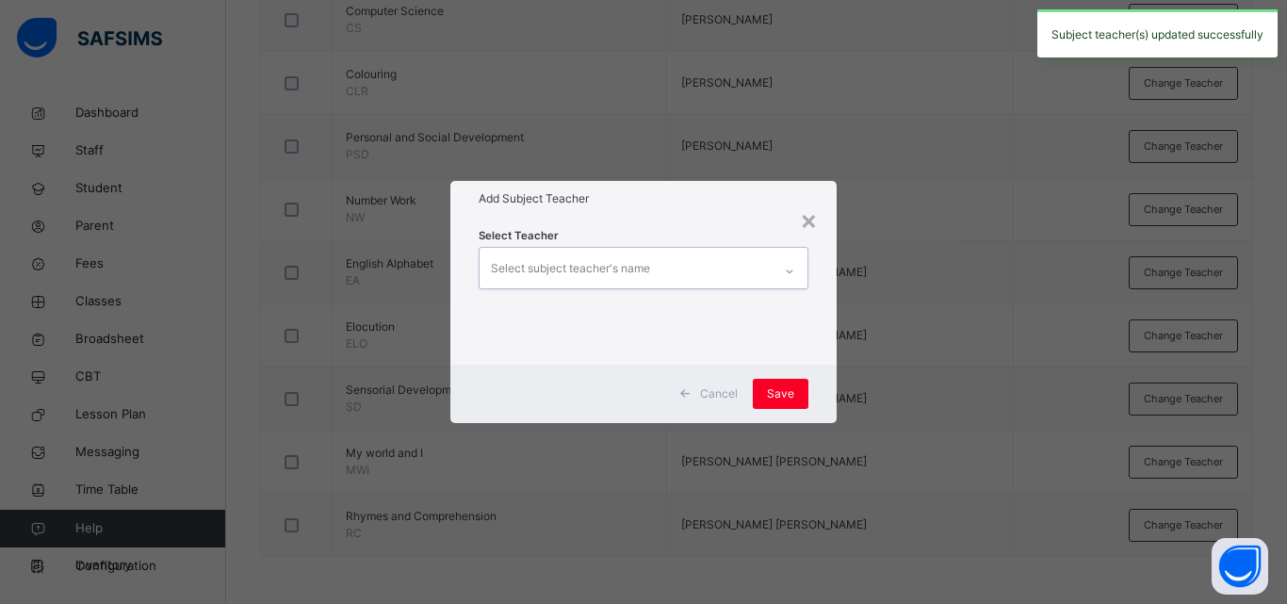
click at [596, 265] on div "Select subject teacher's name" at bounding box center [570, 269] width 159 height 36
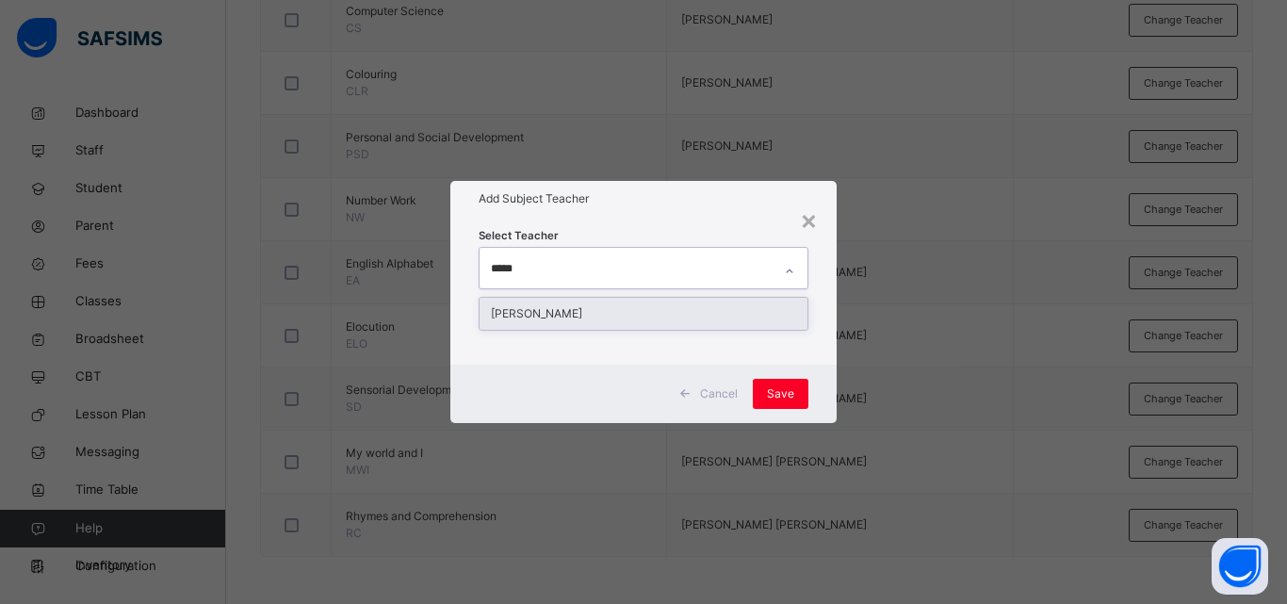
type input "******"
click at [577, 309] on div "[PERSON_NAME]" at bounding box center [644, 314] width 328 height 32
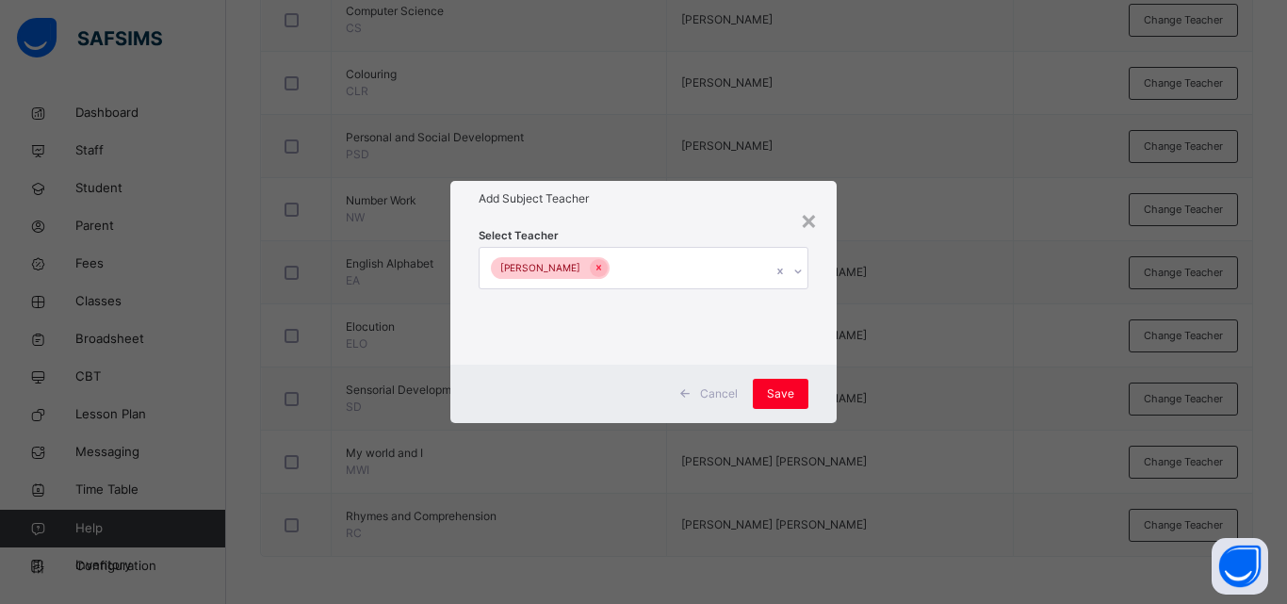
drag, startPoint x: 843, startPoint y: 404, endPoint x: 832, endPoint y: 398, distance: 13.1
click at [832, 398] on div "× Add Subject Teacher Select Teacher [PERSON_NAME] [PERSON_NAME] Save" at bounding box center [643, 302] width 1287 height 604
click at [791, 398] on span "Save" at bounding box center [780, 393] width 27 height 17
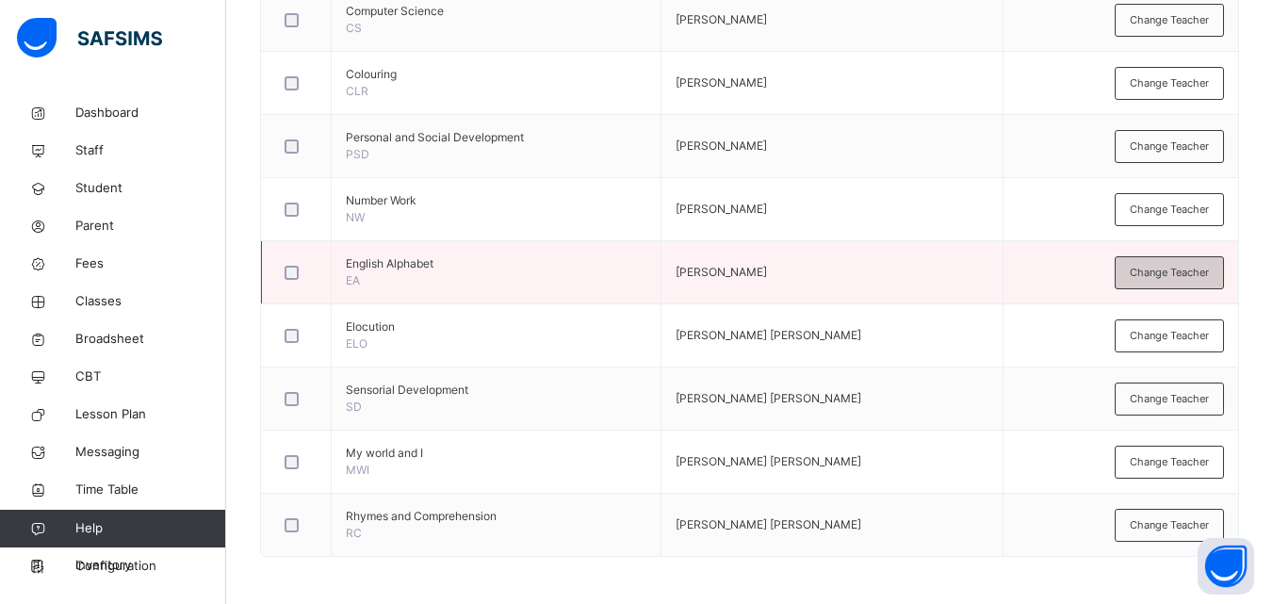
click at [1144, 278] on span "Change Teacher" at bounding box center [1169, 273] width 79 height 16
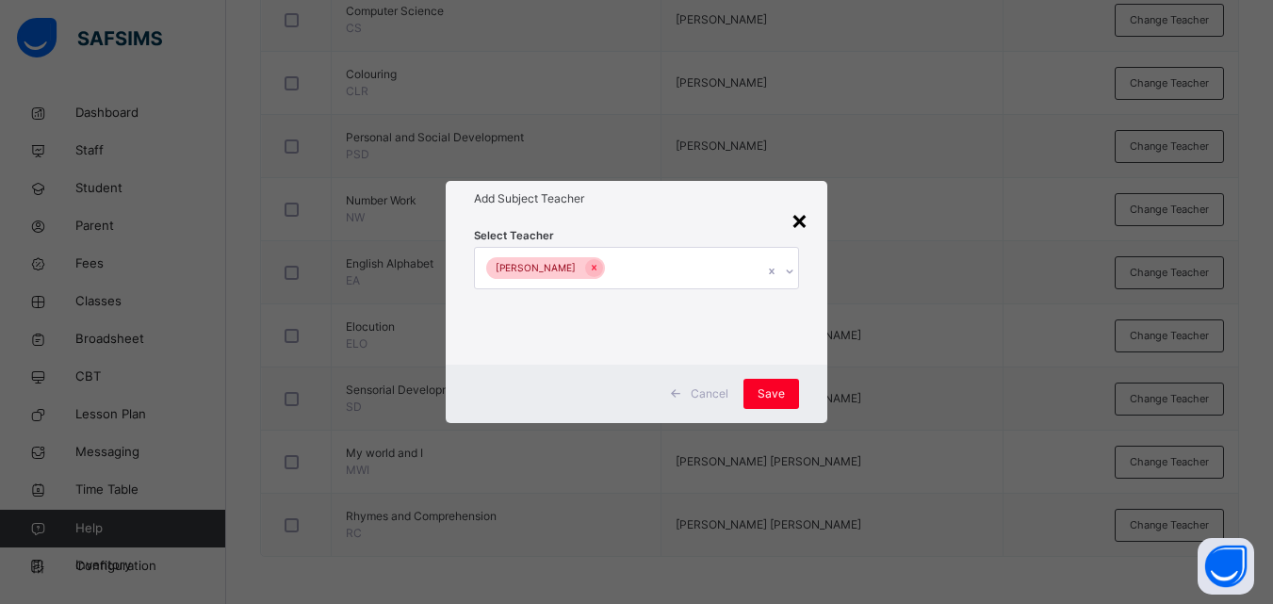
click at [804, 227] on div "×" at bounding box center [800, 220] width 18 height 40
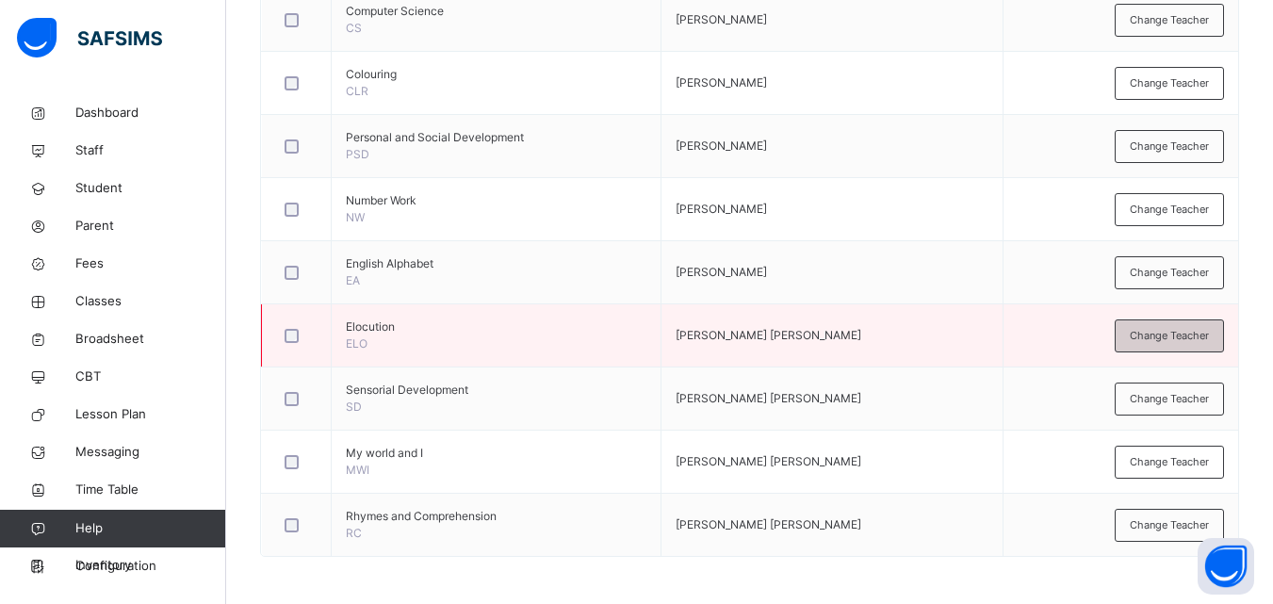
click at [1181, 331] on span "Change Teacher" at bounding box center [1169, 336] width 79 height 16
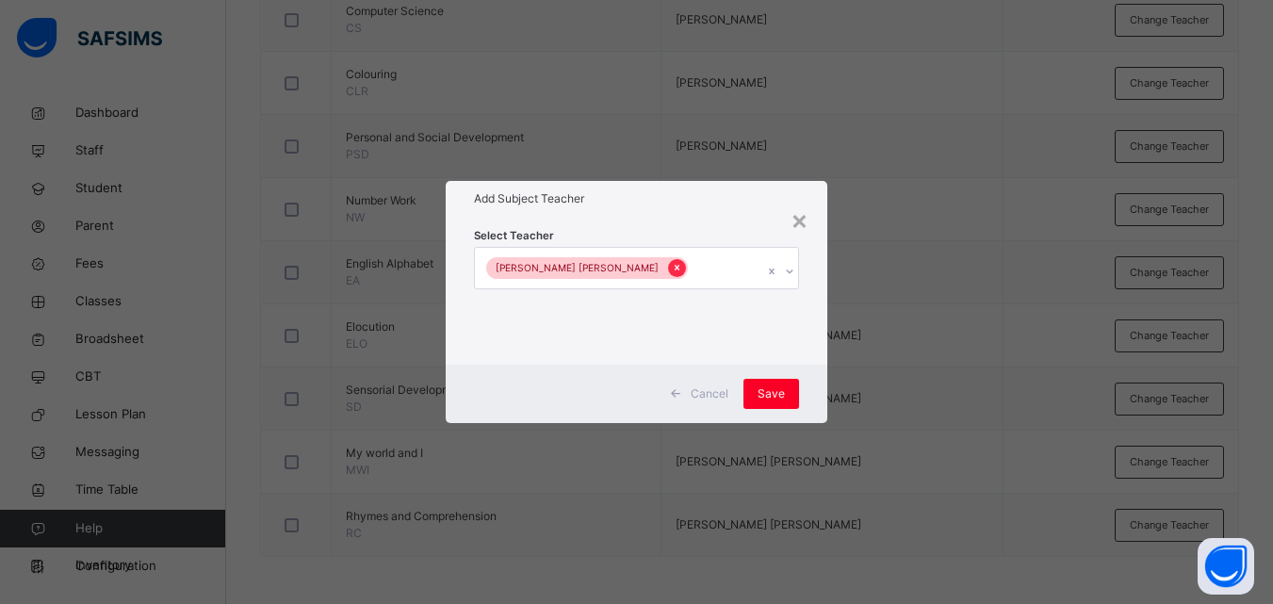
click at [672, 261] on icon at bounding box center [677, 267] width 10 height 13
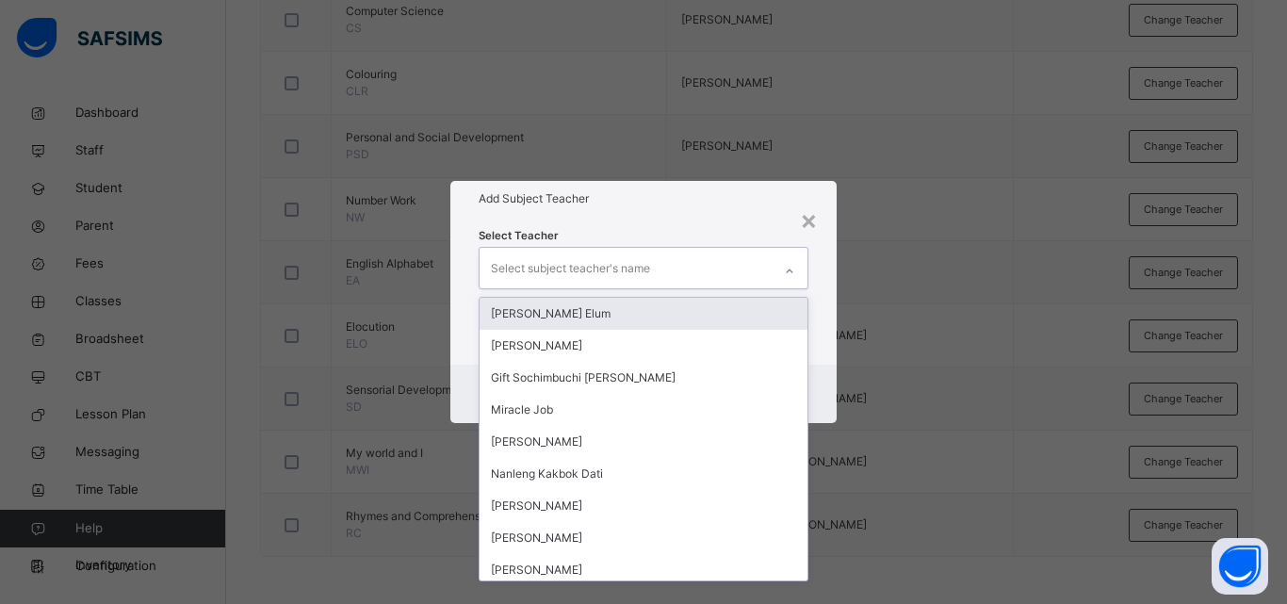
click at [592, 265] on div "Select subject teacher's name" at bounding box center [570, 269] width 159 height 36
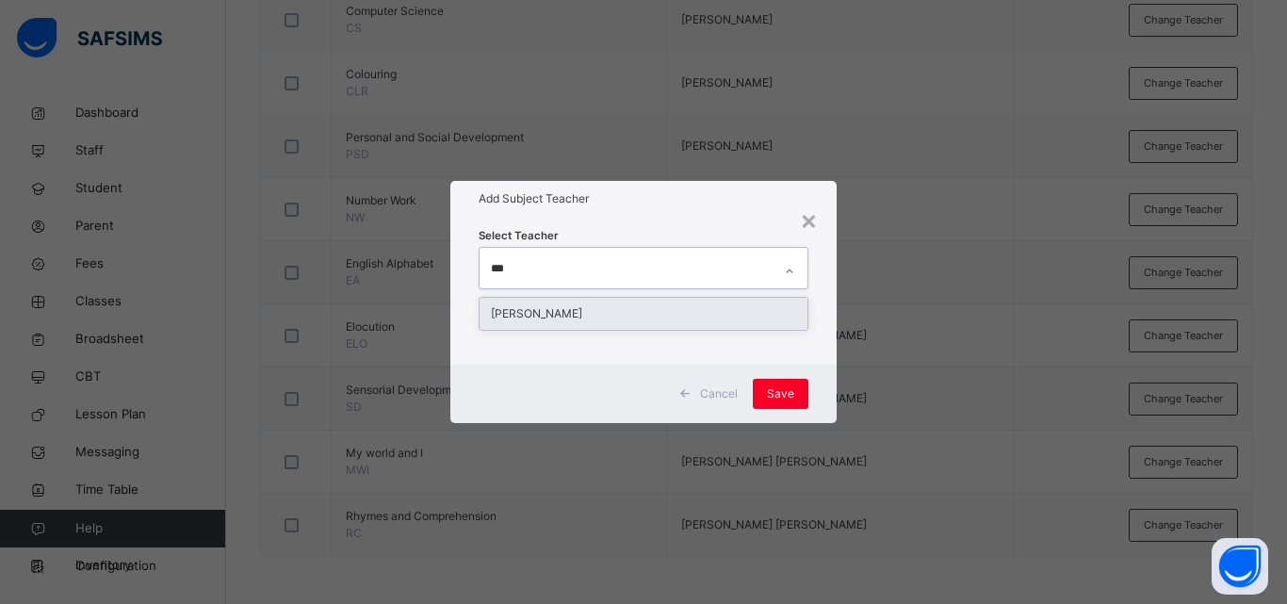
type input "****"
click at [569, 301] on div "[PERSON_NAME]" at bounding box center [644, 314] width 328 height 32
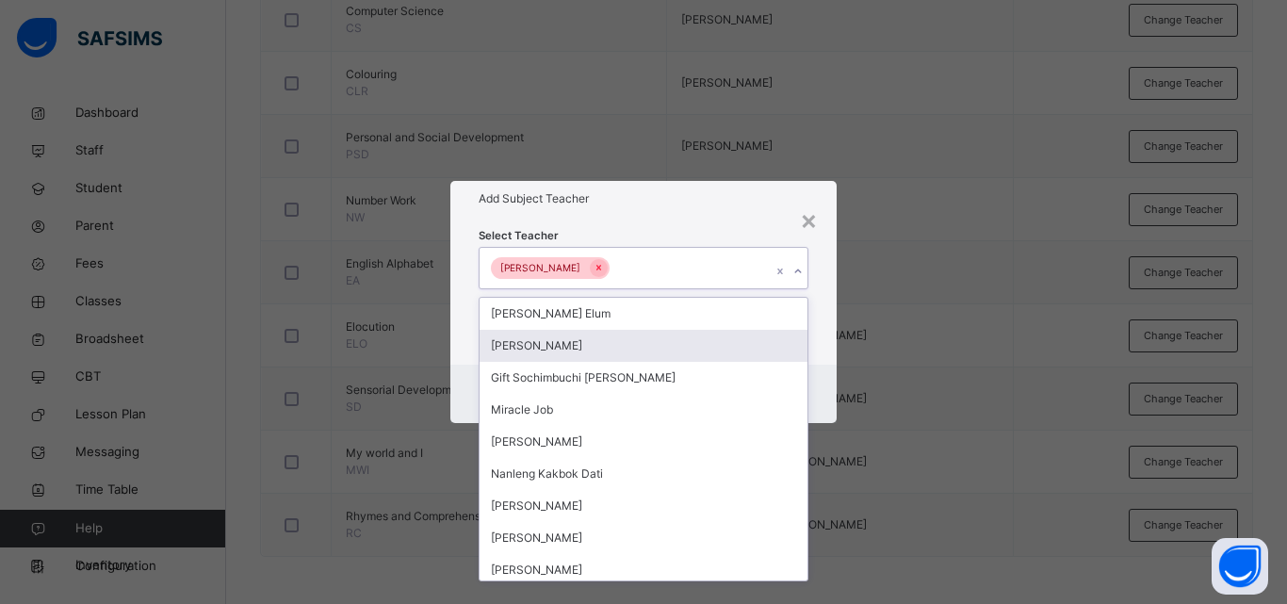
click at [833, 352] on div "Select Teacher option [PERSON_NAME], selected. option [PERSON_NAME] focused, 2 …" at bounding box center [643, 290] width 386 height 147
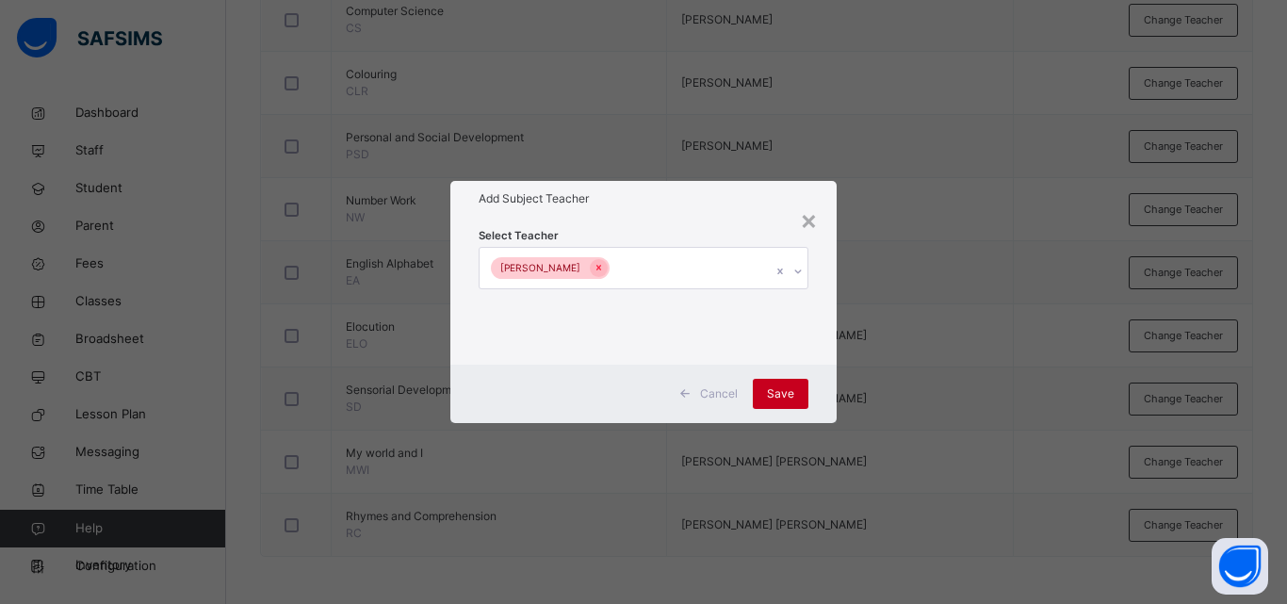
click at [795, 380] on div "Save" at bounding box center [781, 394] width 56 height 30
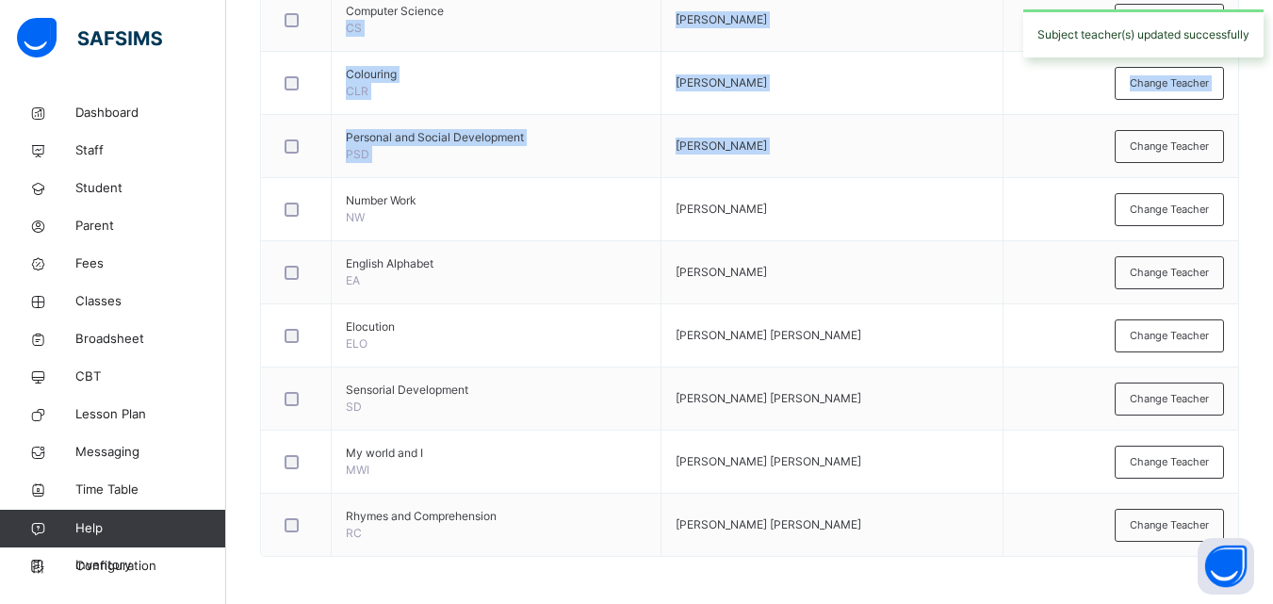
drag, startPoint x: 1050, startPoint y: 115, endPoint x: 461, endPoint y: -76, distance: 619.3
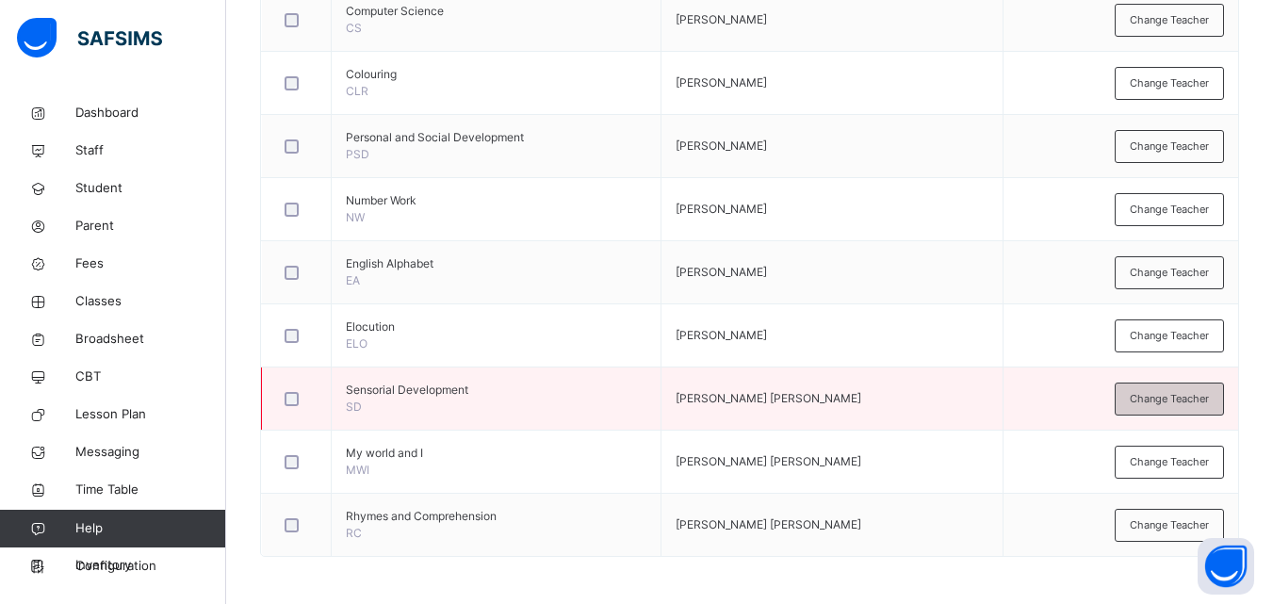
click at [1133, 403] on div "Change Teacher" at bounding box center [1169, 399] width 109 height 33
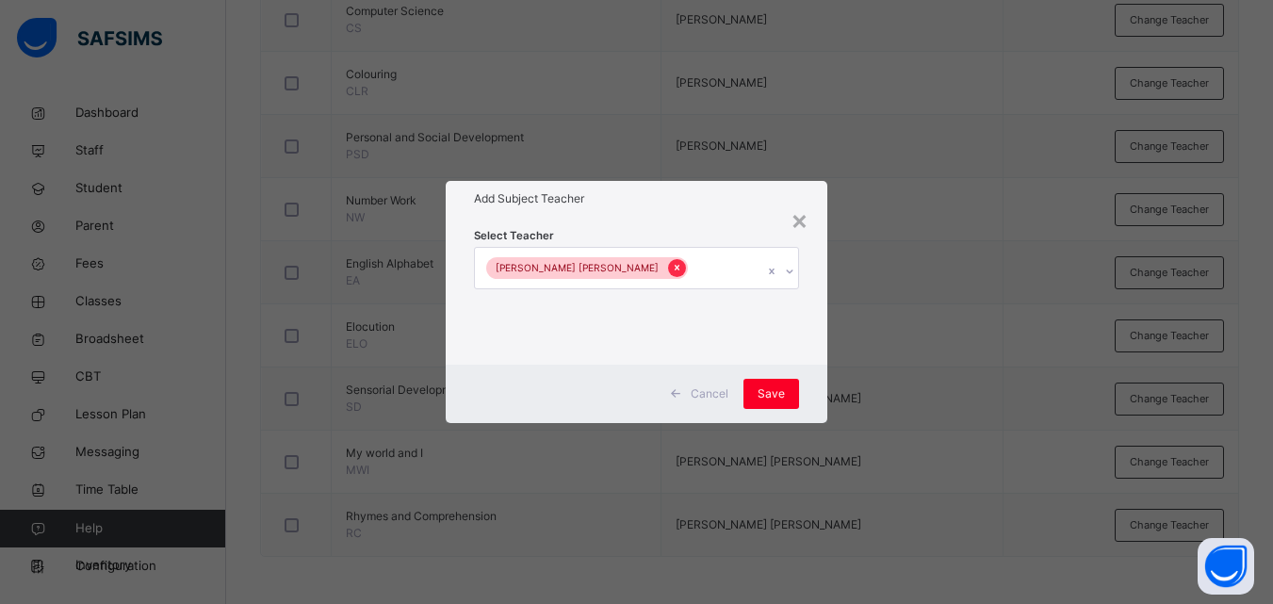
click at [668, 267] on div at bounding box center [677, 268] width 18 height 18
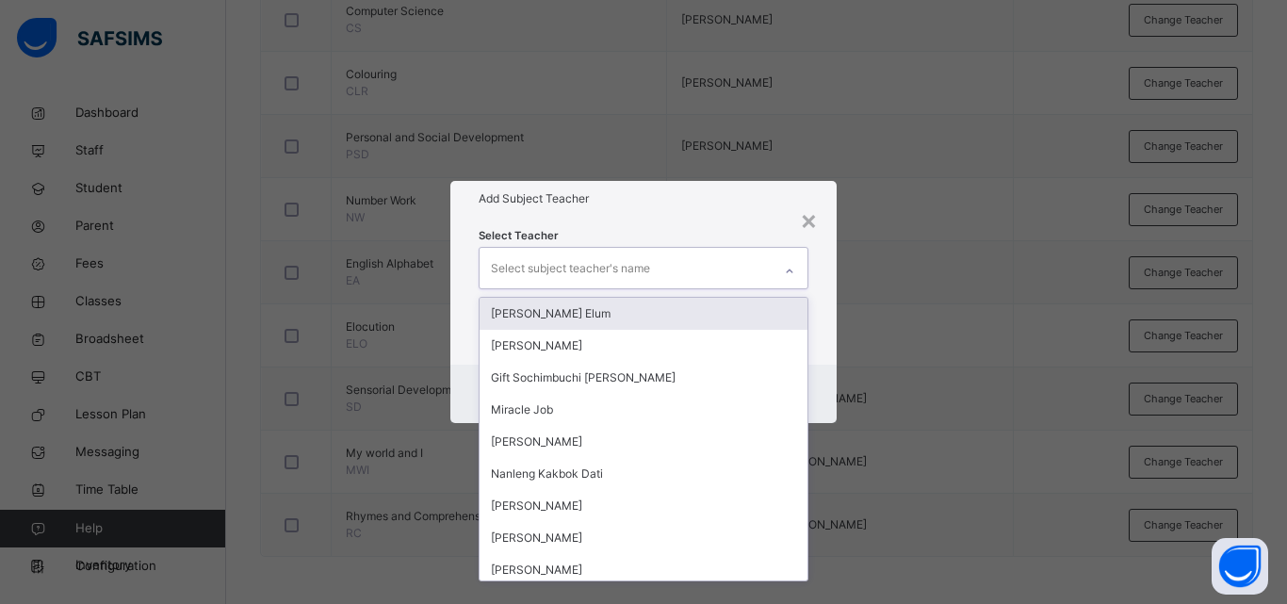
click at [602, 266] on div "Select subject teacher's name" at bounding box center [570, 269] width 159 height 36
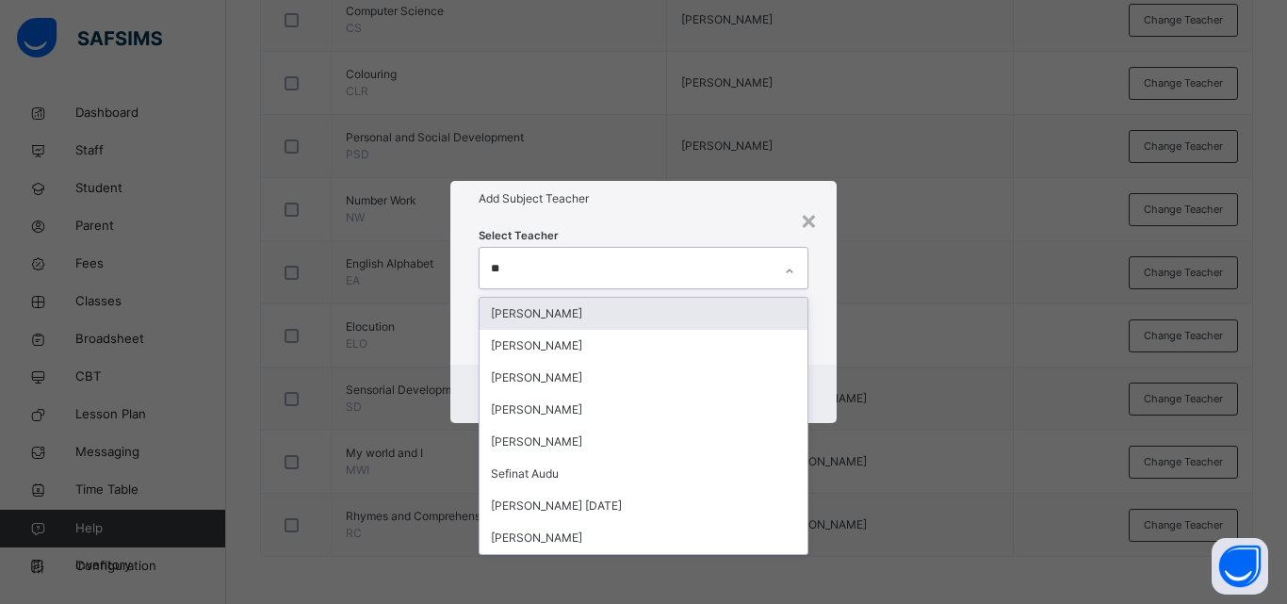
type input "***"
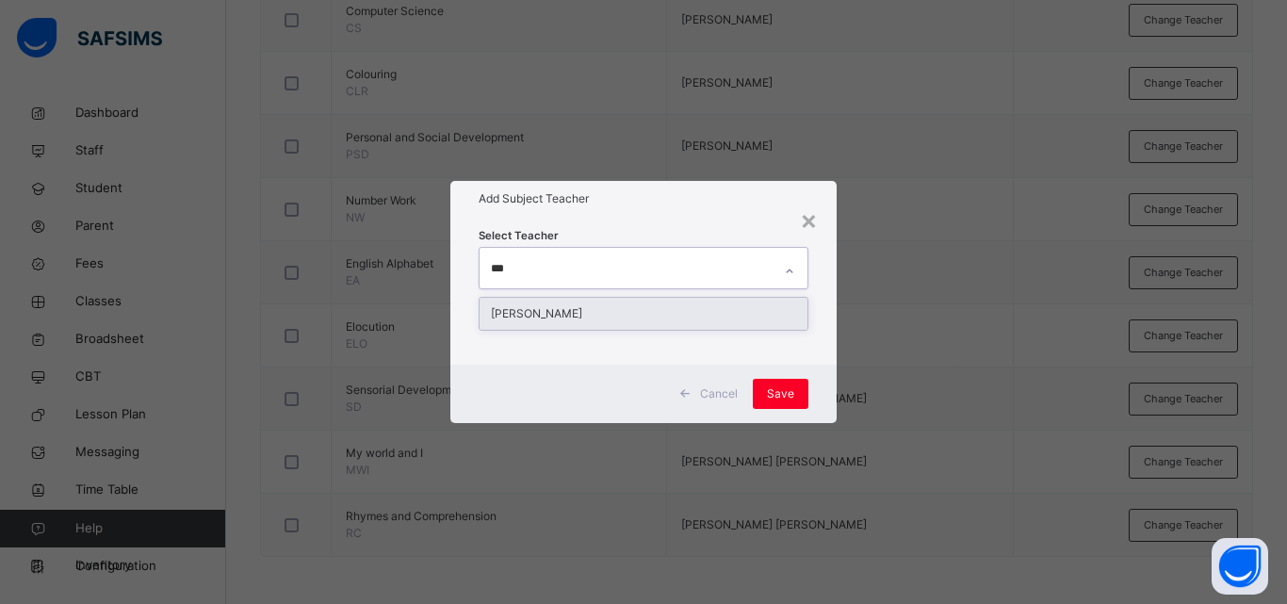
click at [574, 307] on div "[PERSON_NAME]" at bounding box center [644, 314] width 328 height 32
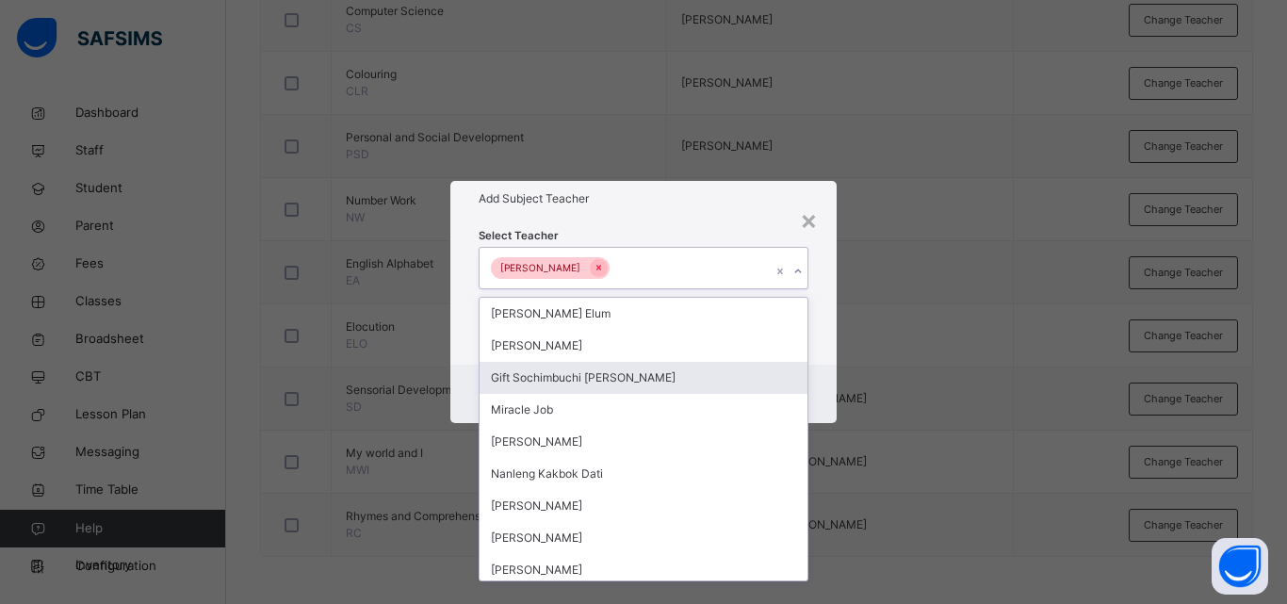
click at [820, 388] on div "Cancel Save" at bounding box center [643, 394] width 386 height 58
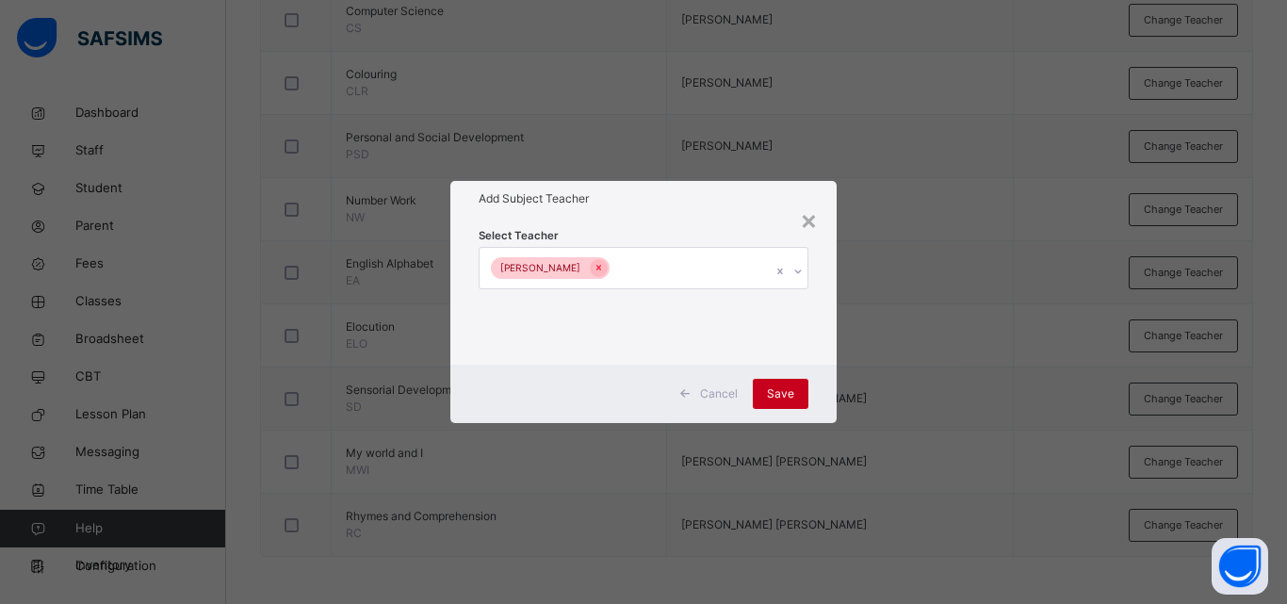
click at [782, 388] on span "Save" at bounding box center [780, 393] width 27 height 17
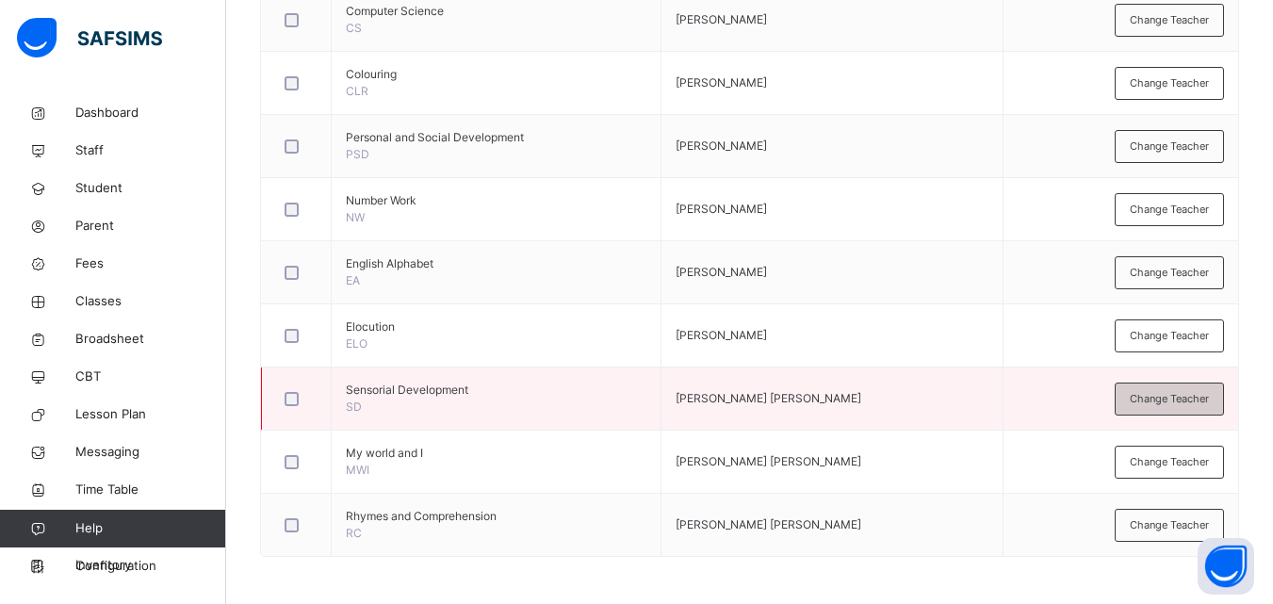
click at [1204, 401] on span "Change Teacher" at bounding box center [1169, 399] width 79 height 16
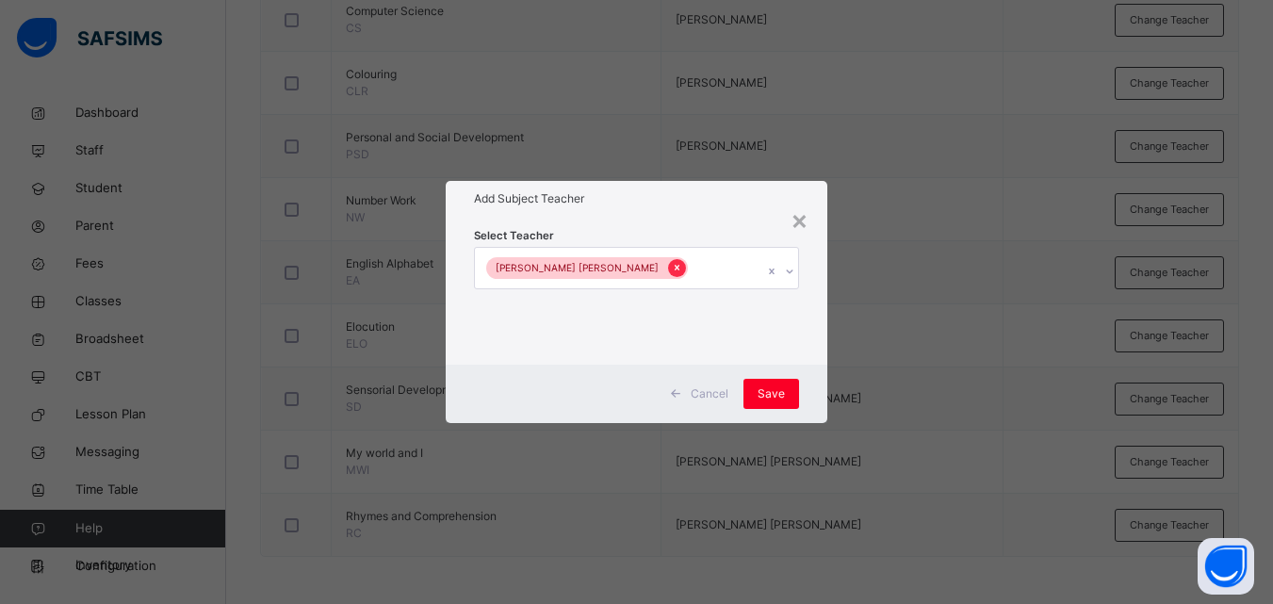
click at [672, 265] on icon at bounding box center [677, 267] width 10 height 13
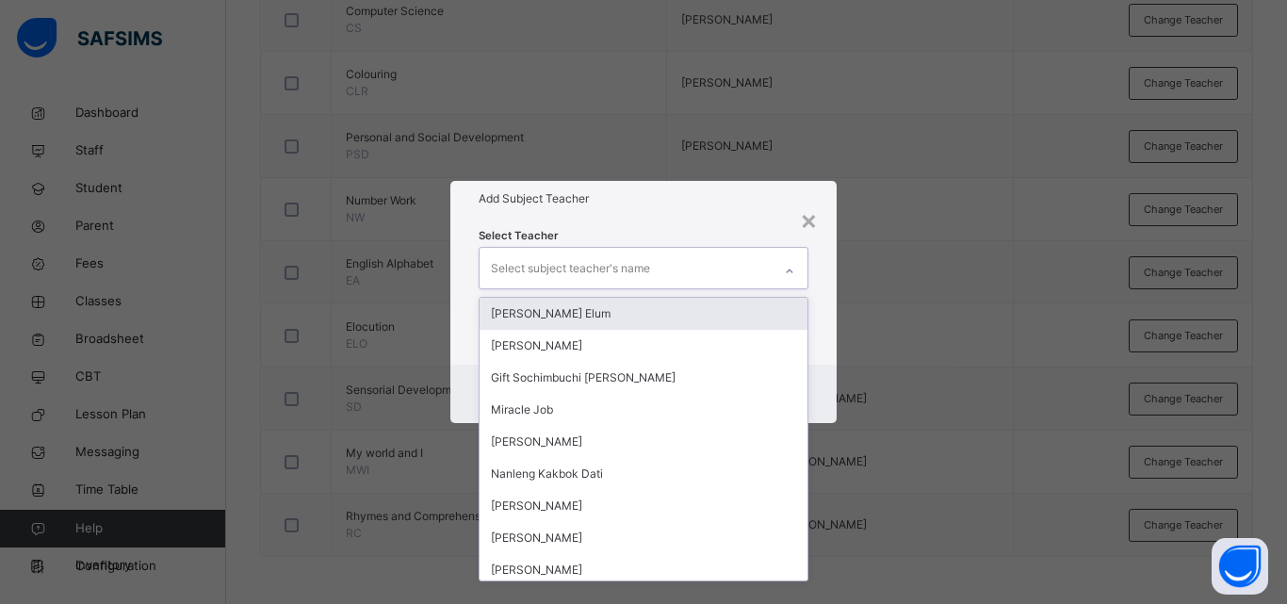
click at [607, 272] on div "Select subject teacher's name" at bounding box center [570, 269] width 159 height 36
type input "**"
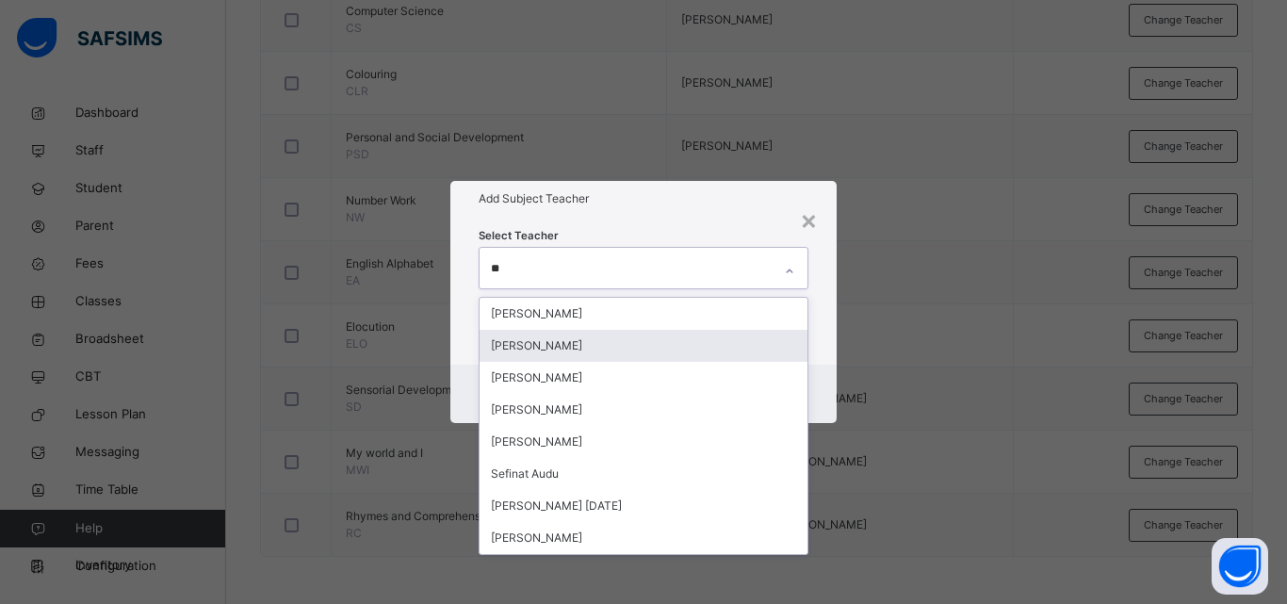
click at [597, 333] on div "[PERSON_NAME]" at bounding box center [644, 346] width 328 height 32
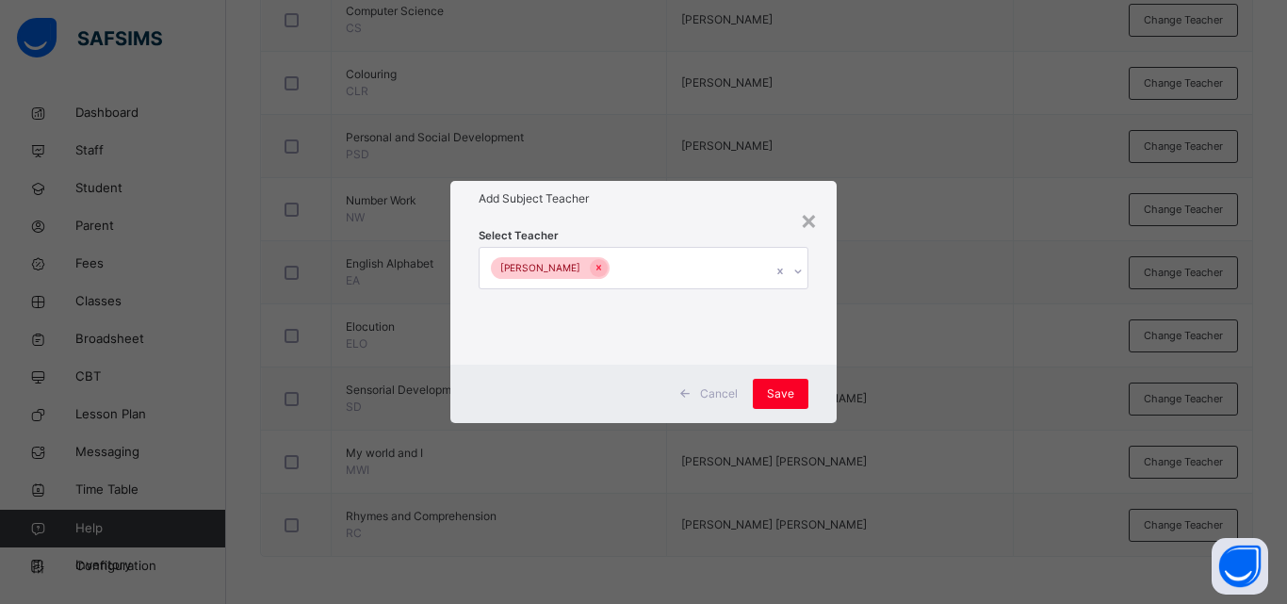
click at [824, 336] on div "Select Teacher [PERSON_NAME]" at bounding box center [643, 290] width 386 height 147
click at [793, 388] on span "Save" at bounding box center [780, 393] width 27 height 17
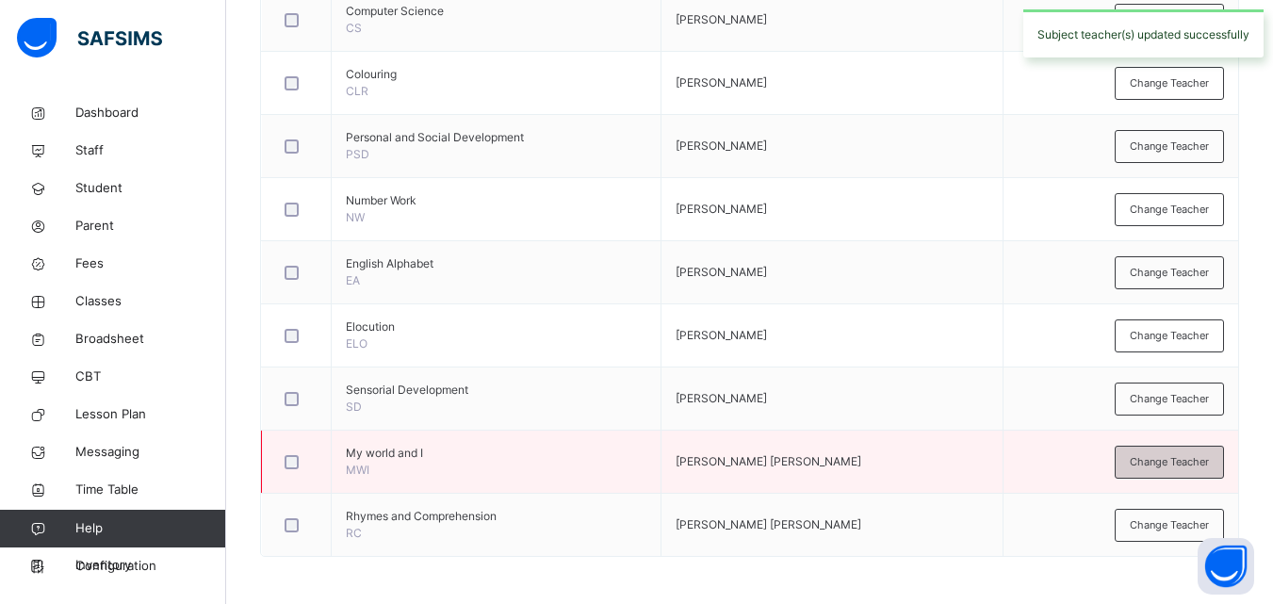
click at [1155, 458] on span "Change Teacher" at bounding box center [1169, 462] width 79 height 16
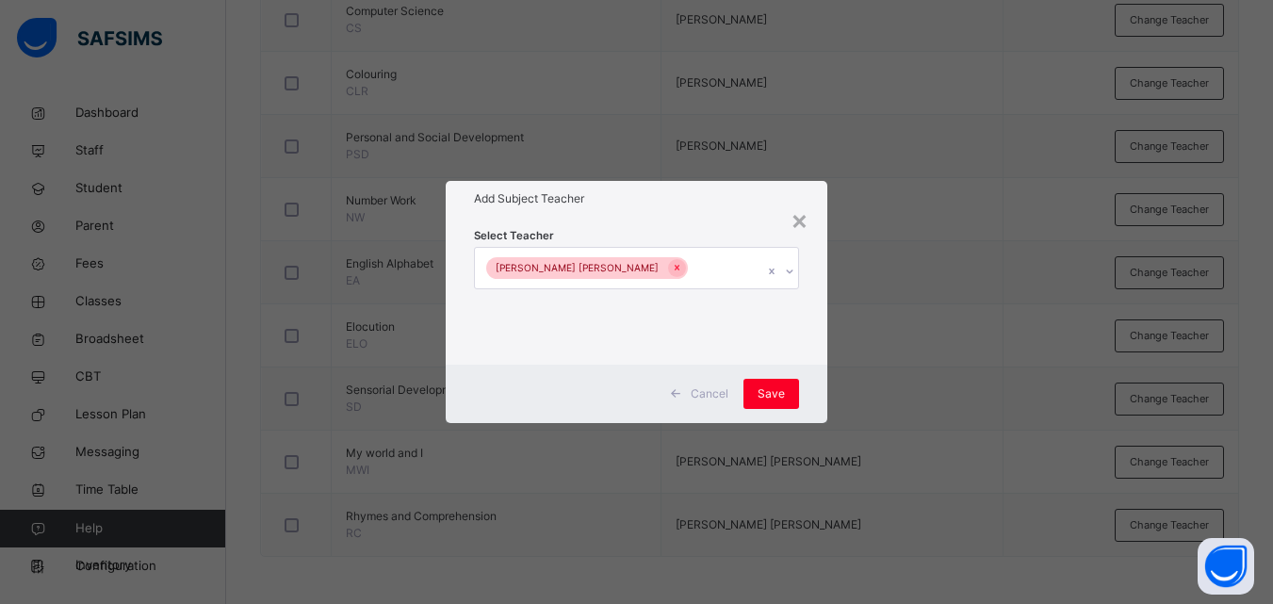
click at [695, 261] on div "[PERSON_NAME] [PERSON_NAME]" at bounding box center [618, 268] width 287 height 40
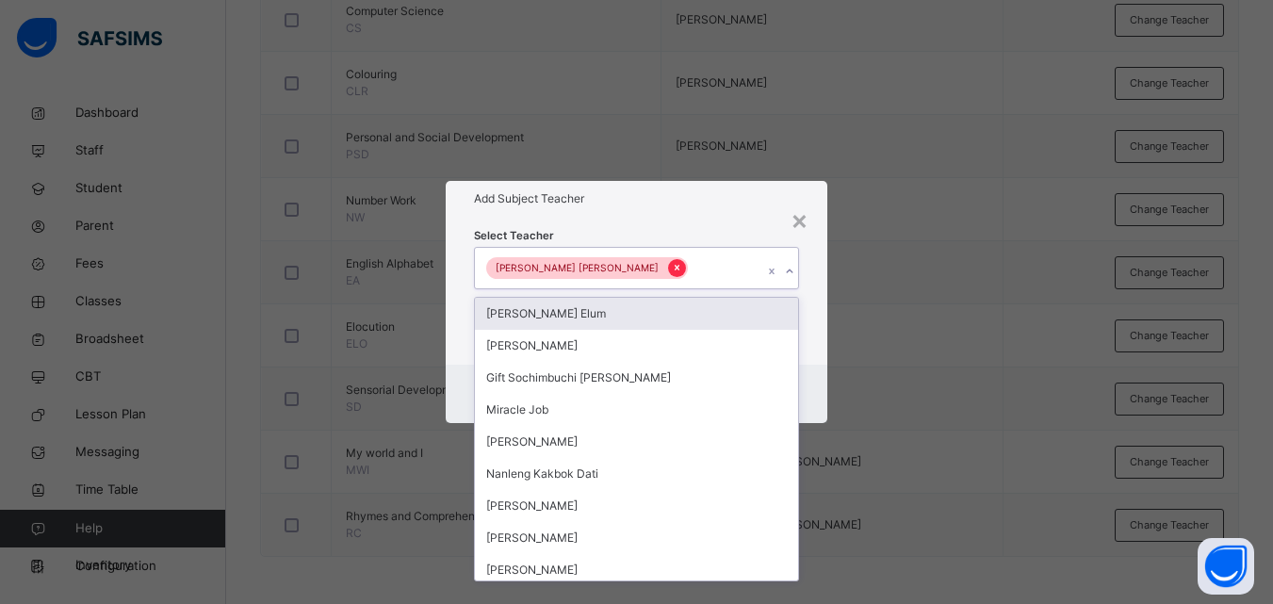
click at [675, 268] on icon at bounding box center [677, 269] width 5 height 6
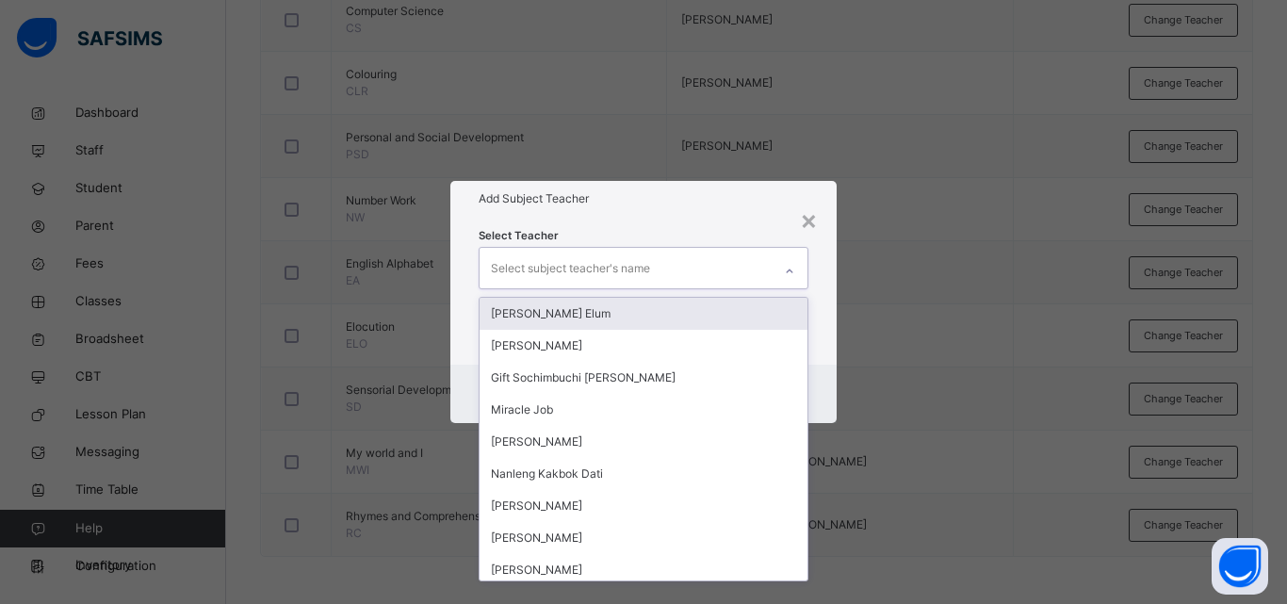
click at [605, 278] on div "Select subject teacher's name" at bounding box center [570, 269] width 159 height 36
click at [604, 278] on div "Select subject teacher's name" at bounding box center [570, 269] width 159 height 36
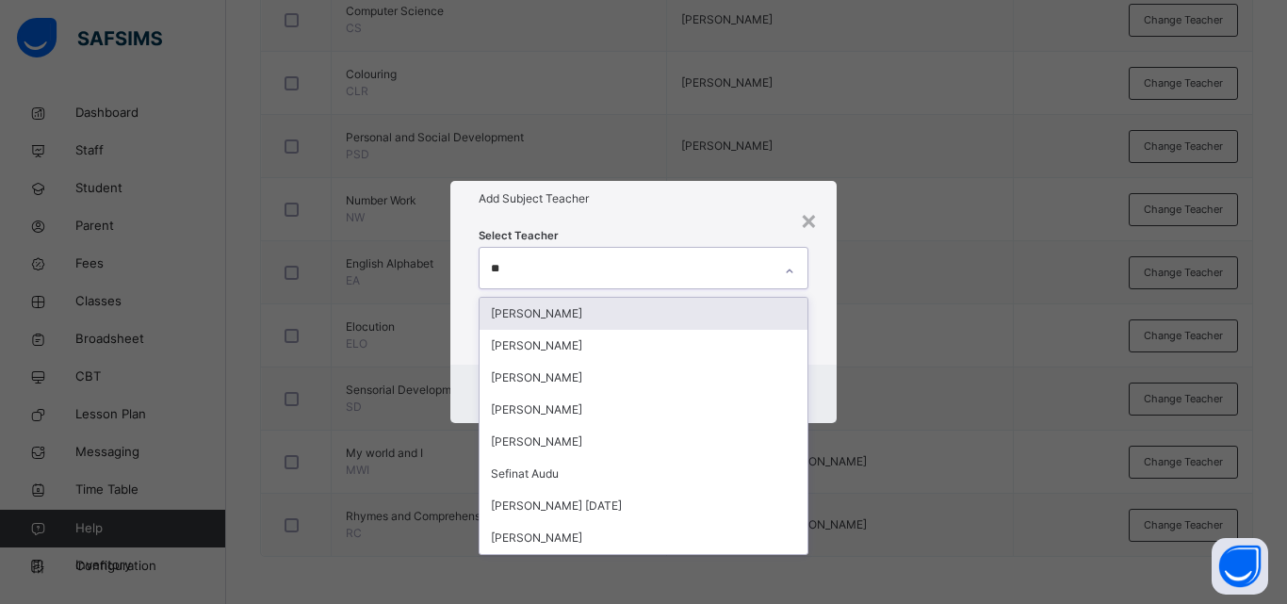
type input "***"
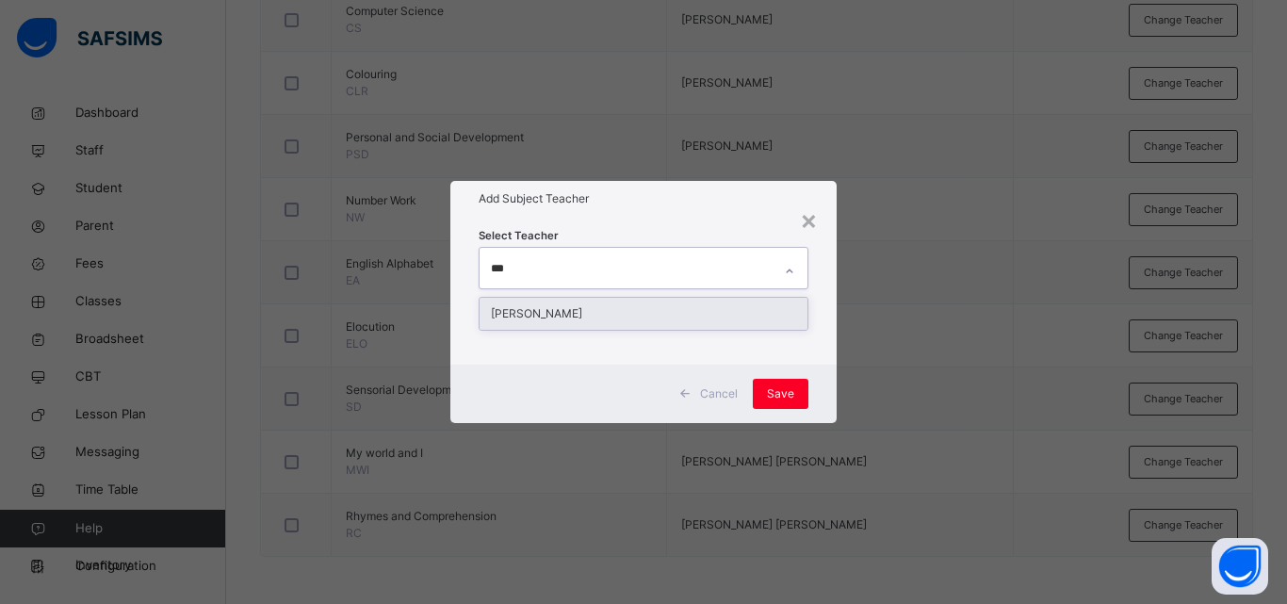
click at [570, 316] on div "[PERSON_NAME]" at bounding box center [644, 314] width 328 height 32
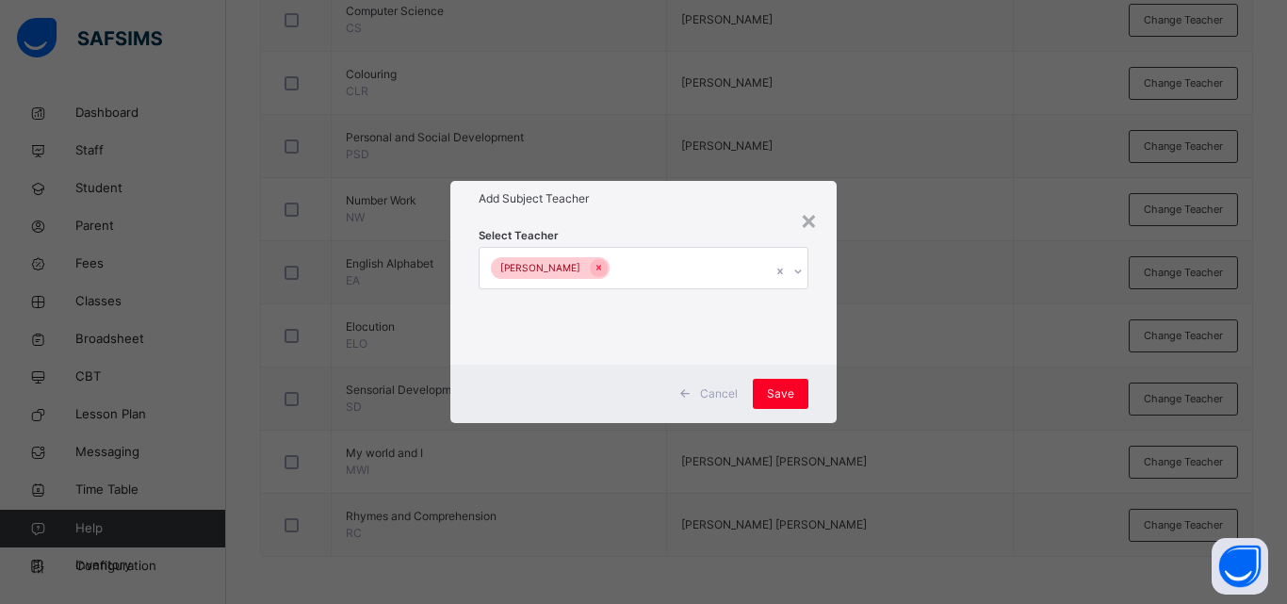
click at [815, 391] on div "Cancel Save" at bounding box center [643, 394] width 386 height 58
click at [788, 385] on span "Save" at bounding box center [780, 393] width 27 height 17
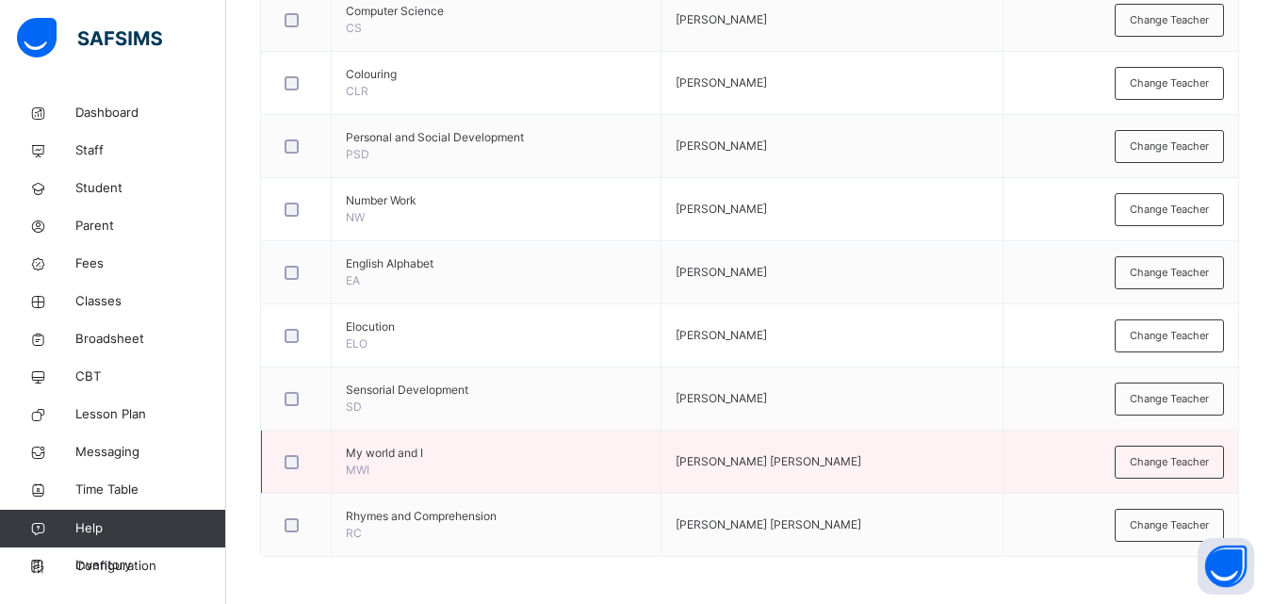
click at [1231, 443] on td "Change Teacher" at bounding box center [1121, 462] width 235 height 63
click at [1209, 460] on span "Change Teacher" at bounding box center [1169, 462] width 79 height 16
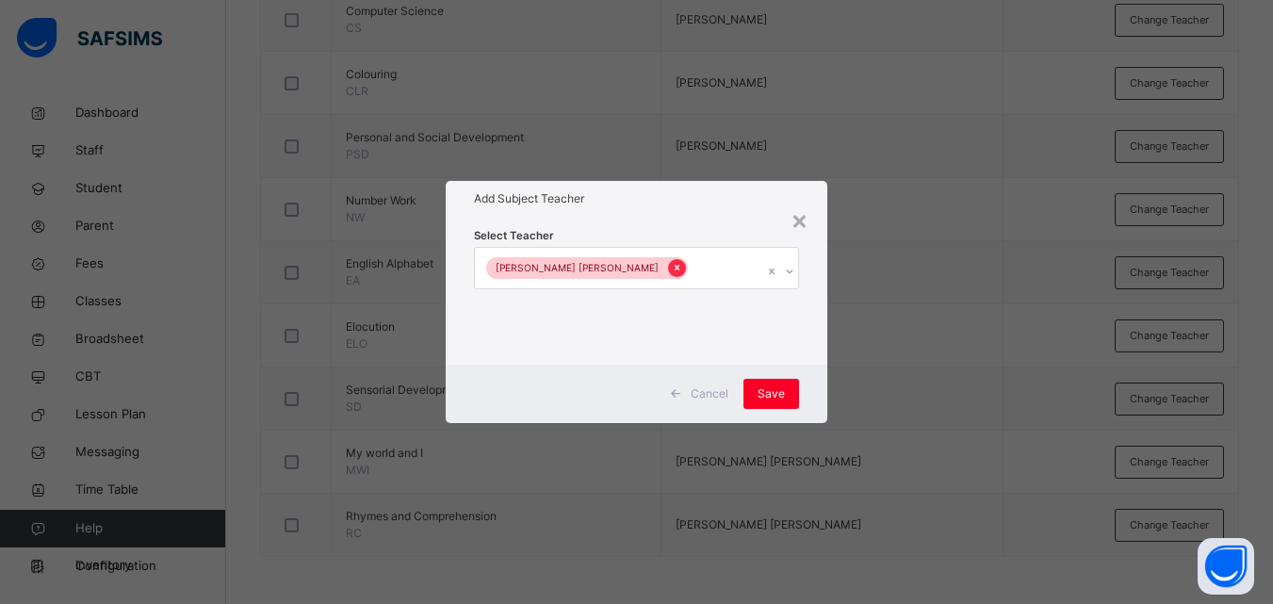
click at [672, 272] on icon at bounding box center [677, 267] width 10 height 13
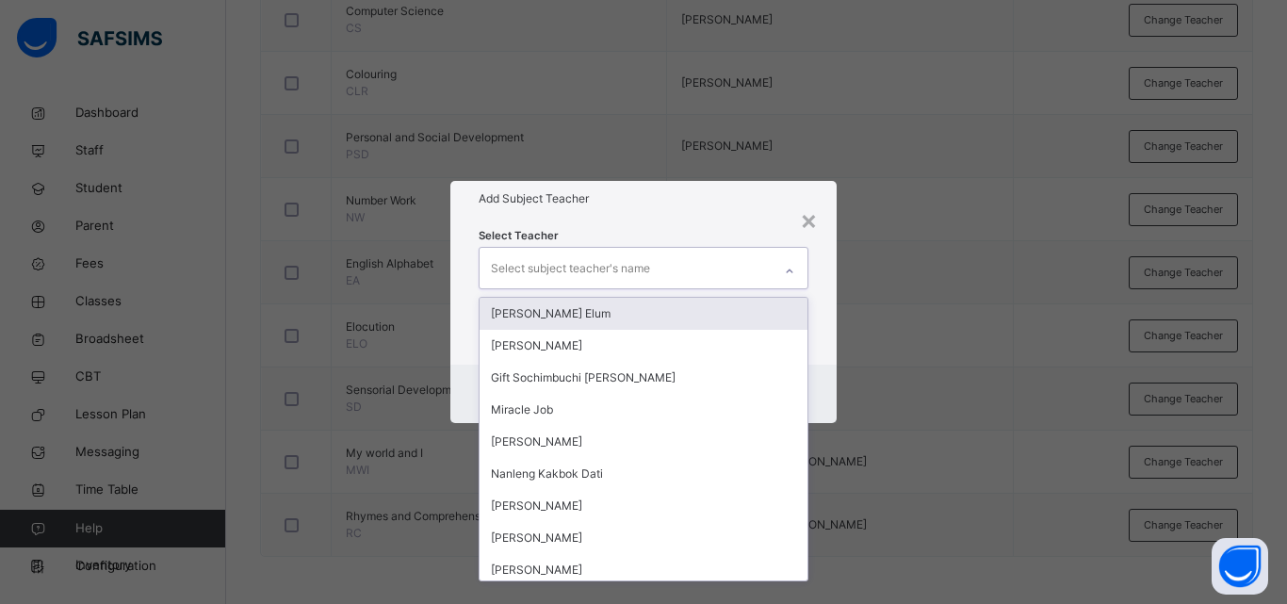
click at [604, 270] on div "Select subject teacher's name" at bounding box center [570, 269] width 159 height 36
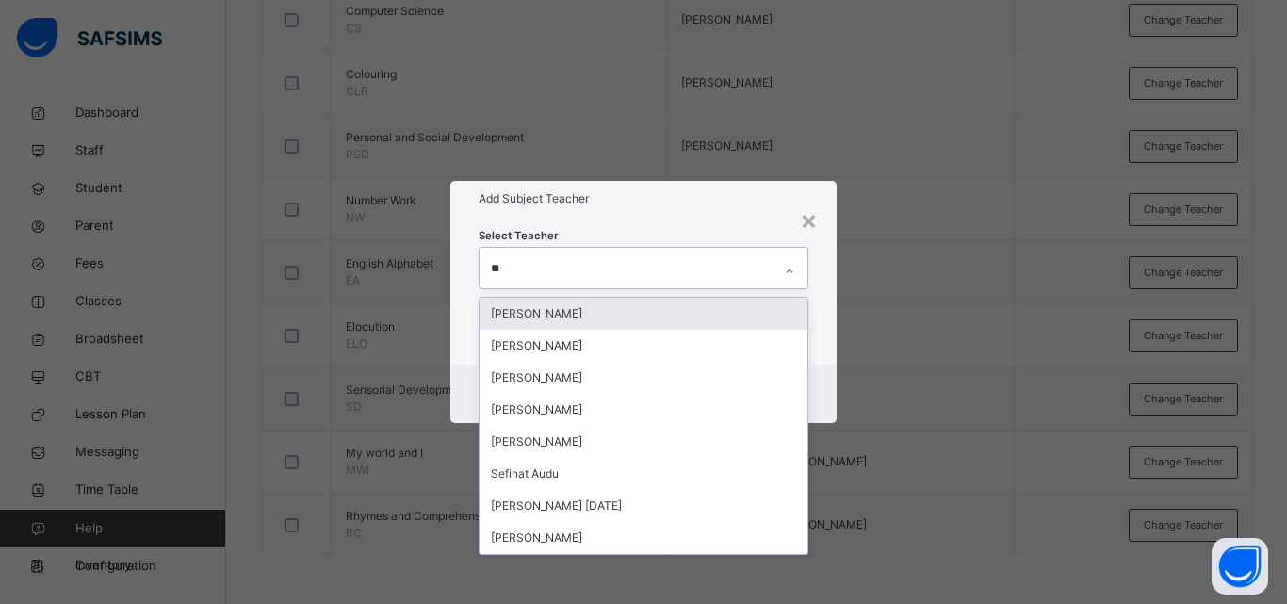
type input "***"
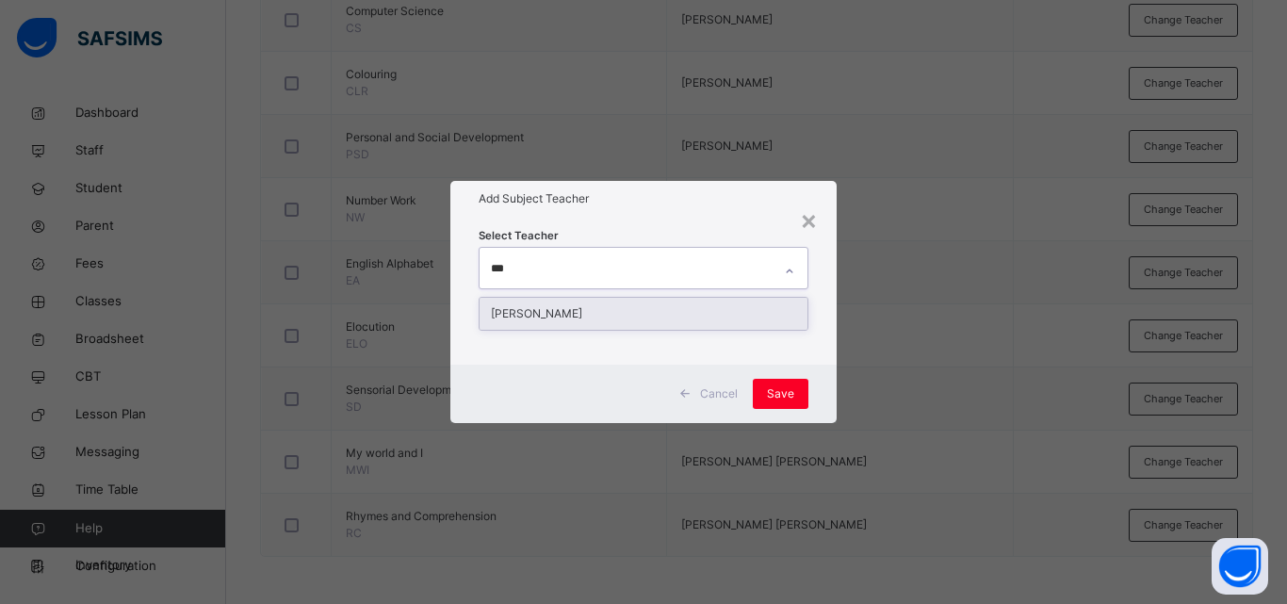
click at [597, 308] on div "[PERSON_NAME]" at bounding box center [644, 314] width 328 height 32
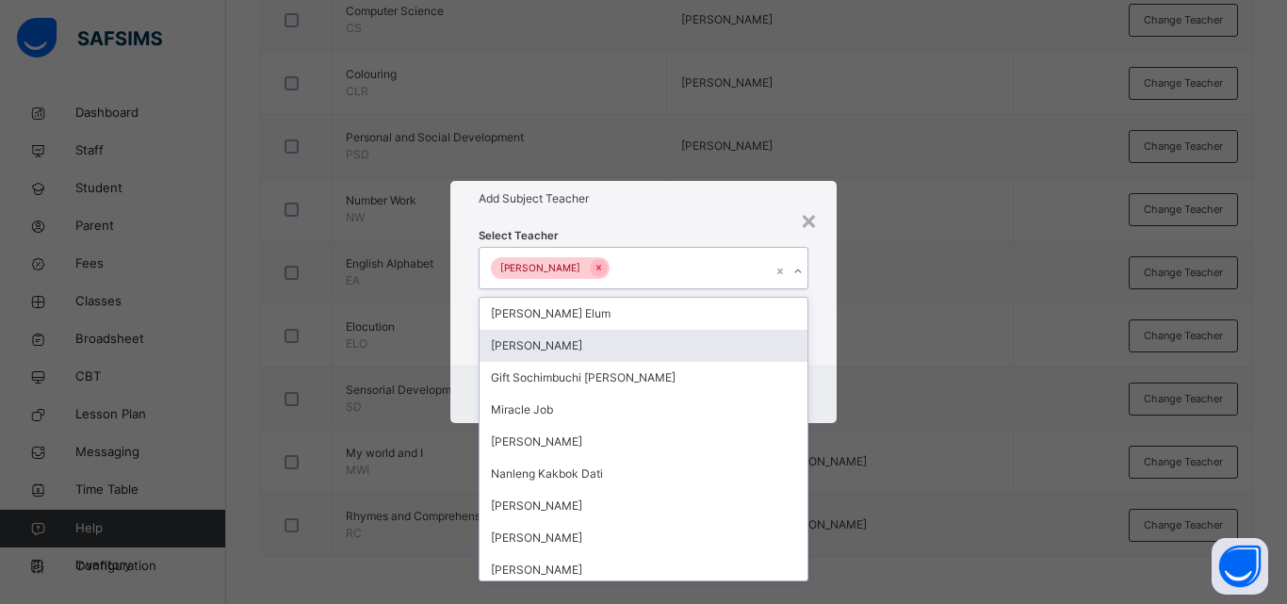
click at [822, 380] on div "Cancel Save" at bounding box center [643, 394] width 386 height 58
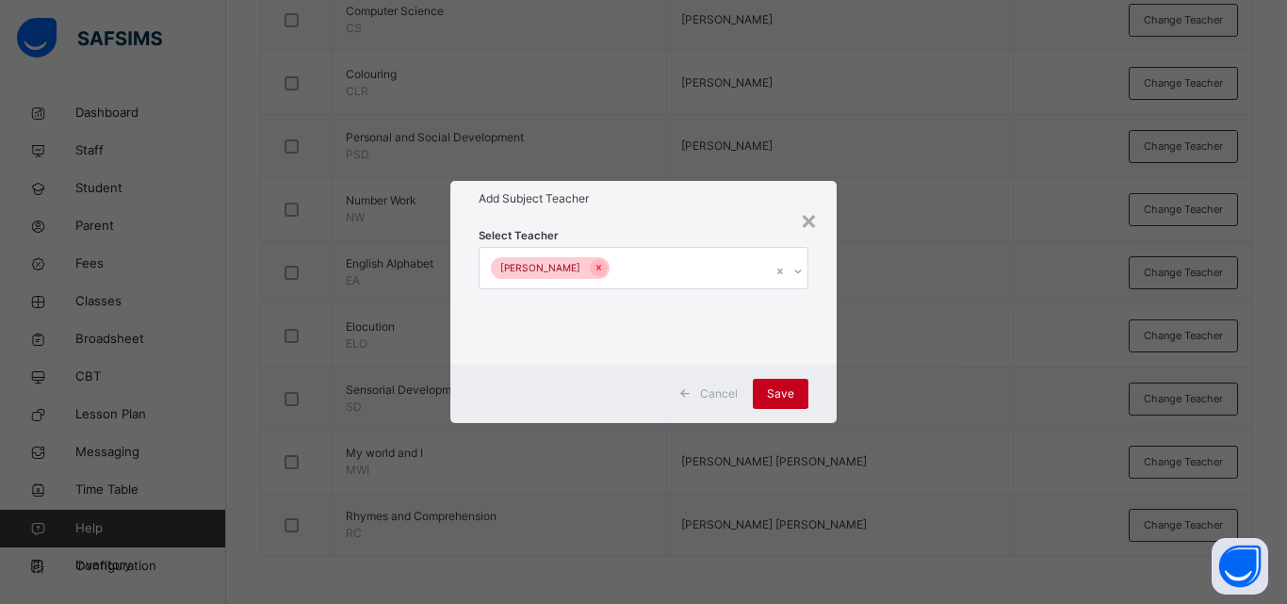
click at [793, 391] on span "Save" at bounding box center [780, 393] width 27 height 17
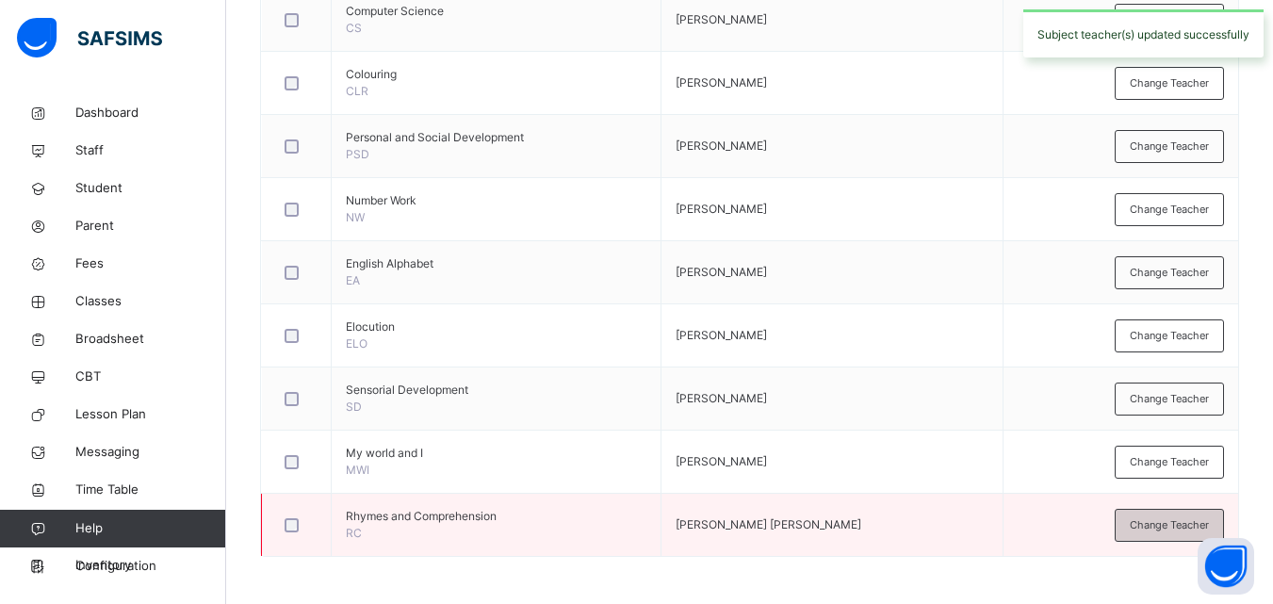
click at [1169, 533] on div "Change Teacher" at bounding box center [1169, 525] width 109 height 33
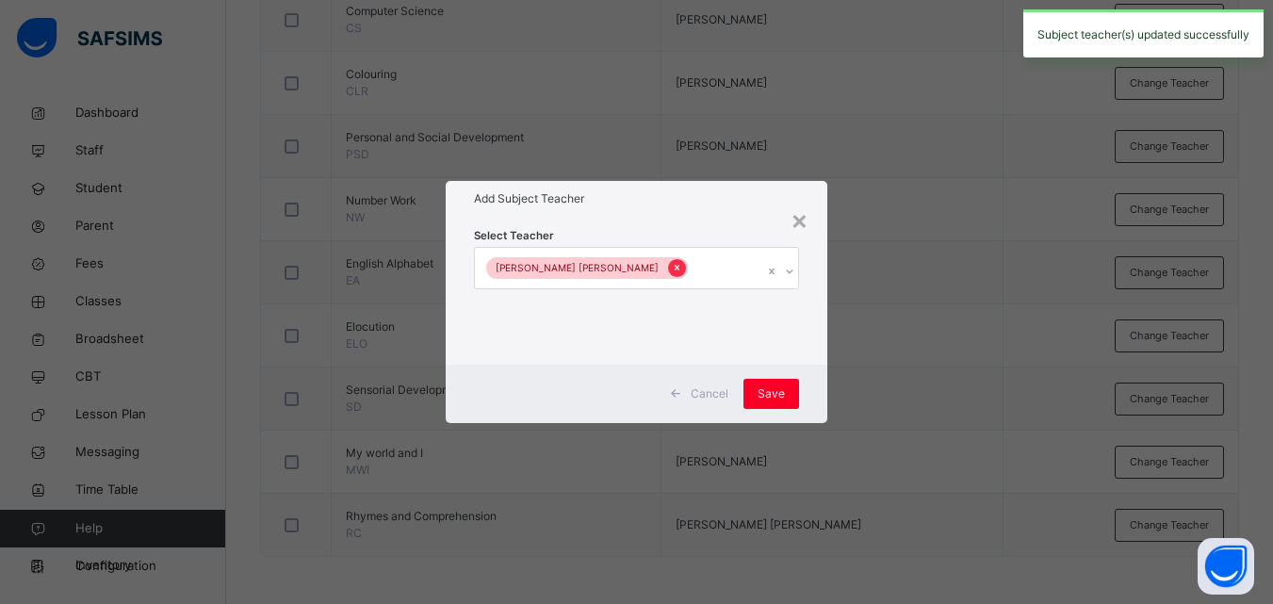
click at [672, 266] on icon at bounding box center [677, 267] width 10 height 13
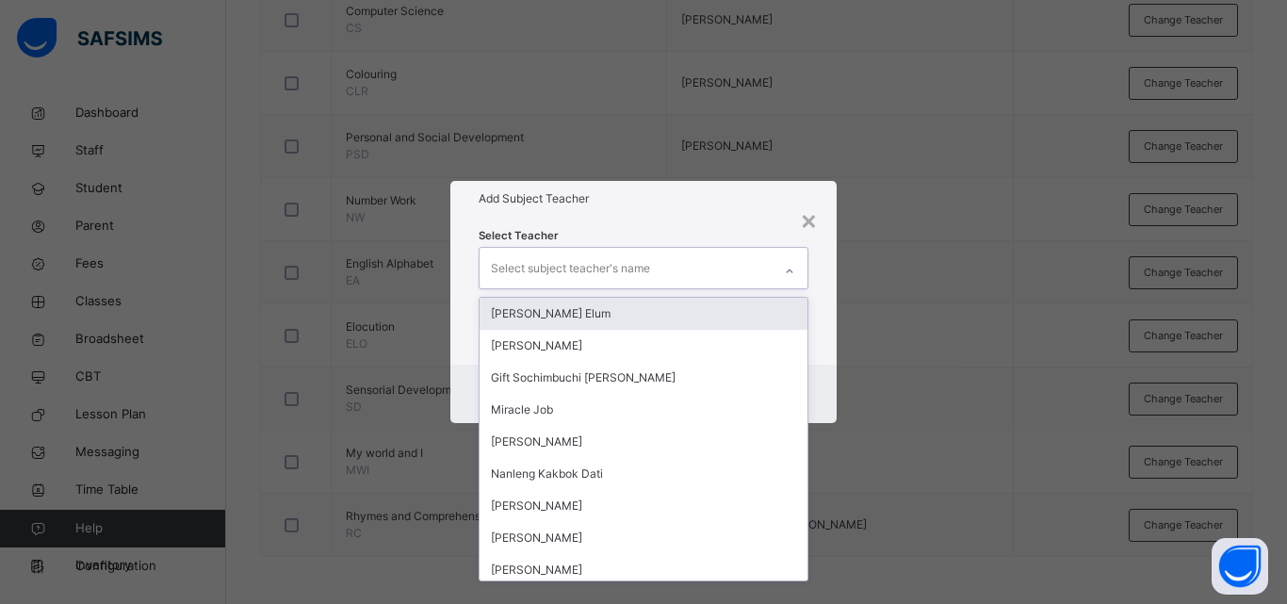
click at [547, 277] on div "Select subject teacher's name" at bounding box center [570, 269] width 159 height 36
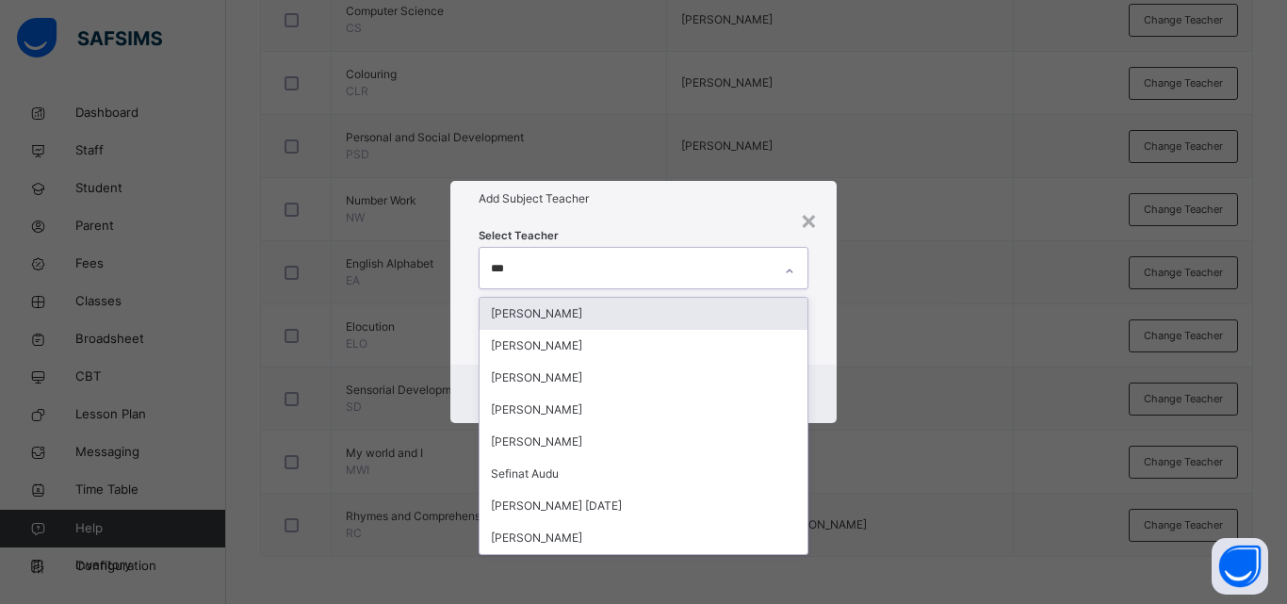
type input "****"
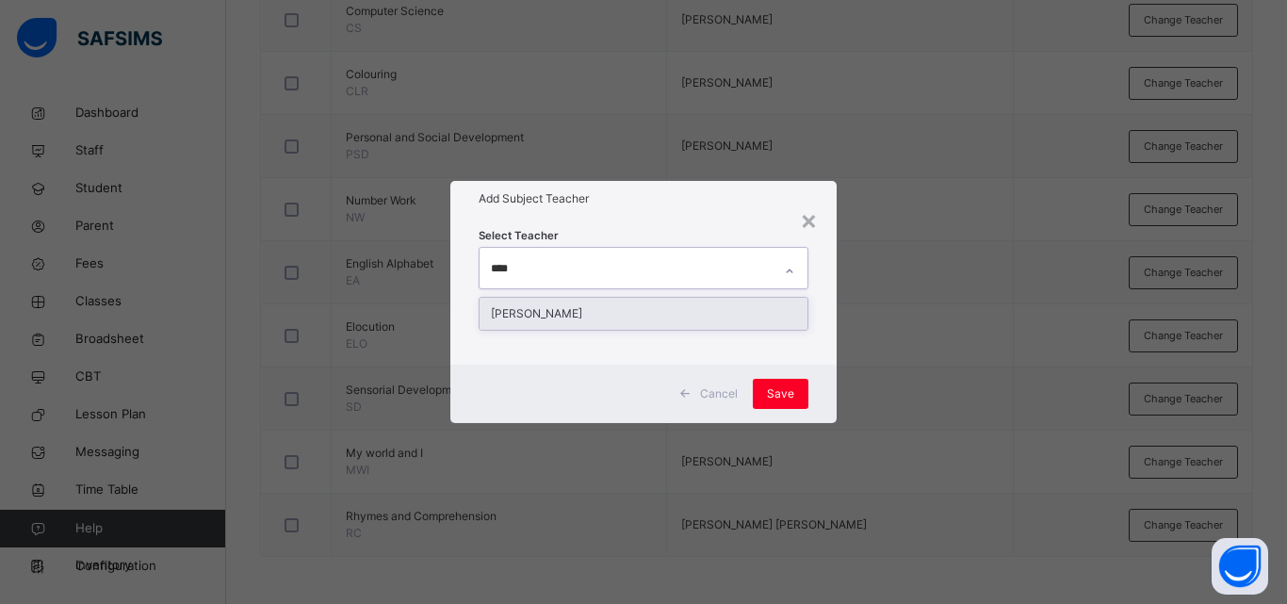
click at [563, 319] on div "[PERSON_NAME]" at bounding box center [644, 314] width 328 height 32
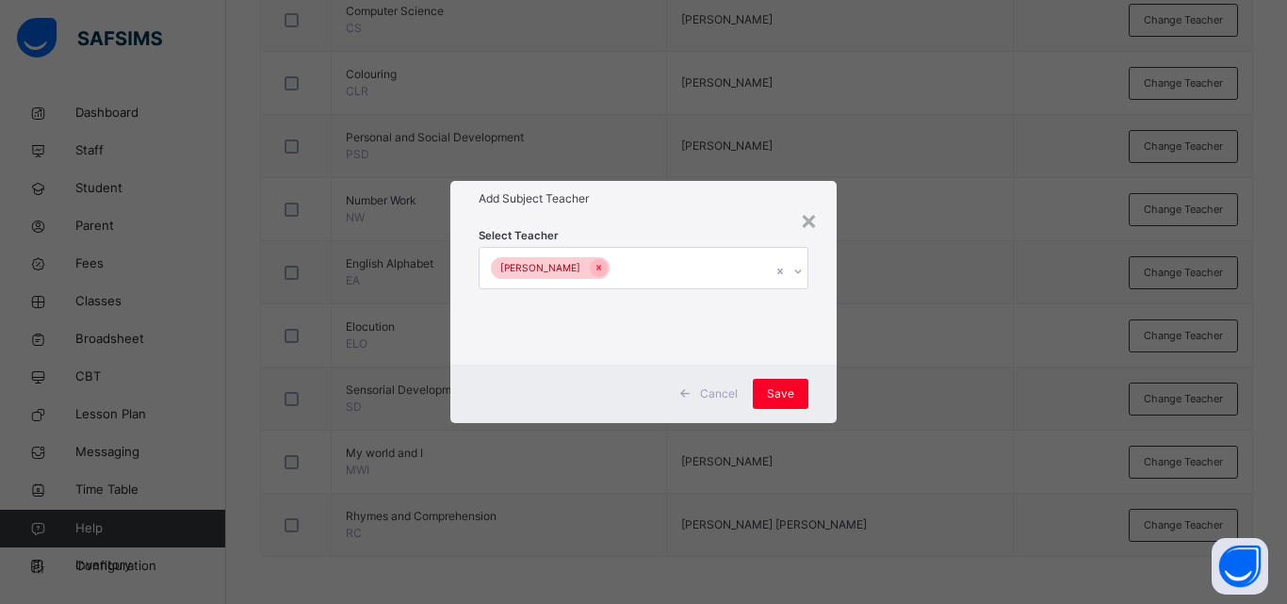
click at [809, 365] on div "Cancel Save" at bounding box center [643, 394] width 386 height 58
click at [787, 402] on div "Save" at bounding box center [781, 394] width 56 height 30
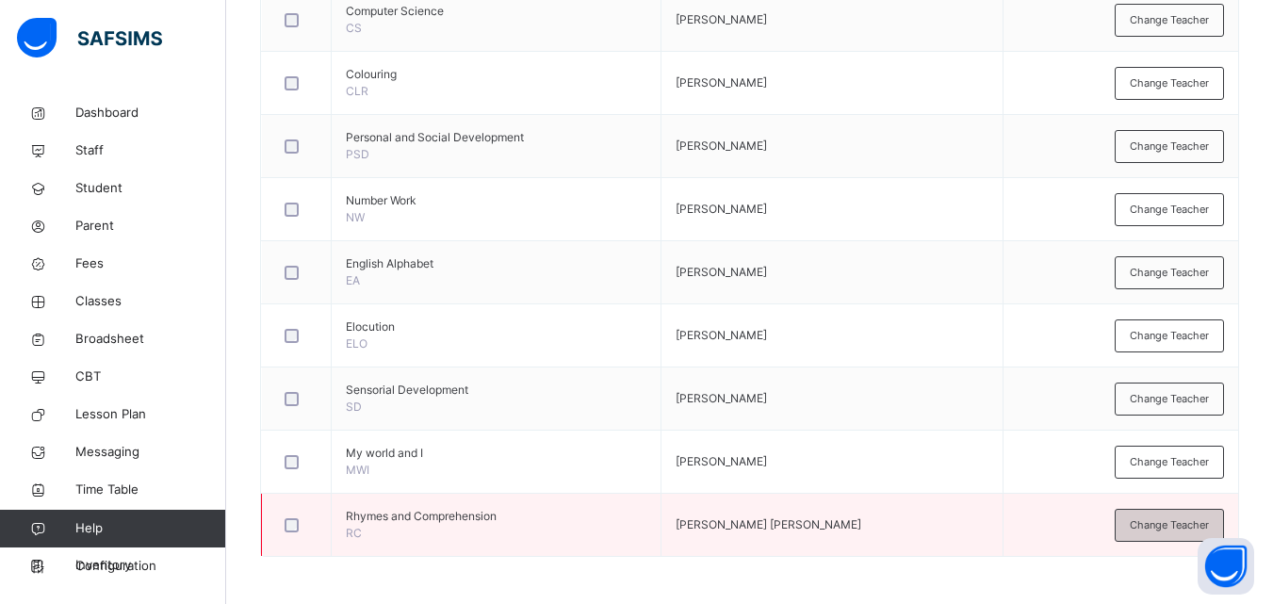
click at [1135, 515] on div "Change Teacher" at bounding box center [1169, 525] width 109 height 33
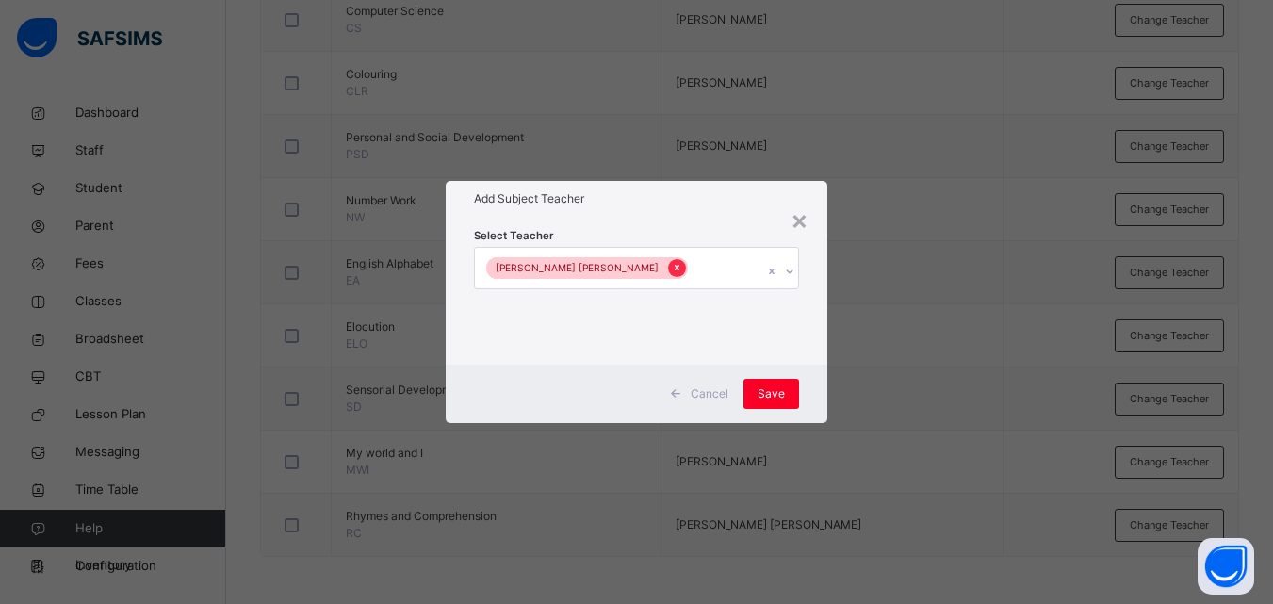
click at [672, 270] on icon at bounding box center [677, 267] width 10 height 13
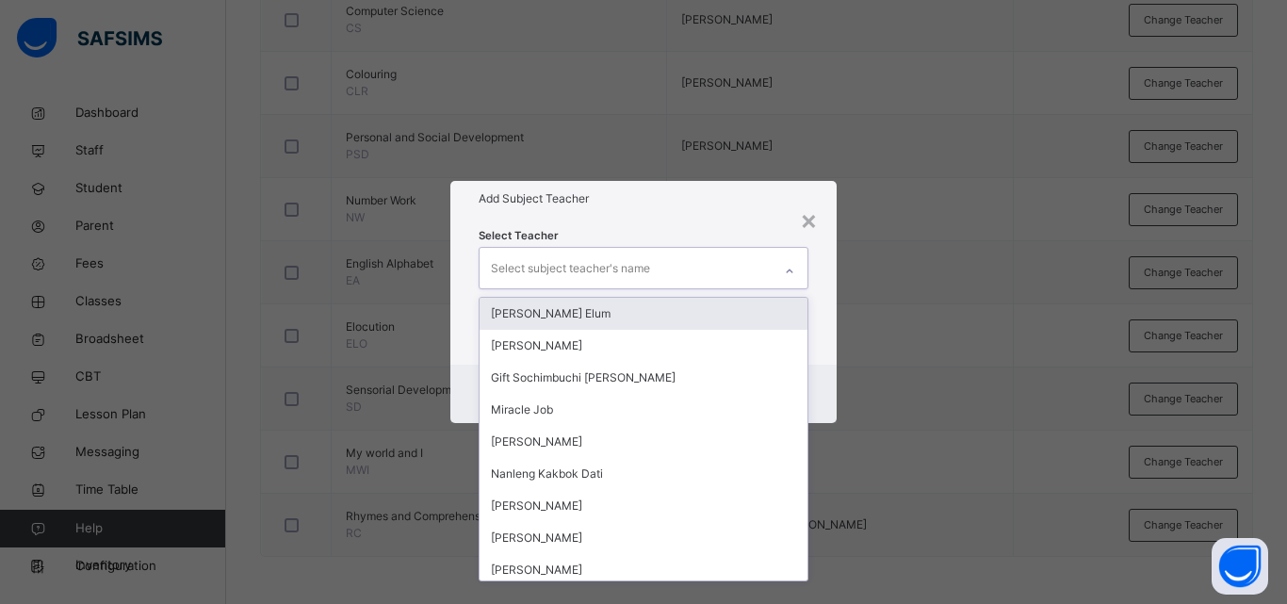
click at [606, 266] on div "Select subject teacher's name" at bounding box center [570, 269] width 159 height 36
type input "**"
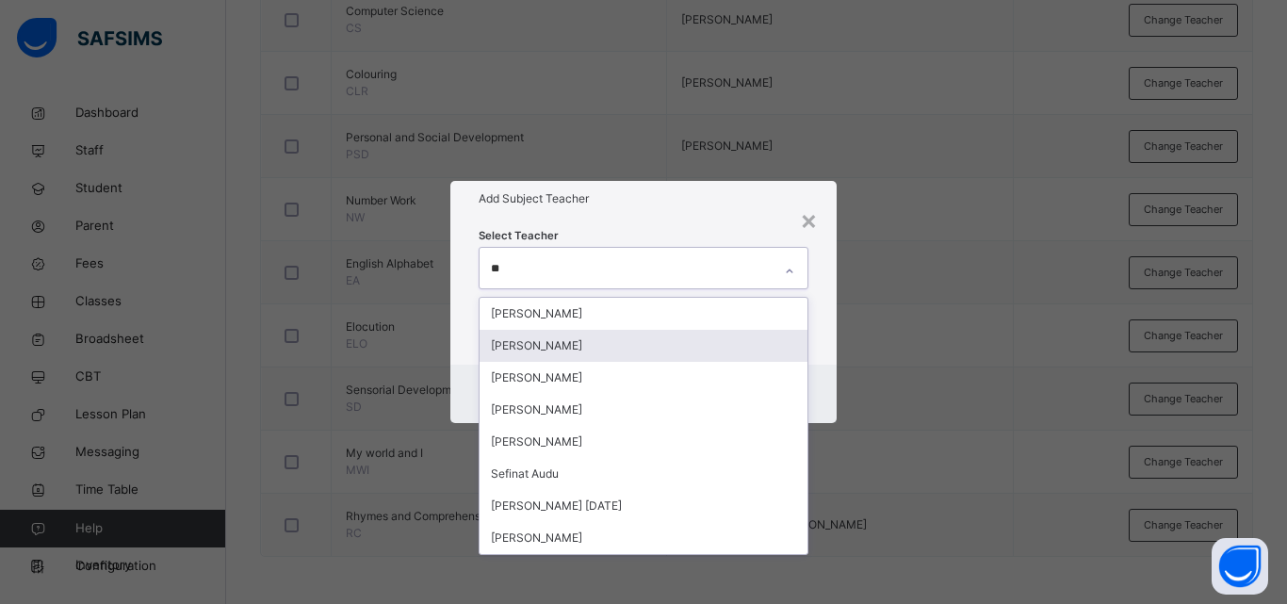
click at [698, 340] on div "[PERSON_NAME]" at bounding box center [644, 346] width 328 height 32
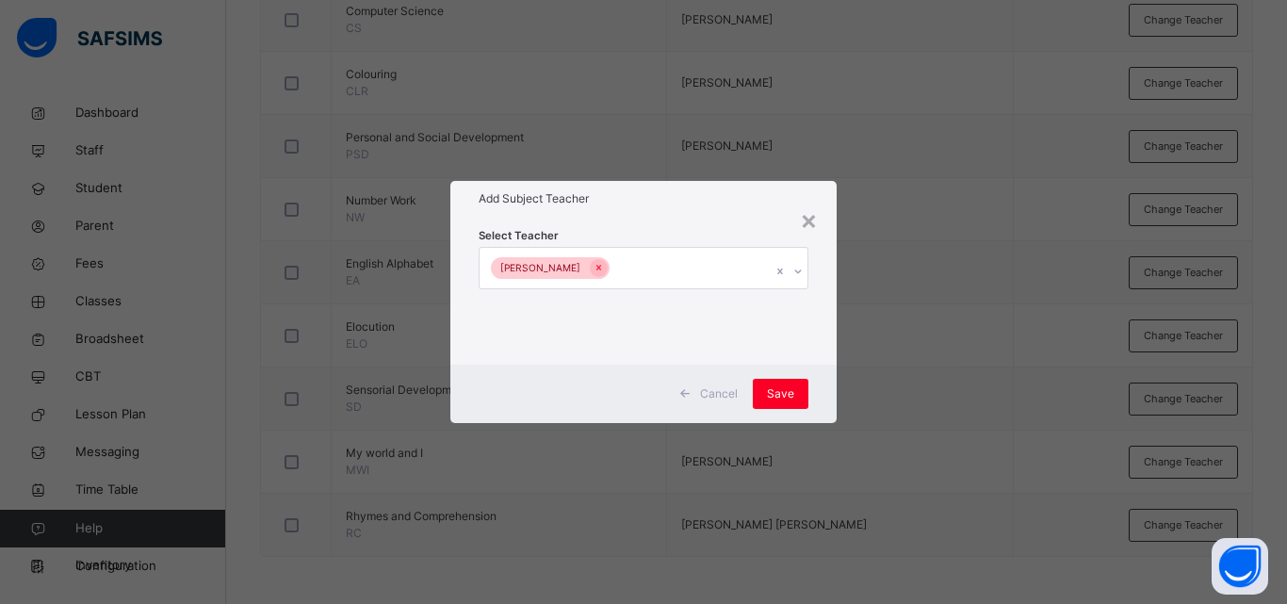
click at [1286, 479] on div "× Add Subject Teacher Select Teacher [PERSON_NAME] [PERSON_NAME] Save" at bounding box center [643, 302] width 1287 height 604
click at [792, 389] on span "Save" at bounding box center [780, 393] width 27 height 17
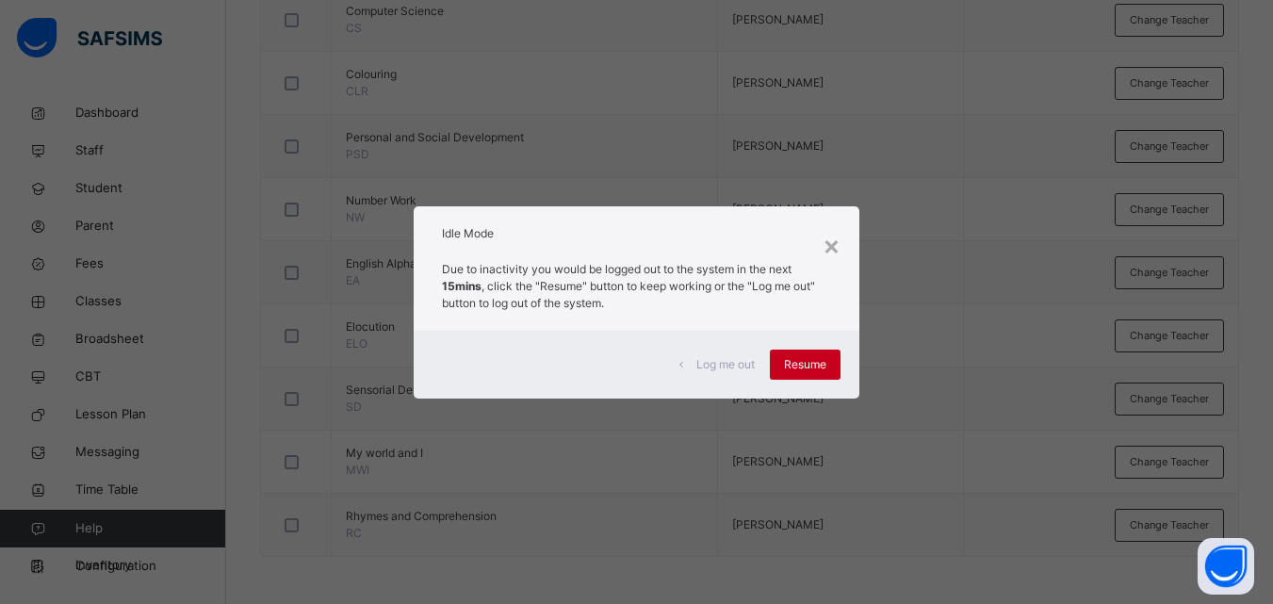
click at [815, 365] on span "Resume" at bounding box center [805, 364] width 42 height 17
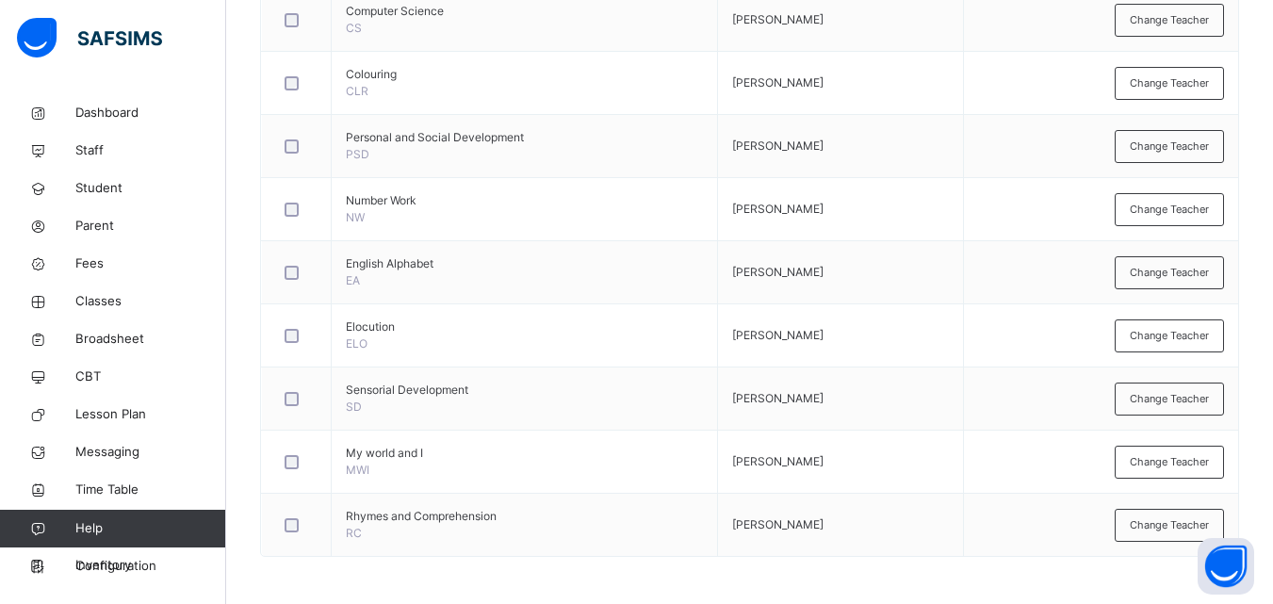
scroll to position [0, 0]
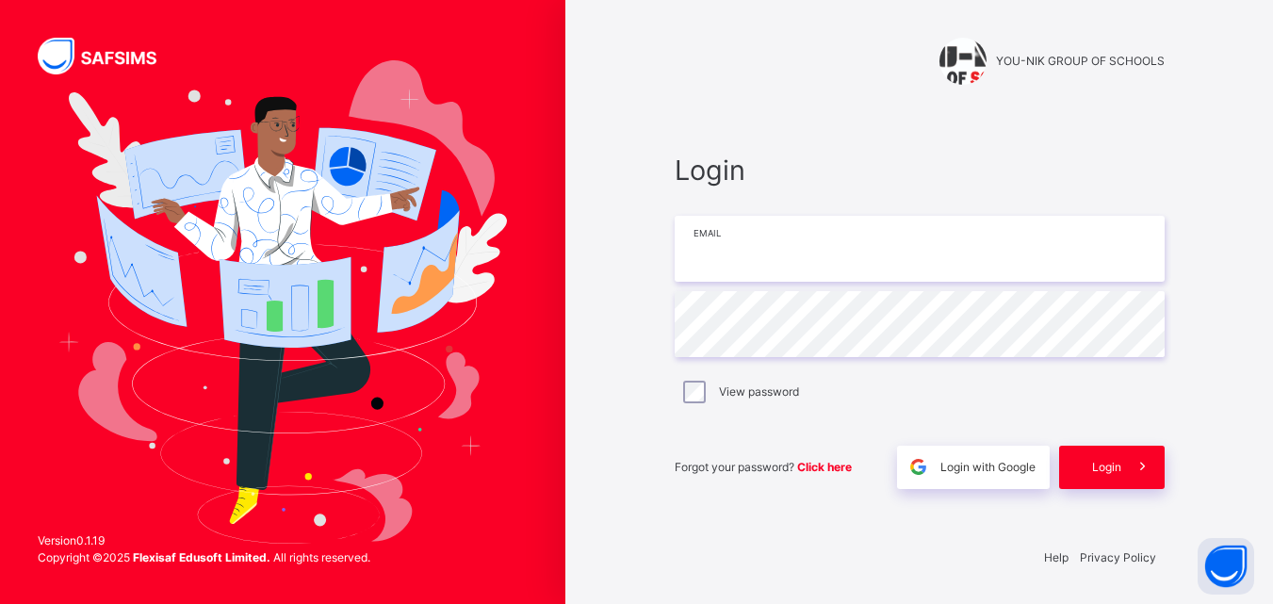
type input "**********"
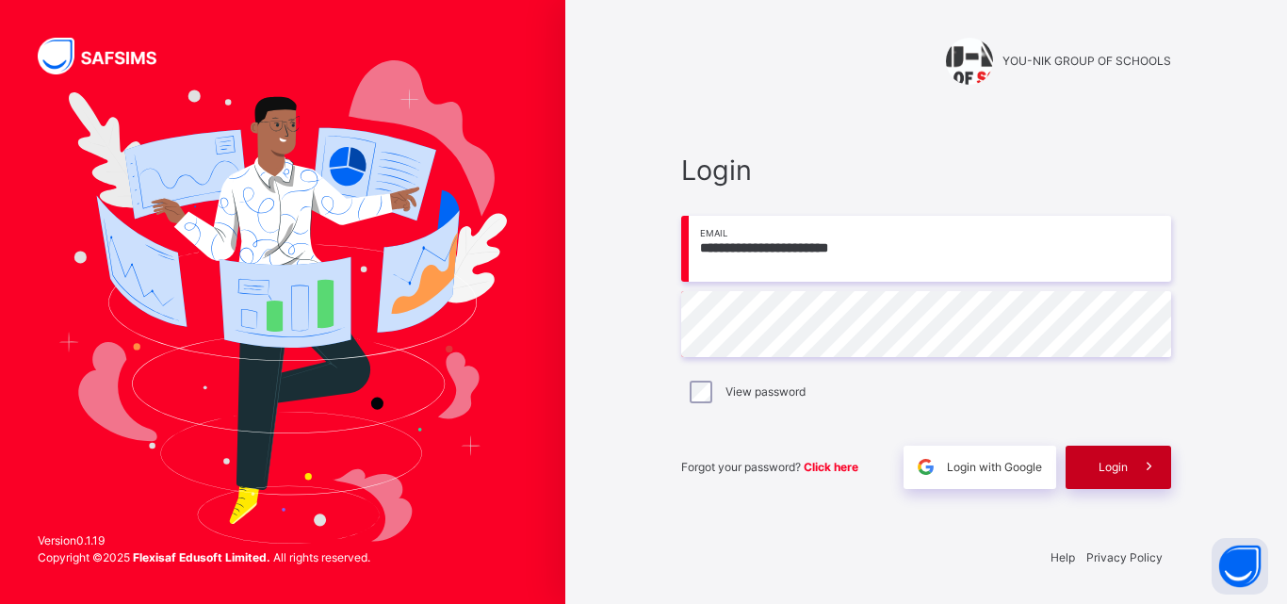
click at [1124, 463] on span "Login" at bounding box center [1113, 467] width 29 height 17
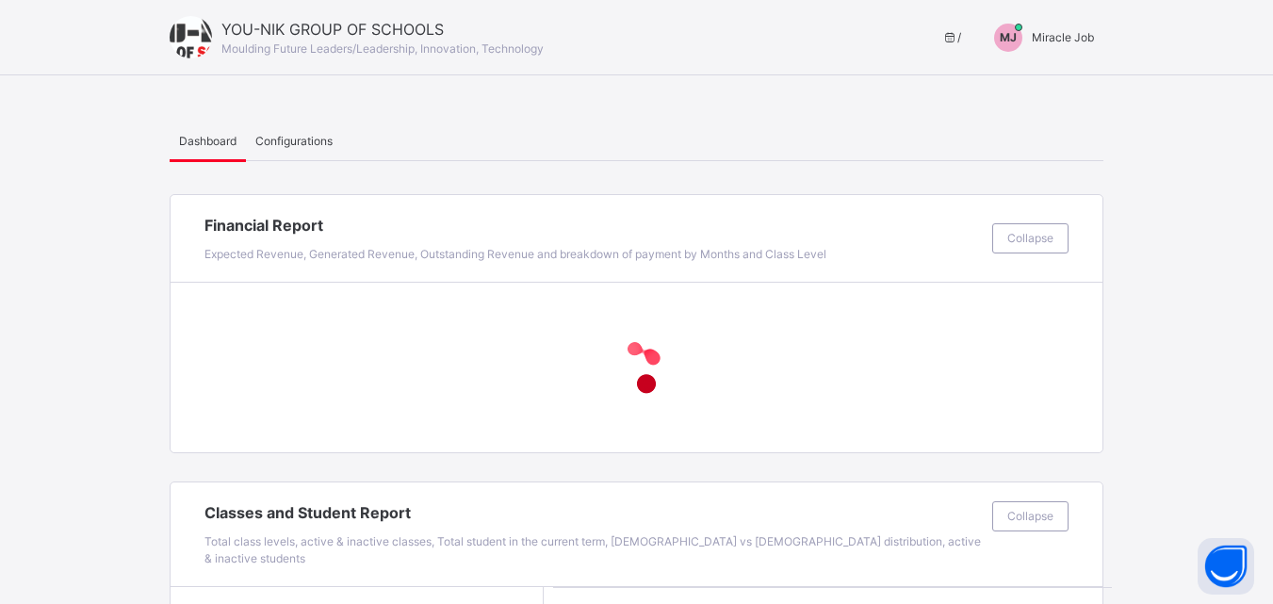
click at [1073, 35] on span "Miracle Job" at bounding box center [1063, 37] width 62 height 14
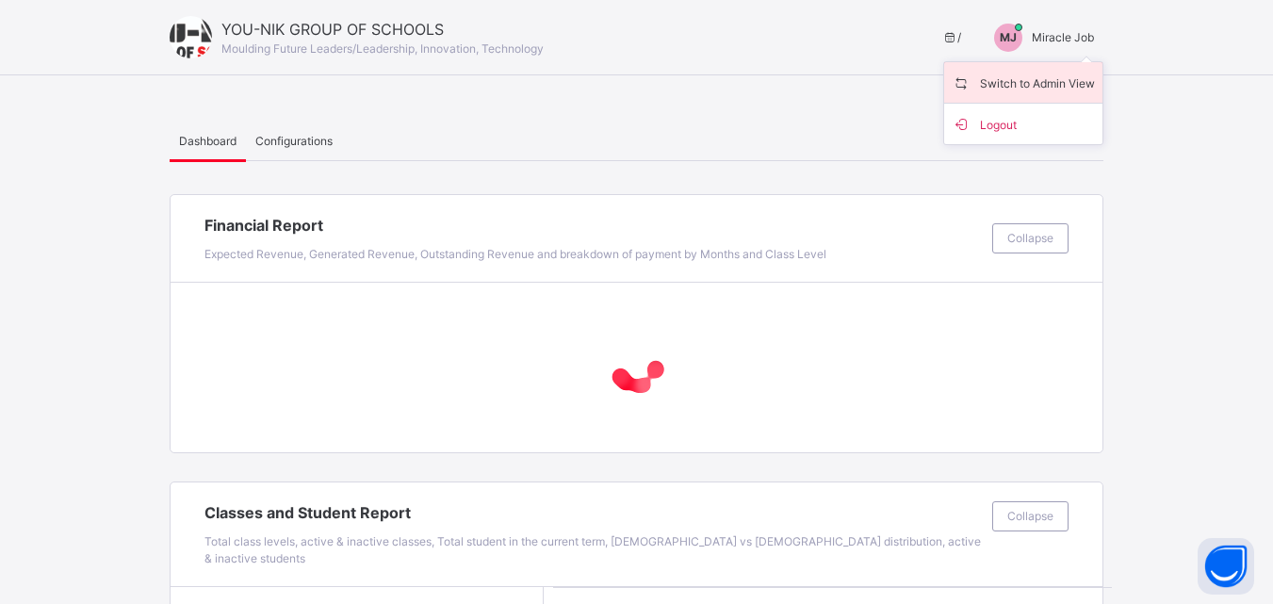
click at [1014, 82] on span "Switch to Admin View" at bounding box center [1023, 82] width 143 height 25
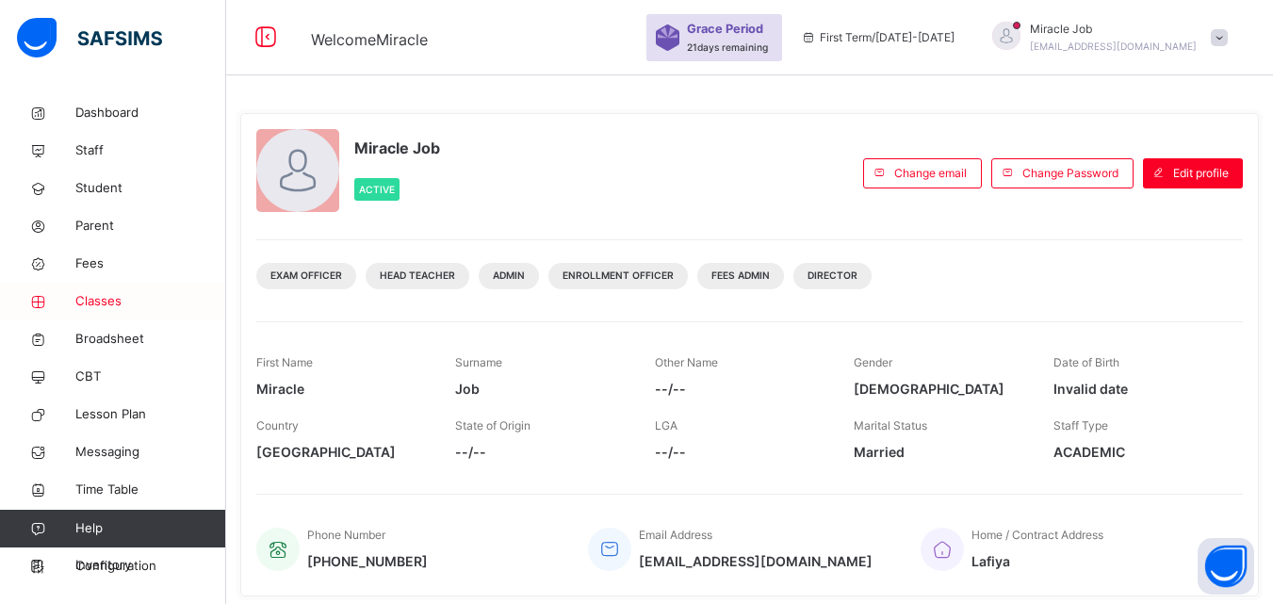
click at [133, 300] on span "Classes" at bounding box center [150, 301] width 151 height 19
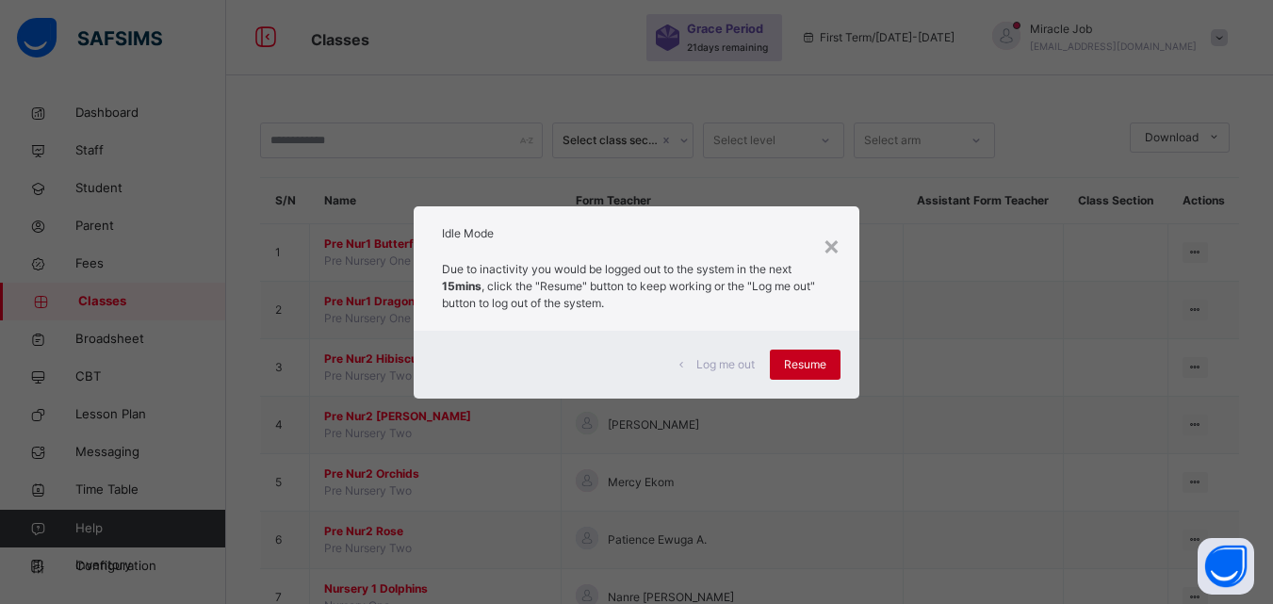
click at [793, 362] on span "Resume" at bounding box center [805, 364] width 42 height 17
